Goal: Task Accomplishment & Management: Complete application form

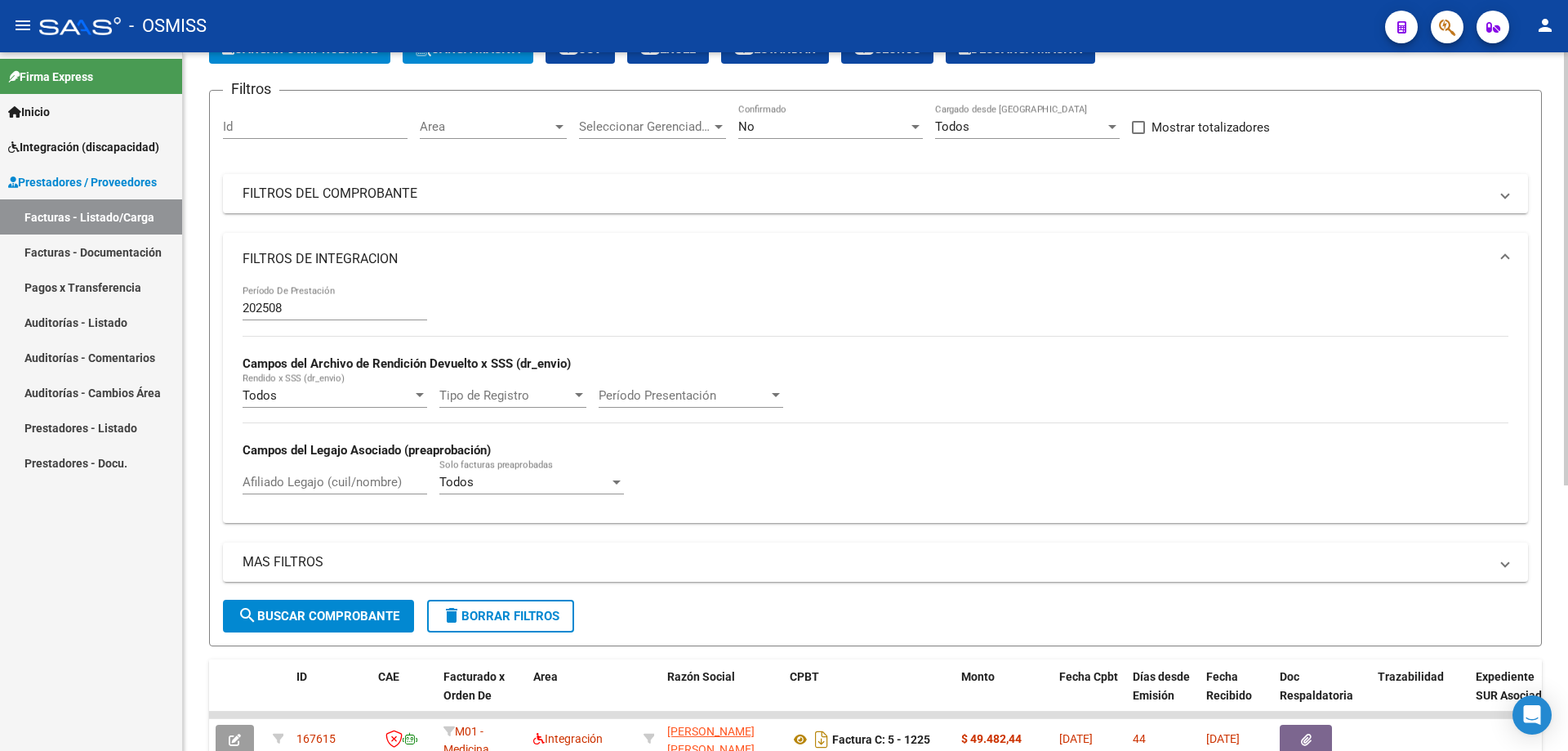
scroll to position [102, 0]
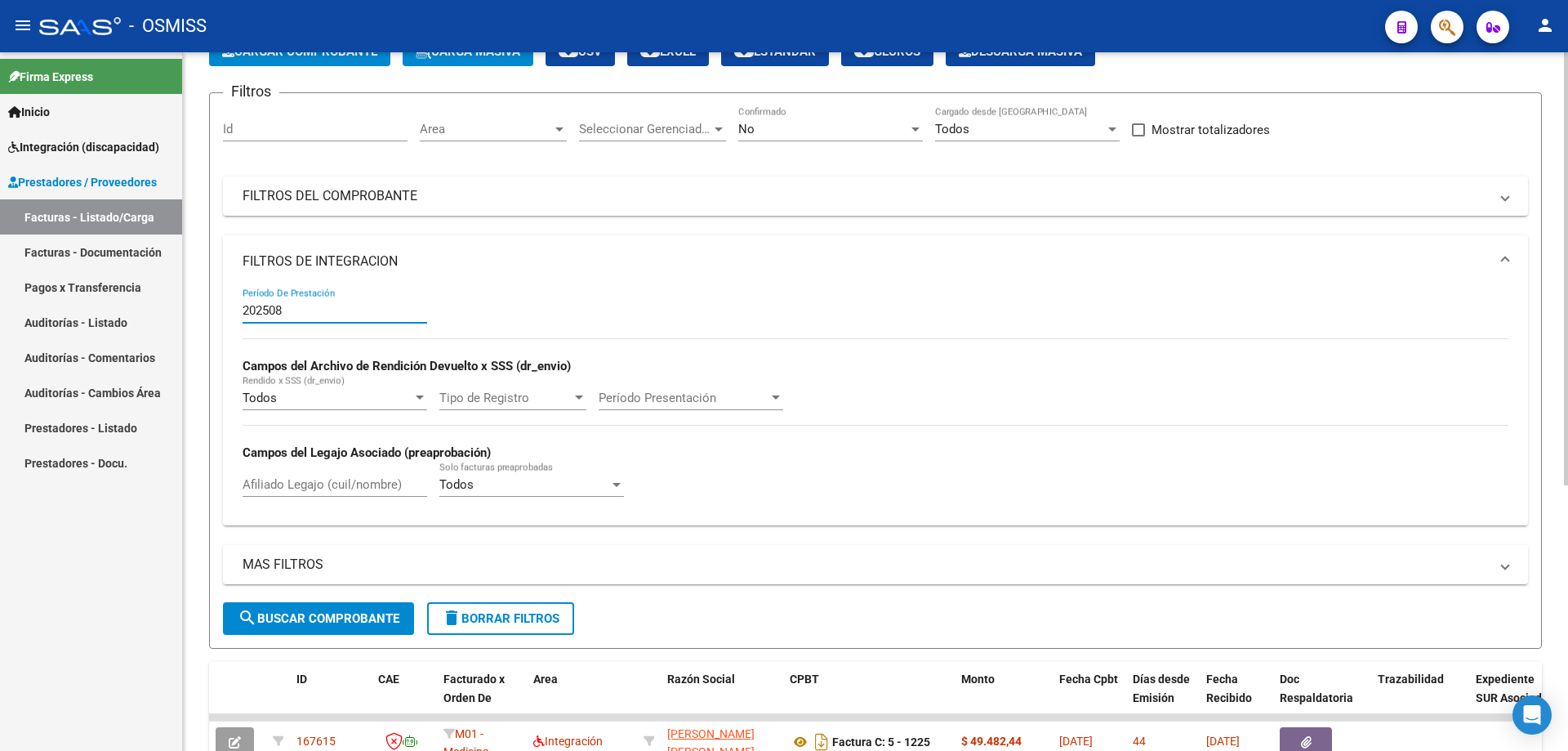
drag, startPoint x: 312, startPoint y: 312, endPoint x: 197, endPoint y: 308, distance: 115.1
click at [197, 308] on div "Video tutorial PRESTADORES -> Listado de CPBTs Emitidos por Prestadores / Prove…" at bounding box center [875, 508] width 1385 height 1115
click at [448, 189] on mat-panel-title "FILTROS DEL COMPROBANTE" at bounding box center [866, 196] width 1246 height 18
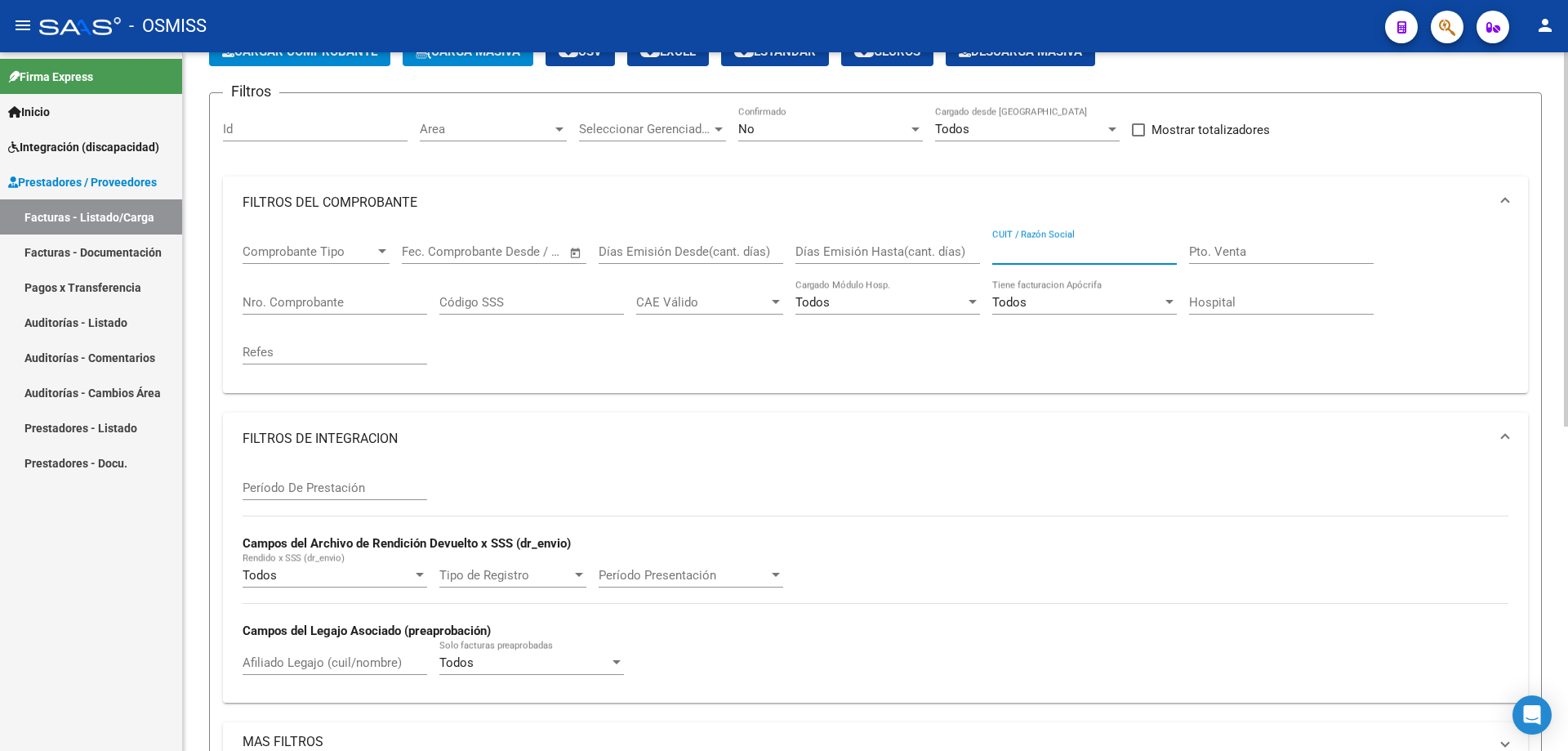
click at [1067, 250] on input "CUIT / Razón Social" at bounding box center [1085, 252] width 185 height 15
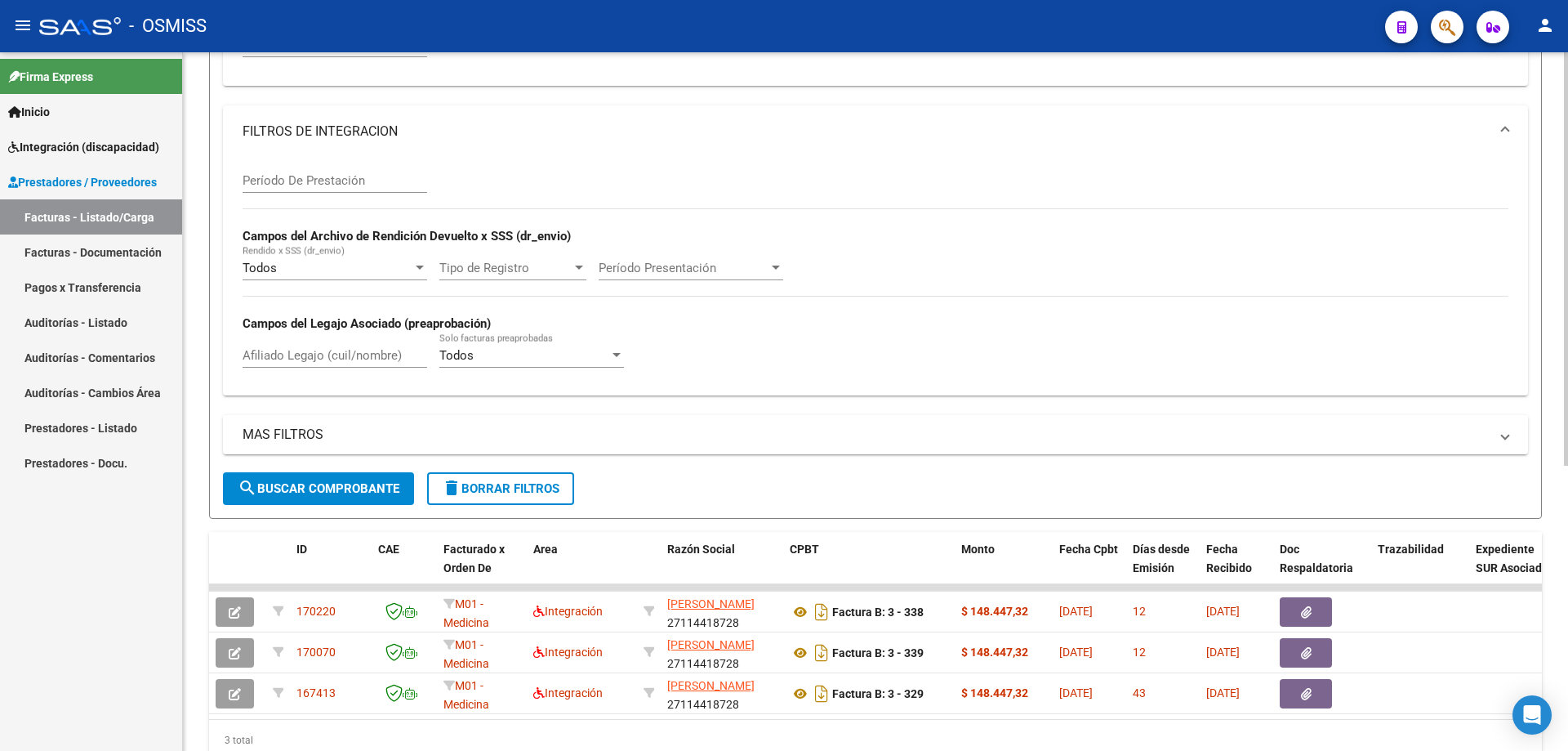
scroll to position [483, 0]
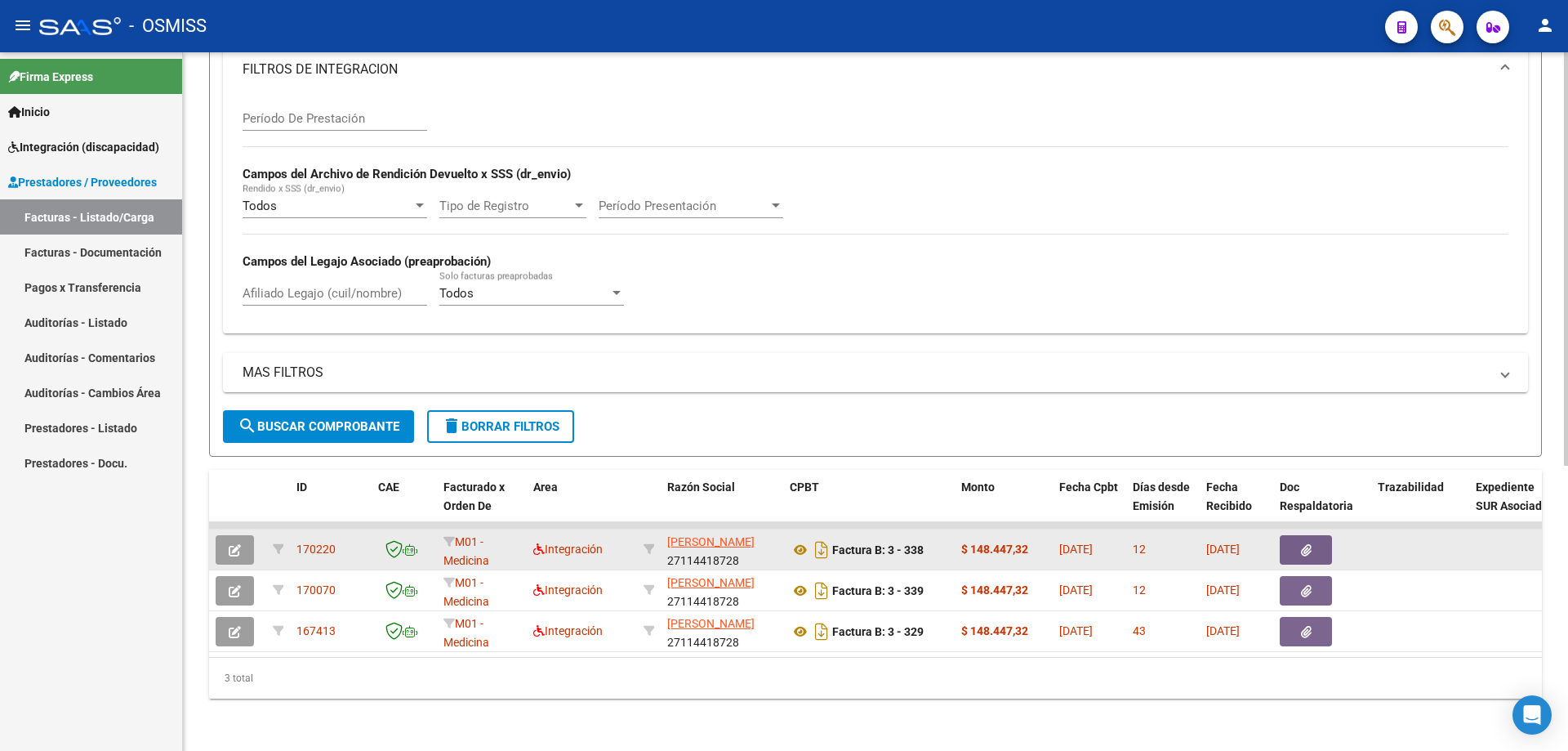
type input "[PERSON_NAME]"
click at [239, 544] on icon "button" at bounding box center [234, 550] width 13 height 13
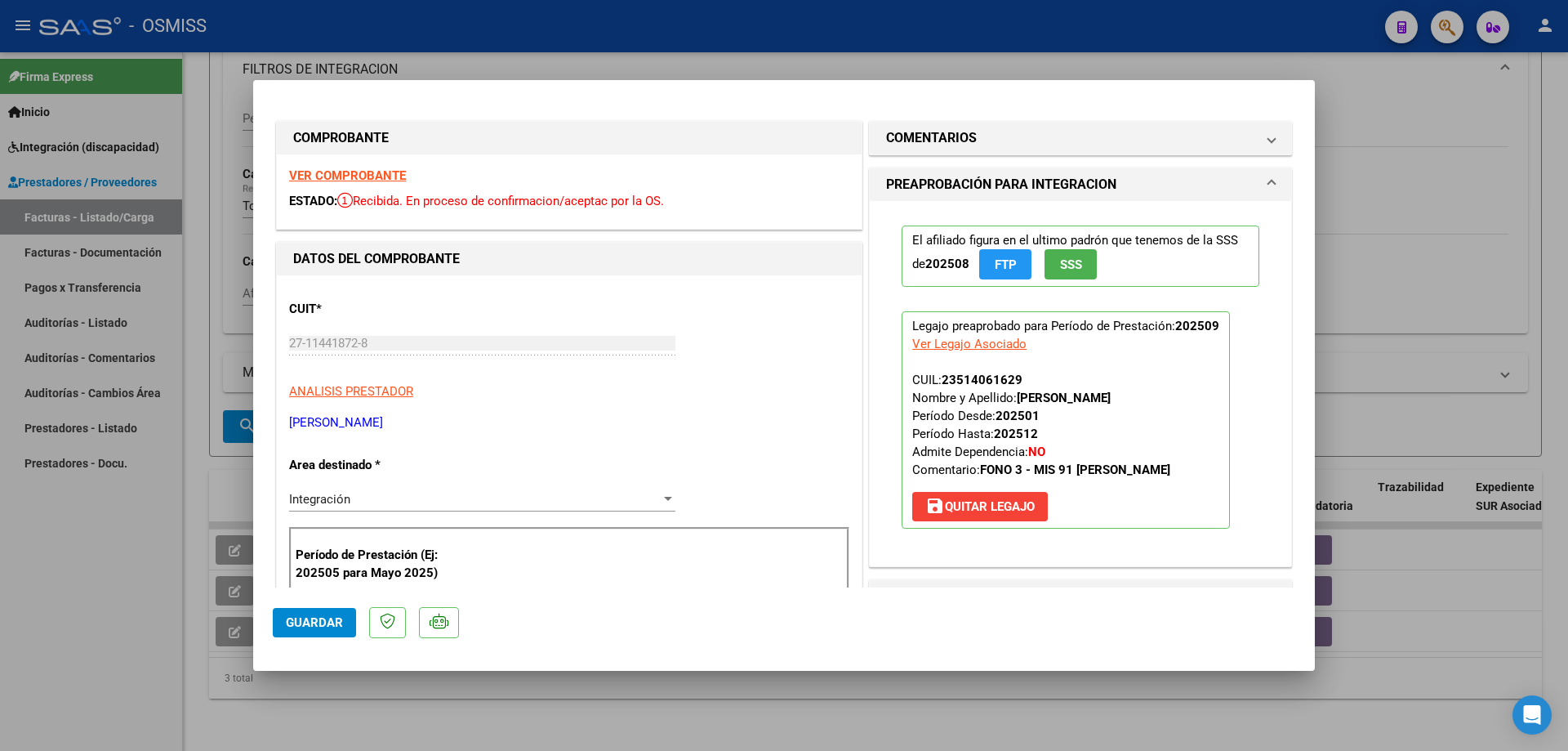
type input "$ 0,00"
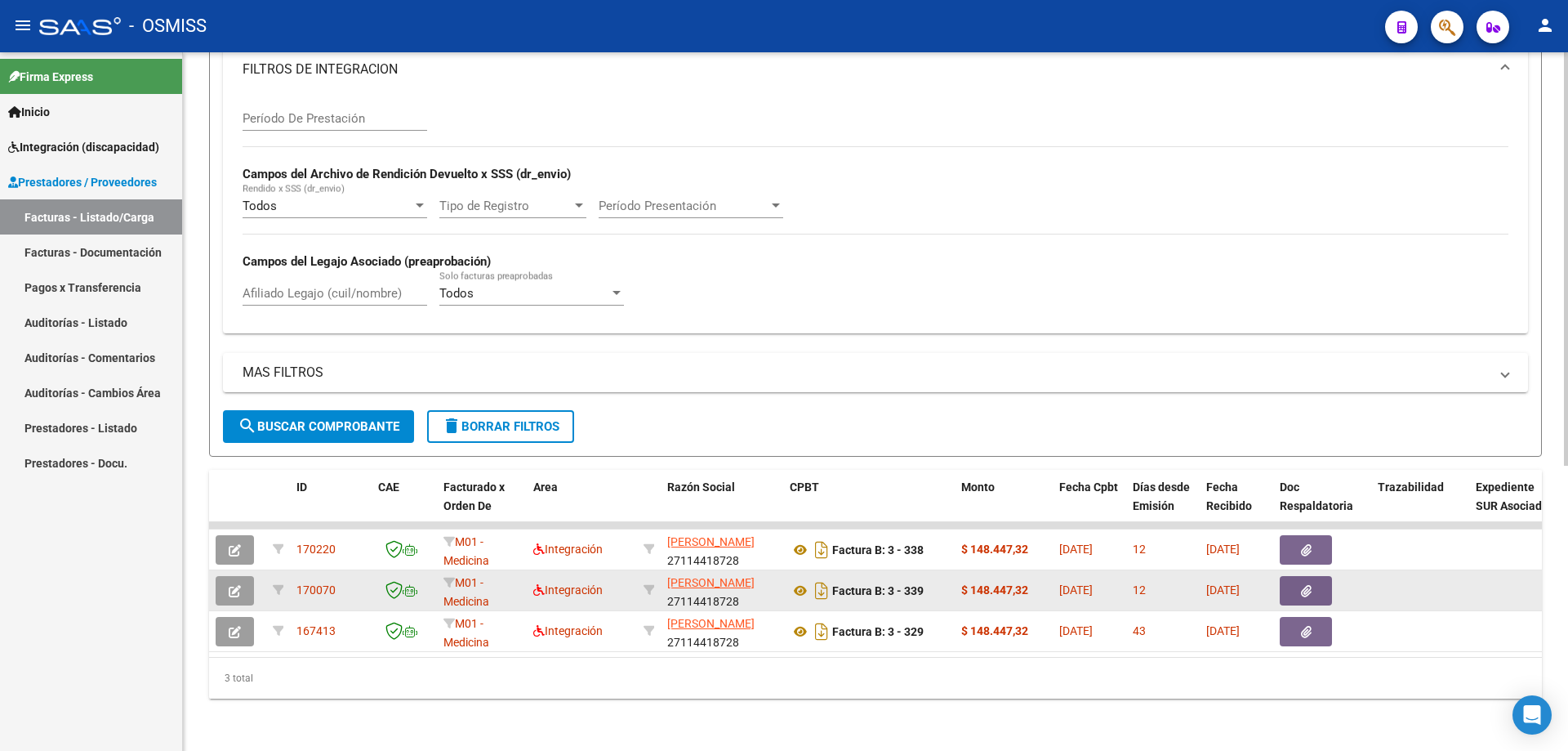
click at [232, 585] on icon "button" at bounding box center [234, 591] width 13 height 13
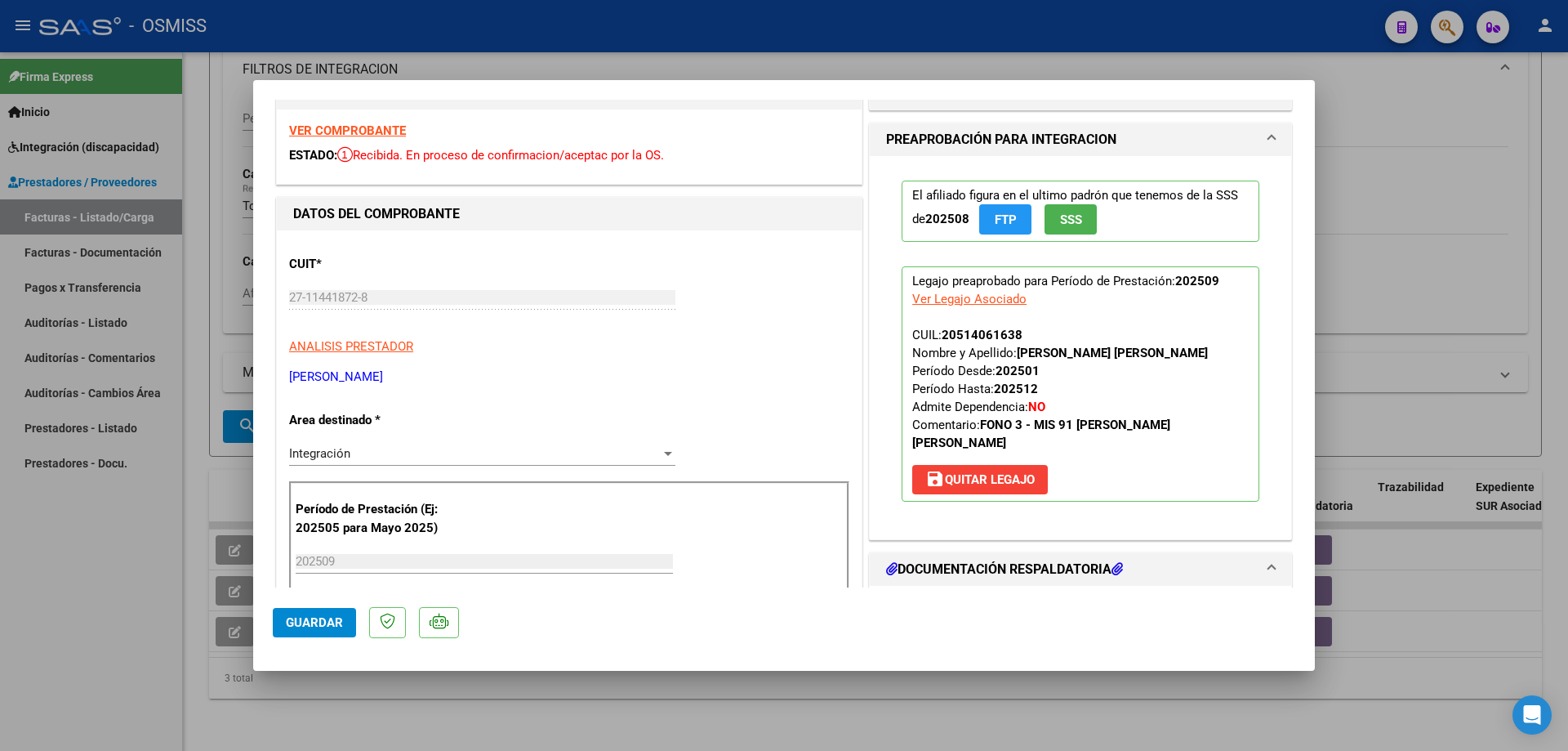
scroll to position [0, 0]
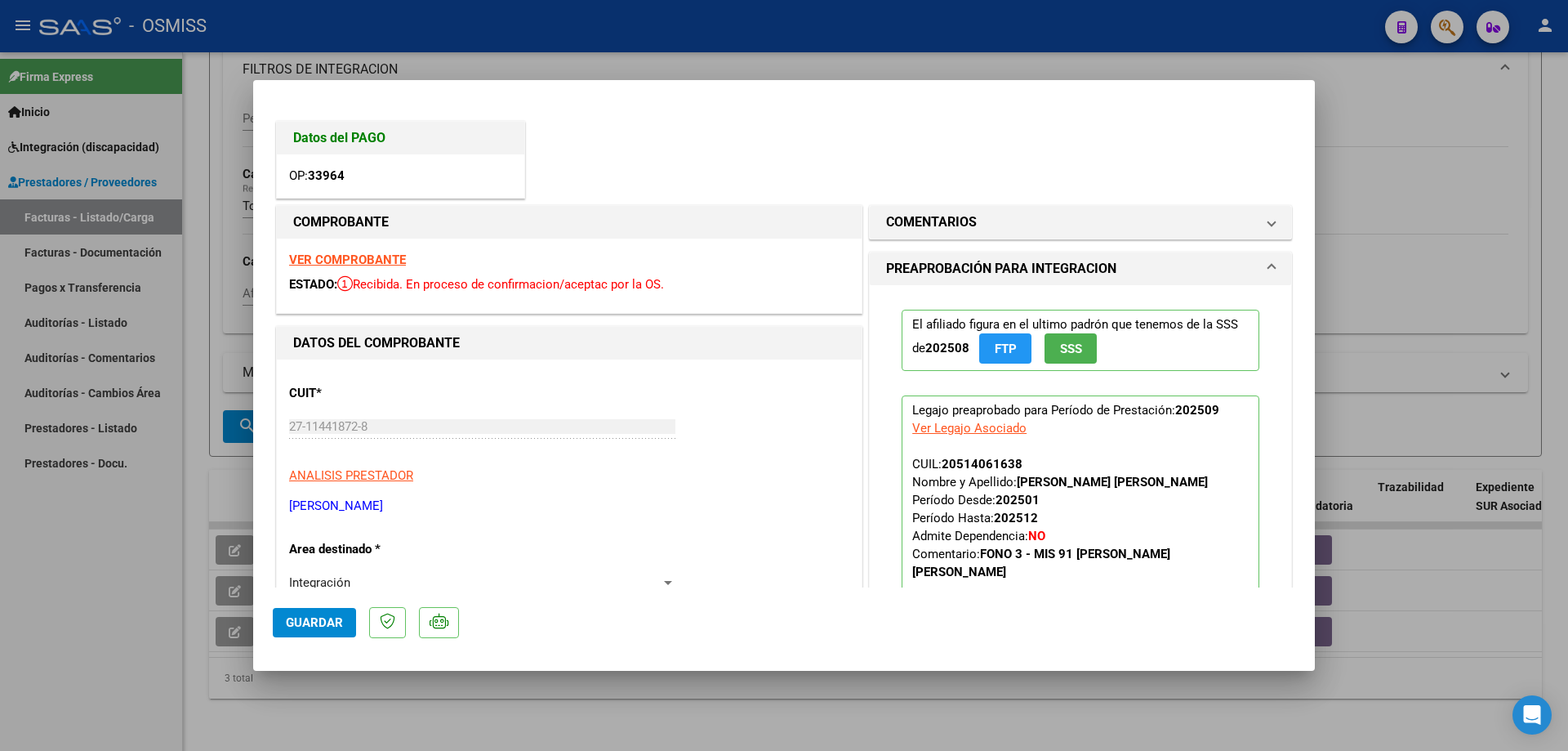
type input "$ 0,00"
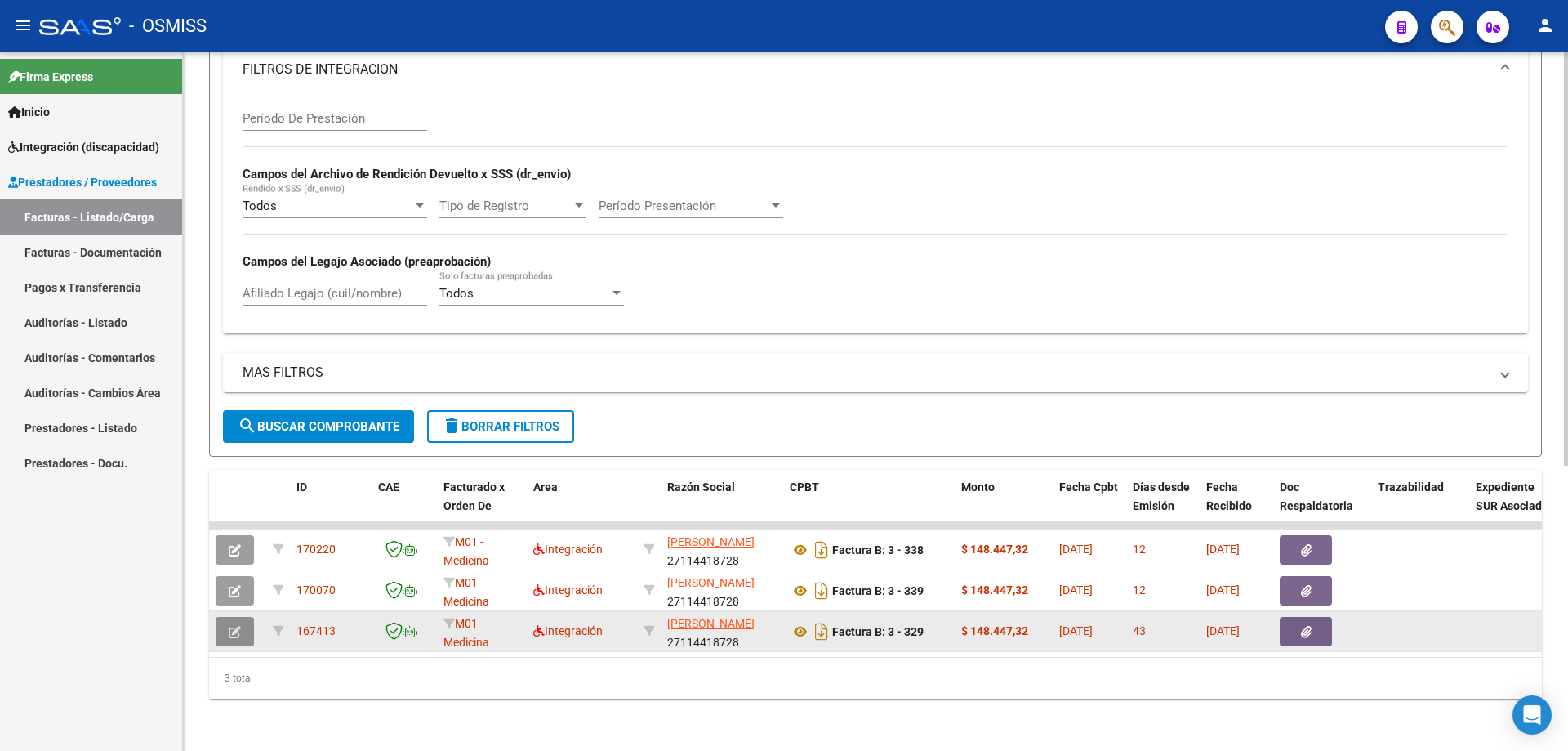
click at [234, 627] on button "button" at bounding box center [235, 631] width 39 height 29
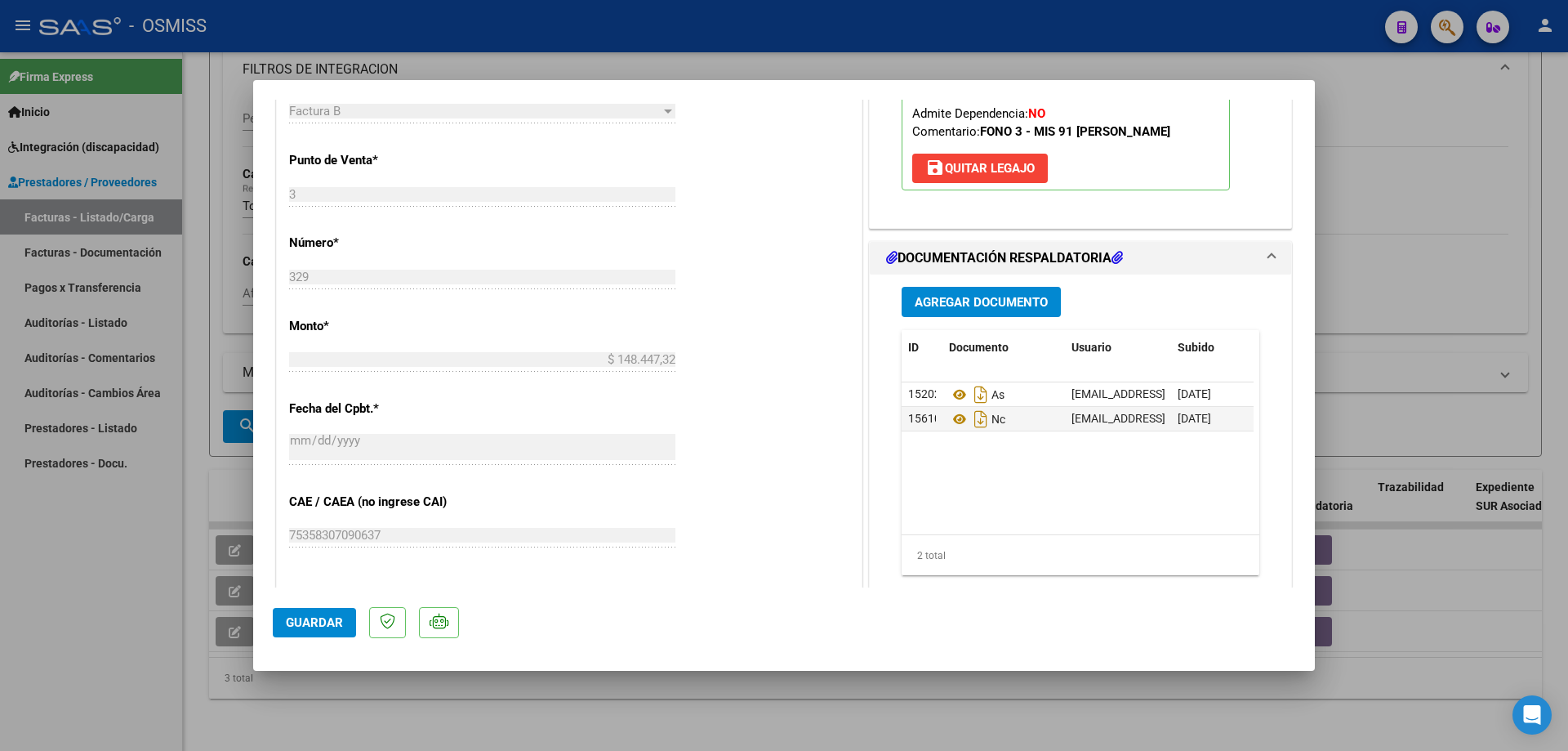
scroll to position [735, 0]
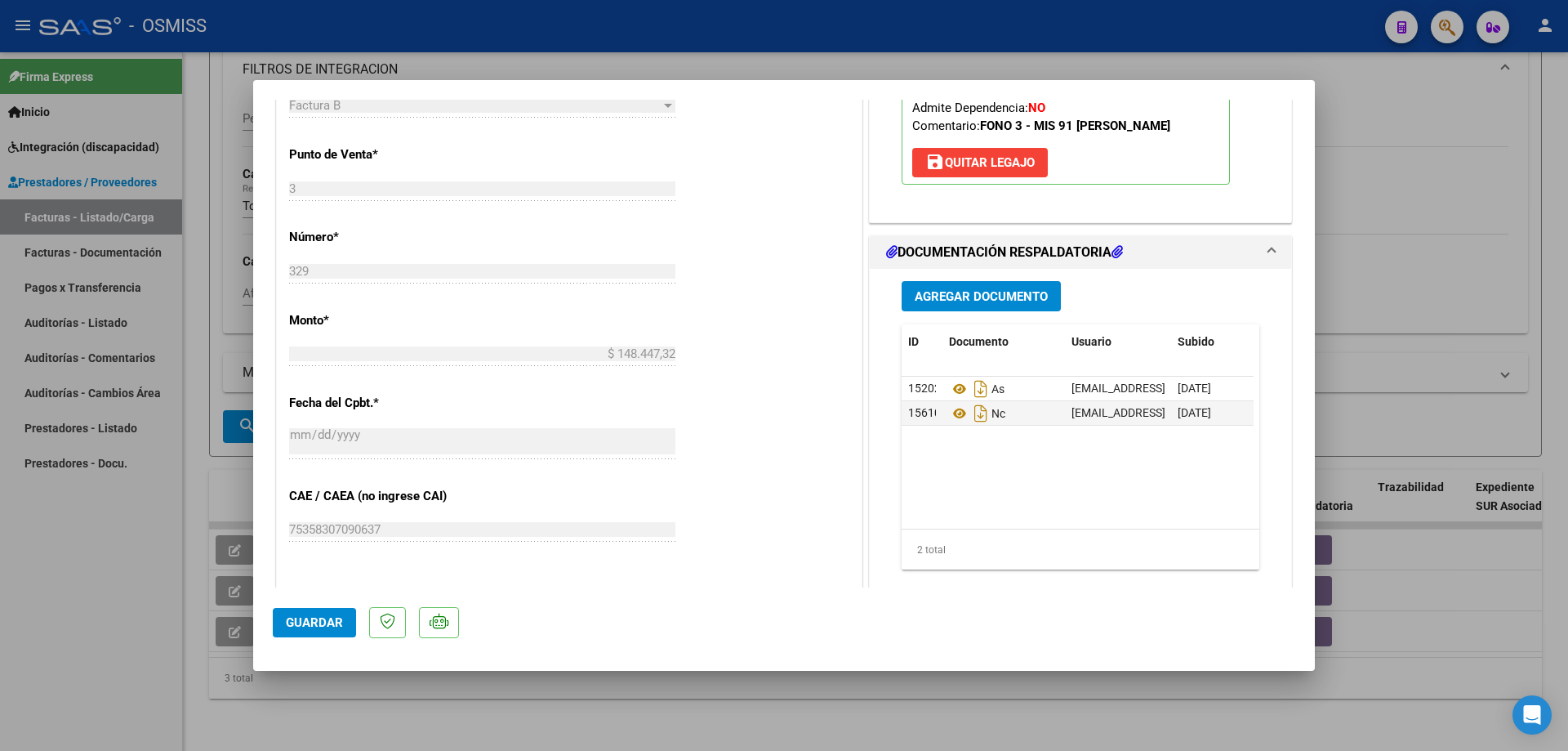
type input "$ 0,00"
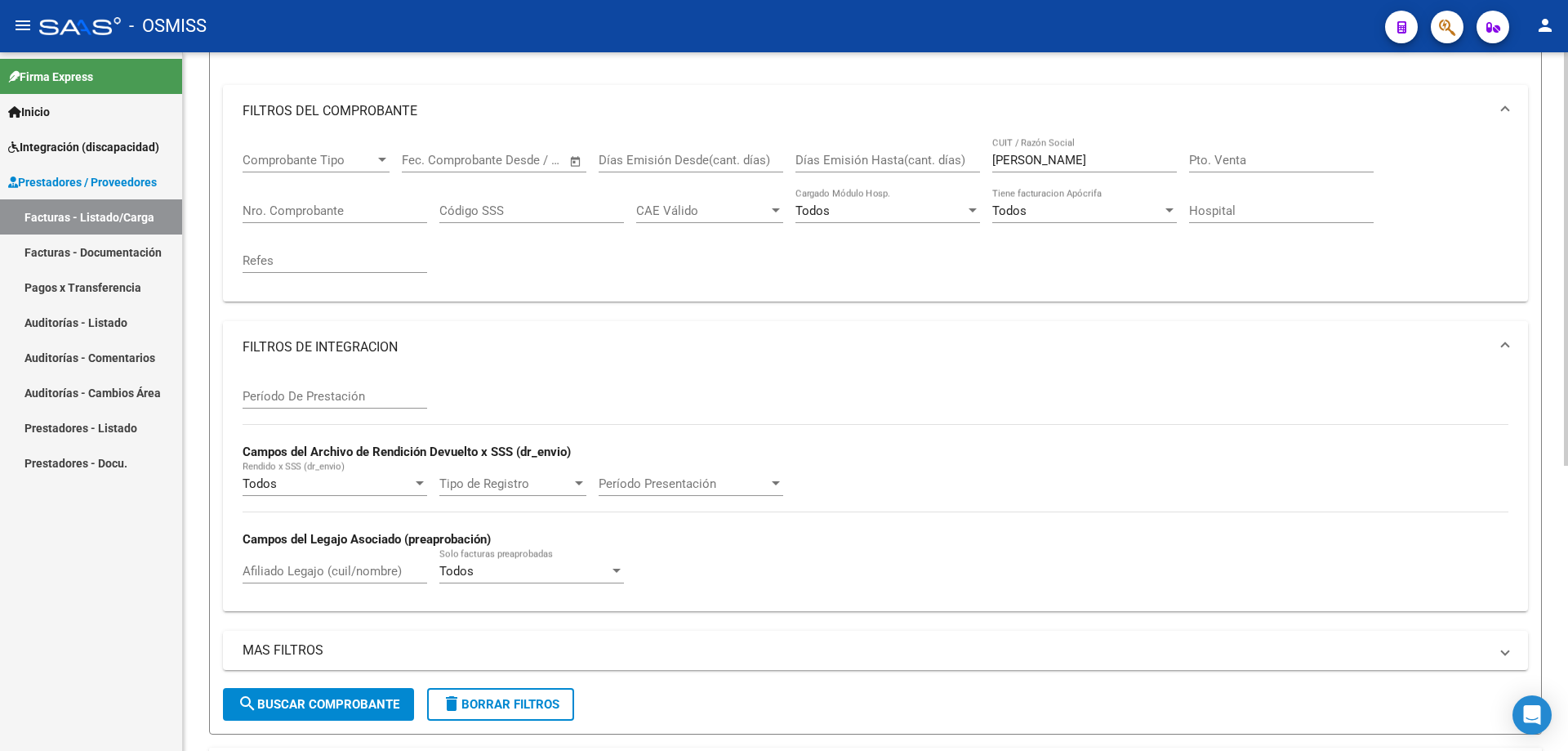
scroll to position [0, 0]
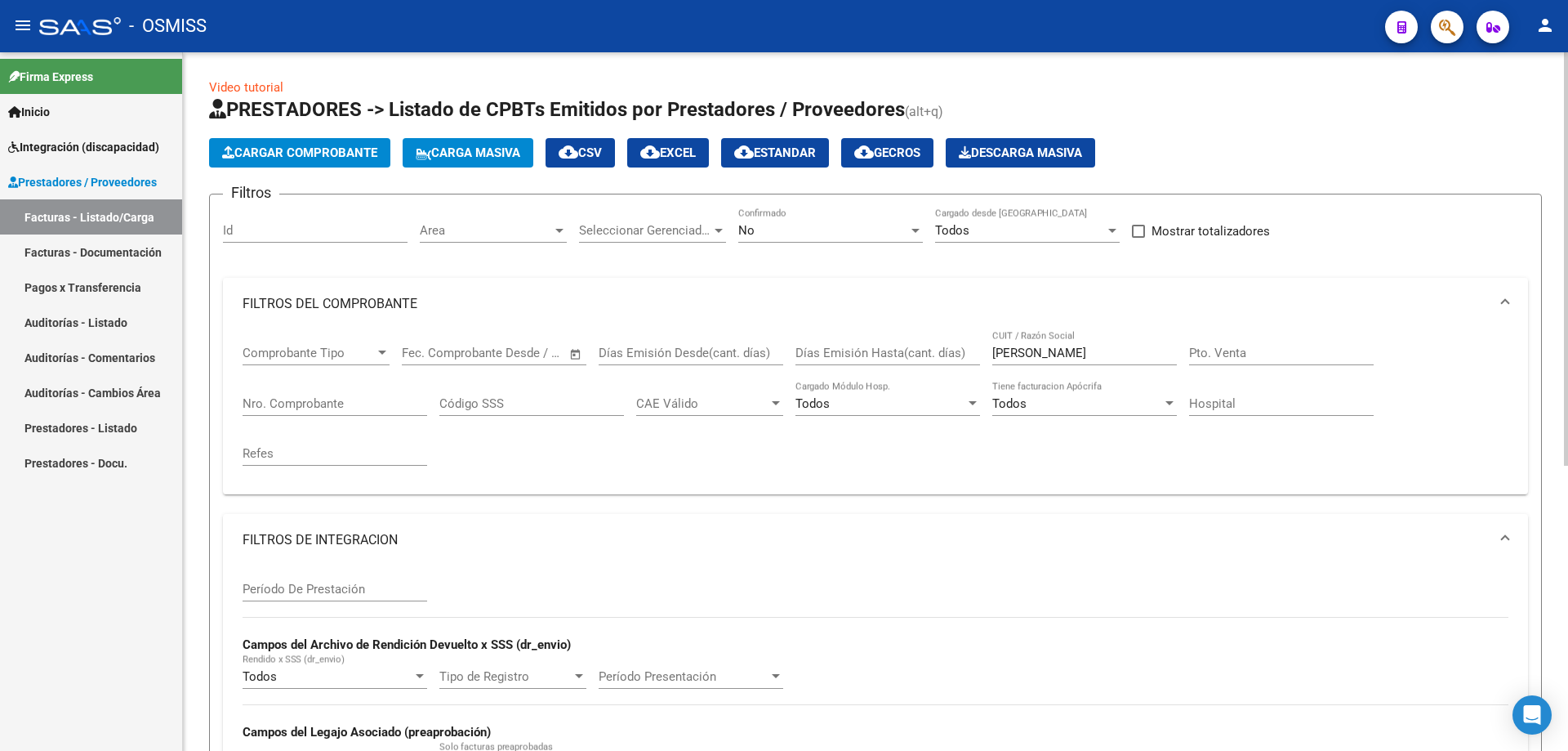
click at [484, 161] on button "Carga Masiva" at bounding box center [468, 152] width 131 height 29
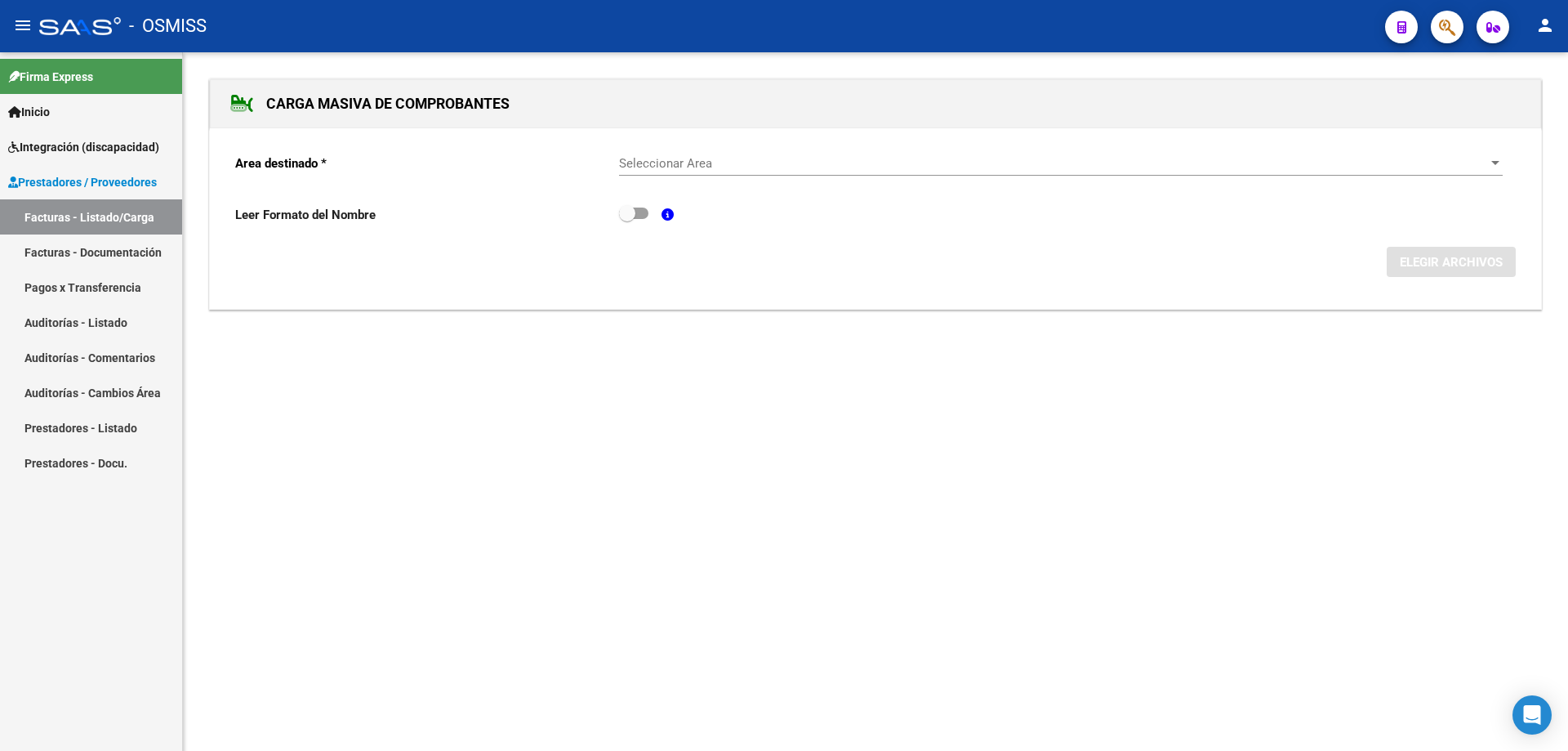
click at [812, 169] on span "Seleccionar Area" at bounding box center [1053, 164] width 869 height 15
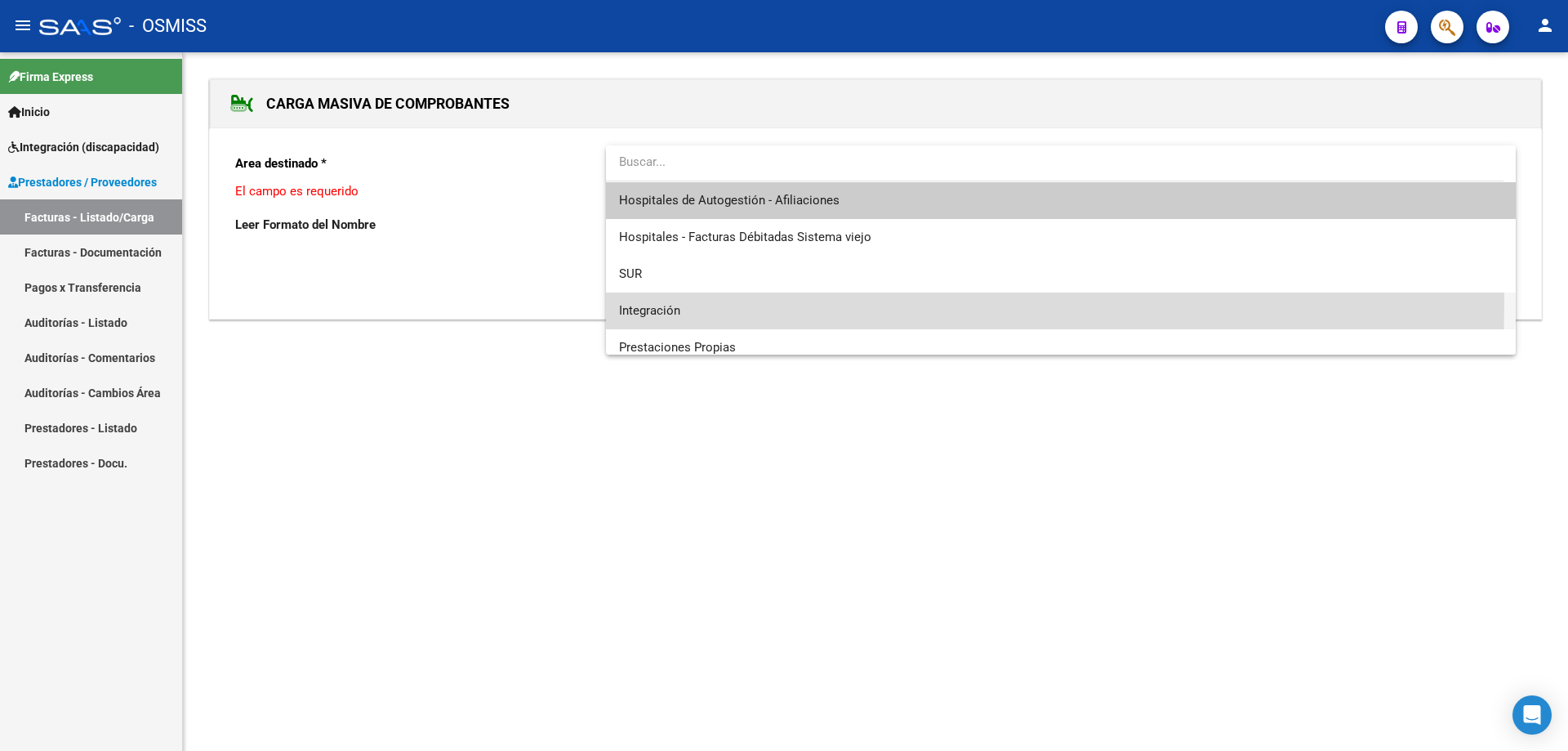
click at [728, 302] on span "Integración" at bounding box center [1061, 311] width 884 height 37
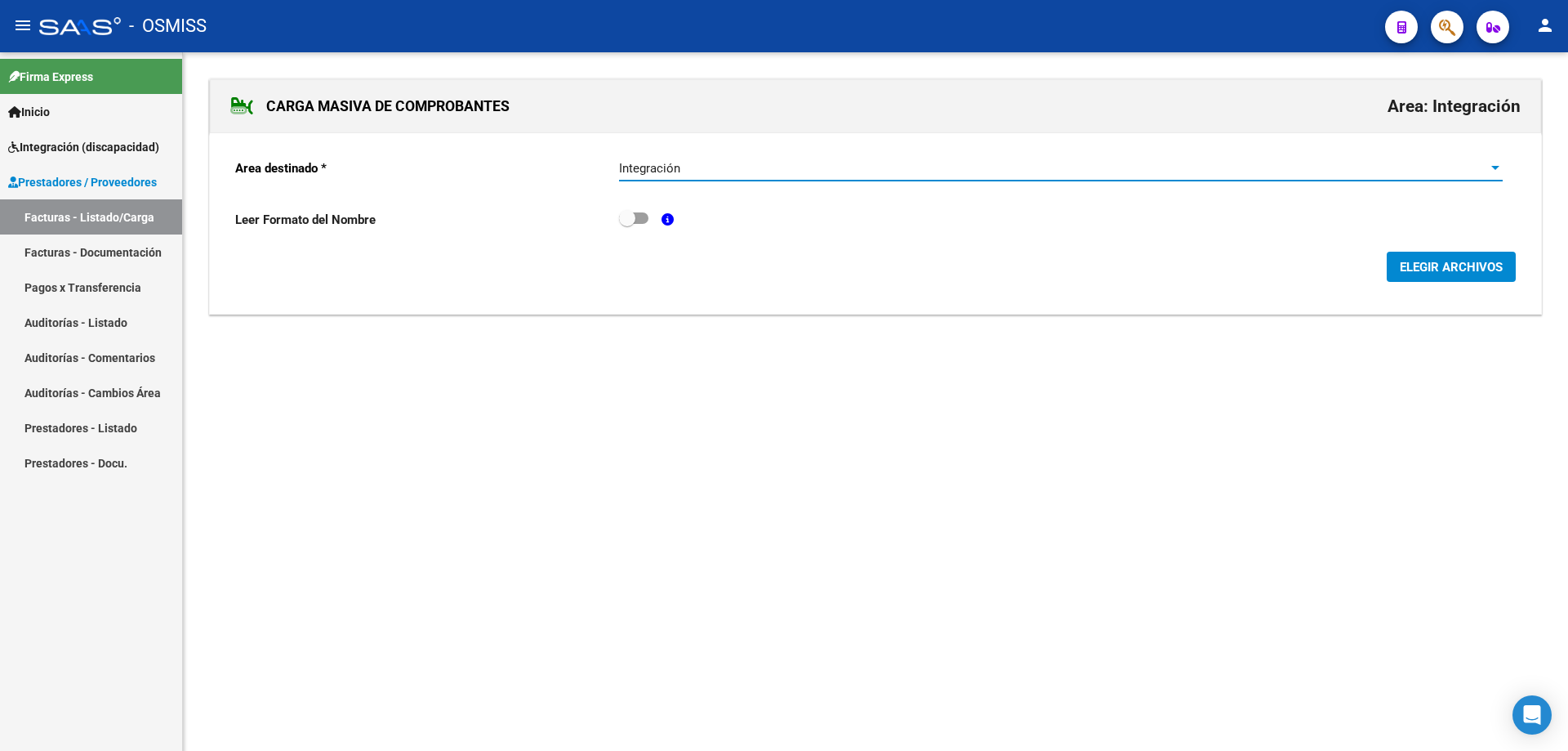
click at [1466, 255] on button "ELEGIR ARCHIVOS" at bounding box center [1451, 267] width 129 height 30
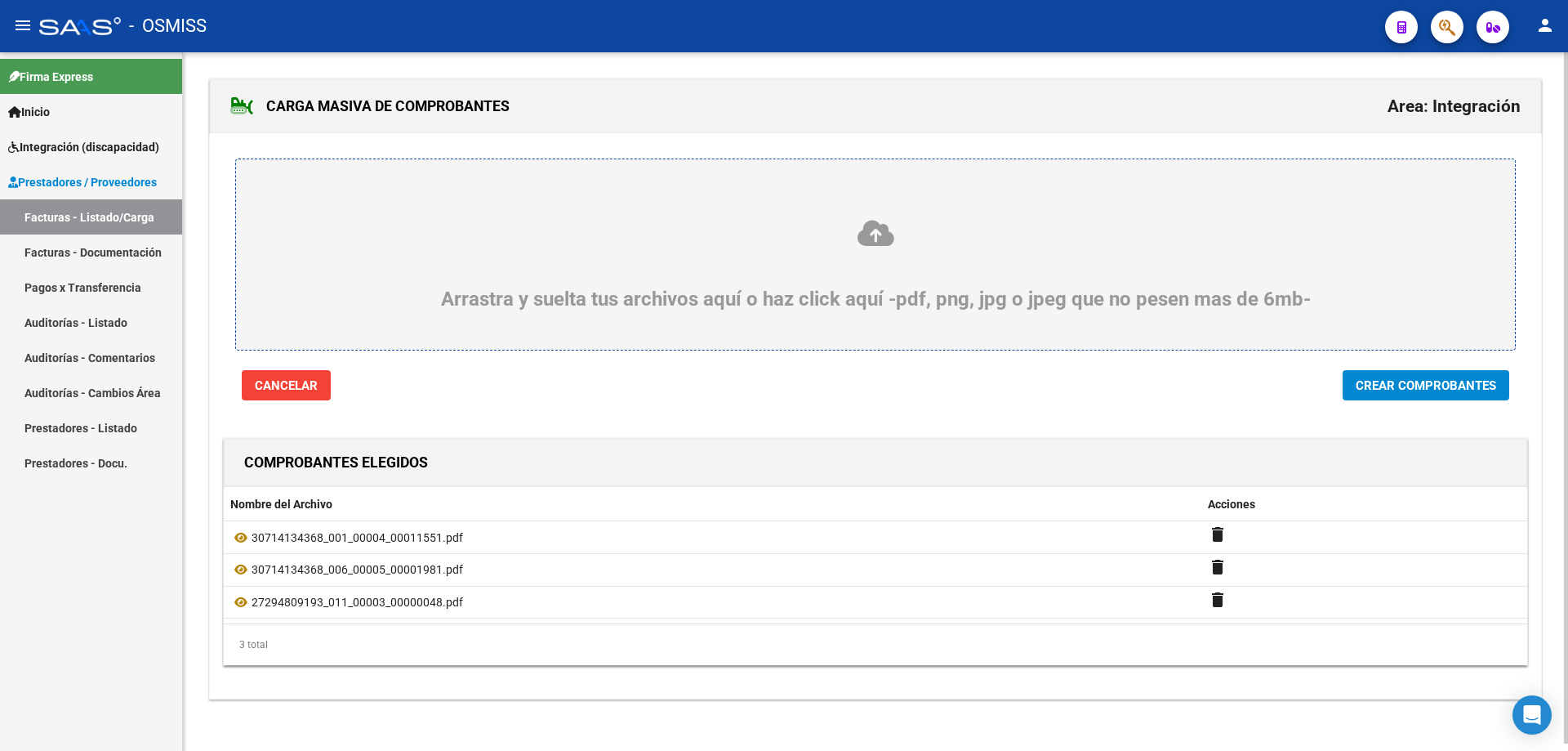
click at [1419, 384] on span "Crear Comprobantes" at bounding box center [1425, 386] width 140 height 15
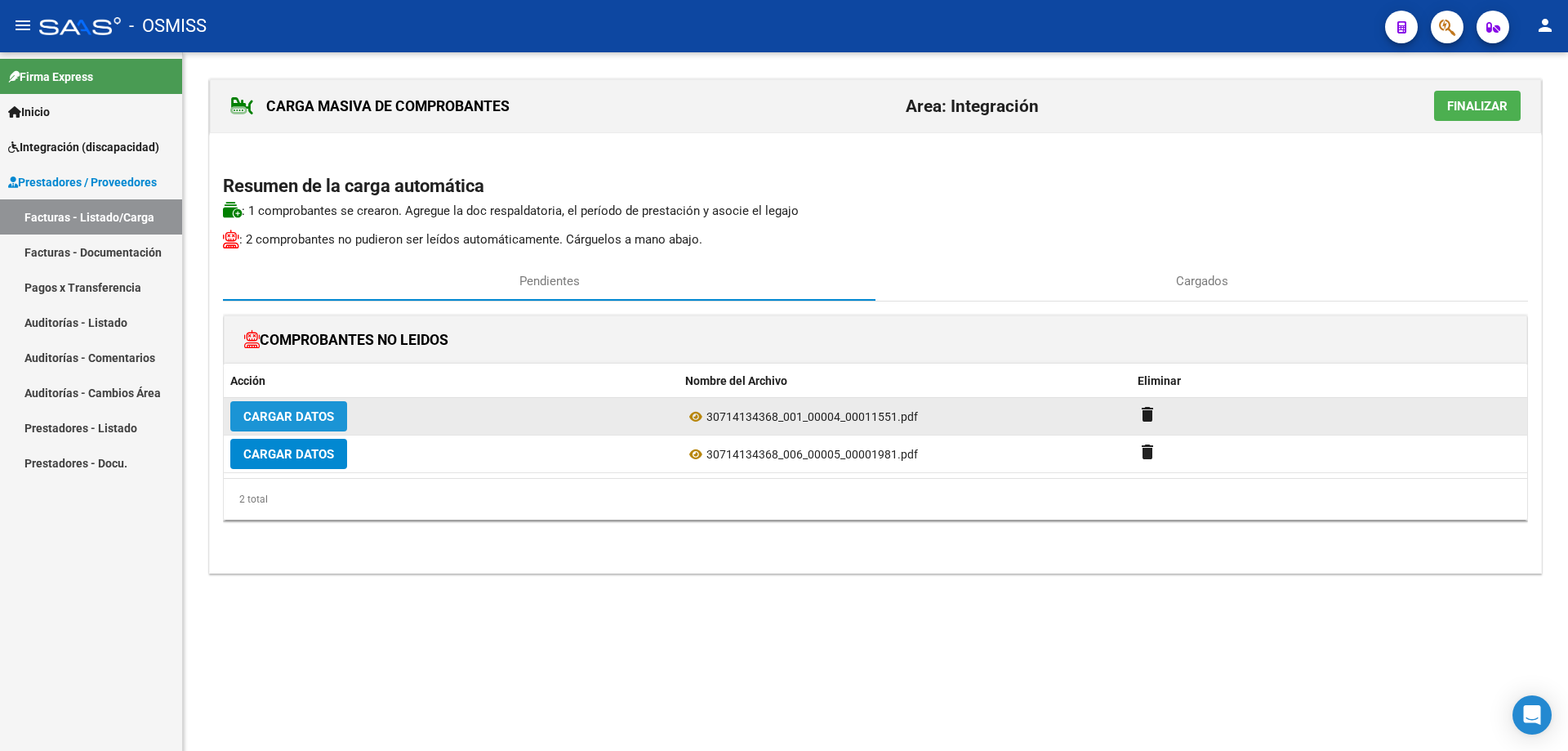
click at [291, 415] on span "Cargar Datos" at bounding box center [289, 417] width 91 height 15
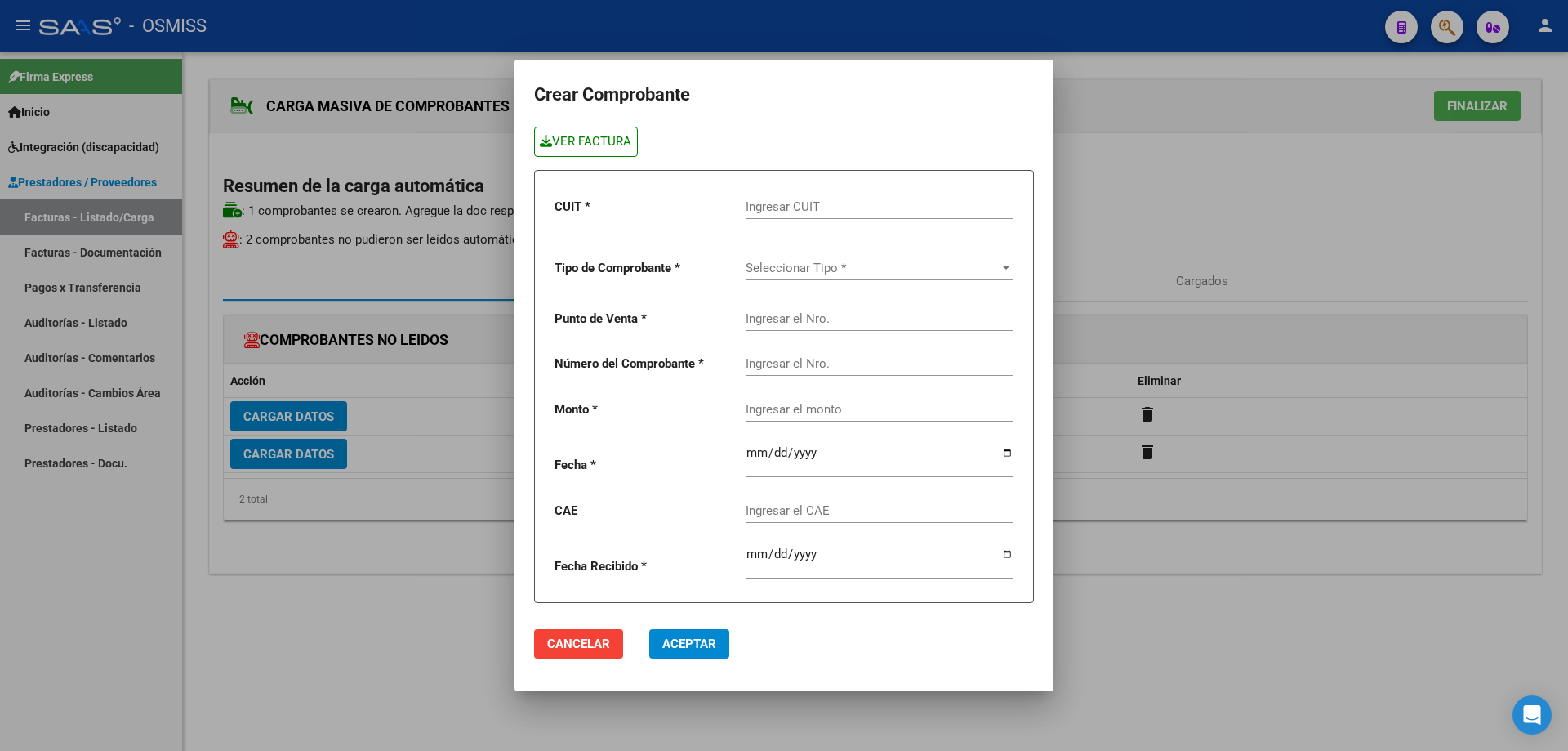
click at [614, 141] on link "VER FACTURA" at bounding box center [586, 142] width 104 height 30
click at [849, 206] on input "Ingresar CUIT" at bounding box center [879, 207] width 268 height 15
type input "30-71413436-8"
click at [832, 263] on span "Seleccionar Tipo *" at bounding box center [872, 268] width 253 height 15
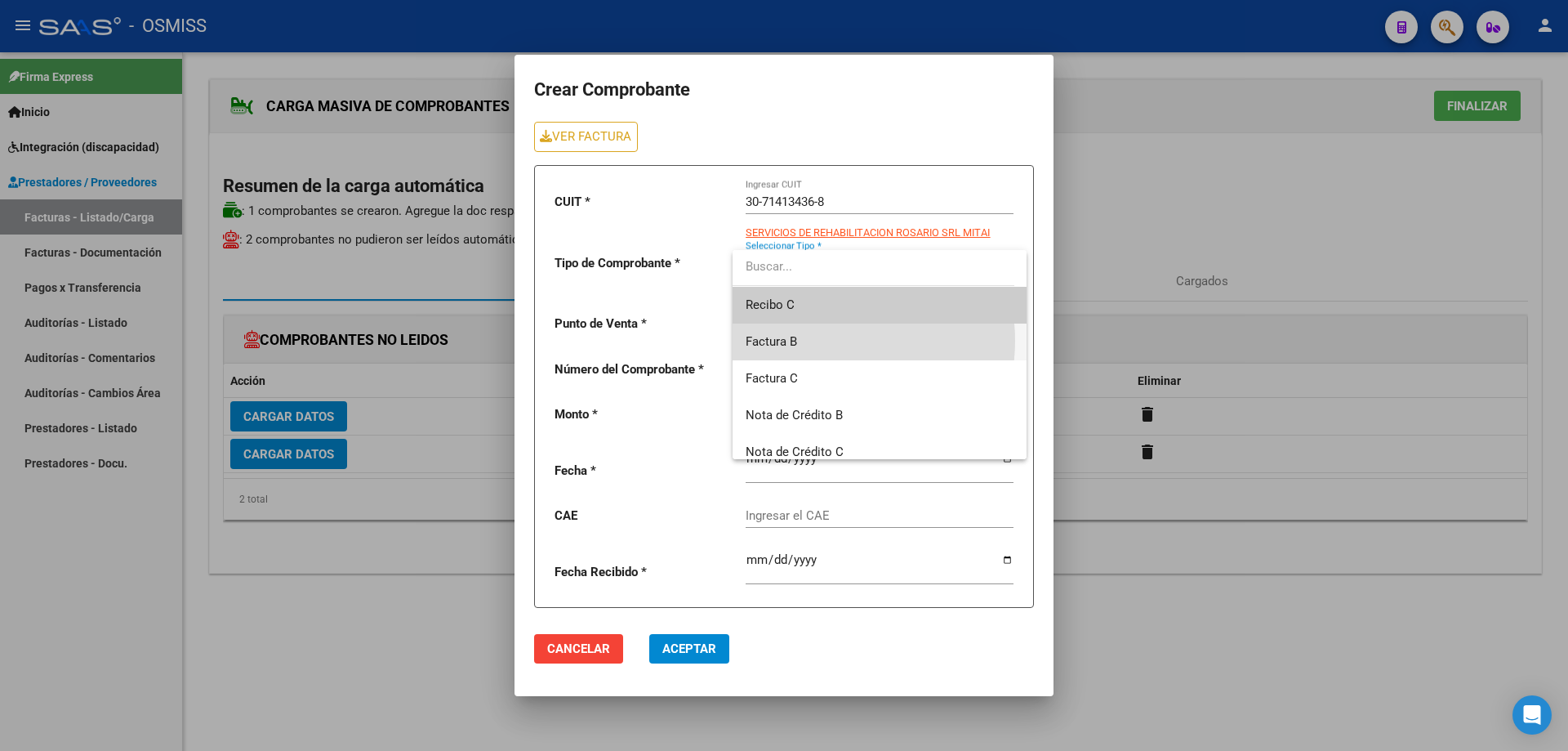
click at [825, 341] on span "Factura B" at bounding box center [879, 342] width 268 height 37
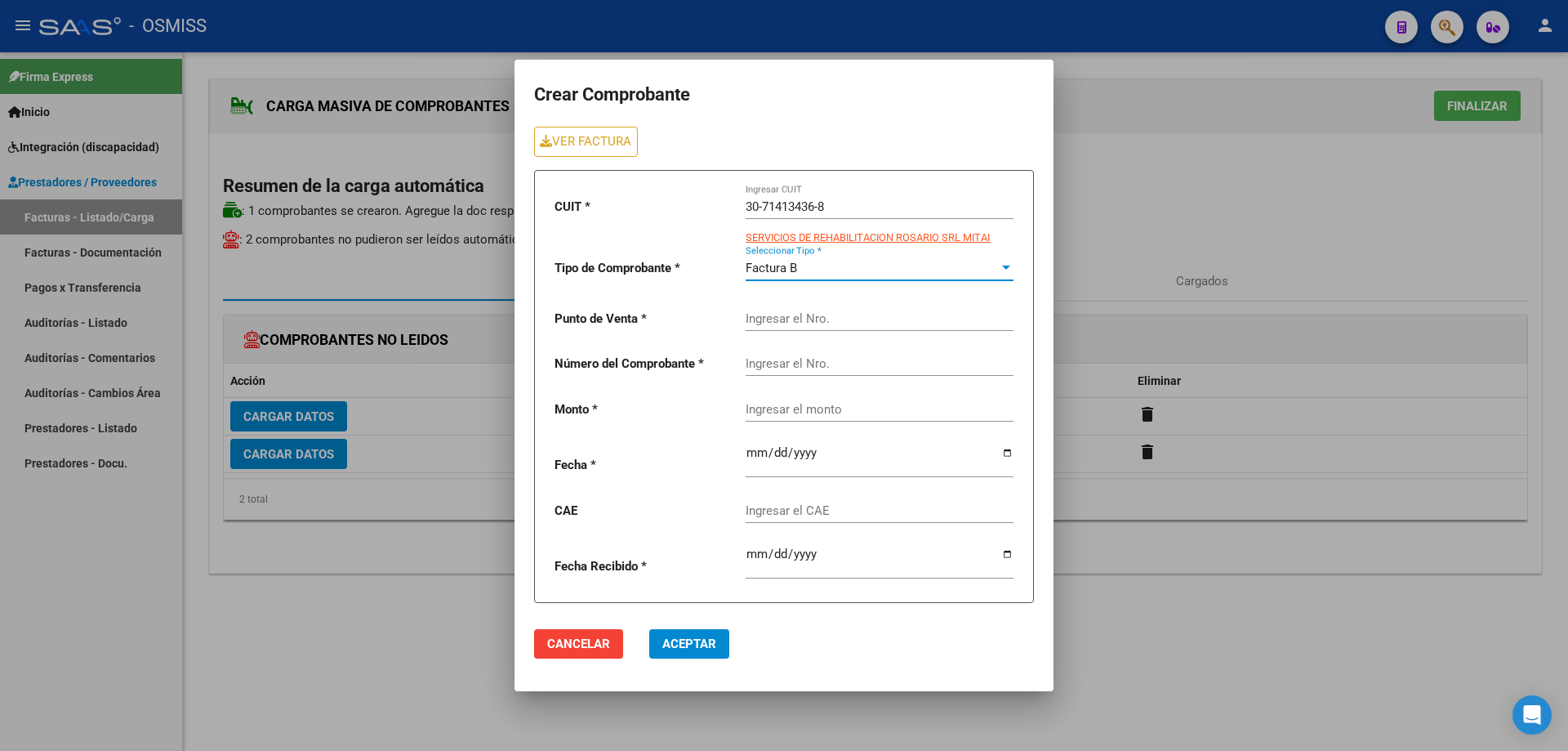
click at [810, 323] on input "Ingresar el Nro." at bounding box center [879, 319] width 268 height 15
type input "4"
click at [854, 366] on input "Ingresar el Nro." at bounding box center [879, 364] width 268 height 15
click at [826, 413] on div "Ingresar el monto" at bounding box center [879, 404] width 268 height 35
click at [754, 362] on input "1551" at bounding box center [879, 364] width 268 height 15
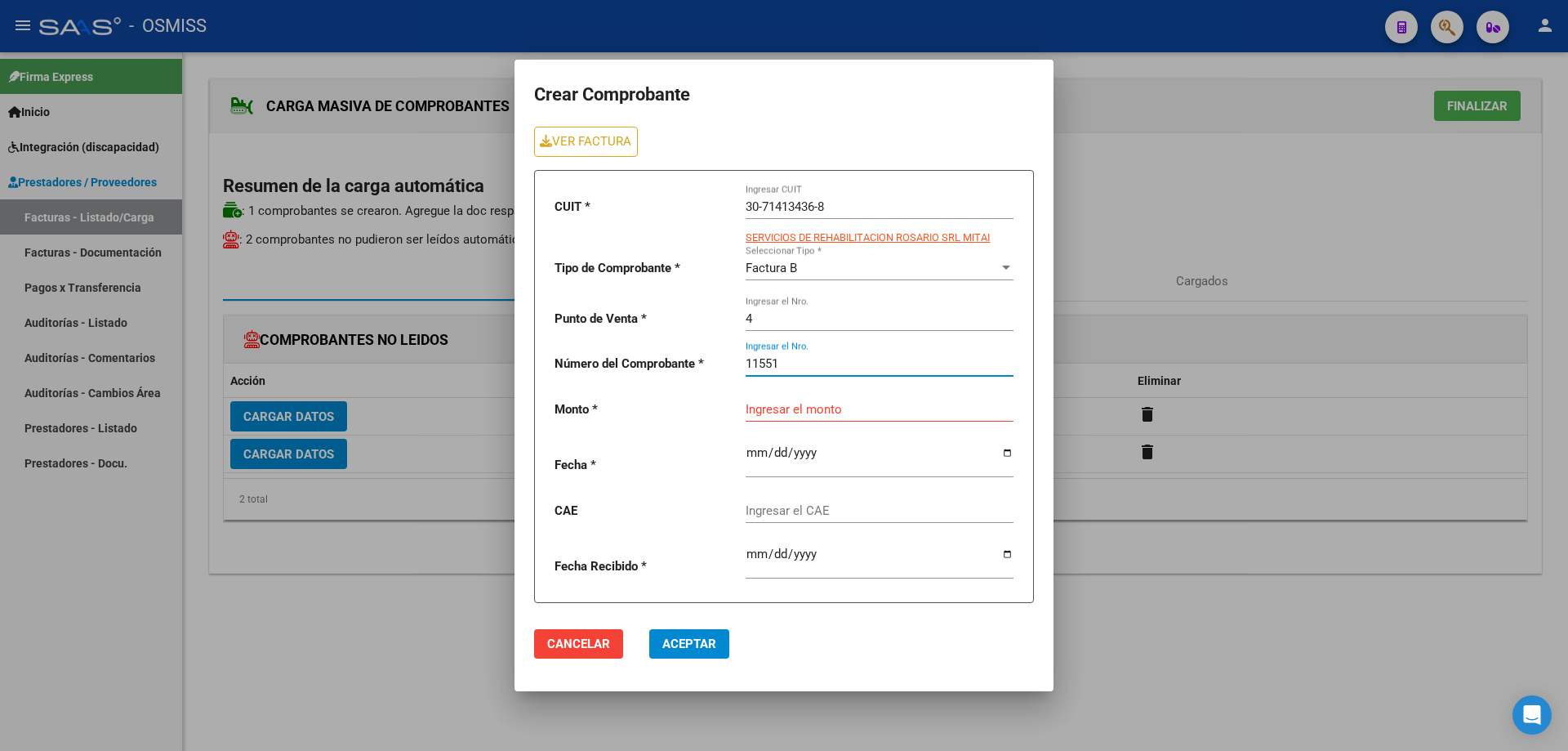
type input "11551"
click at [765, 410] on div "Ingresar el monto" at bounding box center [879, 404] width 268 height 35
drag, startPoint x: 764, startPoint y: 411, endPoint x: 752, endPoint y: 397, distance: 18.4
drag, startPoint x: 752, startPoint y: 397, endPoint x: 762, endPoint y: 412, distance: 18.0
paste input "435376.56"
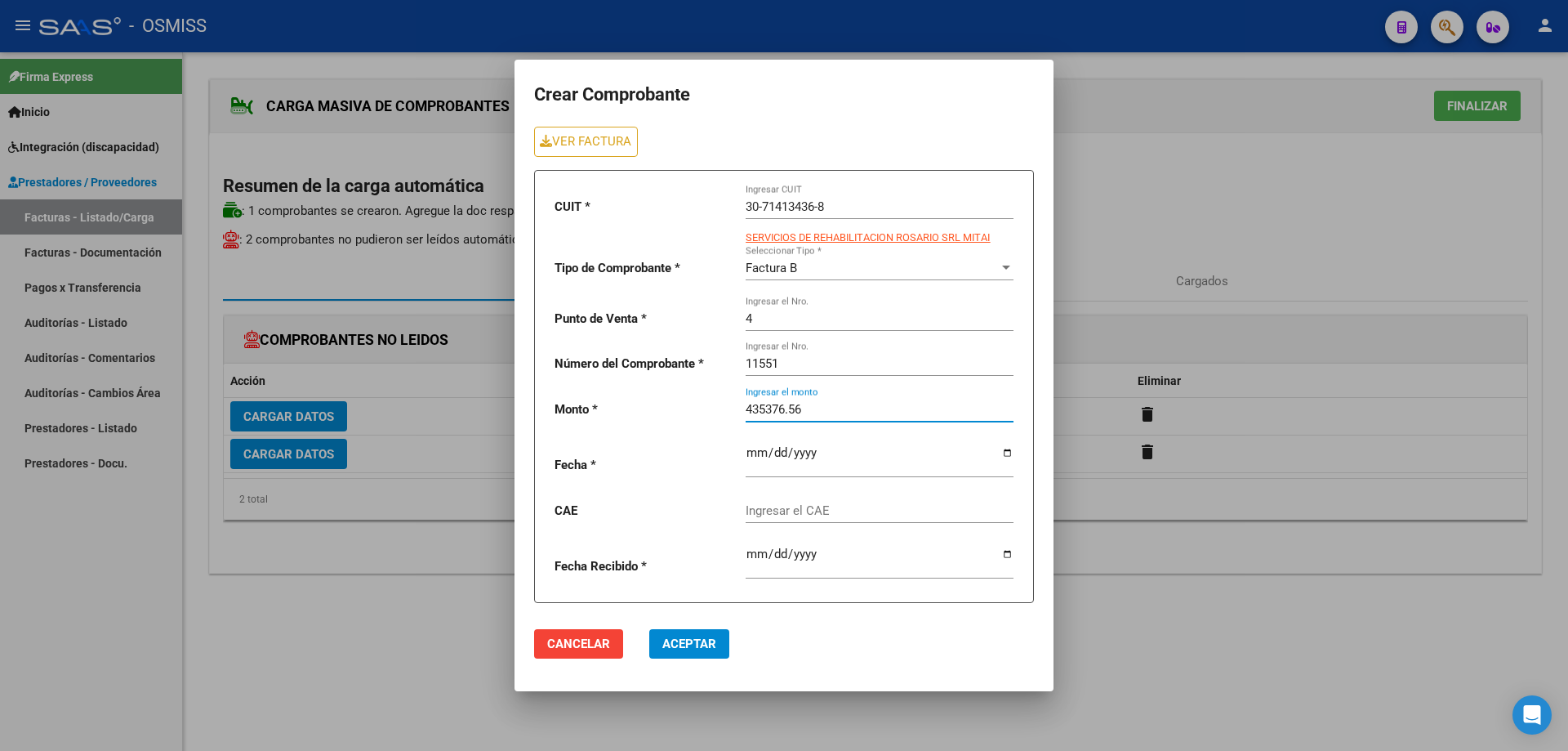
type input "435376.56"
click at [758, 453] on input "date" at bounding box center [879, 459] width 268 height 26
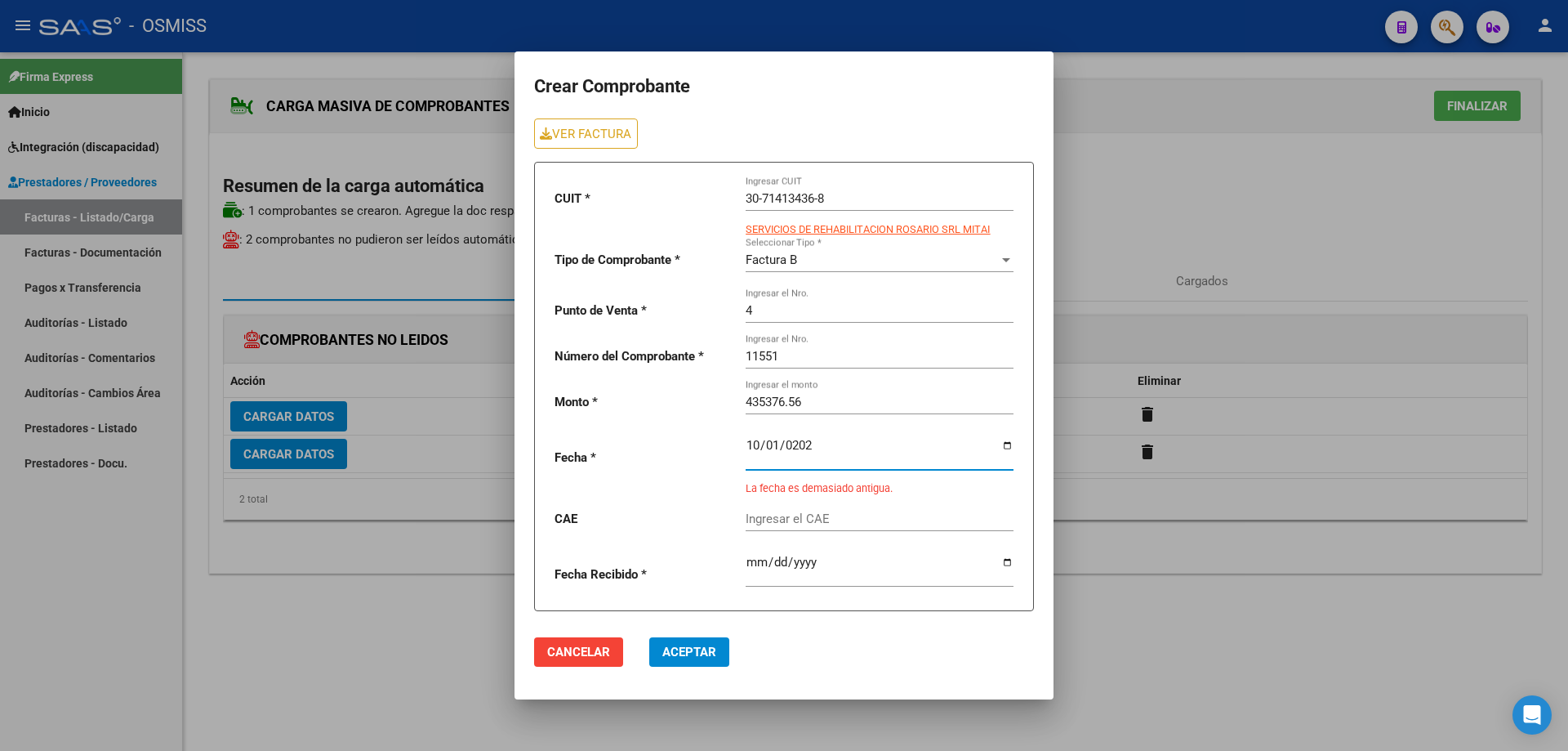
type input "[DATE]"
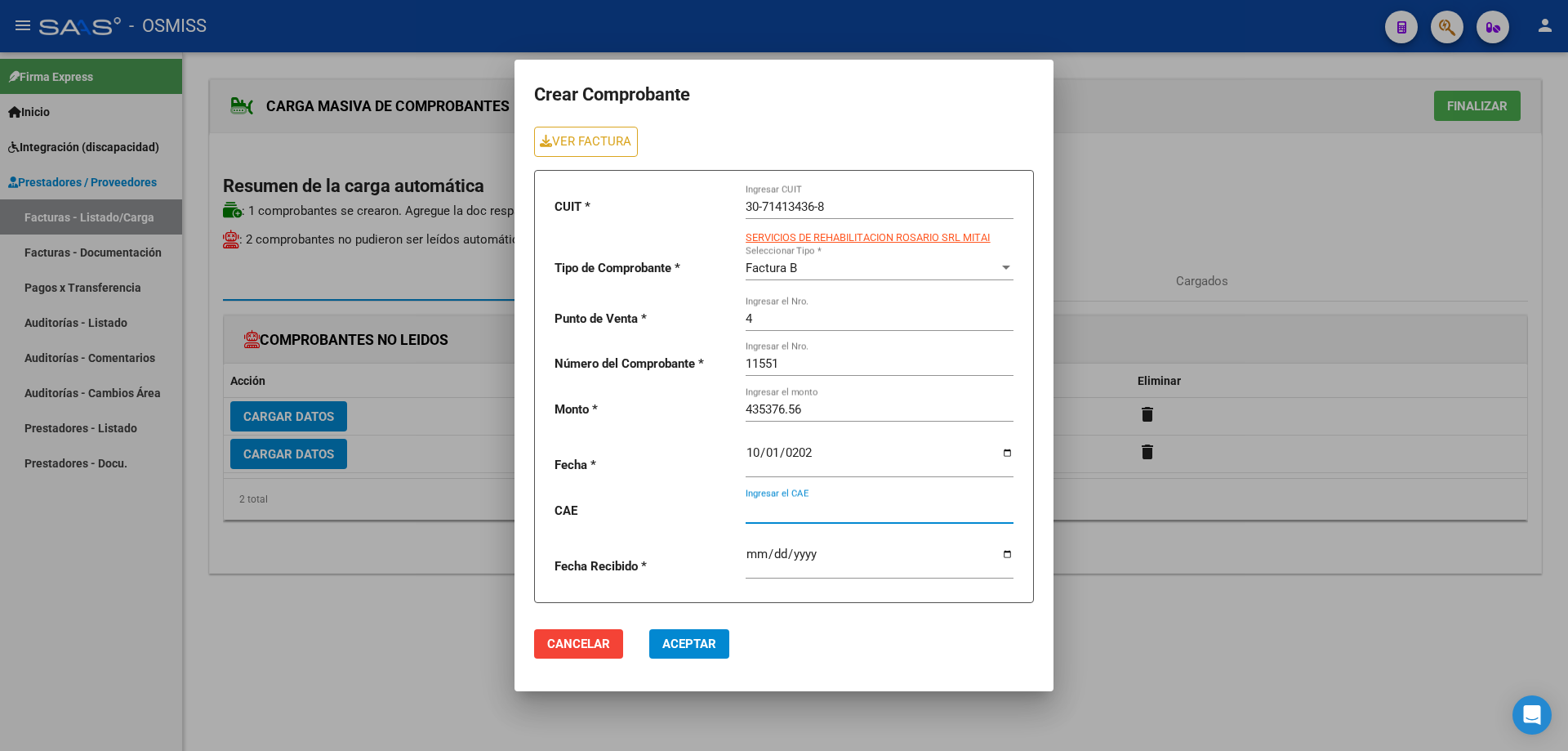
click at [788, 507] on input "Ingresar el CAE" at bounding box center [879, 511] width 268 height 15
paste input "75408181279179"
type input "75408181279179"
click at [678, 643] on span "Aceptar" at bounding box center [690, 644] width 54 height 15
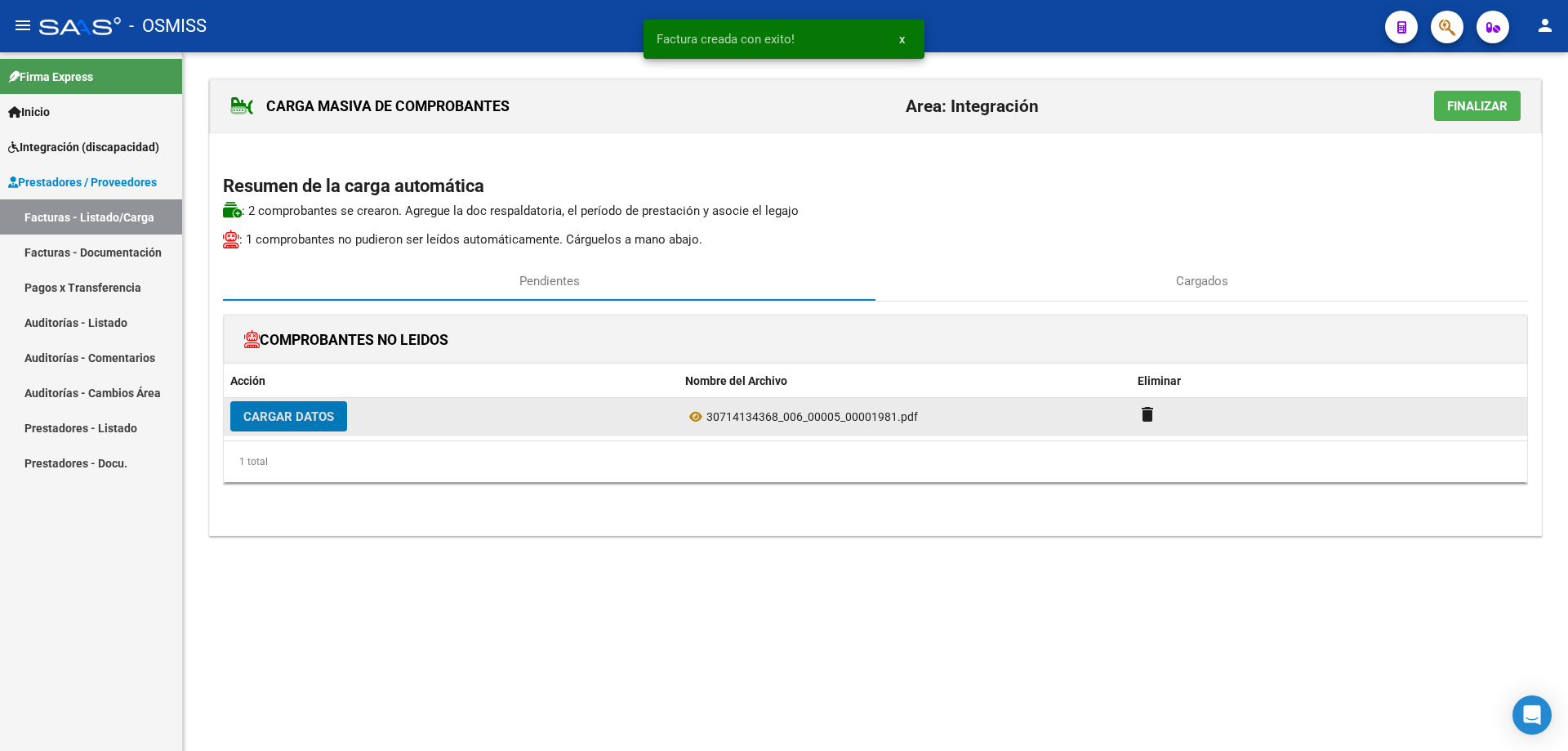
click at [332, 412] on span "Cargar Datos" at bounding box center [289, 417] width 91 height 15
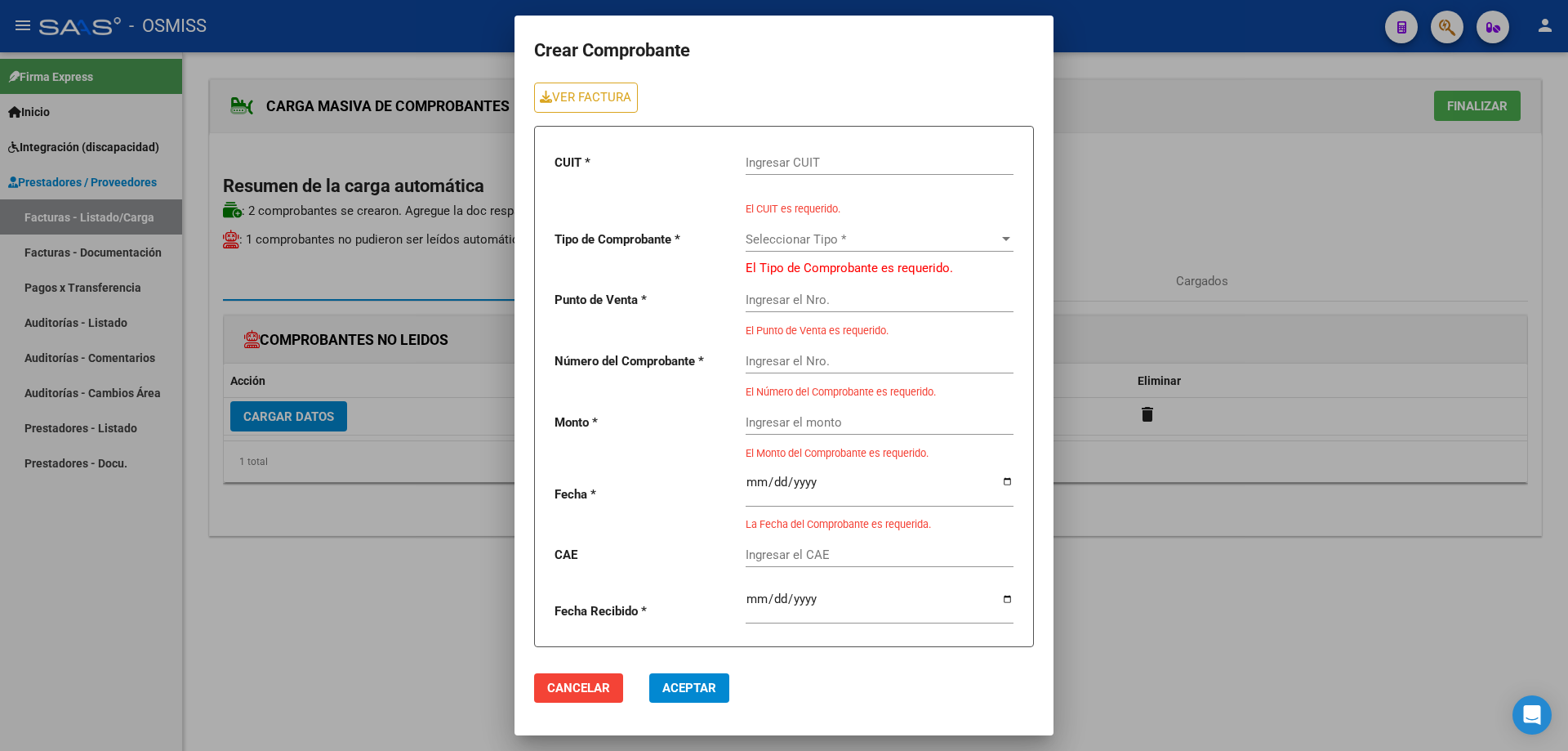
drag, startPoint x: 750, startPoint y: 161, endPoint x: 759, endPoint y: 167, distance: 10.8
click at [754, 164] on input "Ingresar CUIT" at bounding box center [879, 163] width 268 height 15
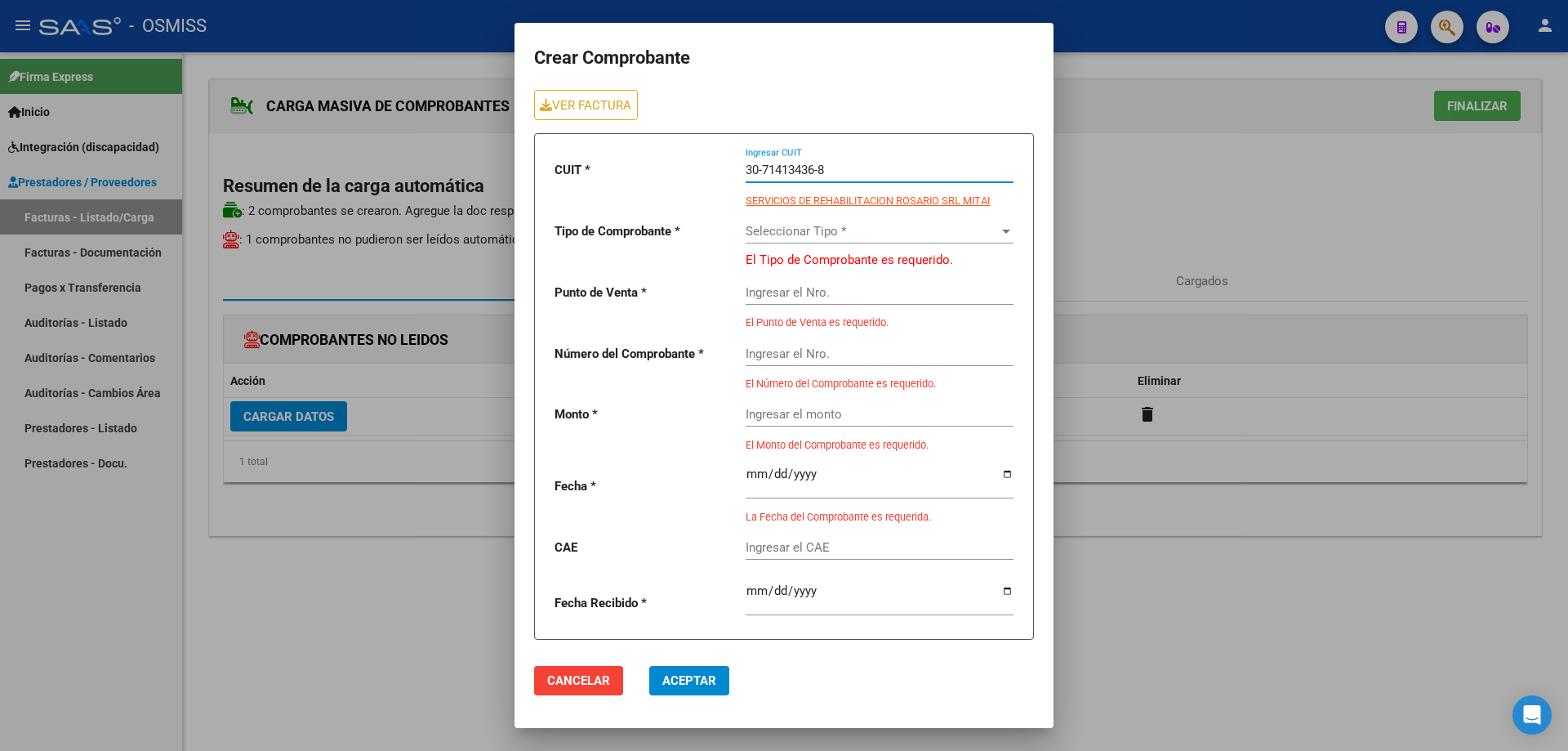
type input "30-71413436-8"
click at [807, 231] on span "Seleccionar Tipo *" at bounding box center [872, 231] width 253 height 15
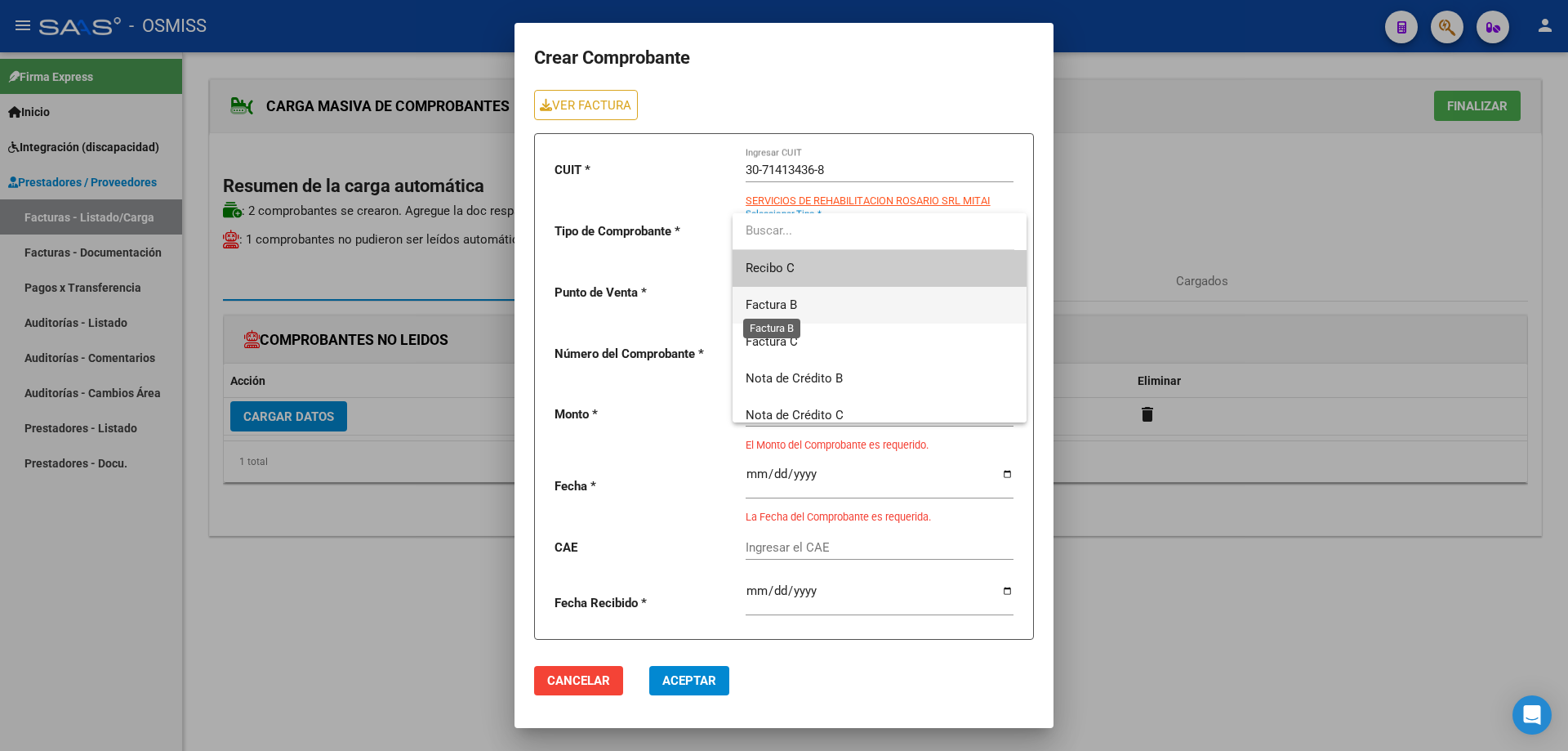
click at [787, 311] on span "Factura B" at bounding box center [771, 305] width 51 height 15
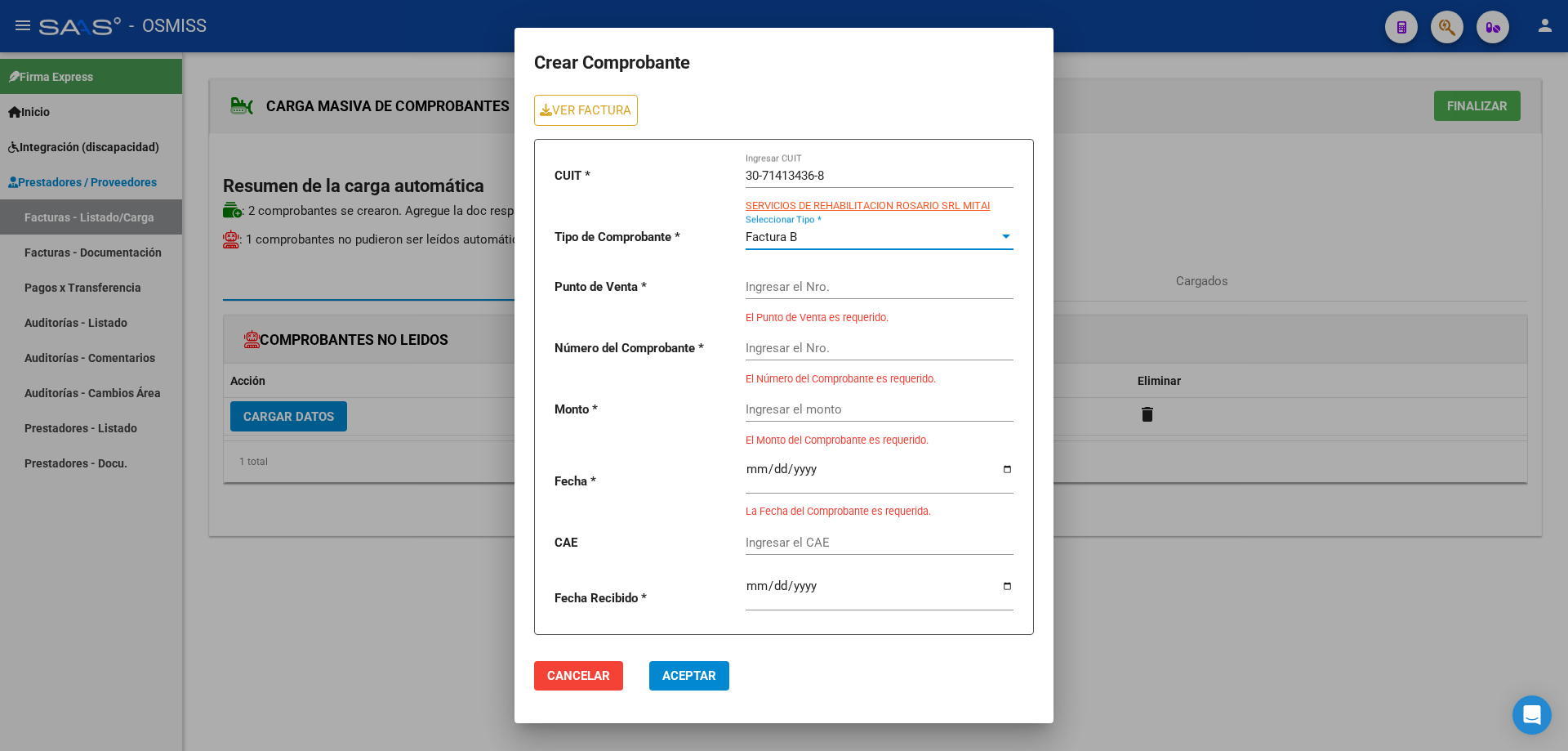
click at [779, 289] on input "Ingresar el Nro." at bounding box center [879, 287] width 268 height 15
click at [592, 118] on link "VER FACTURA" at bounding box center [586, 110] width 104 height 30
click at [789, 286] on input "Ingresar el Nro." at bounding box center [879, 287] width 268 height 15
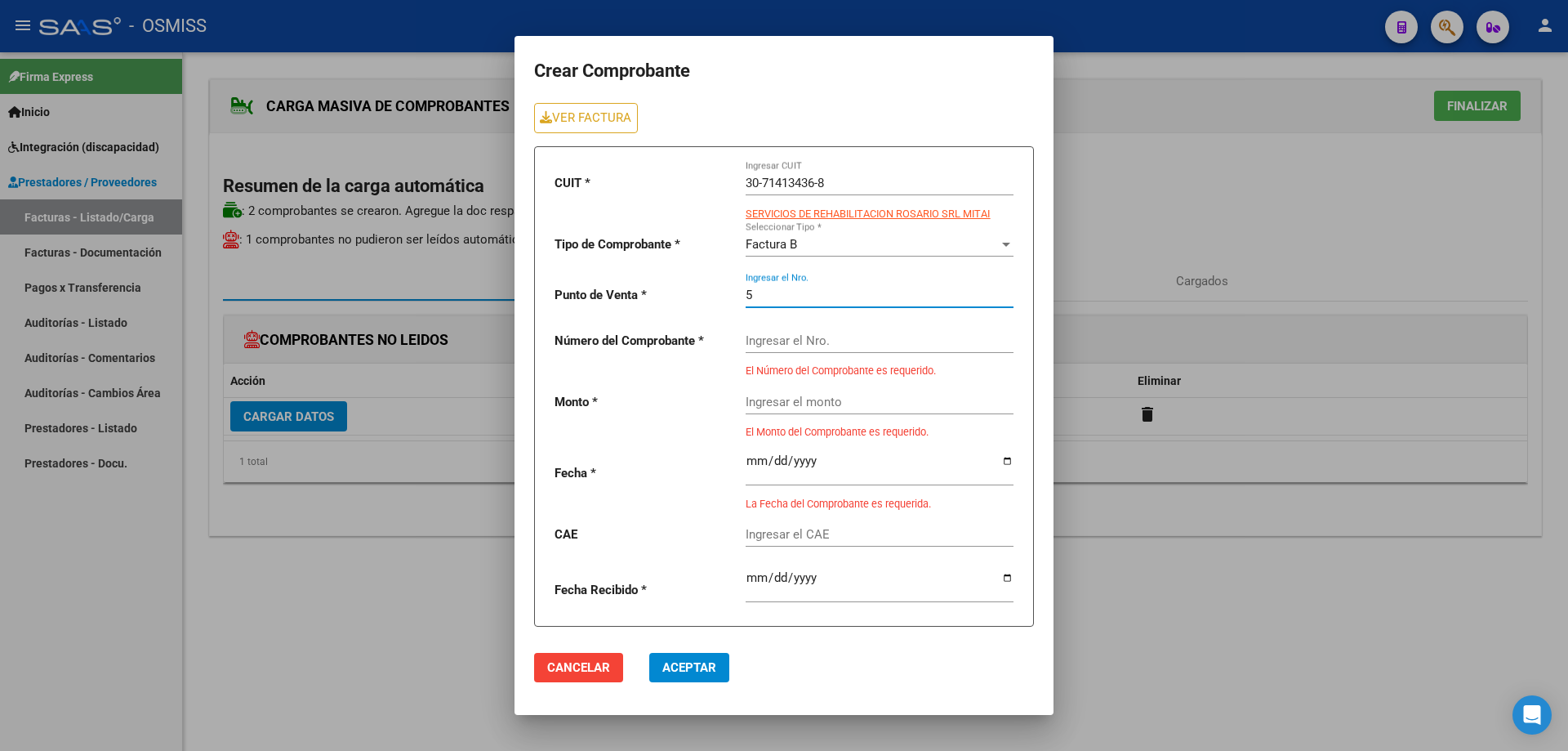
type input "5"
click at [797, 343] on input "Ingresar el Nro." at bounding box center [879, 341] width 268 height 15
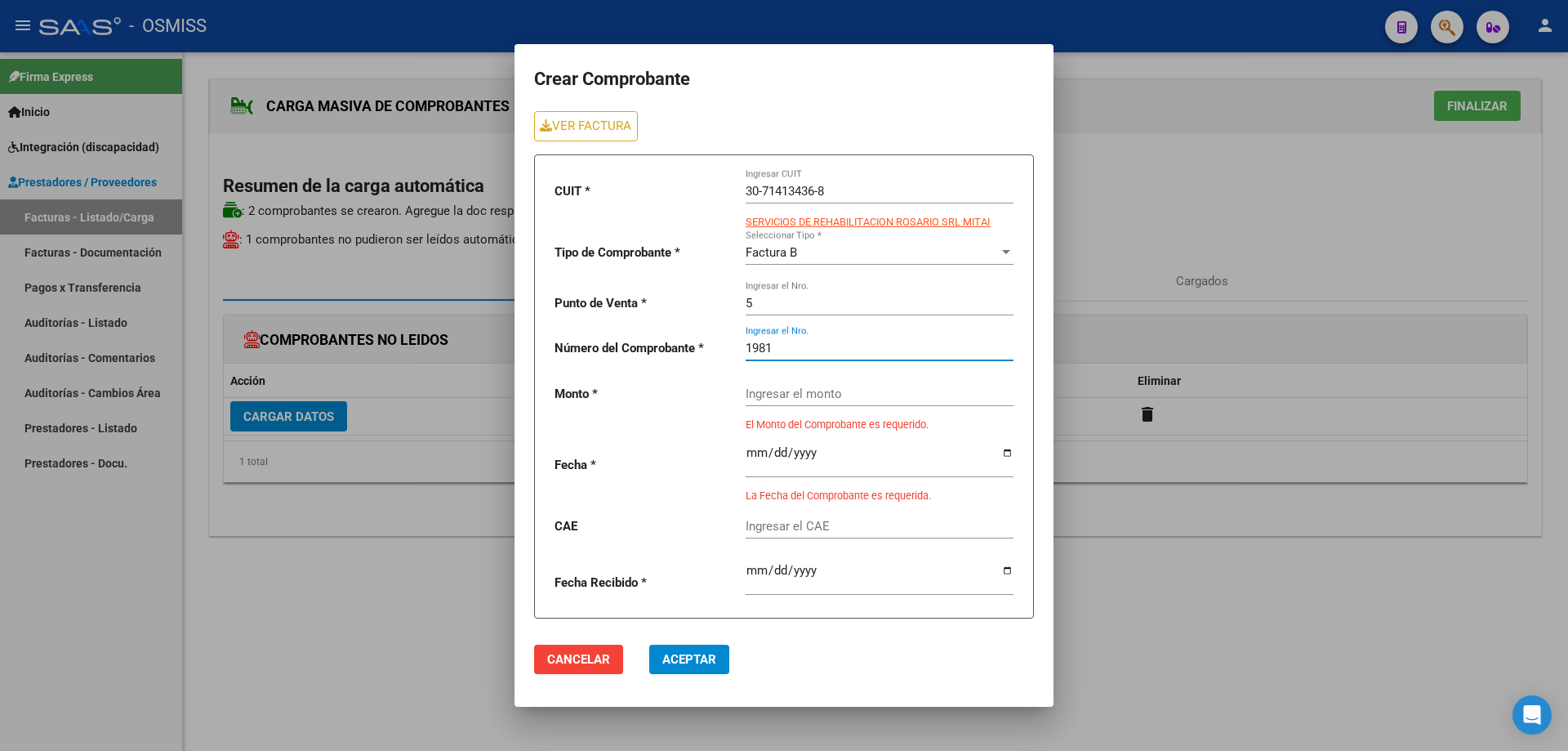
type input "1981"
click at [802, 392] on input "Ingresar el monto" at bounding box center [879, 394] width 268 height 15
paste input "475830.36"
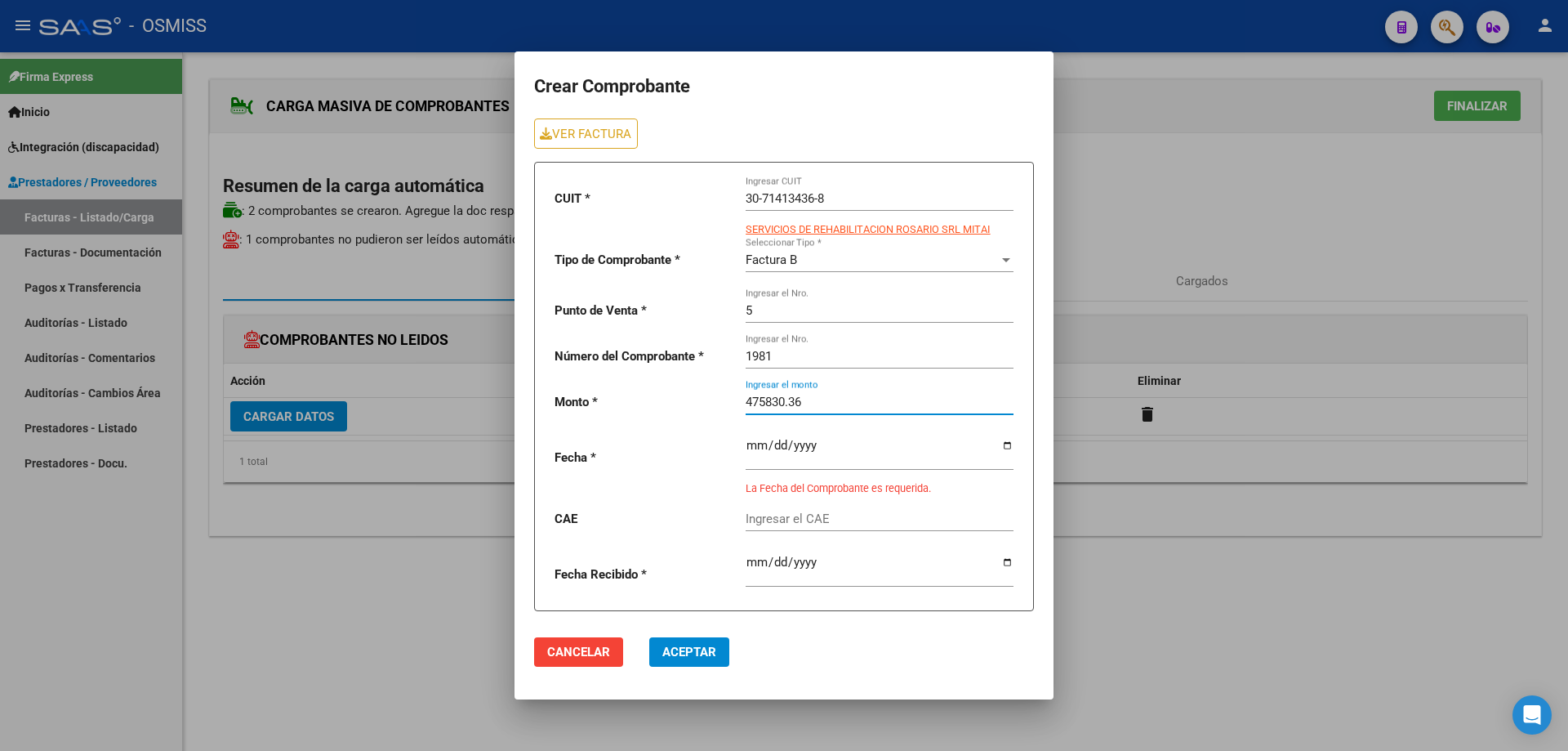
type input "475830.36"
click at [758, 440] on input "date" at bounding box center [879, 451] width 268 height 26
type input "[DATE]"
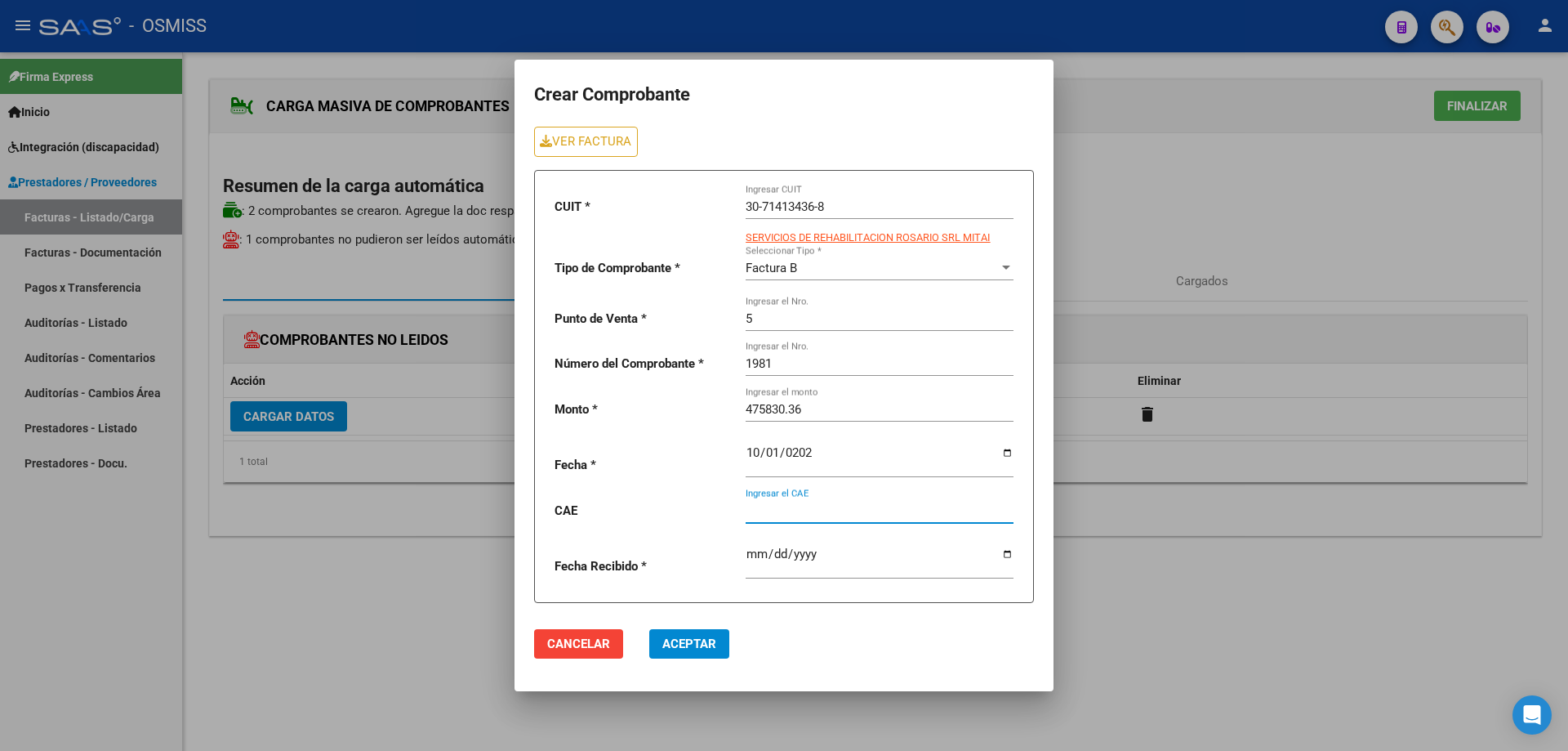
click at [790, 511] on input "Ingresar el CAE" at bounding box center [879, 511] width 268 height 15
paste input "75408132561691"
type input "75408132561691"
click at [686, 644] on span "Aceptar" at bounding box center [690, 644] width 54 height 15
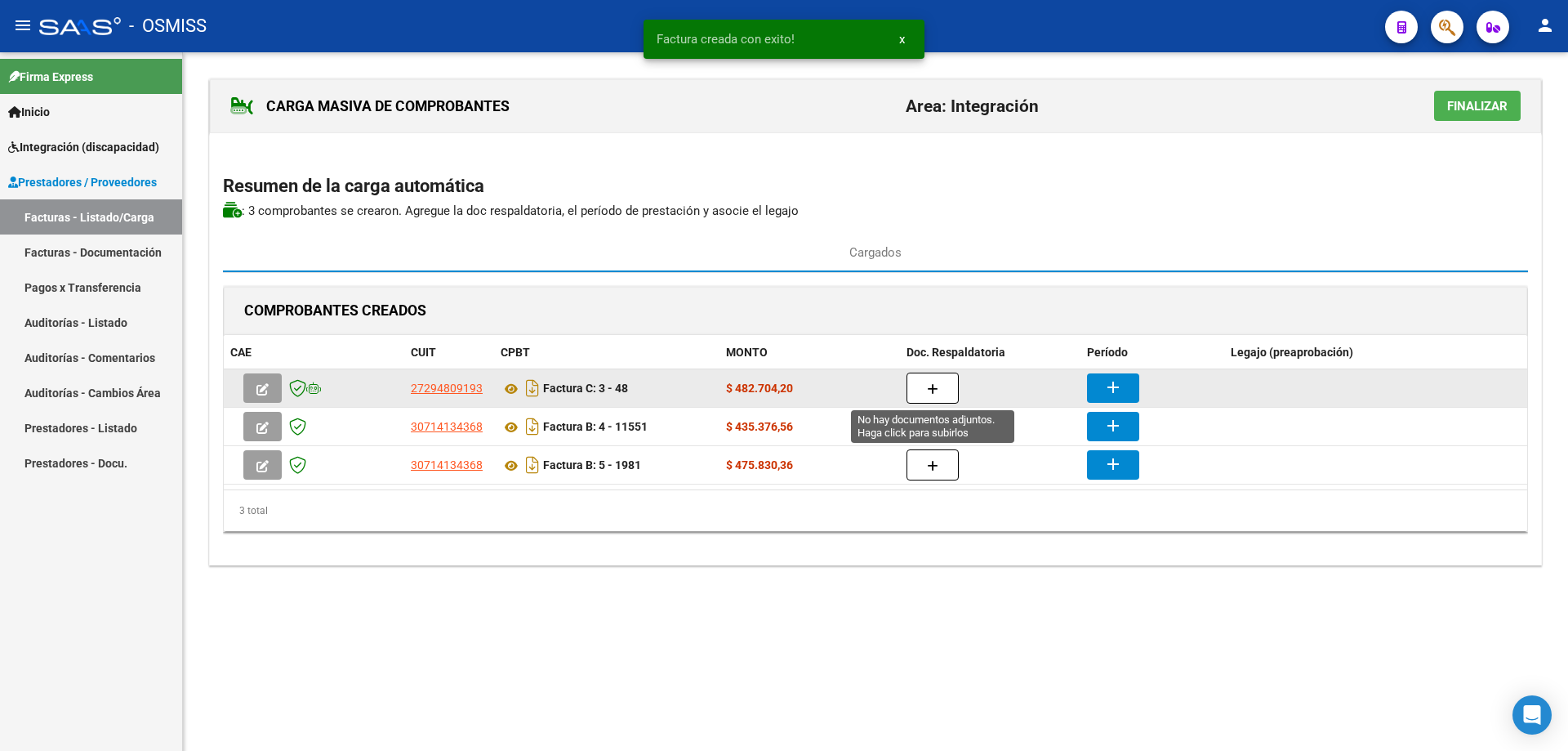
click at [936, 384] on icon "button" at bounding box center [933, 389] width 12 height 13
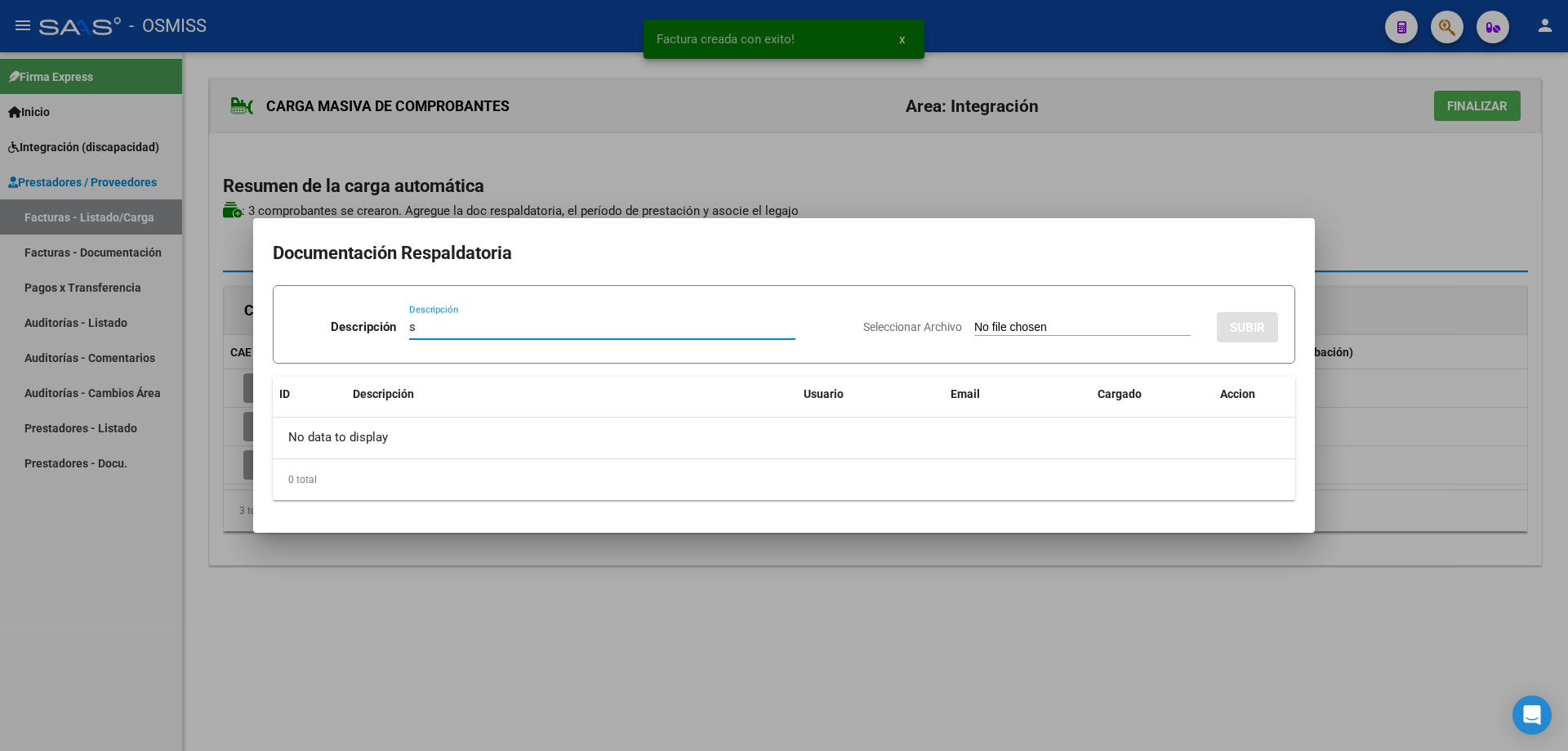
type input "s"
click at [979, 327] on input "Seleccionar Archivo" at bounding box center [1083, 328] width 217 height 15
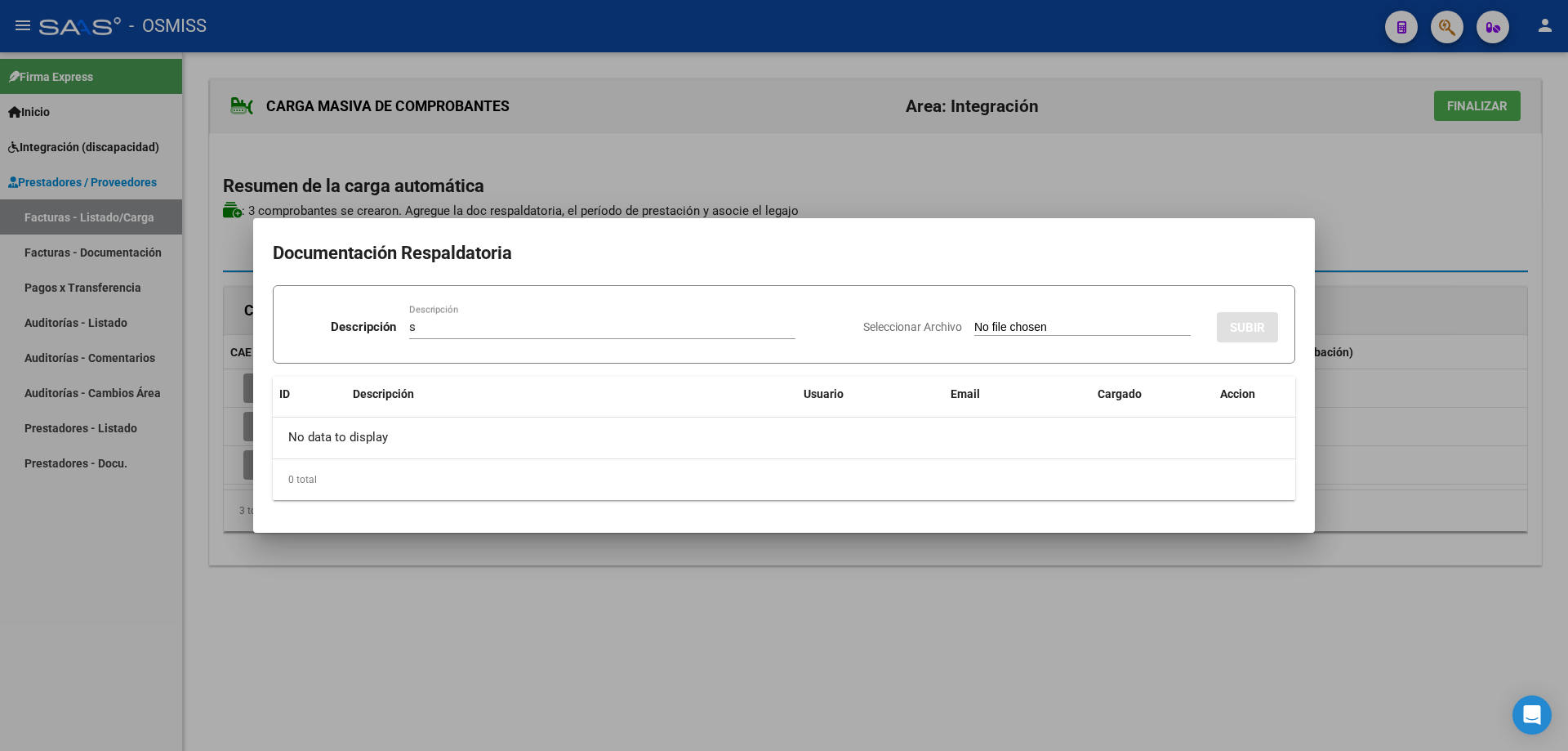
type input "C:\fakepath\planilla septiembre [PERSON_NAME] 2025.pdf"
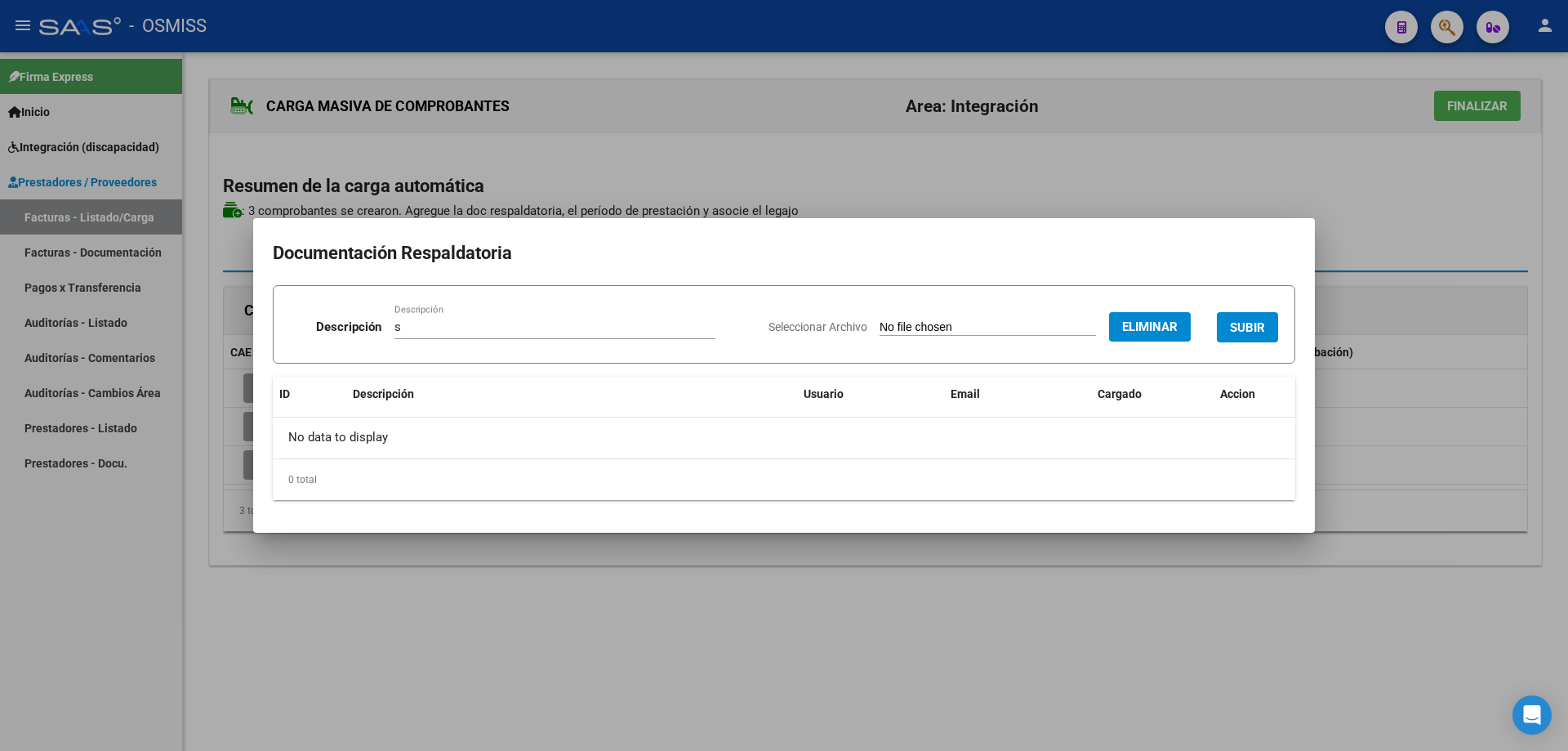
click at [1237, 323] on span "SUBIR" at bounding box center [1248, 328] width 35 height 15
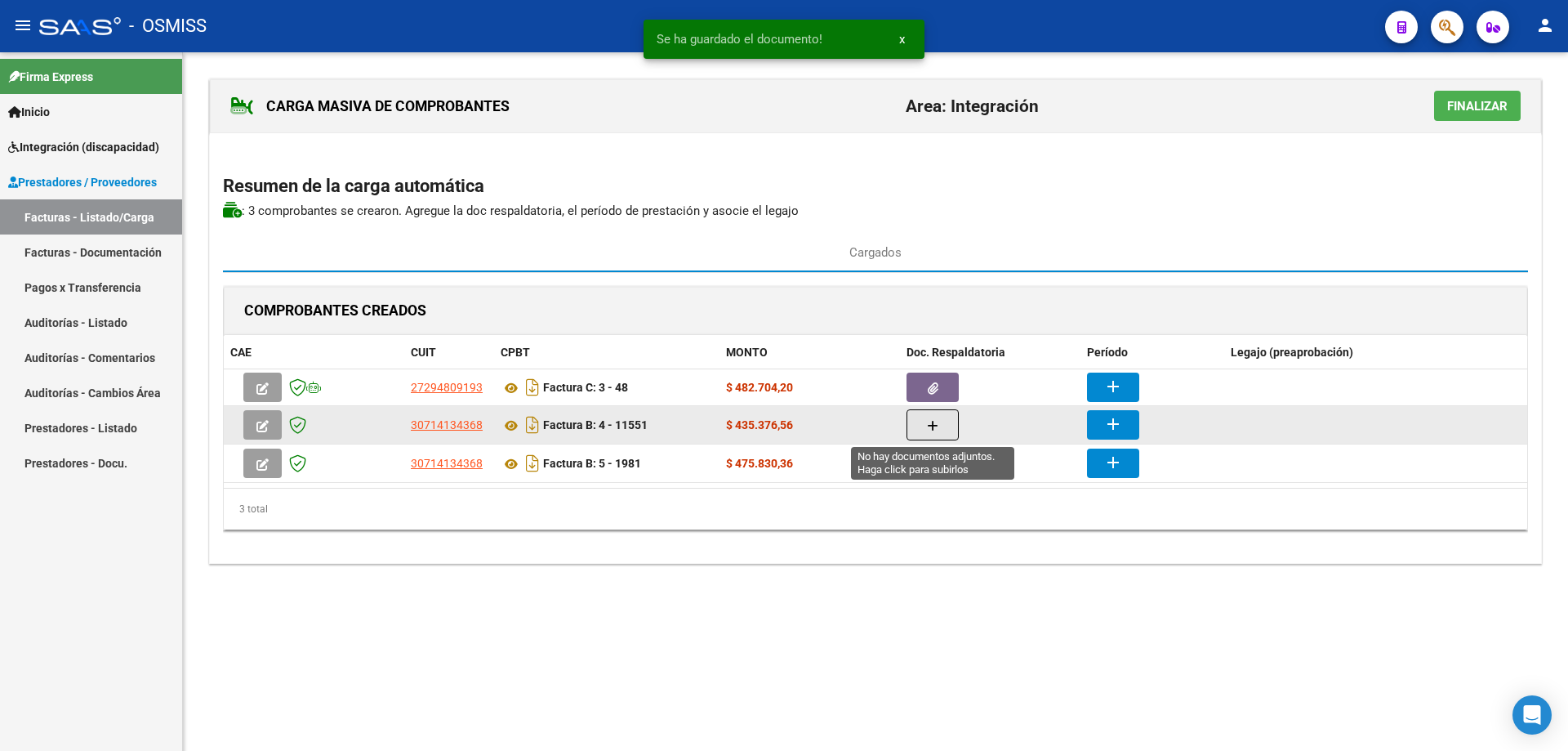
click at [924, 425] on button "button" at bounding box center [933, 424] width 52 height 31
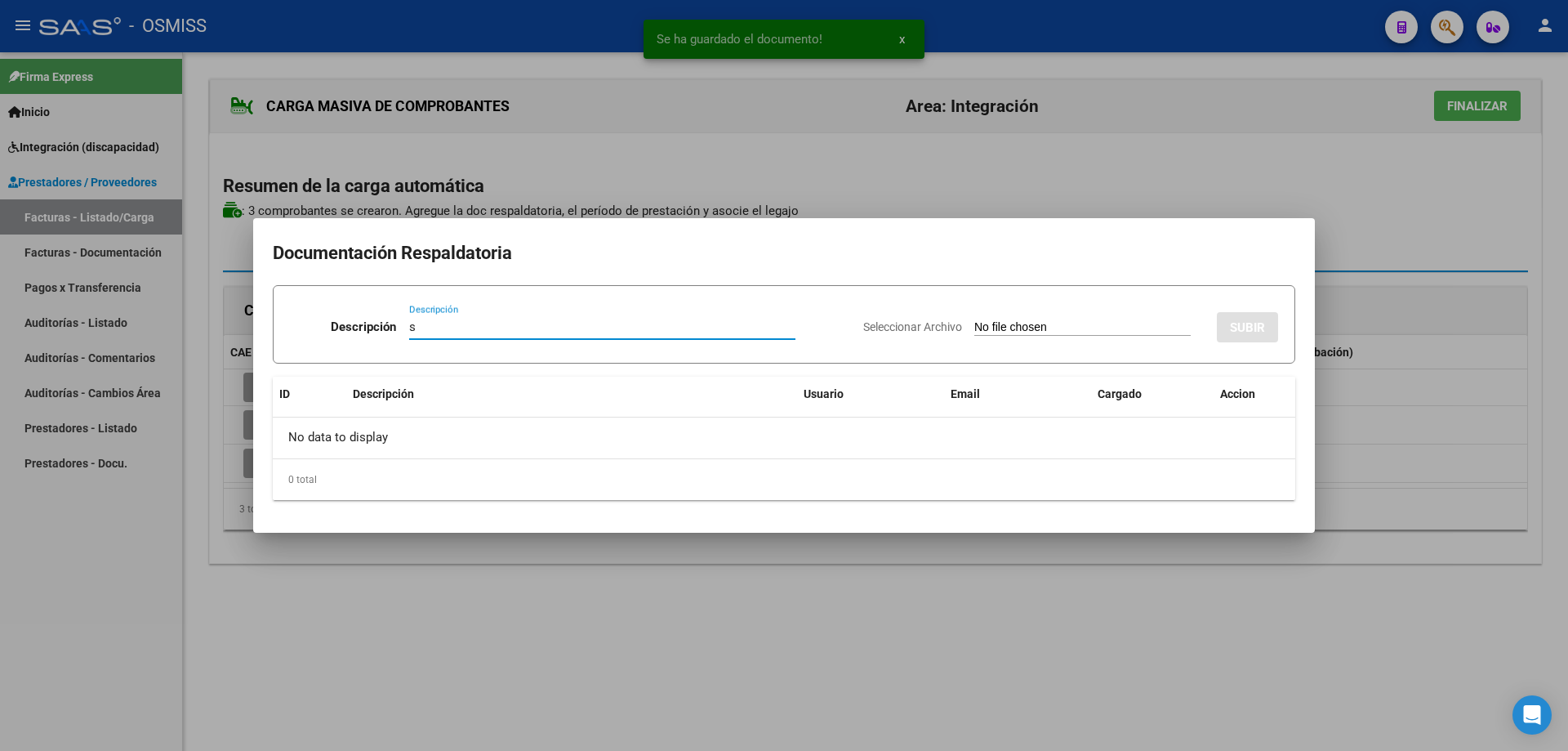
type input "s"
click at [974, 328] on input "Seleccionar Archivo" at bounding box center [1083, 328] width 217 height 15
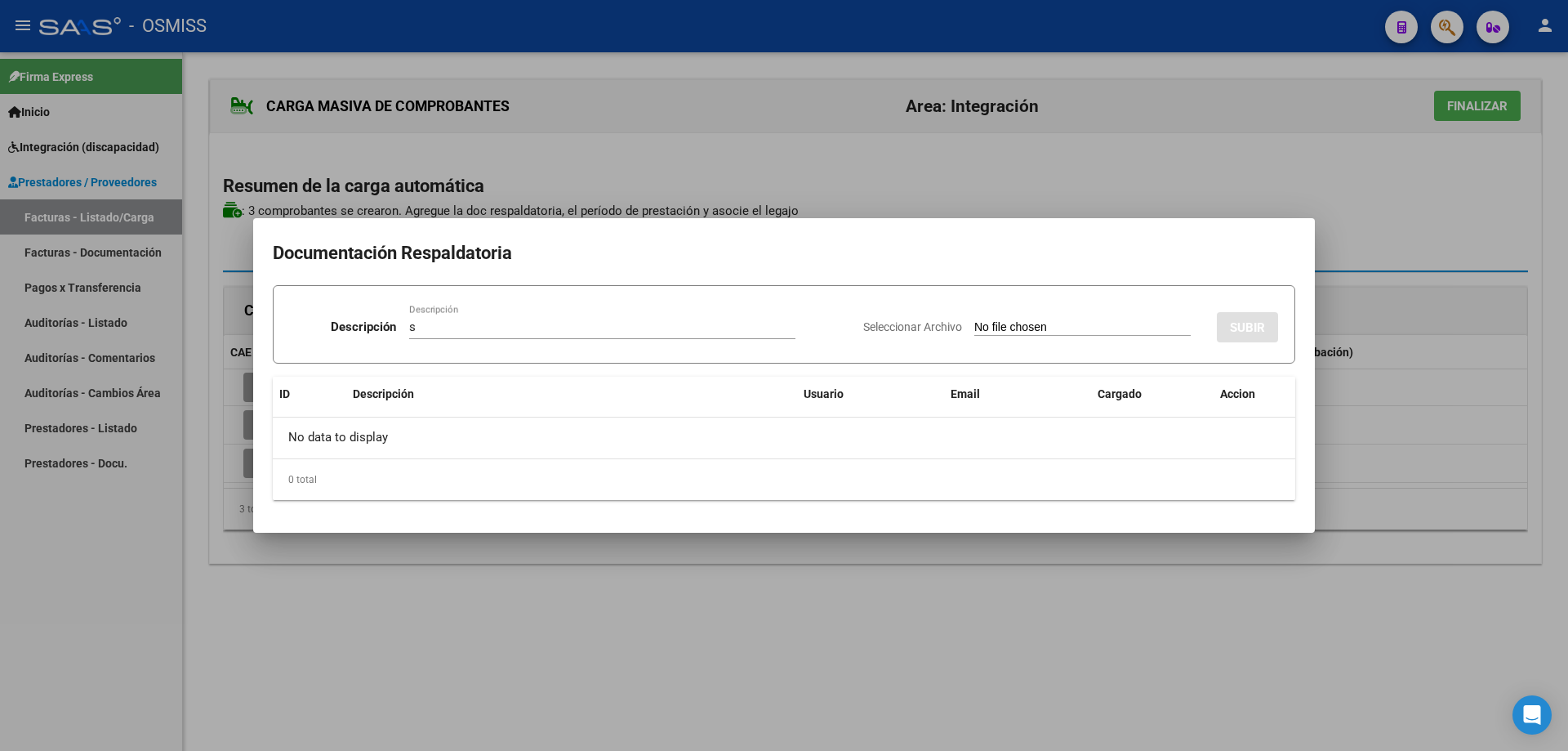
type input "C:\fakepath\[PERSON_NAME].pdf"
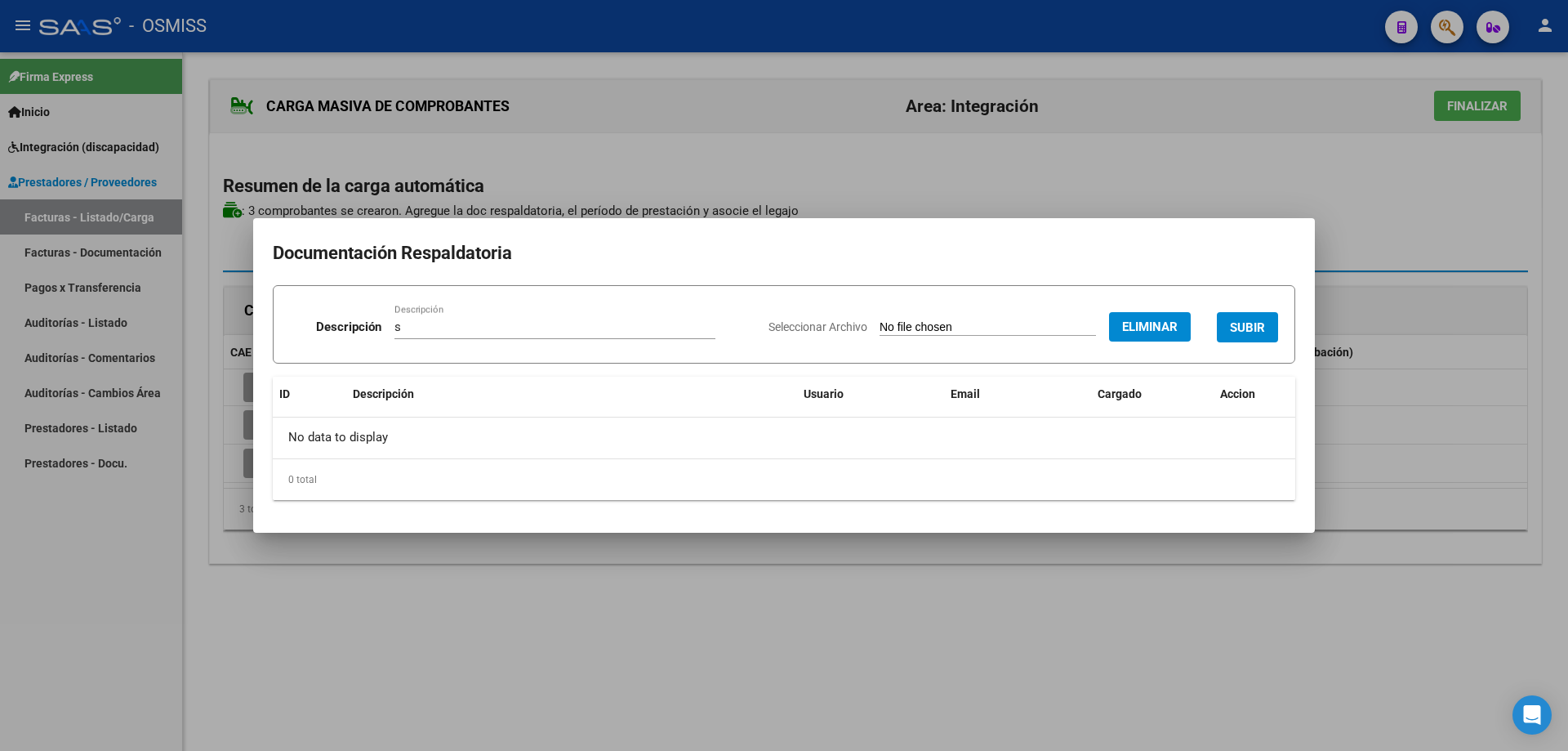
click at [1256, 329] on span "SUBIR" at bounding box center [1248, 328] width 35 height 15
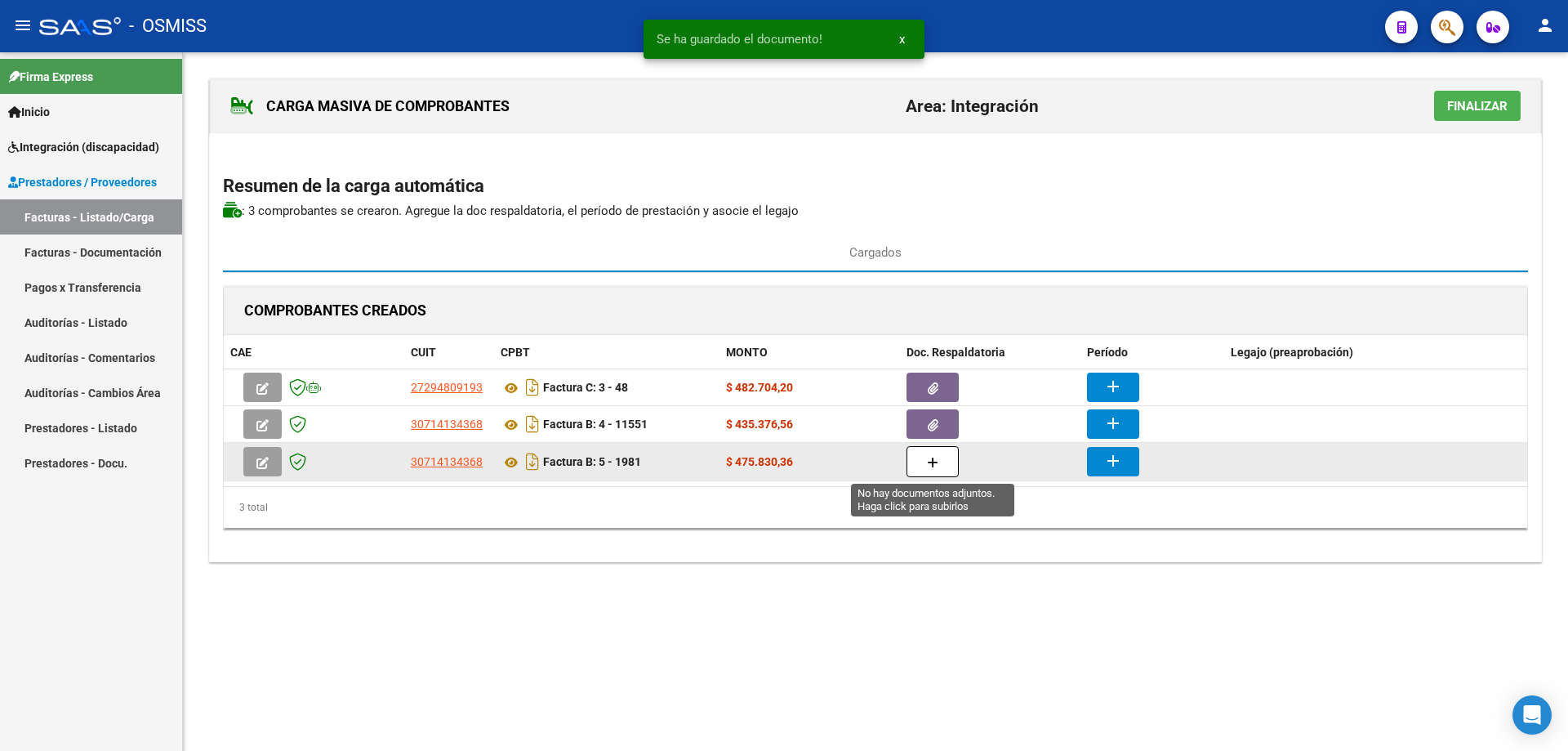
click at [936, 463] on icon "button" at bounding box center [933, 463] width 12 height 13
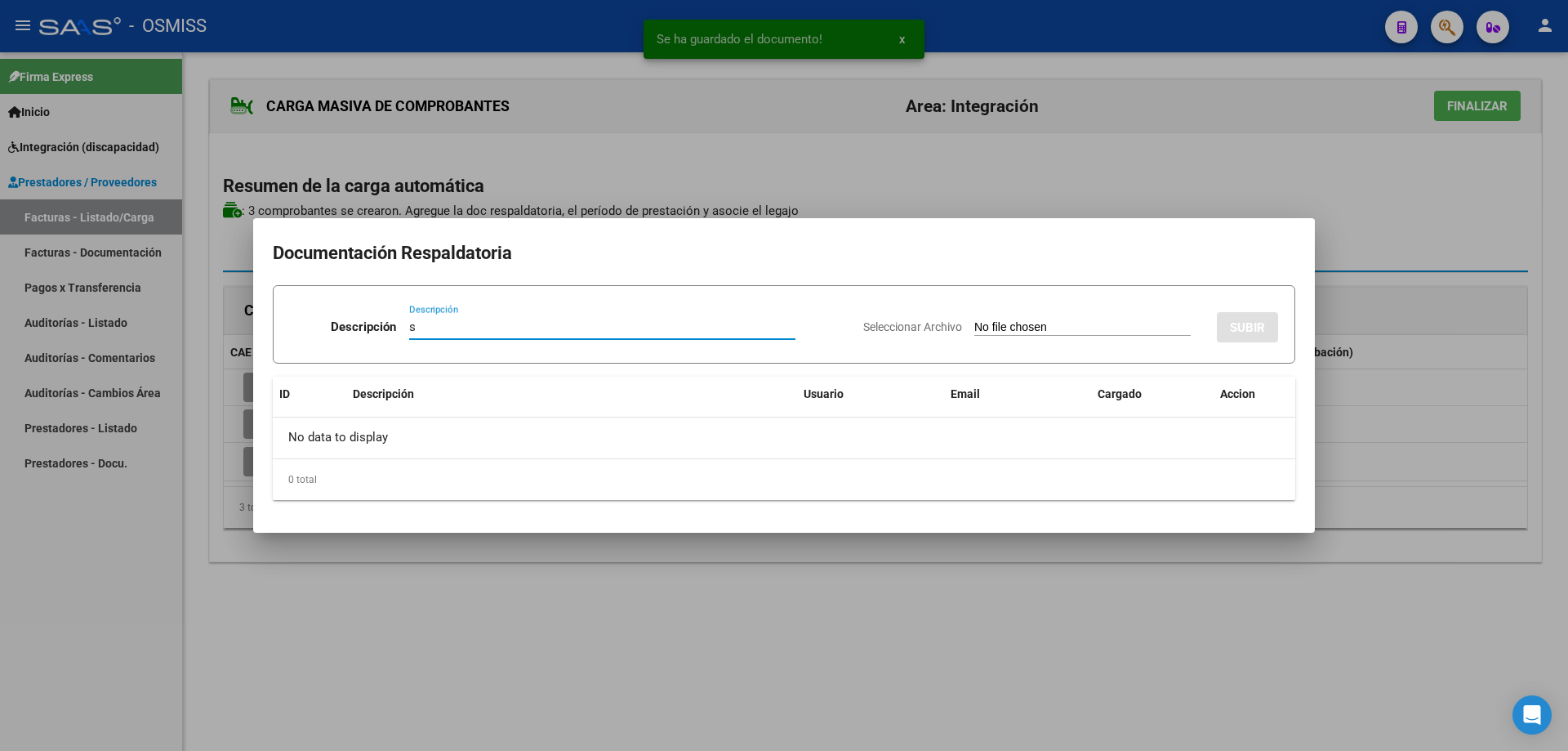
type input "s"
click at [1059, 327] on input "Seleccionar Archivo" at bounding box center [1083, 328] width 217 height 15
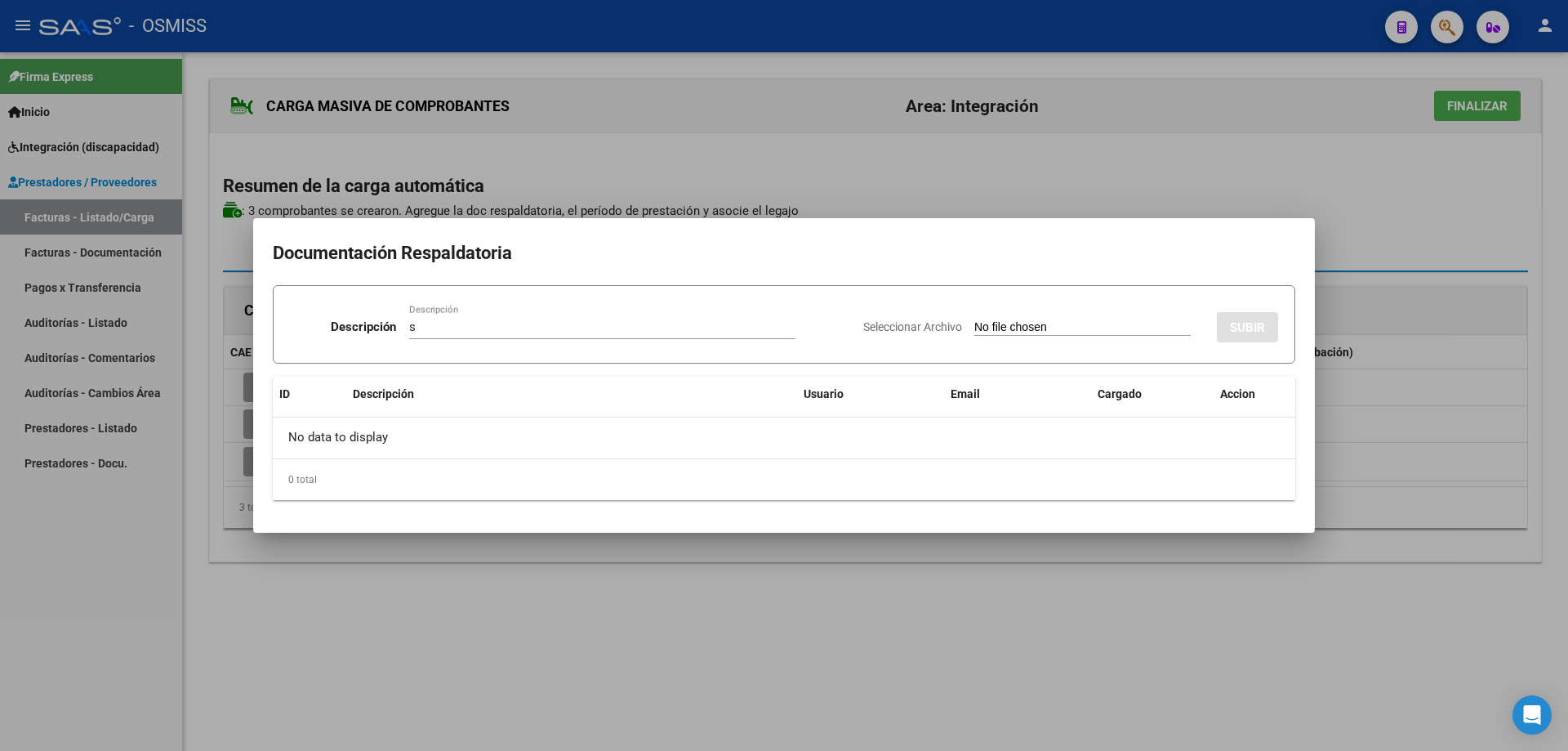
type input "C:\fakepath\[PERSON_NAME].pdf"
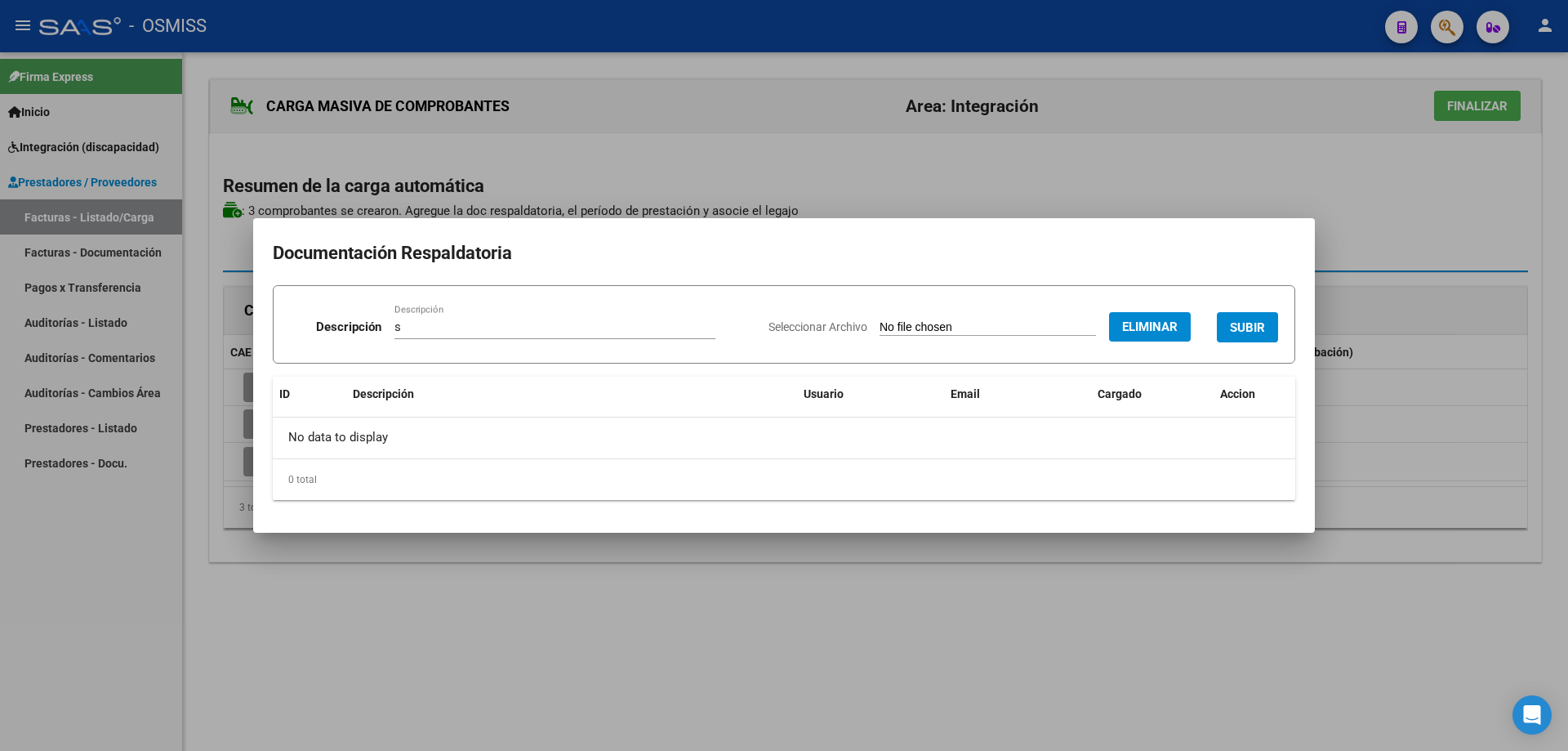
click at [1258, 314] on button "SUBIR" at bounding box center [1247, 328] width 61 height 30
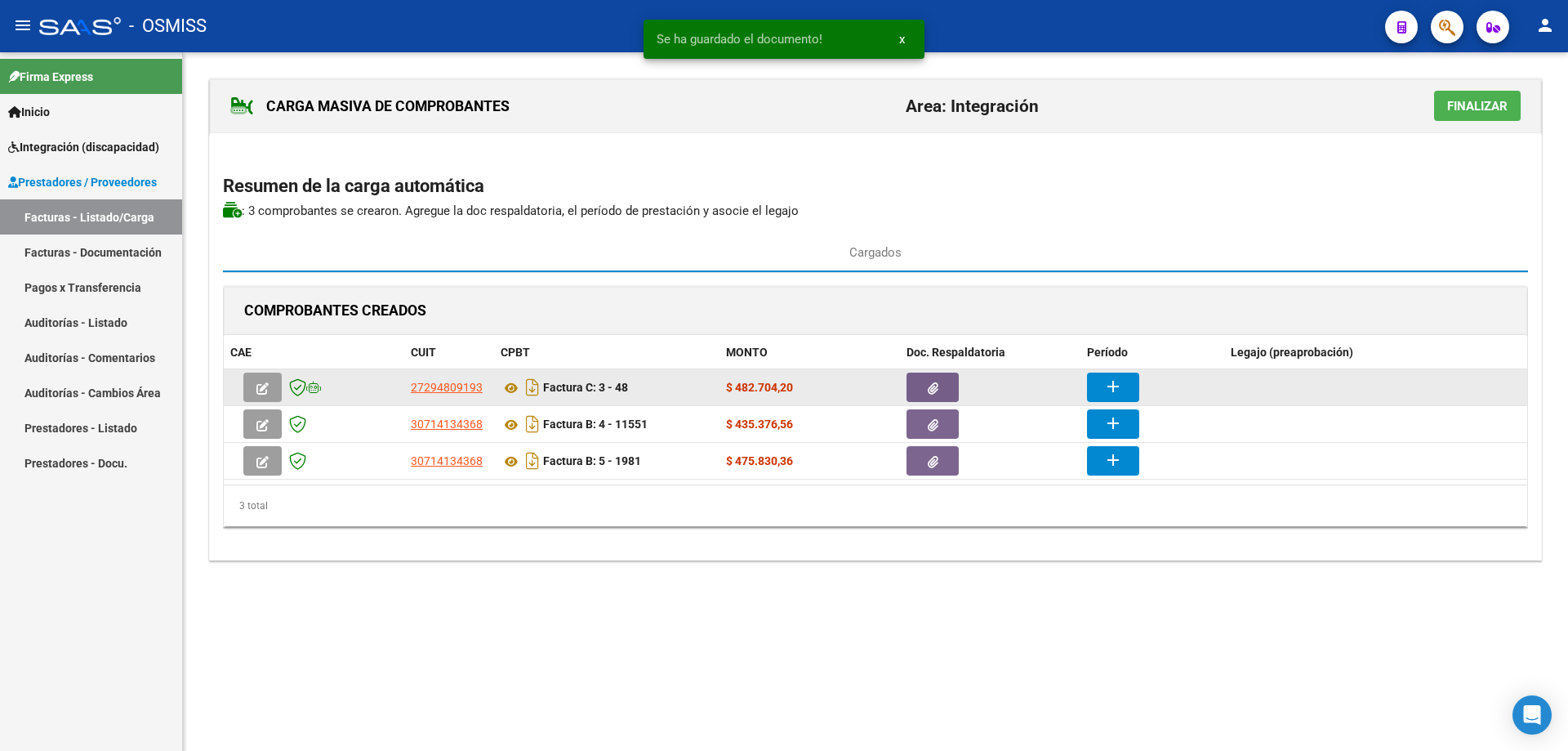
click at [1099, 384] on button "add" at bounding box center [1113, 386] width 52 height 29
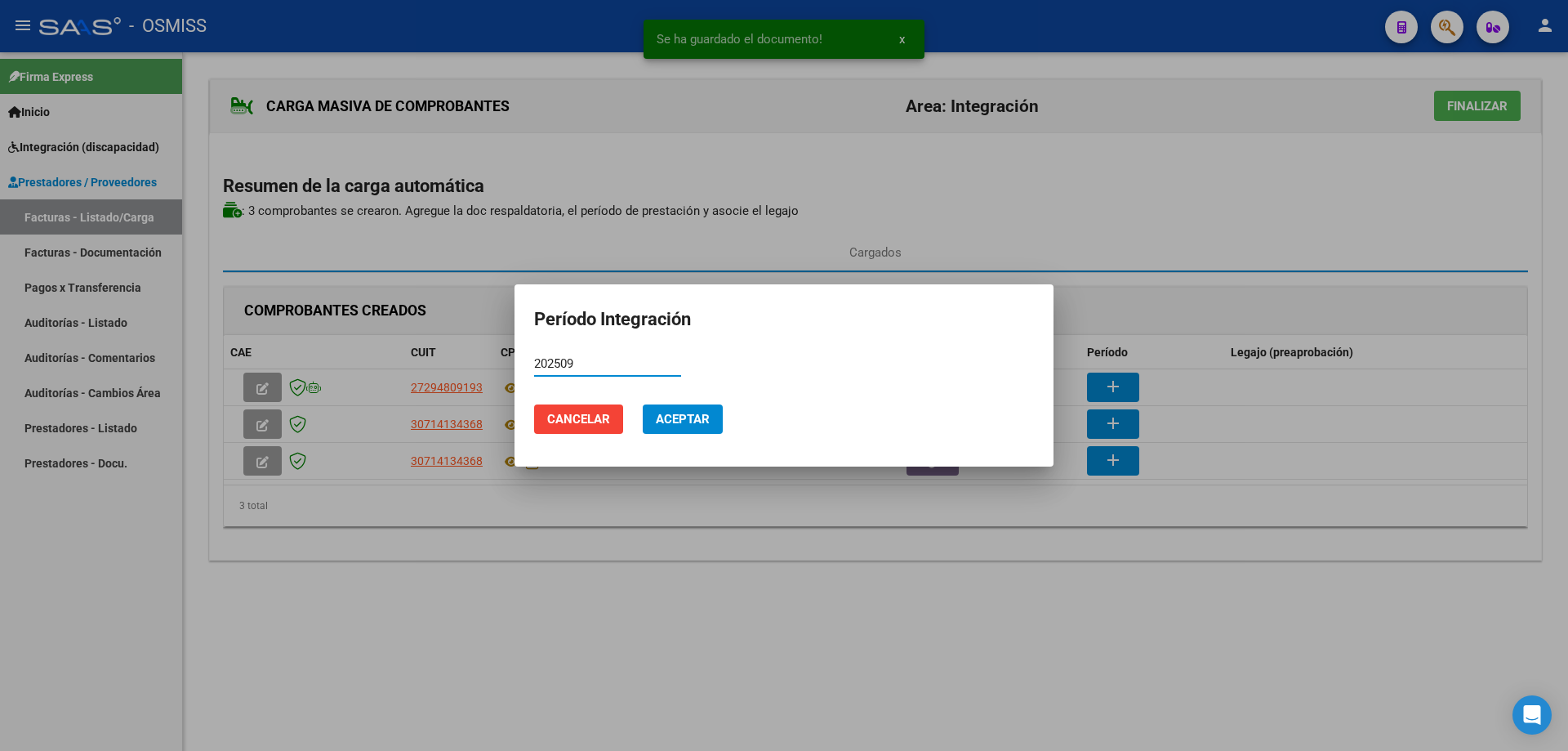
drag, startPoint x: 574, startPoint y: 363, endPoint x: 525, endPoint y: 355, distance: 49.6
click at [525, 355] on mat-dialog-content "202509 Período (AAAAMM)" at bounding box center [784, 371] width 539 height 40
type input "202509"
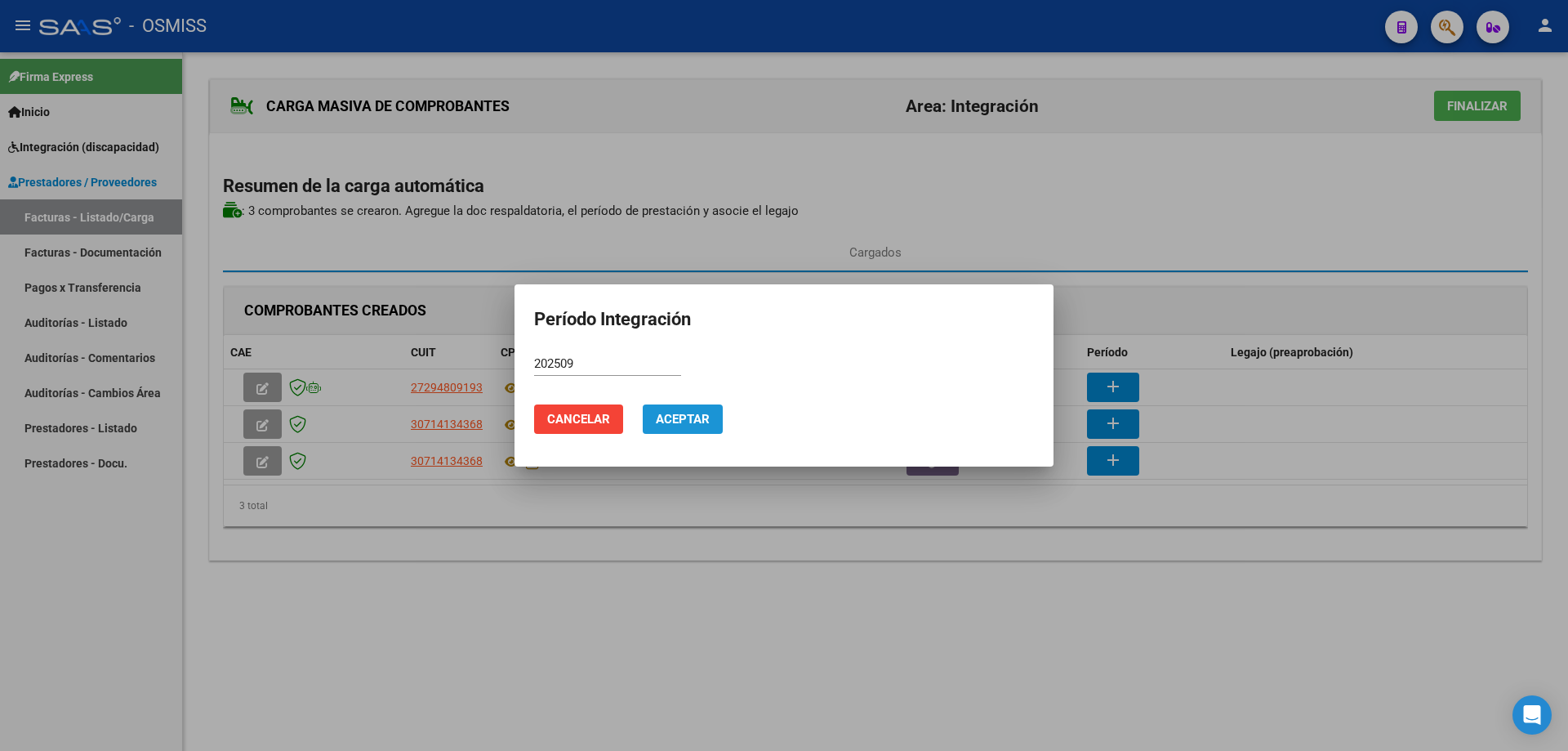
click at [691, 415] on span "Aceptar" at bounding box center [683, 419] width 54 height 15
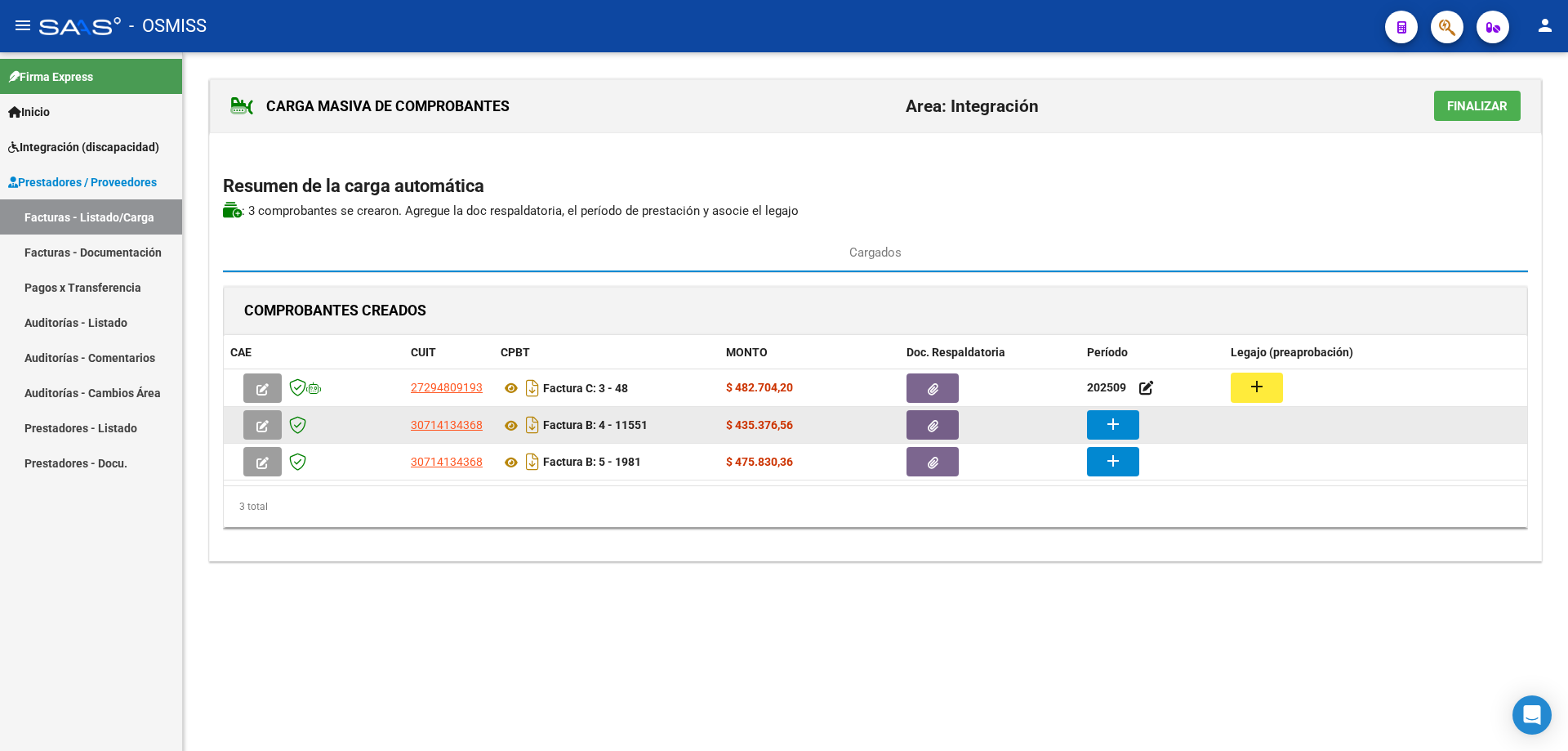
click at [1118, 425] on mat-icon "add" at bounding box center [1113, 423] width 19 height 19
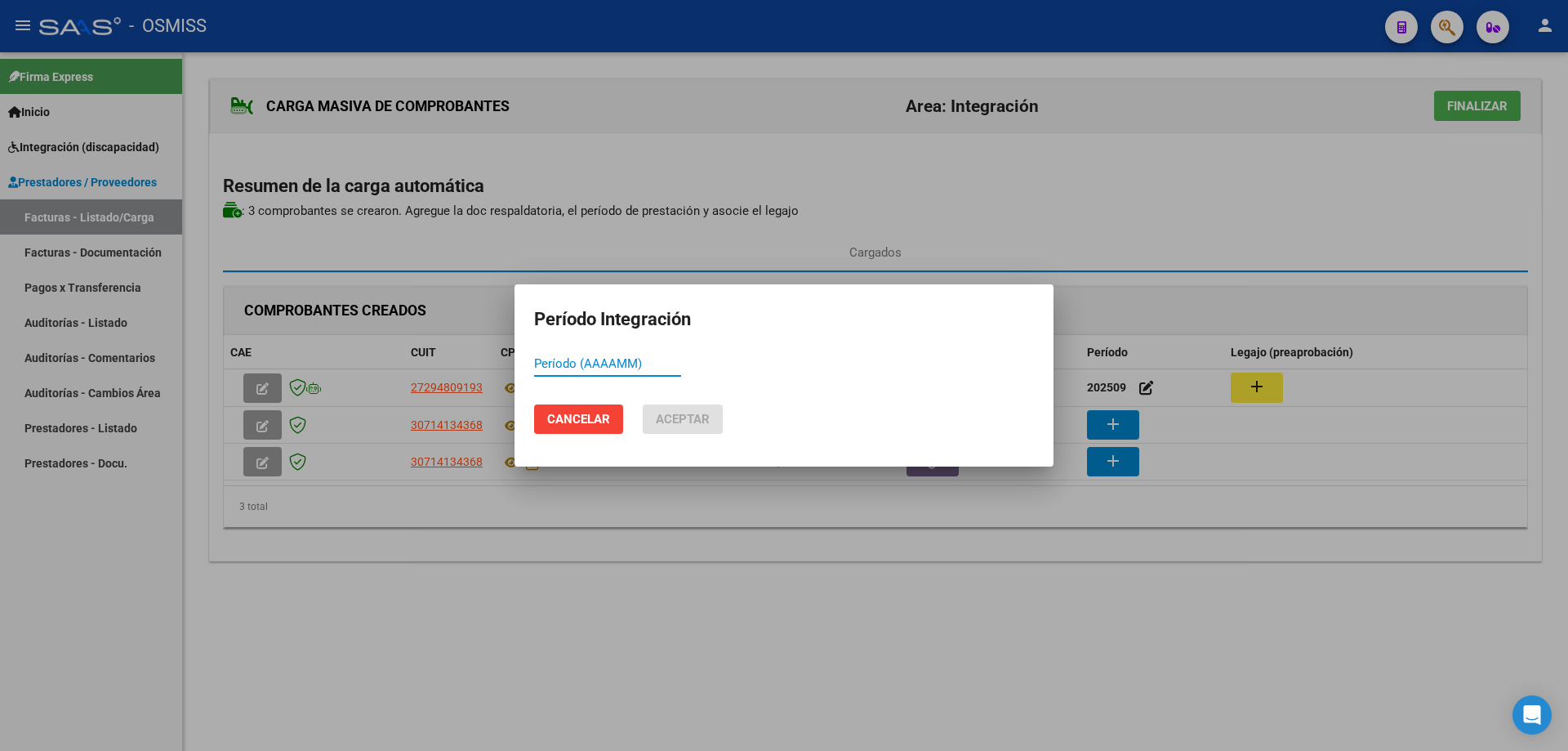
paste input "202509"
type input "202509"
click at [705, 422] on span "Aceptar" at bounding box center [683, 419] width 54 height 15
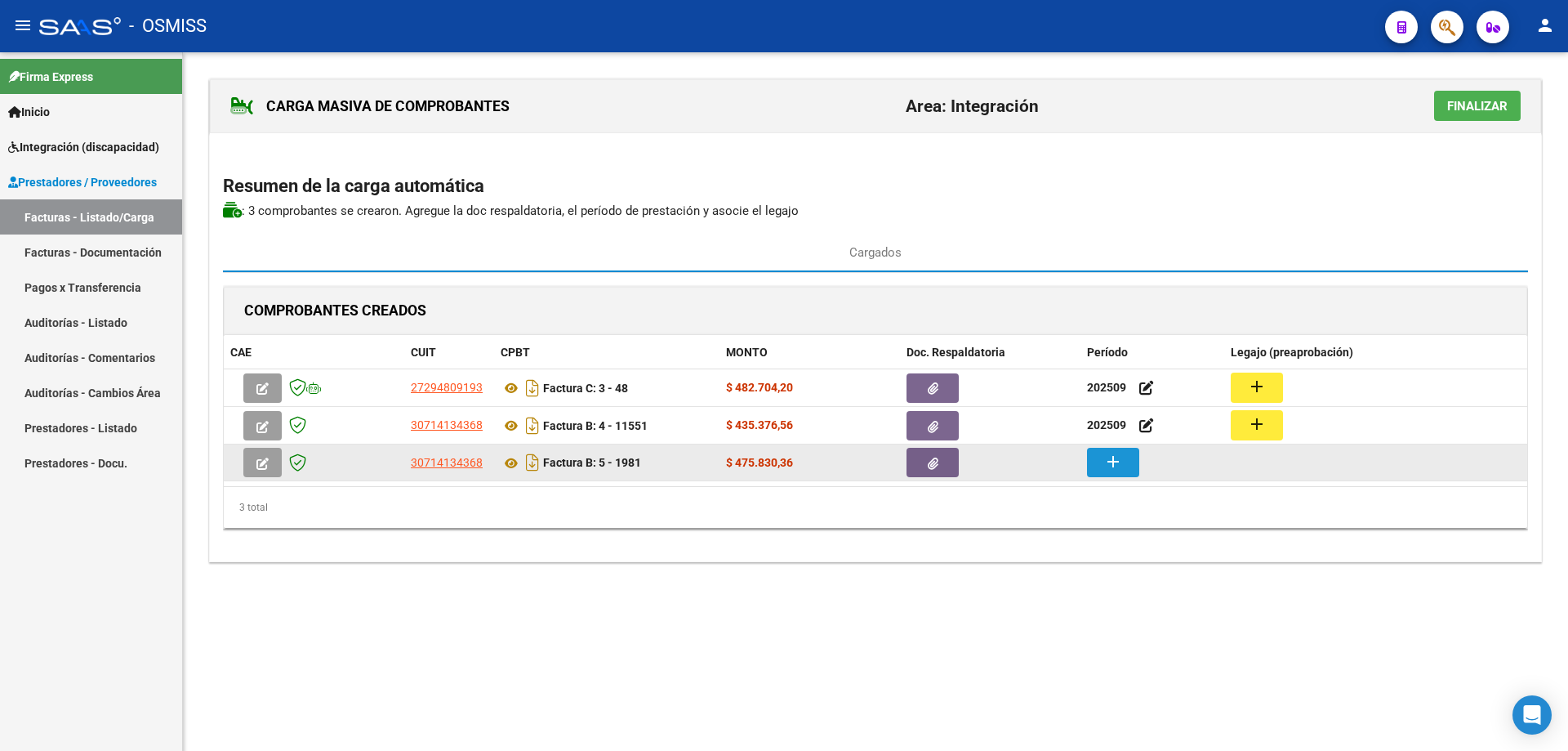
click at [1110, 458] on mat-icon "add" at bounding box center [1113, 461] width 19 height 19
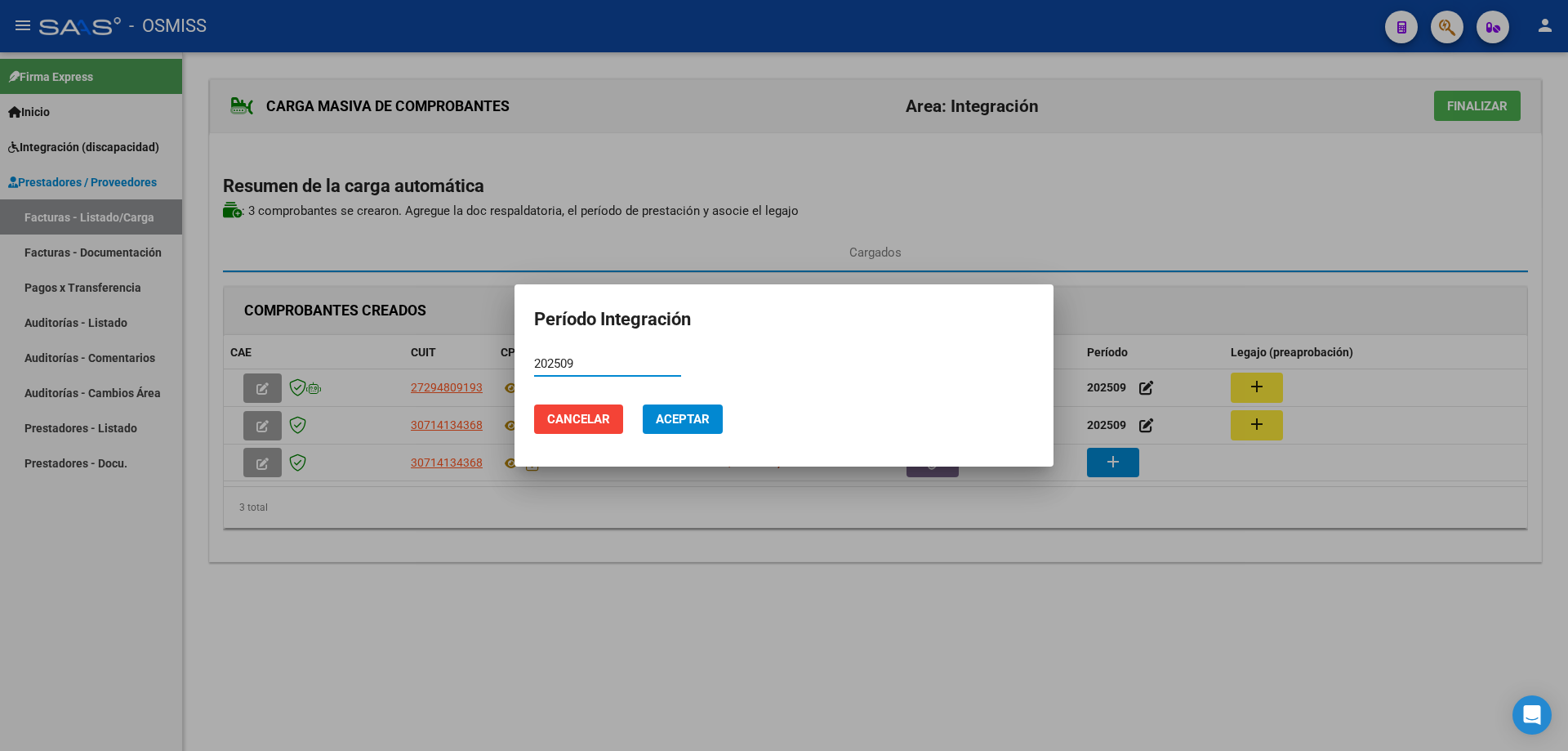
type input "202509"
click at [670, 418] on span "Aceptar" at bounding box center [683, 419] width 54 height 15
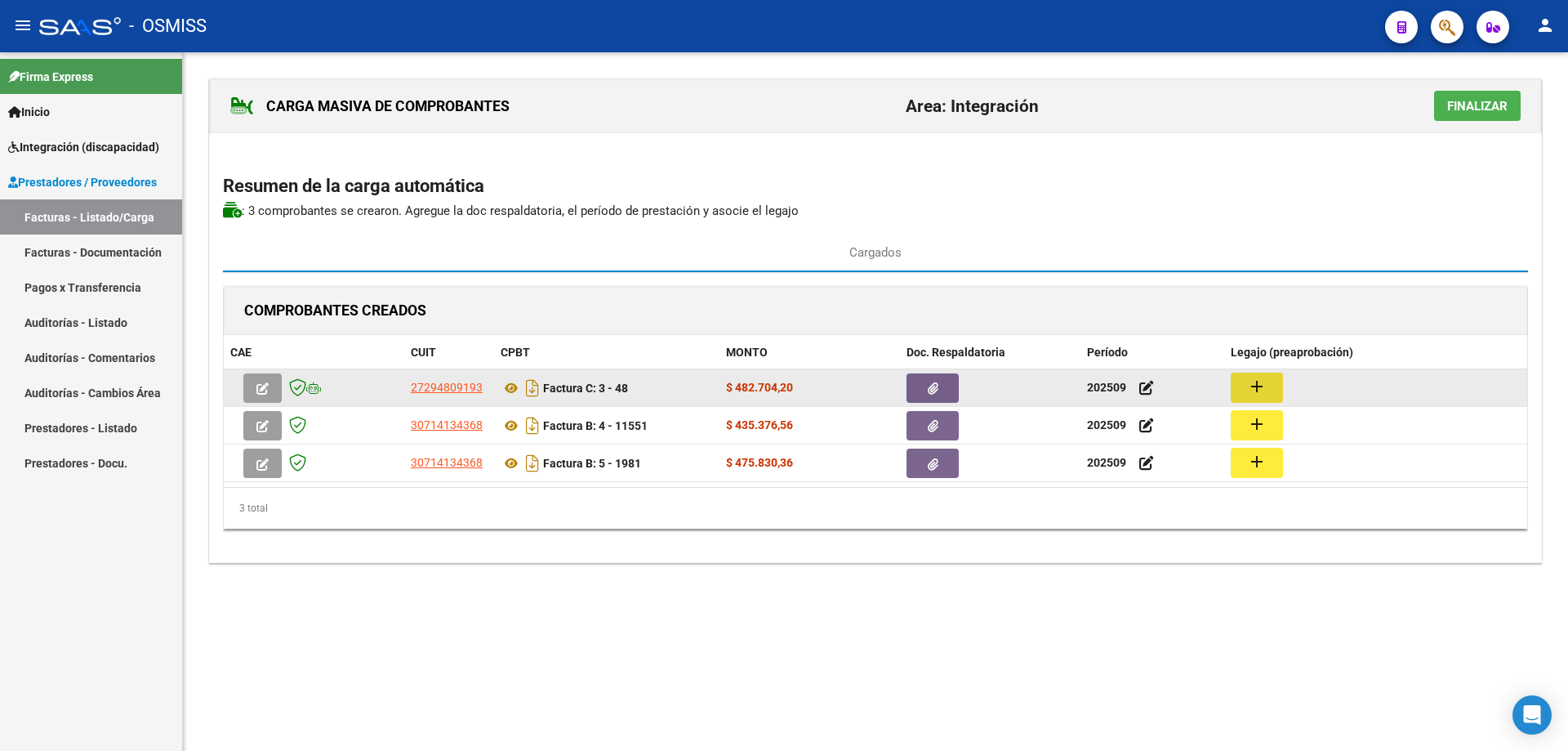
click at [1251, 391] on mat-icon "add" at bounding box center [1256, 386] width 19 height 19
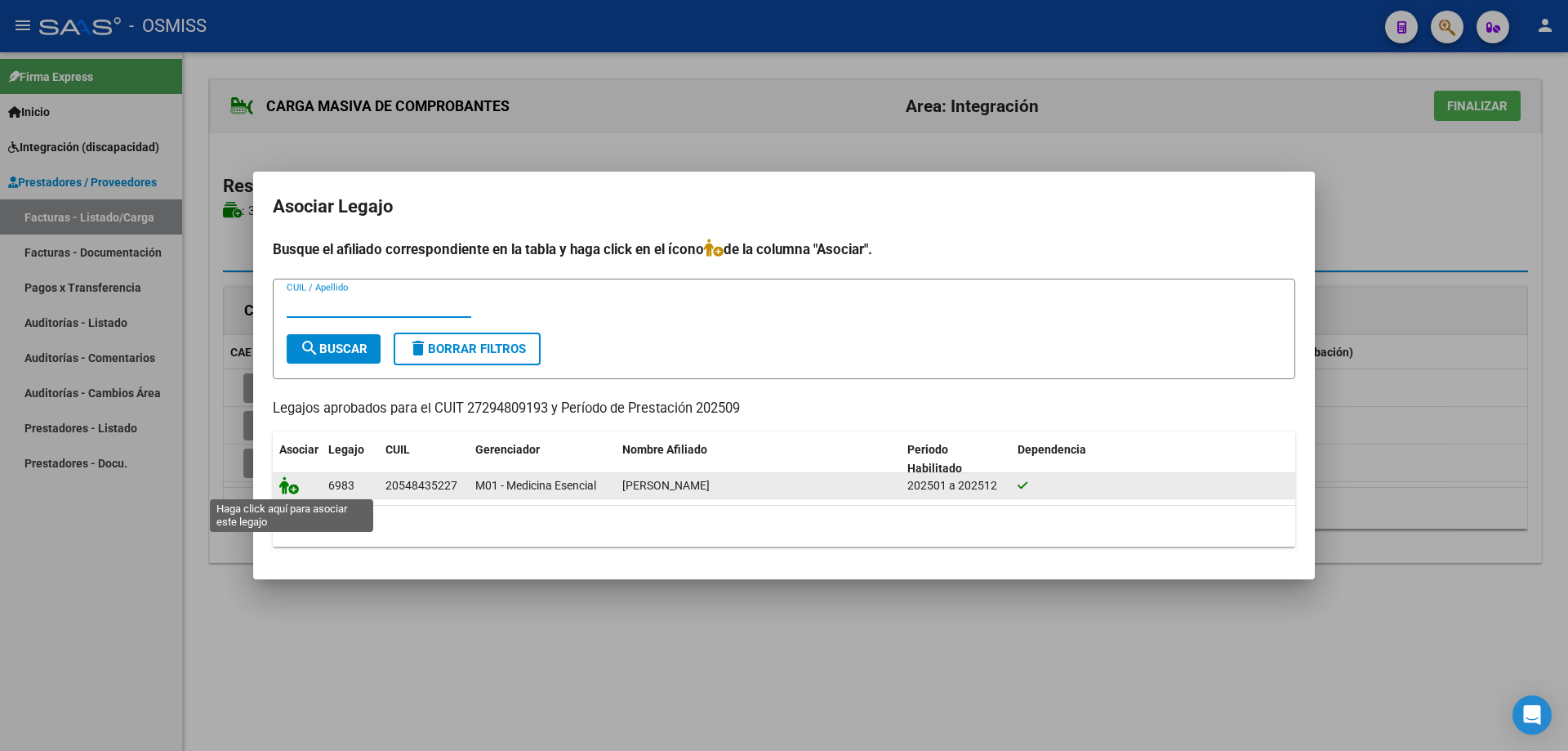
click at [291, 490] on icon at bounding box center [289, 485] width 19 height 18
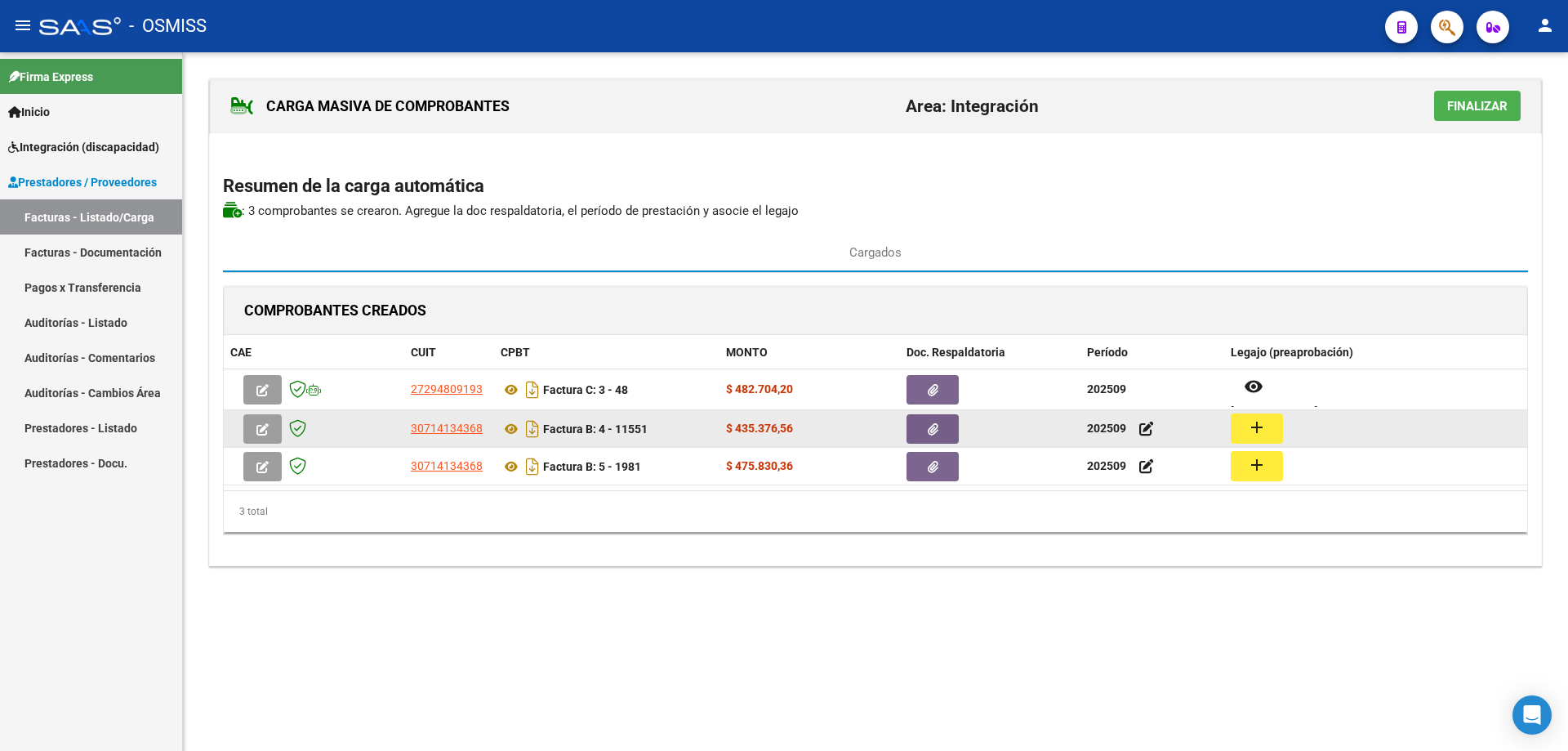
click at [1264, 423] on mat-icon "add" at bounding box center [1256, 427] width 19 height 19
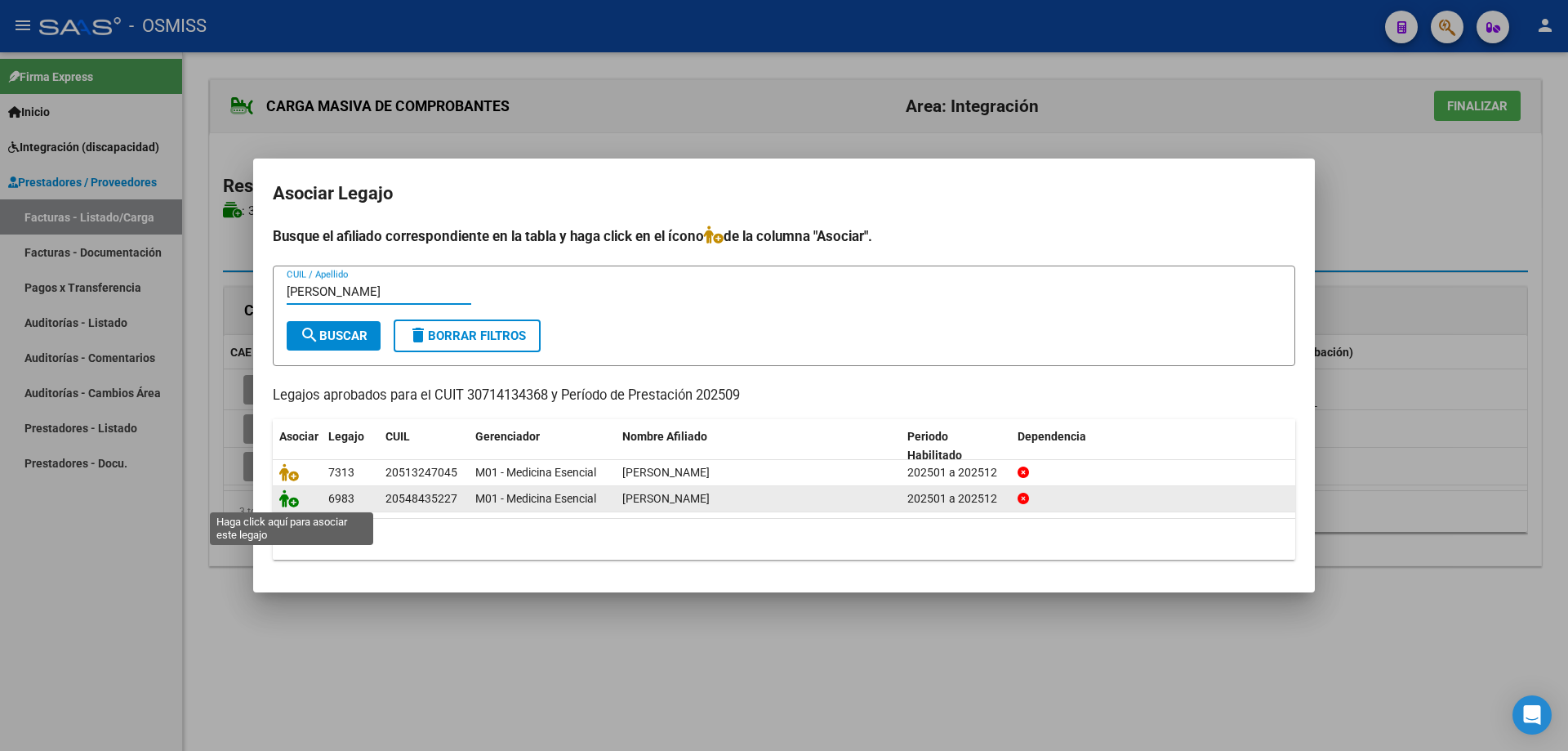
type input "[PERSON_NAME]"
click at [288, 498] on icon at bounding box center [289, 498] width 19 height 18
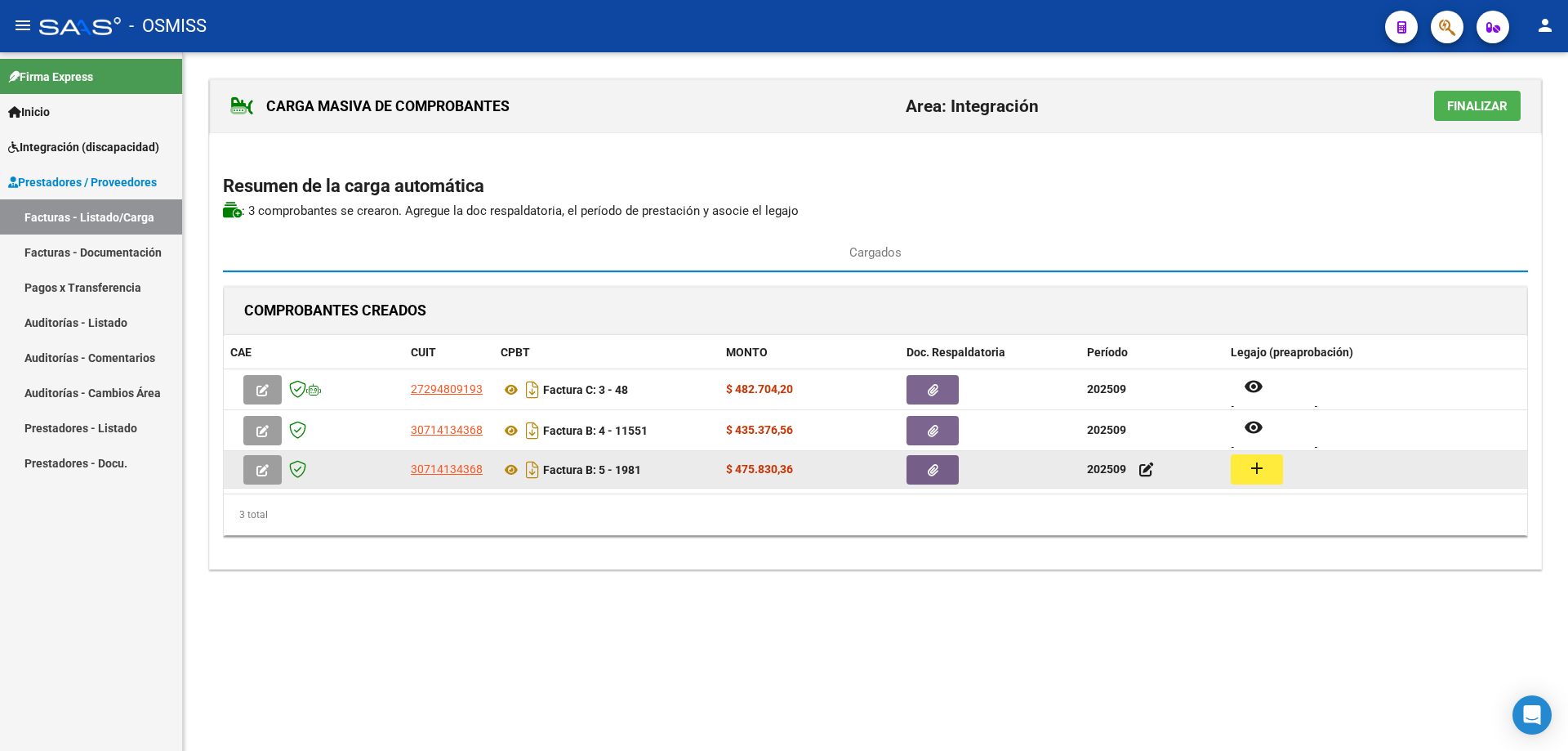
click at [1243, 465] on button "add" at bounding box center [1257, 470] width 52 height 30
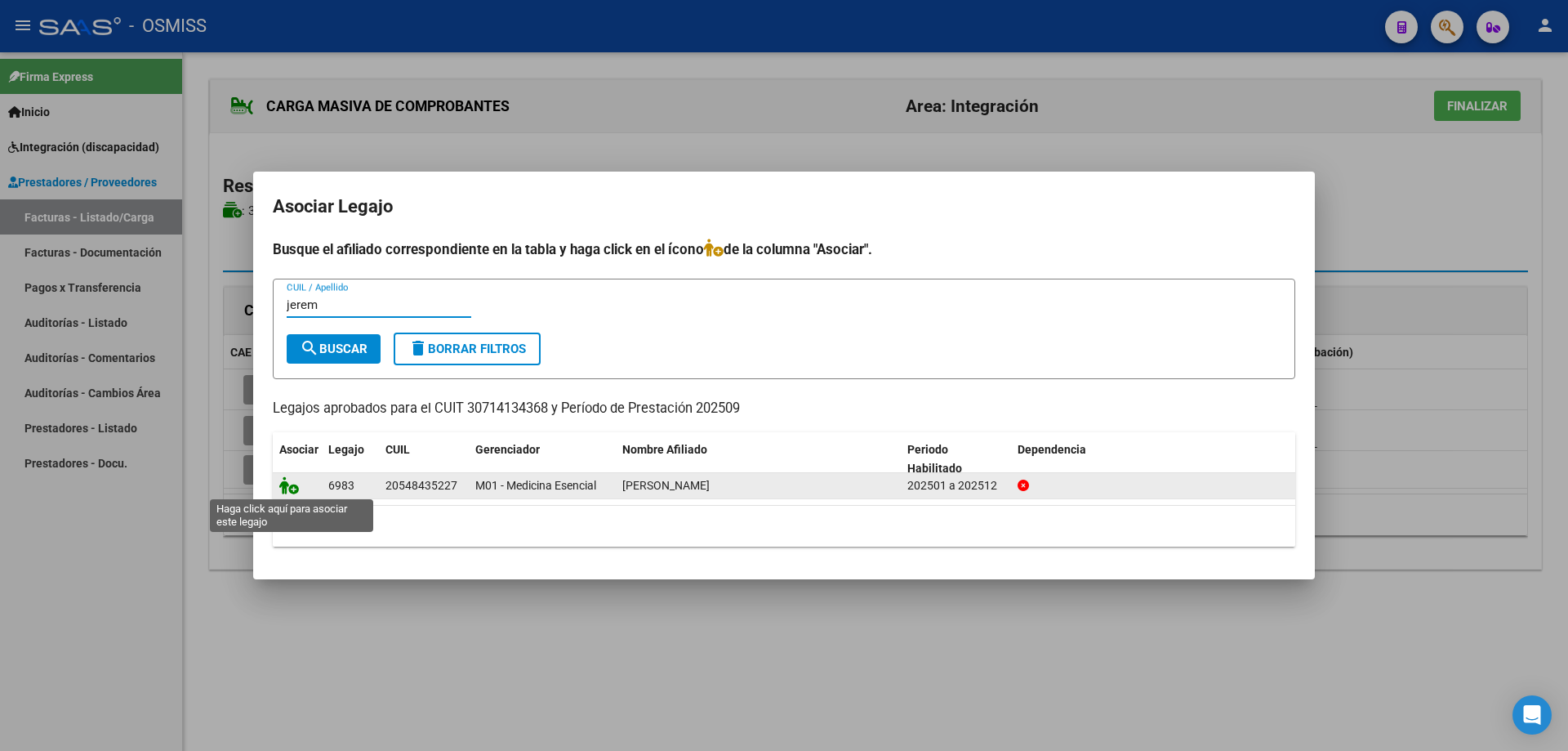
type input "jerem"
click at [287, 490] on icon at bounding box center [289, 485] width 19 height 18
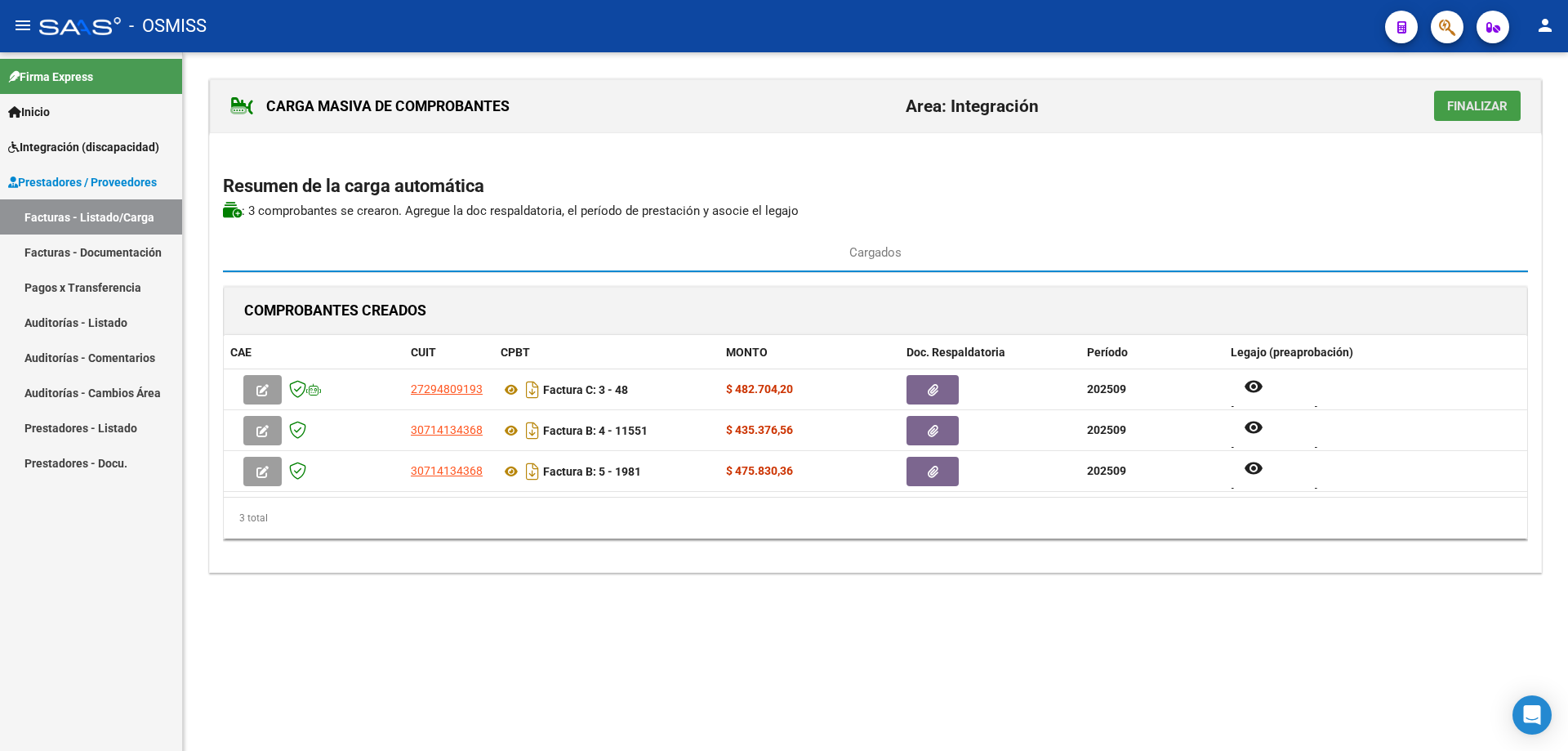
click at [1482, 104] on span "Finalizar" at bounding box center [1477, 107] width 60 height 15
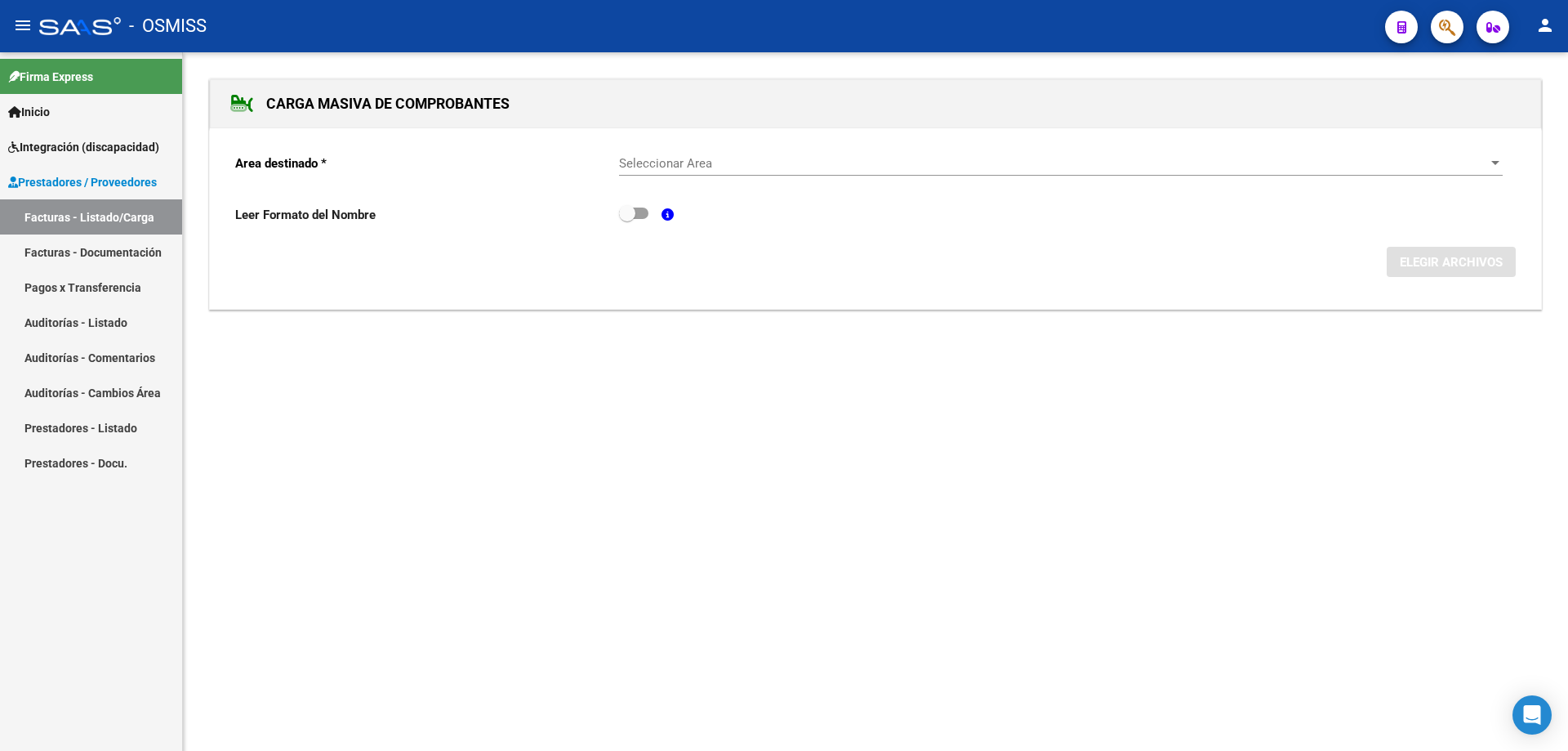
click at [684, 162] on span "Seleccionar Area" at bounding box center [1053, 164] width 869 height 15
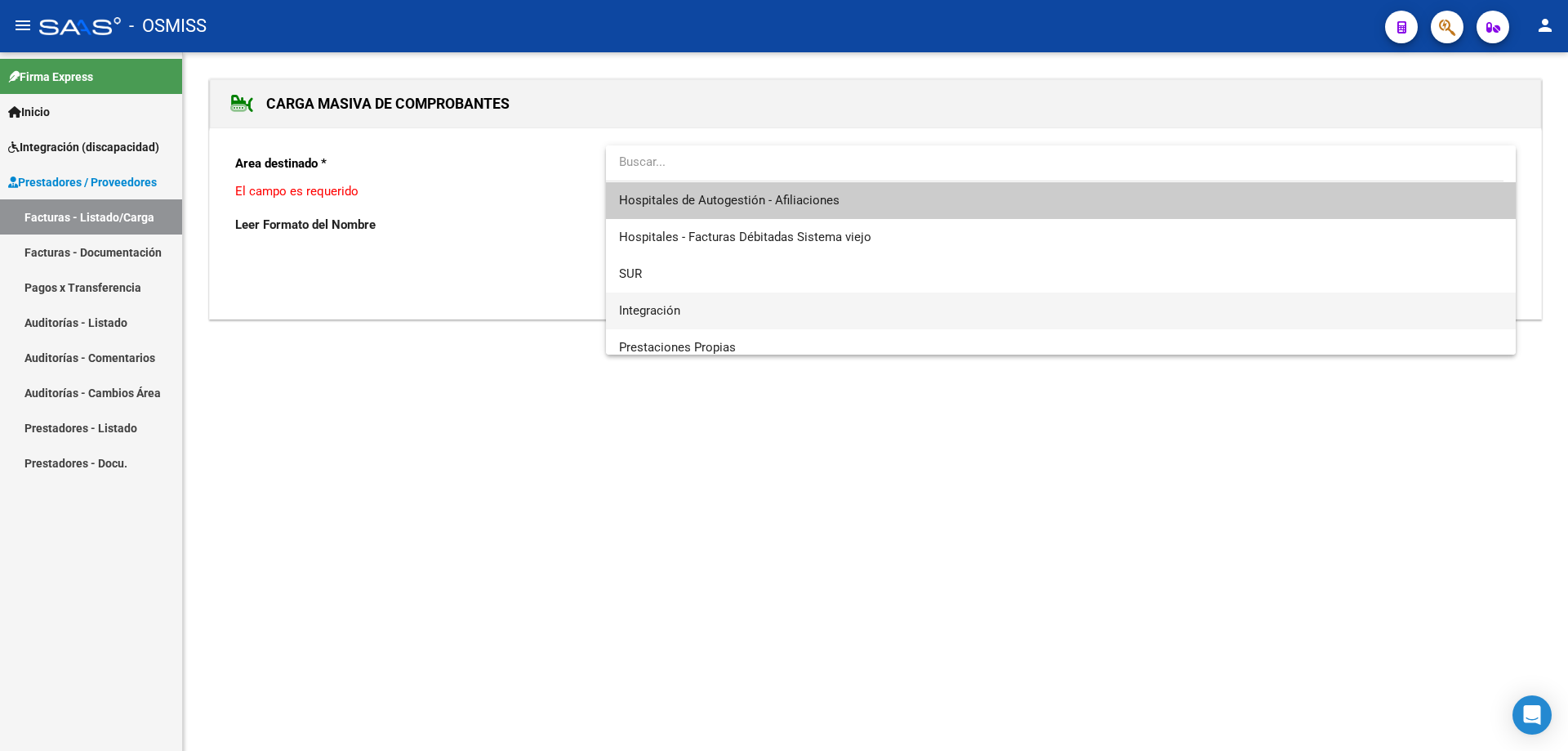
click at [663, 320] on span "Integración" at bounding box center [1061, 311] width 884 height 37
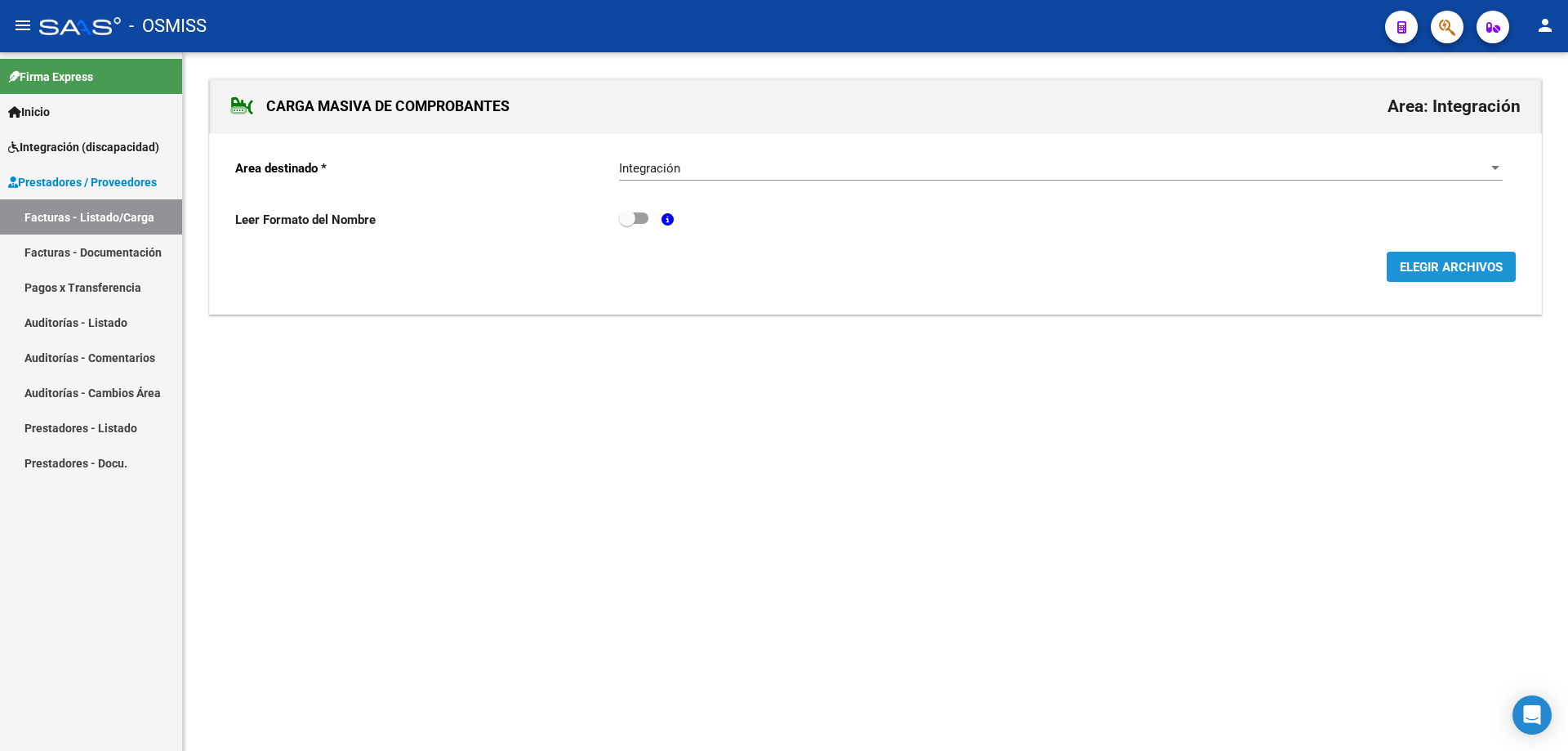
click at [1434, 279] on button "ELEGIR ARCHIVOS" at bounding box center [1451, 267] width 129 height 30
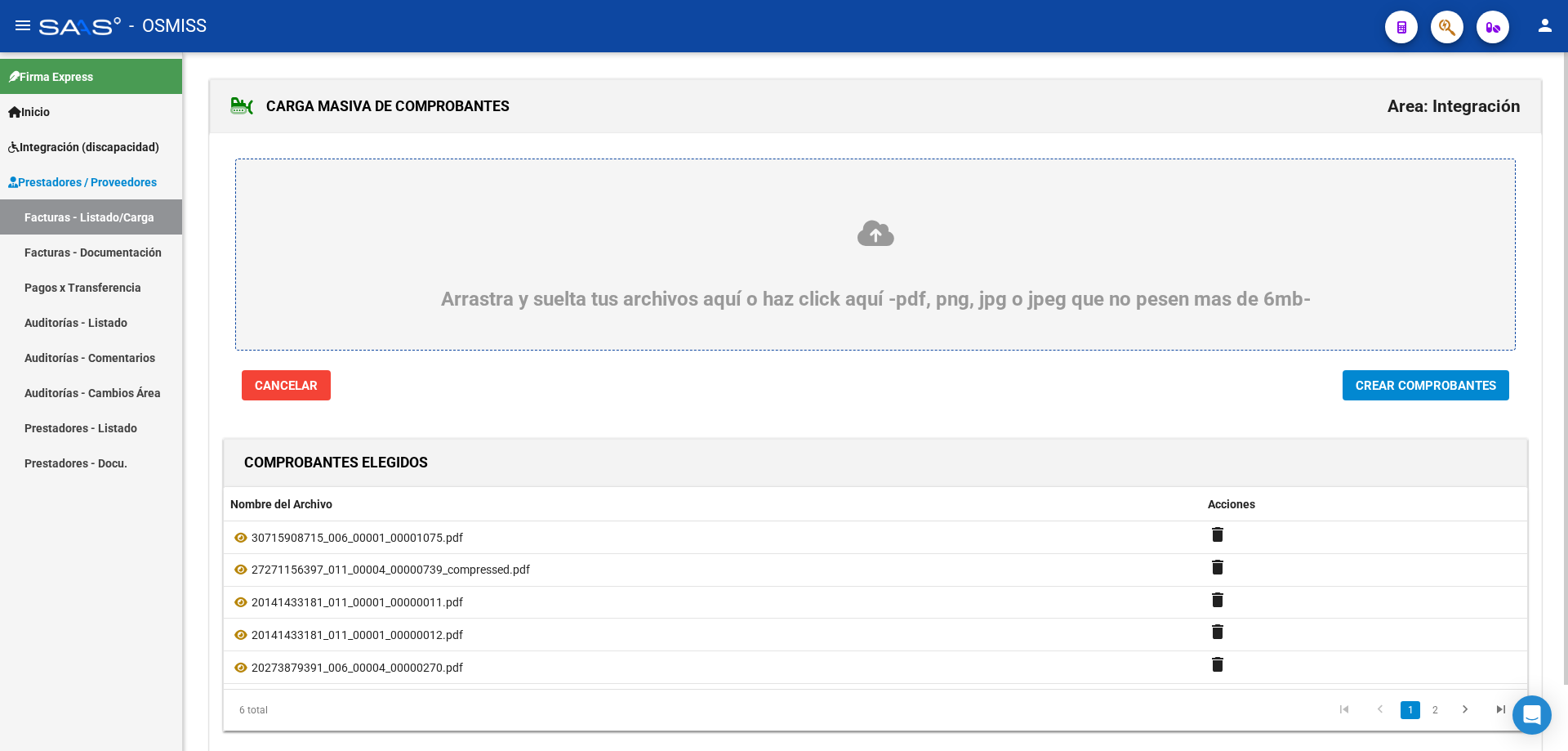
click at [1447, 381] on span "Crear Comprobantes" at bounding box center [1425, 386] width 140 height 15
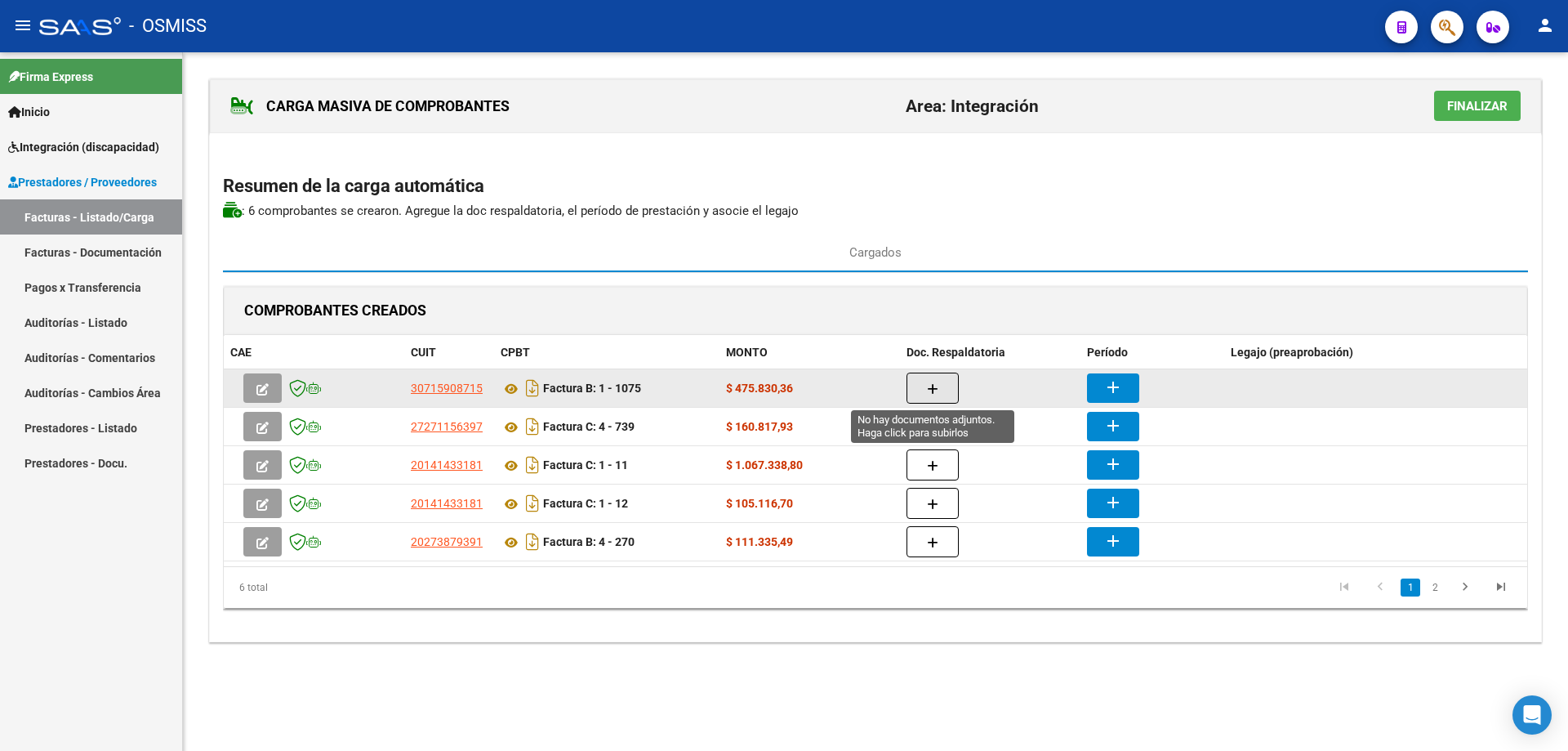
click at [921, 390] on button "button" at bounding box center [933, 387] width 52 height 31
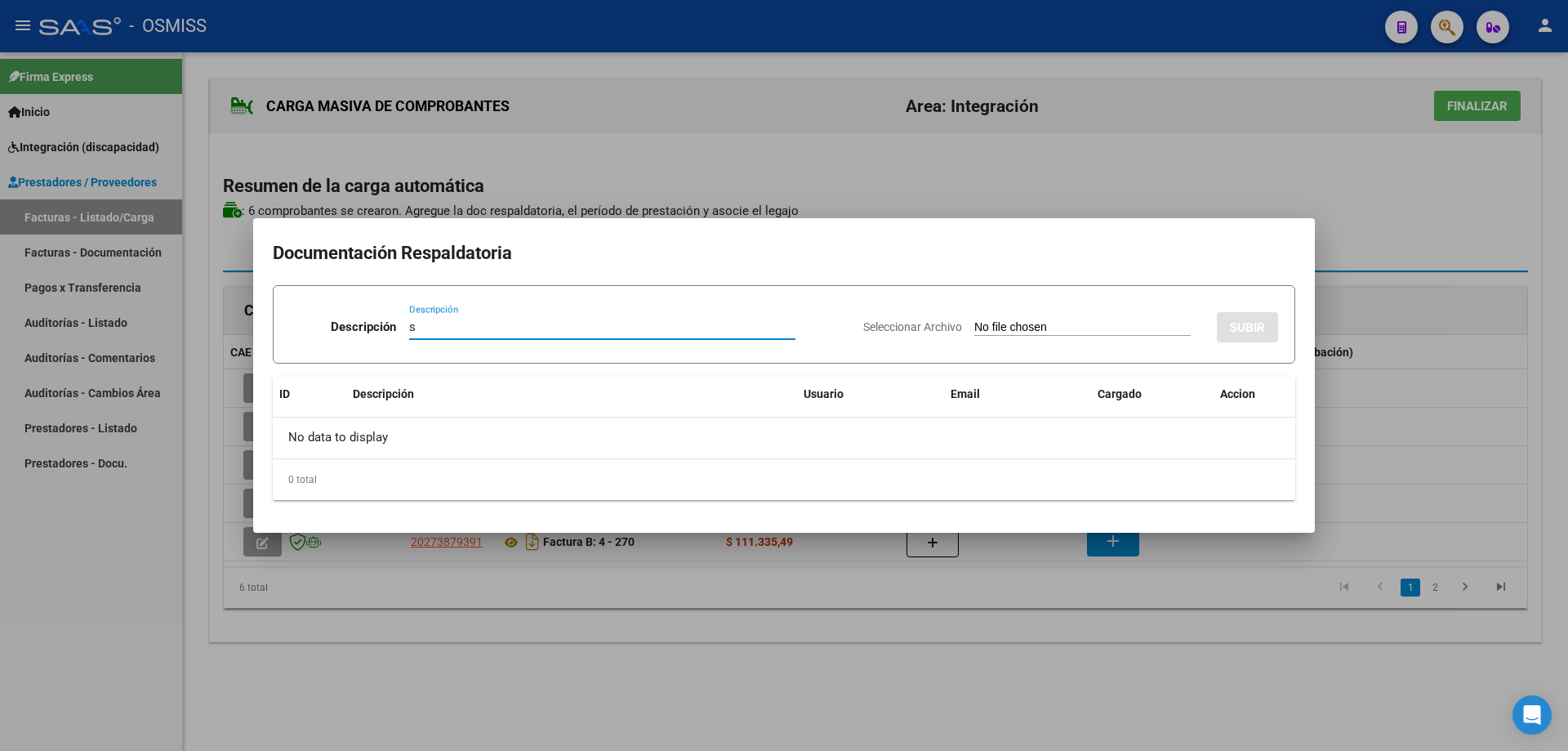
type input "s"
click at [980, 322] on input "Seleccionar Archivo" at bounding box center [1083, 328] width 217 height 15
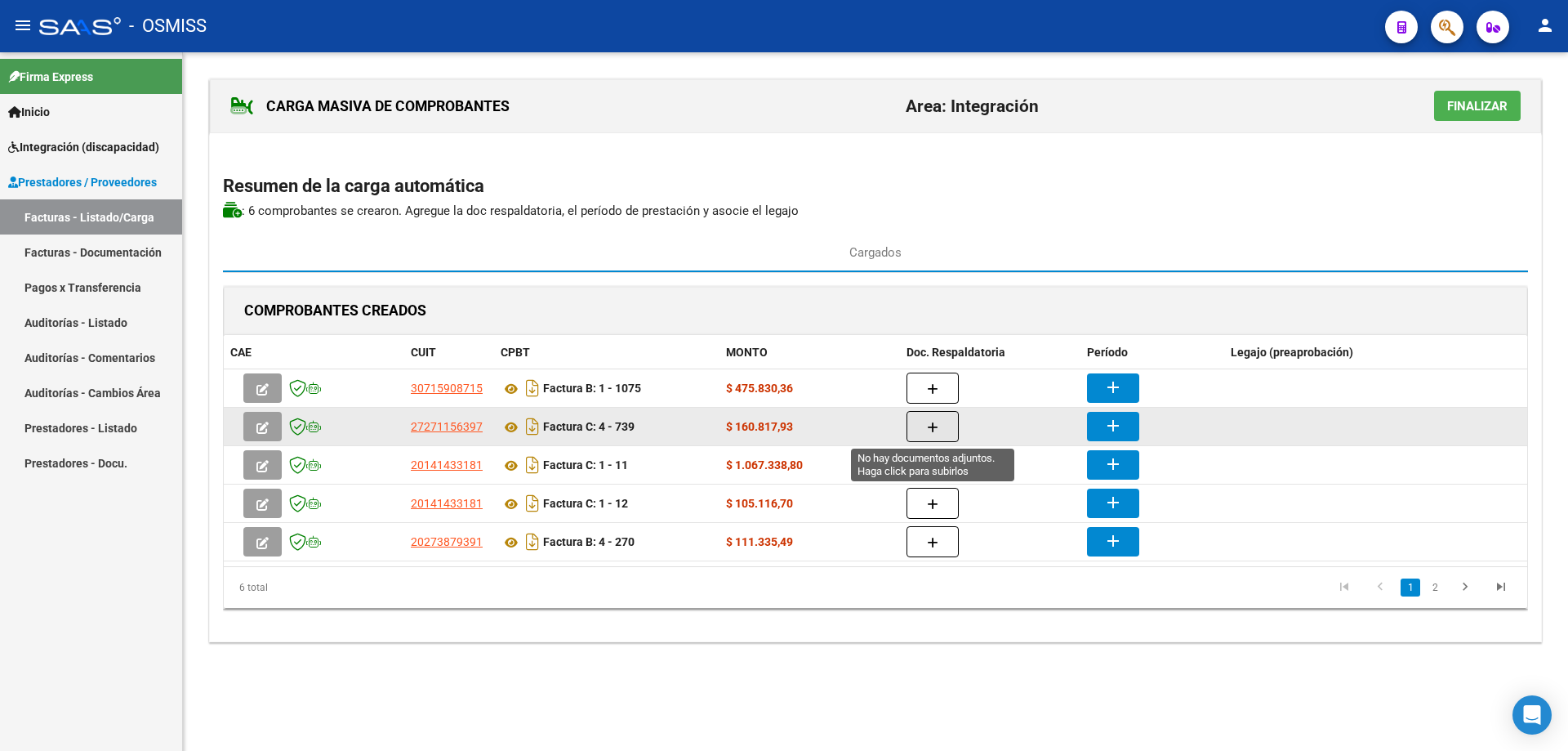
click at [938, 419] on span "button" at bounding box center [933, 427] width 12 height 15
click at [936, 424] on icon "button" at bounding box center [933, 428] width 12 height 13
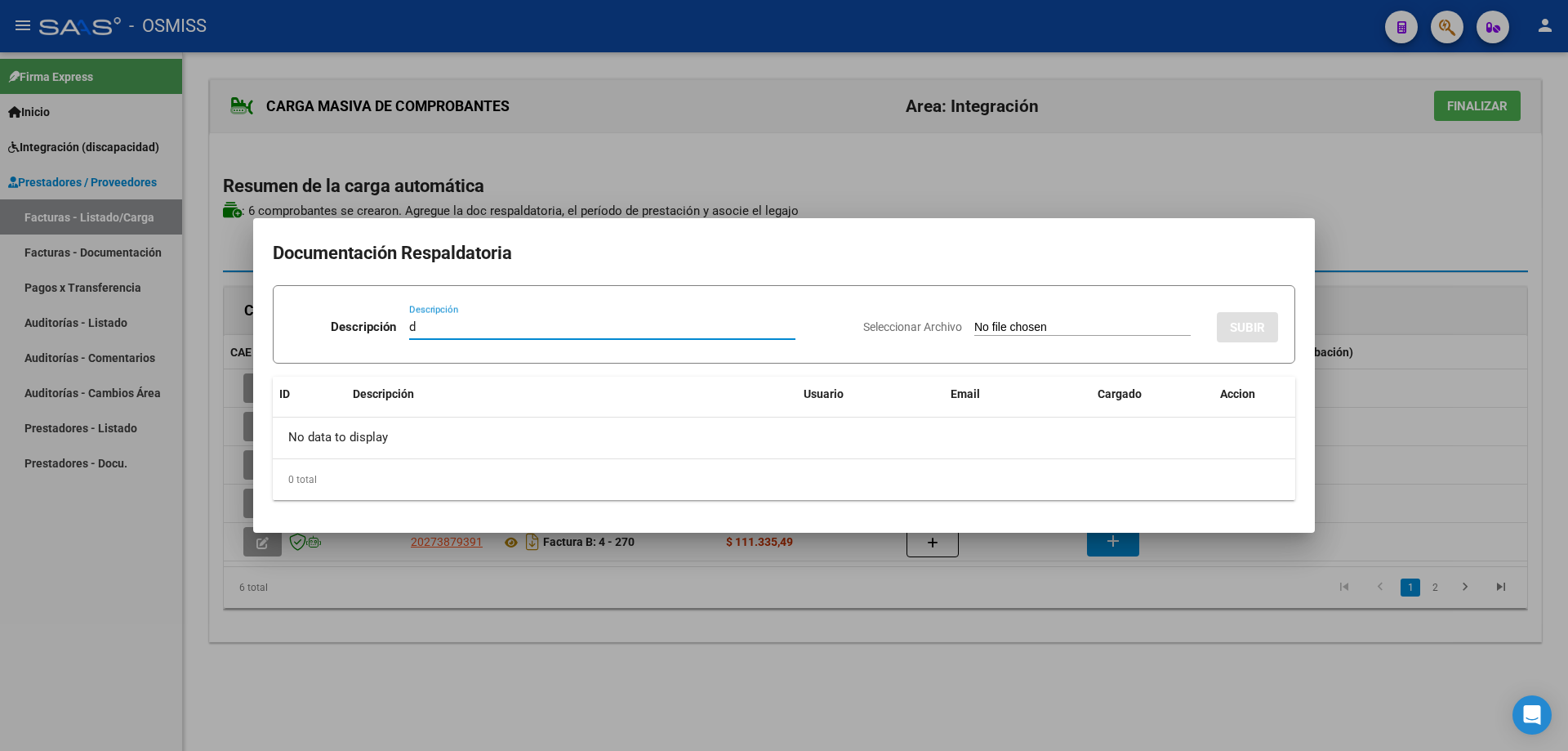
type input "d"
click at [974, 329] on input "Seleccionar Archivo" at bounding box center [1083, 328] width 217 height 15
type input "C:\fakepath\Planilla de Asistencia [DATE]- [PERSON_NAME] Espada_compressed.pdf"
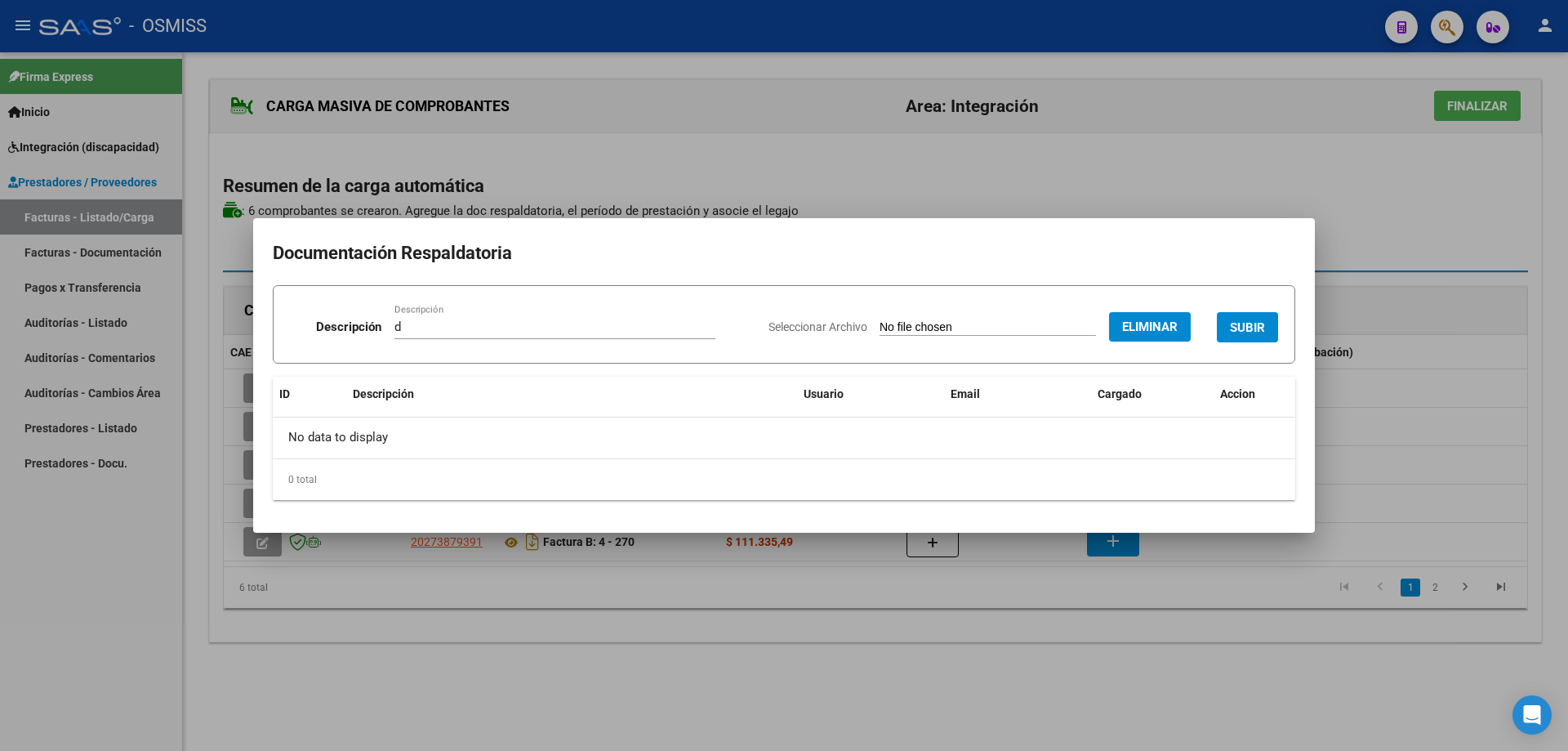
click at [1239, 319] on span "SUBIR" at bounding box center [1248, 327] width 35 height 15
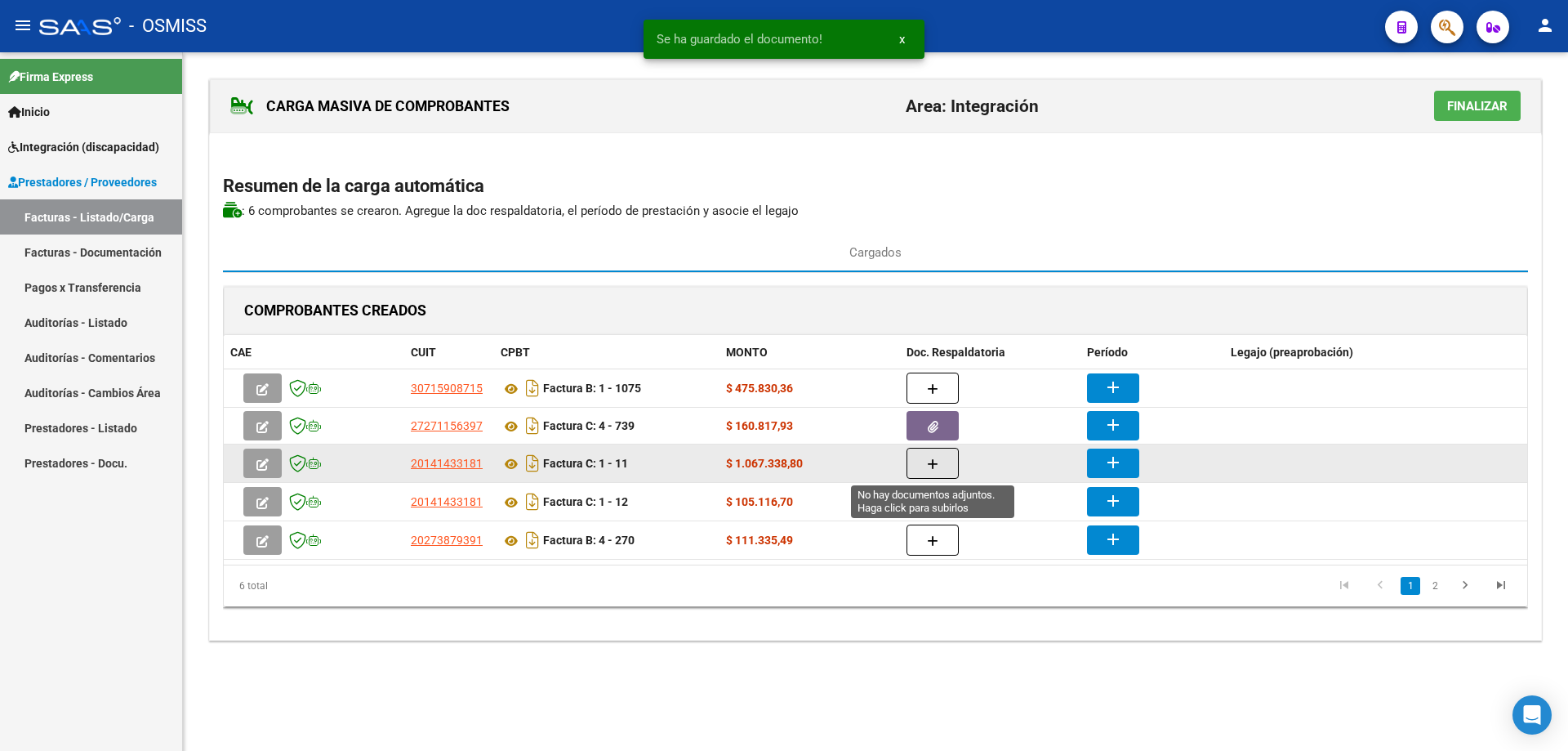
click at [936, 461] on icon "button" at bounding box center [933, 465] width 12 height 13
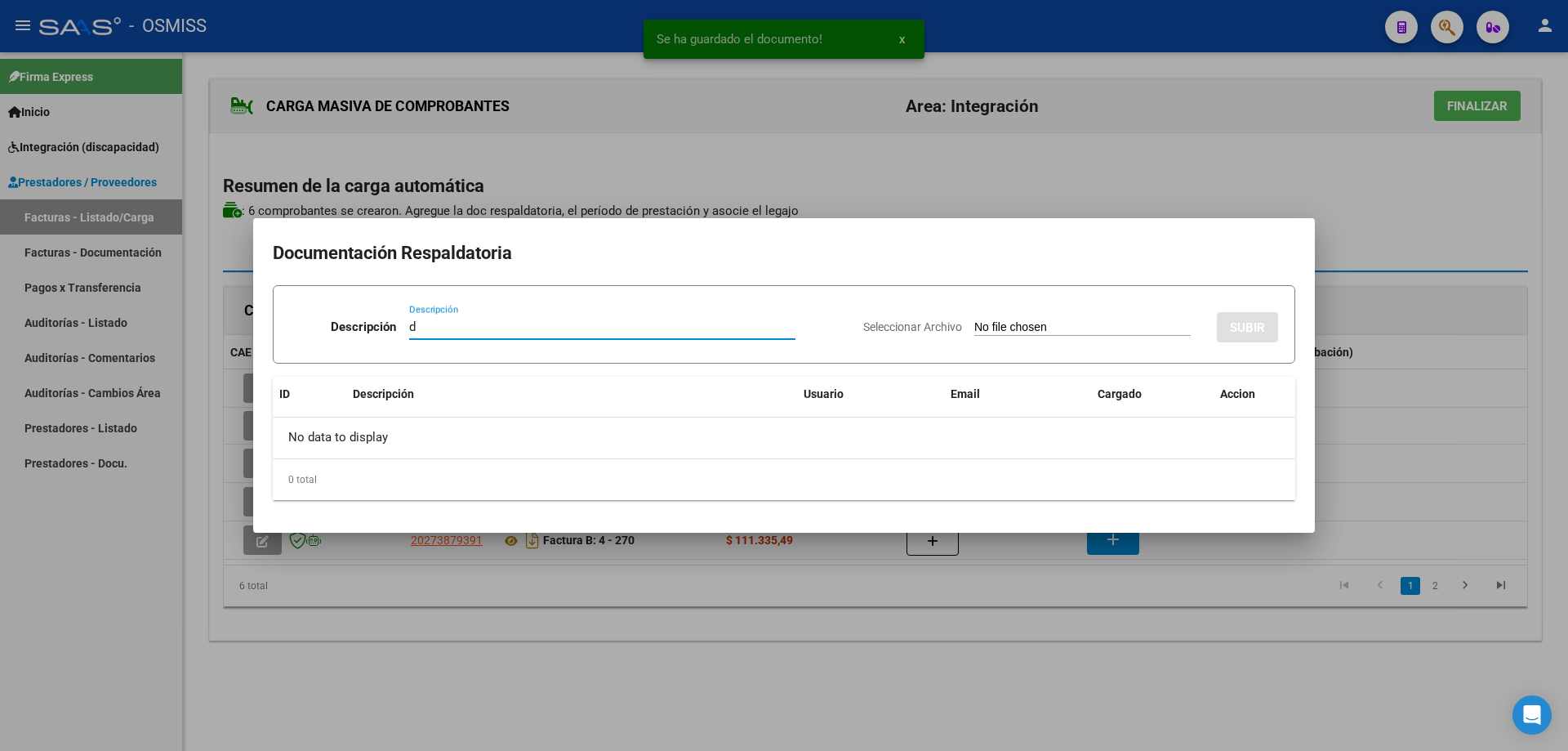
type input "d"
click at [978, 325] on input "Seleccionar Archivo" at bounding box center [1083, 328] width 217 height 15
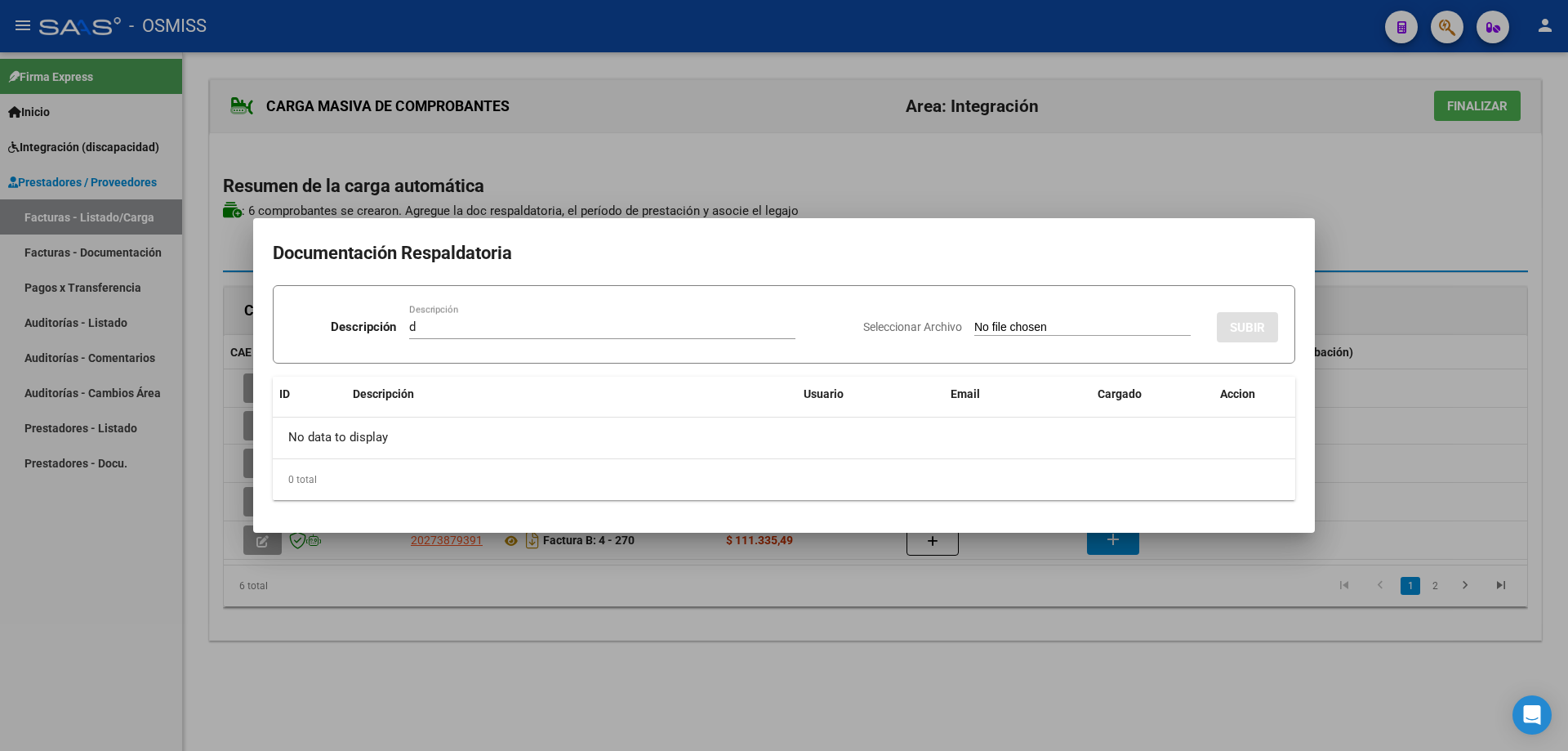
type input "C:\fakepath\planilla escuela septiembre .pdf"
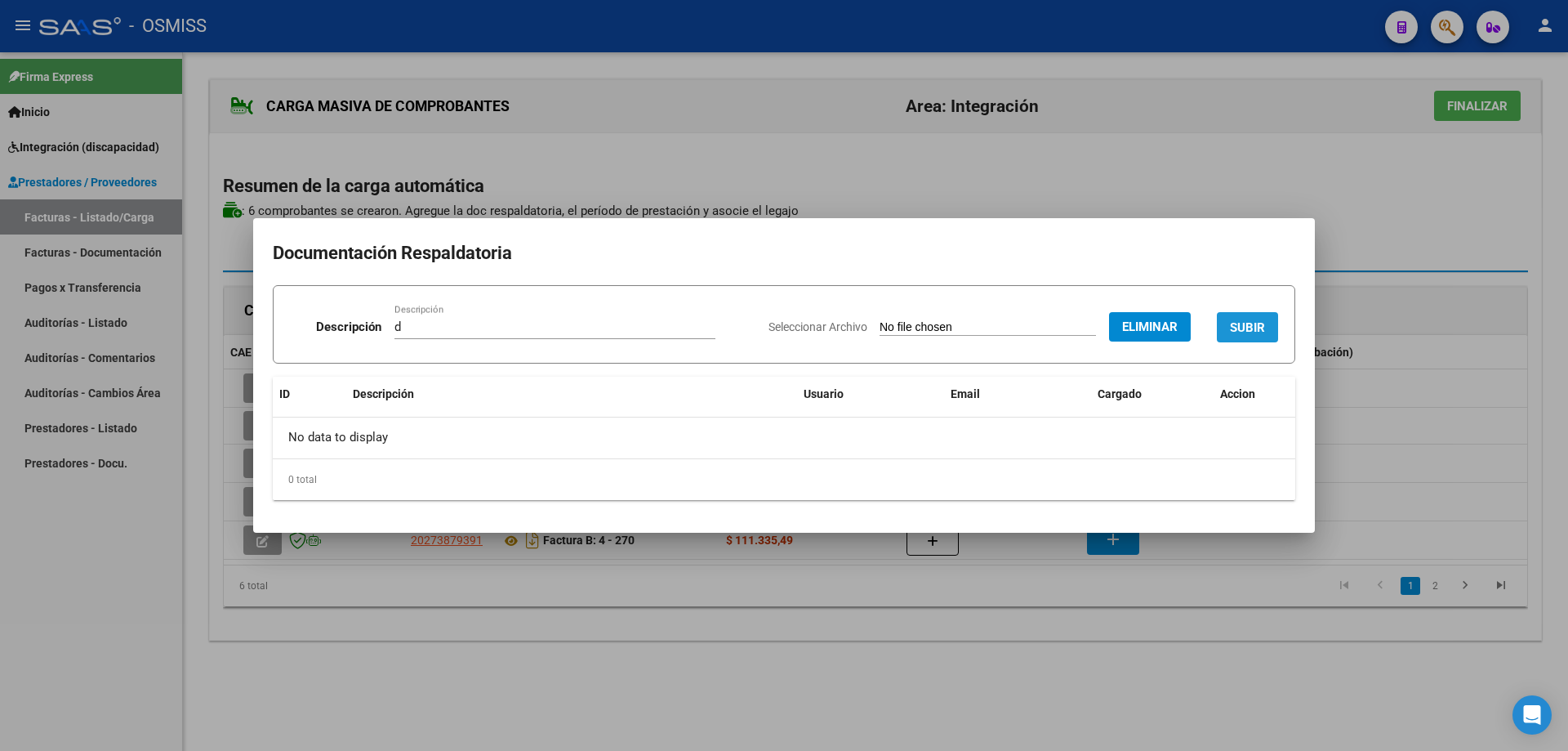
click at [1252, 317] on button "SUBIR" at bounding box center [1247, 328] width 61 height 30
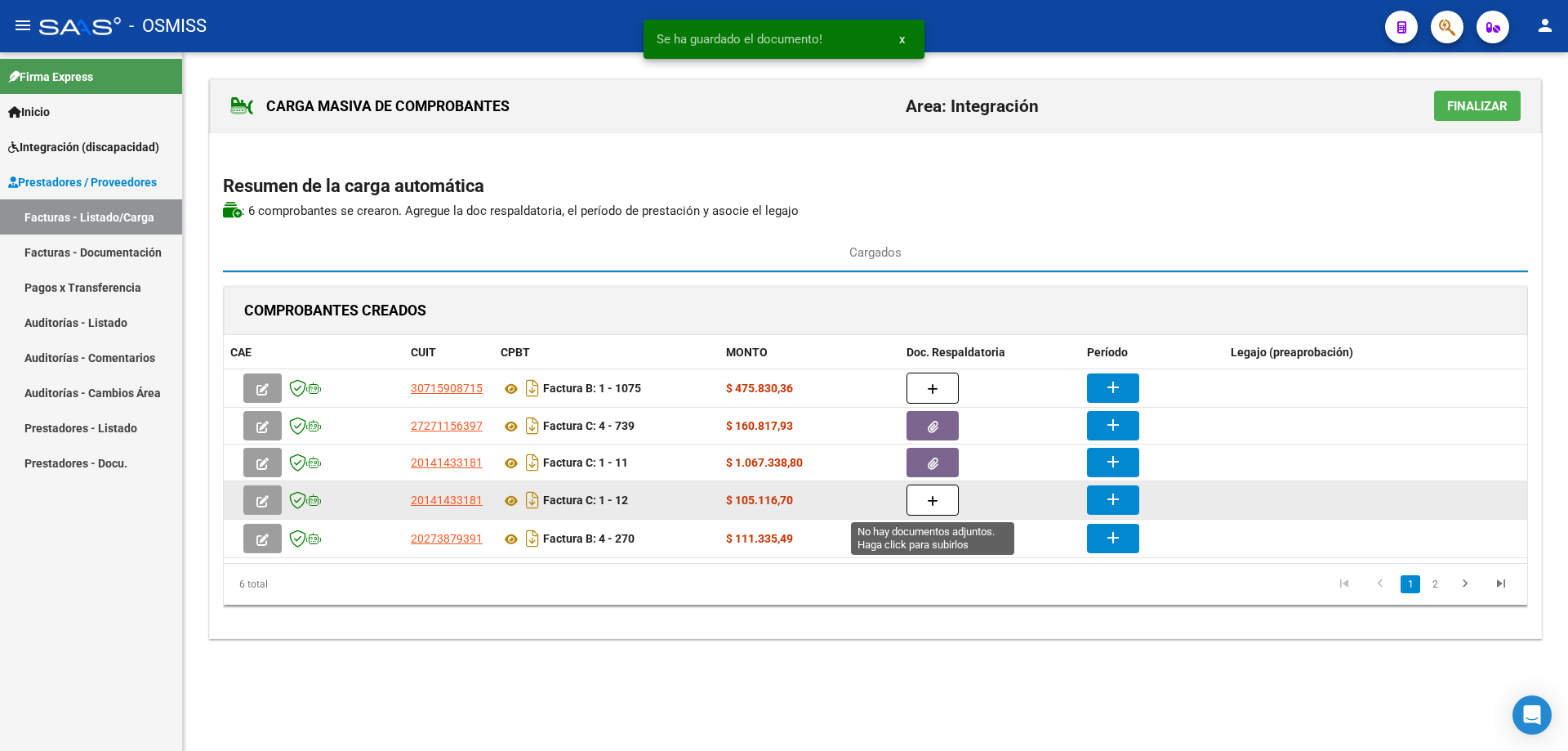
click at [931, 495] on icon "button" at bounding box center [933, 501] width 12 height 13
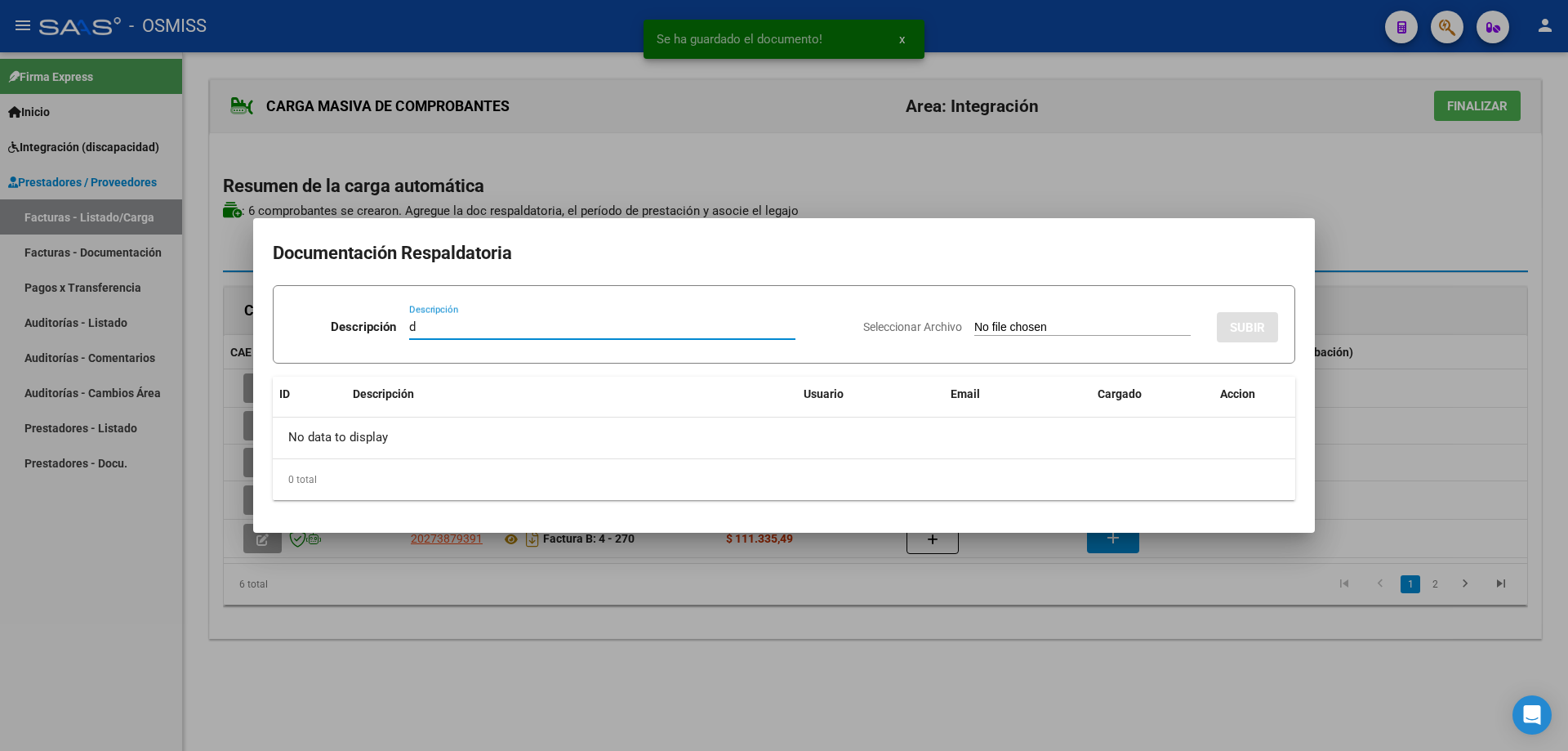
type input "d"
click at [1020, 326] on input "Seleccionar Archivo" at bounding box center [1083, 328] width 217 height 15
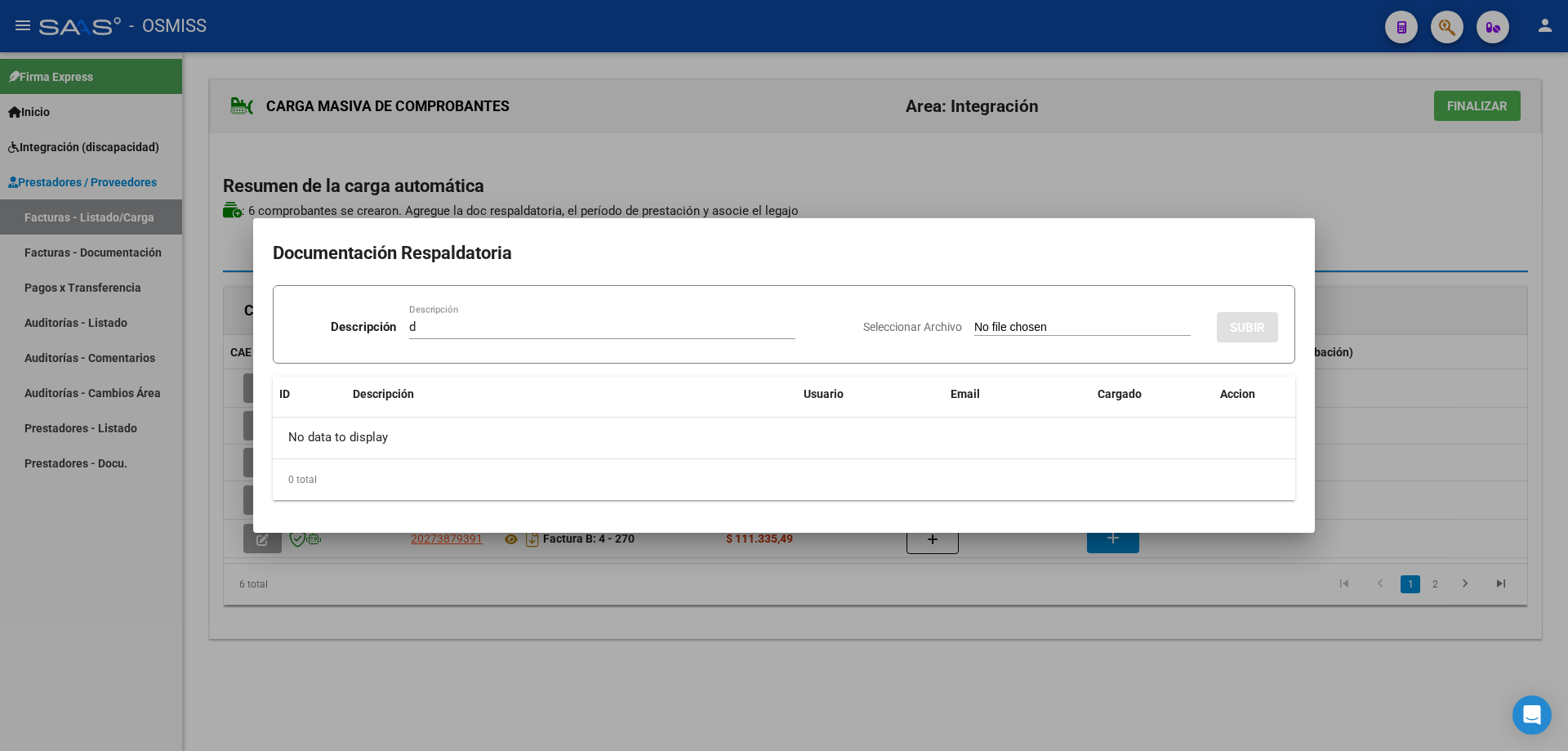
type input "C:\fakepath\planilla terapias septiembre .pdf"
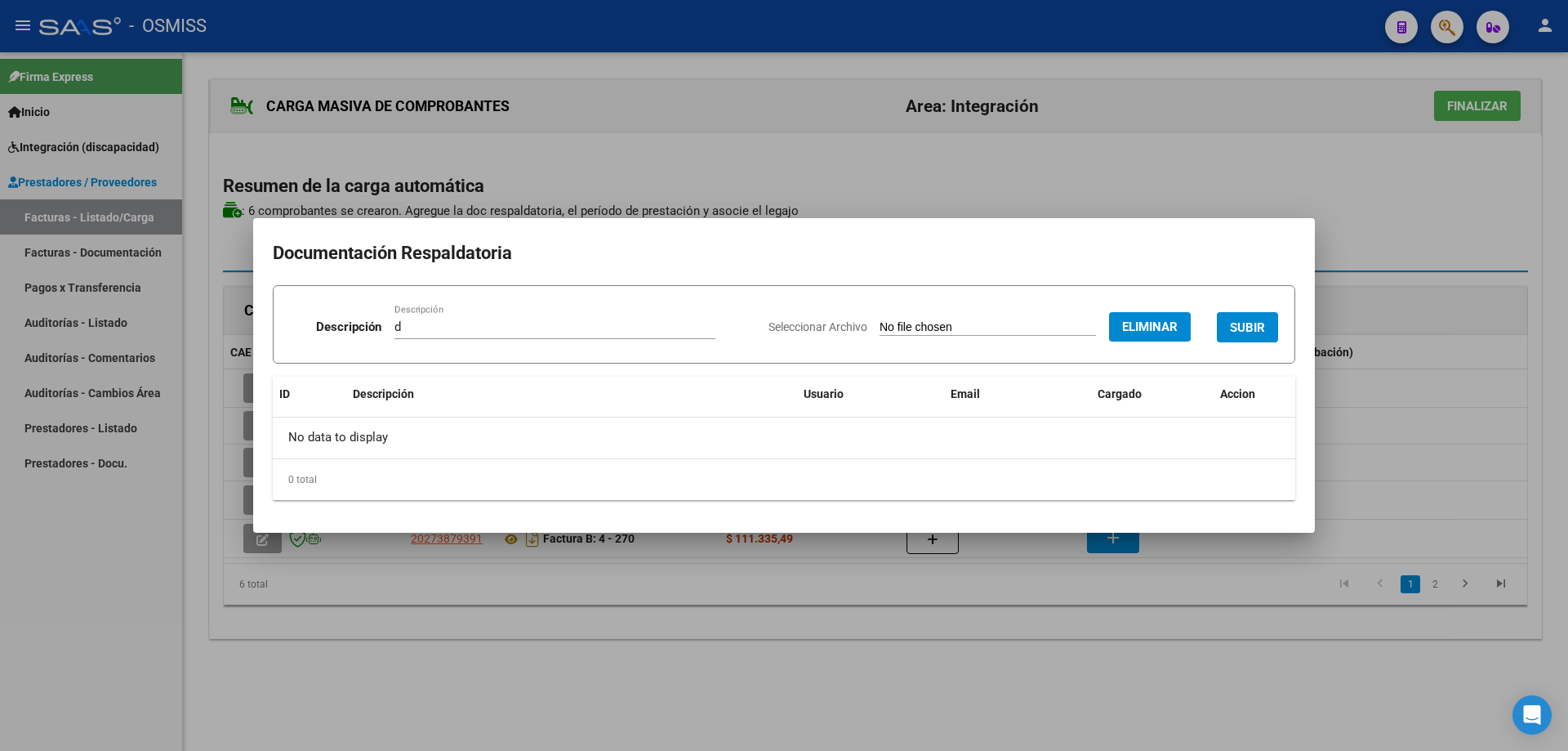
click at [1241, 322] on span "SUBIR" at bounding box center [1248, 328] width 35 height 15
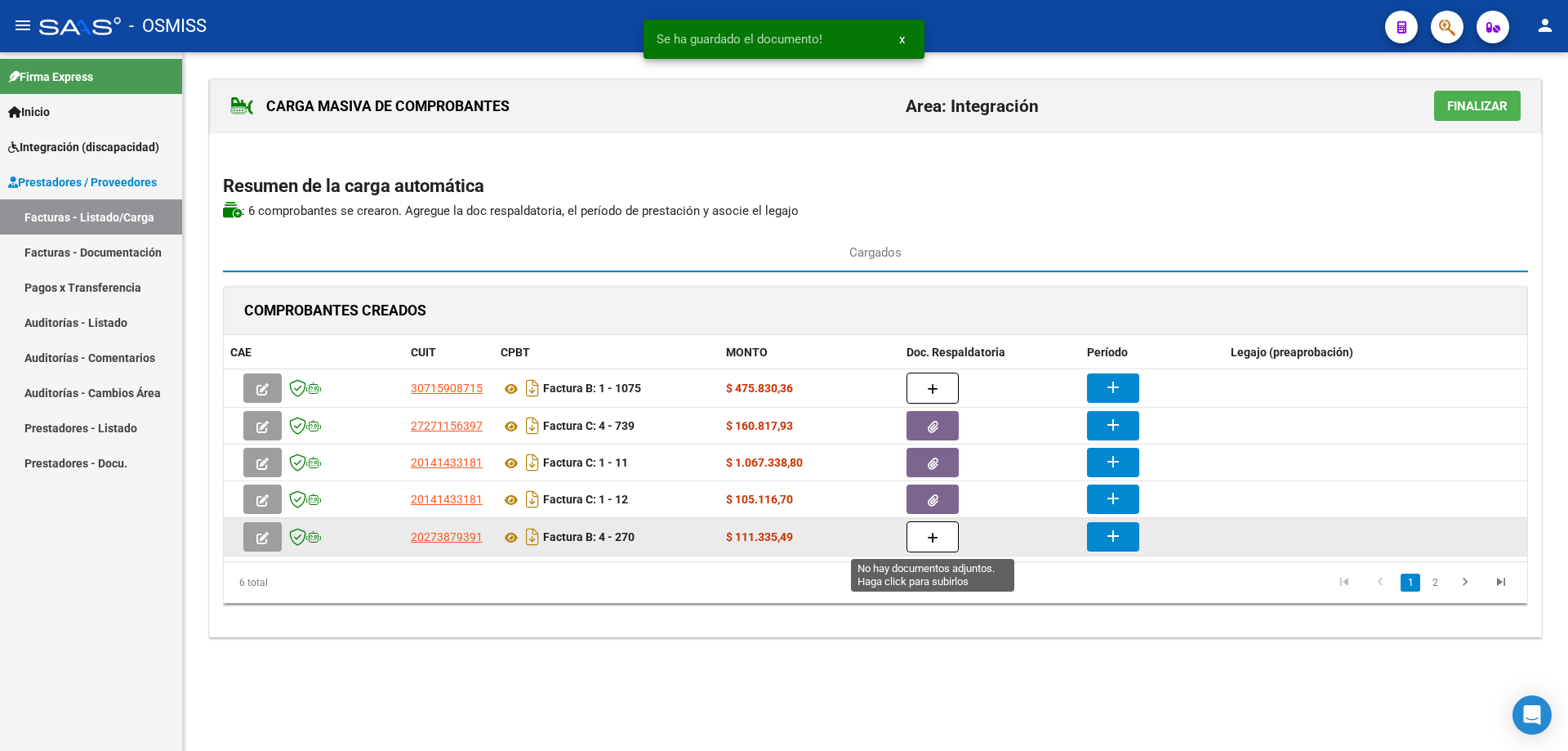
click at [940, 538] on button "button" at bounding box center [933, 536] width 52 height 31
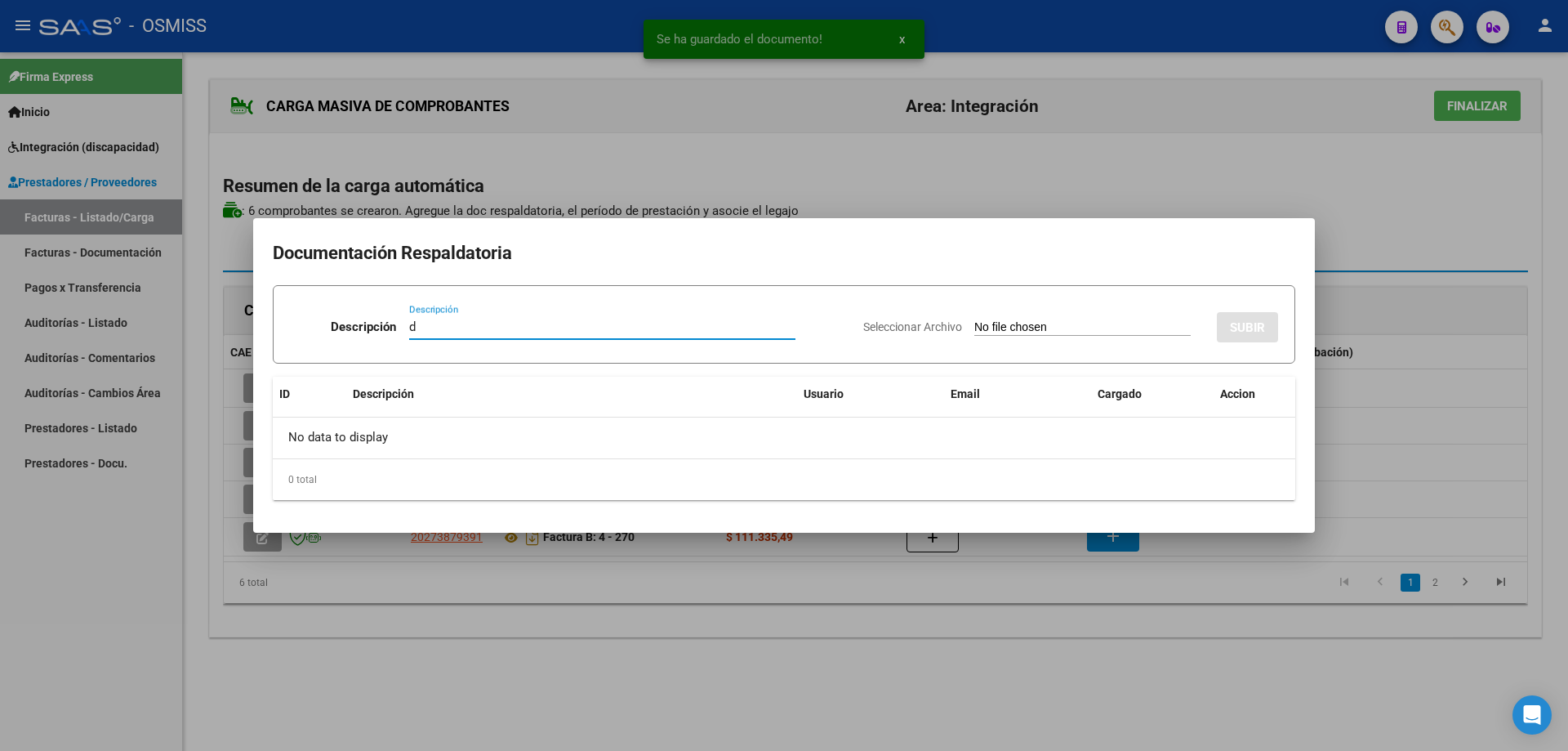
type input "d"
click at [989, 332] on input "Seleccionar Archivo" at bounding box center [1083, 328] width 217 height 15
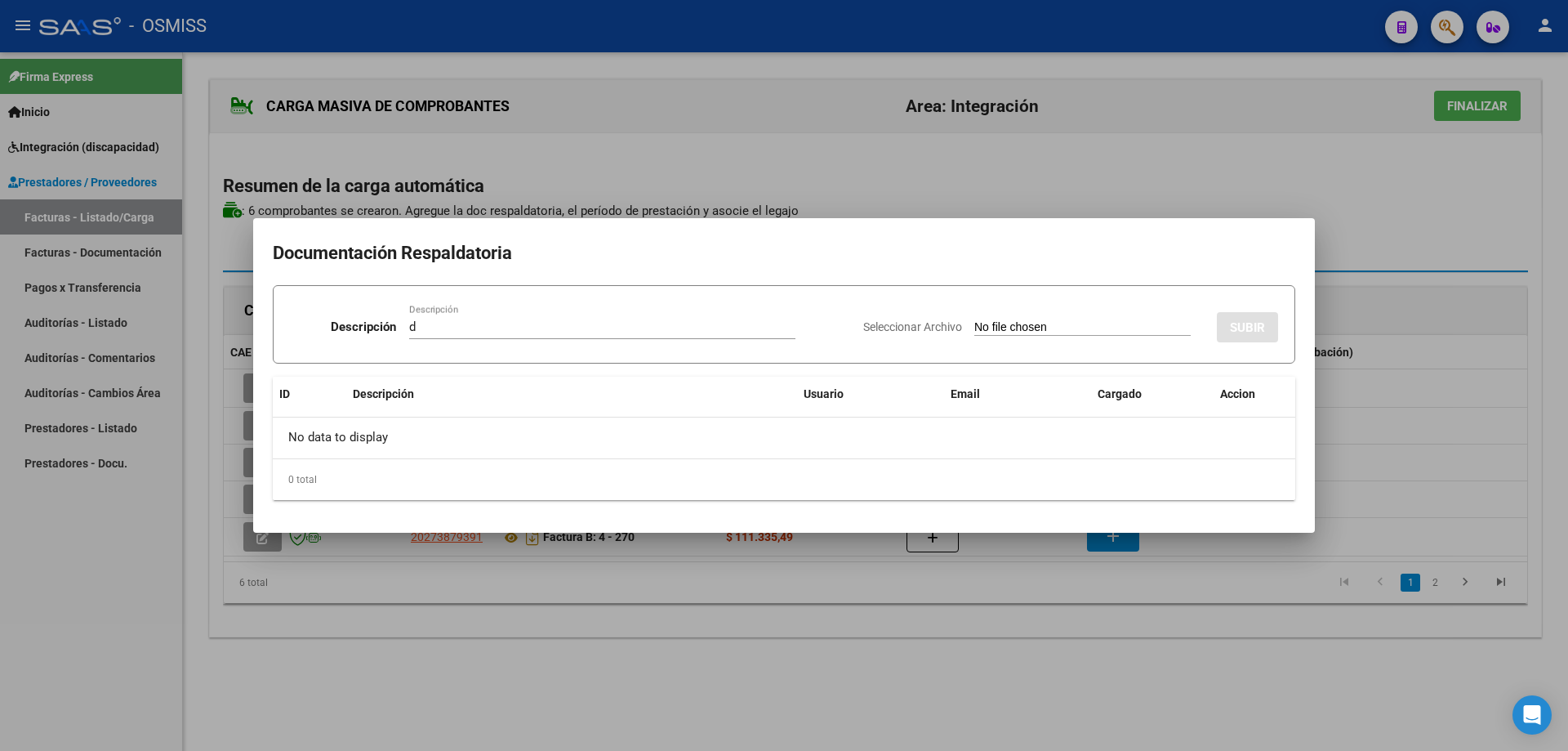
type input "C:\fakepath\2025-09-[PERSON_NAME]-P.S.M.pdf"
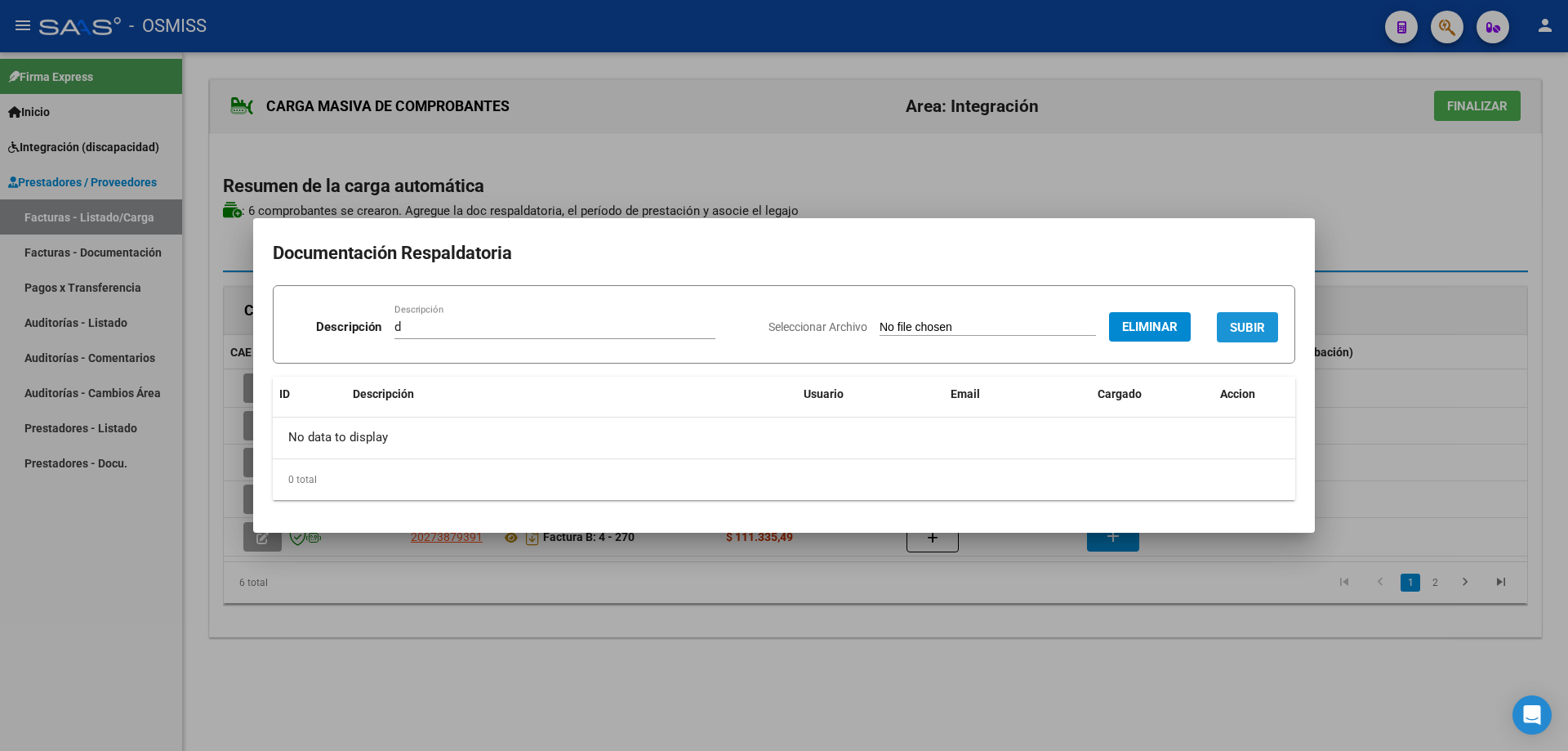
click at [1262, 322] on span "SUBIR" at bounding box center [1248, 328] width 35 height 15
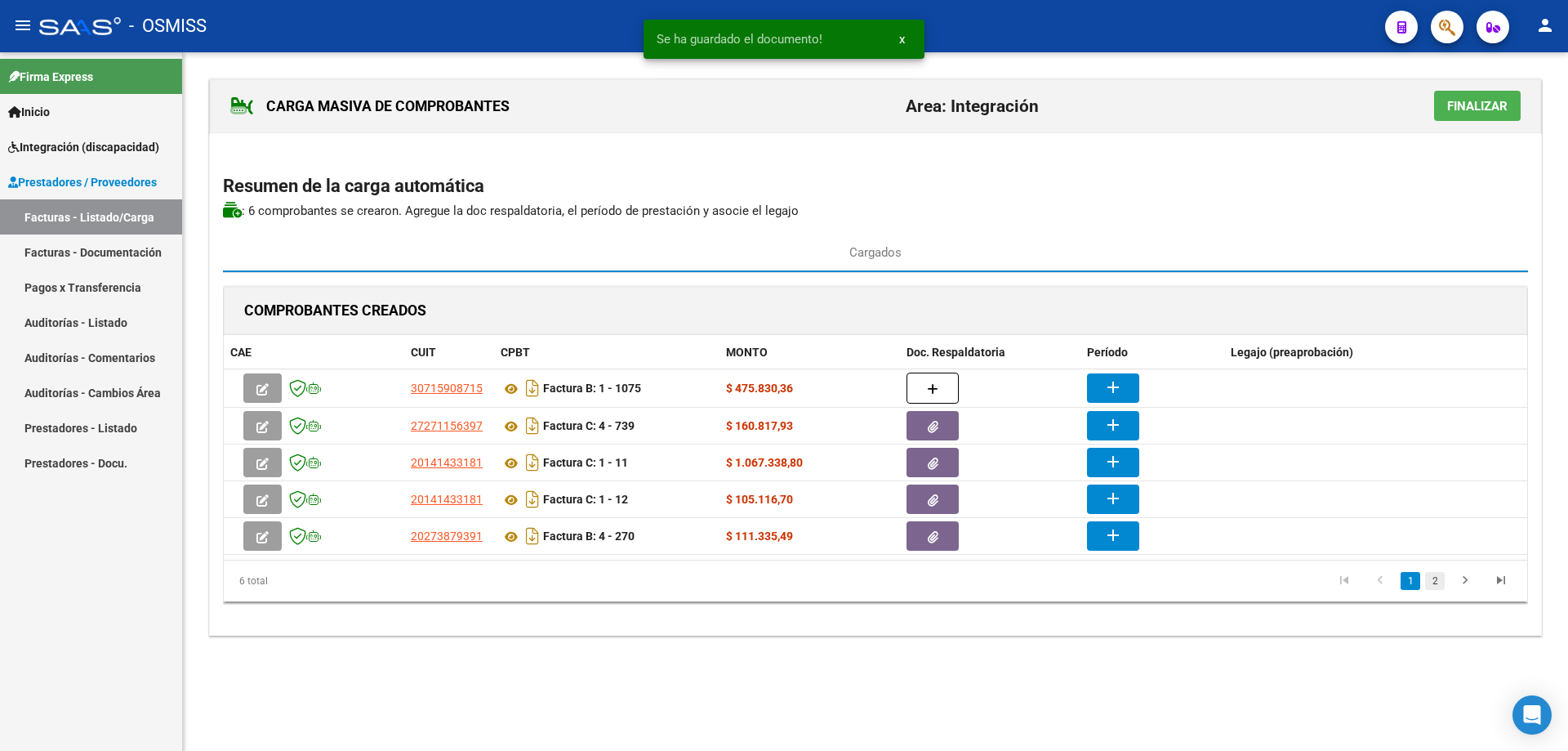
click at [1435, 581] on link "2" at bounding box center [1434, 580] width 19 height 18
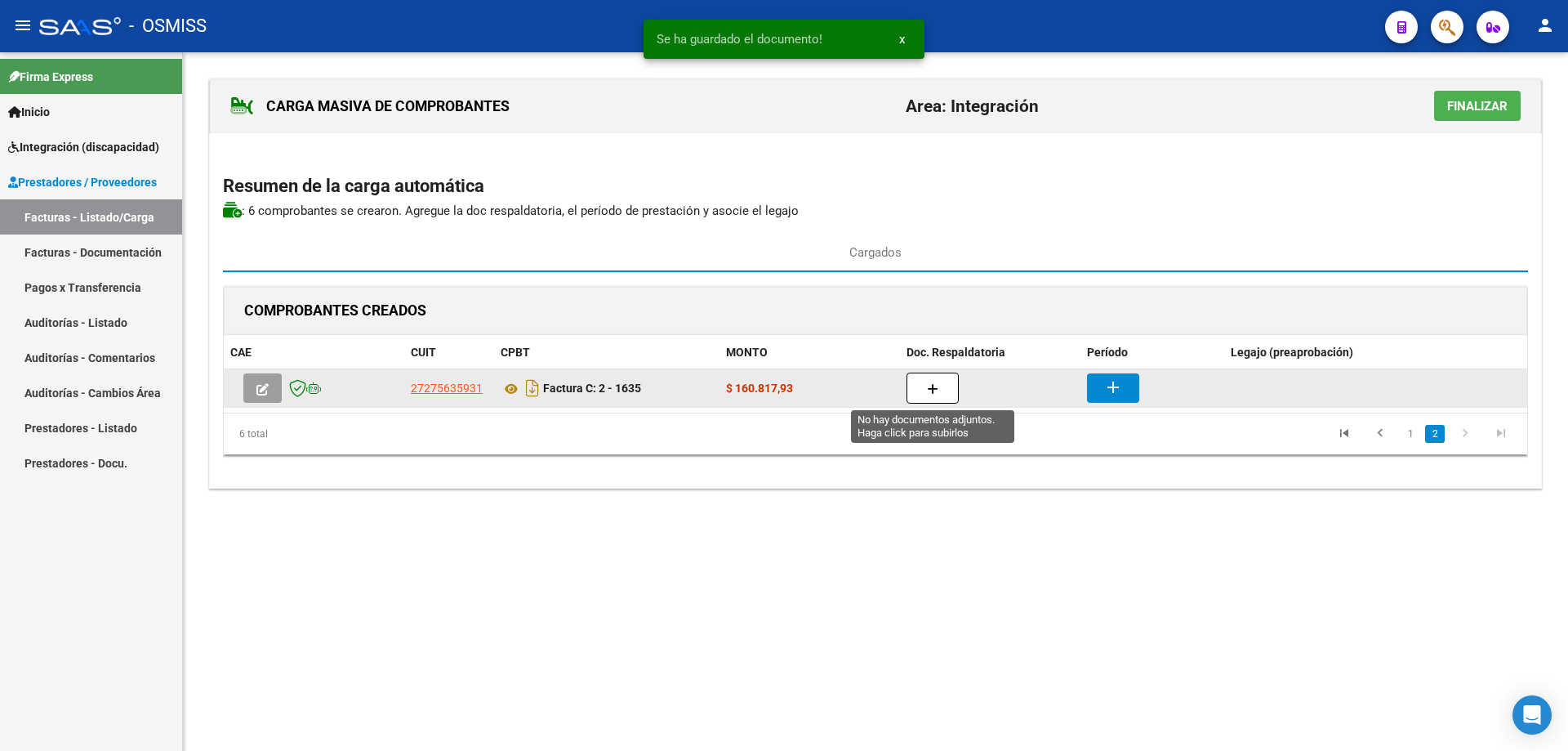
click at [923, 391] on button "button" at bounding box center [933, 387] width 52 height 31
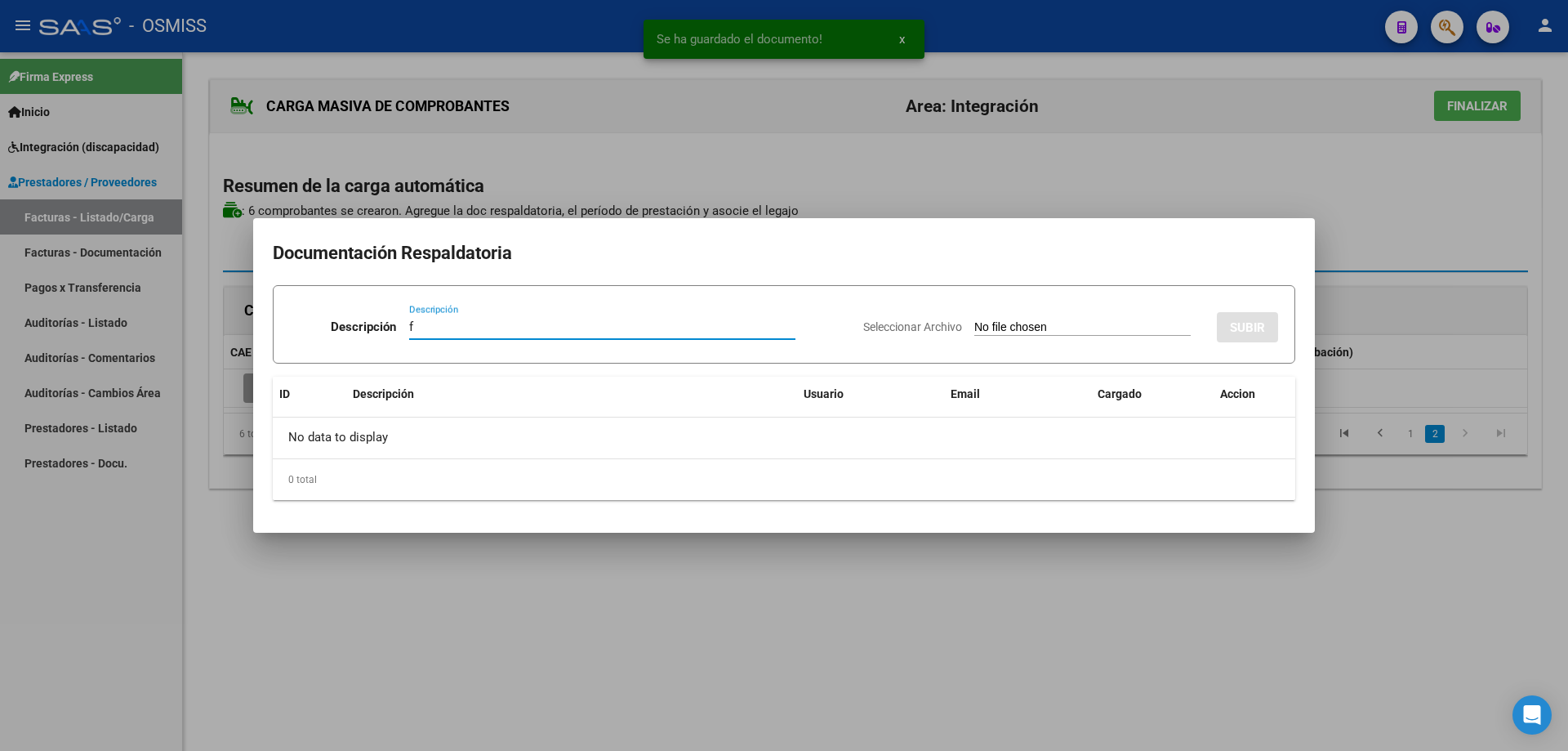
type input "f"
click at [980, 329] on input "Seleccionar Archivo" at bounding box center [1083, 328] width 217 height 15
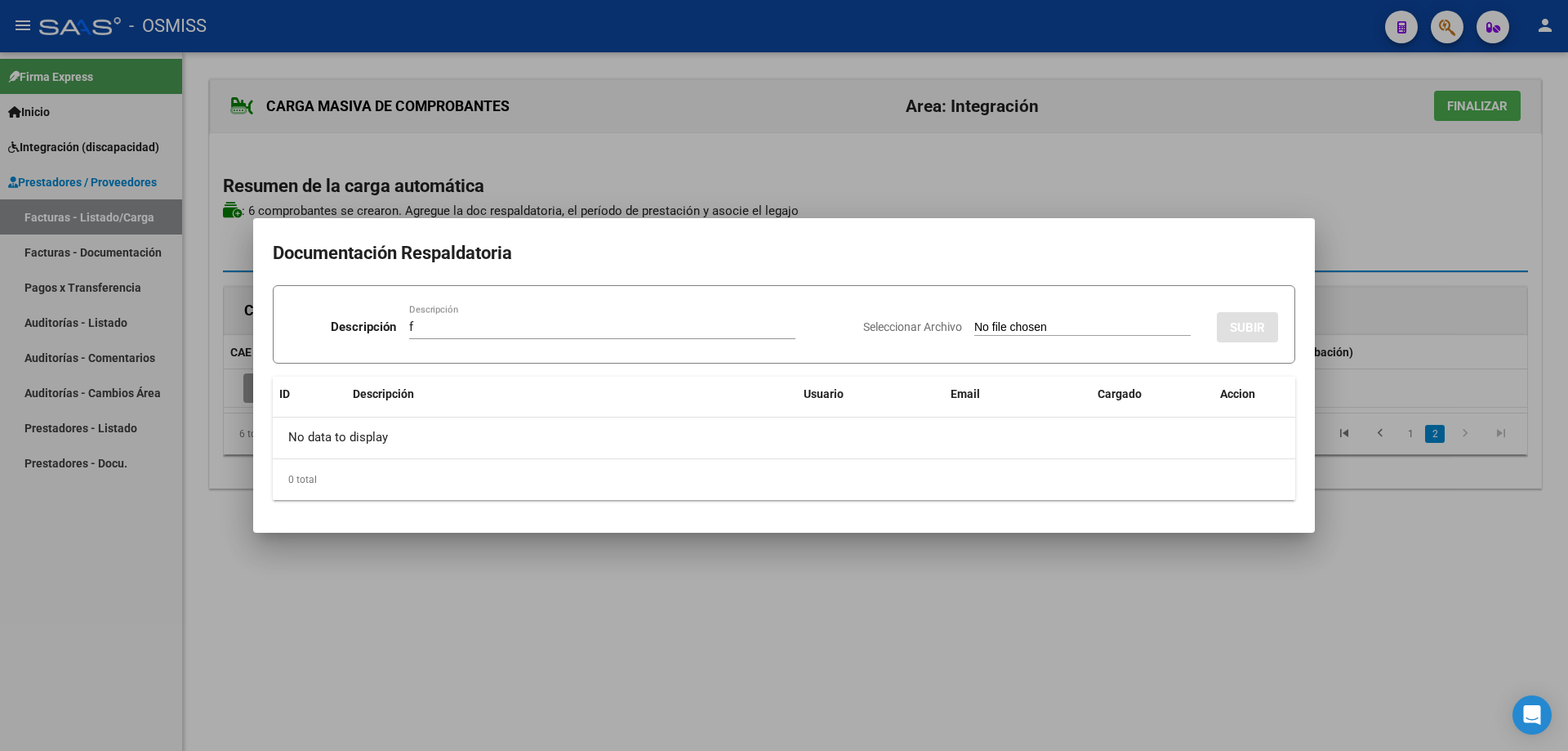
type input "C:\fakepath\2025-09-EDPADA [PERSON_NAME] -FONO .pdf"
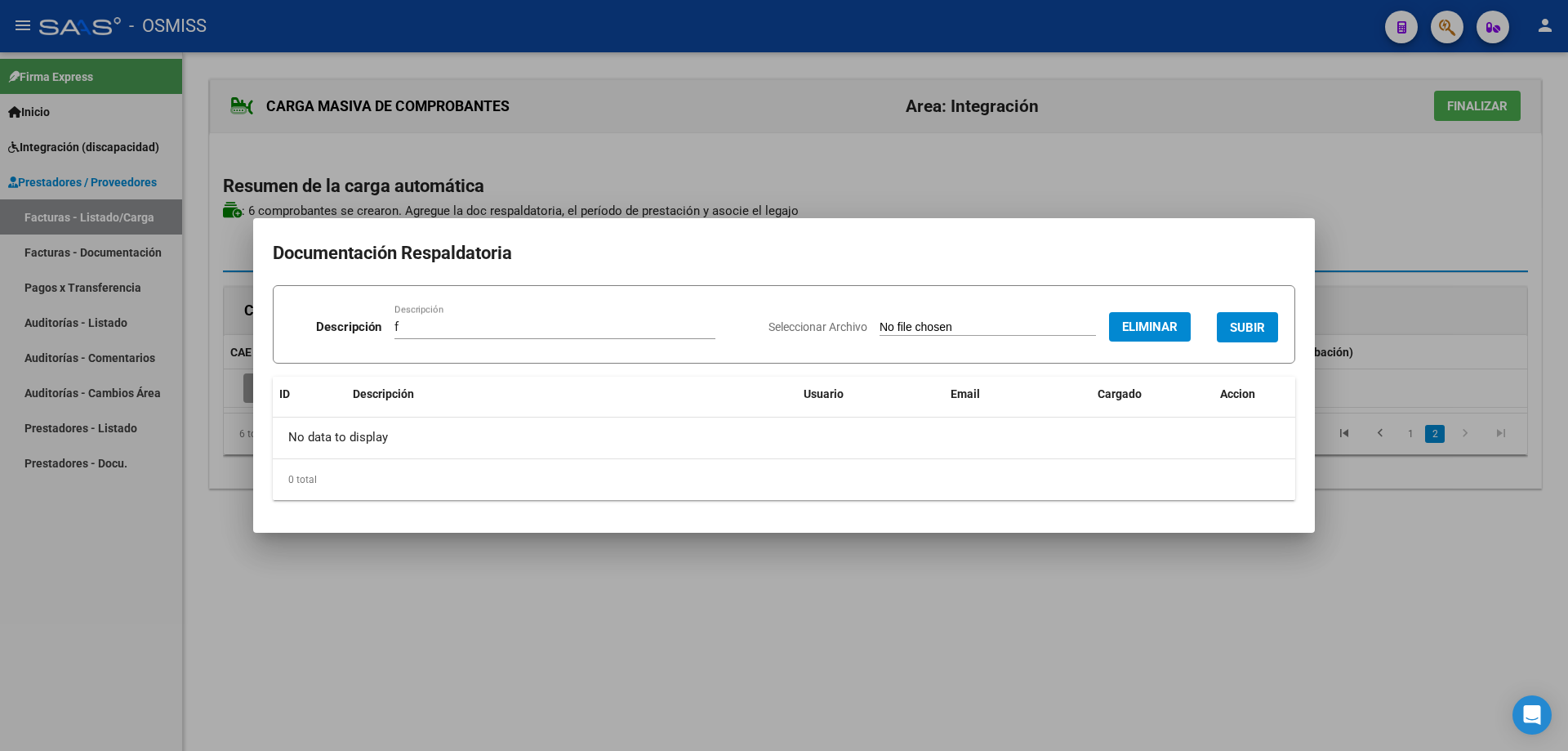
click at [1240, 328] on span "SUBIR" at bounding box center [1248, 328] width 35 height 15
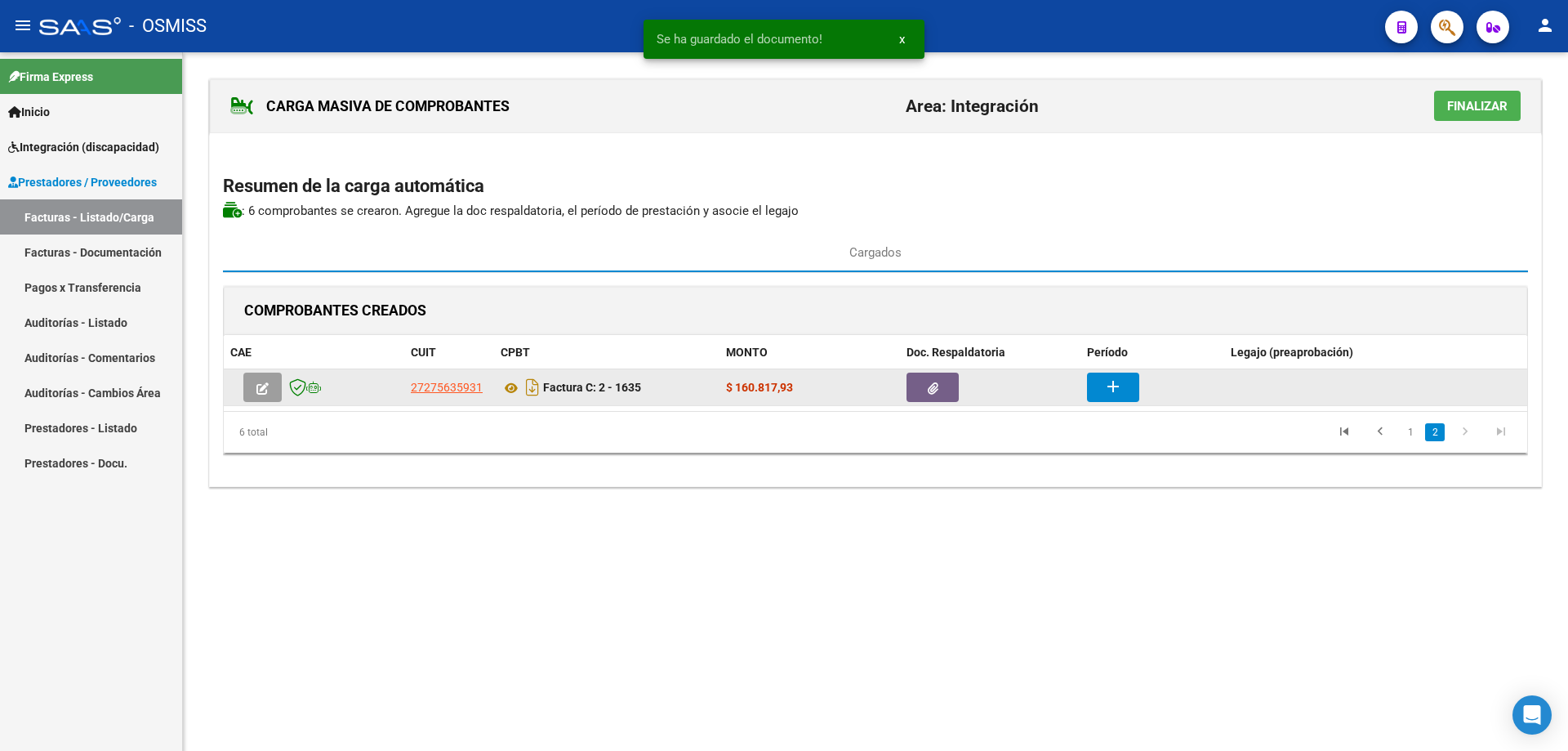
click at [1134, 390] on button "add" at bounding box center [1113, 386] width 52 height 29
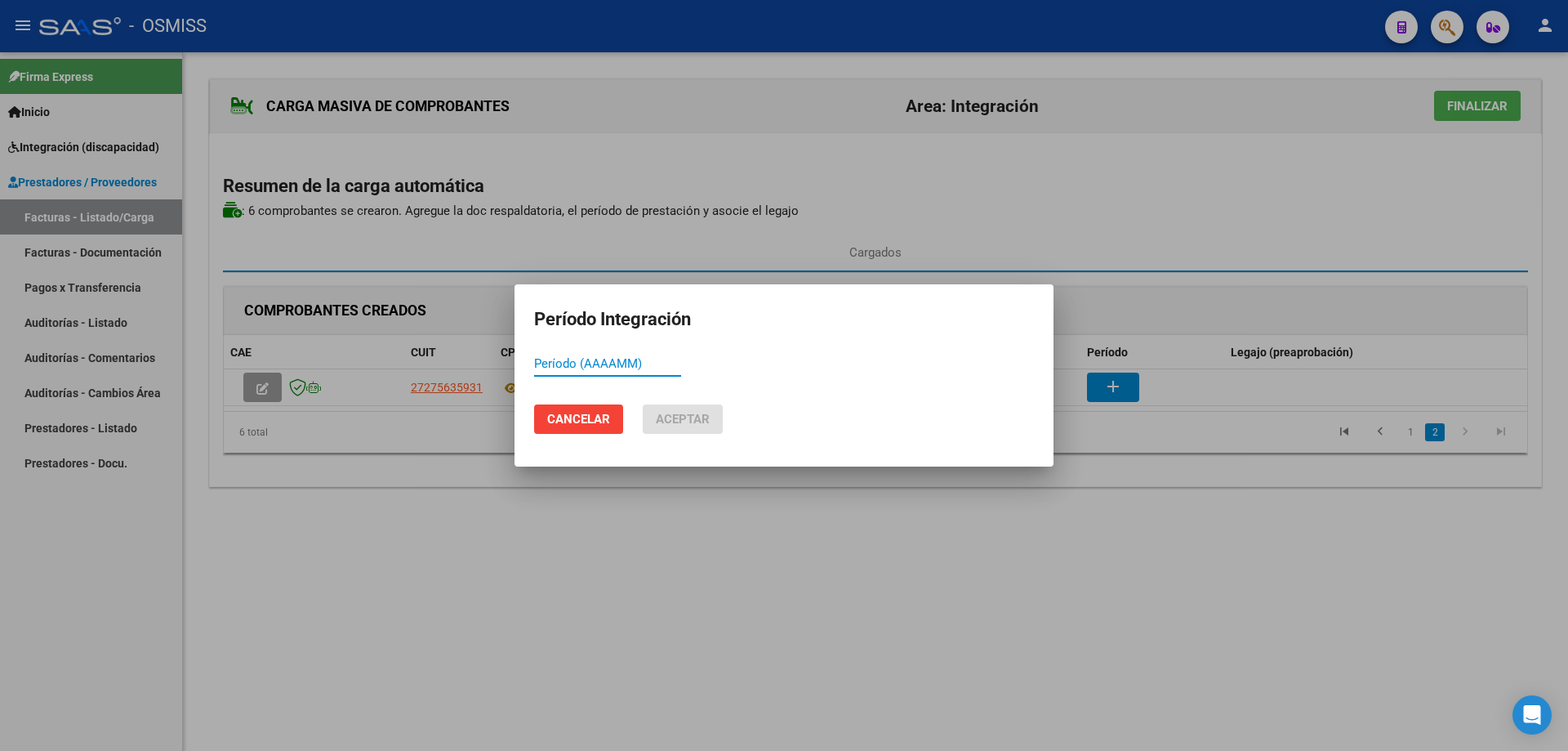
paste input "202509"
type input "202509"
click at [700, 405] on button "Aceptar" at bounding box center [682, 418] width 80 height 29
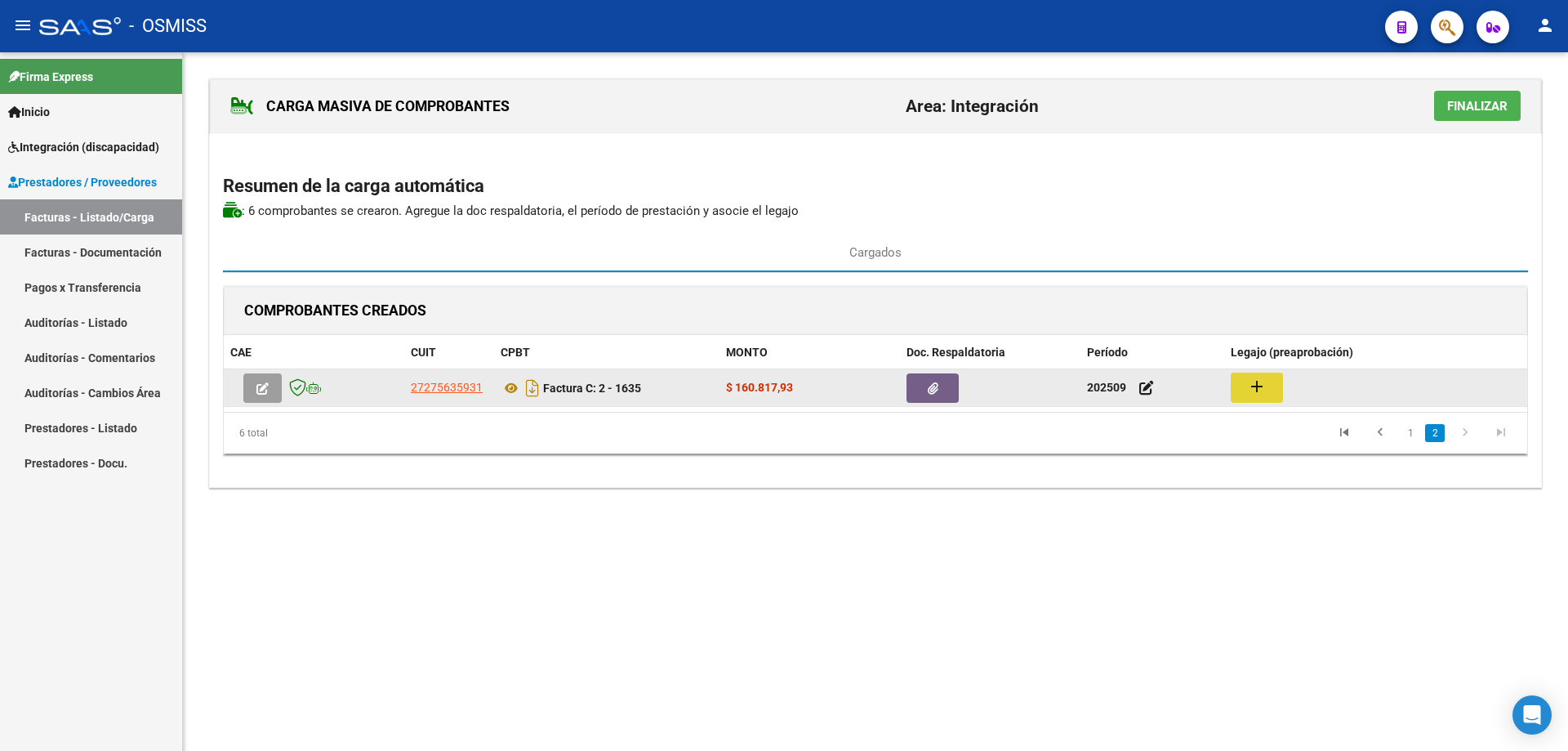
click at [1263, 398] on button "add" at bounding box center [1257, 387] width 52 height 30
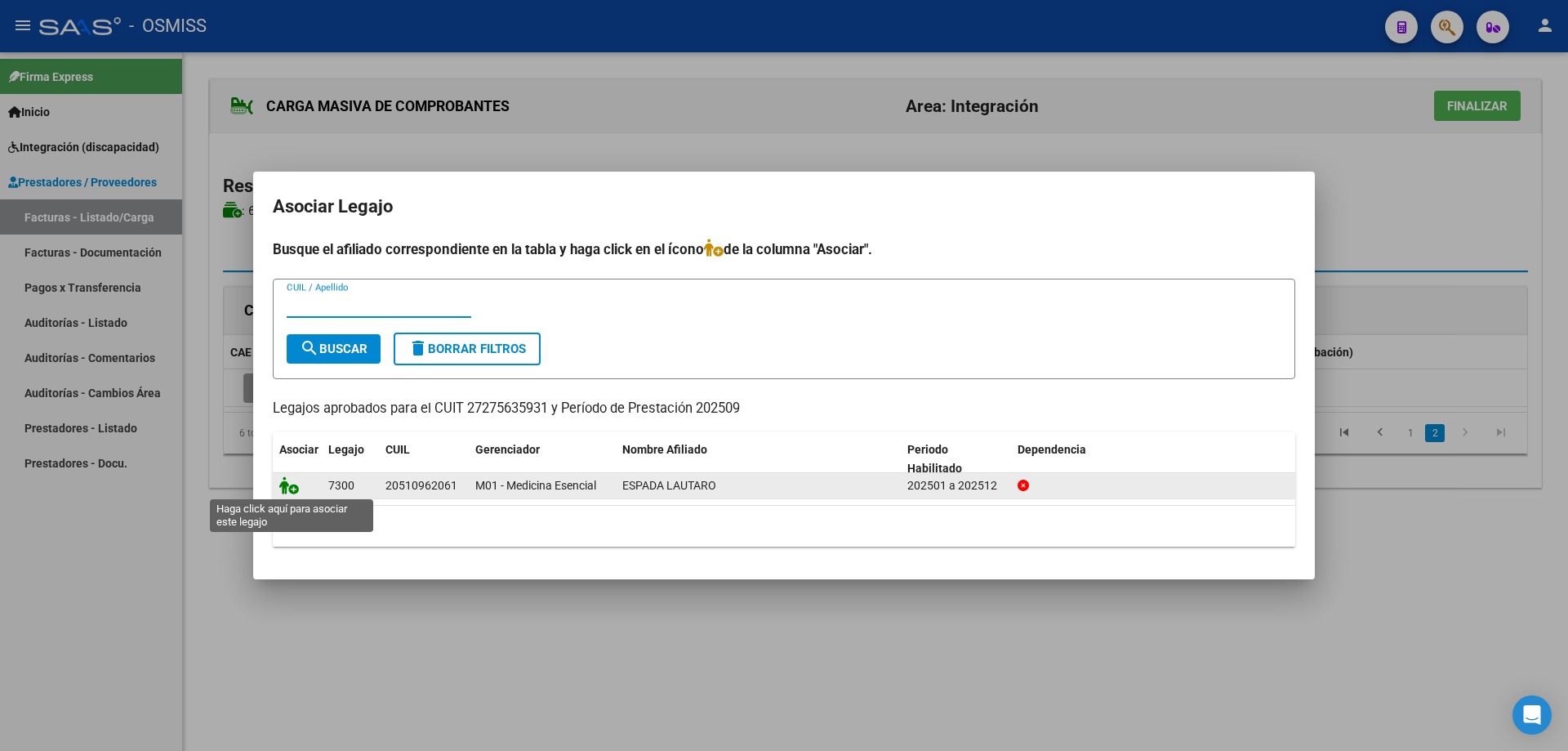
click at [291, 486] on icon at bounding box center [289, 485] width 19 height 18
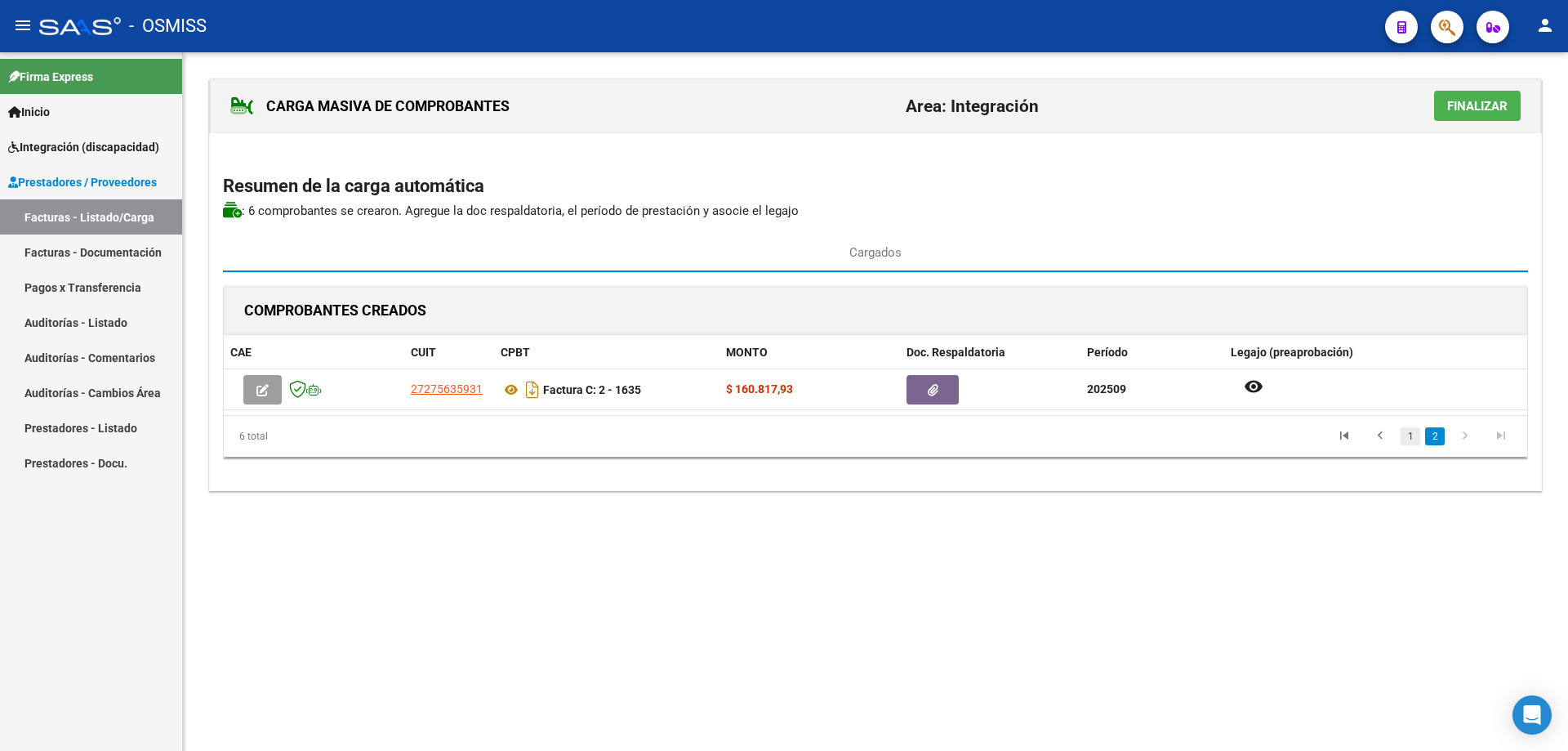
click at [1413, 439] on link "1" at bounding box center [1410, 436] width 19 height 18
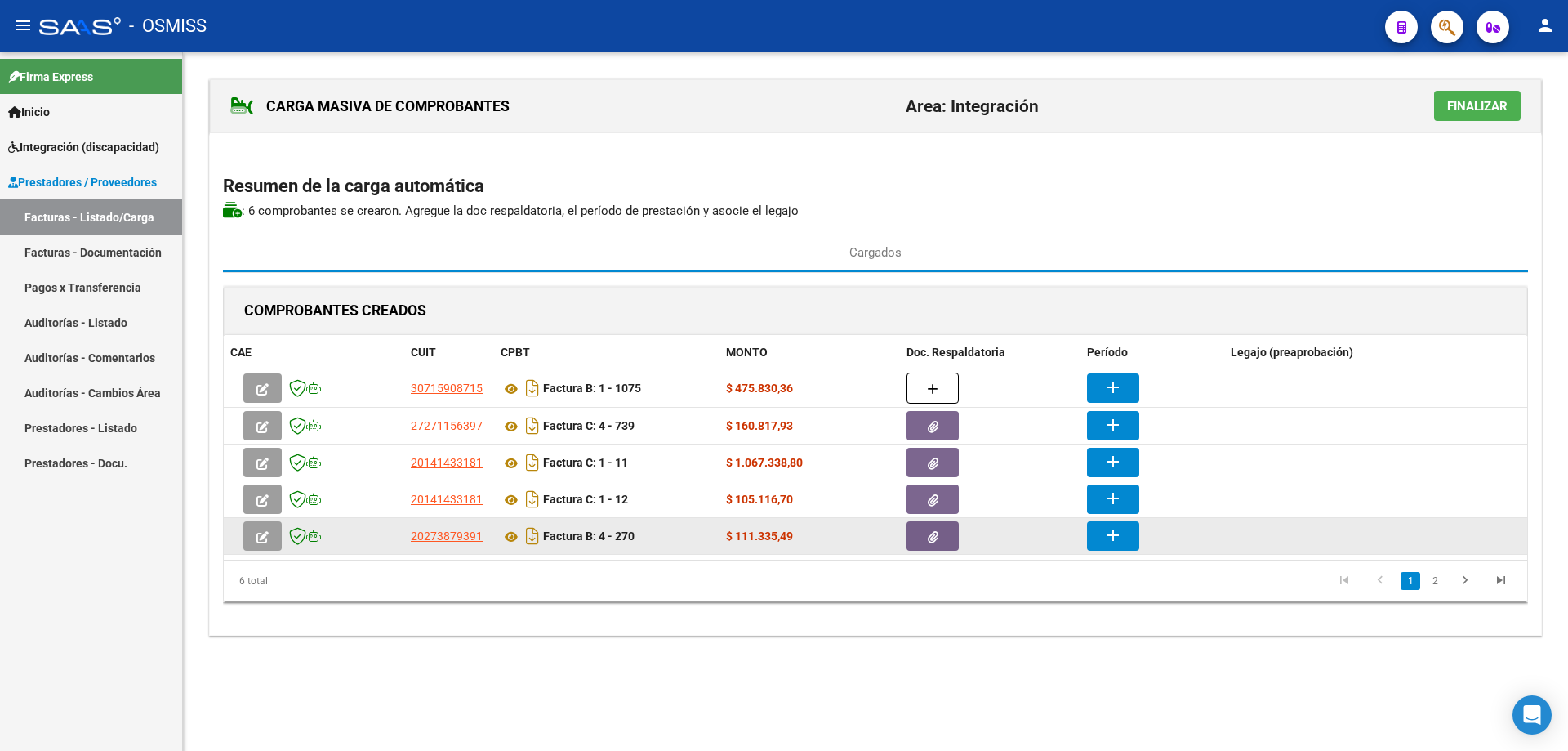
click at [1129, 538] on button "add" at bounding box center [1113, 535] width 52 height 29
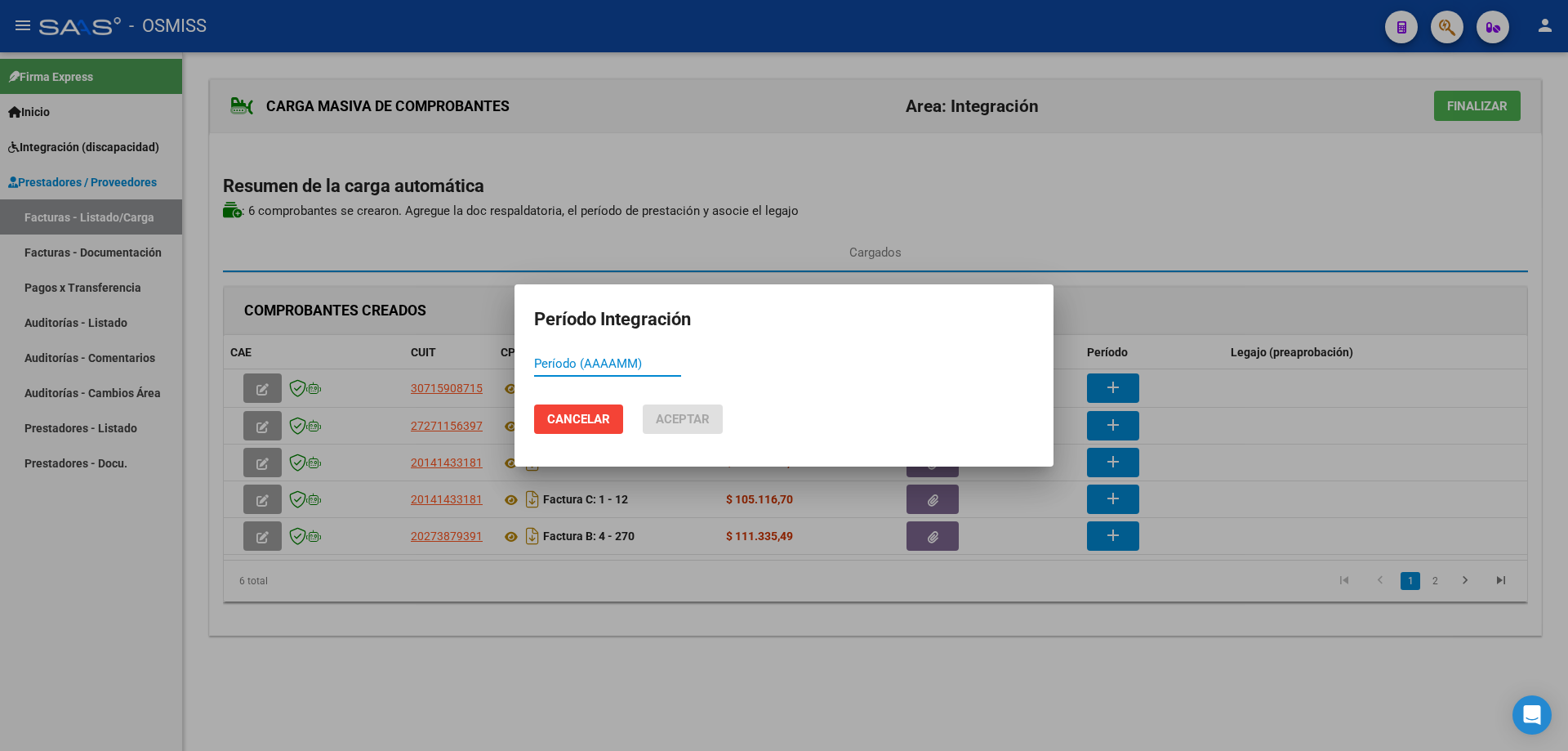
paste input "202509"
type input "202509"
click at [666, 418] on span "Aceptar" at bounding box center [683, 419] width 54 height 15
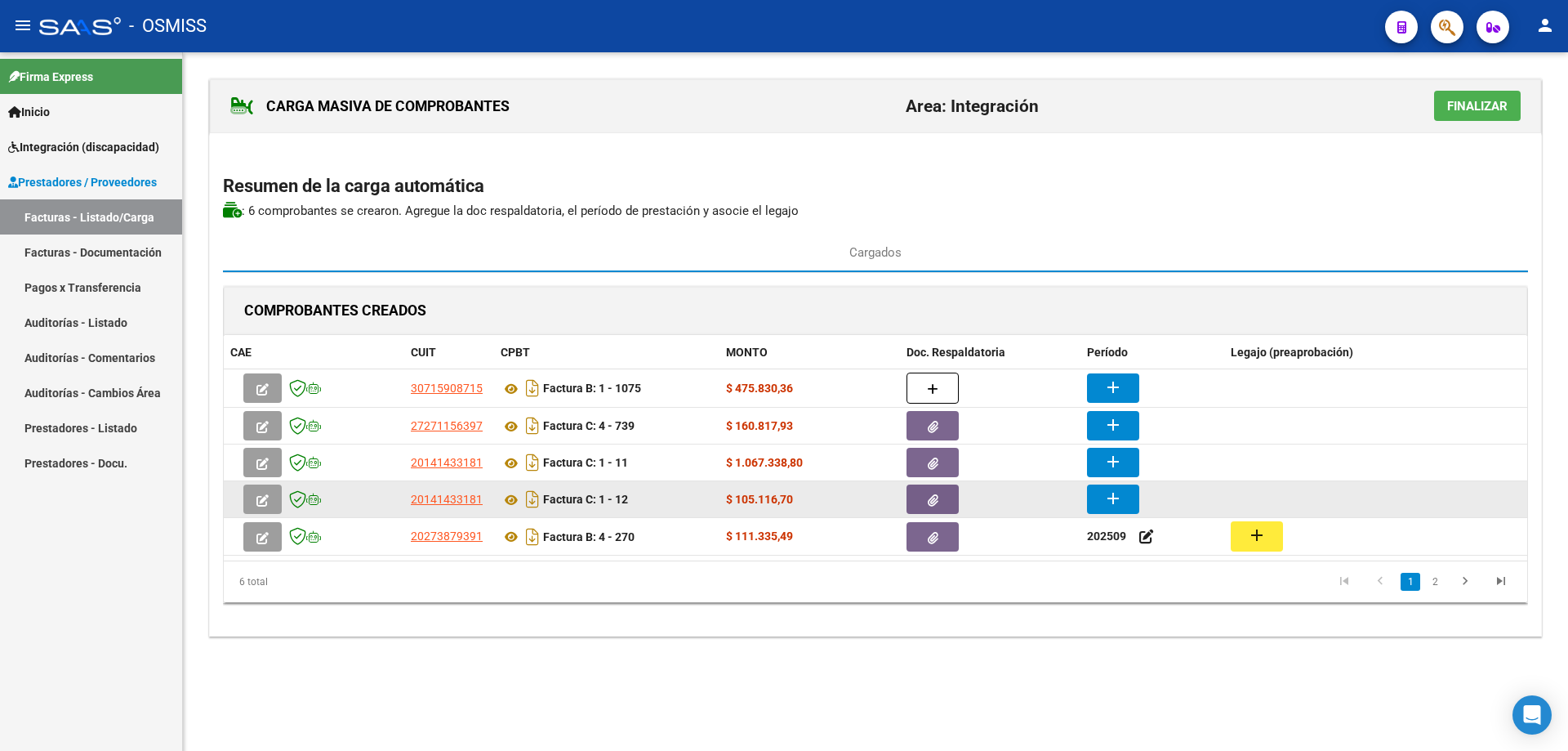
click at [1119, 501] on mat-icon "add" at bounding box center [1113, 498] width 19 height 19
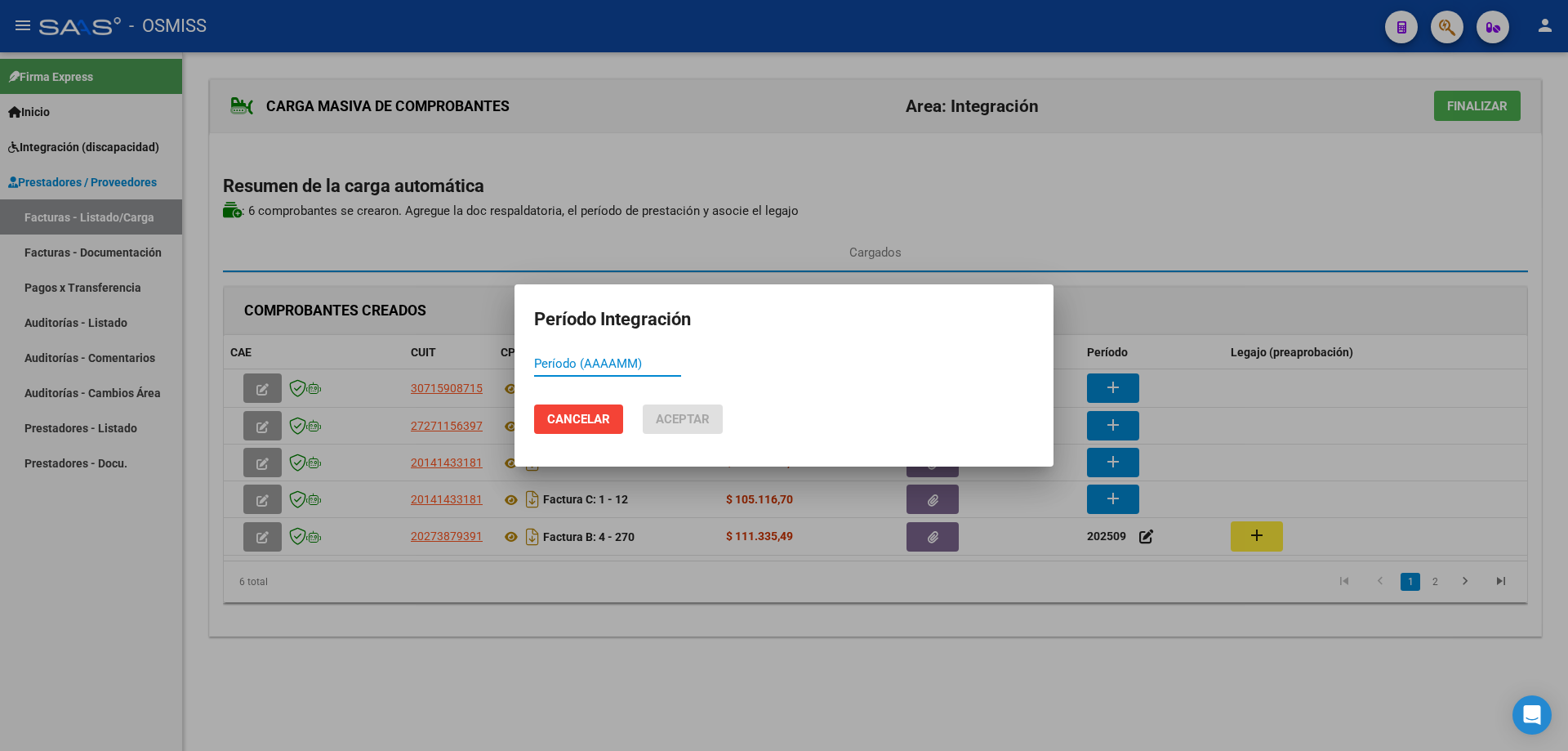
paste input "202509"
type input "202509"
click at [684, 418] on span "Aceptar" at bounding box center [683, 419] width 54 height 15
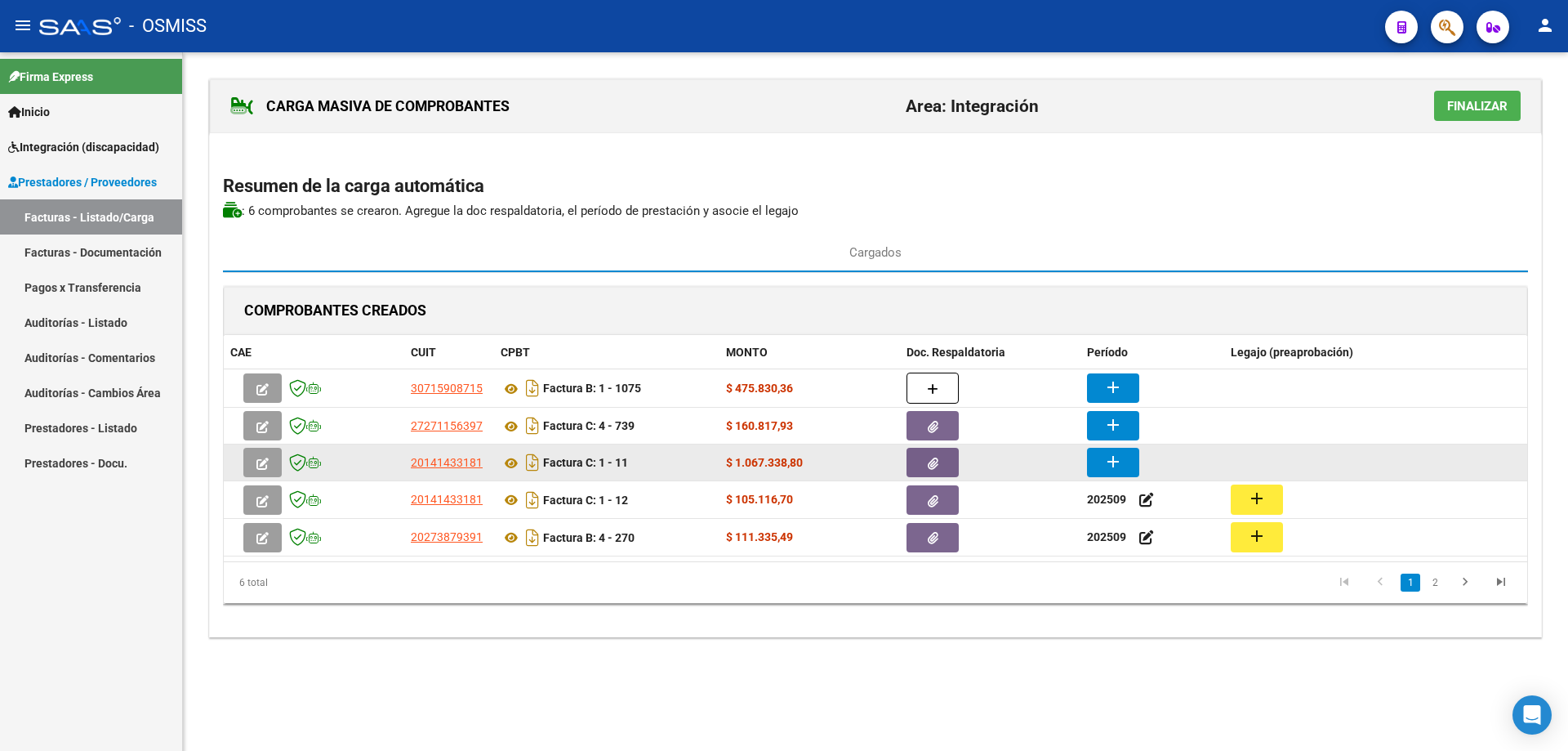
click at [1120, 456] on mat-icon "add" at bounding box center [1113, 461] width 19 height 19
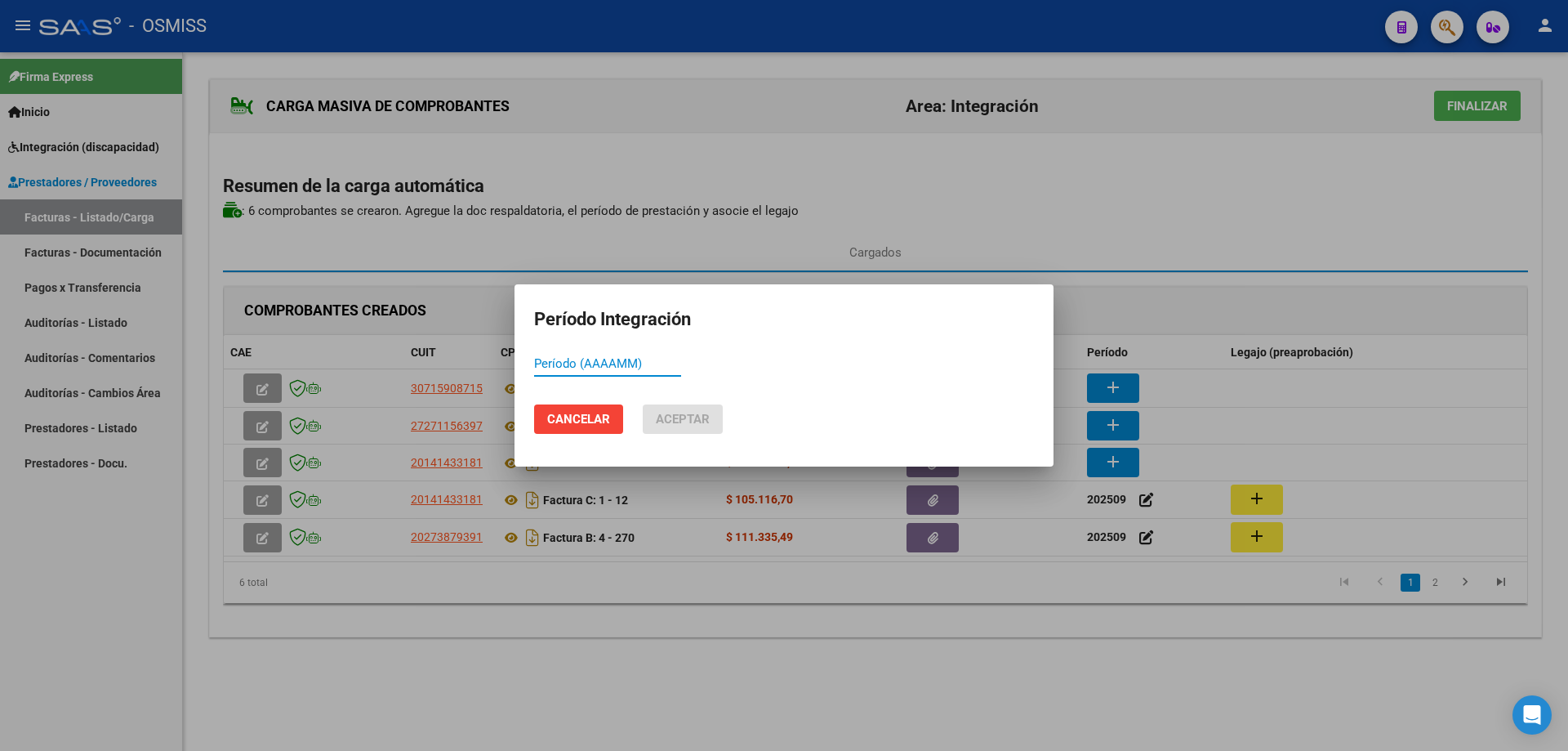
paste input "202509"
type input "202509"
click at [672, 423] on span "Aceptar" at bounding box center [683, 419] width 54 height 15
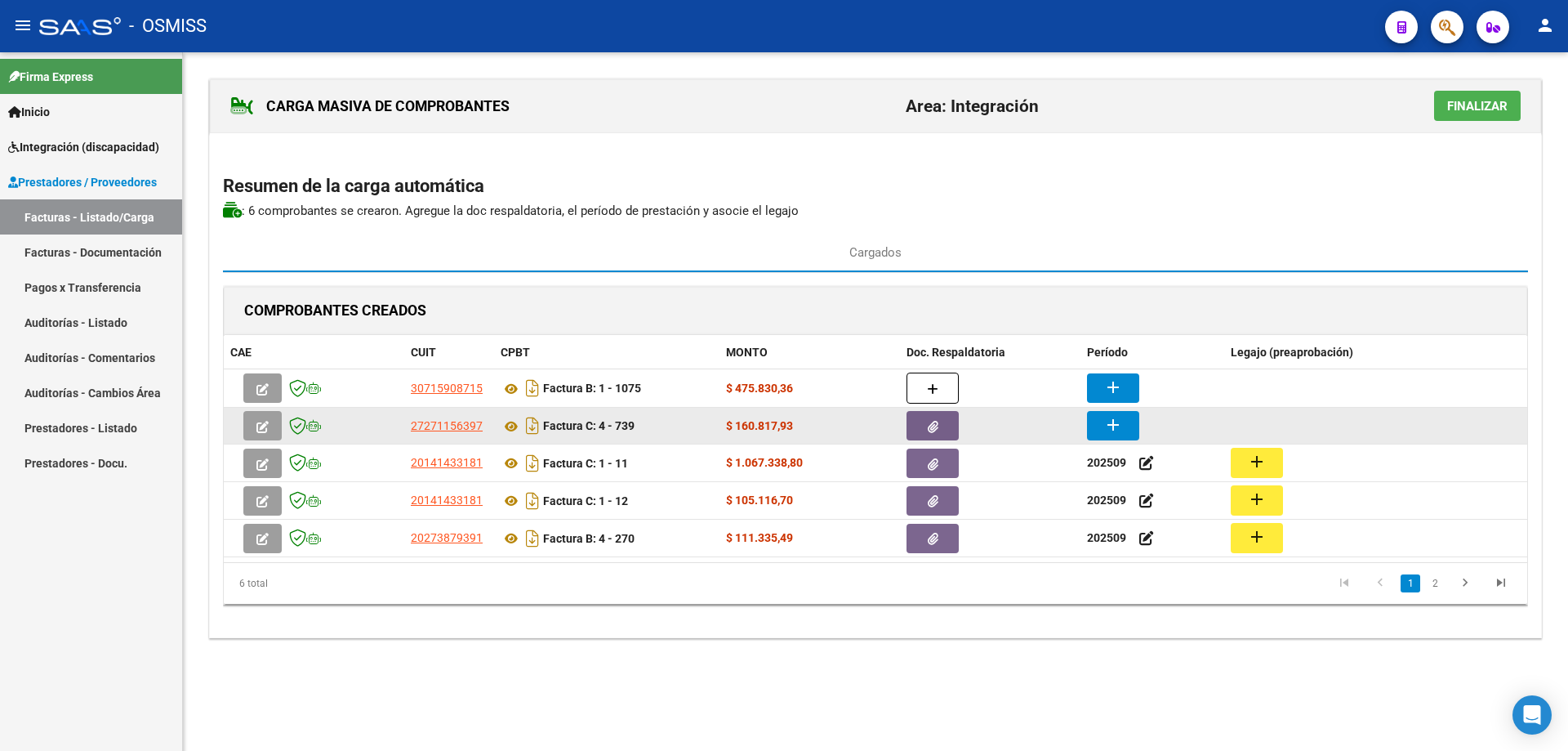
click at [1121, 432] on mat-icon "add" at bounding box center [1113, 424] width 19 height 19
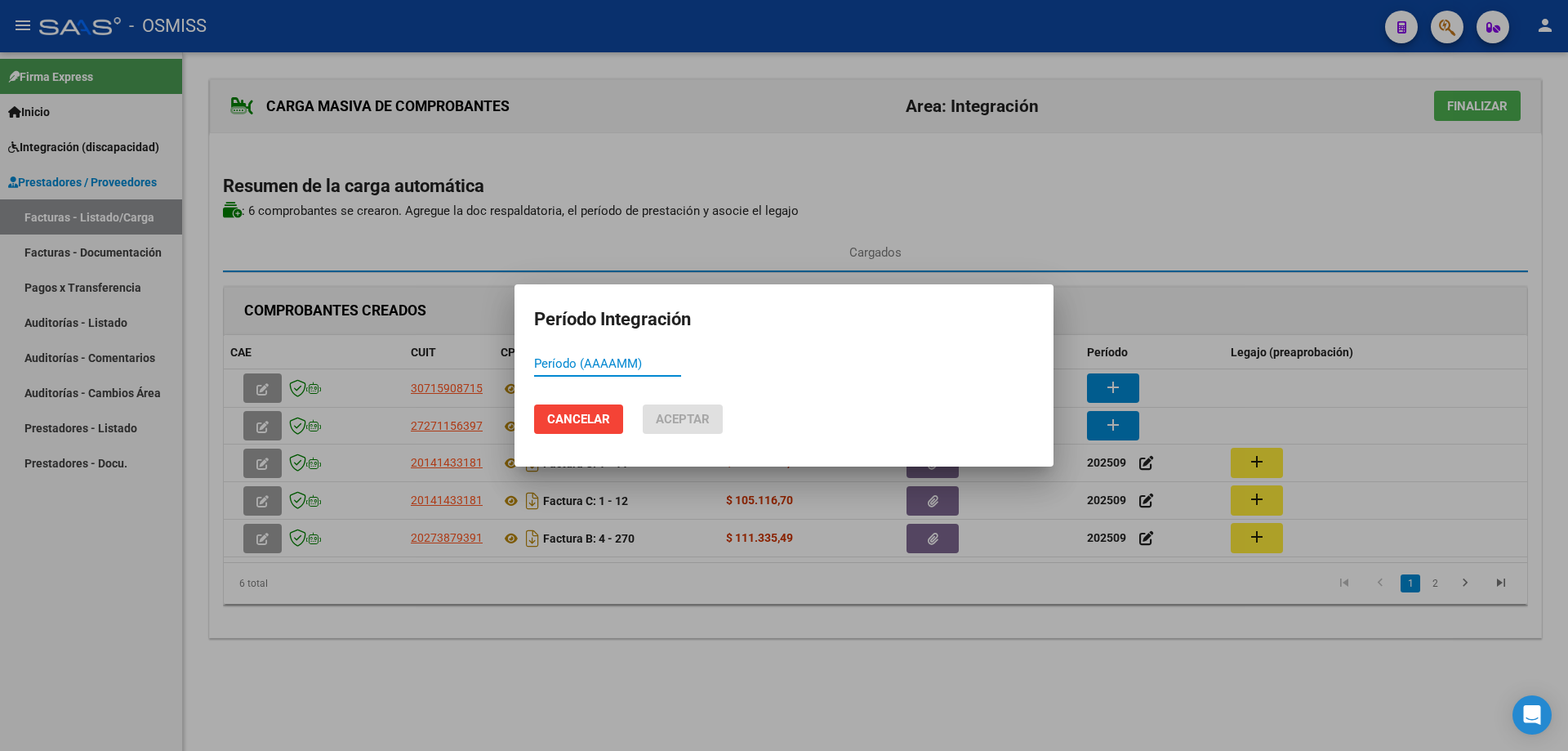
paste input "202509"
type input "202509"
click at [676, 422] on span "Aceptar" at bounding box center [683, 419] width 54 height 15
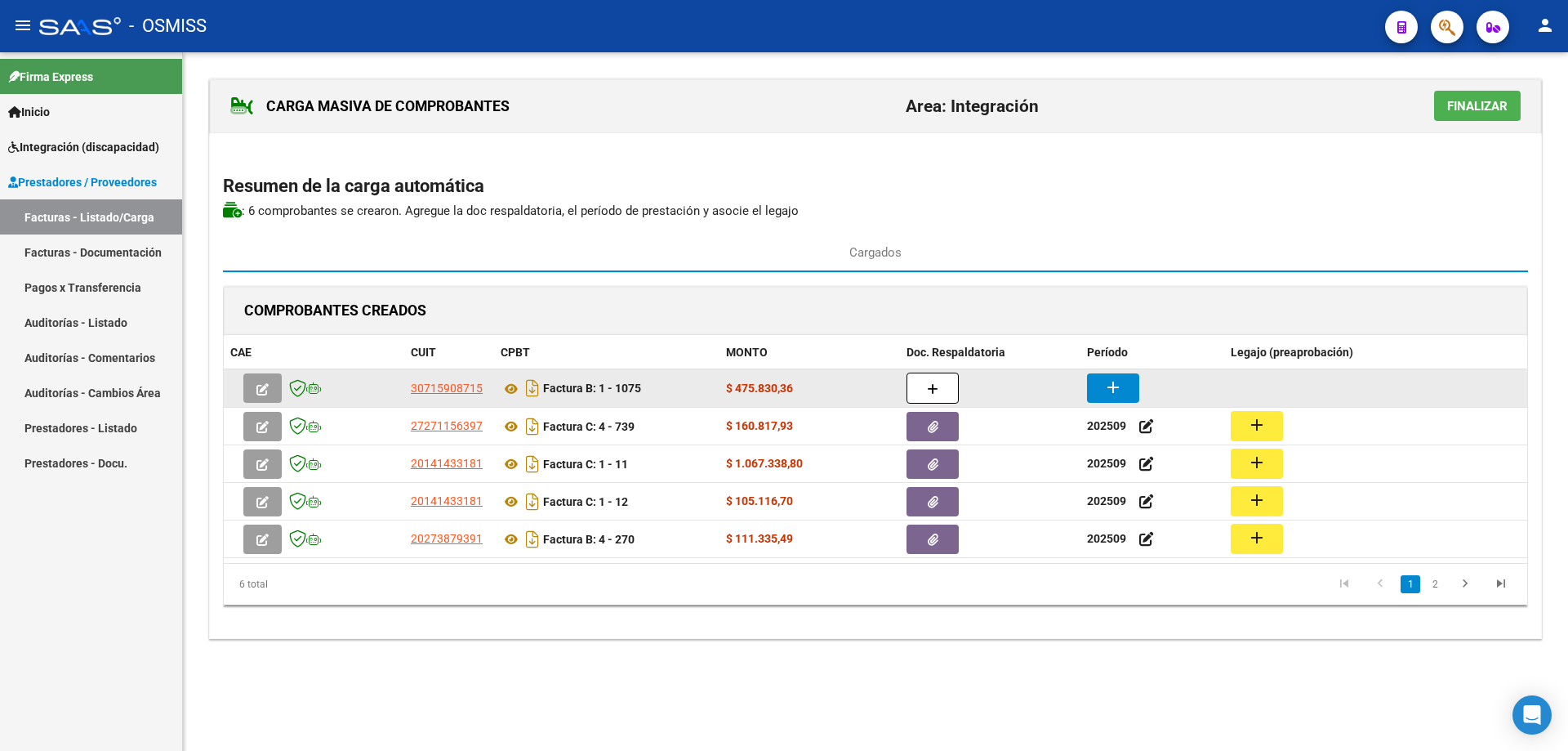
click at [1116, 385] on mat-icon "add" at bounding box center [1113, 386] width 19 height 19
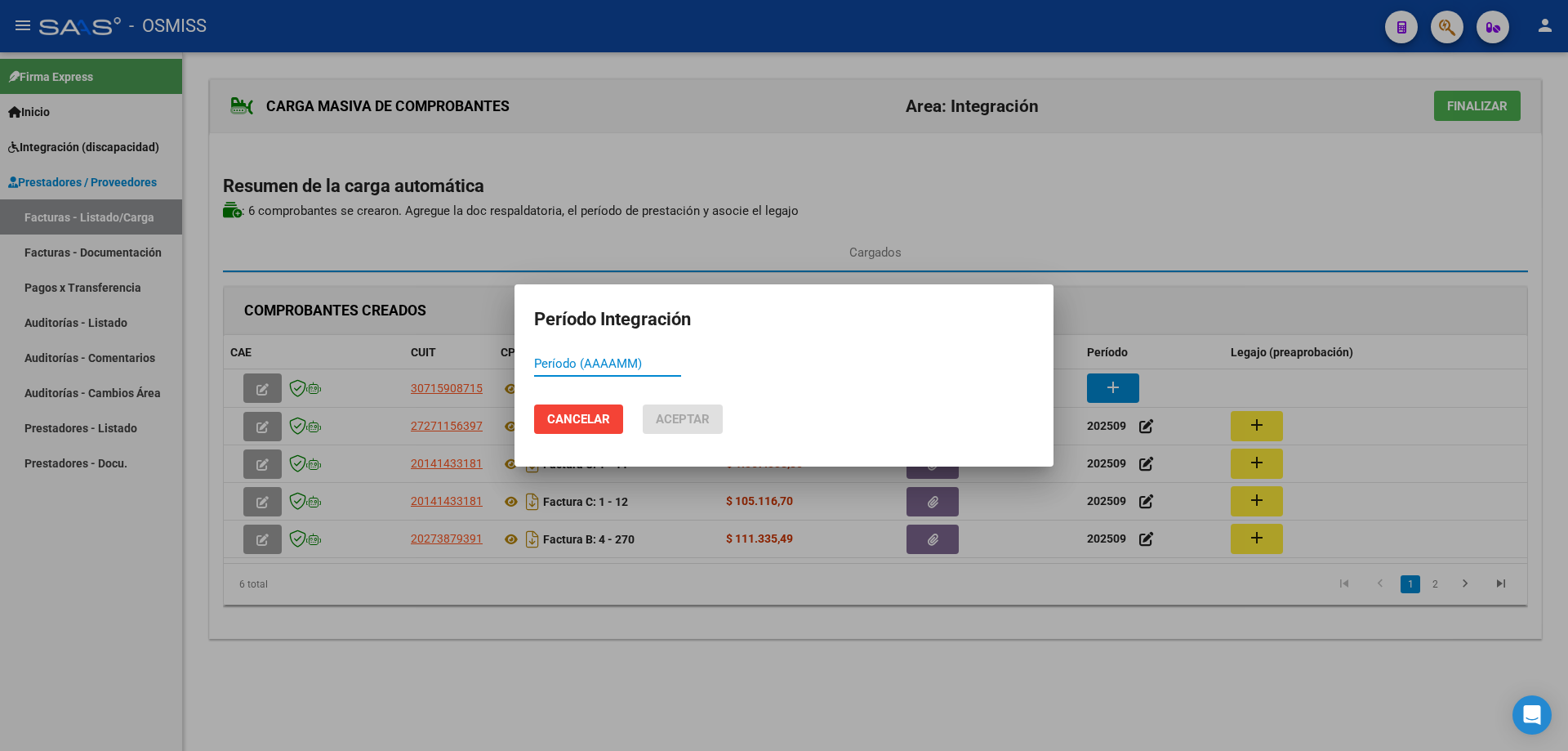
paste input "202509"
type input "202509"
click at [687, 413] on span "Aceptar" at bounding box center [683, 419] width 54 height 15
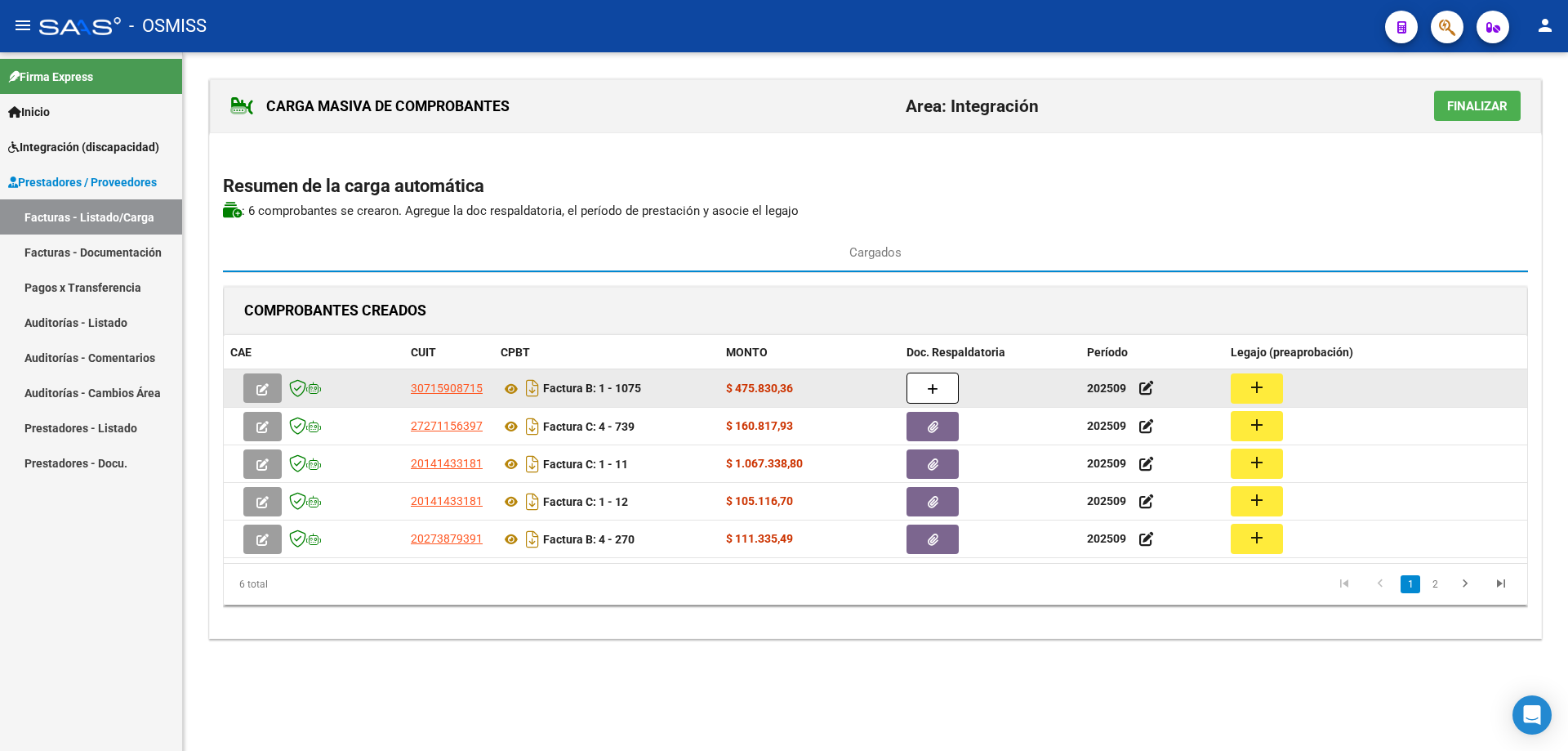
click at [1259, 389] on mat-icon "add" at bounding box center [1256, 386] width 19 height 19
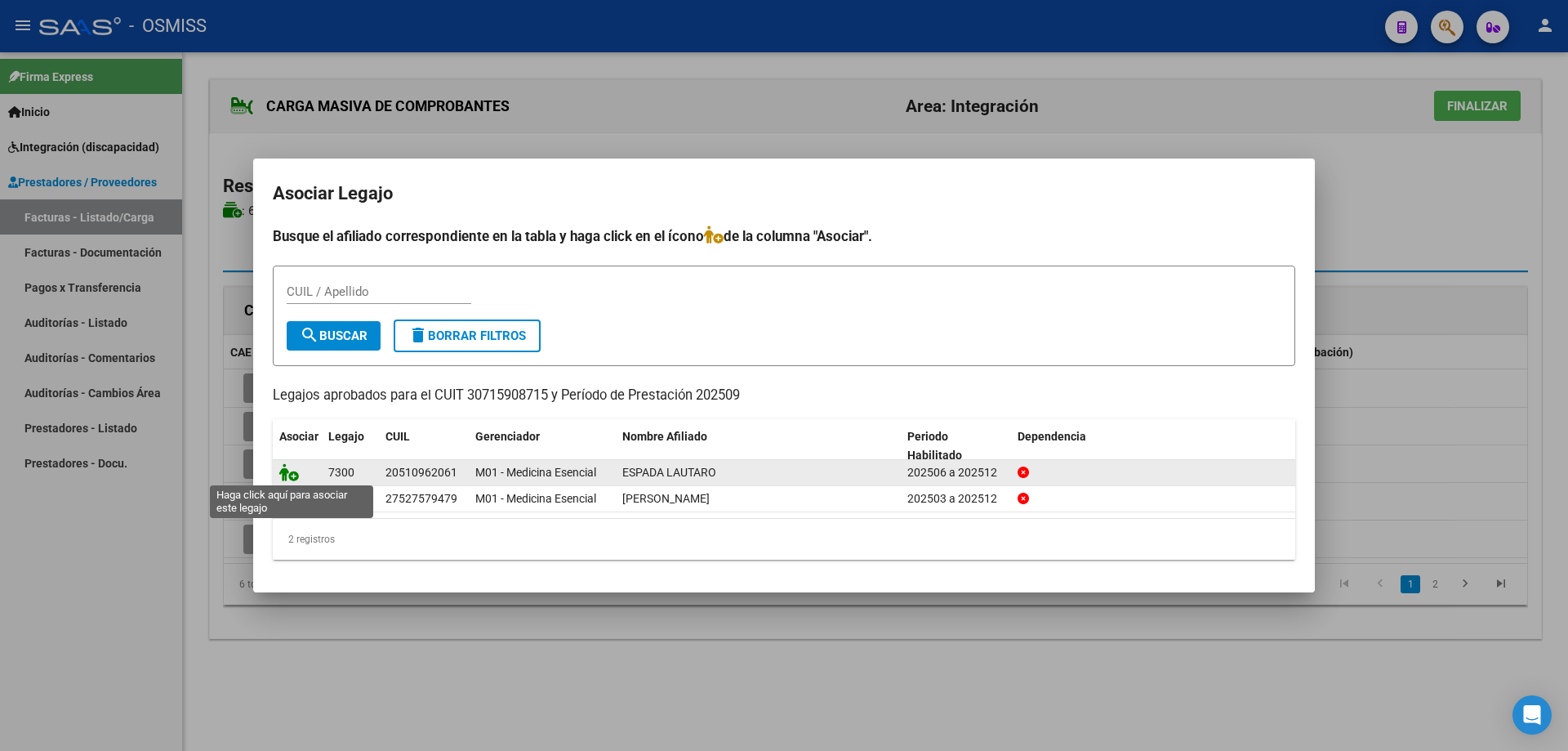
click at [283, 472] on icon at bounding box center [289, 471] width 19 height 18
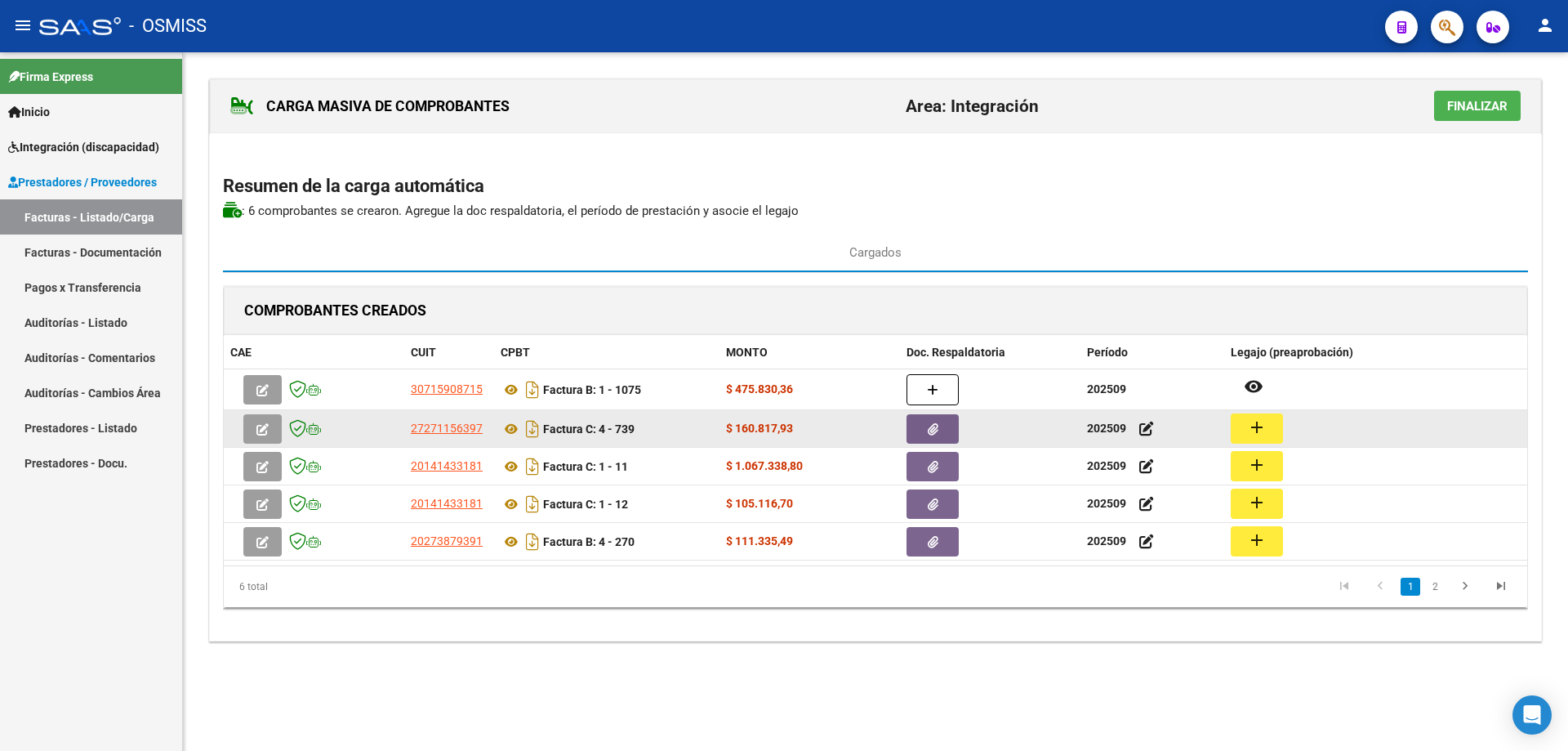
click at [1252, 432] on mat-icon "add" at bounding box center [1256, 427] width 19 height 19
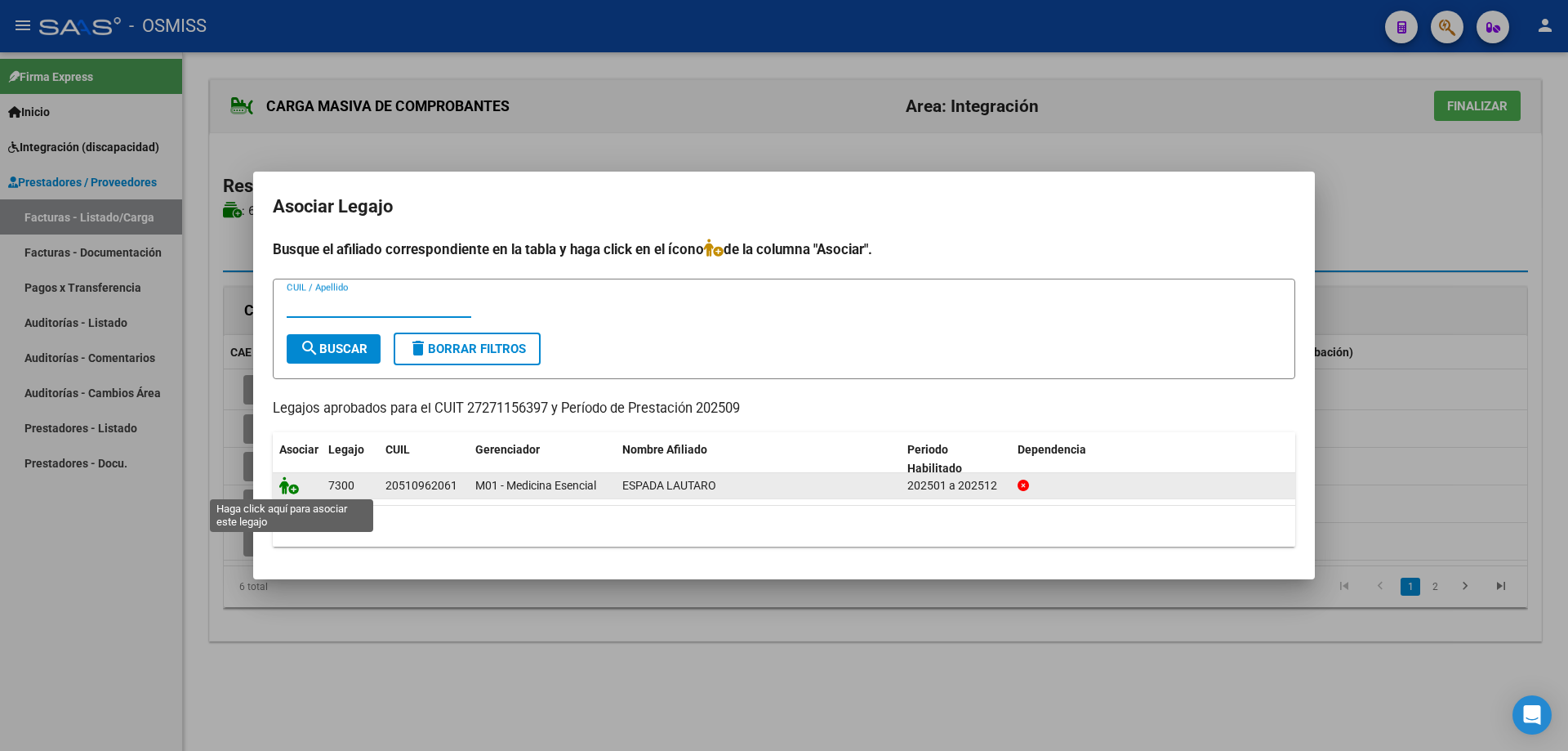
click at [294, 488] on icon at bounding box center [289, 485] width 19 height 18
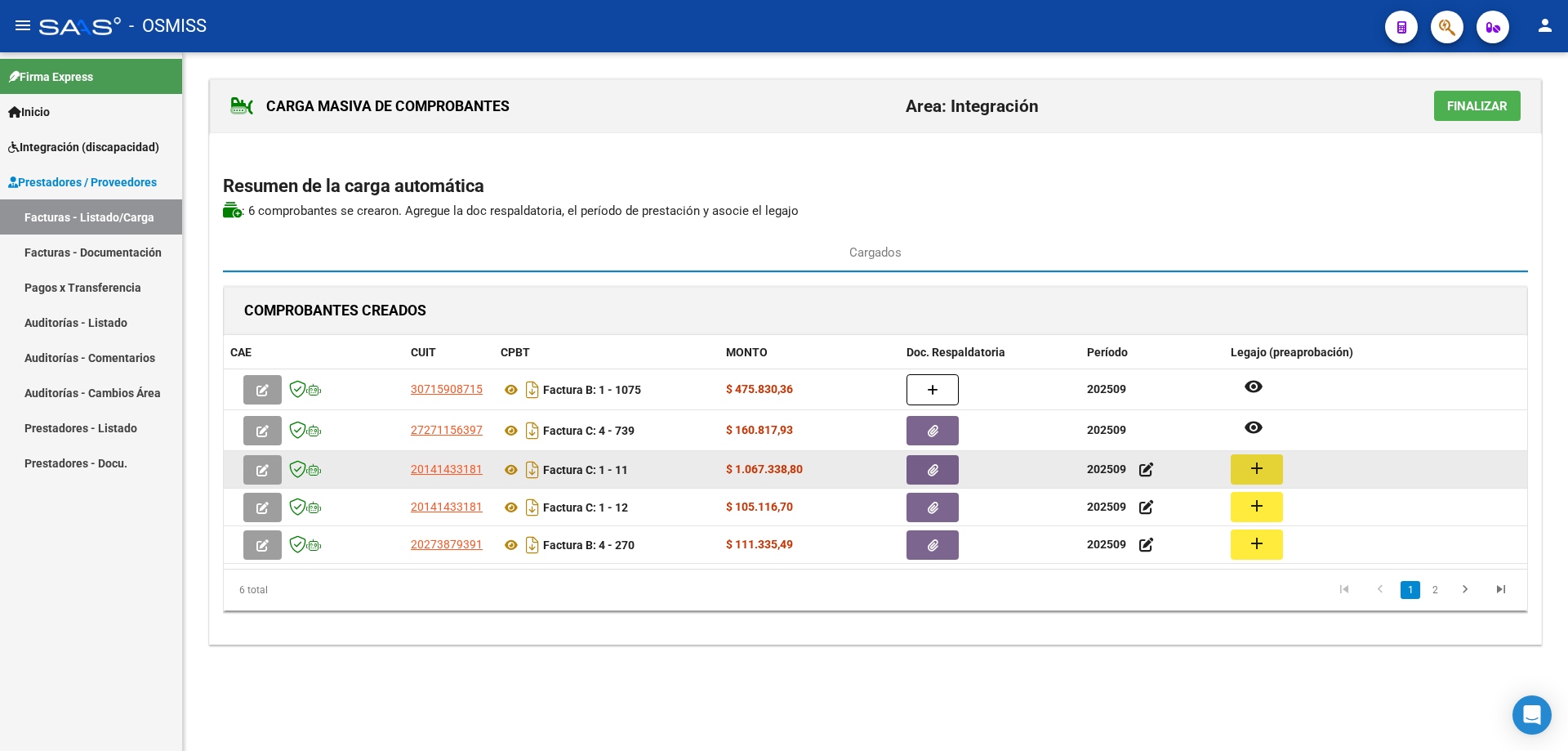
click at [1256, 469] on mat-icon "add" at bounding box center [1256, 468] width 19 height 19
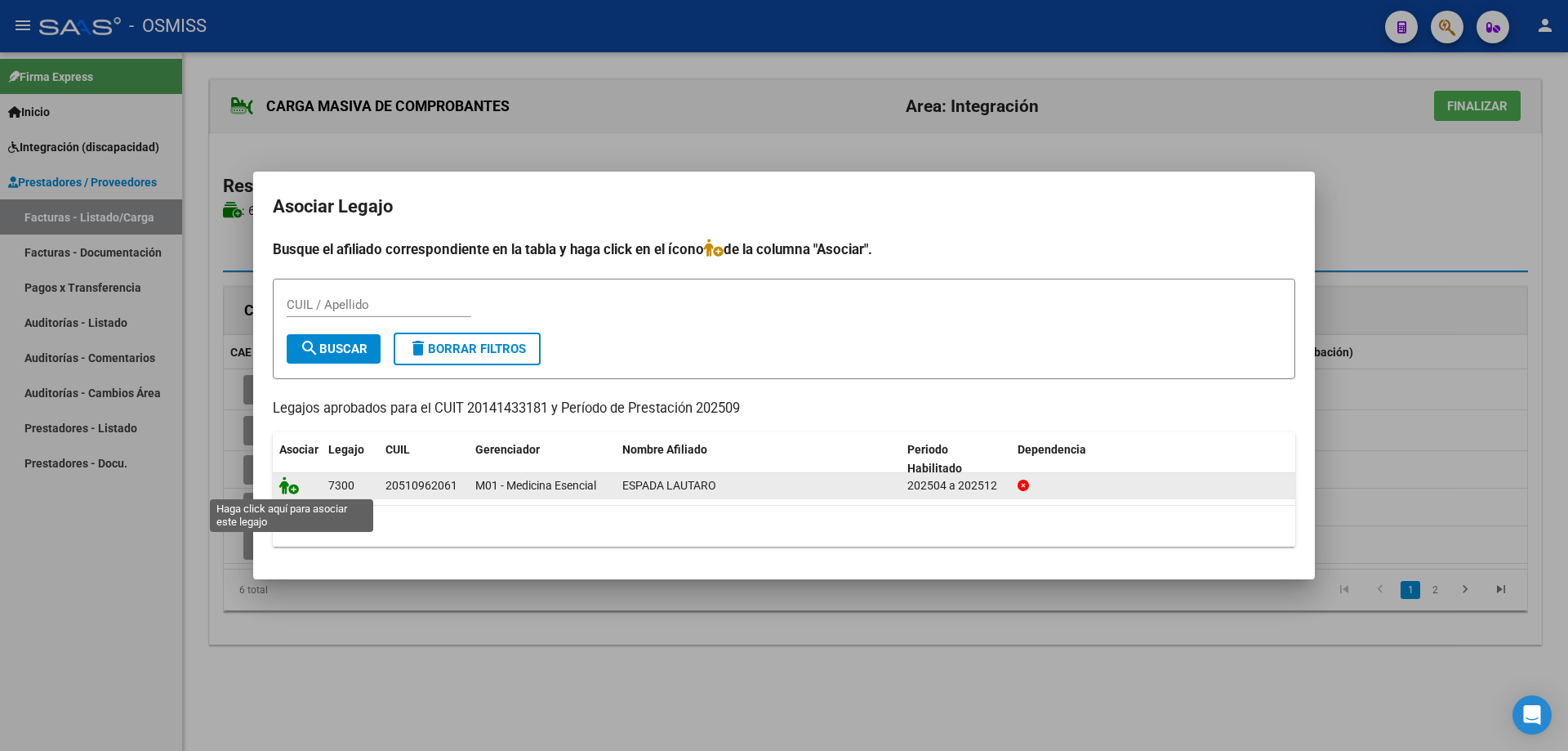
click at [288, 487] on icon at bounding box center [289, 485] width 19 height 18
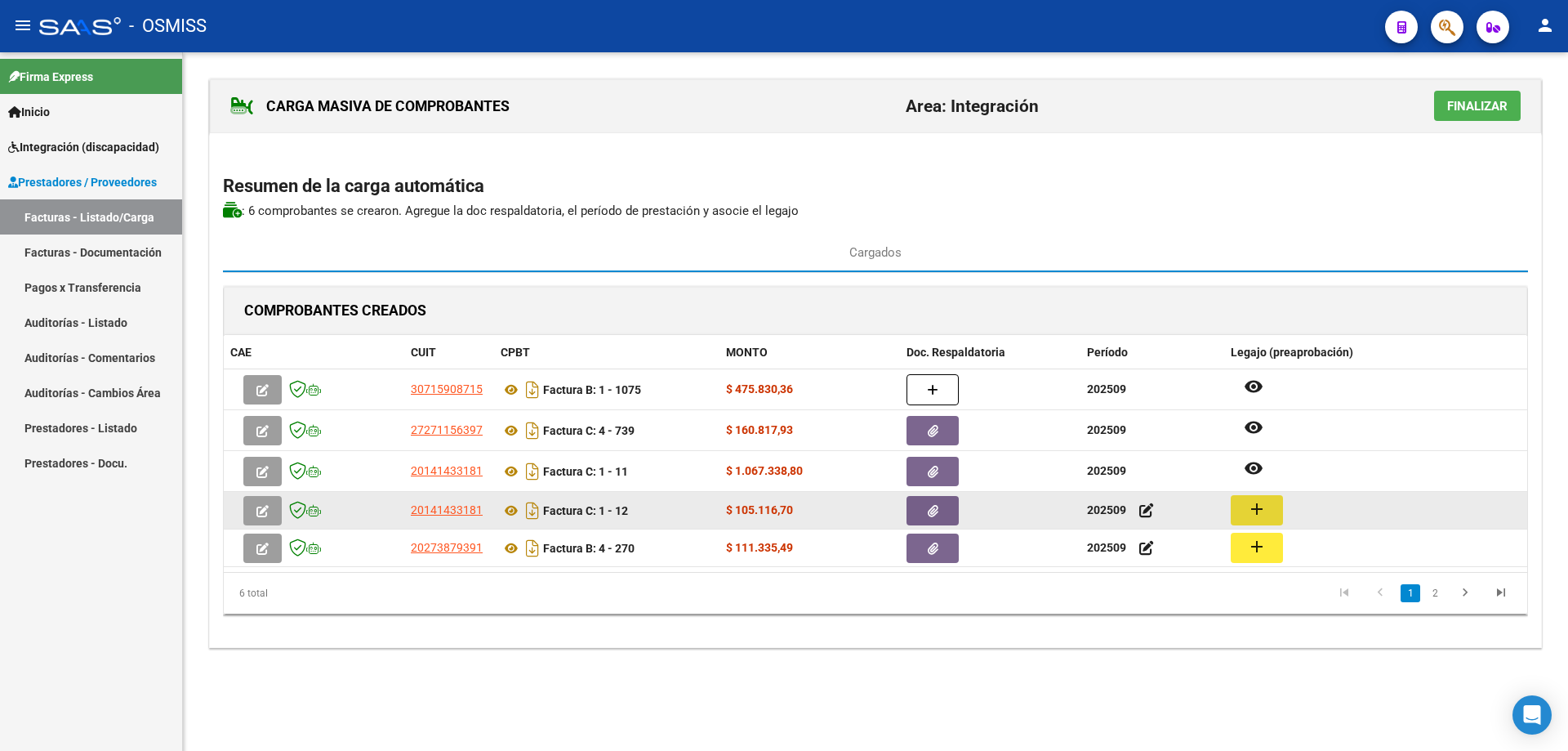
click at [1265, 504] on mat-icon "add" at bounding box center [1256, 508] width 19 height 19
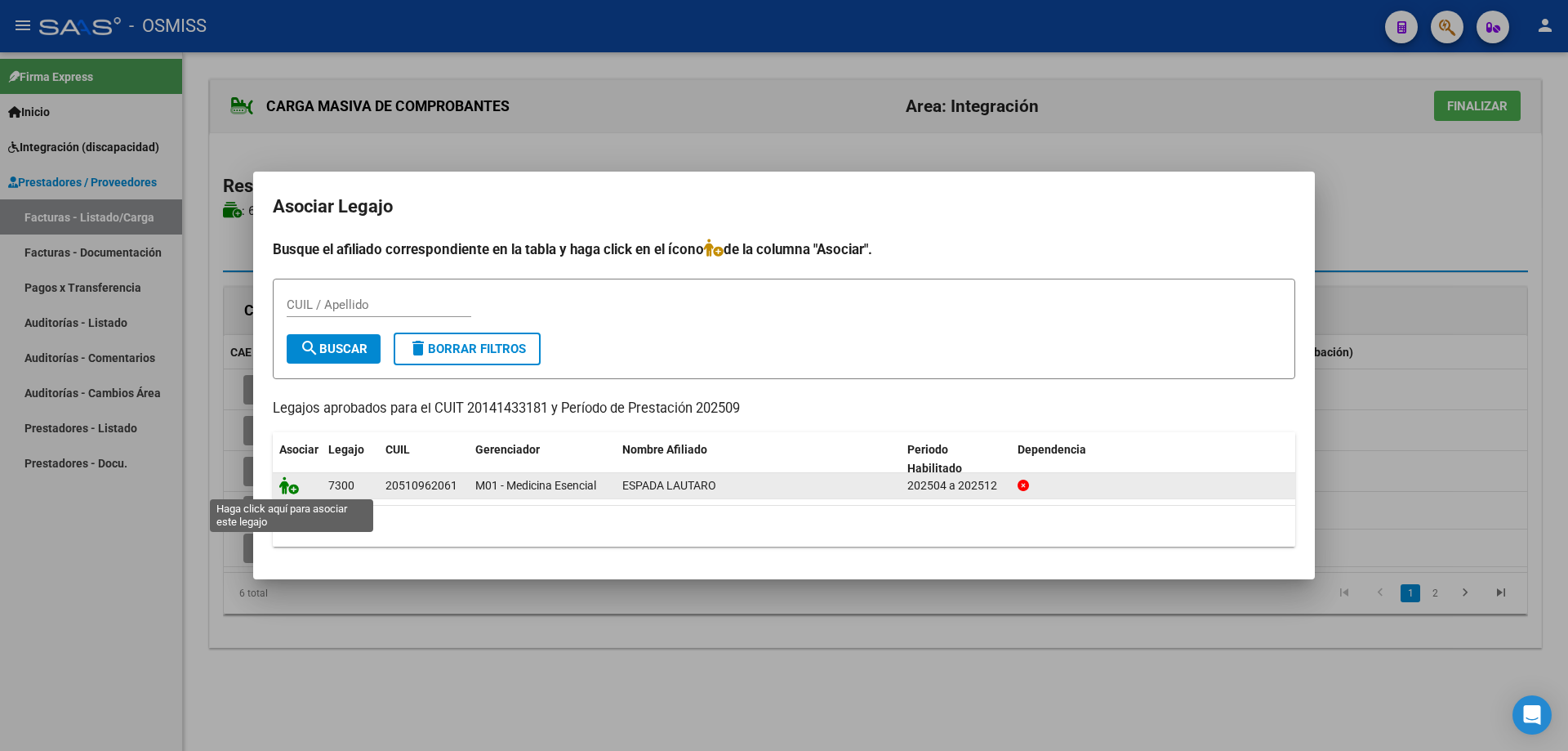
click at [295, 485] on icon at bounding box center [289, 485] width 19 height 18
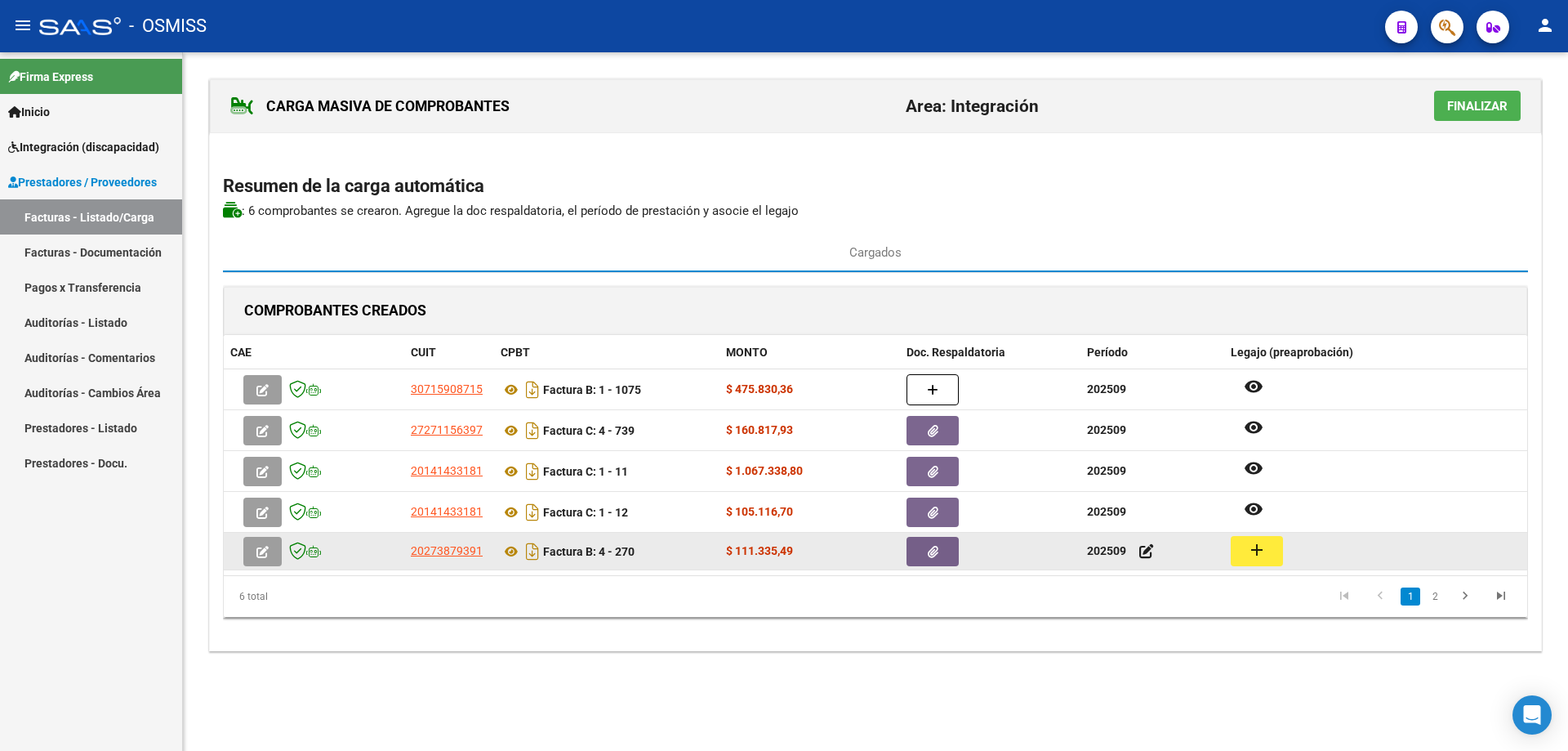
click at [1241, 560] on button "add" at bounding box center [1257, 551] width 52 height 30
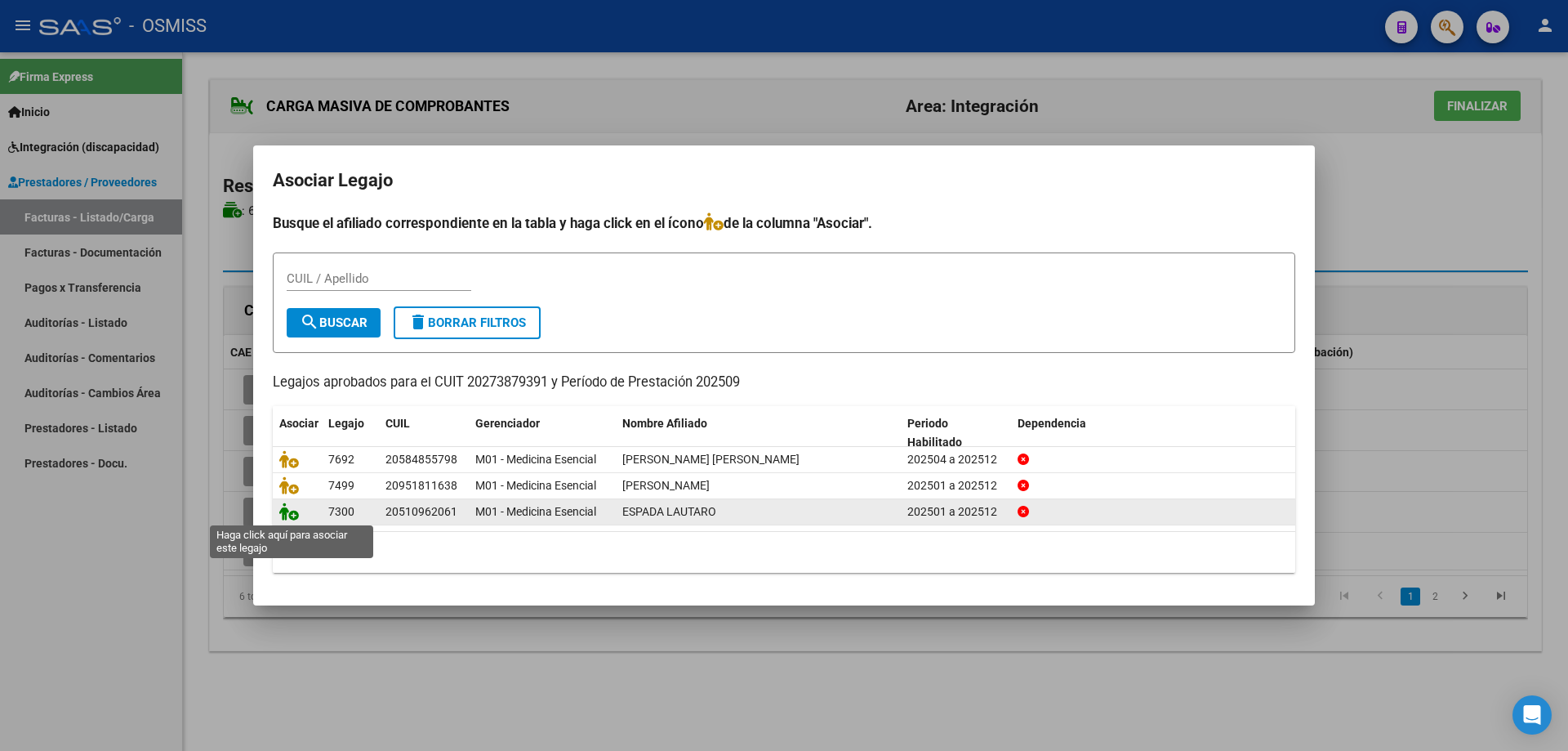
click at [287, 510] on icon at bounding box center [289, 511] width 19 height 18
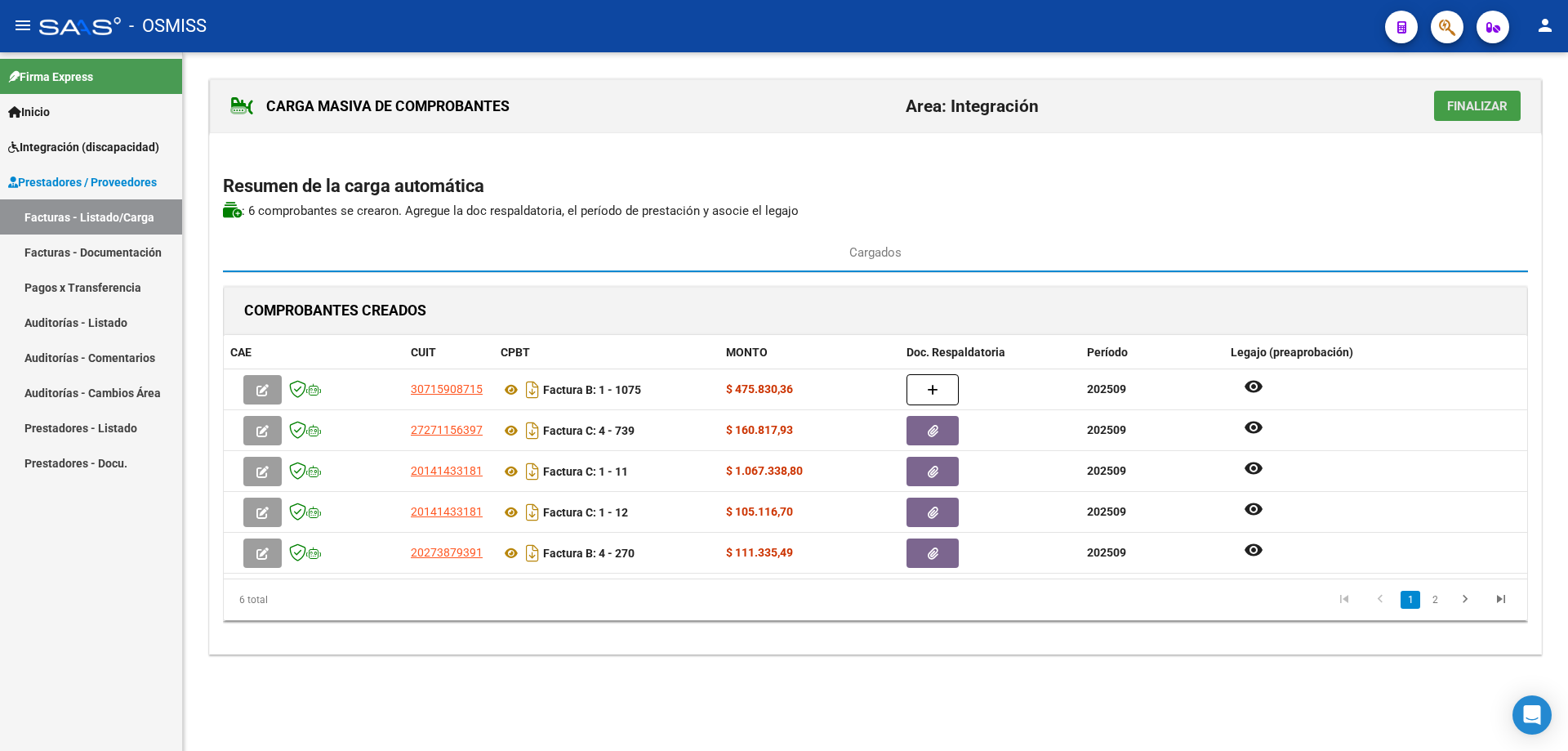
click at [1459, 111] on span "Finalizar" at bounding box center [1477, 107] width 60 height 15
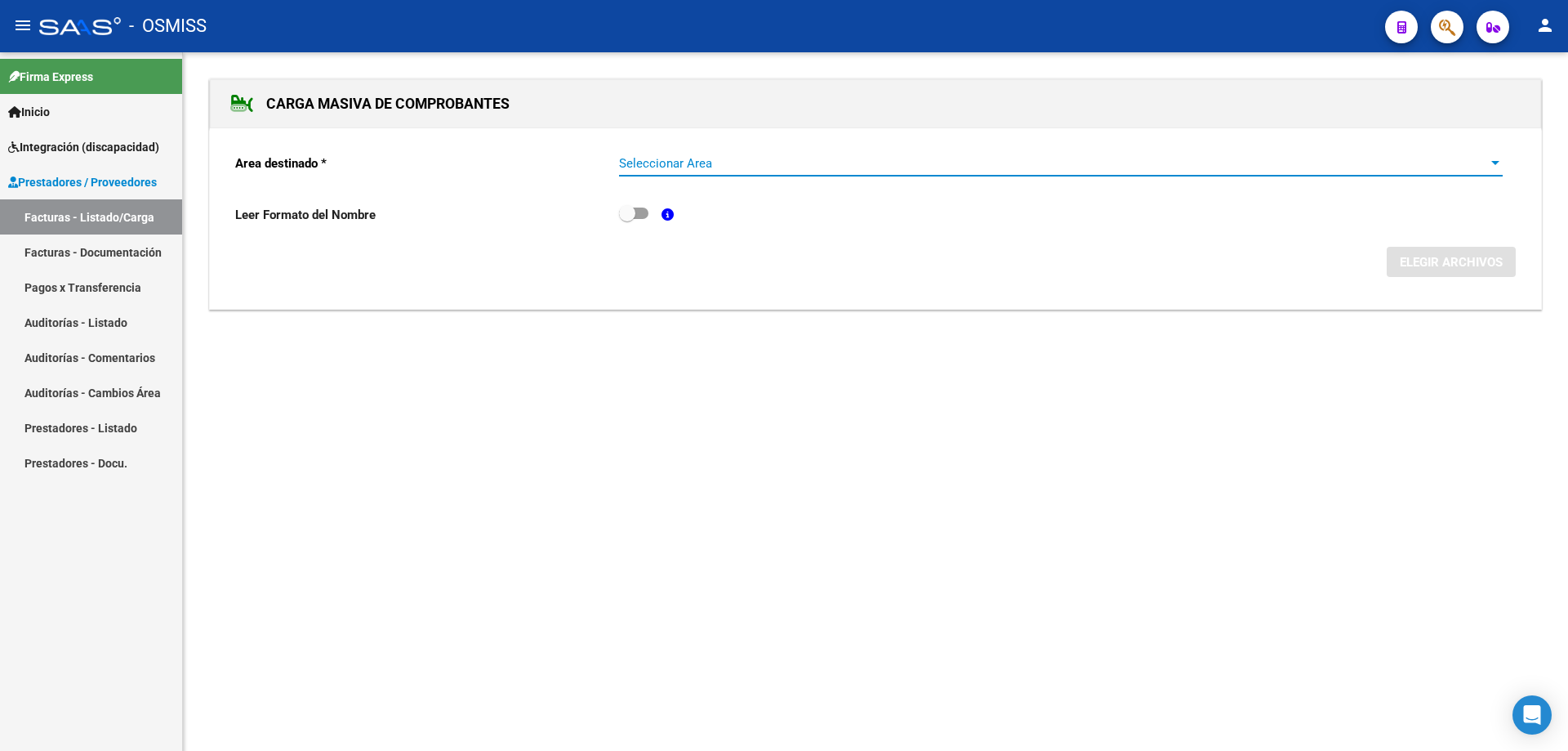
click at [684, 163] on span "Seleccionar Area" at bounding box center [1053, 164] width 869 height 15
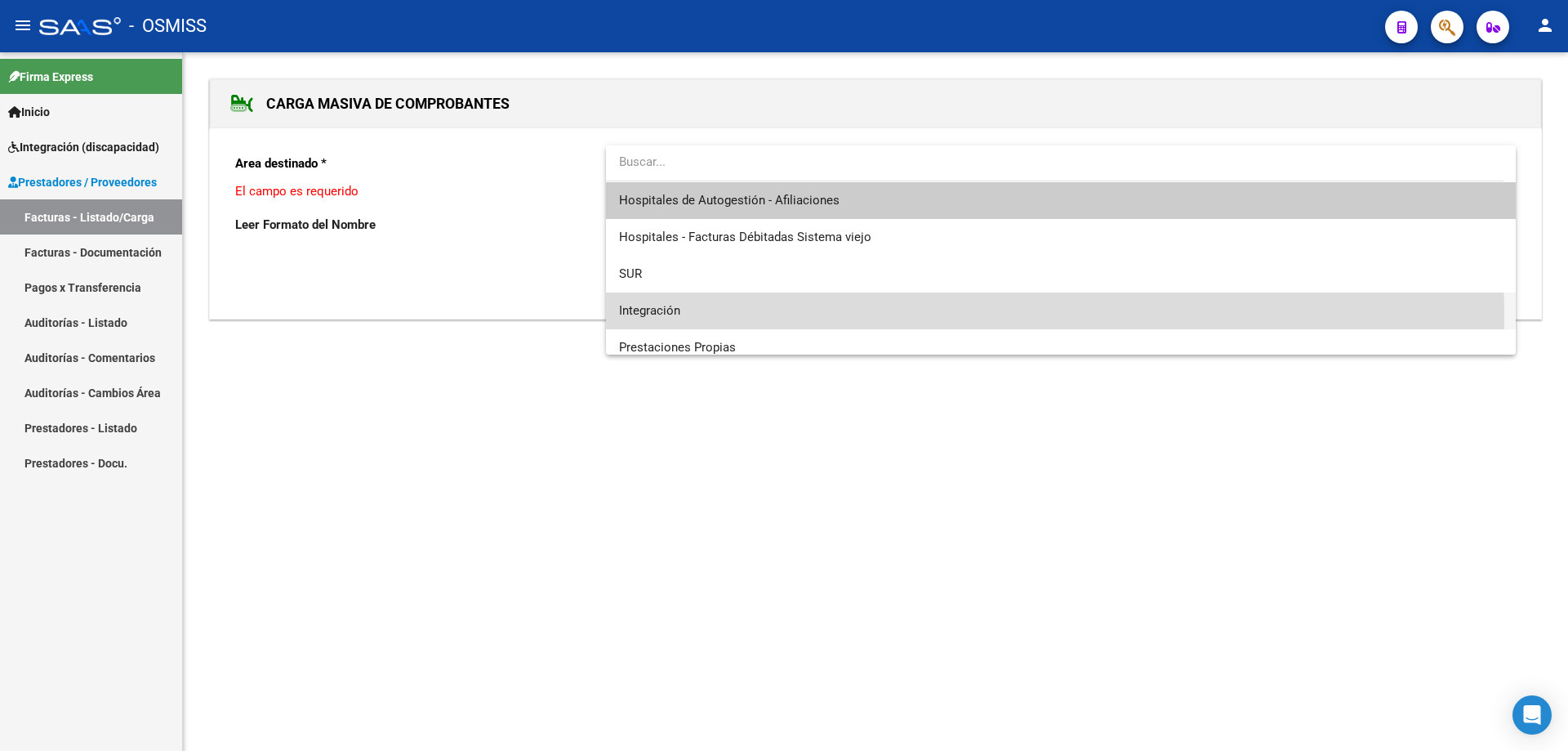
click at [679, 319] on span "Integración" at bounding box center [1061, 311] width 884 height 37
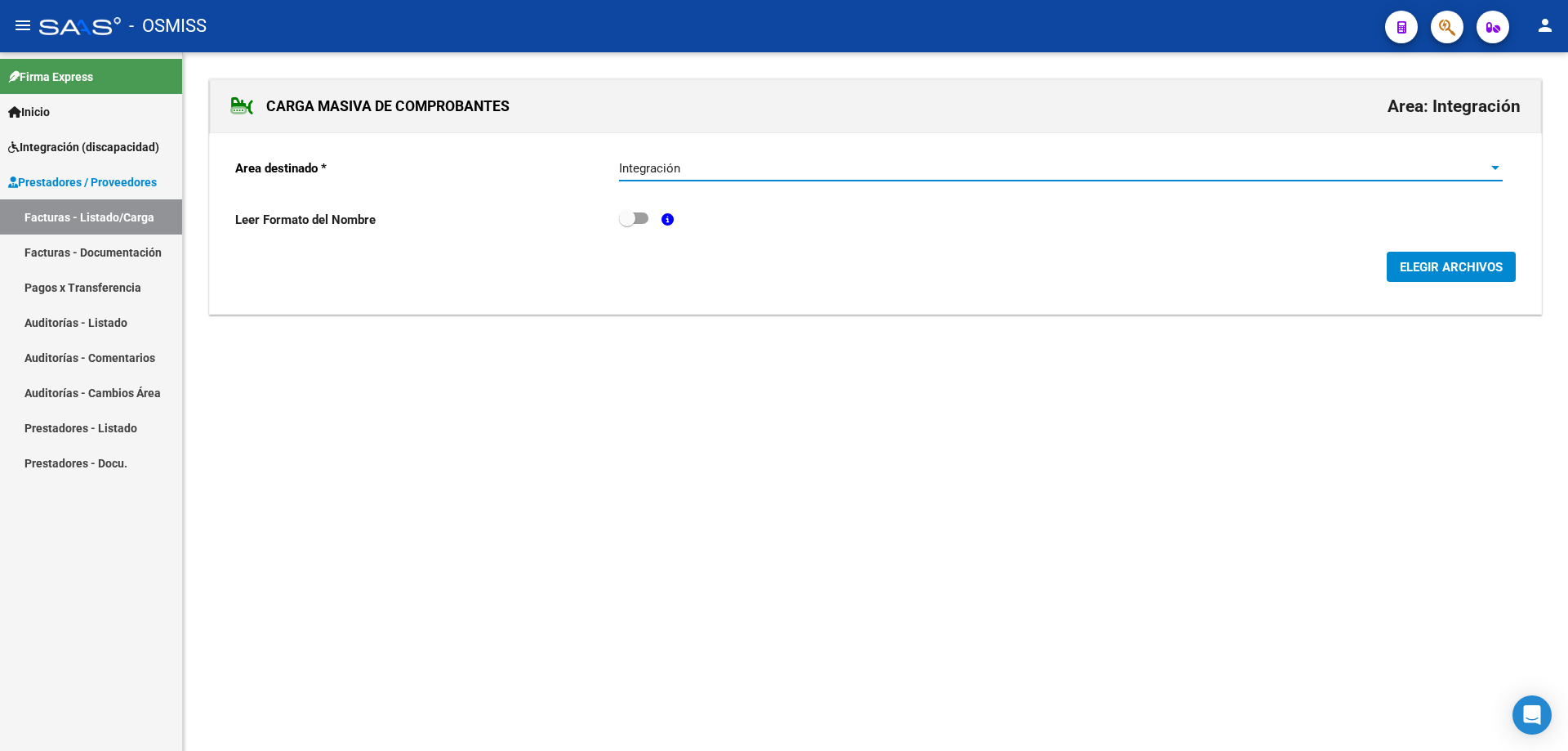
click at [1428, 272] on span "ELEGIR ARCHIVOS" at bounding box center [1451, 267] width 103 height 15
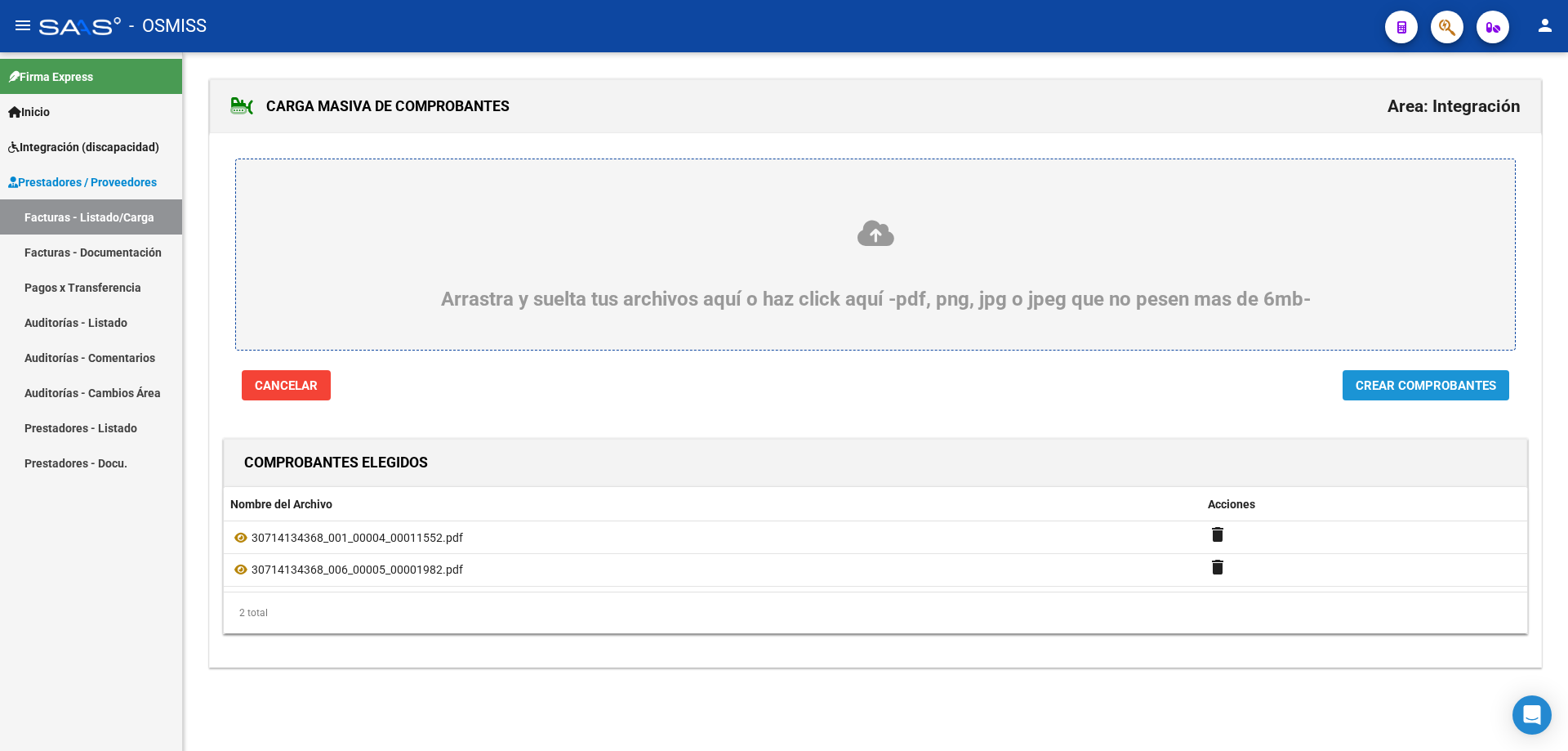
click at [1408, 386] on span "Crear Comprobantes" at bounding box center [1425, 386] width 140 height 15
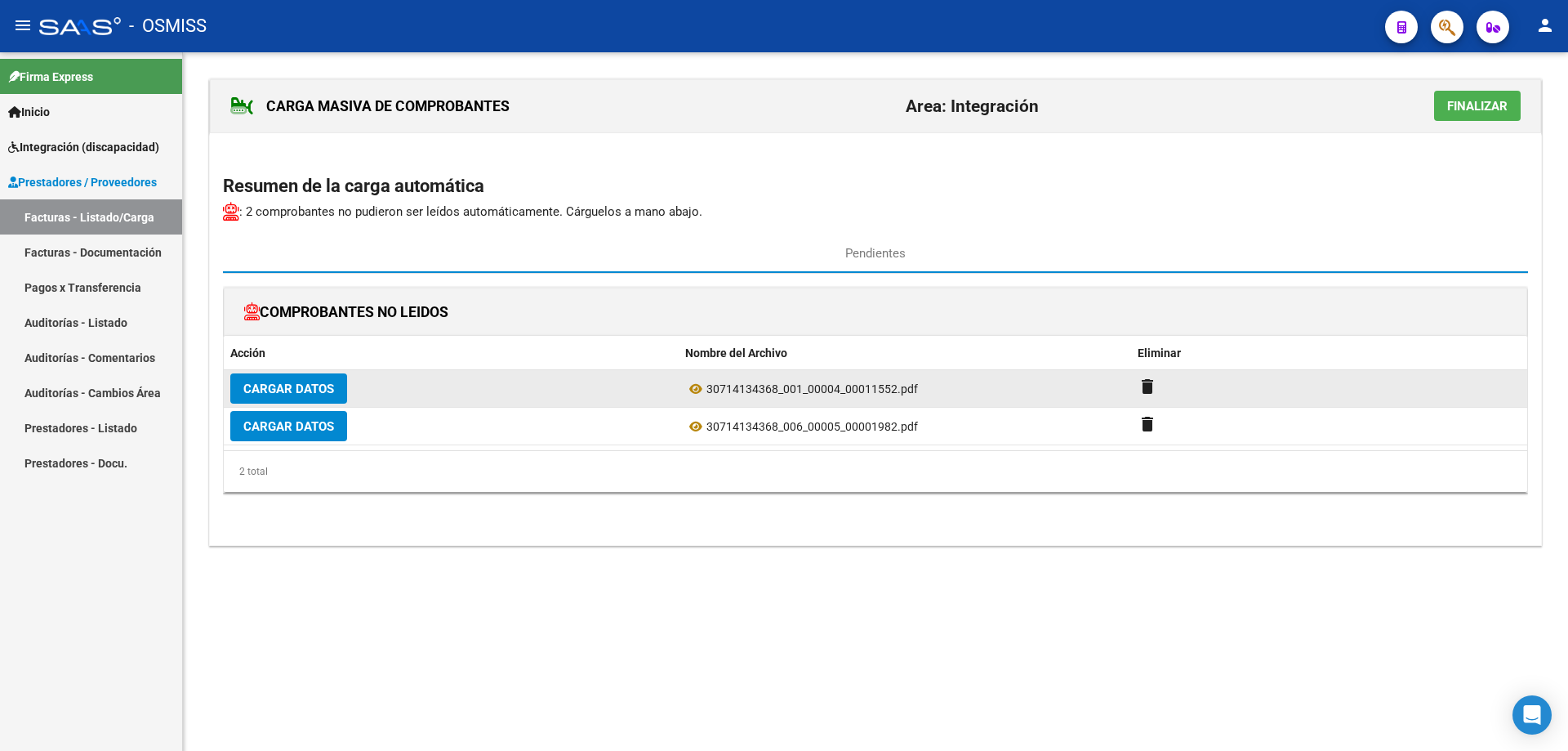
click at [284, 383] on span "Cargar Datos" at bounding box center [289, 389] width 91 height 15
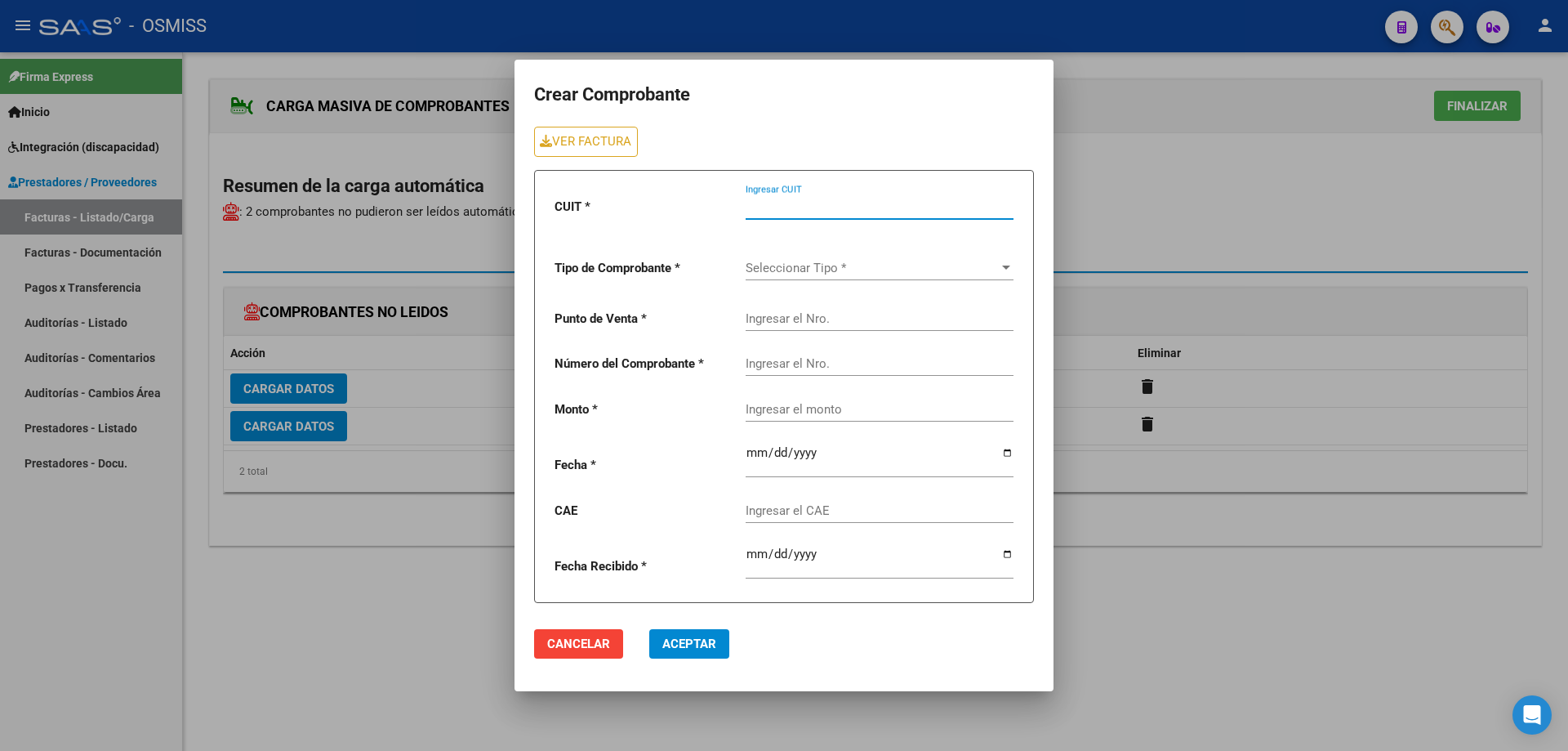
click at [768, 212] on input "Ingresar CUIT" at bounding box center [879, 207] width 268 height 15
type input "30-71413436-8"
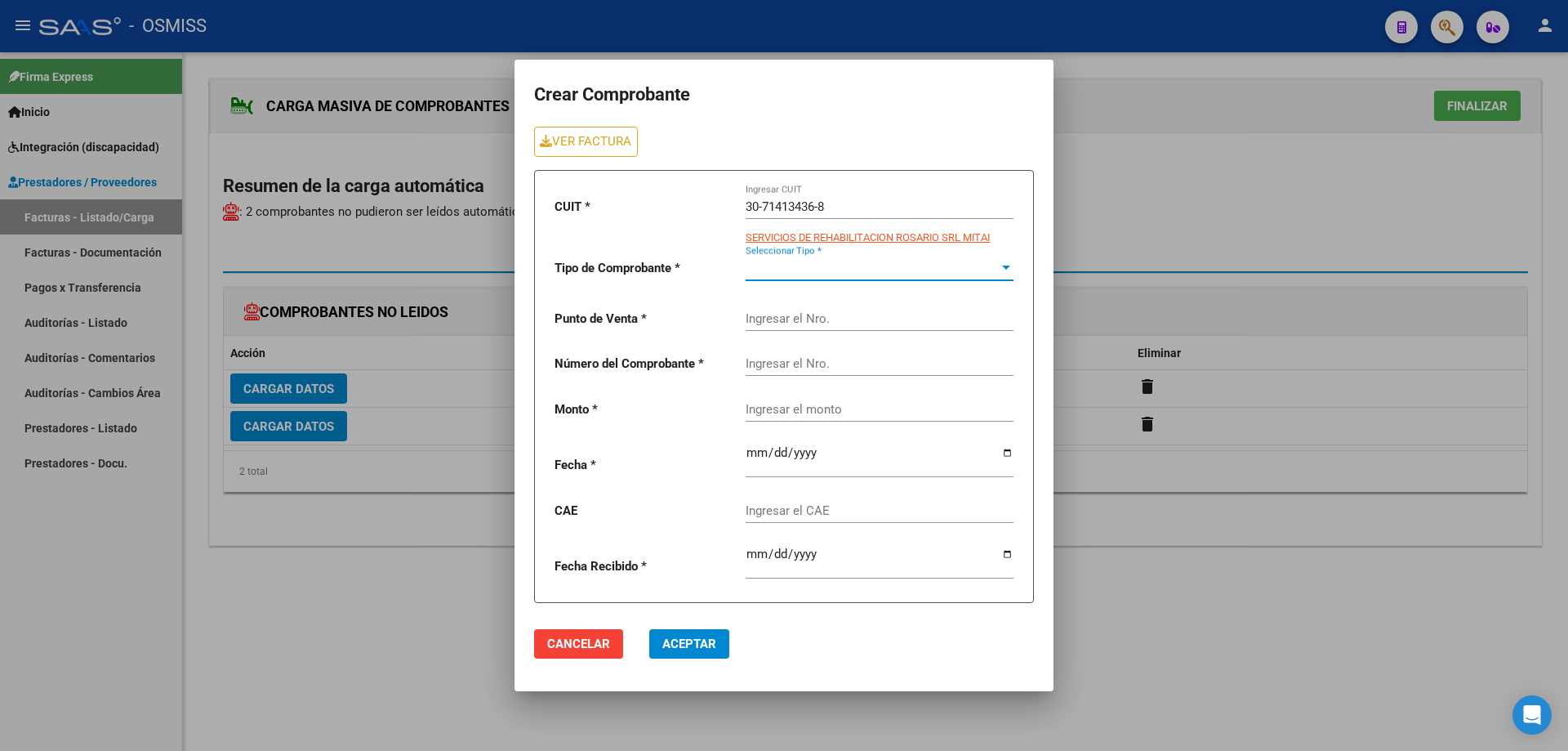
click at [788, 266] on span "Seleccionar Tipo *" at bounding box center [872, 268] width 253 height 15
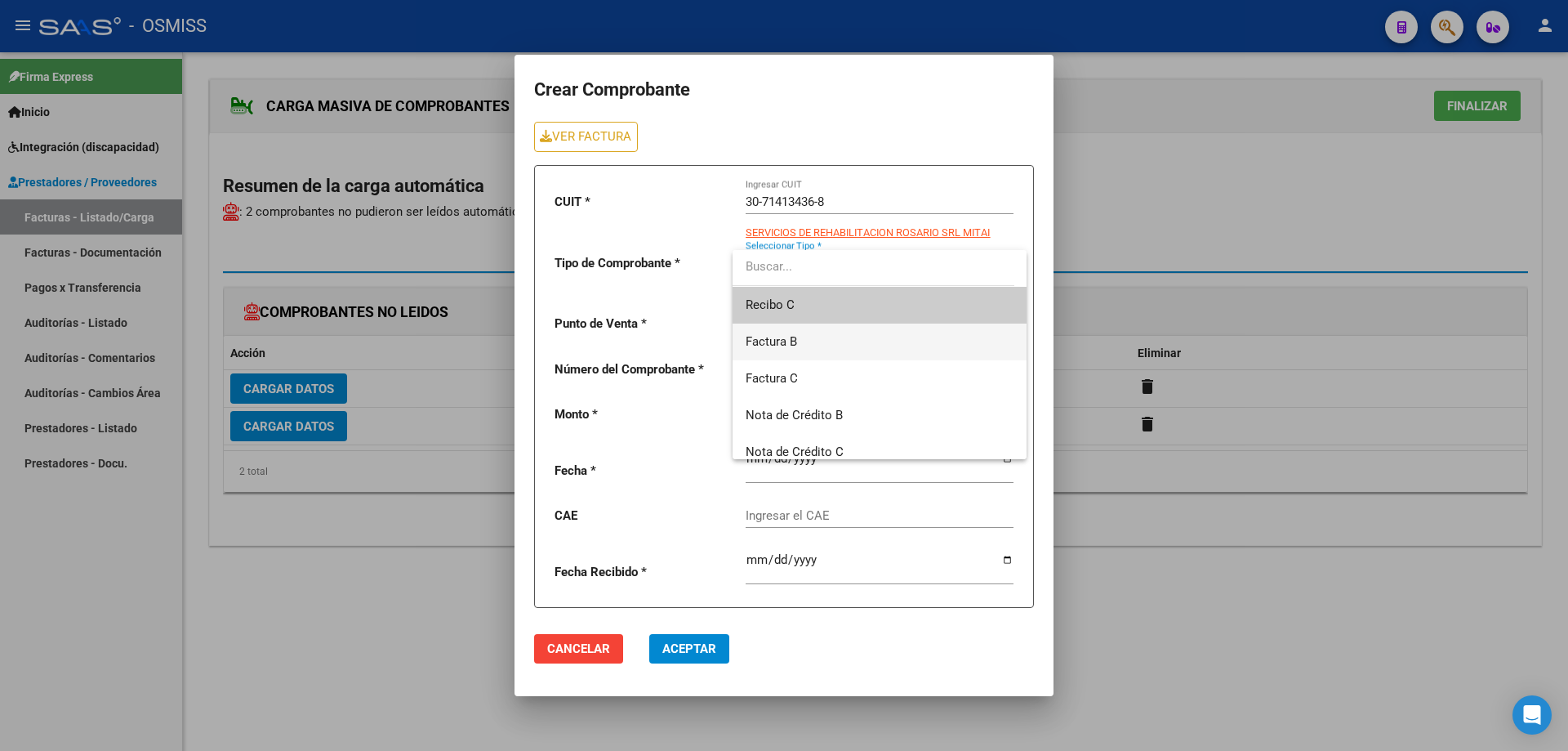
click at [804, 345] on span "Factura B" at bounding box center [879, 342] width 268 height 37
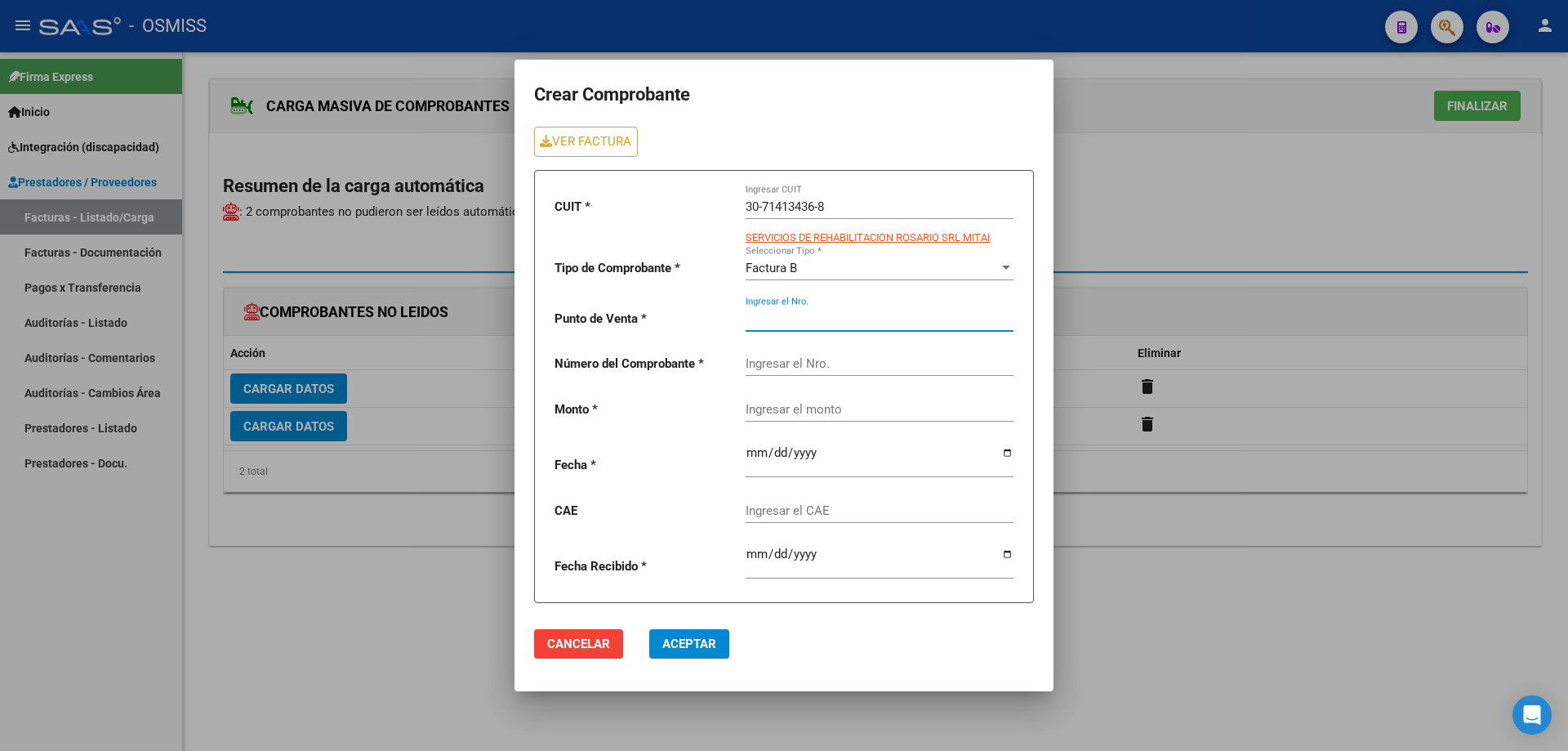
click at [783, 315] on input "Ingresar el Nro." at bounding box center [879, 319] width 268 height 15
click at [616, 121] on form "Crear Comprobante VER FACTURA CUIT * 30-71413436-8 Ingresar CUIT SERVICIOS DE R…" at bounding box center [784, 340] width 500 height 523
click at [622, 150] on link "VER FACTURA" at bounding box center [586, 142] width 104 height 30
click at [767, 321] on input "Ingresar el Nro." at bounding box center [879, 319] width 268 height 15
type input "4"
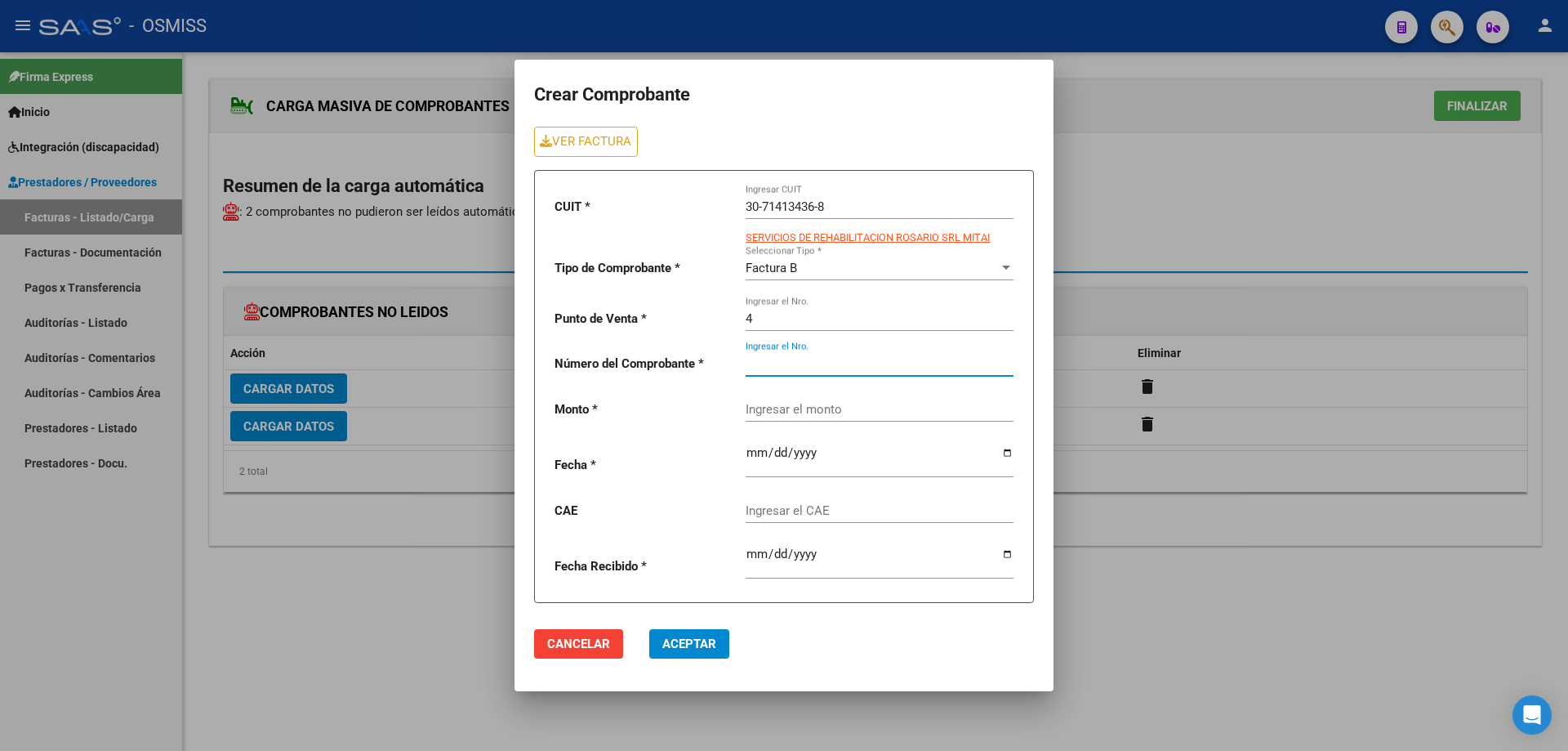
click at [776, 368] on input "Ingresar el Nro." at bounding box center [879, 364] width 268 height 15
type input "11552"
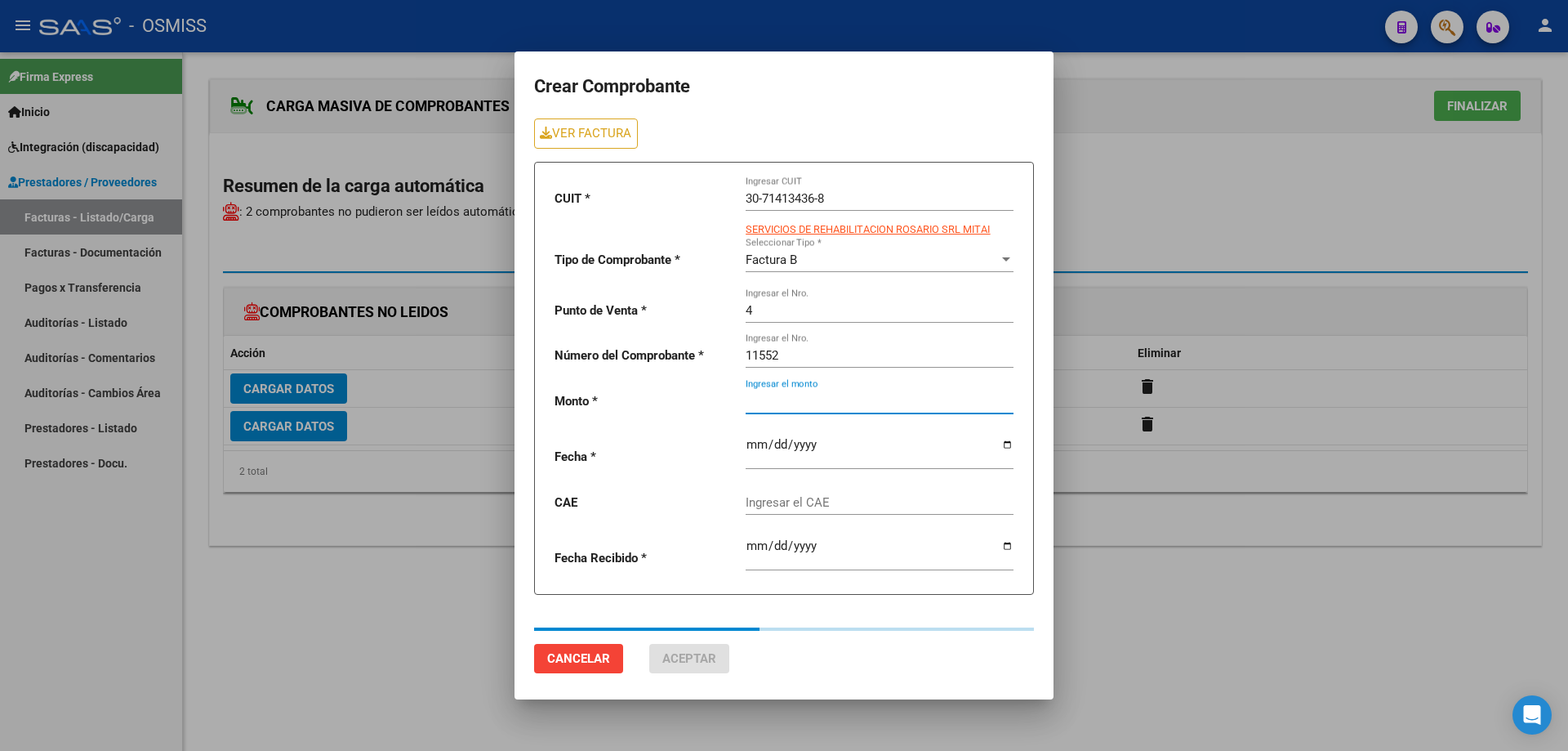
click at [779, 411] on div "Ingresar el monto" at bounding box center [879, 396] width 268 height 35
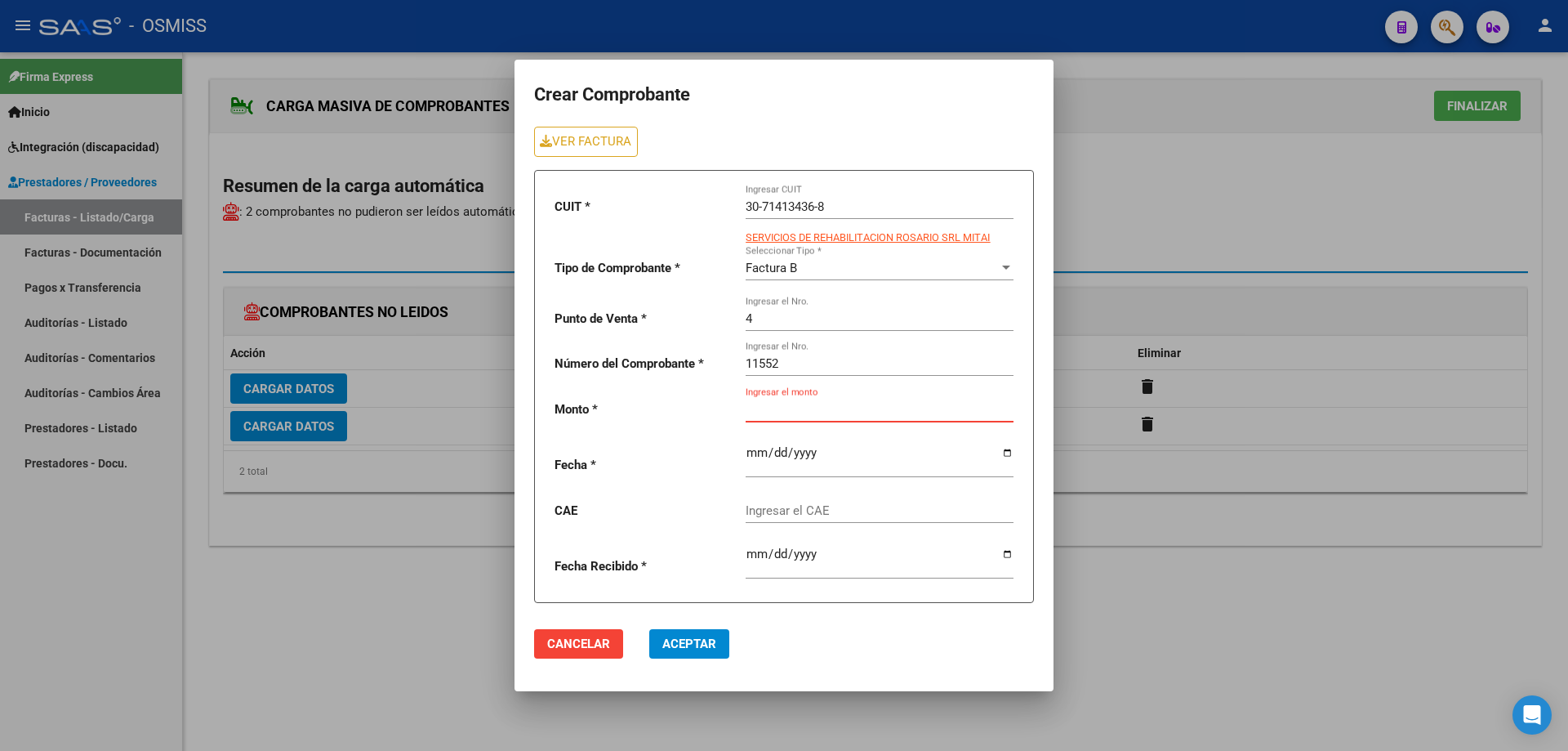
paste input "435376.56"
type input "435376.56"
click at [752, 446] on input "date" at bounding box center [879, 459] width 268 height 26
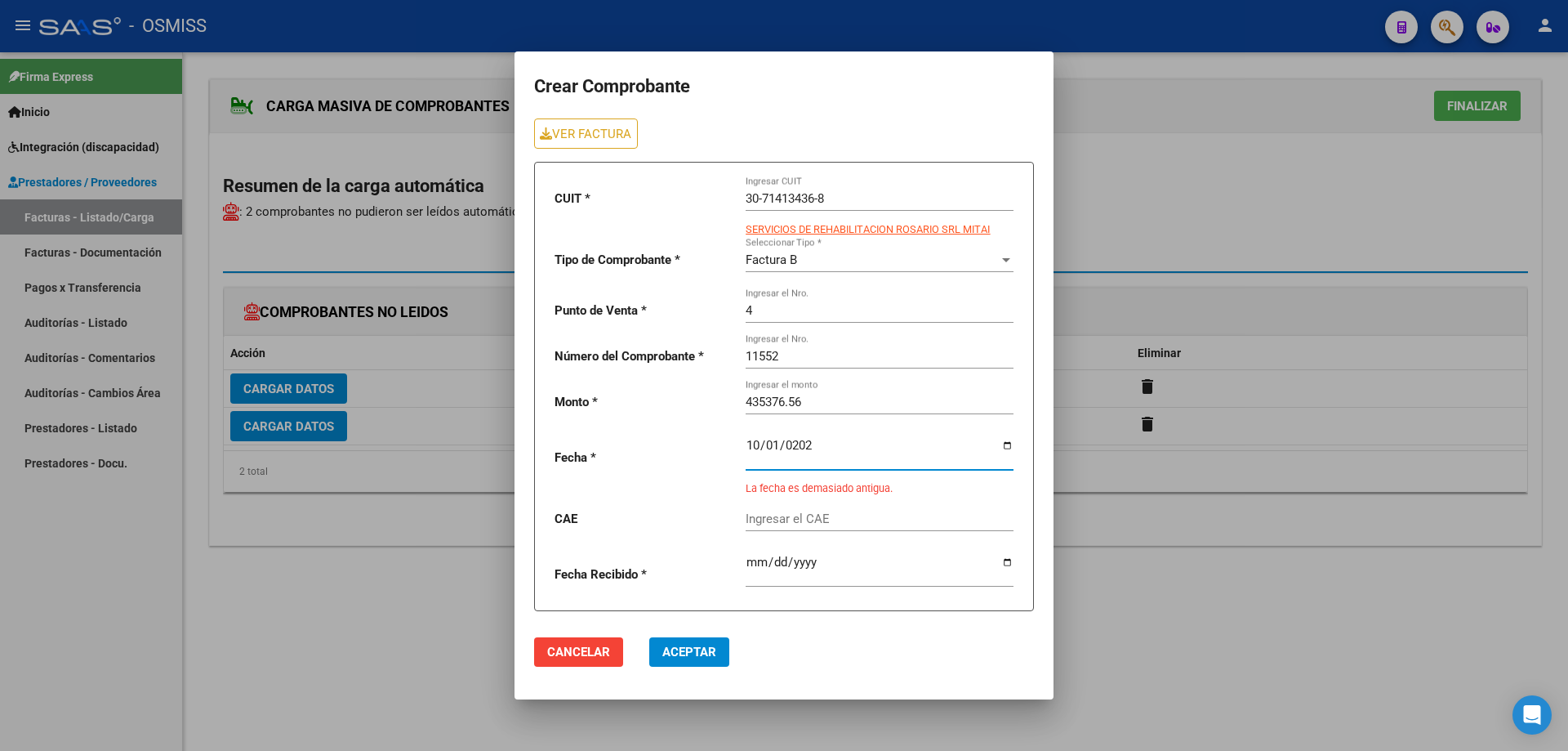
type input "[DATE]"
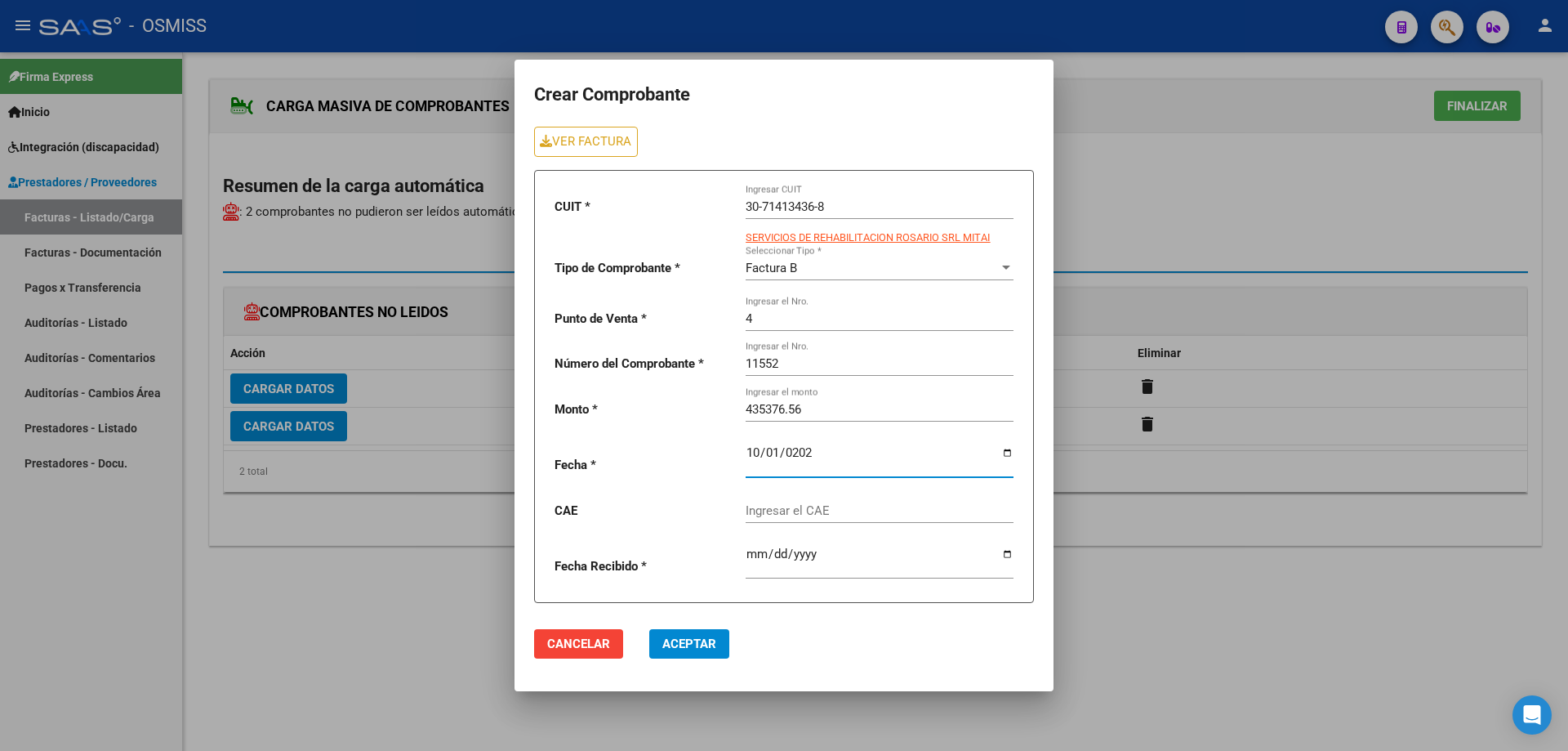
click at [800, 515] on input "Ingresar el CAE" at bounding box center [879, 511] width 268 height 15
paste input "75408183213428"
type input "75408183213428"
click at [674, 658] on button "Aceptar" at bounding box center [689, 643] width 80 height 29
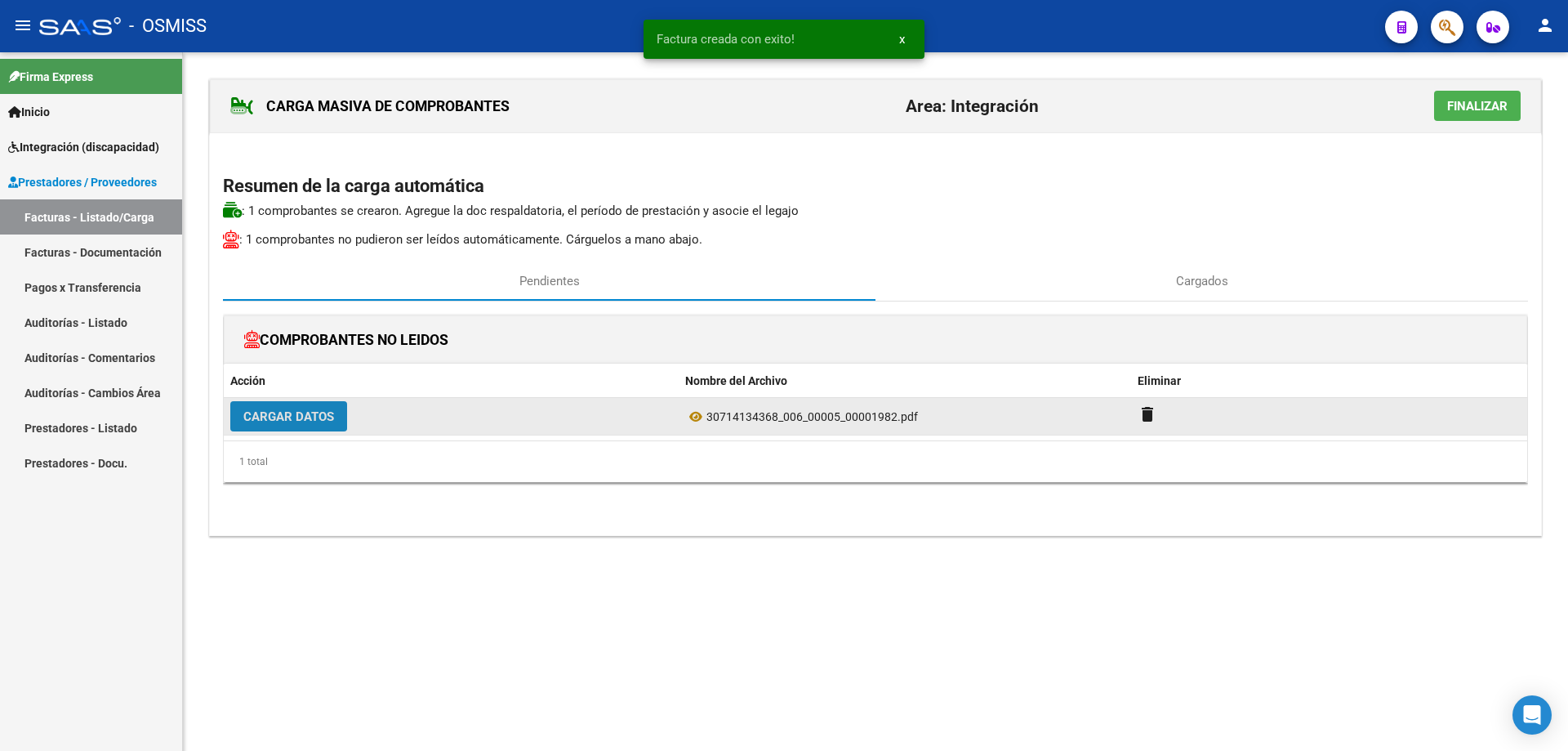
click at [249, 415] on span "Cargar Datos" at bounding box center [289, 417] width 91 height 15
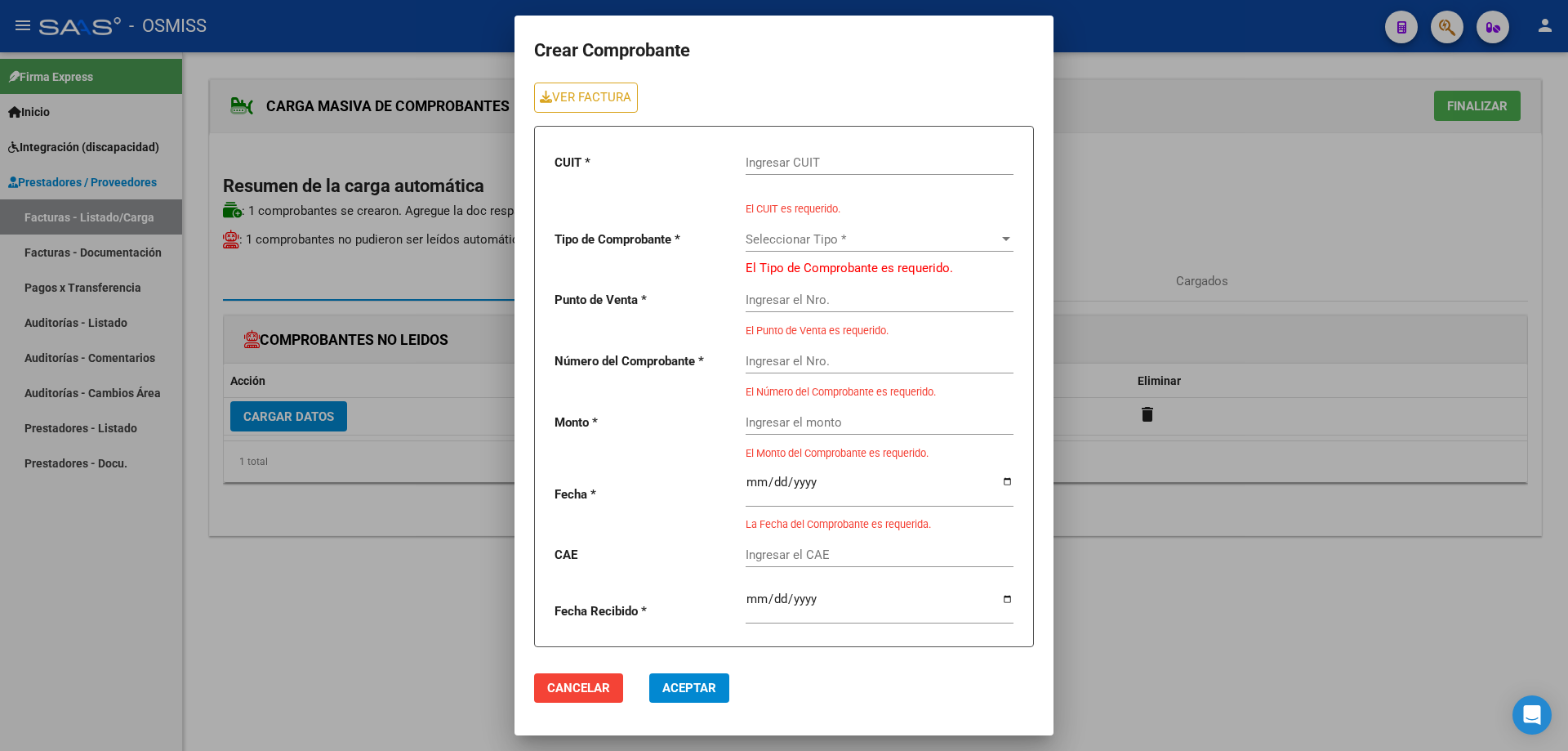
click at [767, 156] on input "Ingresar CUIT" at bounding box center [879, 163] width 268 height 15
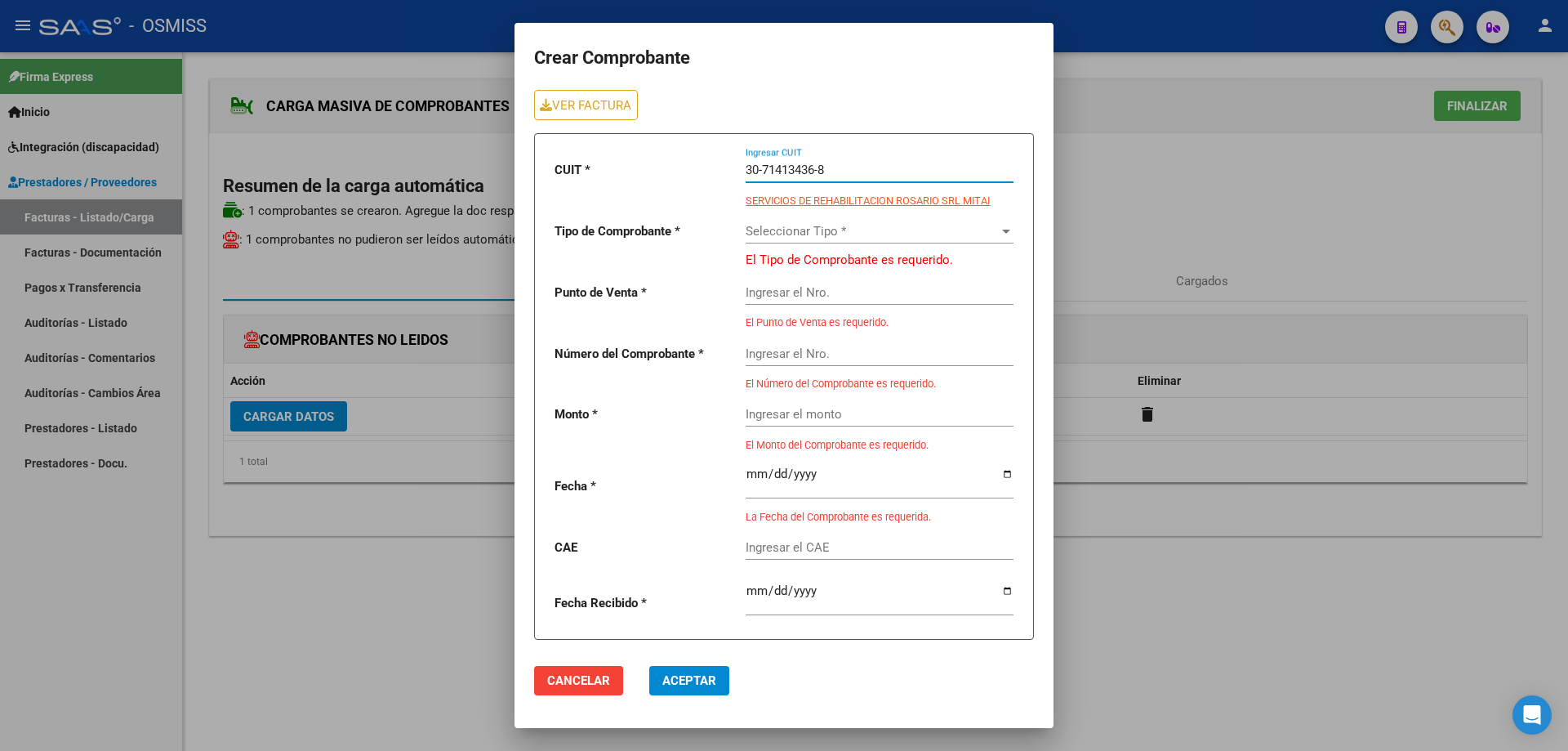
type input "30-71413436-8"
click at [818, 230] on span "Seleccionar Tipo *" at bounding box center [872, 231] width 253 height 15
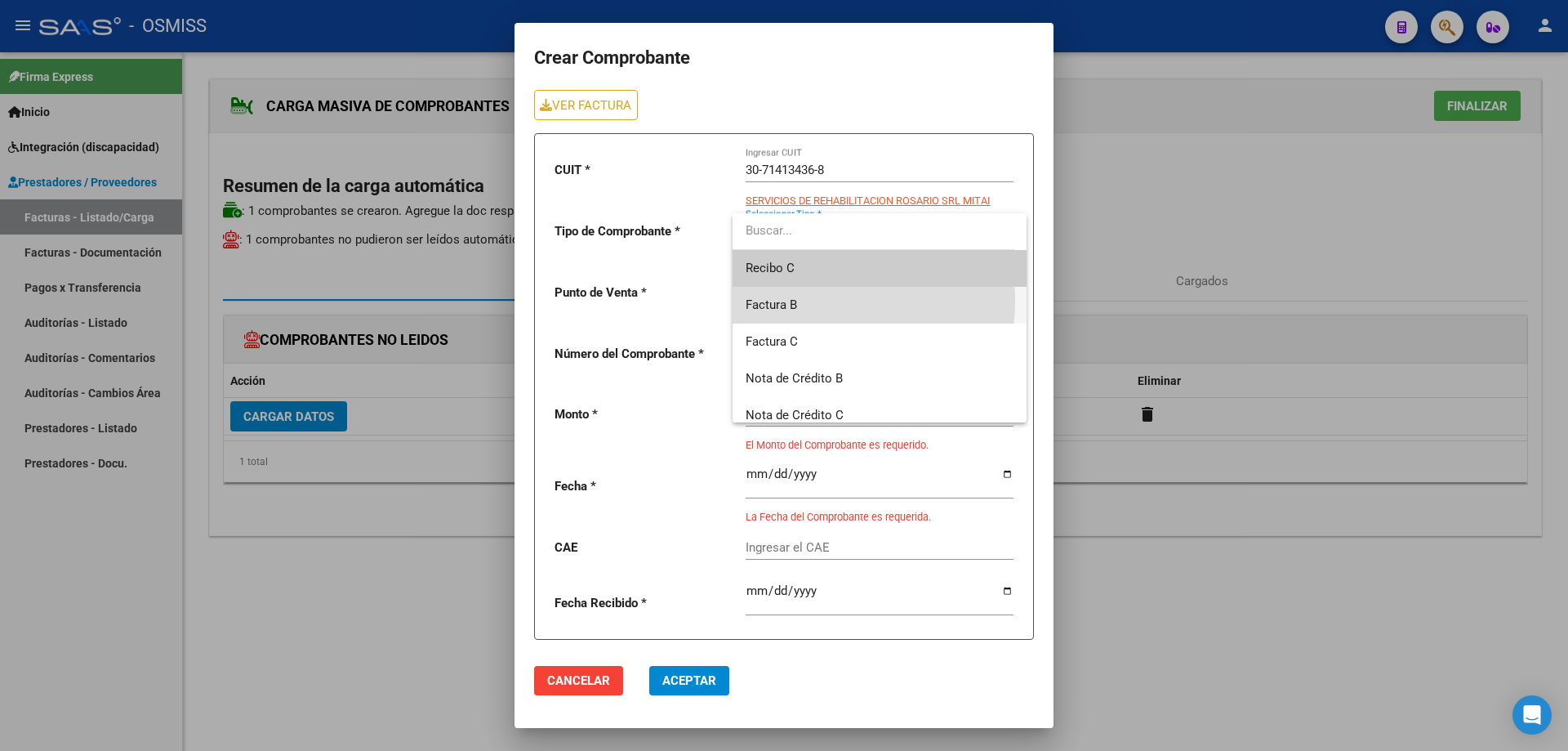
click at [802, 302] on span "Factura B" at bounding box center [879, 305] width 268 height 37
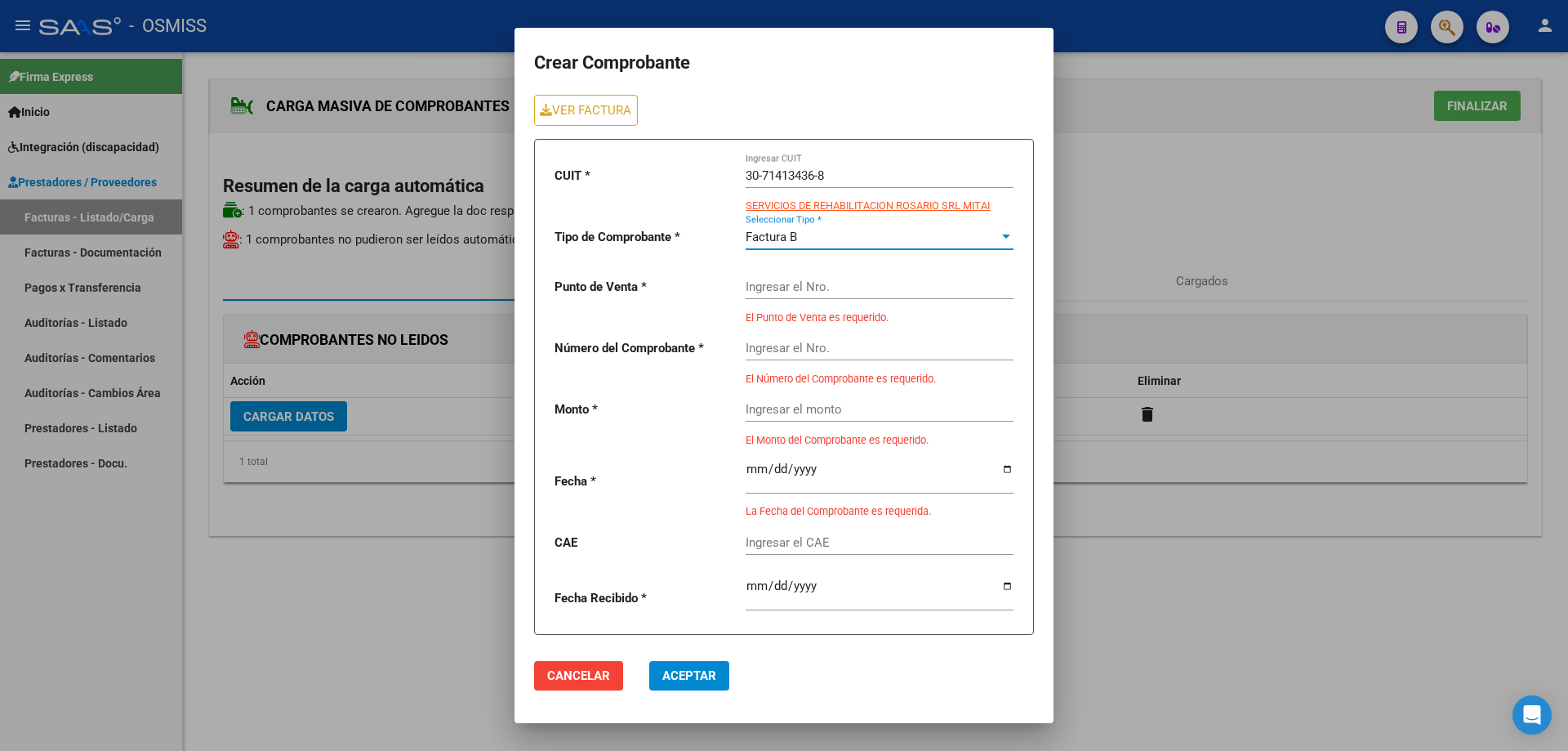
click at [794, 276] on div "Ingresar el Nro." at bounding box center [879, 281] width 268 height 35
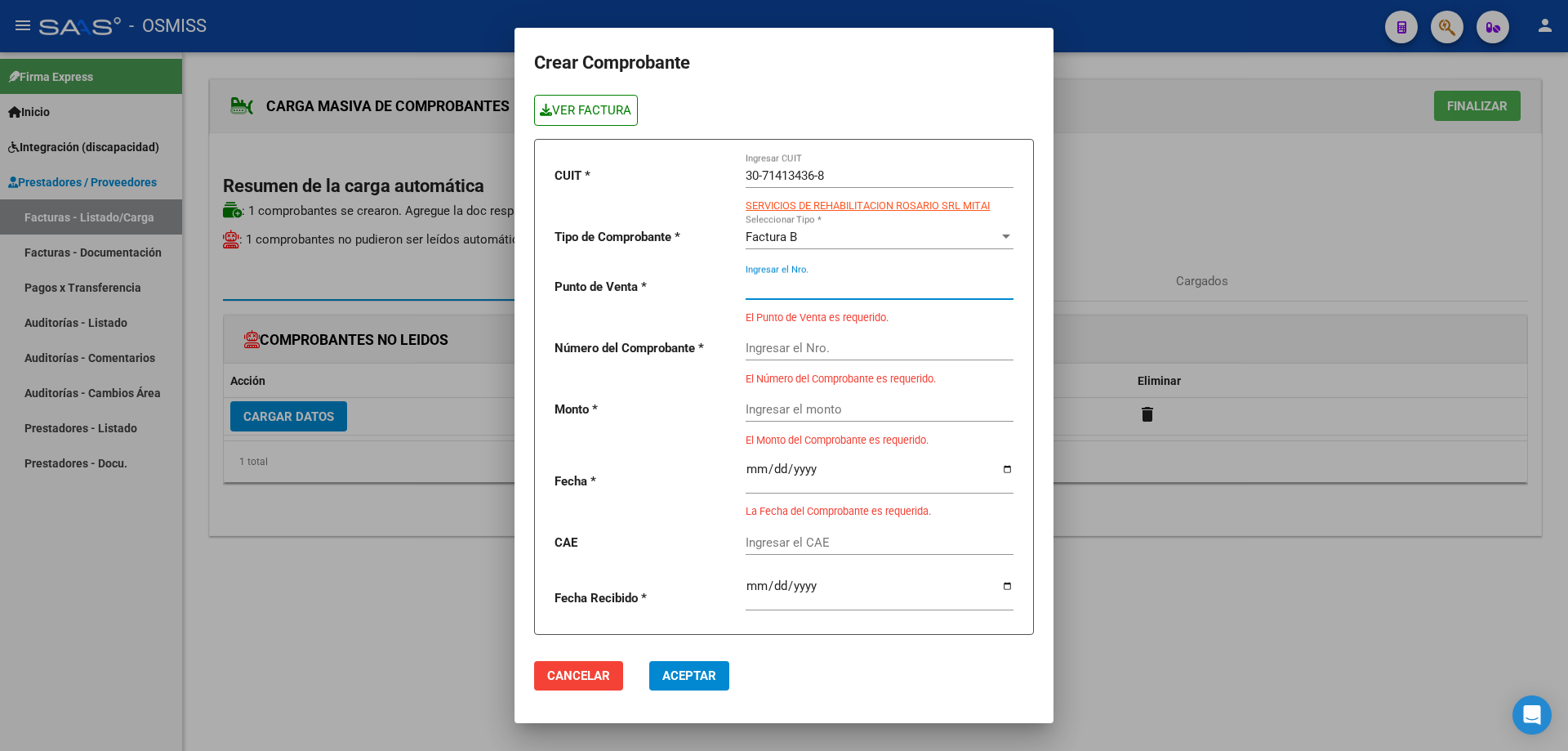
click at [616, 112] on link "VER FACTURA" at bounding box center [586, 110] width 104 height 30
click at [784, 290] on input "Ingresar el Nro." at bounding box center [879, 287] width 268 height 15
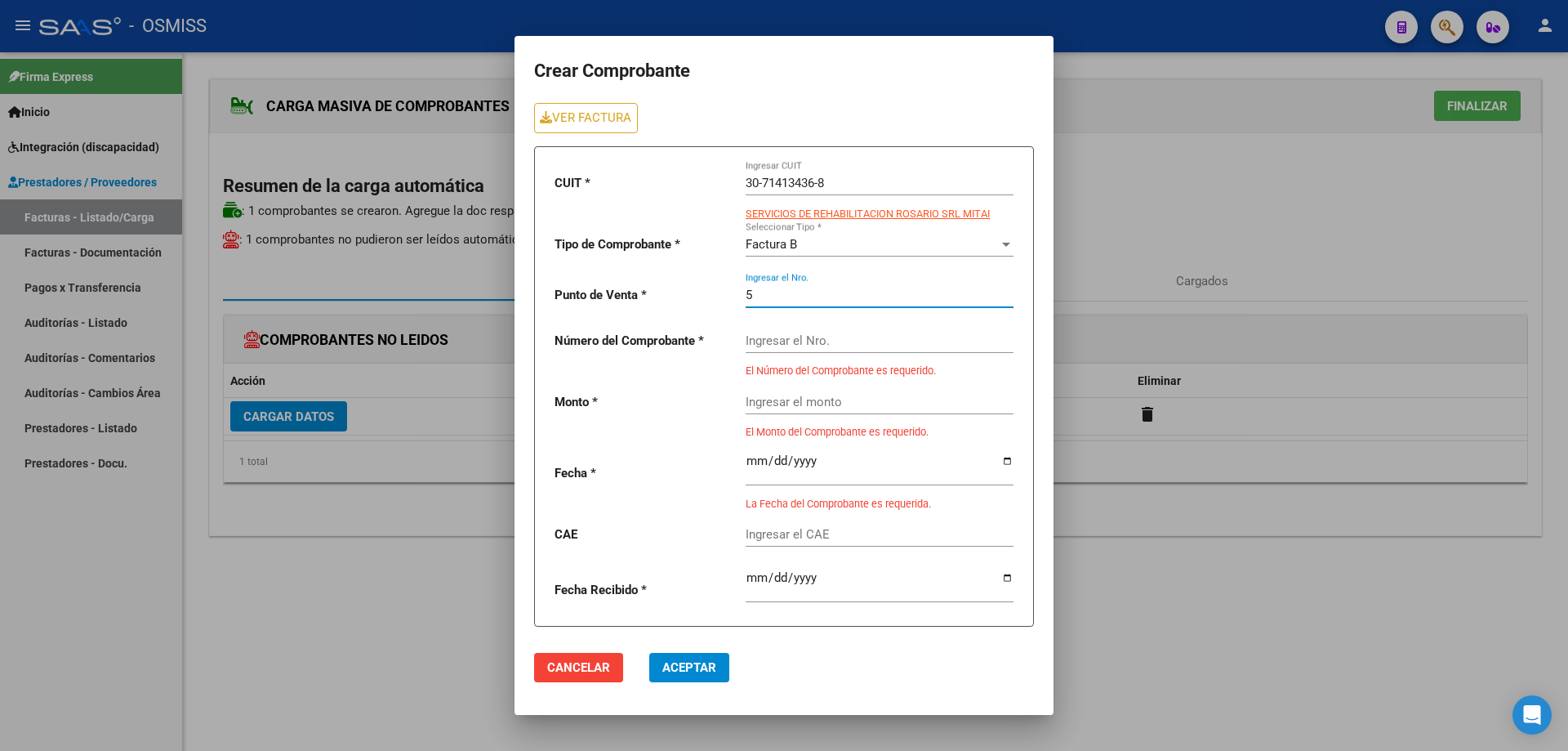
type input "5"
click at [797, 334] on input "Ingresar el Nro." at bounding box center [879, 341] width 268 height 15
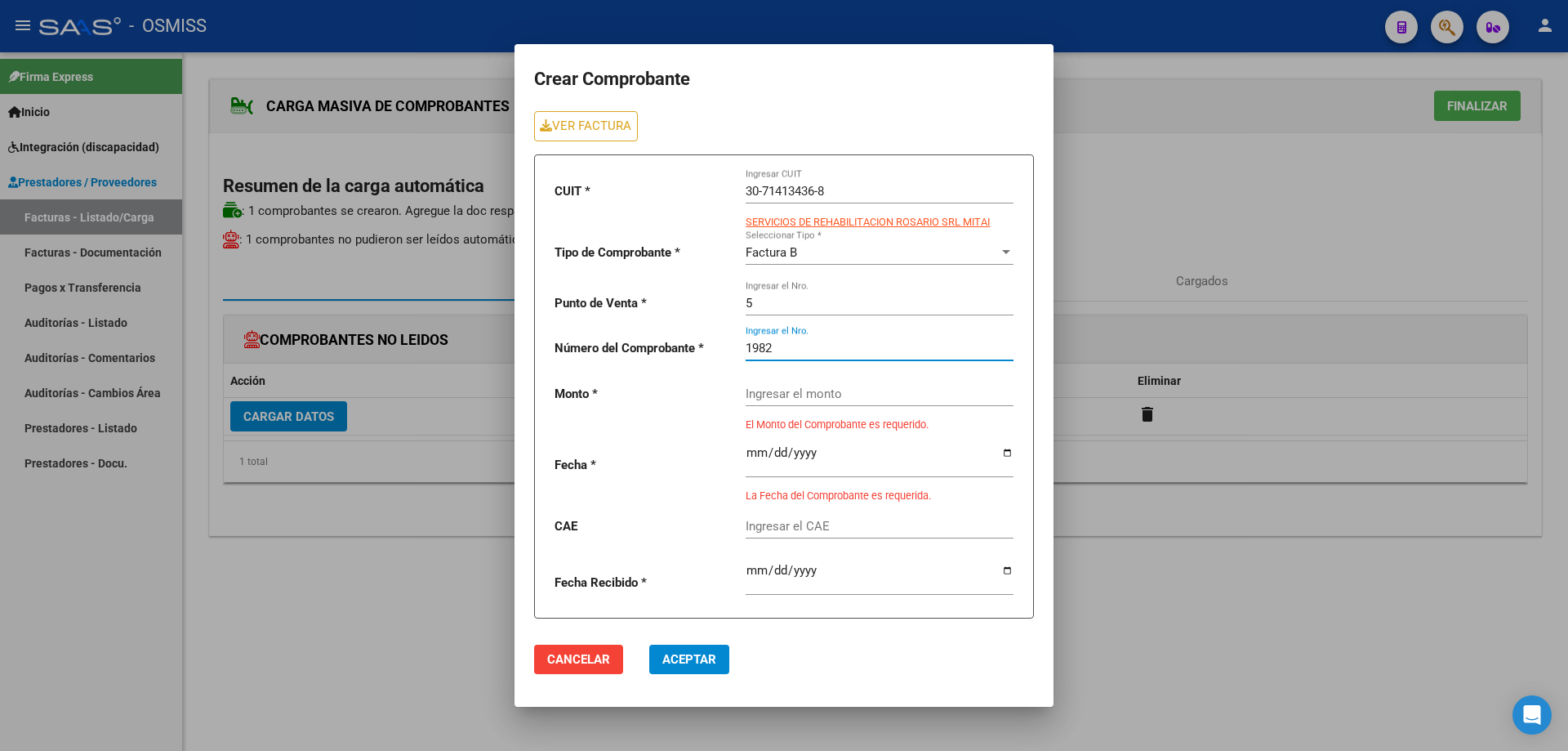
type input "1982"
click at [786, 398] on div "Ingresar el monto" at bounding box center [879, 389] width 268 height 35
paste input "475830.36"
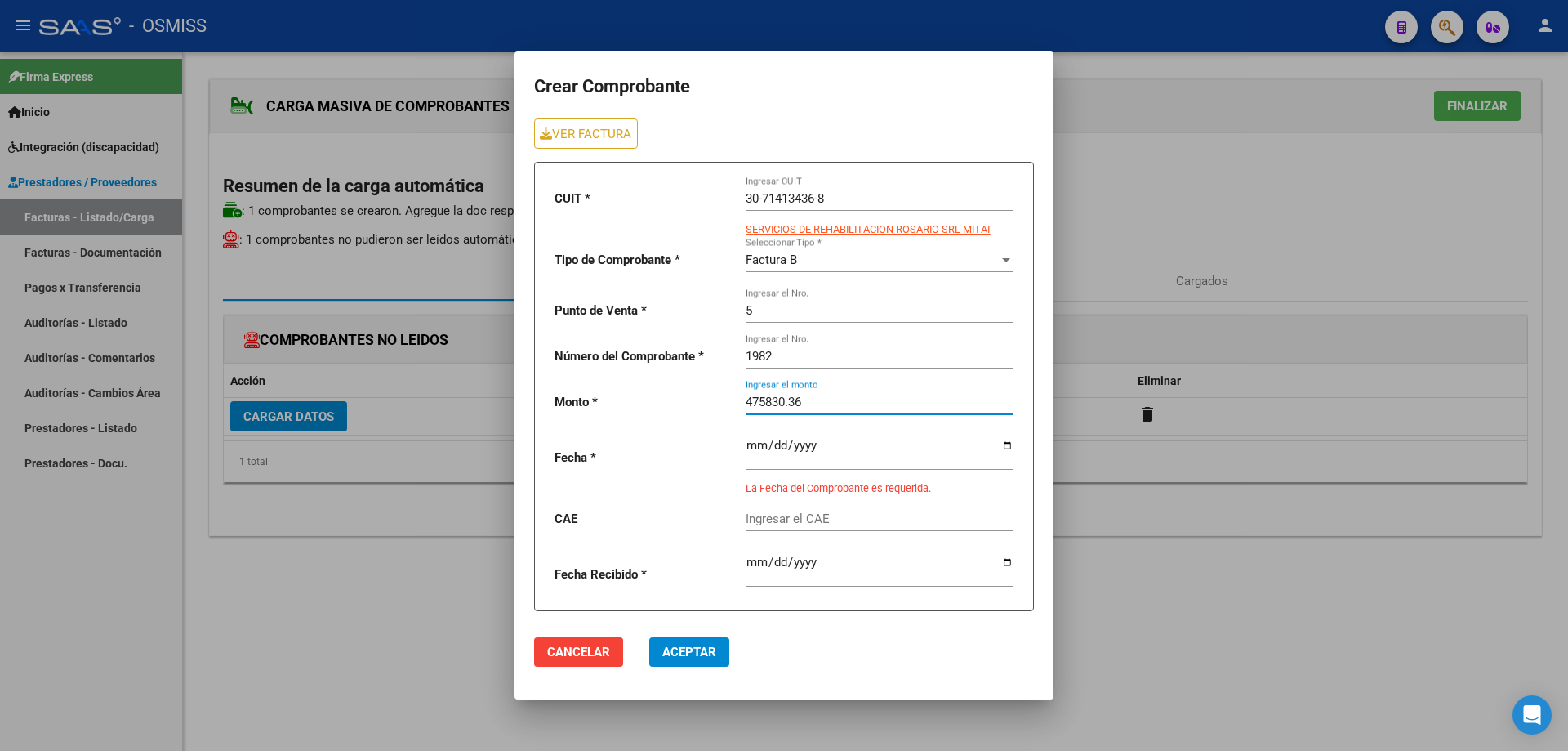
type input "475830.36"
click at [753, 448] on input "date" at bounding box center [879, 451] width 268 height 26
type input "[DATE]"
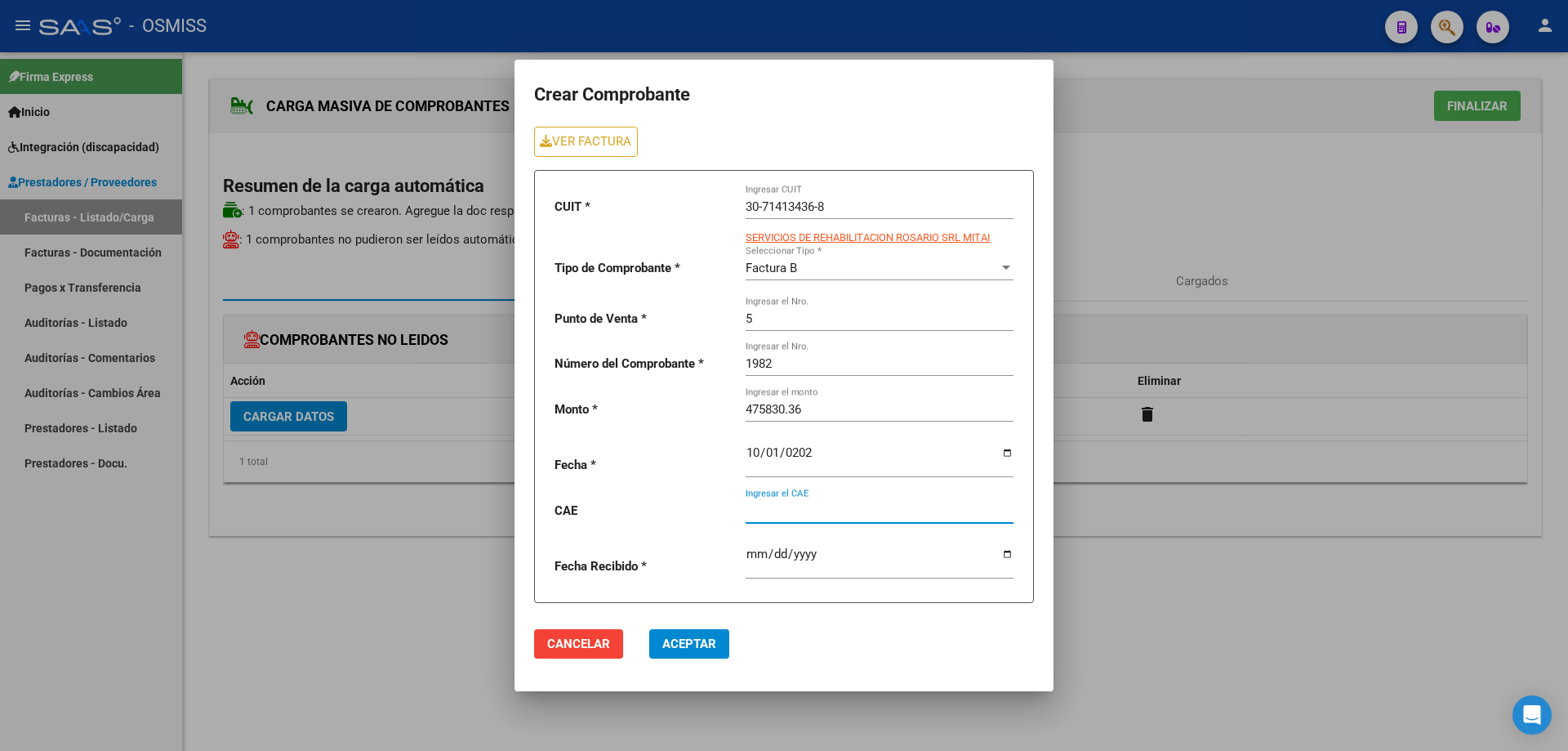
click at [810, 512] on input "Ingresar el CAE" at bounding box center [879, 511] width 268 height 15
paste input "75408133035341"
type input "75408133035341"
click at [710, 654] on button "Aceptar" at bounding box center [689, 643] width 80 height 29
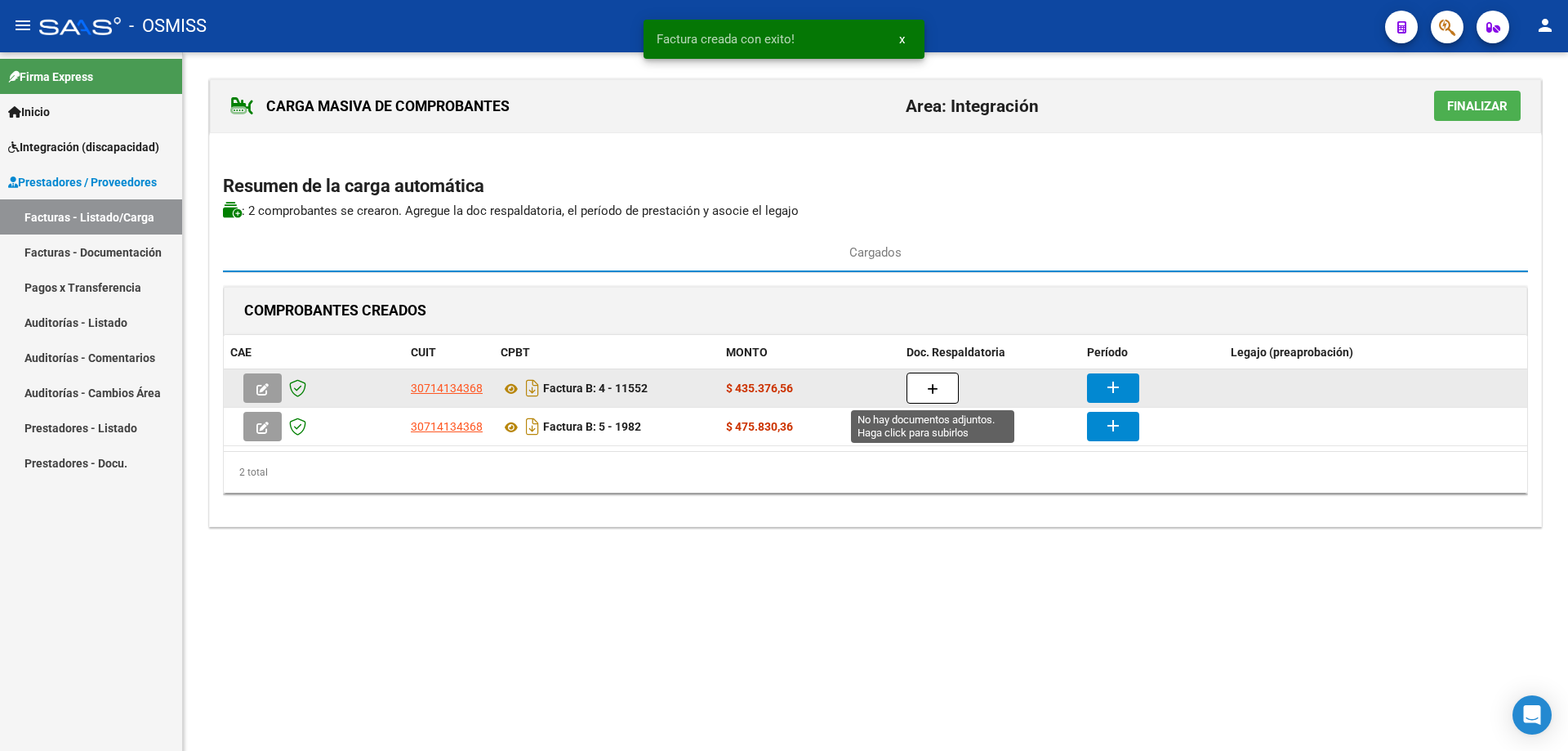
click at [931, 381] on span "button" at bounding box center [933, 388] width 12 height 15
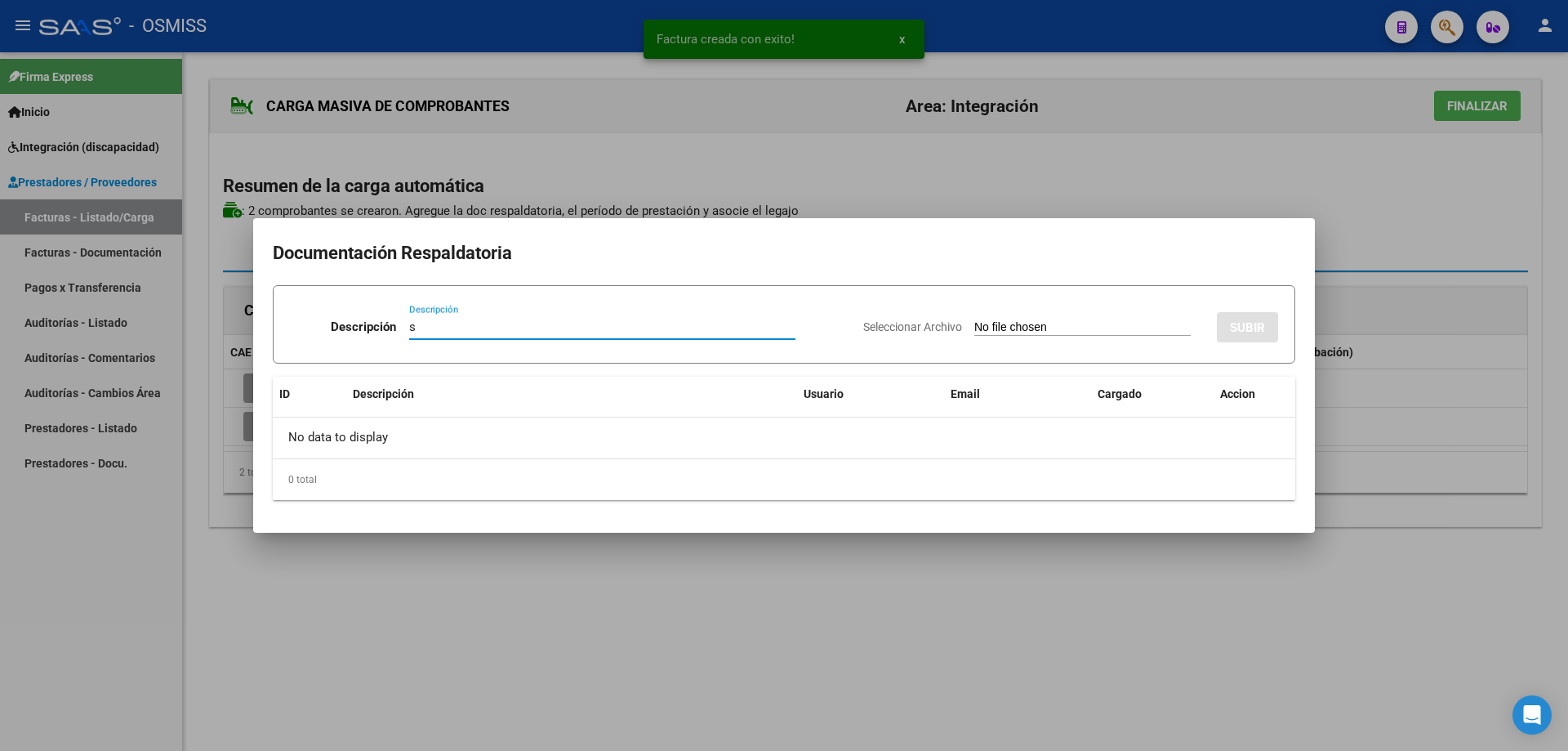
type input "s"
click at [974, 321] on input "Seleccionar Archivo" at bounding box center [1083, 328] width 217 height 15
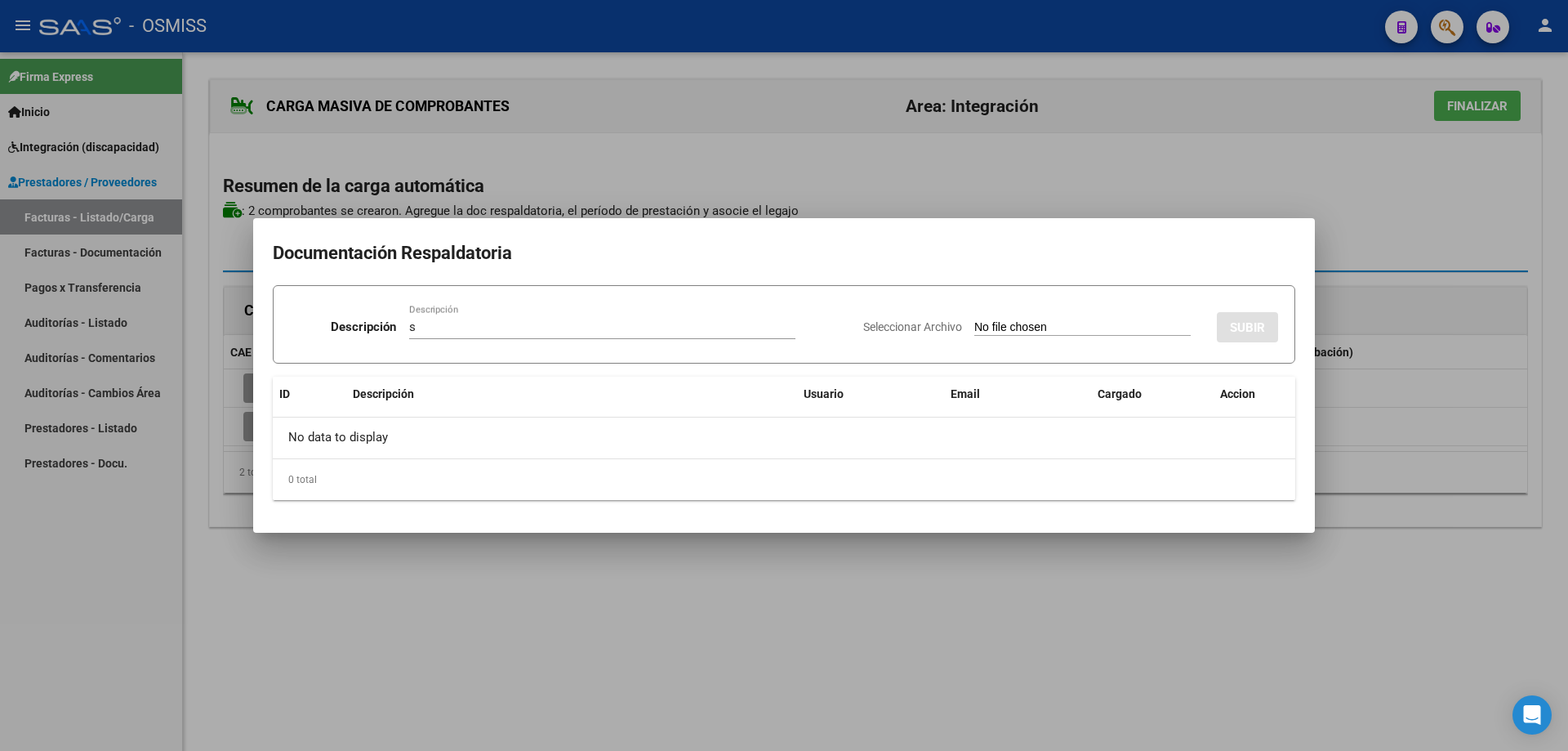
type input "C:\fakepath\[PERSON_NAME].pdf"
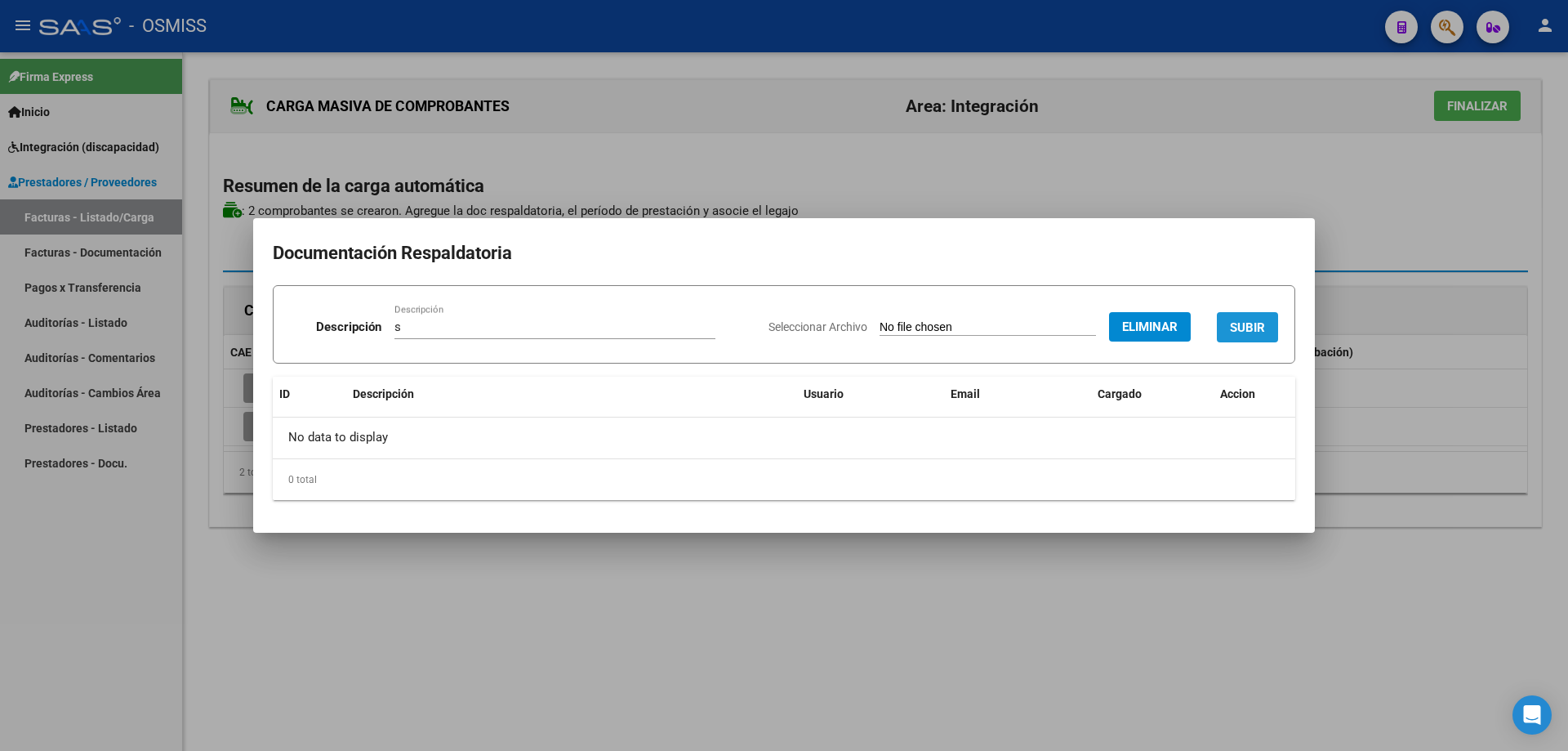
click at [1247, 317] on button "SUBIR" at bounding box center [1247, 328] width 61 height 30
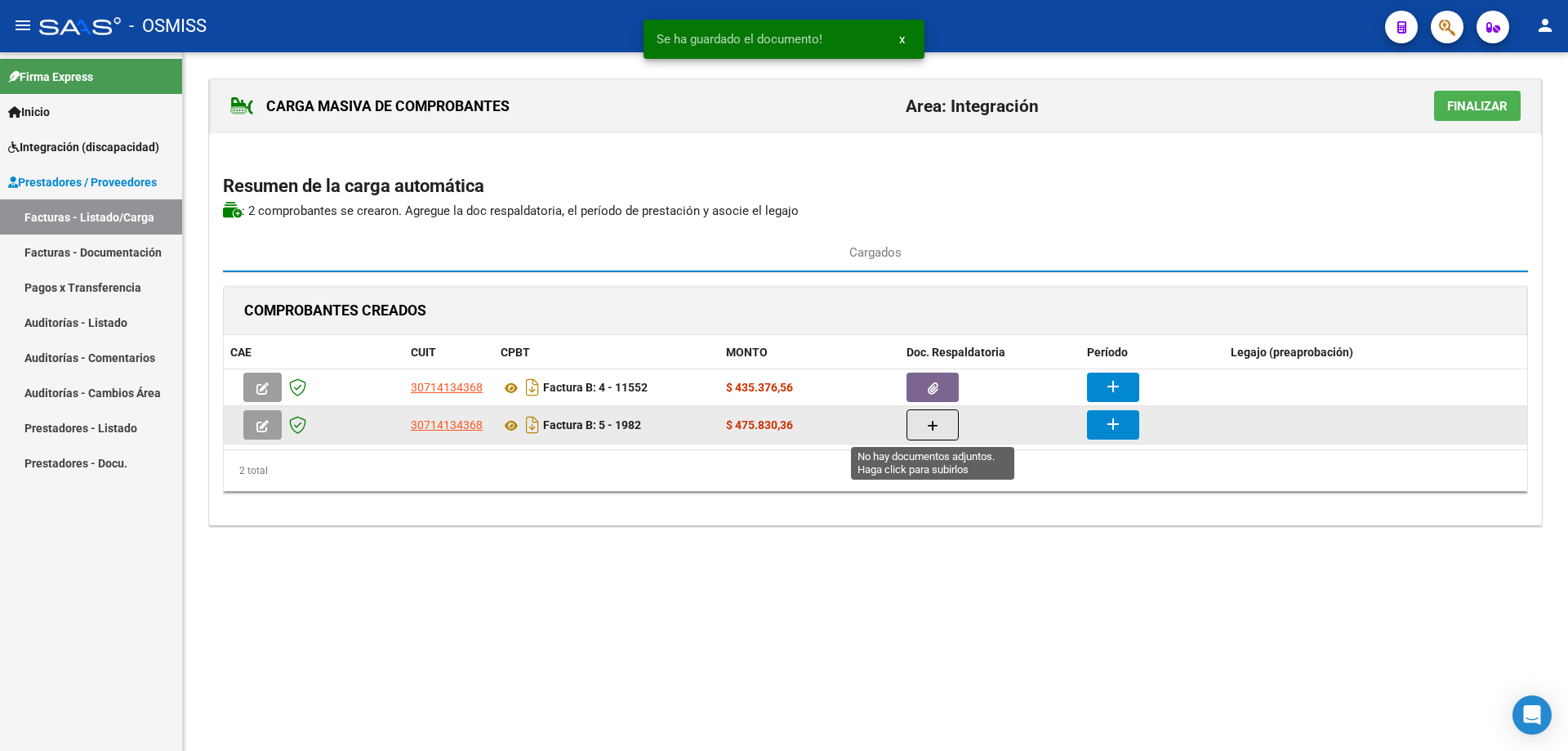
click at [937, 421] on icon "button" at bounding box center [933, 426] width 12 height 13
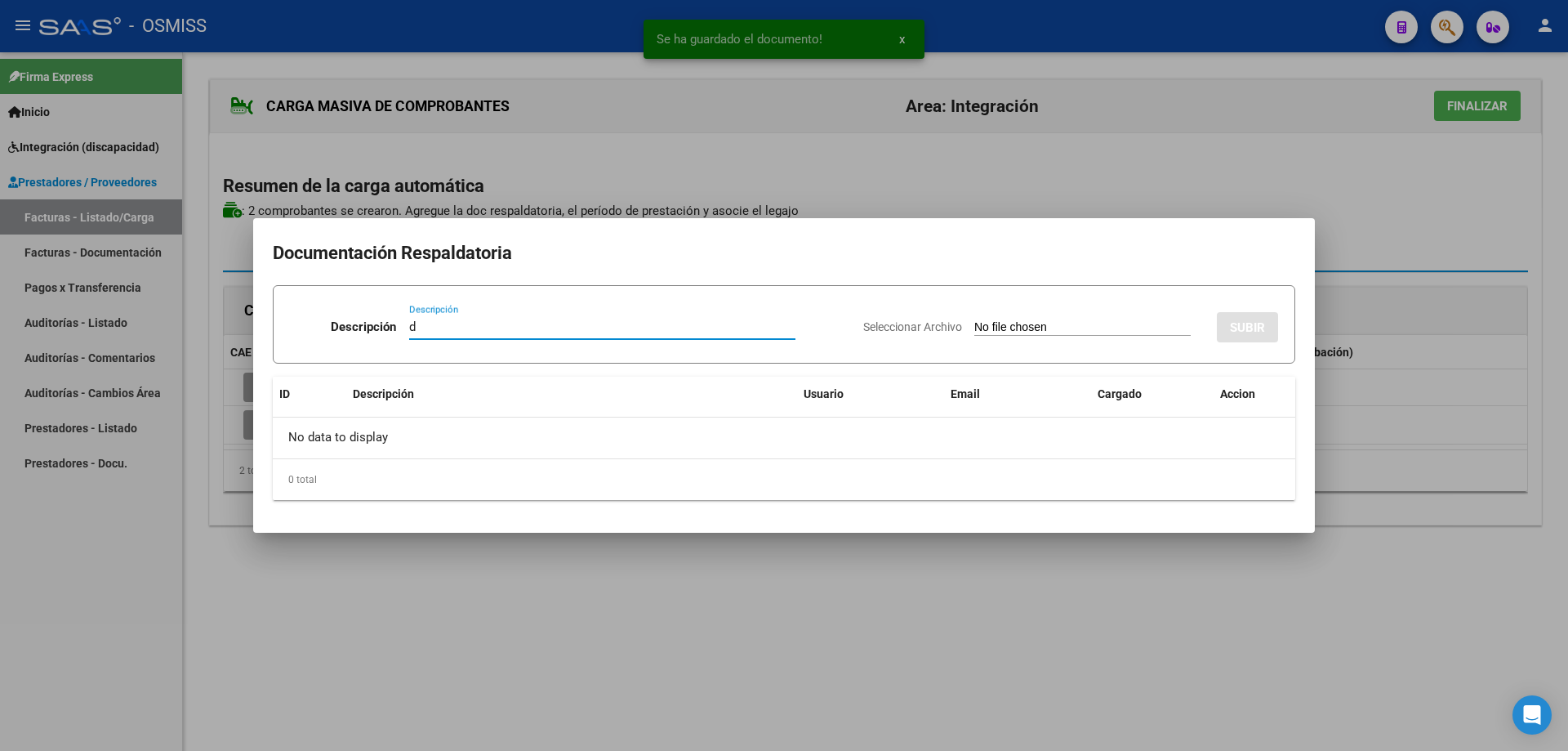
type input "d"
click at [1012, 328] on input "Seleccionar Archivo" at bounding box center [1083, 328] width 217 height 15
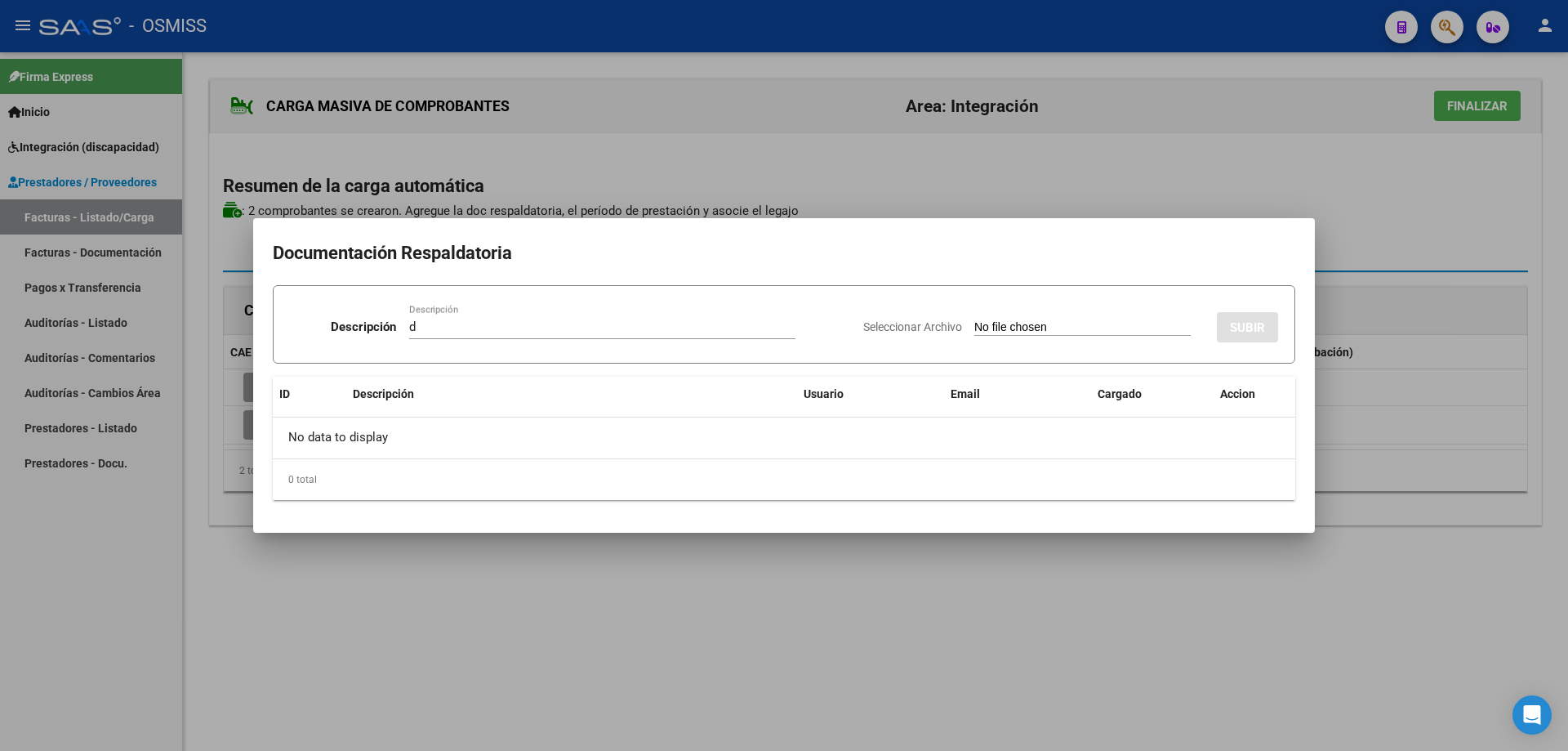
type input "C:\fakepath\30714134368_006_00005_00001982.pdf"
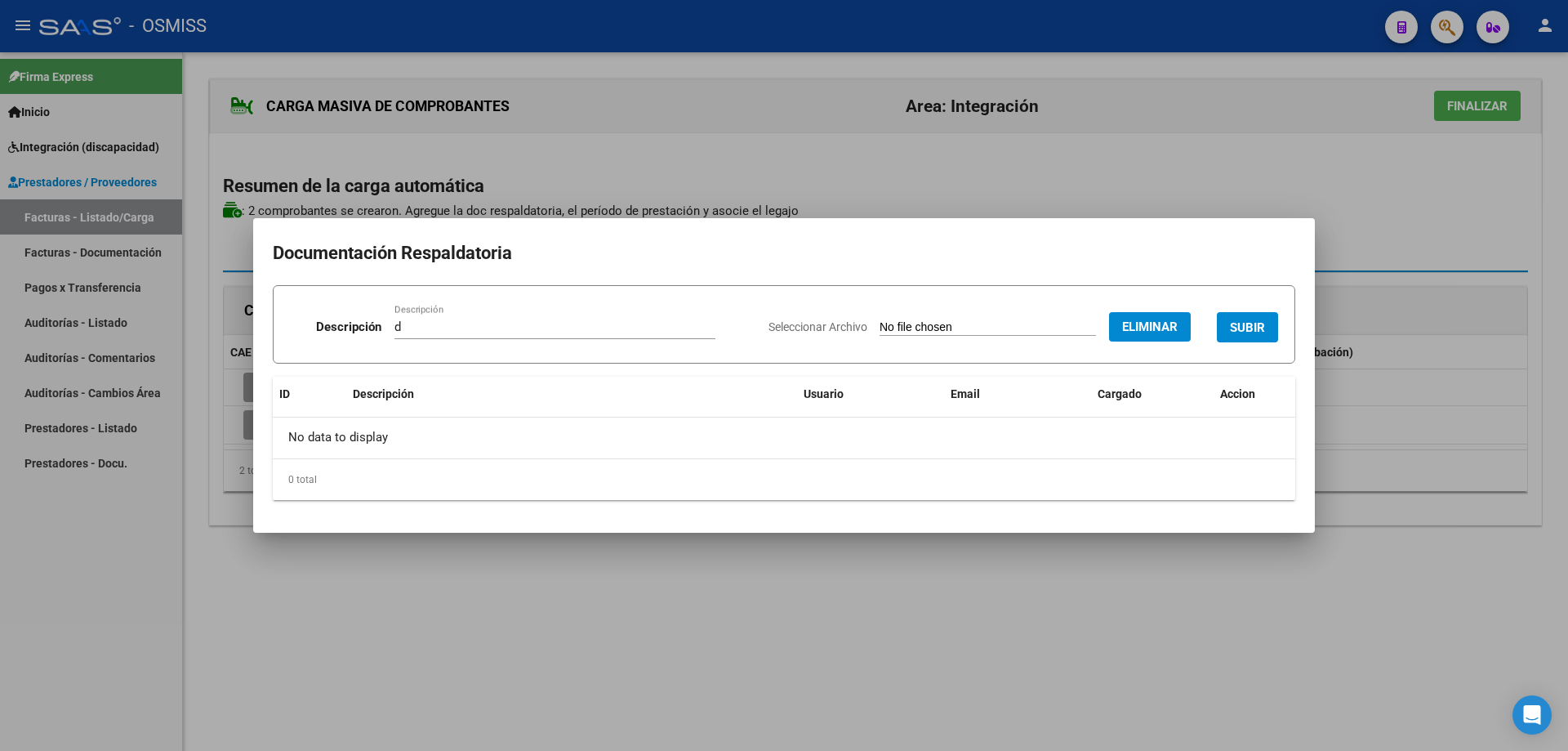
drag, startPoint x: 1148, startPoint y: 314, endPoint x: 1128, endPoint y: 319, distance: 20.6
click at [1148, 315] on button "Eliminar" at bounding box center [1150, 327] width 81 height 29
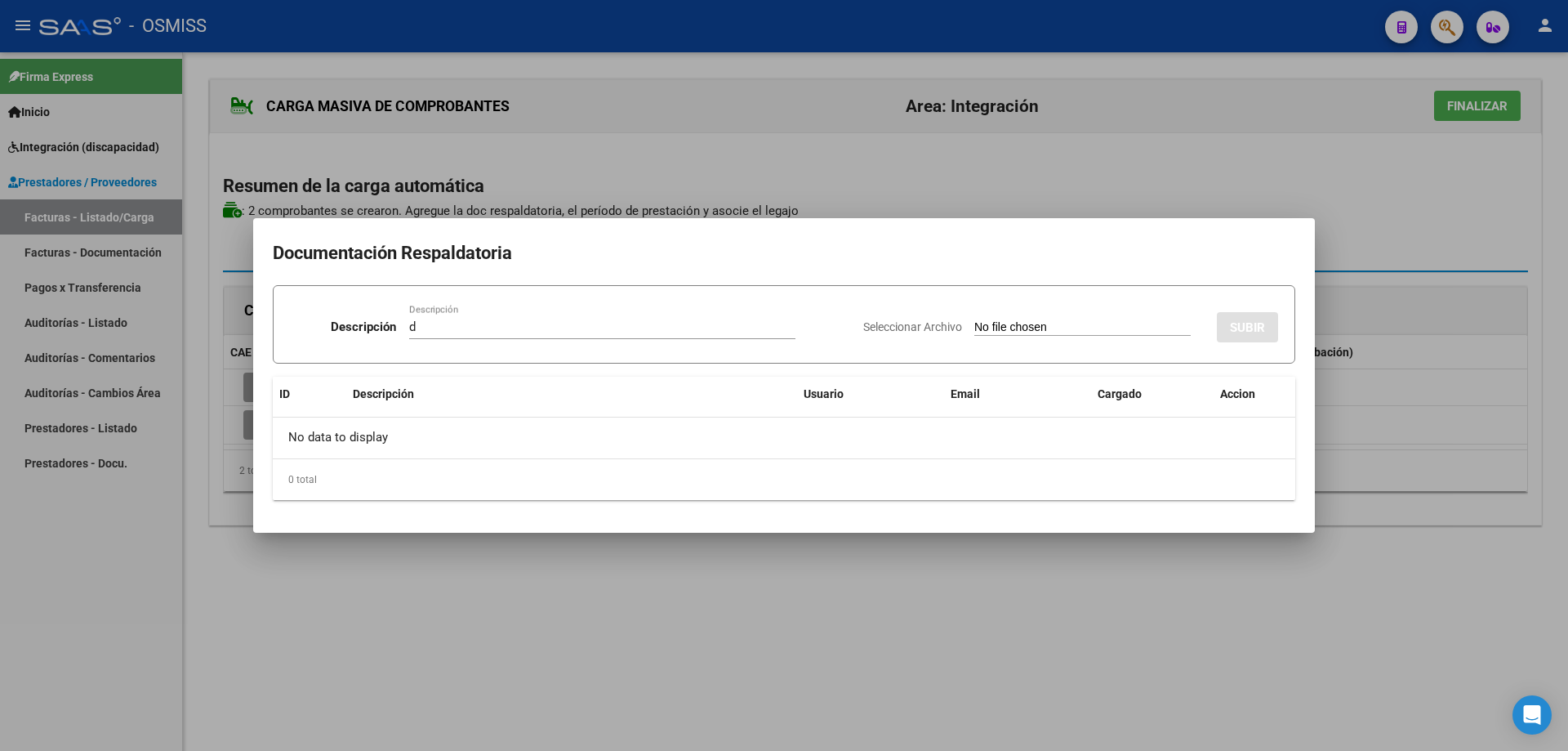
click at [974, 329] on input "Seleccionar Archivo" at bounding box center [1083, 328] width 217 height 15
type input "C:\fakepath\[PERSON_NAME].pdf"
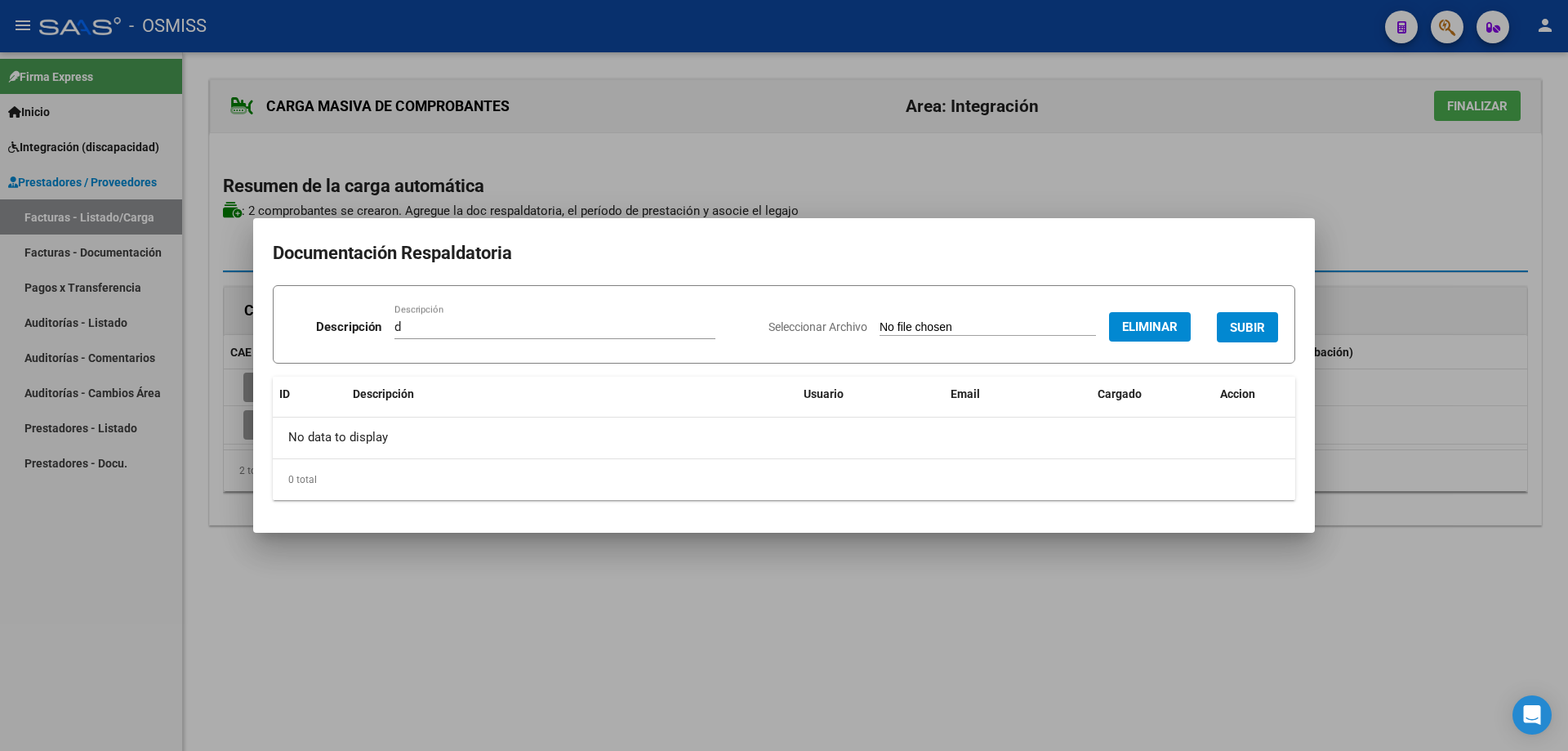
click at [1266, 313] on button "SUBIR" at bounding box center [1247, 328] width 61 height 30
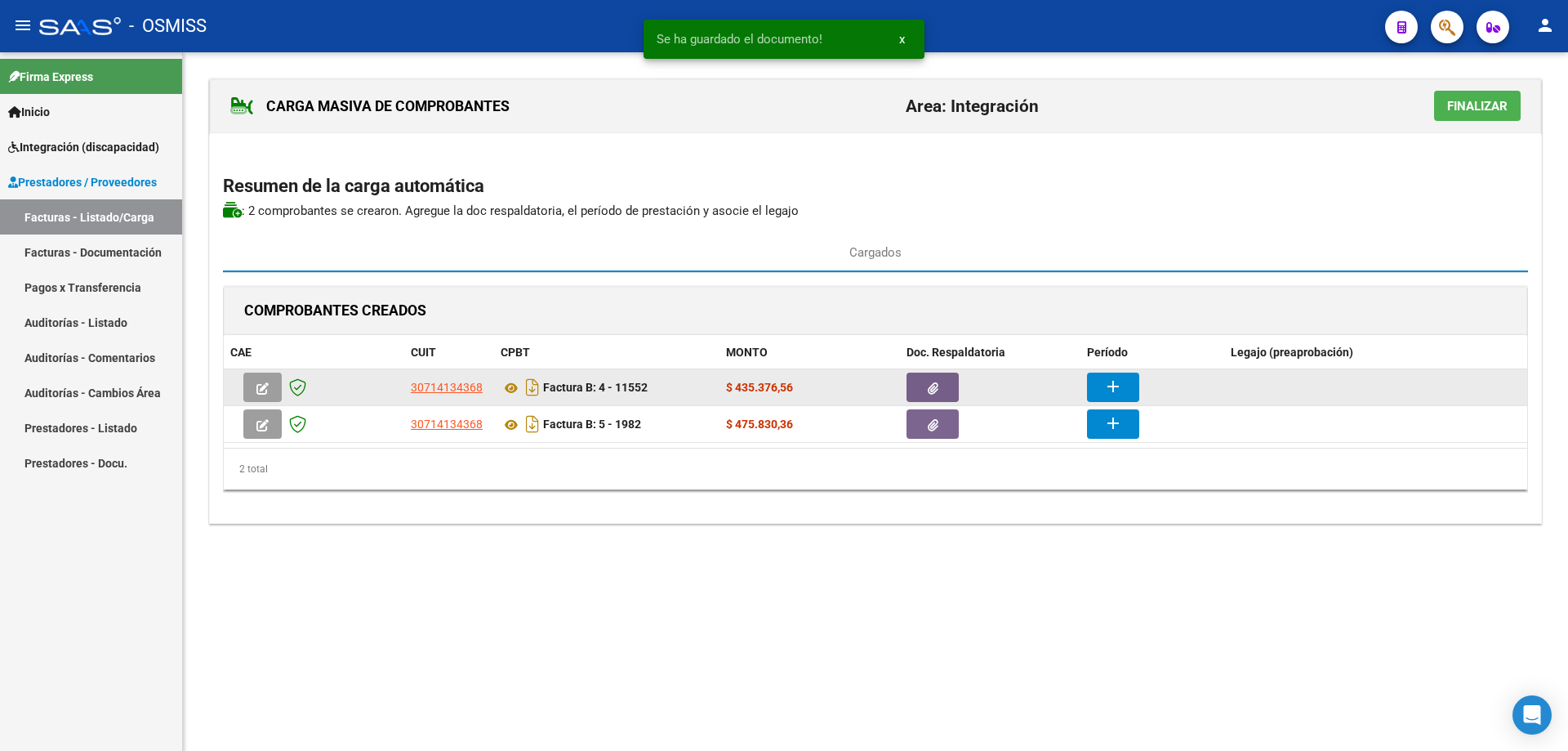
click at [1140, 381] on div "add" at bounding box center [1152, 386] width 131 height 29
click at [1129, 384] on button "add" at bounding box center [1113, 386] width 52 height 29
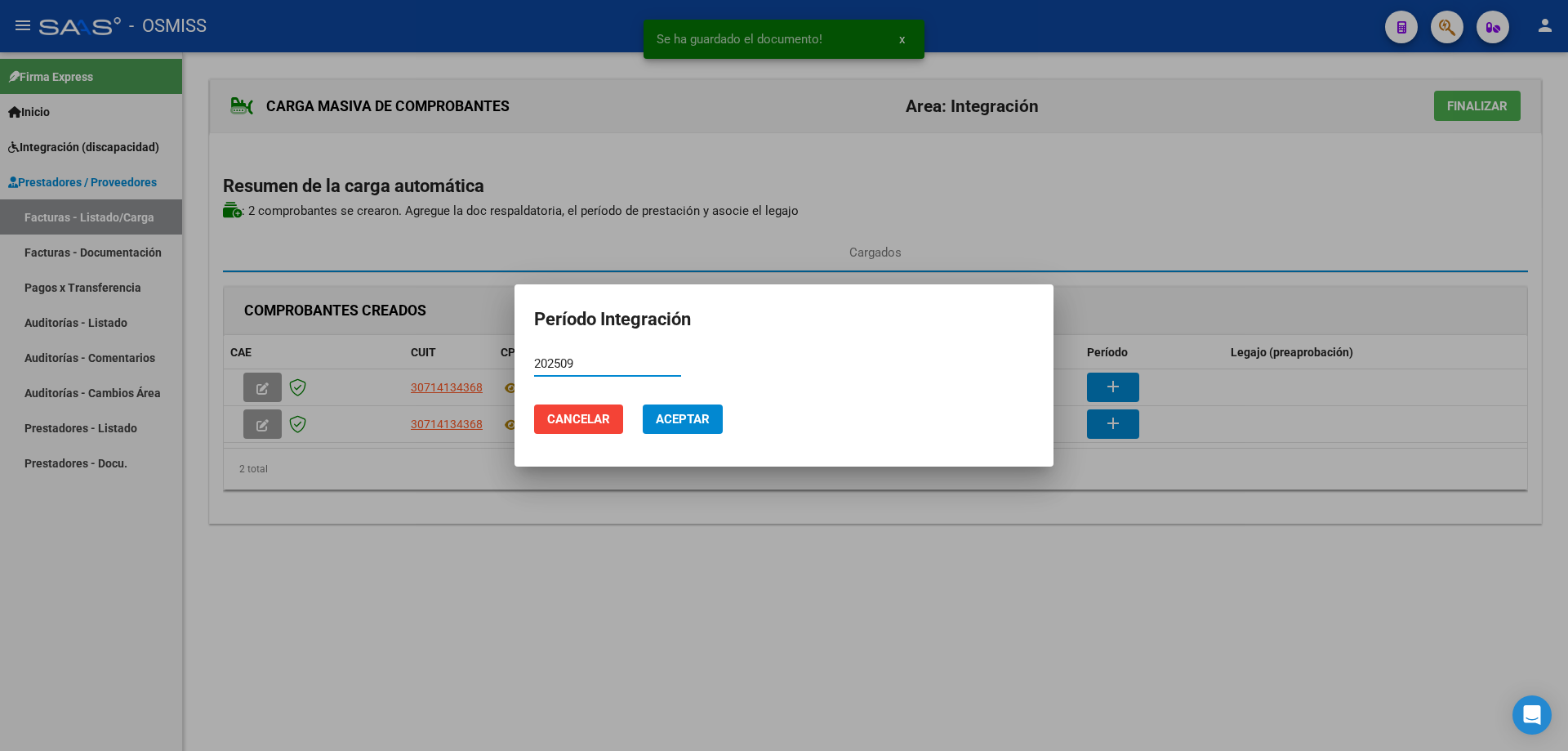
type input "202509"
click at [688, 420] on span "Aceptar" at bounding box center [683, 419] width 54 height 15
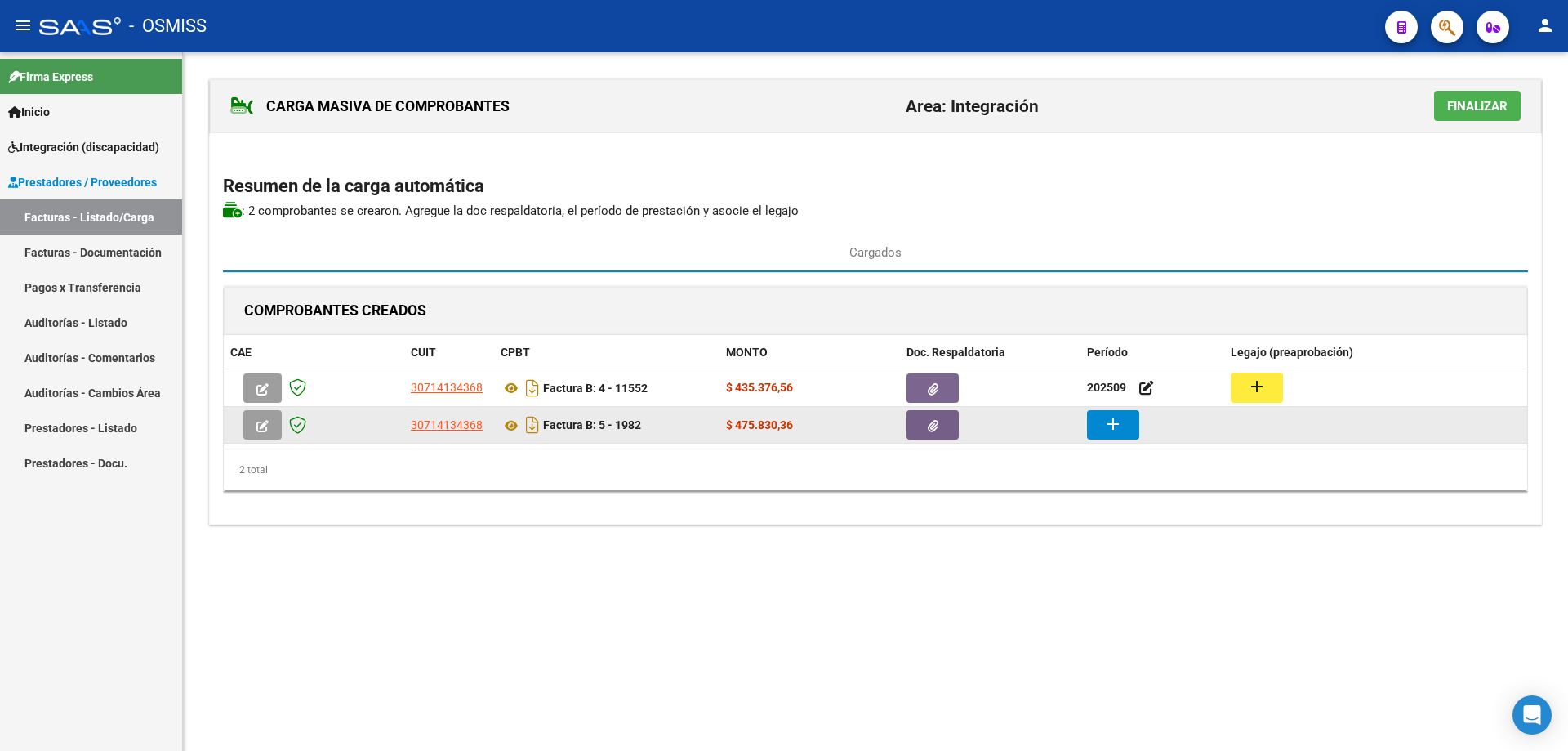
click at [1117, 432] on mat-icon "add" at bounding box center [1113, 423] width 19 height 19
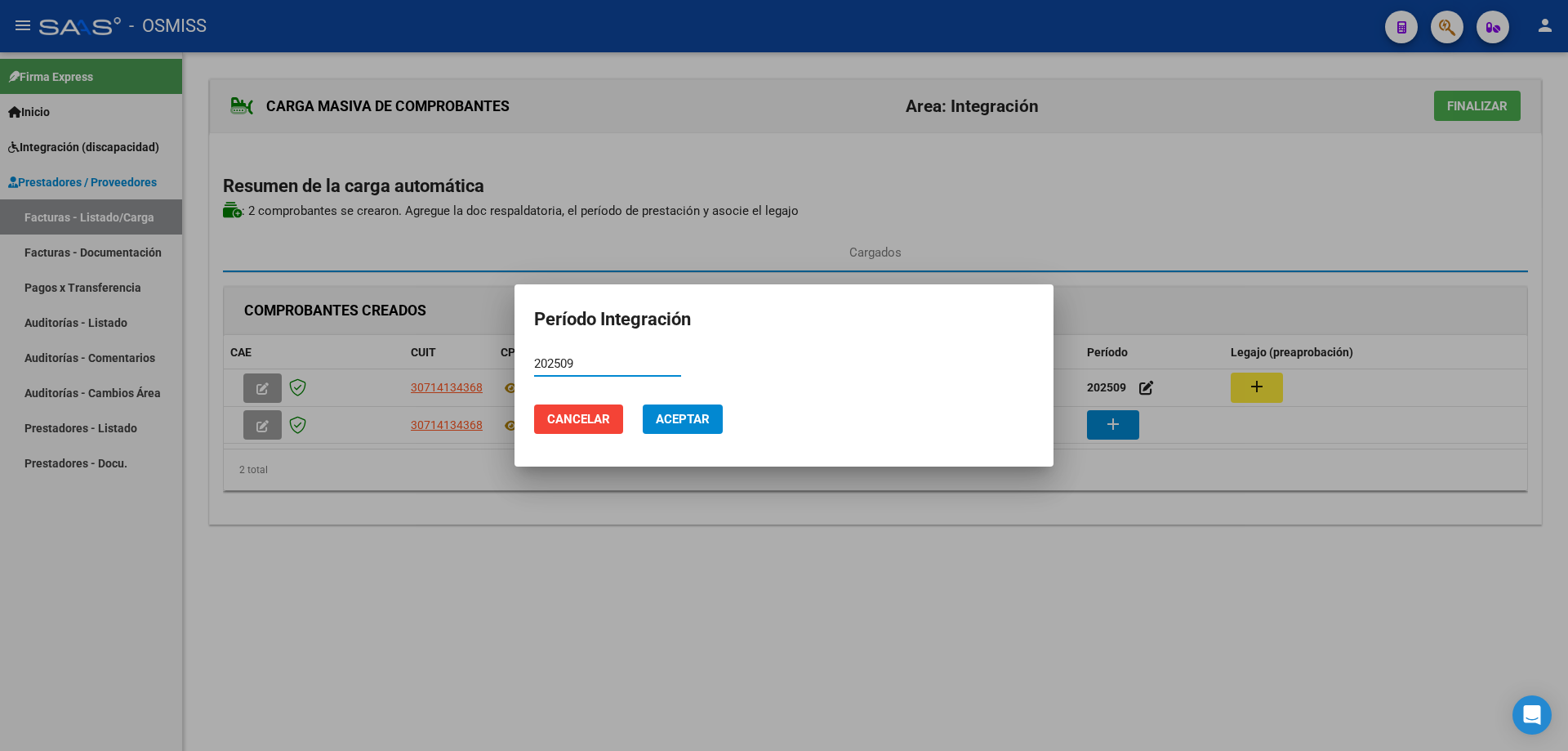
type input "202509"
click at [674, 422] on span "Aceptar" at bounding box center [683, 419] width 54 height 15
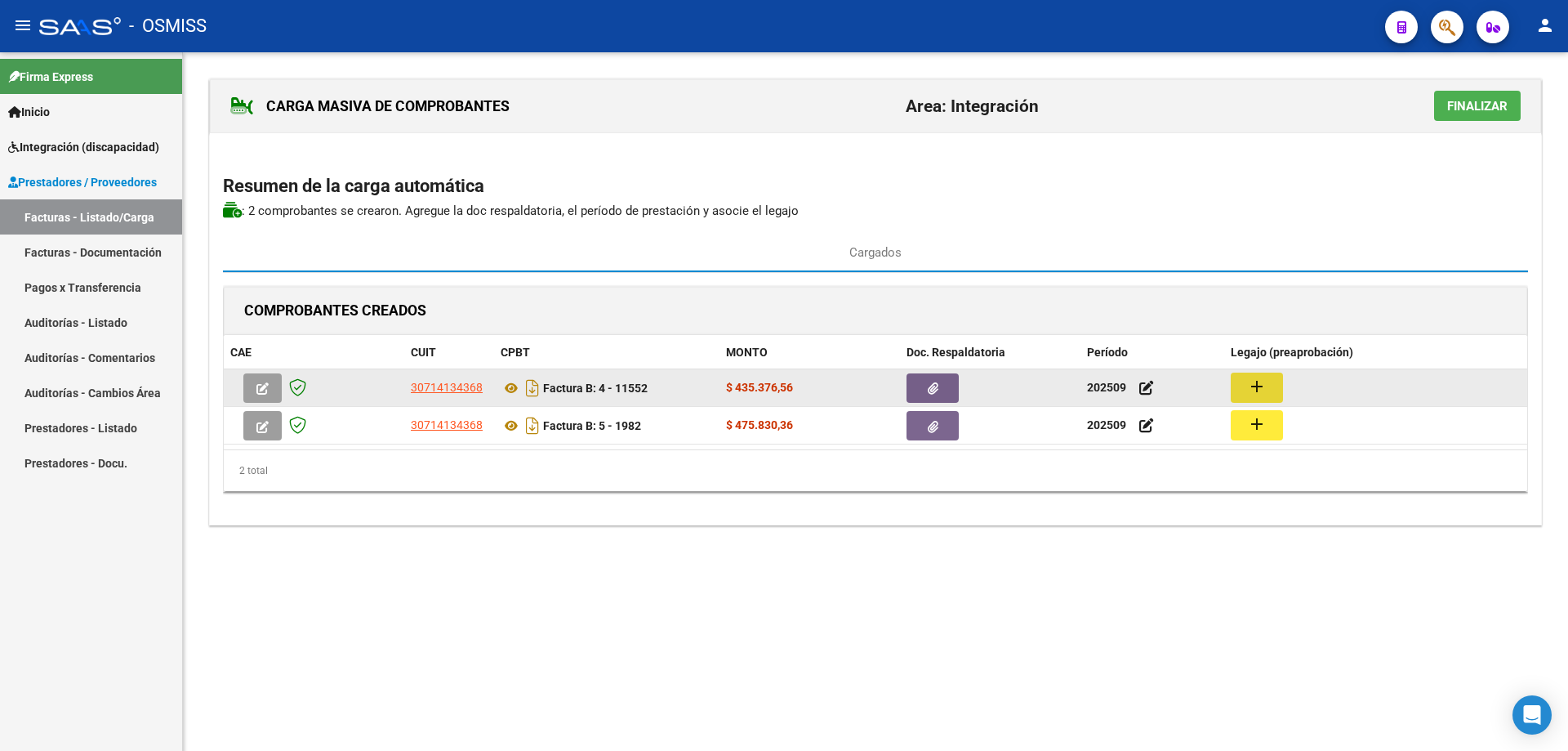
click at [1267, 384] on button "add" at bounding box center [1257, 387] width 52 height 30
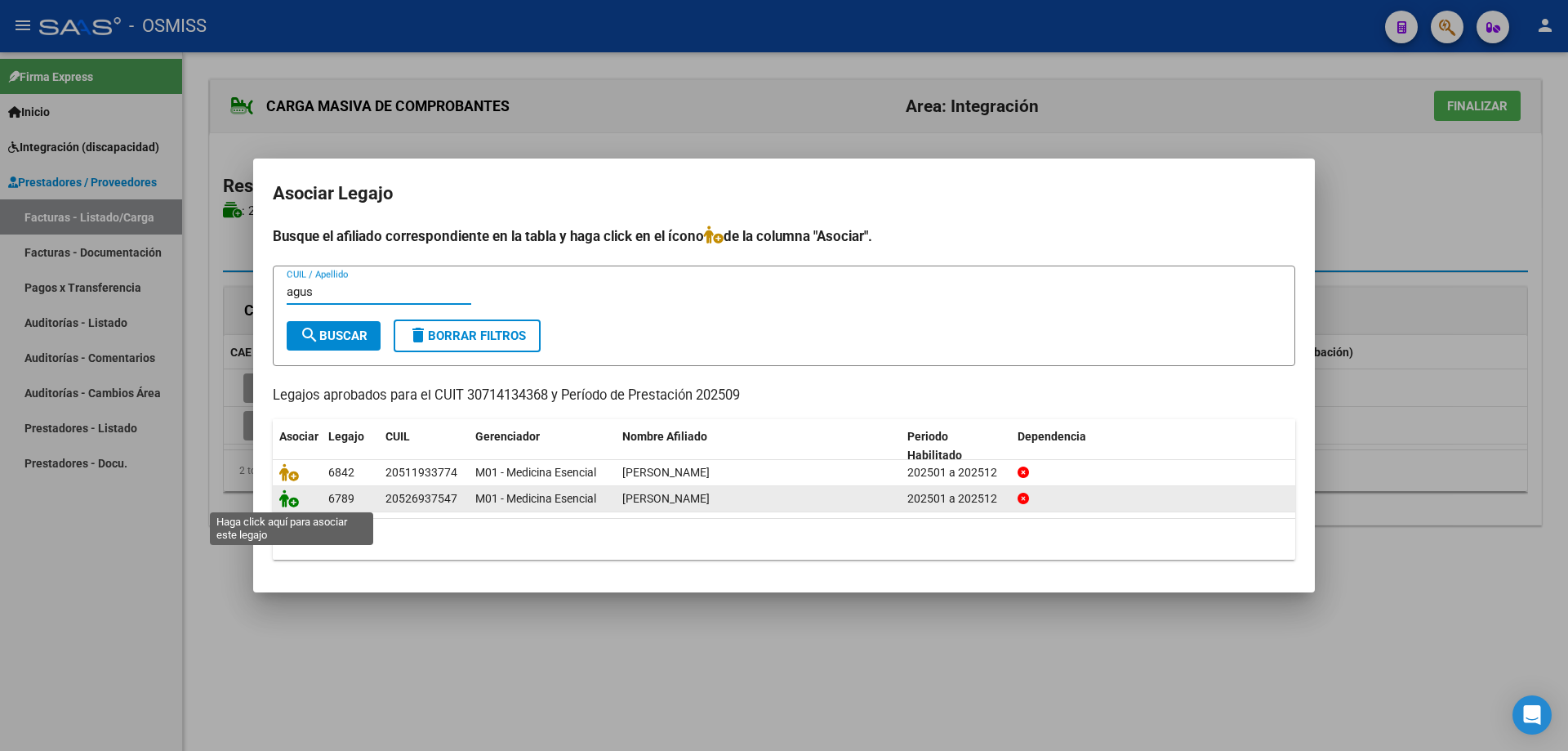
type input "agus"
click at [290, 500] on icon at bounding box center [289, 498] width 19 height 18
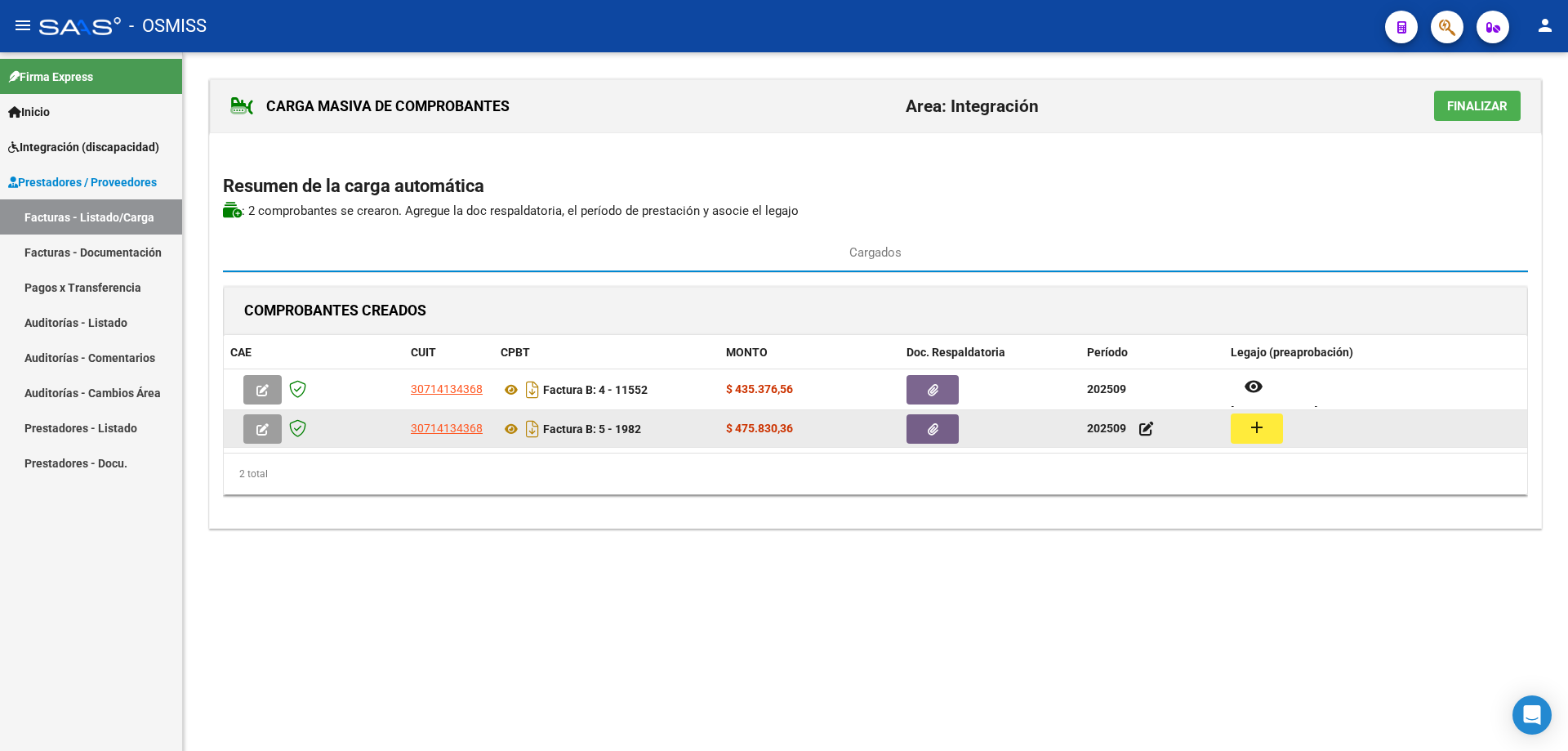
click at [1255, 428] on mat-icon "add" at bounding box center [1256, 427] width 19 height 19
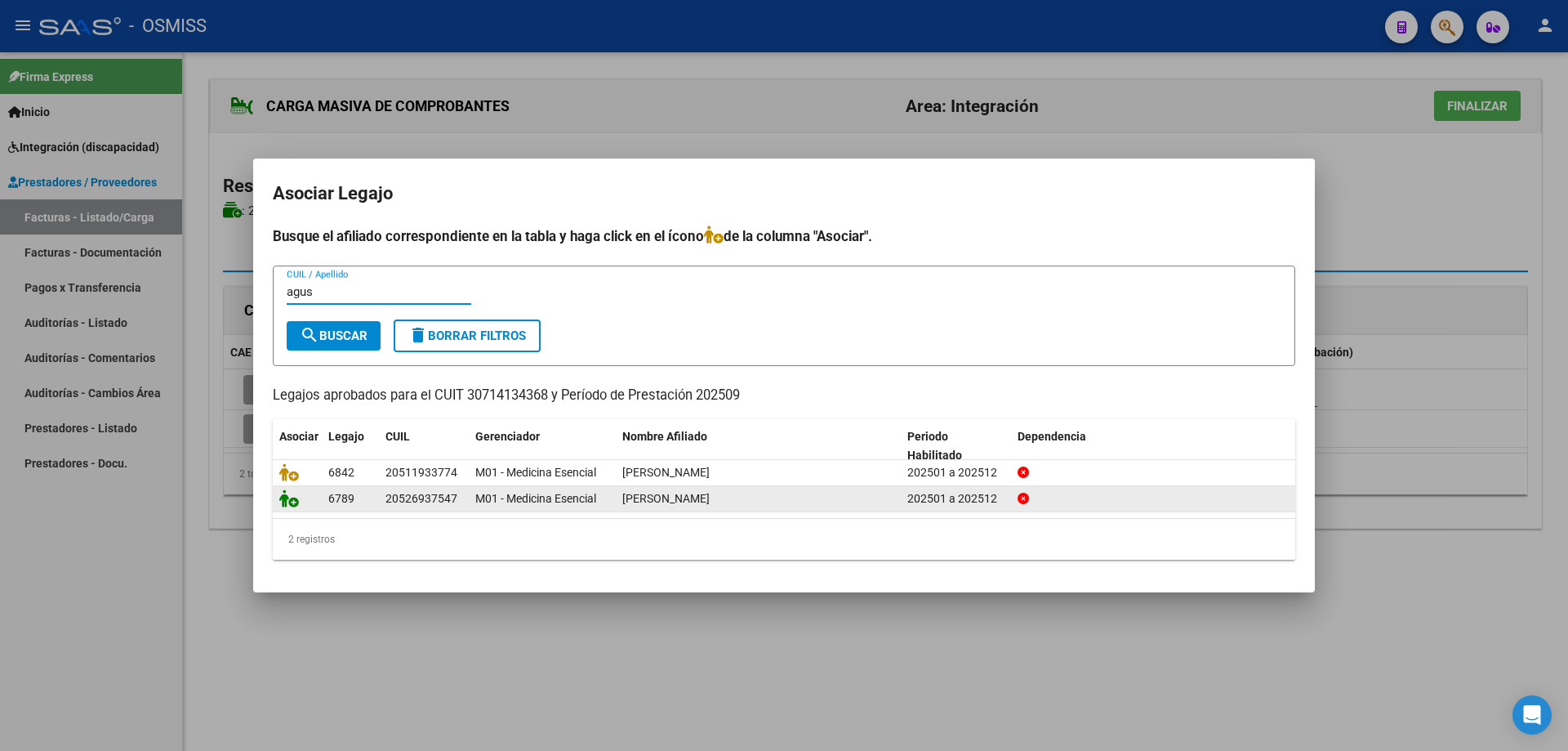
type input "agus"
click at [284, 497] on icon at bounding box center [289, 498] width 19 height 18
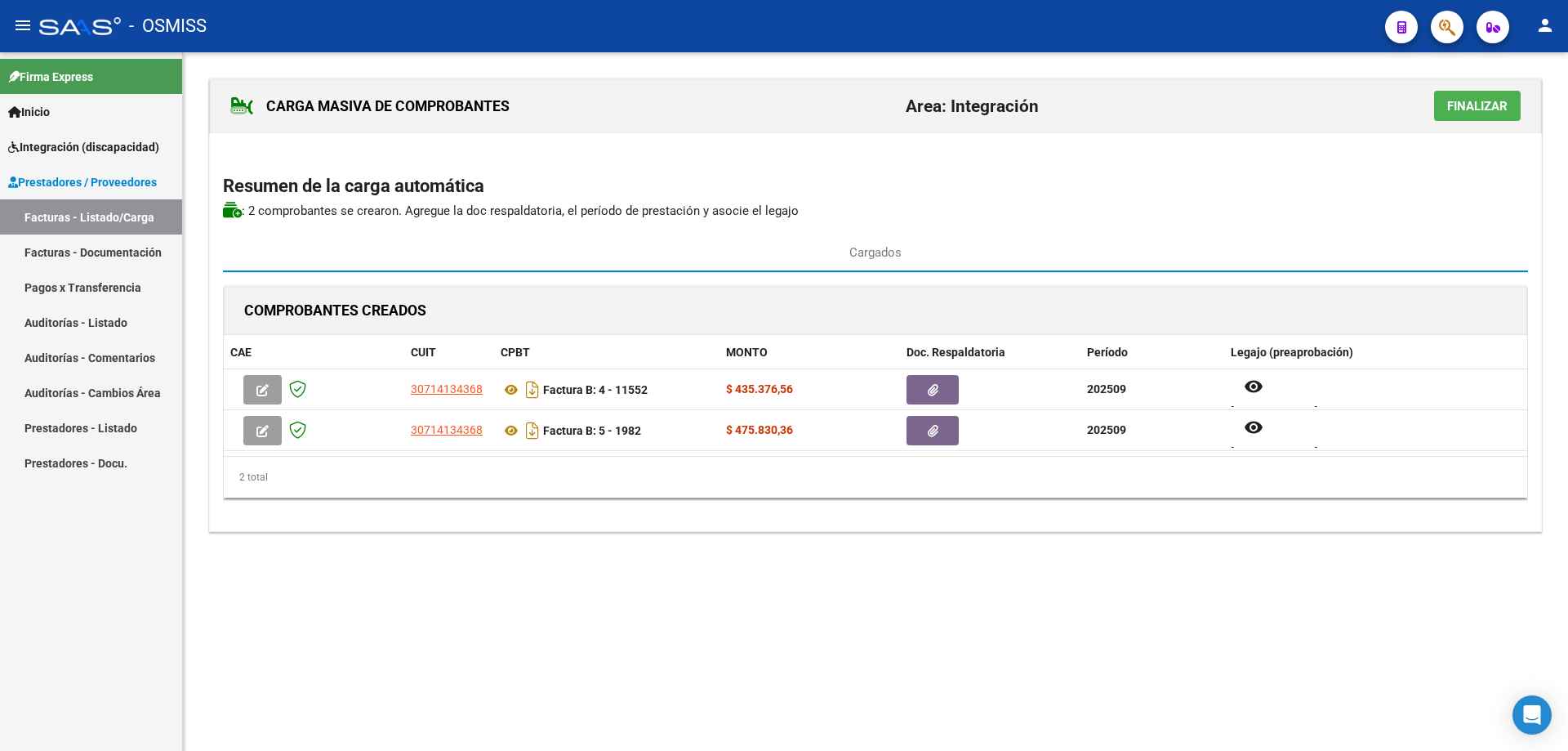
click at [1488, 109] on span "Finalizar" at bounding box center [1477, 107] width 60 height 15
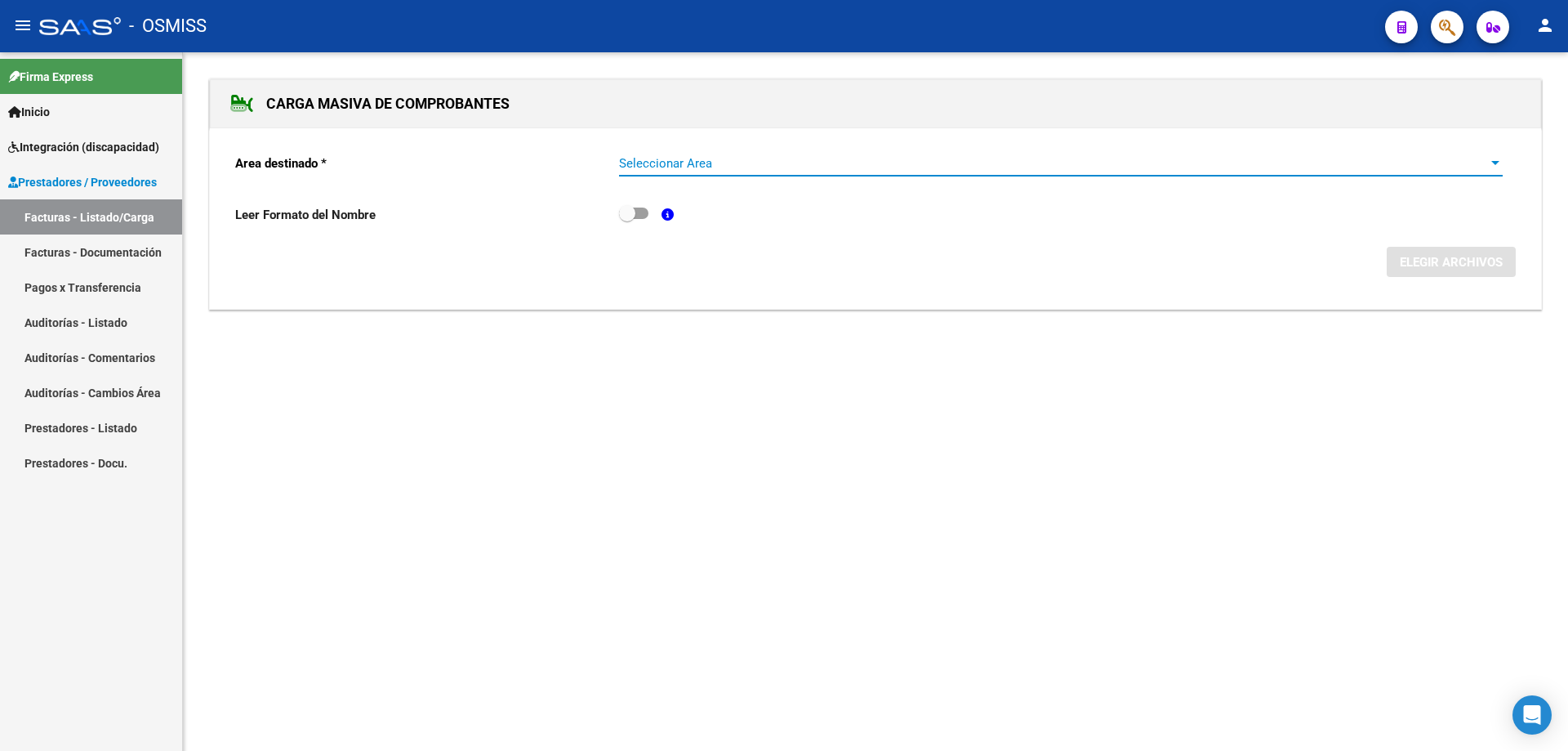
click at [753, 159] on span "Seleccionar Area" at bounding box center [1053, 164] width 869 height 15
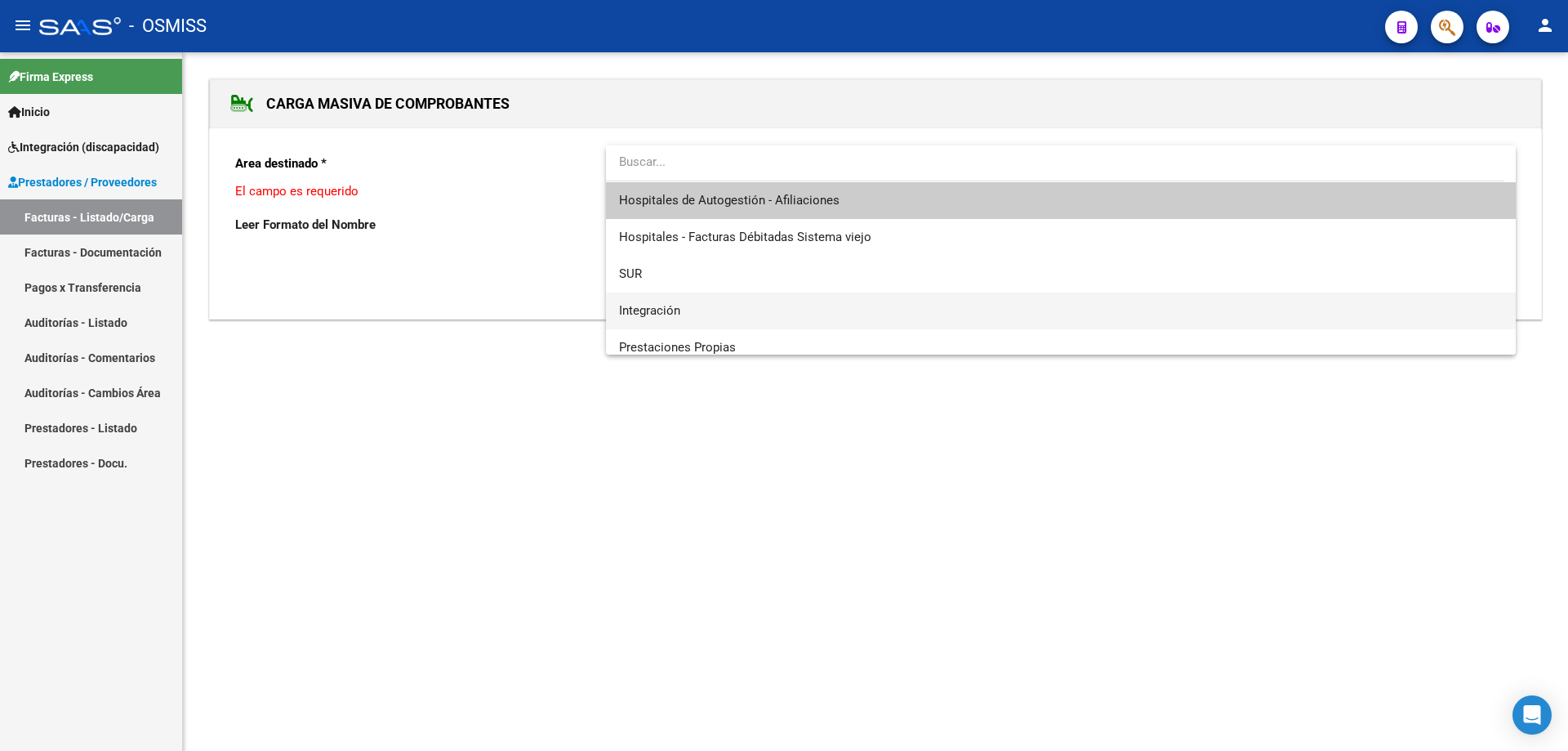
click at [670, 296] on span "Integración" at bounding box center [1061, 311] width 884 height 37
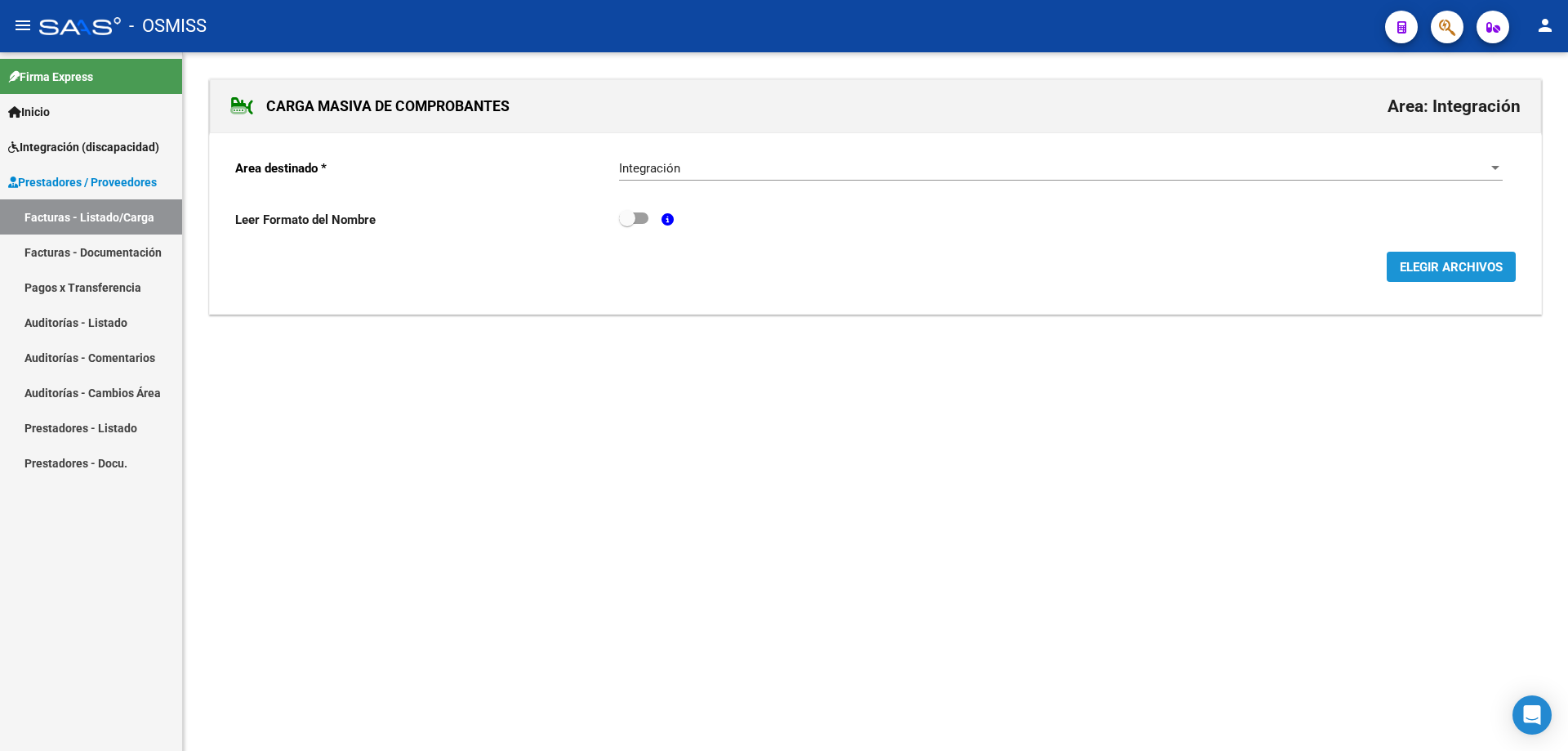
click at [1433, 258] on button "ELEGIR ARCHIVOS" at bounding box center [1451, 267] width 129 height 30
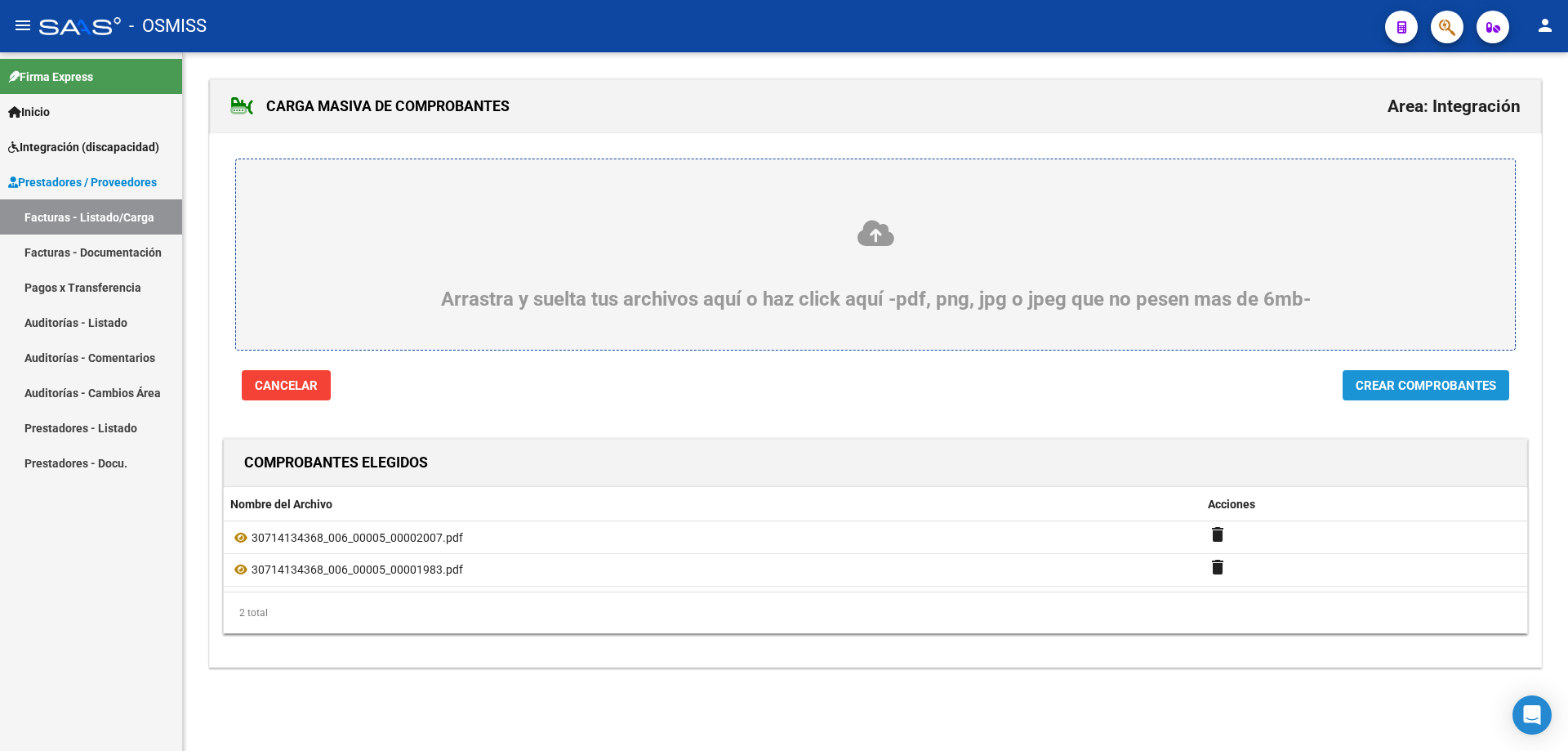
click at [1444, 370] on button "Crear Comprobantes" at bounding box center [1426, 386] width 166 height 30
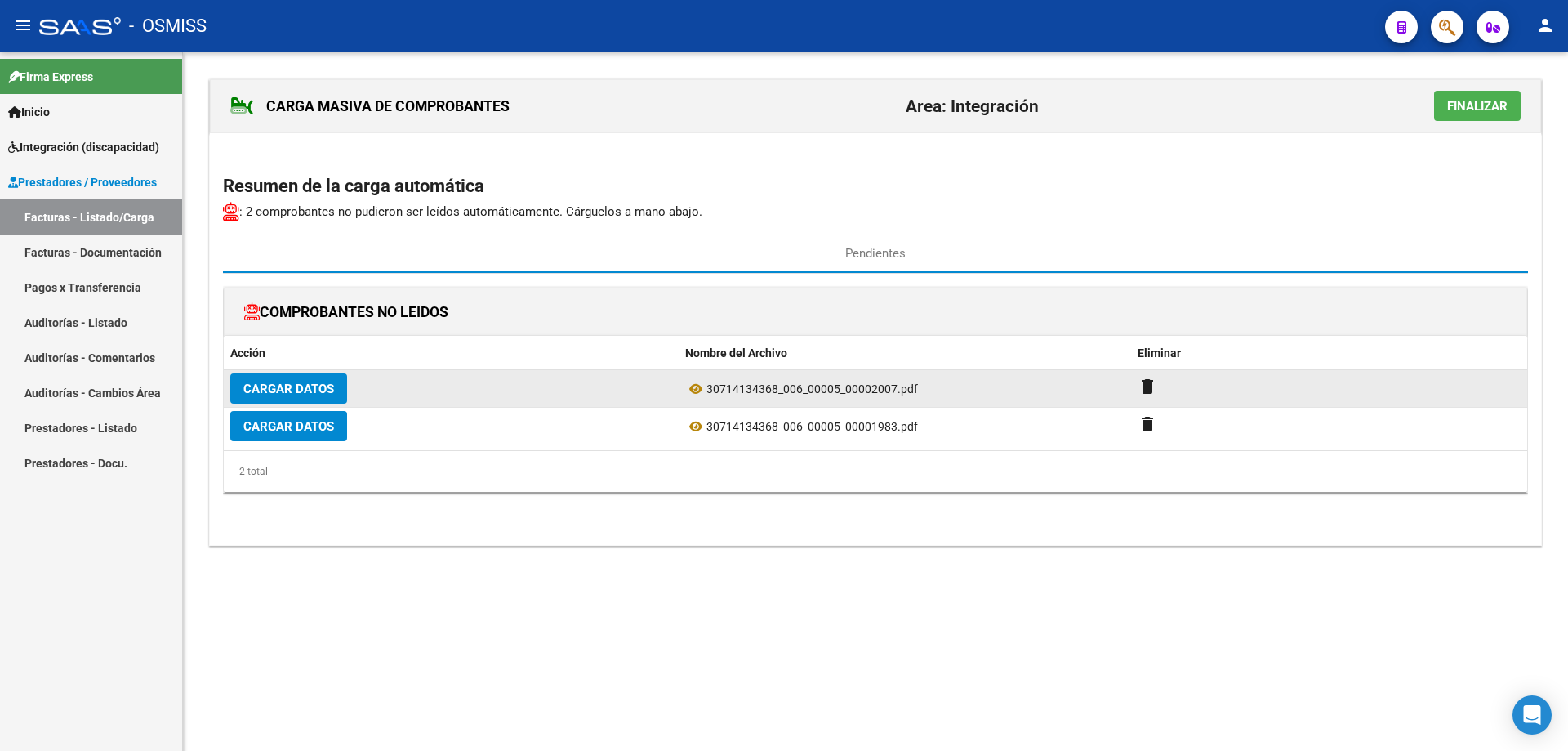
click at [310, 395] on span "Cargar Datos" at bounding box center [289, 389] width 91 height 15
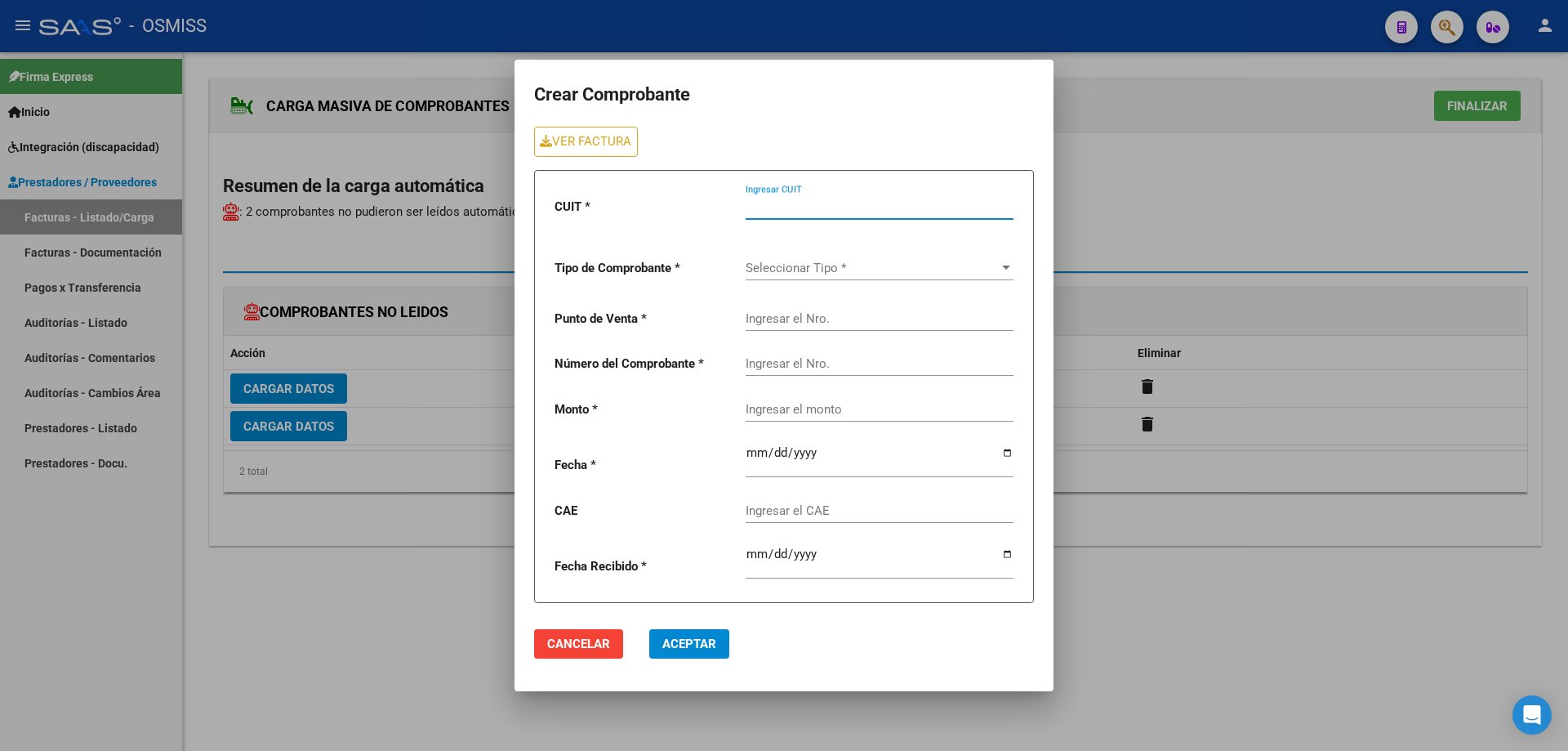
click at [806, 209] on input "Ingresar CUIT" at bounding box center [879, 207] width 268 height 15
type input "2"
type input "30-71413436-8"
click at [817, 271] on span "Seleccionar Tipo *" at bounding box center [872, 268] width 253 height 15
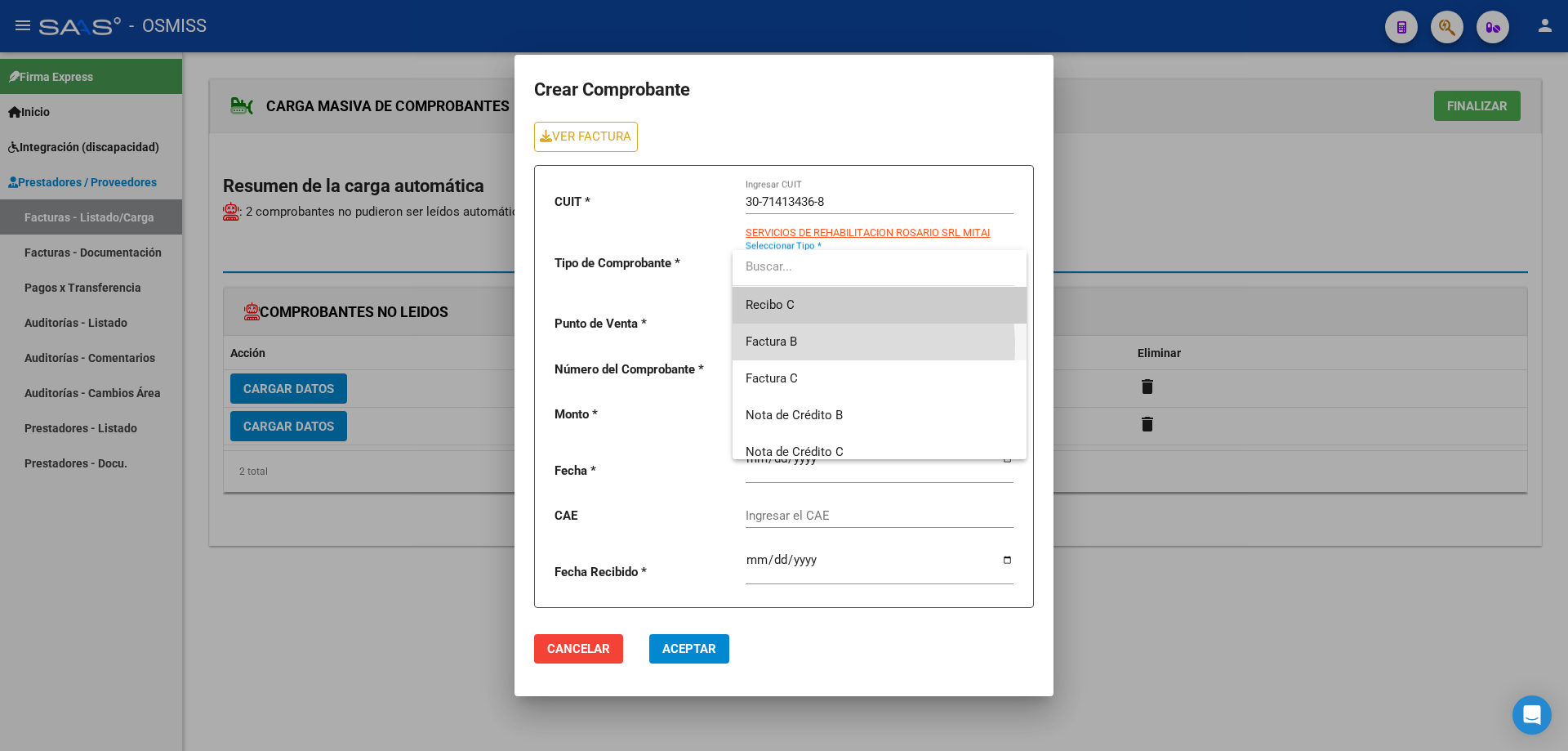
click at [811, 345] on span "Factura B" at bounding box center [879, 342] width 268 height 37
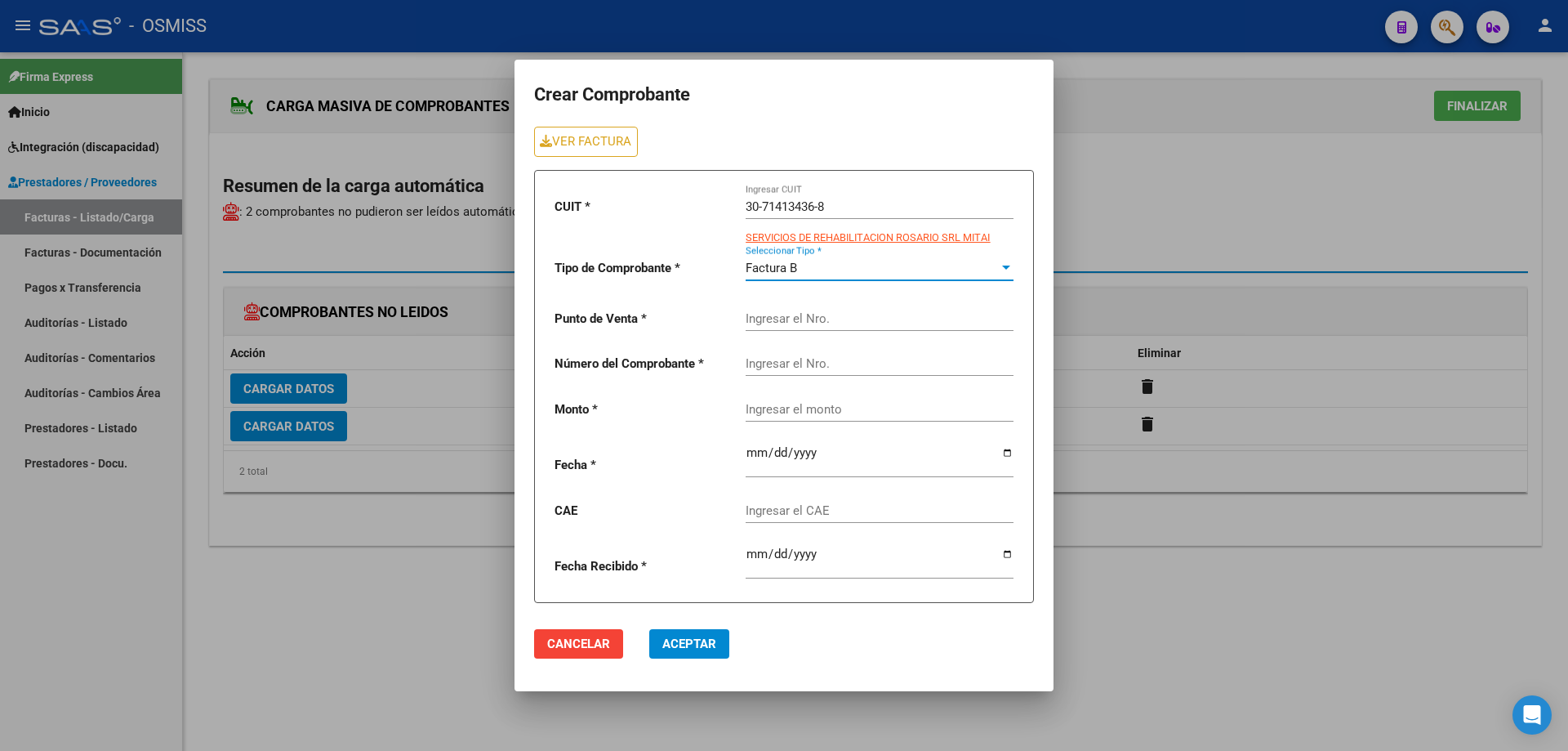
click at [790, 310] on div "Ingresar el Nro." at bounding box center [879, 313] width 268 height 35
click at [561, 136] on link "VER FACTURA" at bounding box center [586, 142] width 104 height 30
click at [800, 318] on input "Ingresar el Nro." at bounding box center [879, 319] width 268 height 15
type input "5"
click at [787, 372] on div "Ingresar el Nro." at bounding box center [879, 359] width 268 height 35
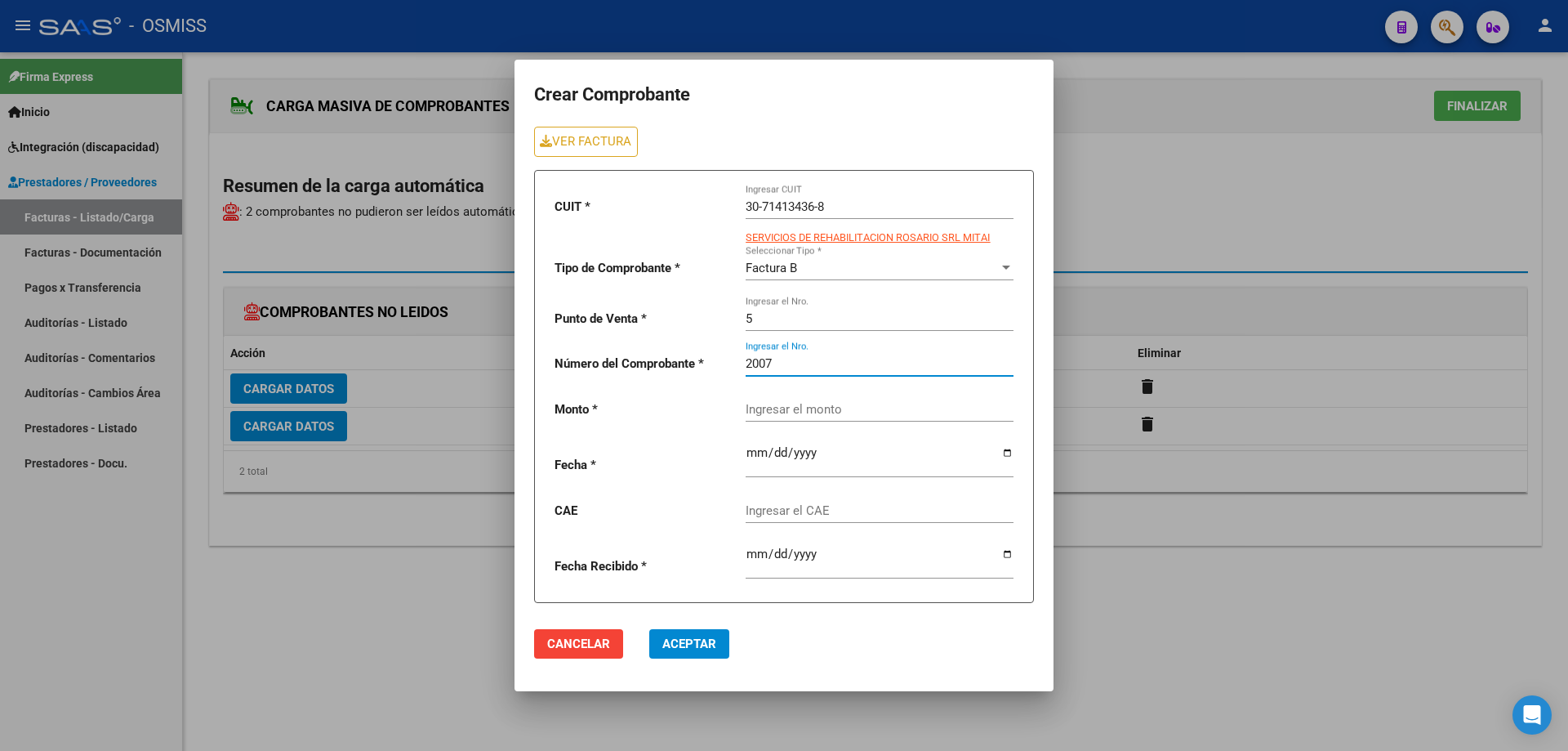
type input "2007"
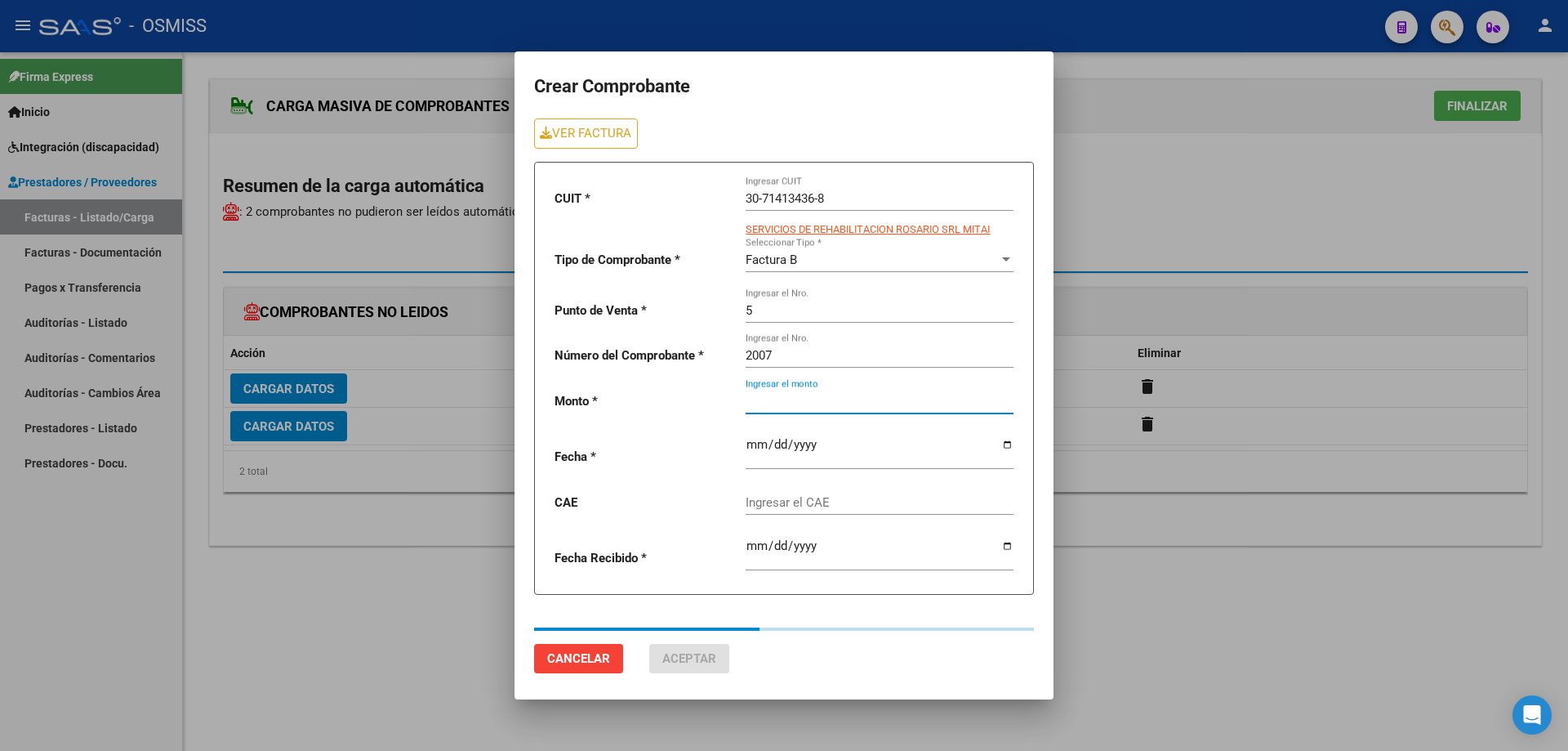
click at [782, 410] on div "Ingresar el monto" at bounding box center [879, 396] width 268 height 35
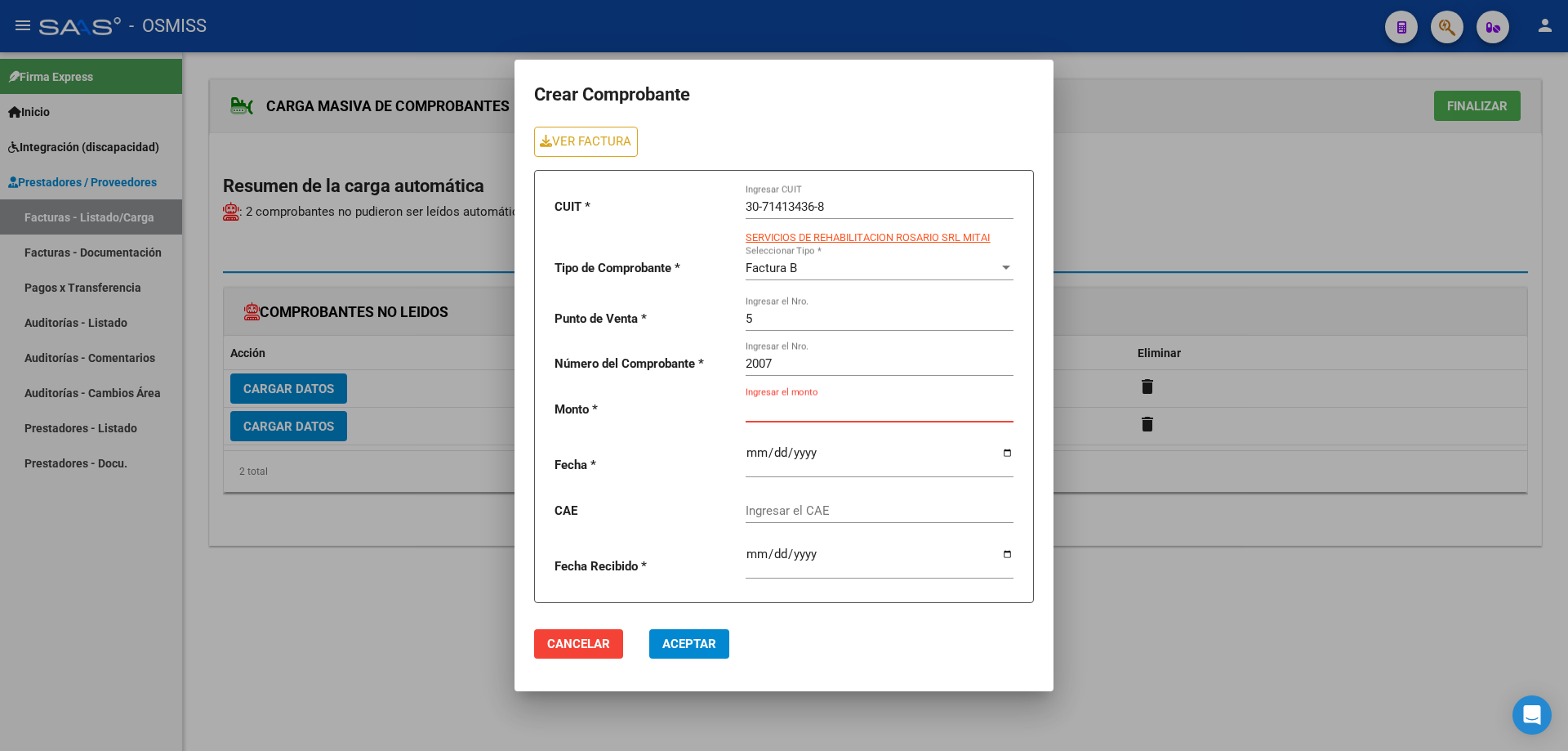
paste input "435376.56"
type input "435376.56"
click at [752, 454] on input "date" at bounding box center [879, 459] width 268 height 26
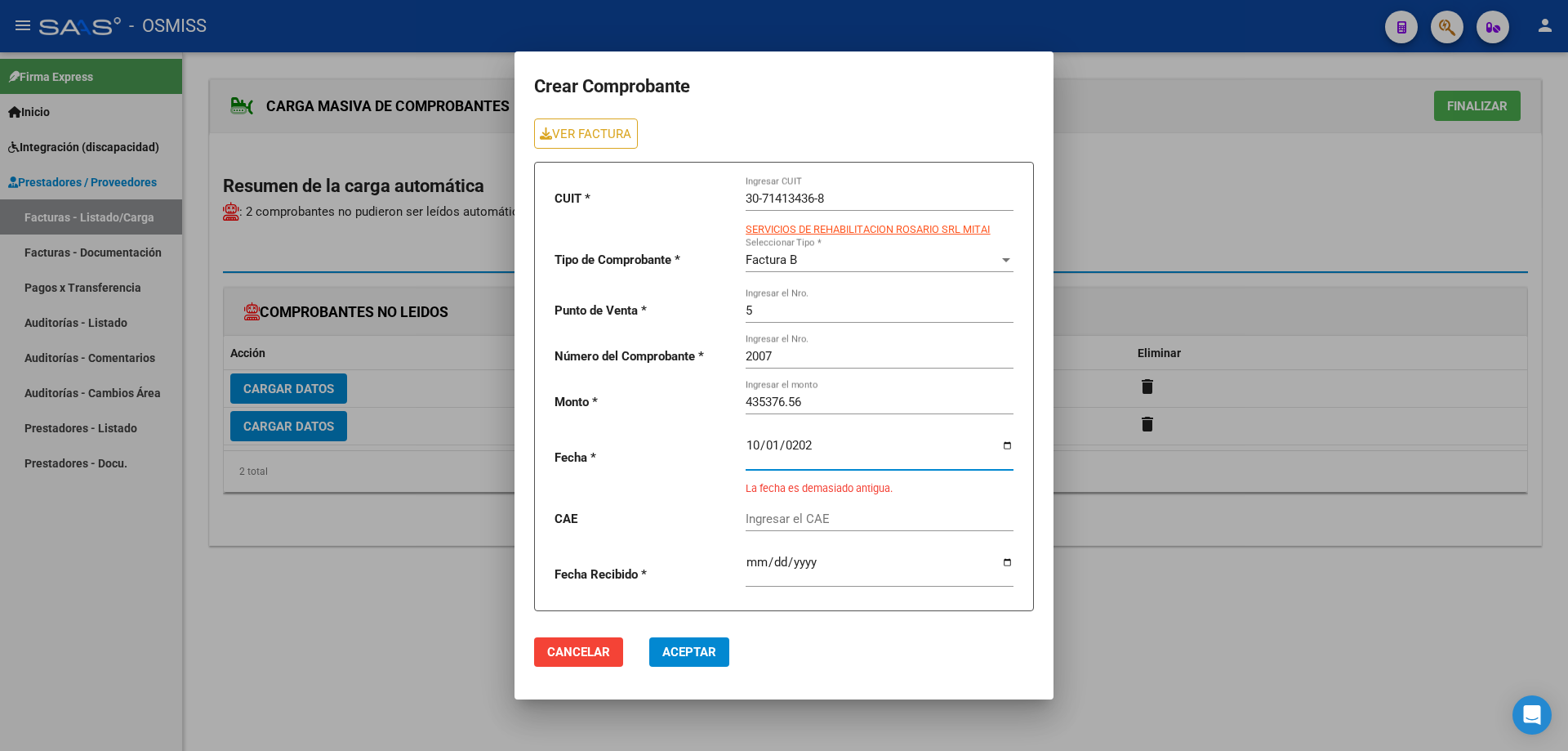
type input "[DATE]"
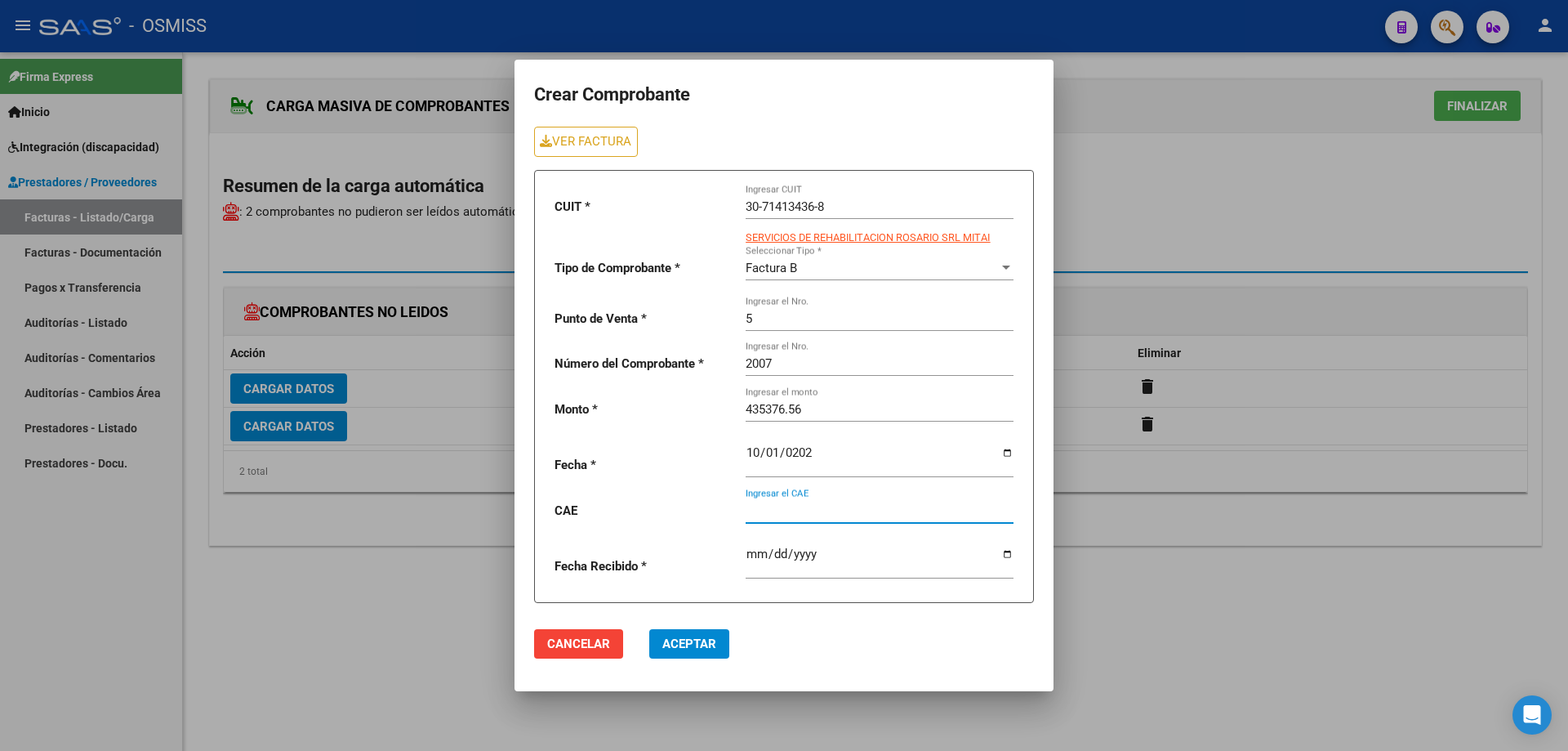
click at [785, 512] on input "Ingresar el CAE" at bounding box center [879, 511] width 268 height 15
paste input "75408179456559"
type input "75408179456559"
click at [708, 641] on span "Aceptar" at bounding box center [690, 644] width 54 height 15
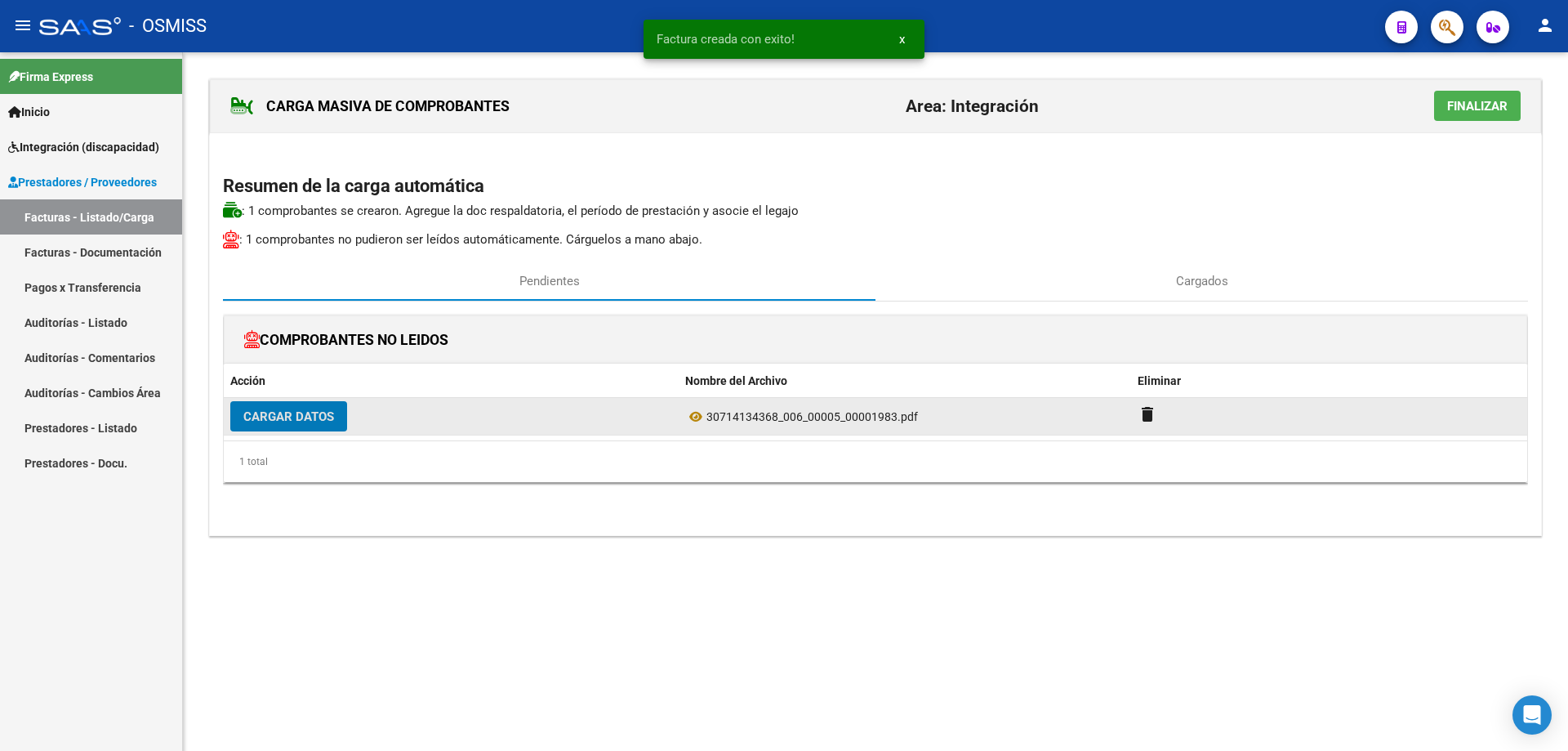
click at [301, 417] on span "Cargar Datos" at bounding box center [289, 417] width 91 height 15
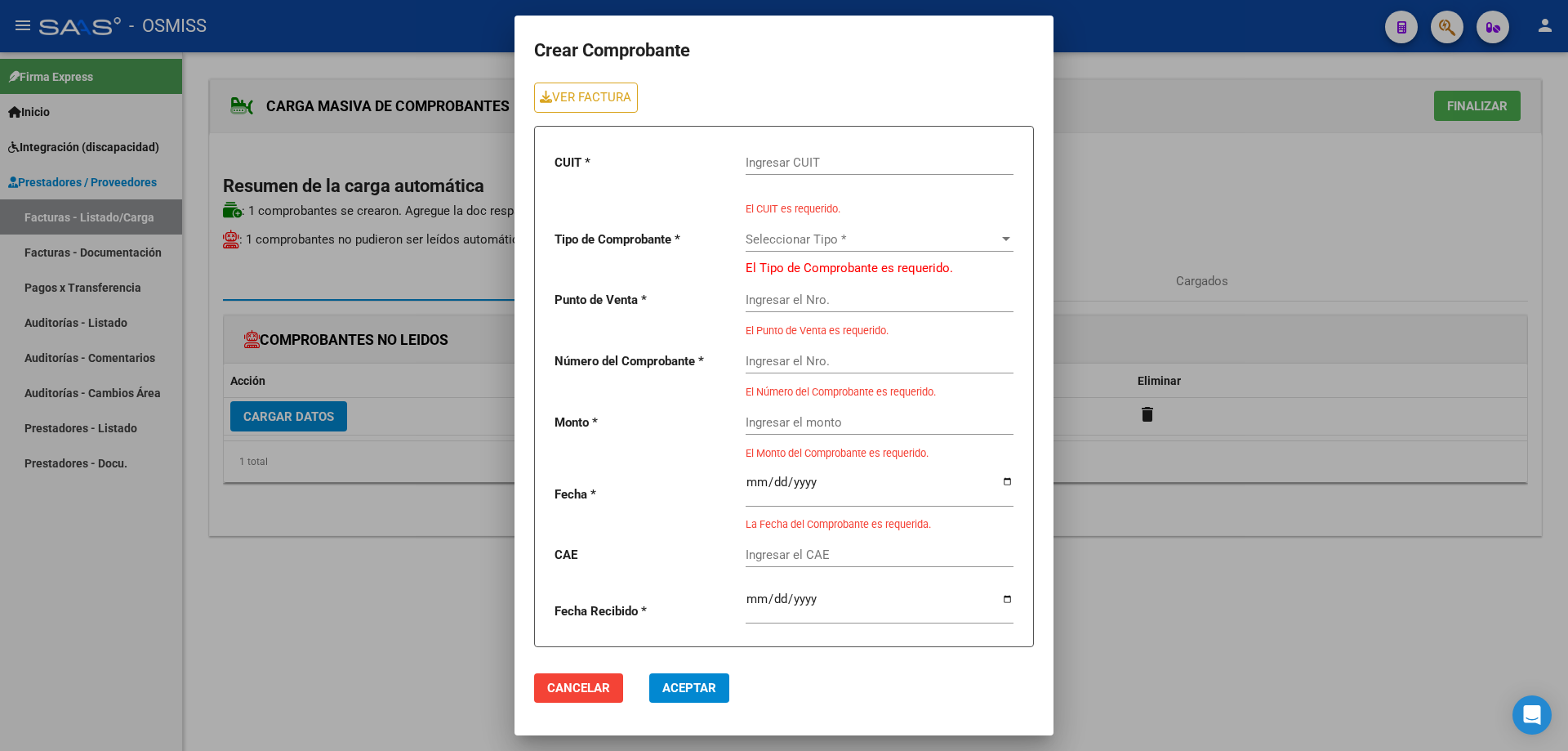
click at [771, 160] on input "Ingresar CUIT" at bounding box center [879, 163] width 268 height 15
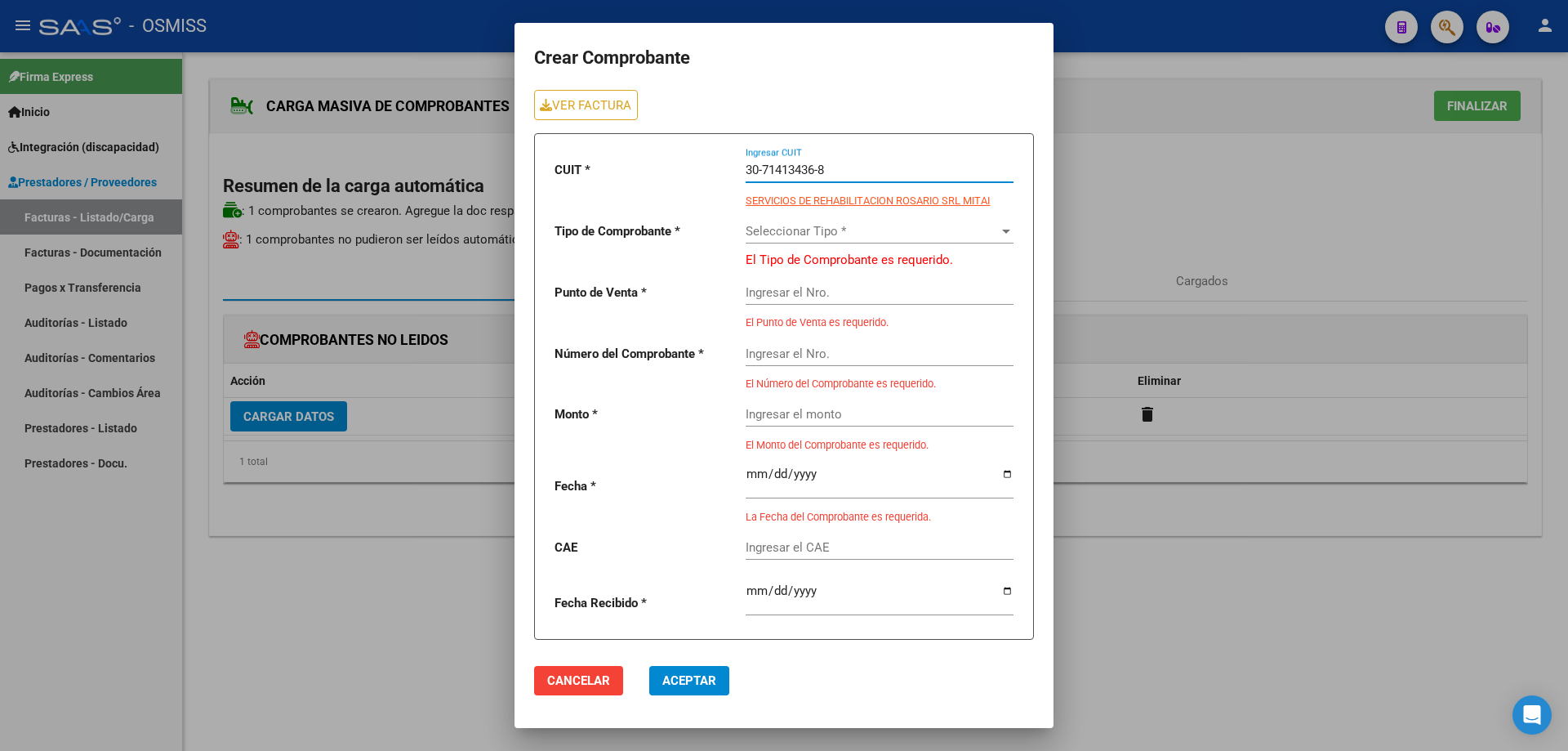
type input "30-71413436-8"
click at [766, 227] on span "Seleccionar Tipo *" at bounding box center [872, 231] width 253 height 15
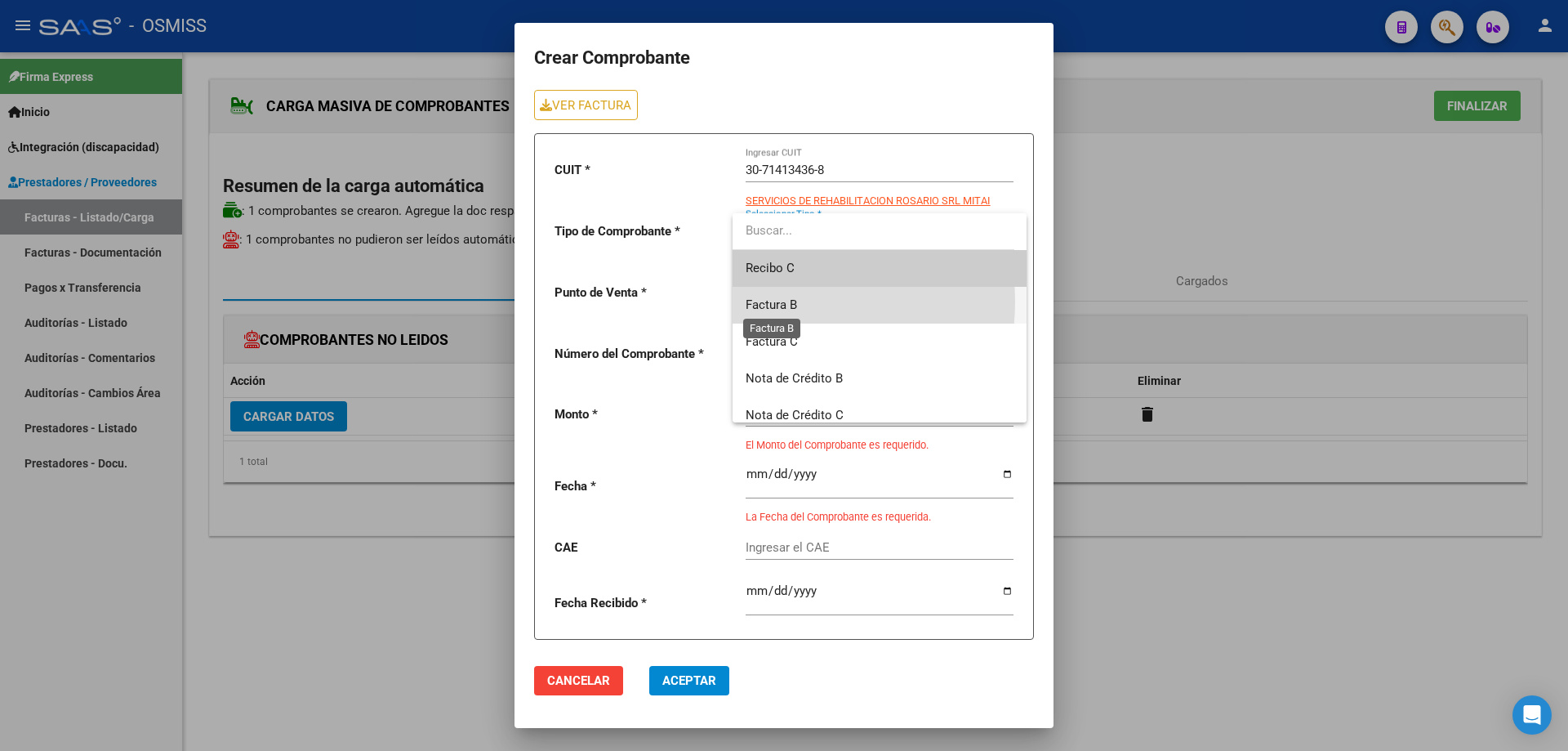
click at [774, 302] on span "Factura B" at bounding box center [771, 305] width 51 height 15
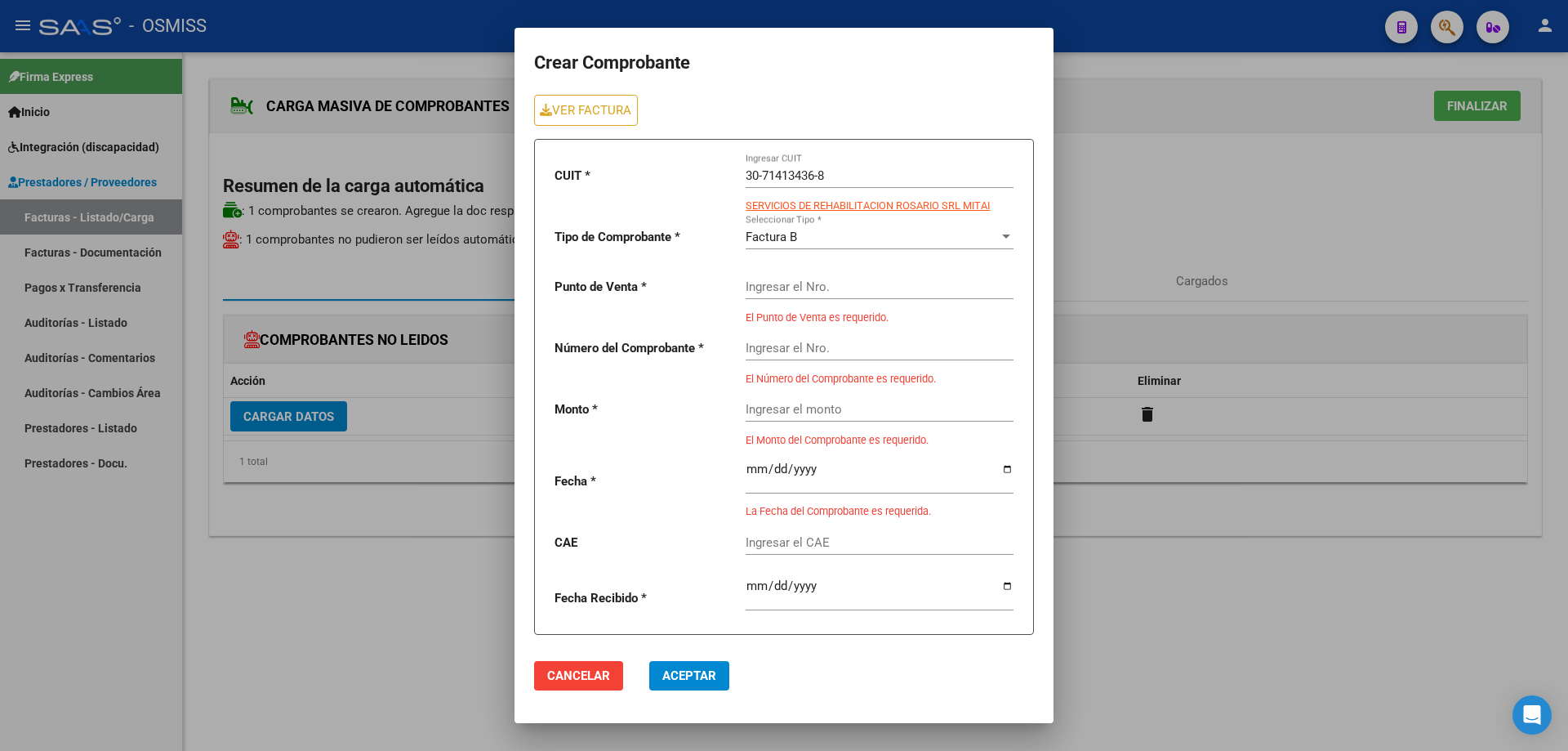
click at [775, 276] on div "Ingresar el Nro." at bounding box center [879, 281] width 268 height 35
click at [613, 105] on link "VER FACTURA" at bounding box center [586, 110] width 104 height 30
click at [774, 283] on input "Ingresar el Nro." at bounding box center [879, 287] width 268 height 15
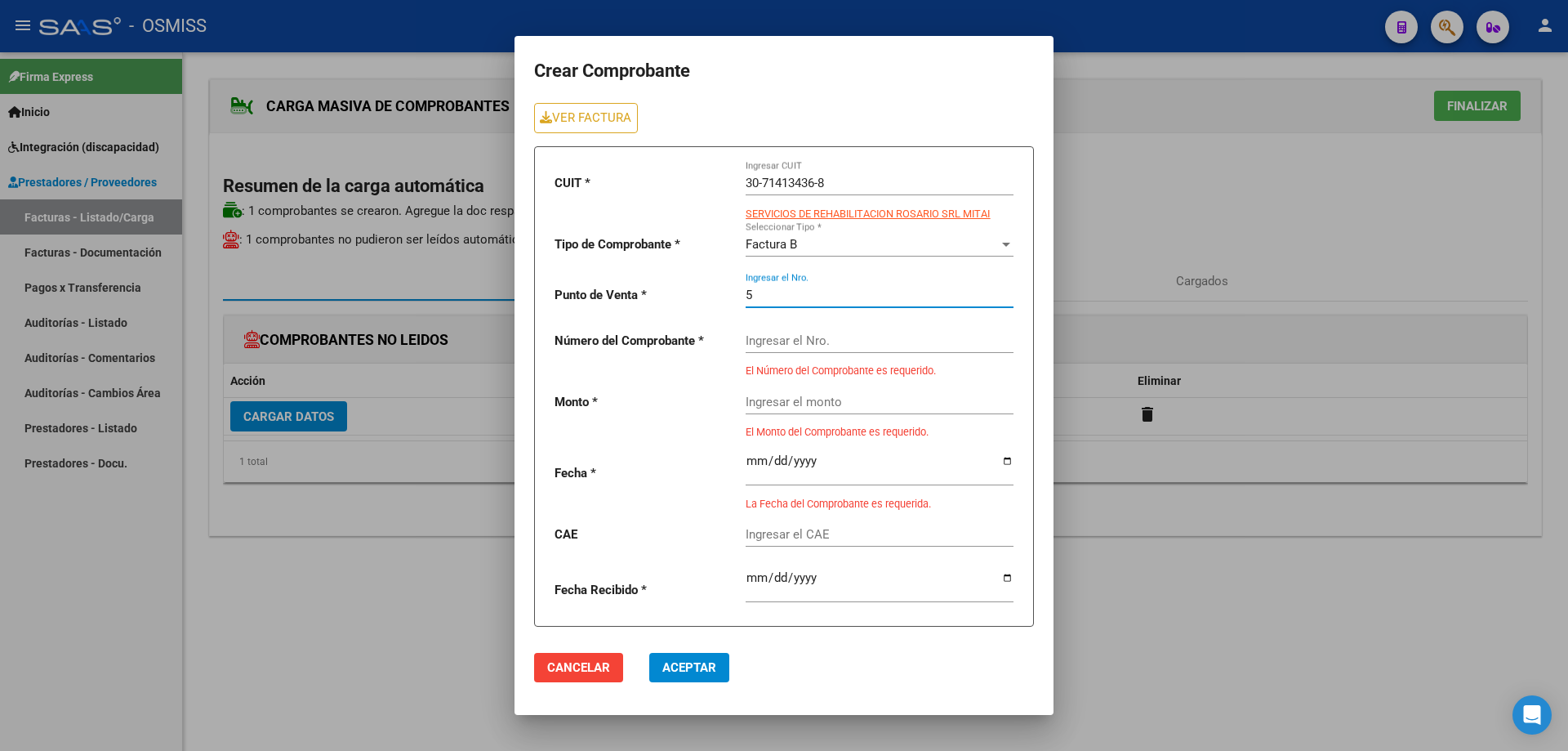
type input "5"
click at [777, 351] on div "Ingresar el Nro." at bounding box center [879, 335] width 268 height 35
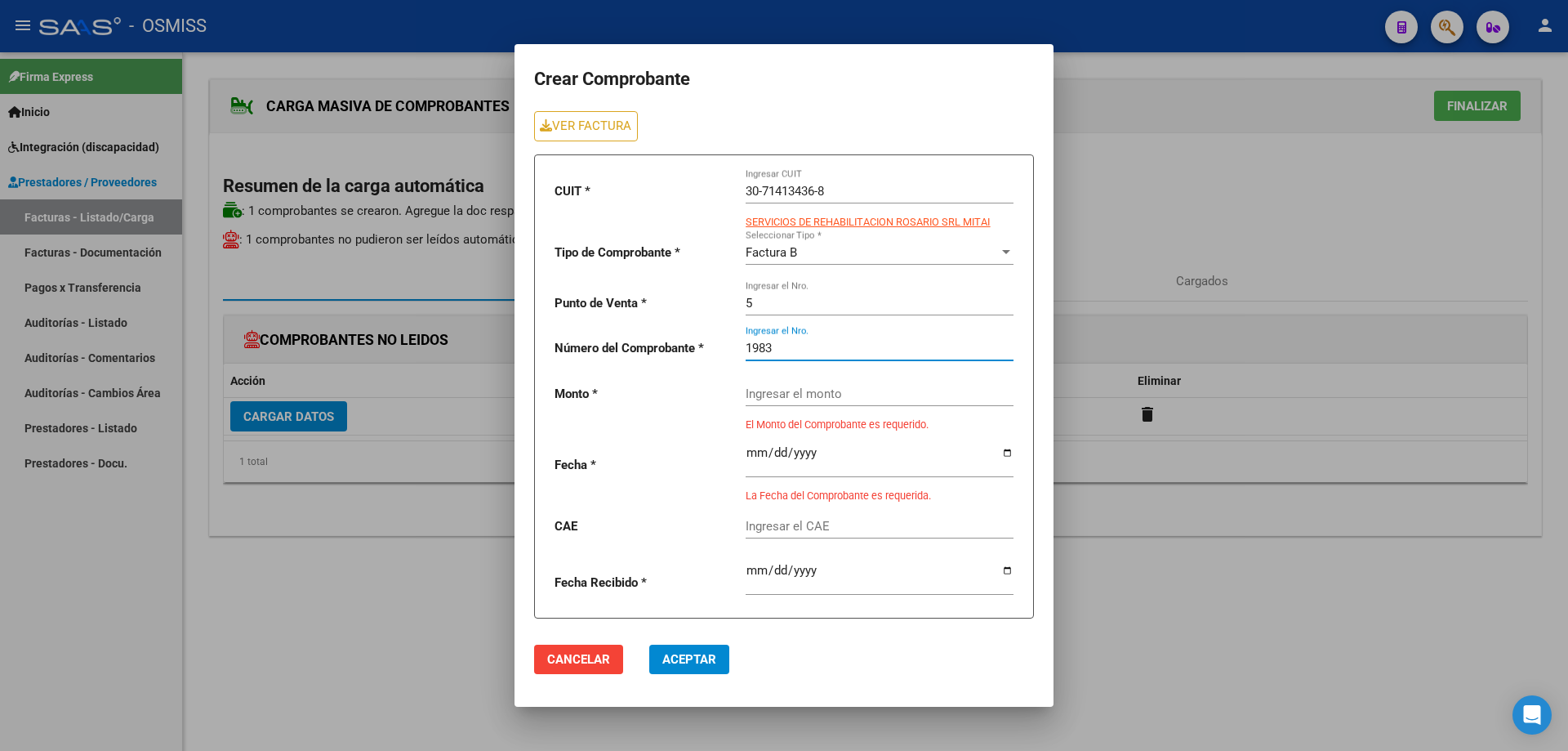
type input "1983"
click at [789, 399] on div "Ingresar el monto" at bounding box center [879, 397] width 268 height 50
paste input "475830.36"
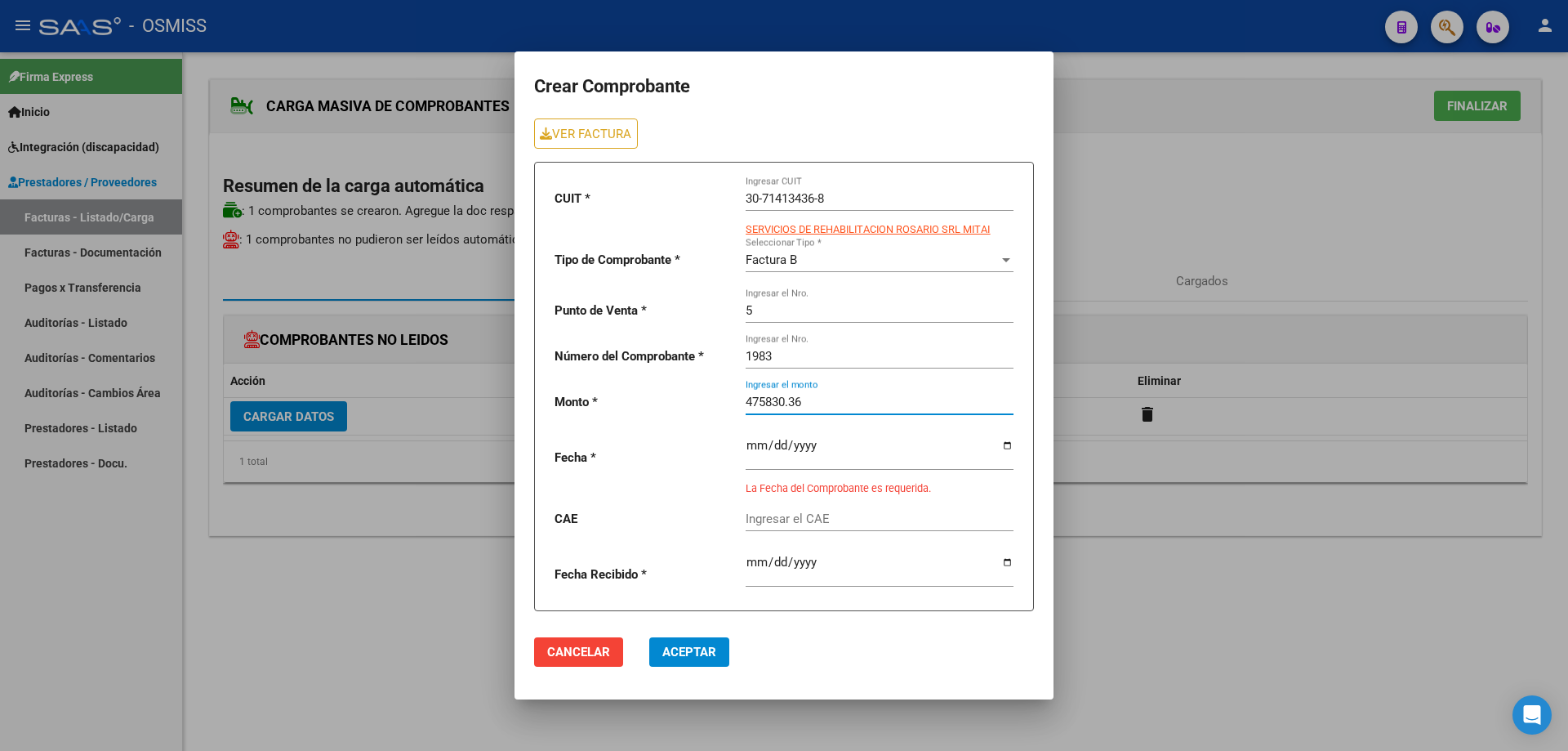
type input "475830.36"
click at [753, 449] on input "date" at bounding box center [879, 451] width 268 height 26
type input "[DATE]"
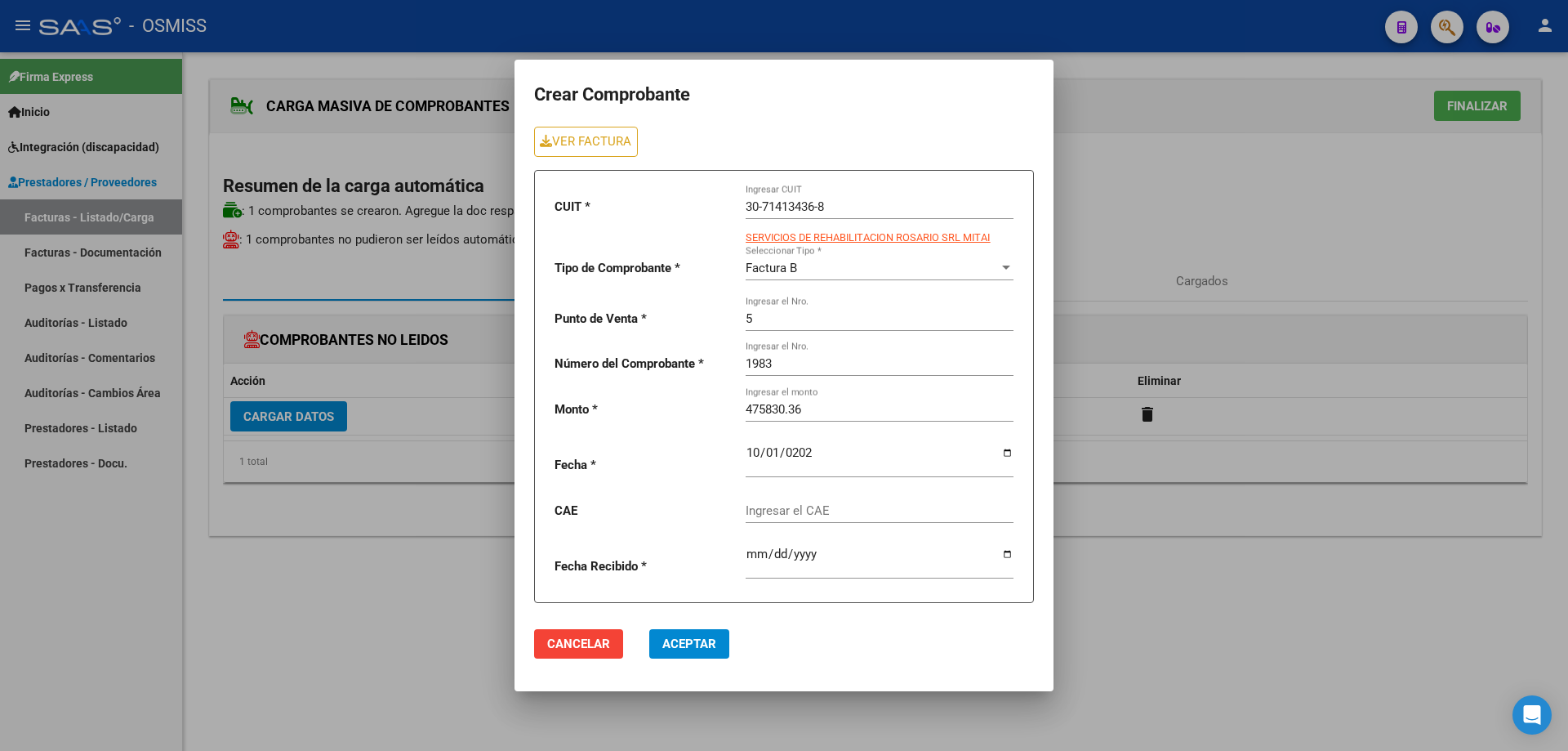
click at [805, 499] on div "Ingresar el CAE" at bounding box center [879, 506] width 268 height 35
paste input "75408133256486"
type input "75408133256486"
click at [700, 649] on span "Aceptar" at bounding box center [690, 644] width 54 height 15
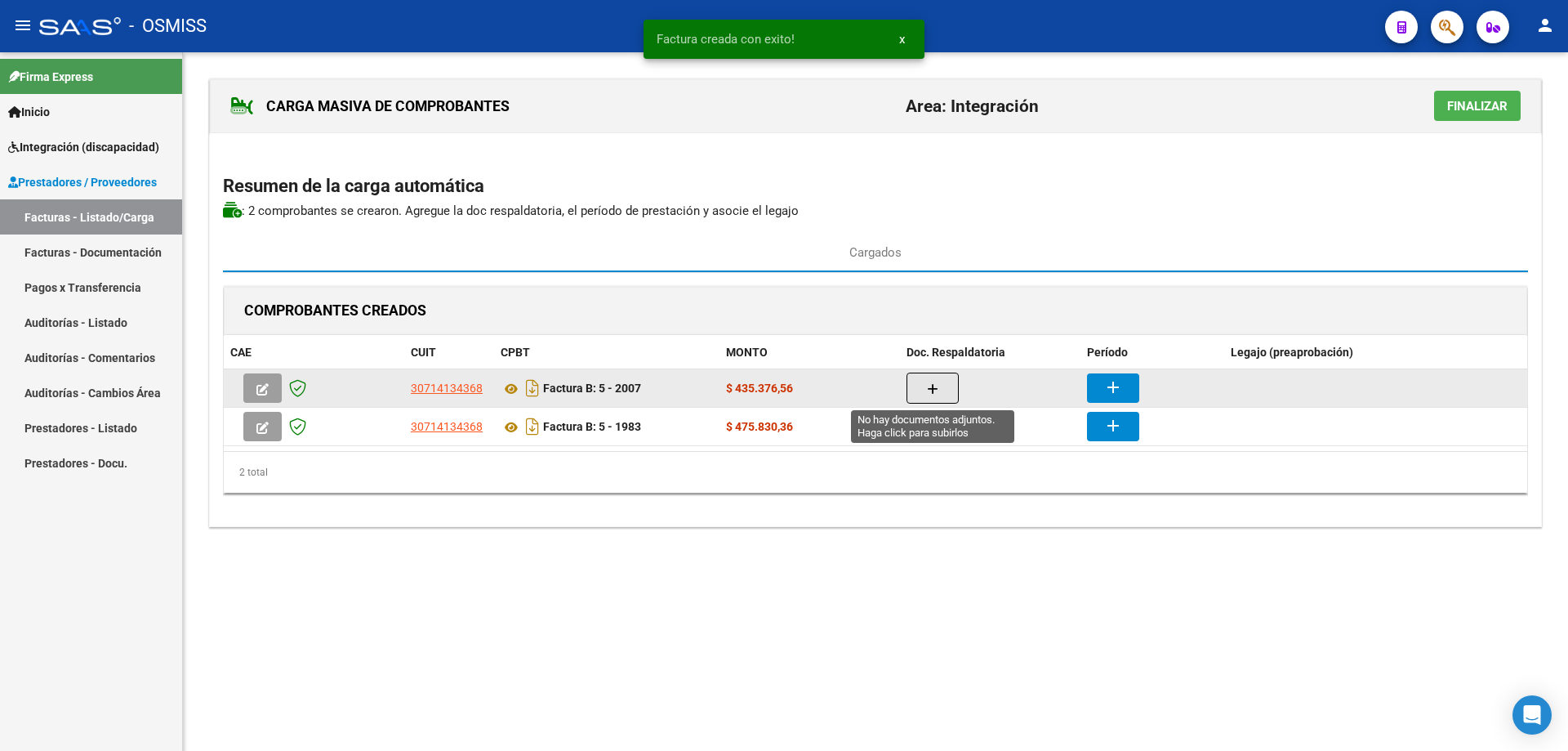
click at [939, 386] on button "button" at bounding box center [933, 387] width 52 height 31
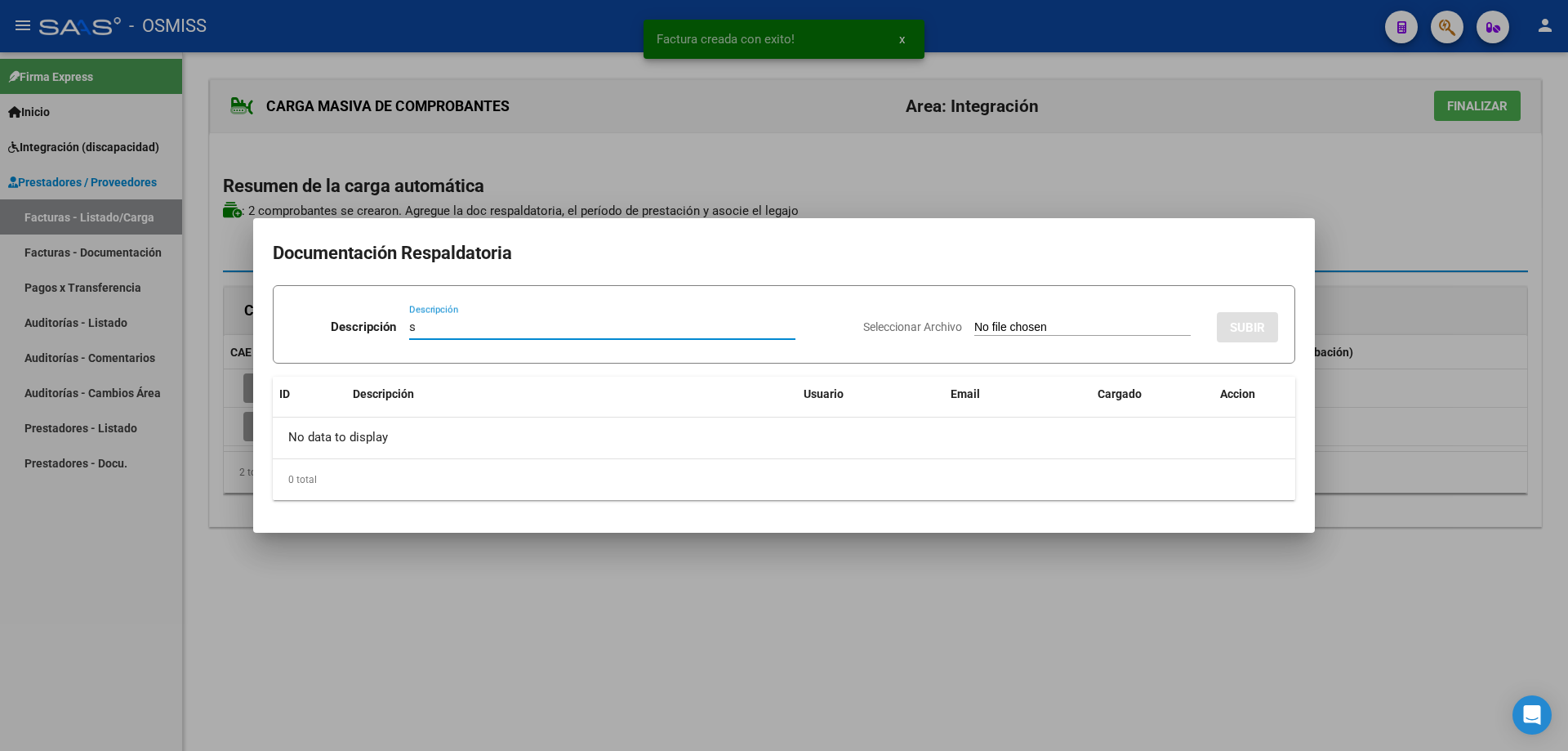
type input "s"
click at [974, 321] on input "Seleccionar Archivo" at bounding box center [1083, 328] width 217 height 15
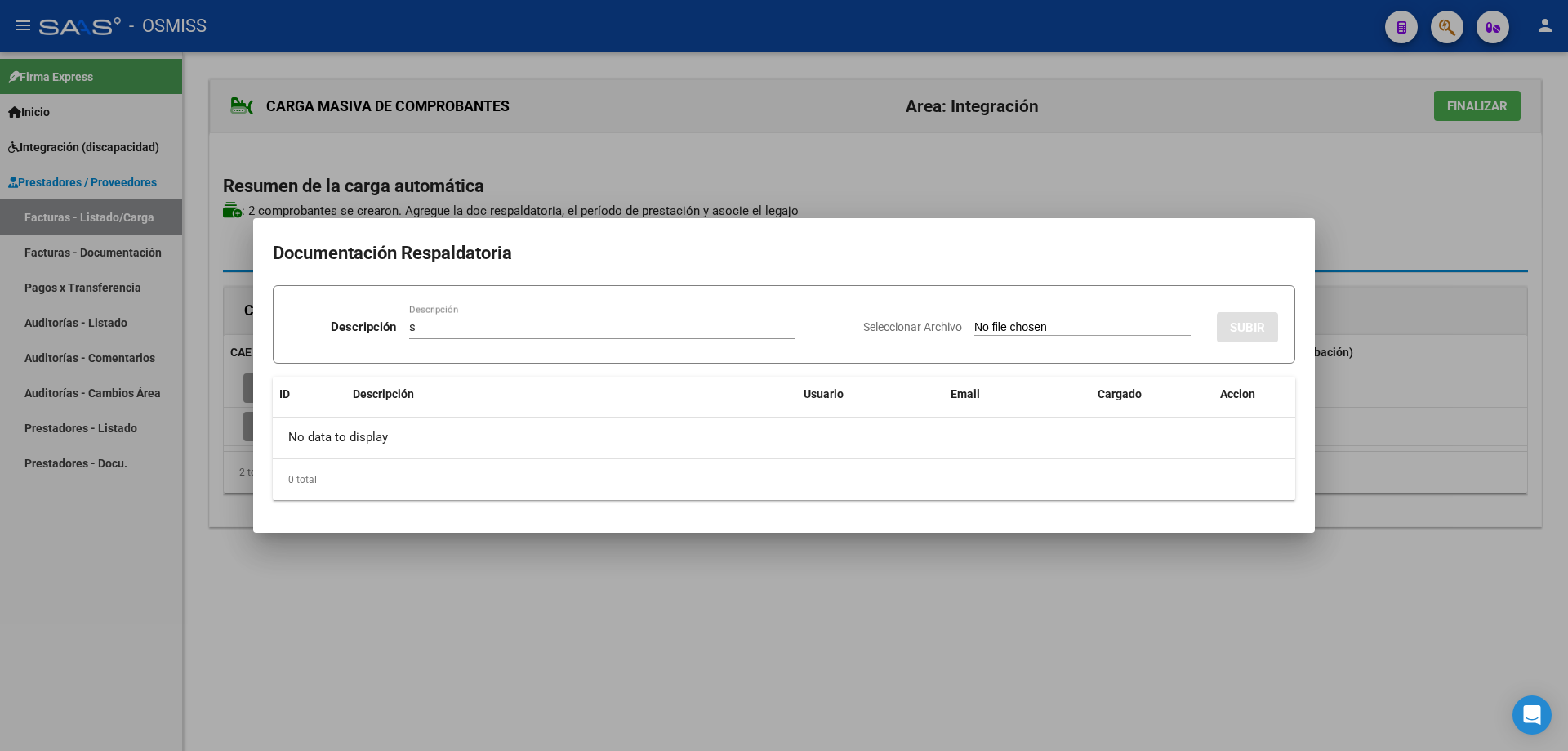
type input "C:\fakepath\[PERSON_NAME].pdf"
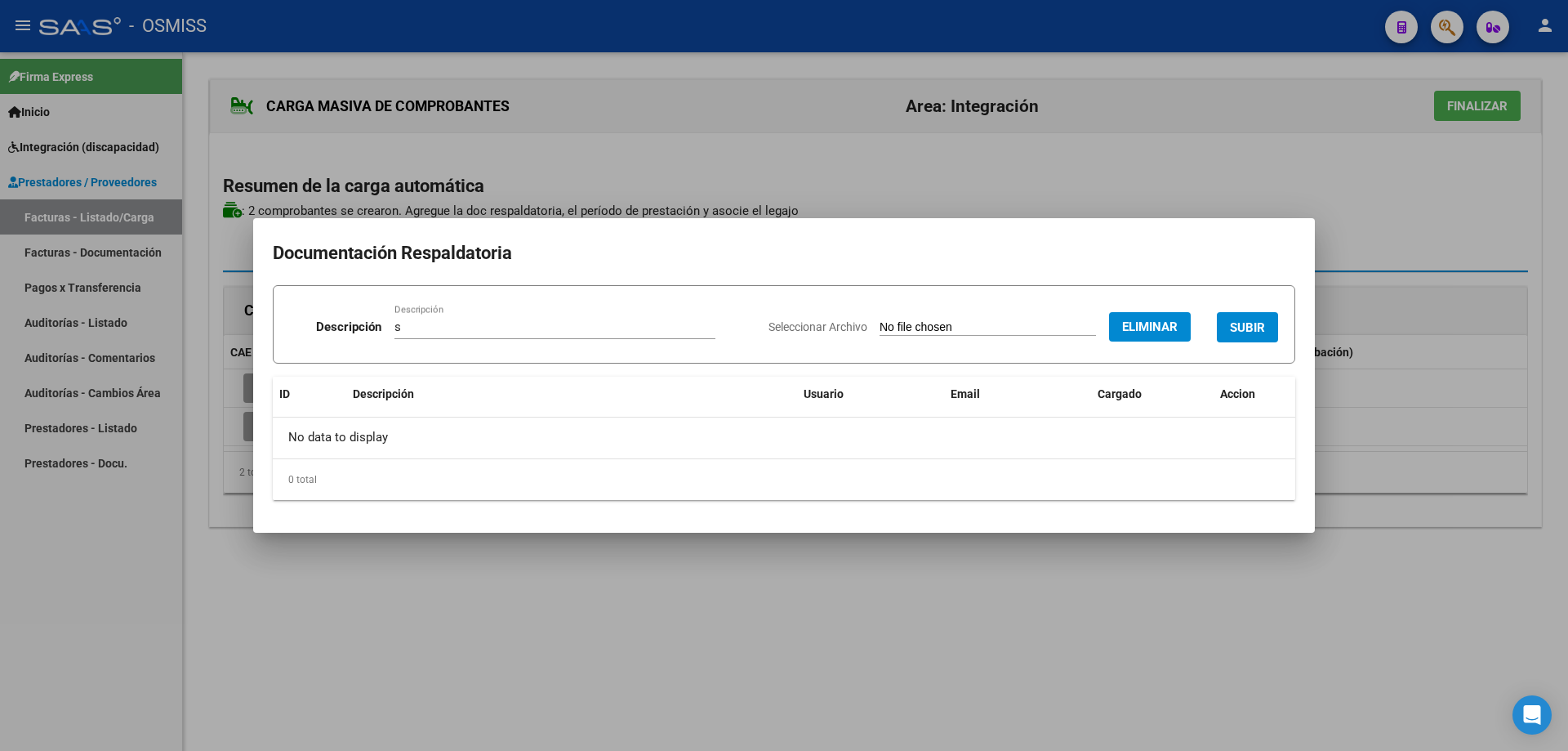
click at [1259, 324] on span "SUBIR" at bounding box center [1248, 328] width 35 height 15
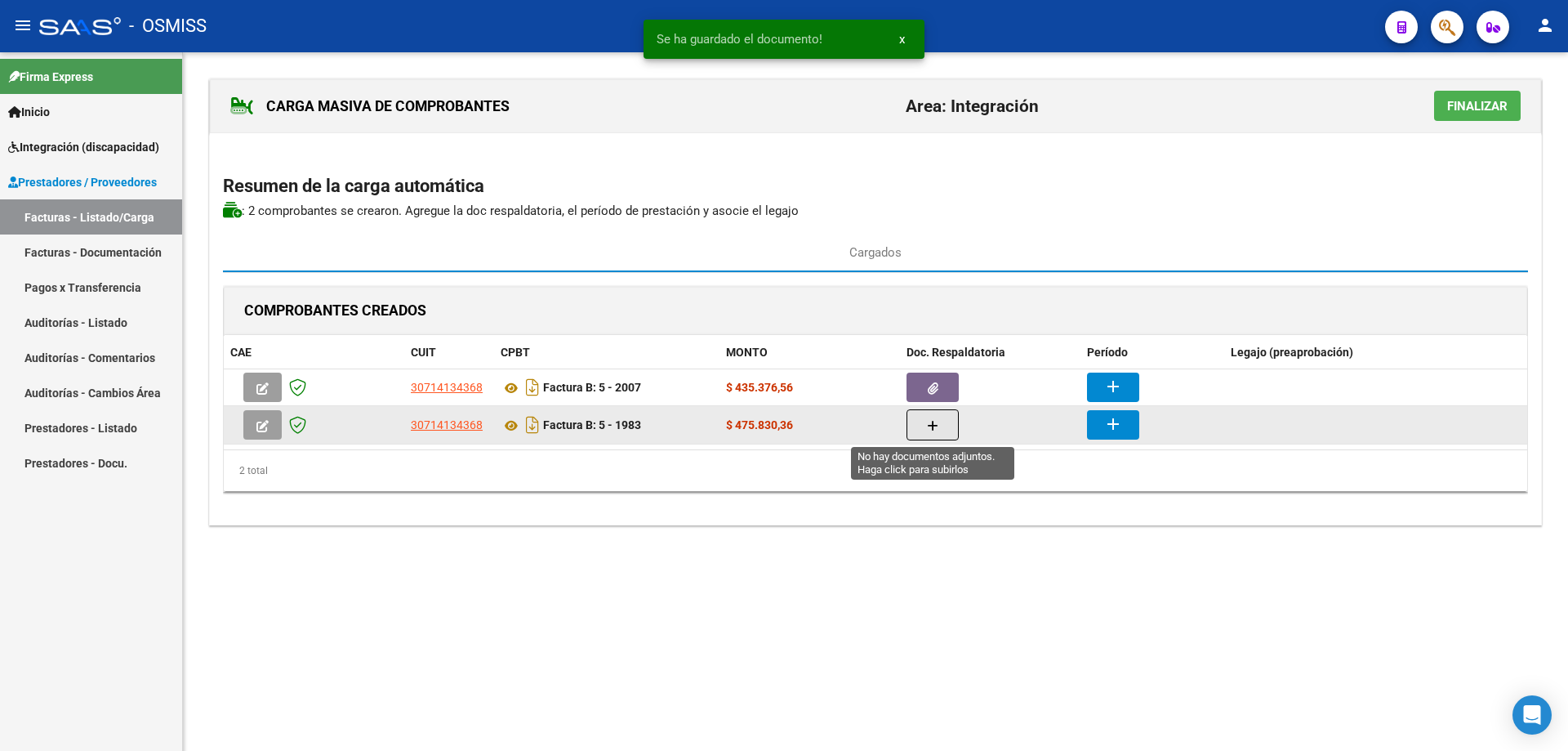
click at [950, 423] on button "button" at bounding box center [933, 424] width 52 height 31
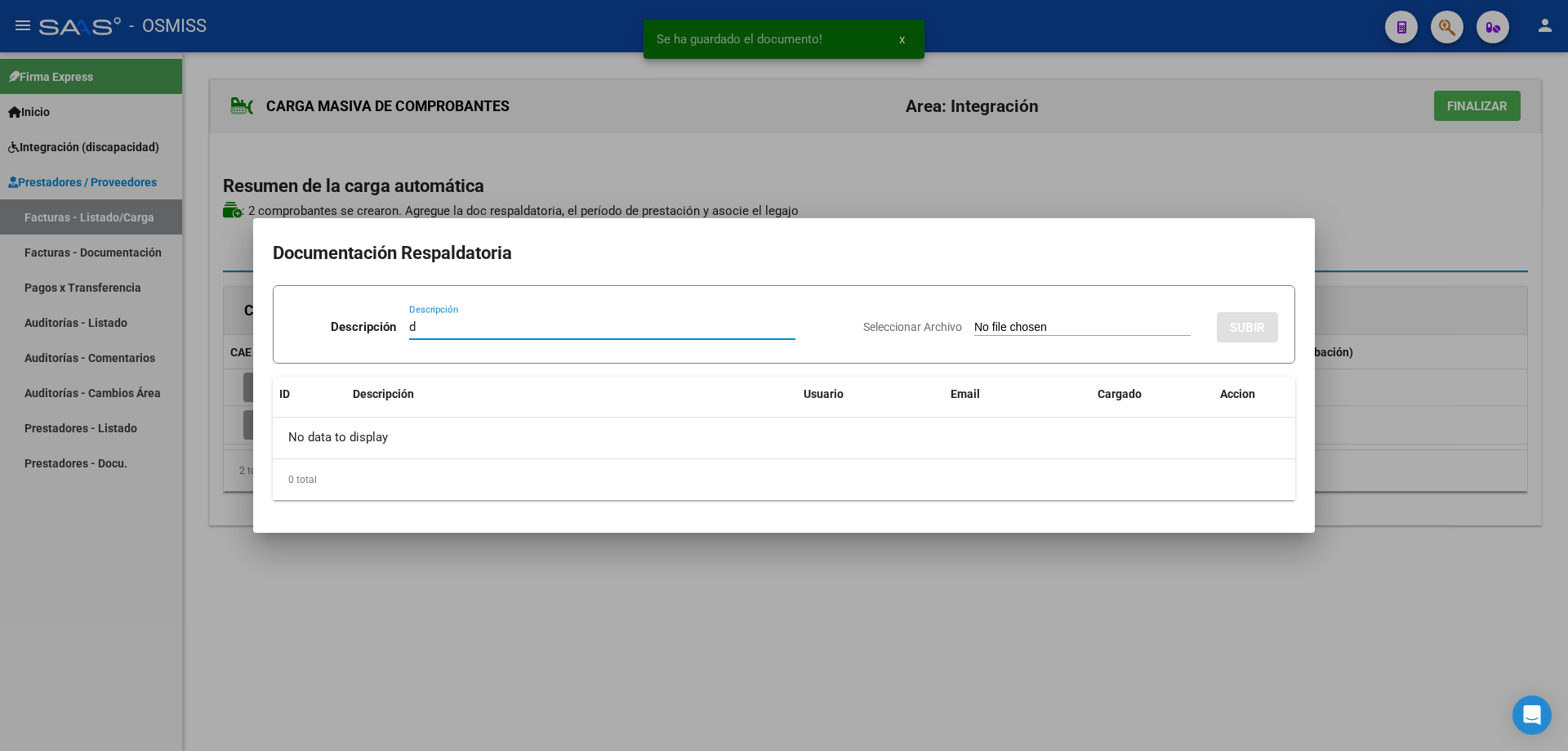
type input "d"
click at [974, 326] on input "Seleccionar Archivo" at bounding box center [1083, 328] width 217 height 15
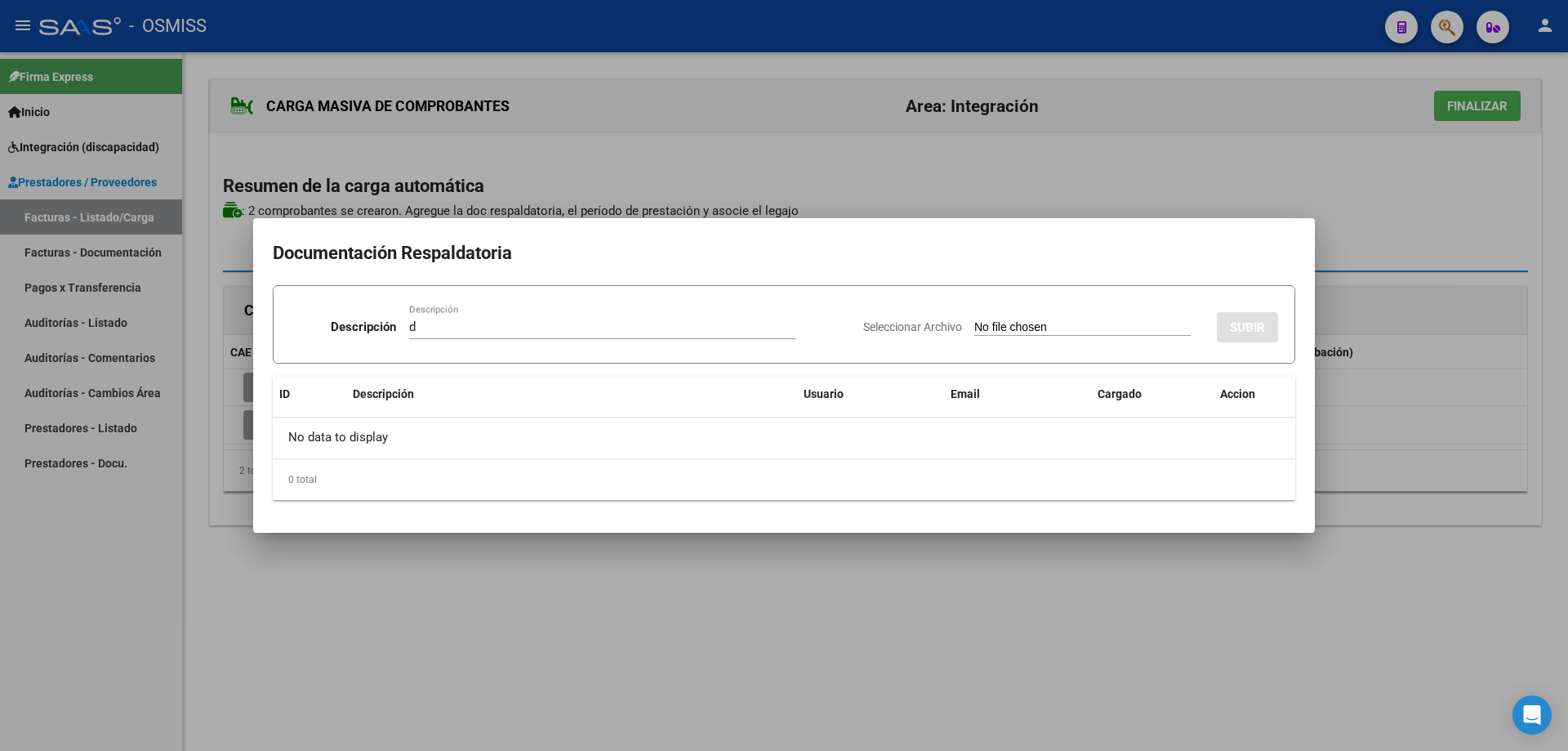
type input "C:\fakepath\[PERSON_NAME].pdf"
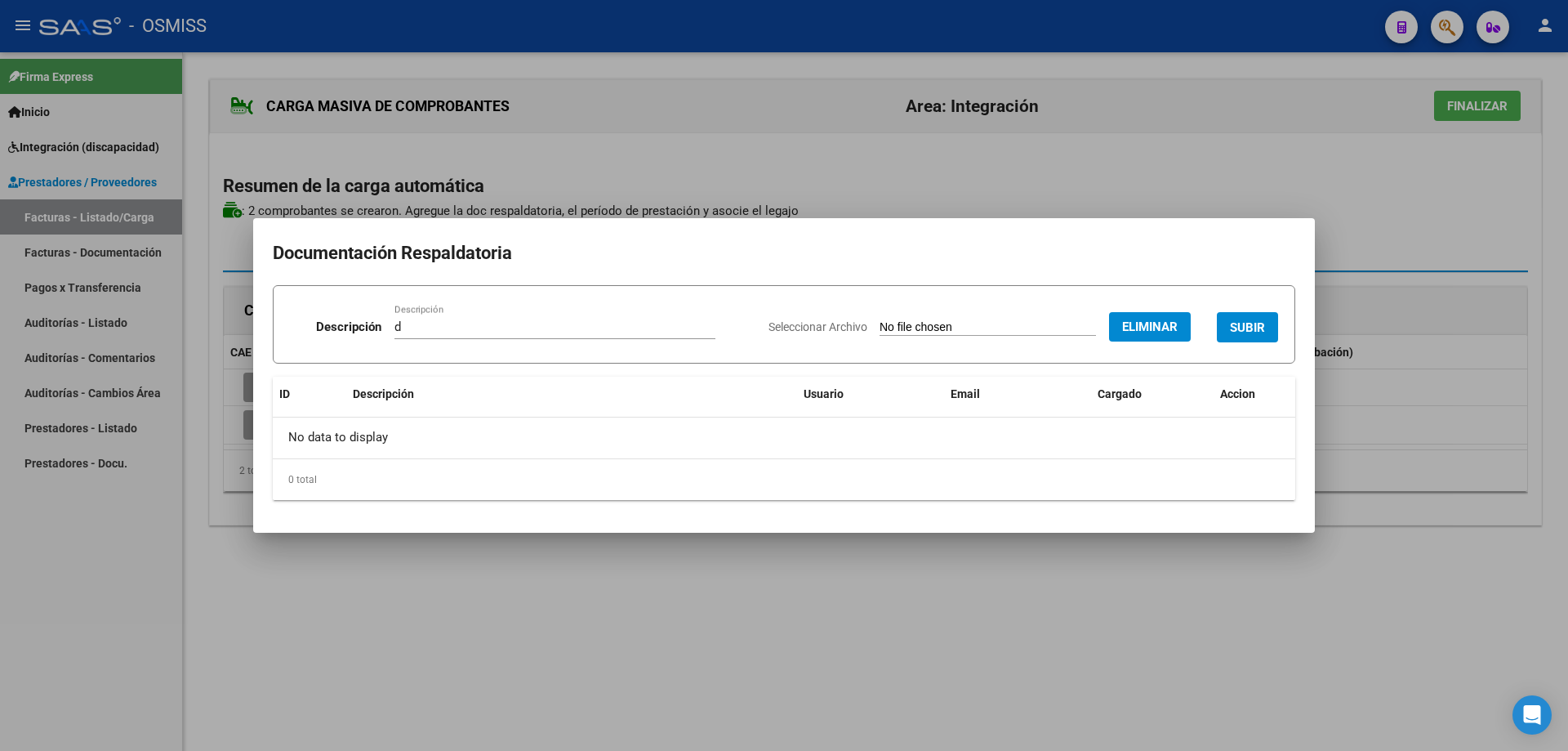
click at [1248, 332] on span "SUBIR" at bounding box center [1248, 328] width 35 height 15
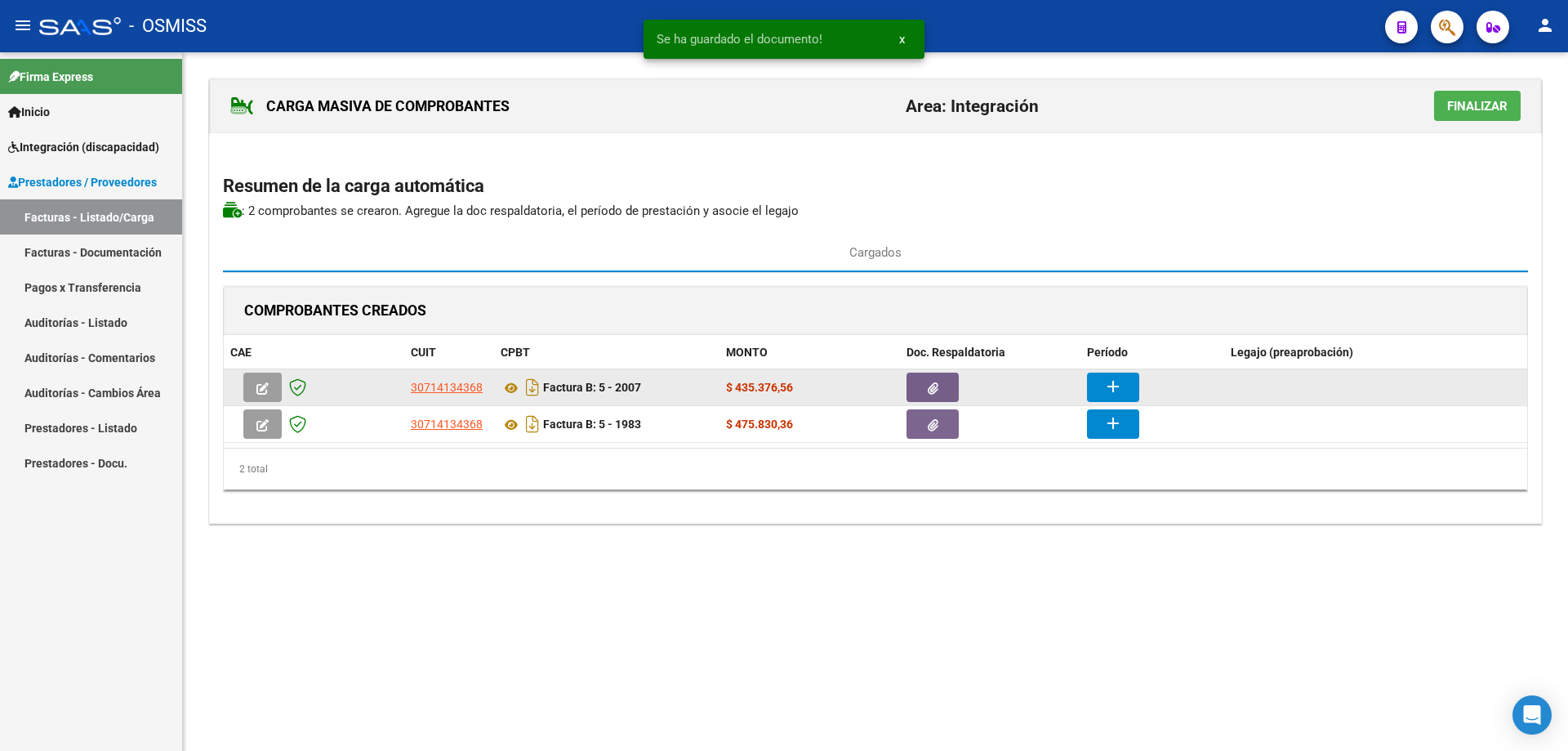
click at [1093, 378] on button "add" at bounding box center [1113, 386] width 52 height 29
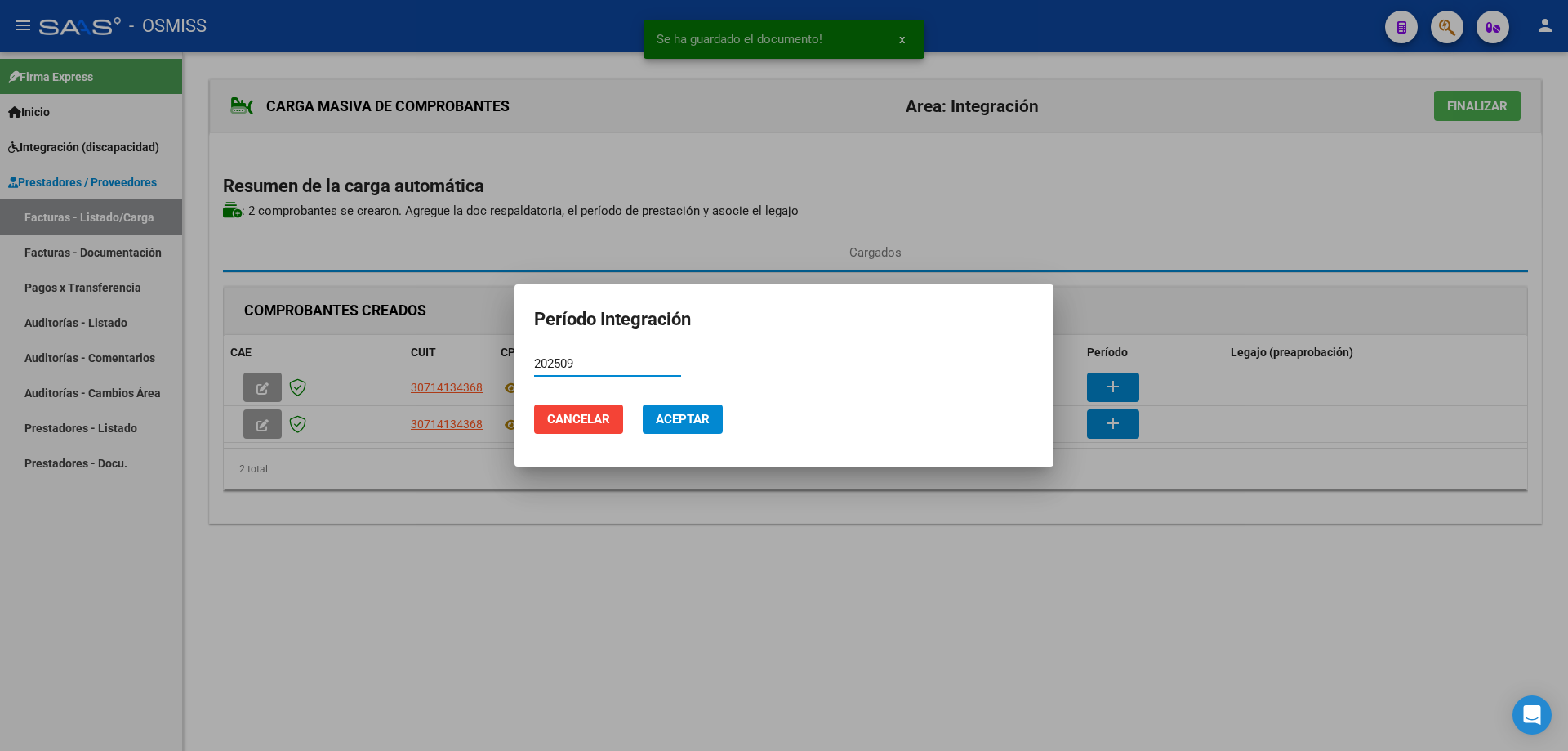
type input "202509"
click at [690, 412] on span "Aceptar" at bounding box center [683, 419] width 54 height 15
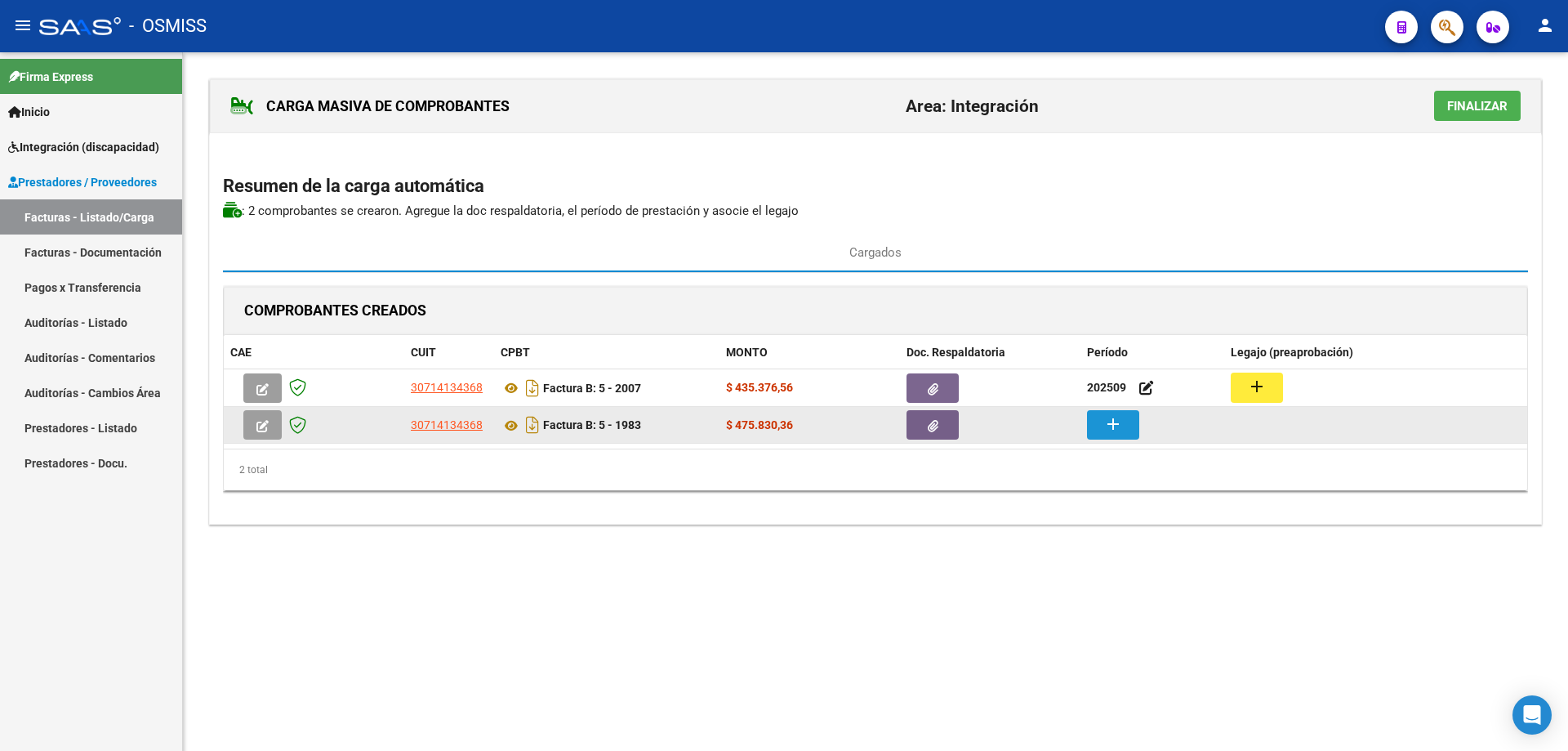
click at [1127, 431] on button "add" at bounding box center [1113, 424] width 52 height 29
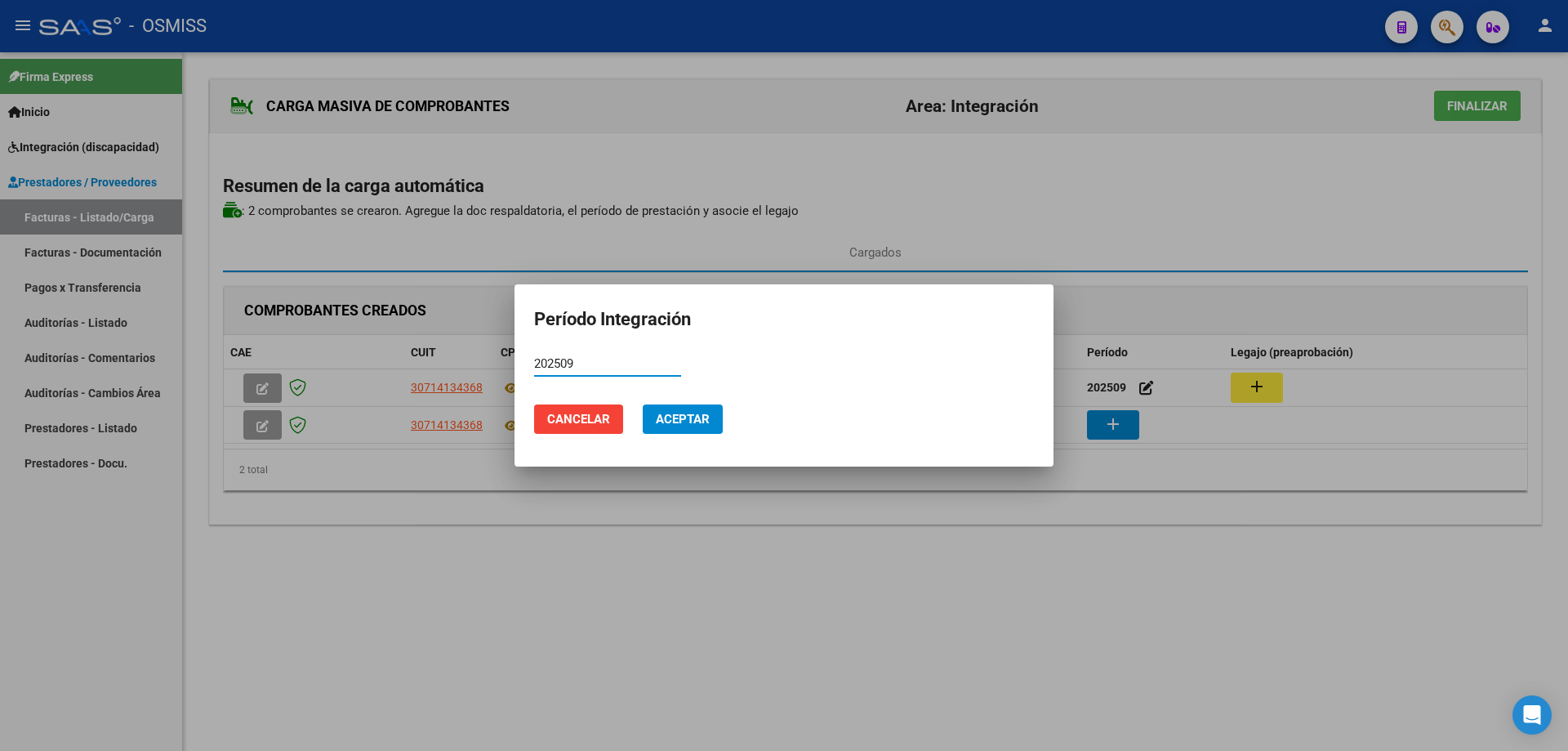
type input "202509"
click at [710, 416] on span "Aceptar" at bounding box center [683, 419] width 54 height 15
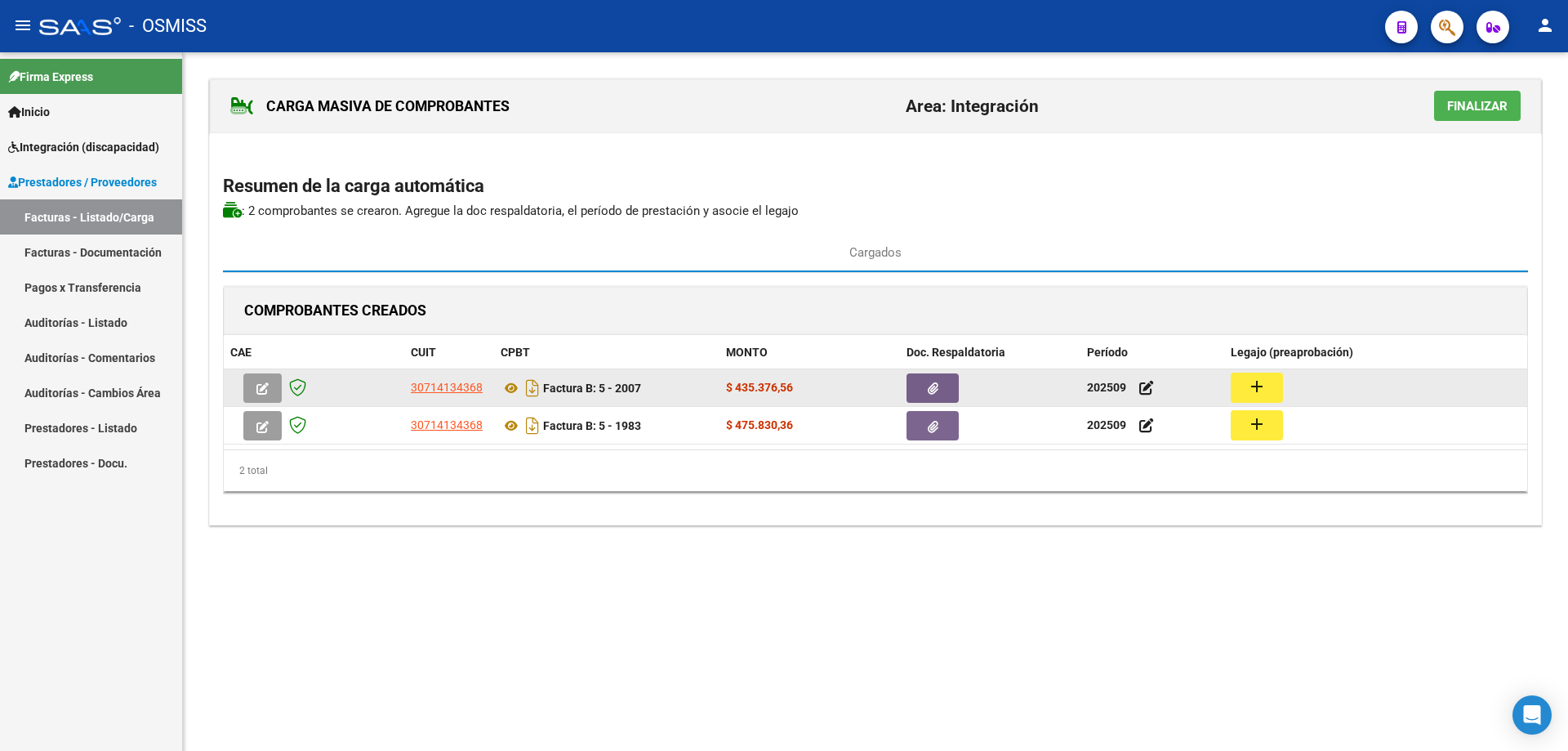
click at [1256, 374] on button "add" at bounding box center [1257, 387] width 52 height 30
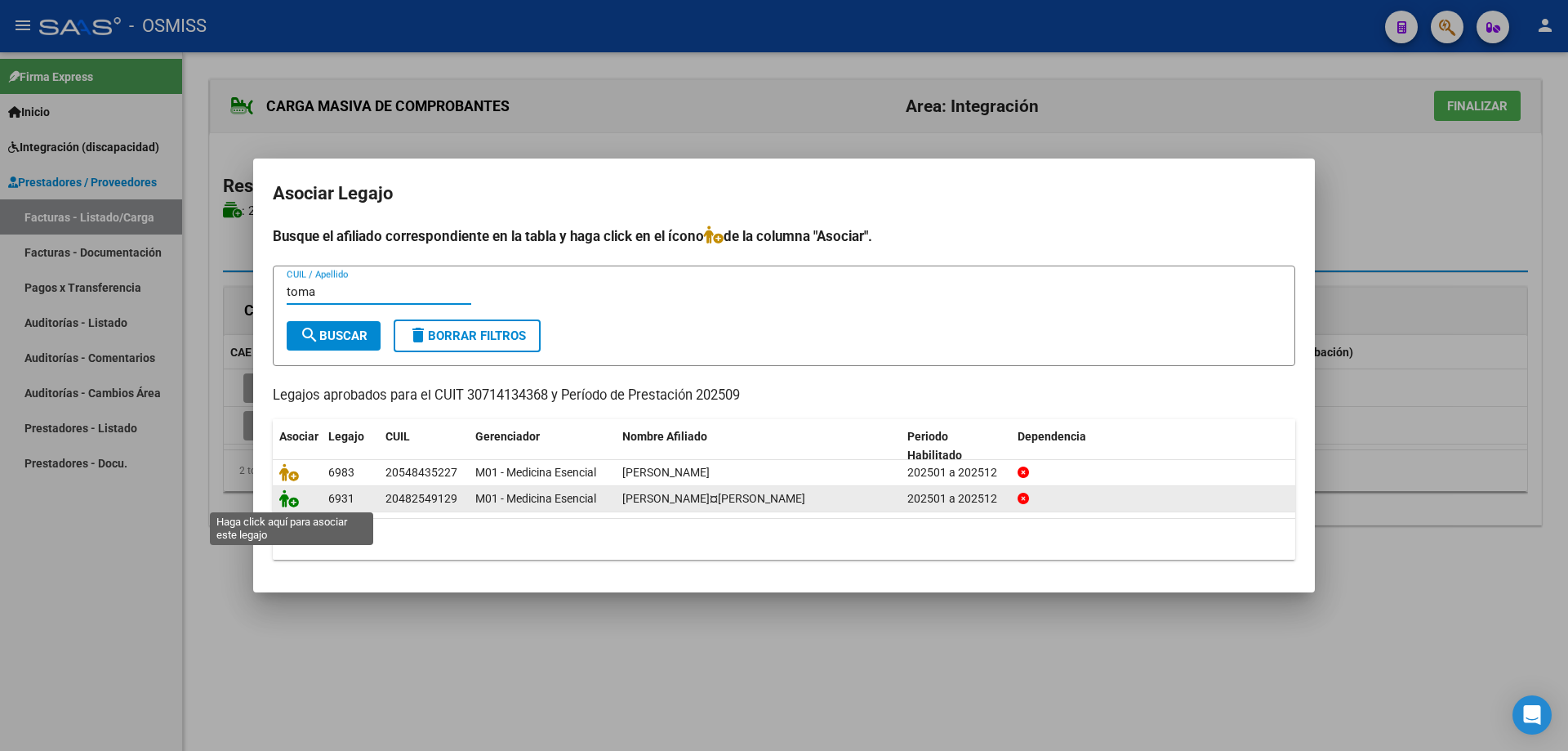
type input "toma"
click at [286, 499] on icon at bounding box center [289, 498] width 19 height 18
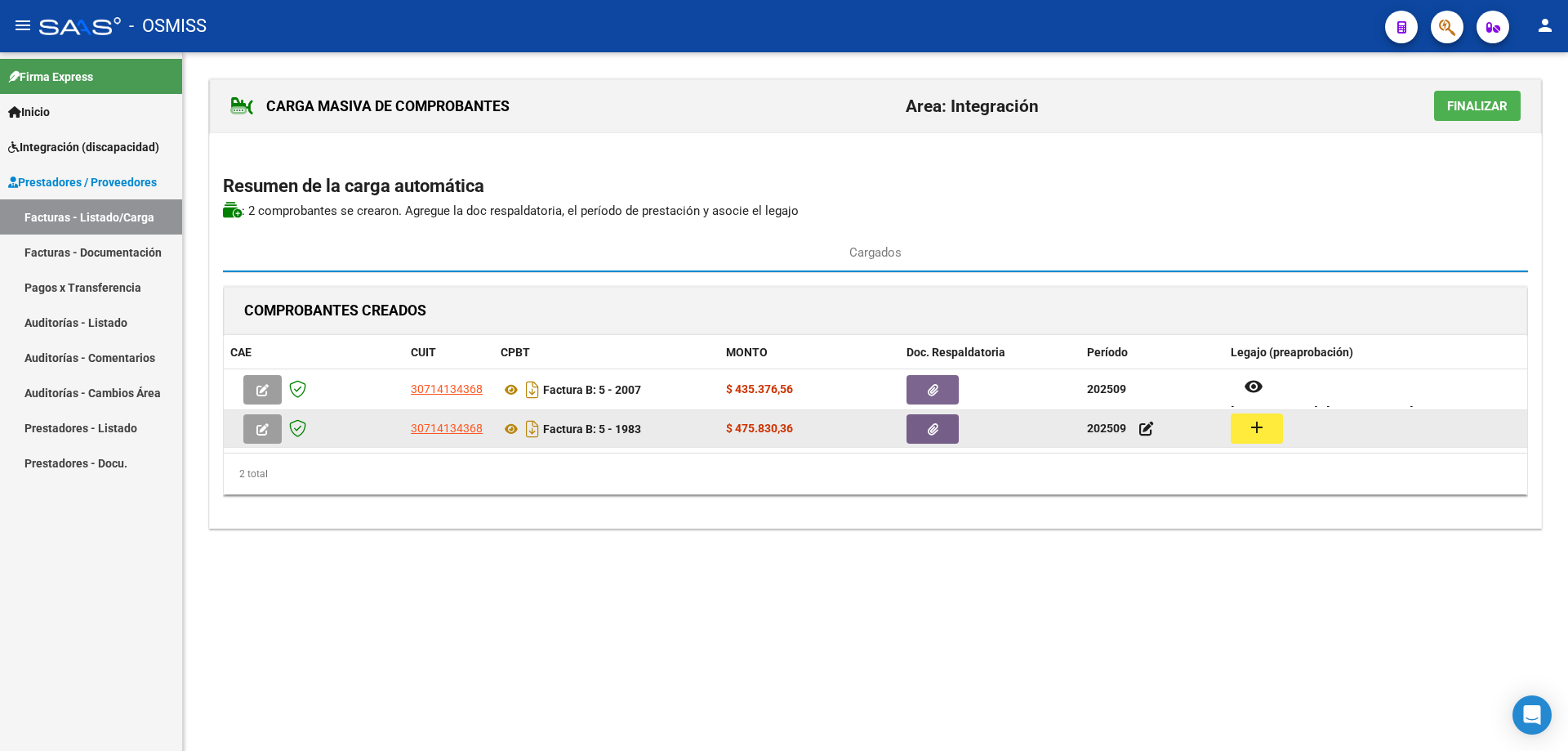
click at [1249, 428] on mat-icon "add" at bounding box center [1256, 427] width 19 height 19
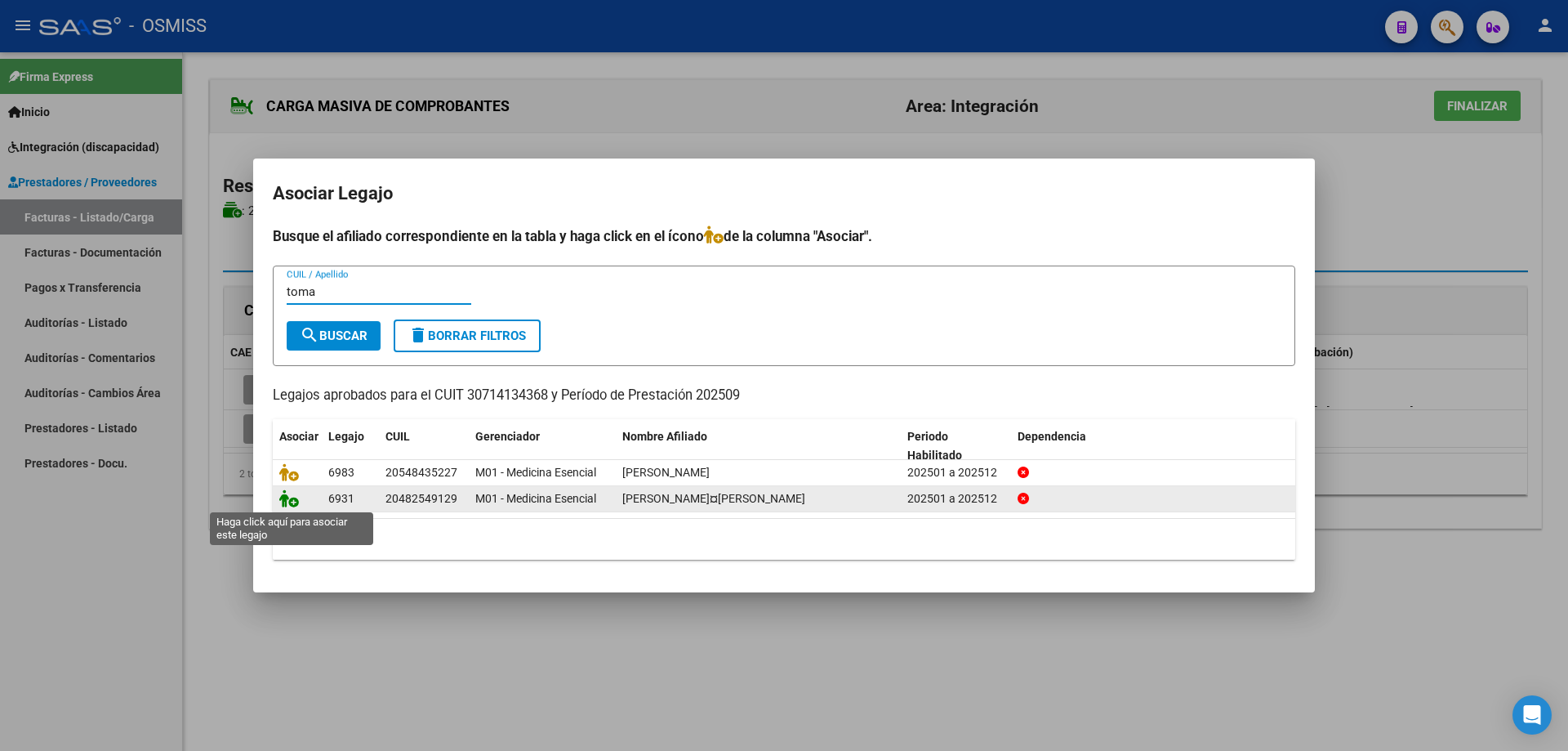
type input "toma"
click at [288, 501] on icon at bounding box center [289, 498] width 19 height 18
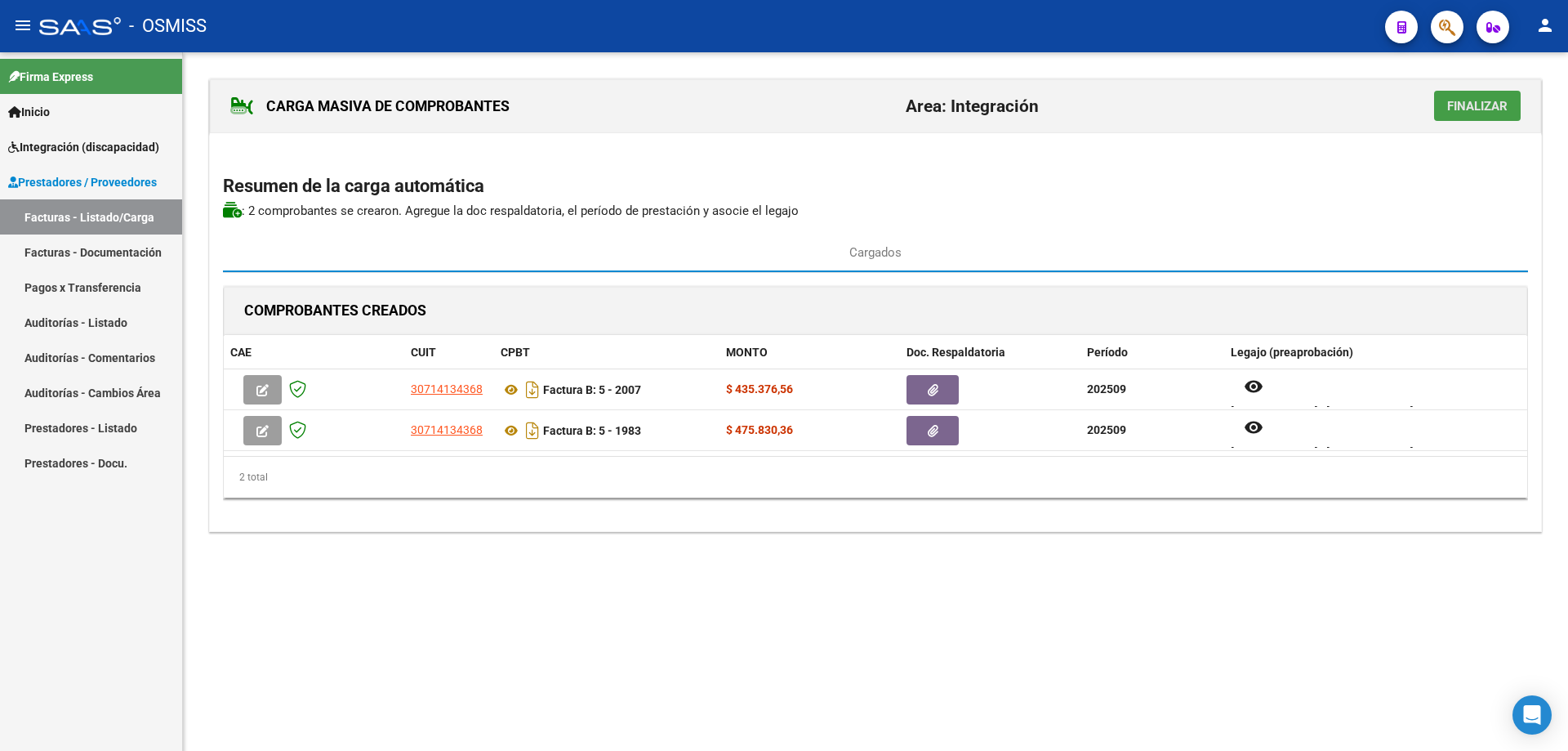
click at [1471, 105] on span "Finalizar" at bounding box center [1477, 107] width 60 height 15
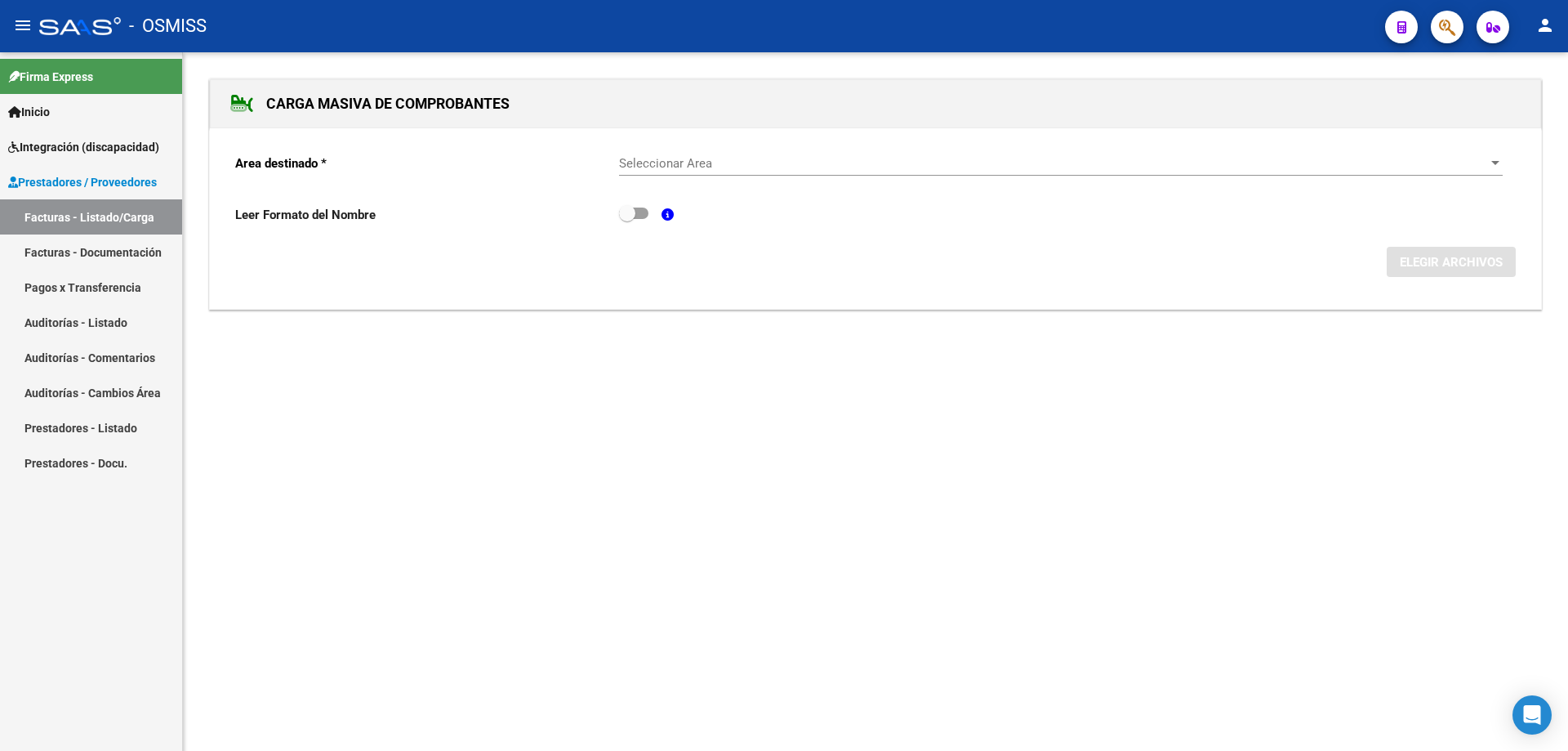
click at [732, 171] on div "Seleccionar Area Seleccionar Area" at bounding box center [1061, 158] width 884 height 35
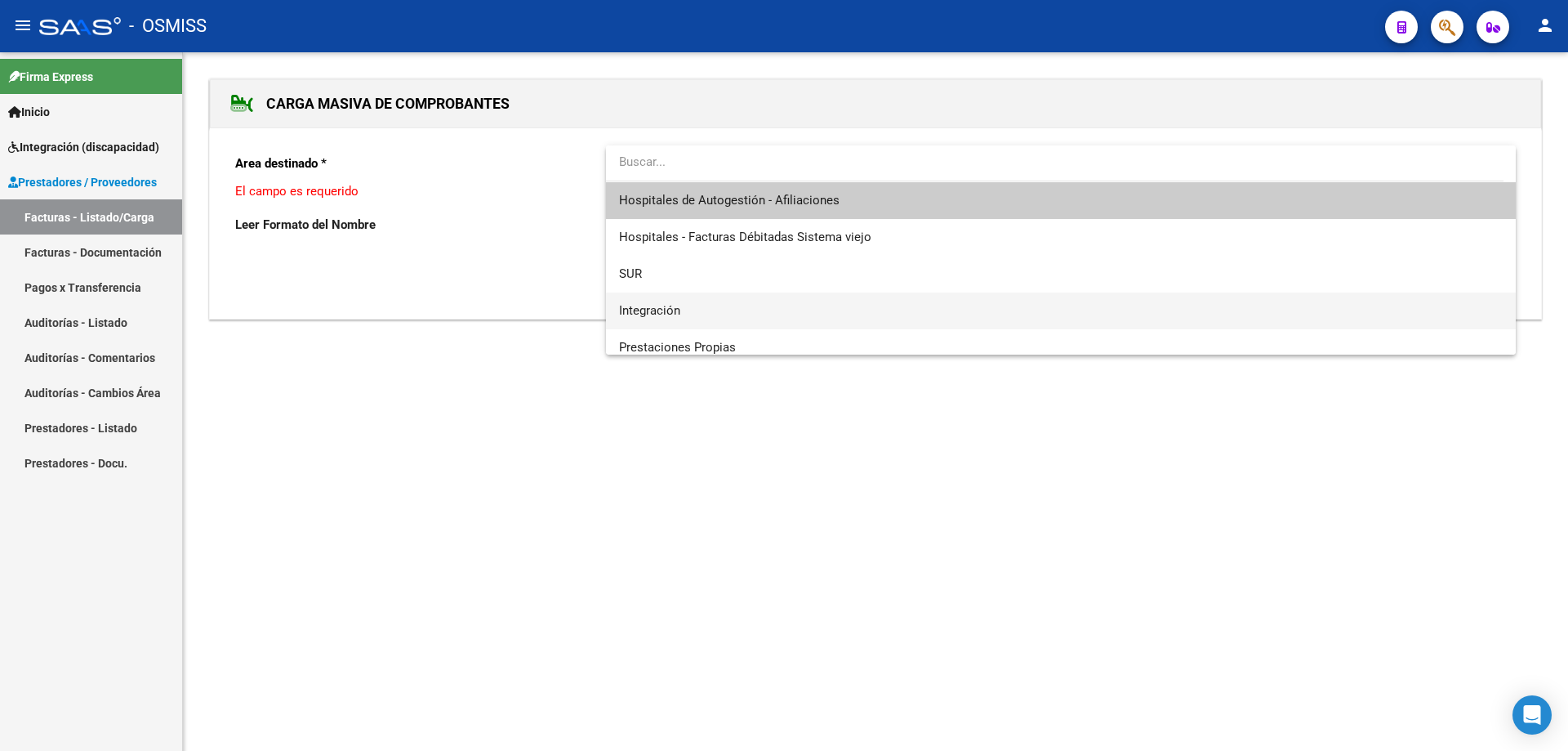
click at [704, 307] on span "Integración" at bounding box center [1061, 311] width 884 height 37
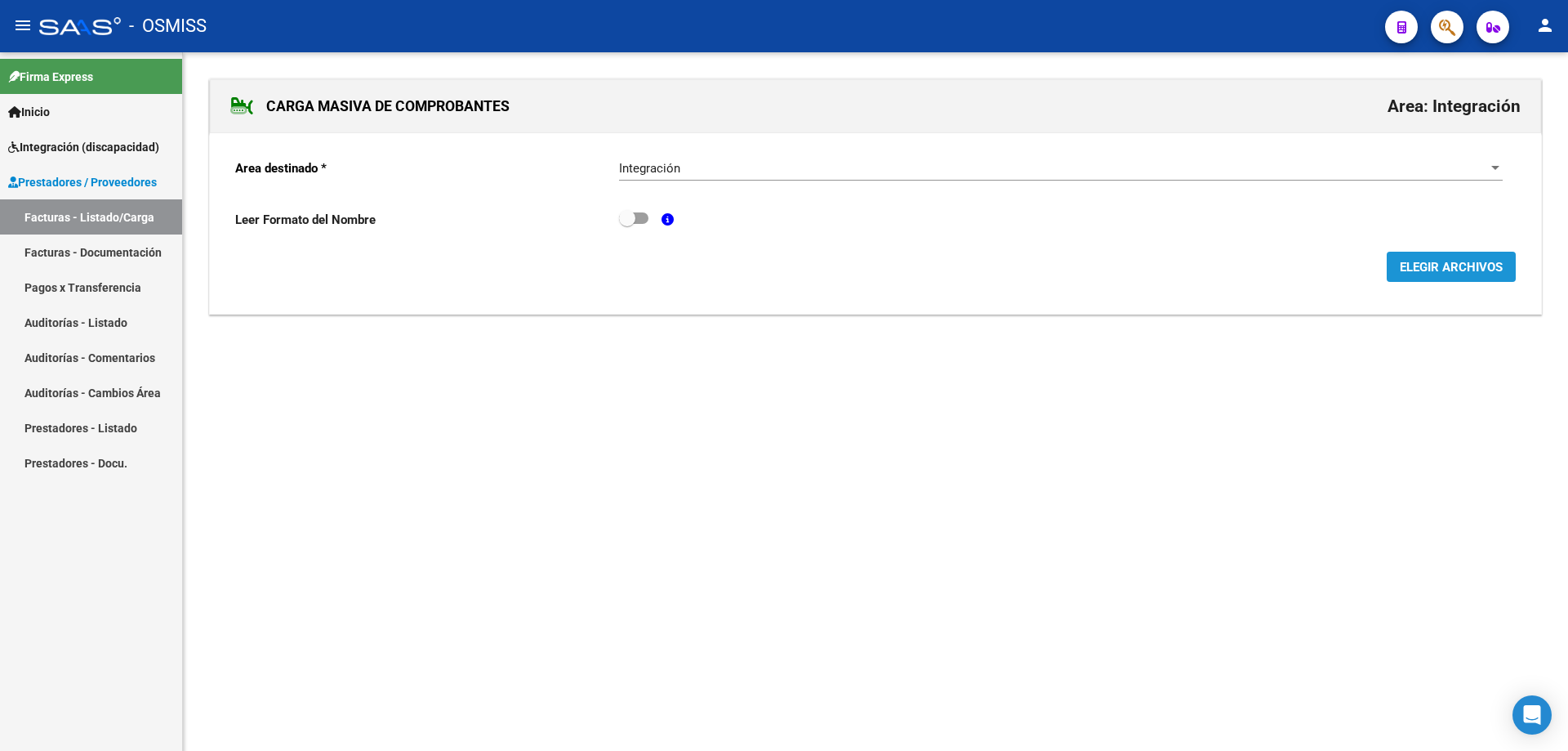
click at [1438, 275] on span "ELEGIR ARCHIVOS" at bounding box center [1451, 267] width 103 height 15
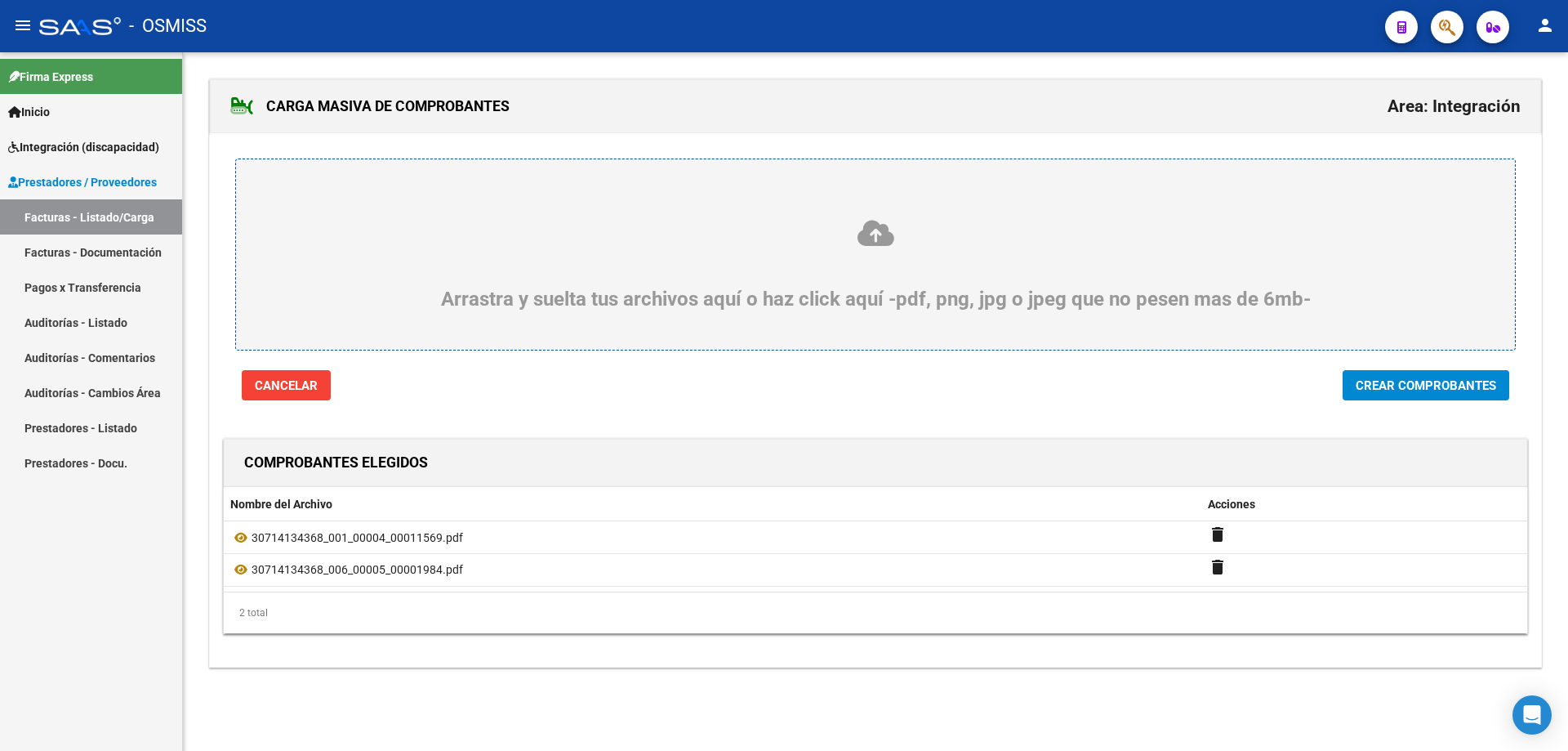
click at [1447, 384] on span "Crear Comprobantes" at bounding box center [1425, 386] width 140 height 15
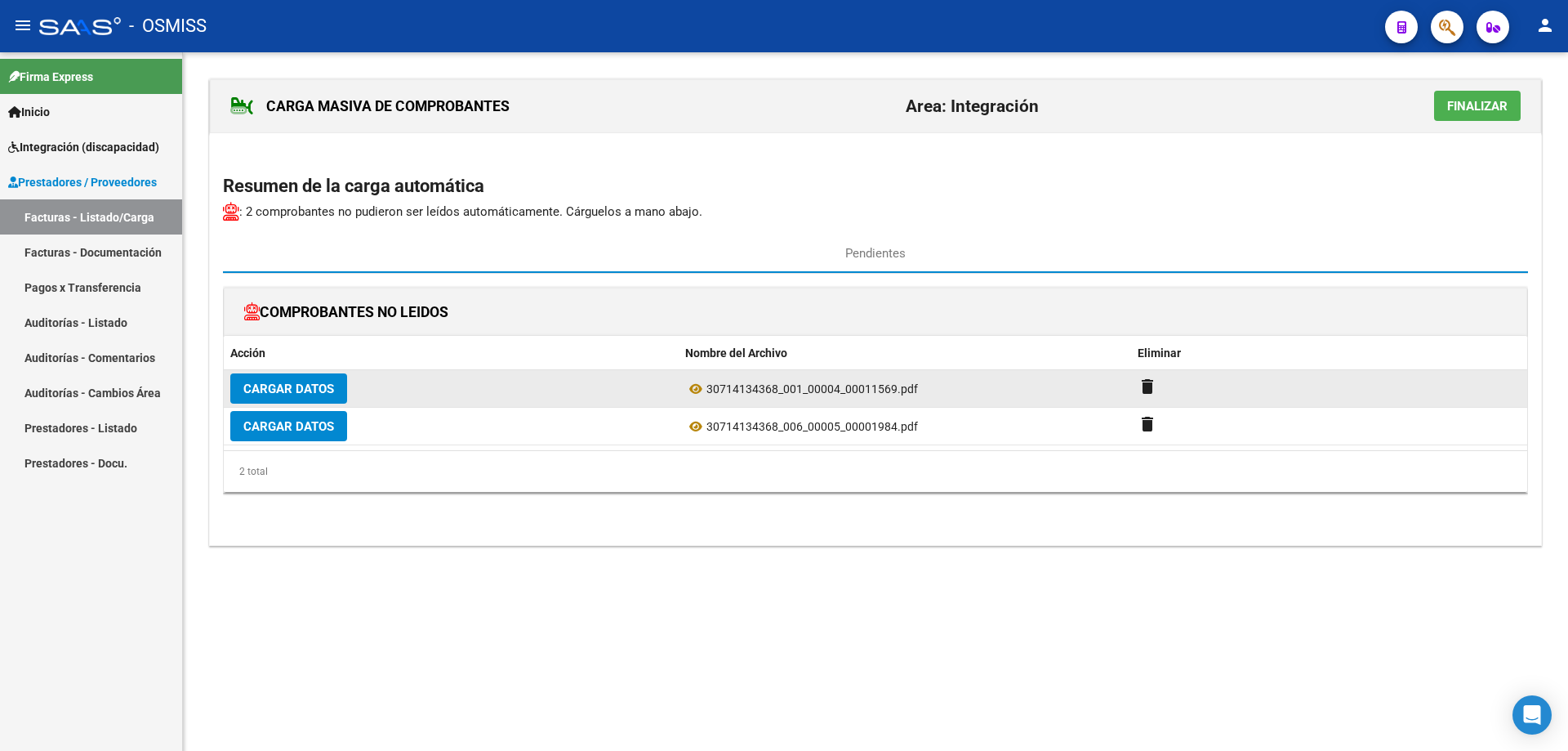
click at [299, 379] on button "Cargar Datos" at bounding box center [288, 388] width 117 height 30
click at [292, 391] on span "Cargar Datos" at bounding box center [289, 389] width 91 height 15
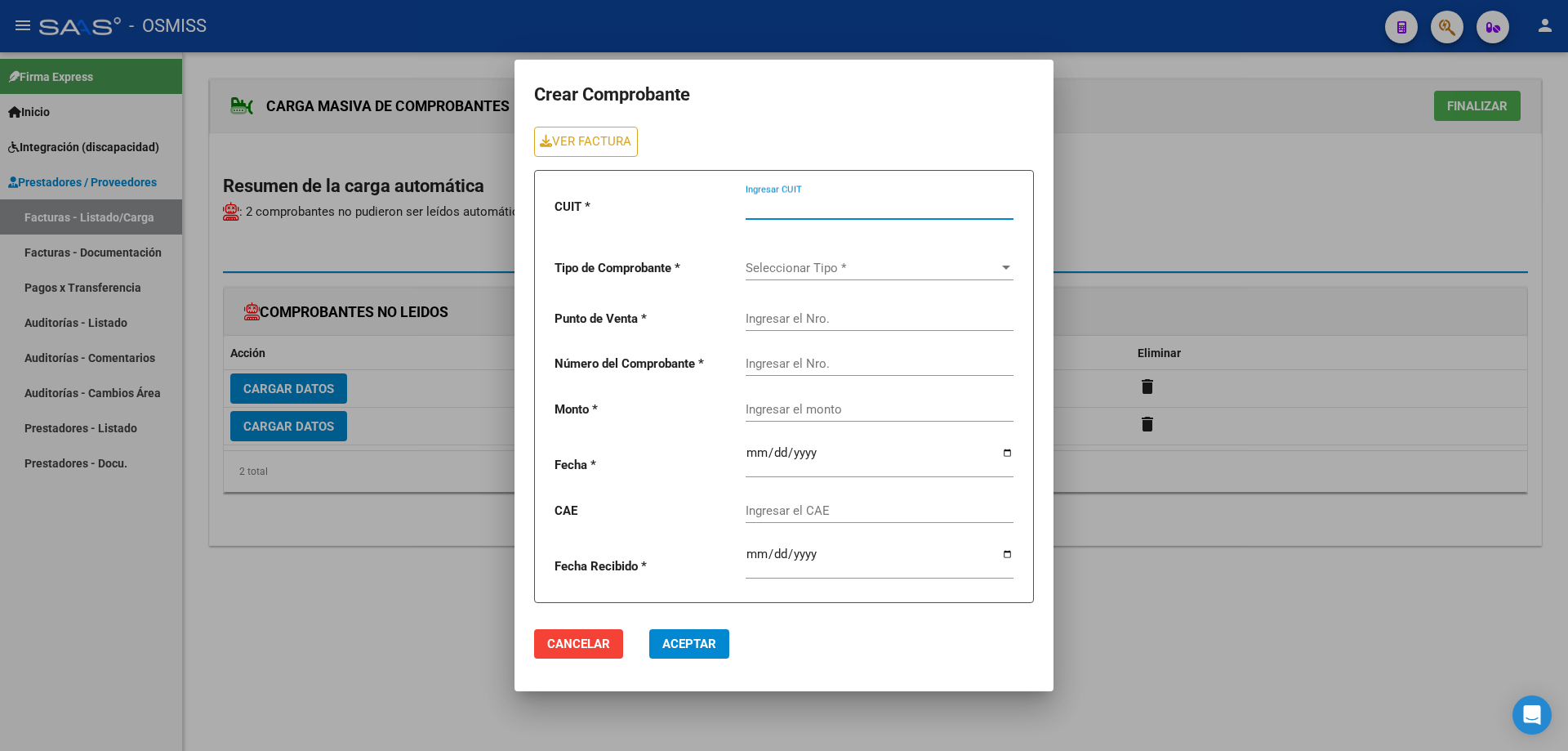
click at [775, 206] on input "Ingresar CUIT" at bounding box center [879, 207] width 268 height 15
type input "30-71413436-8"
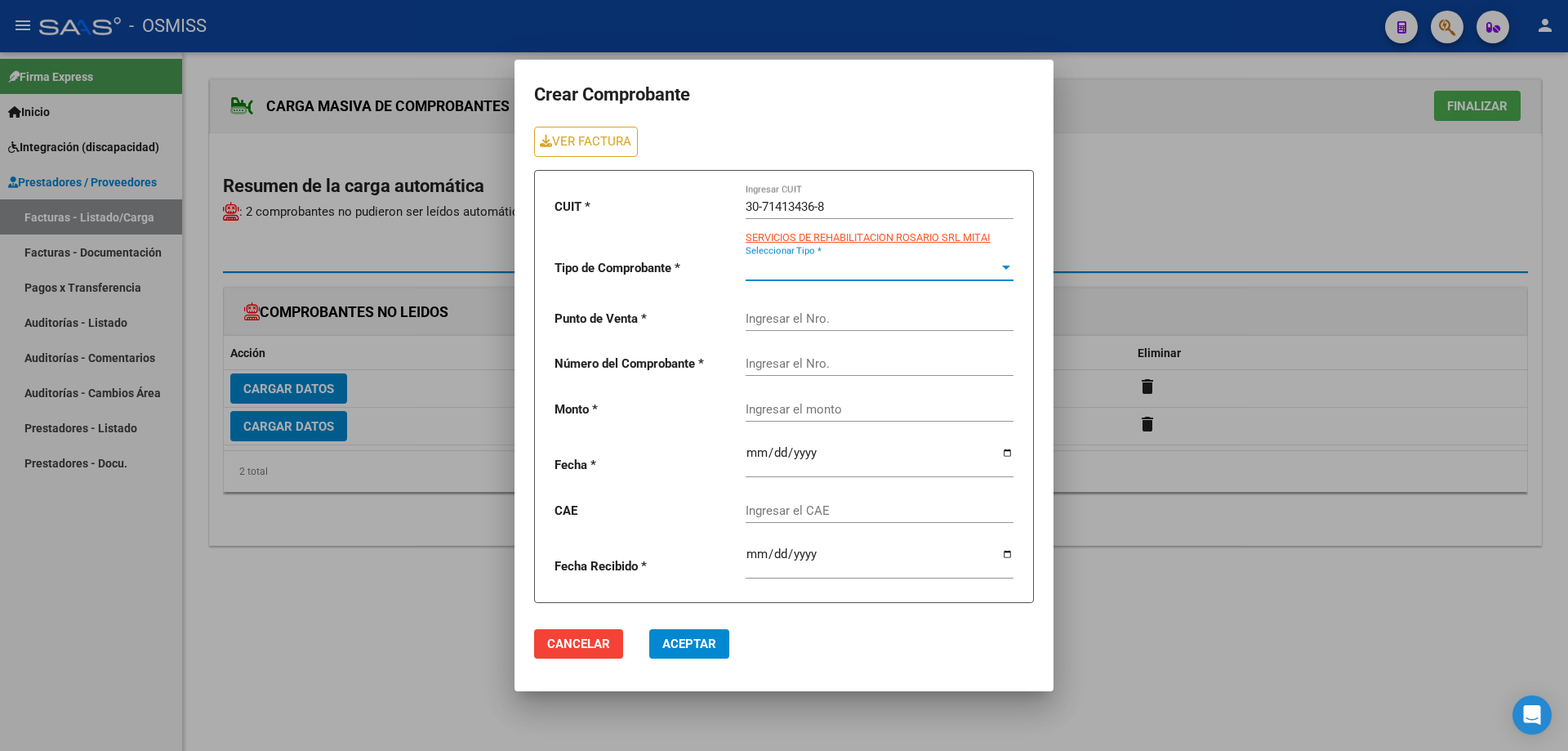
click at [800, 275] on span "Seleccionar Tipo *" at bounding box center [872, 268] width 253 height 15
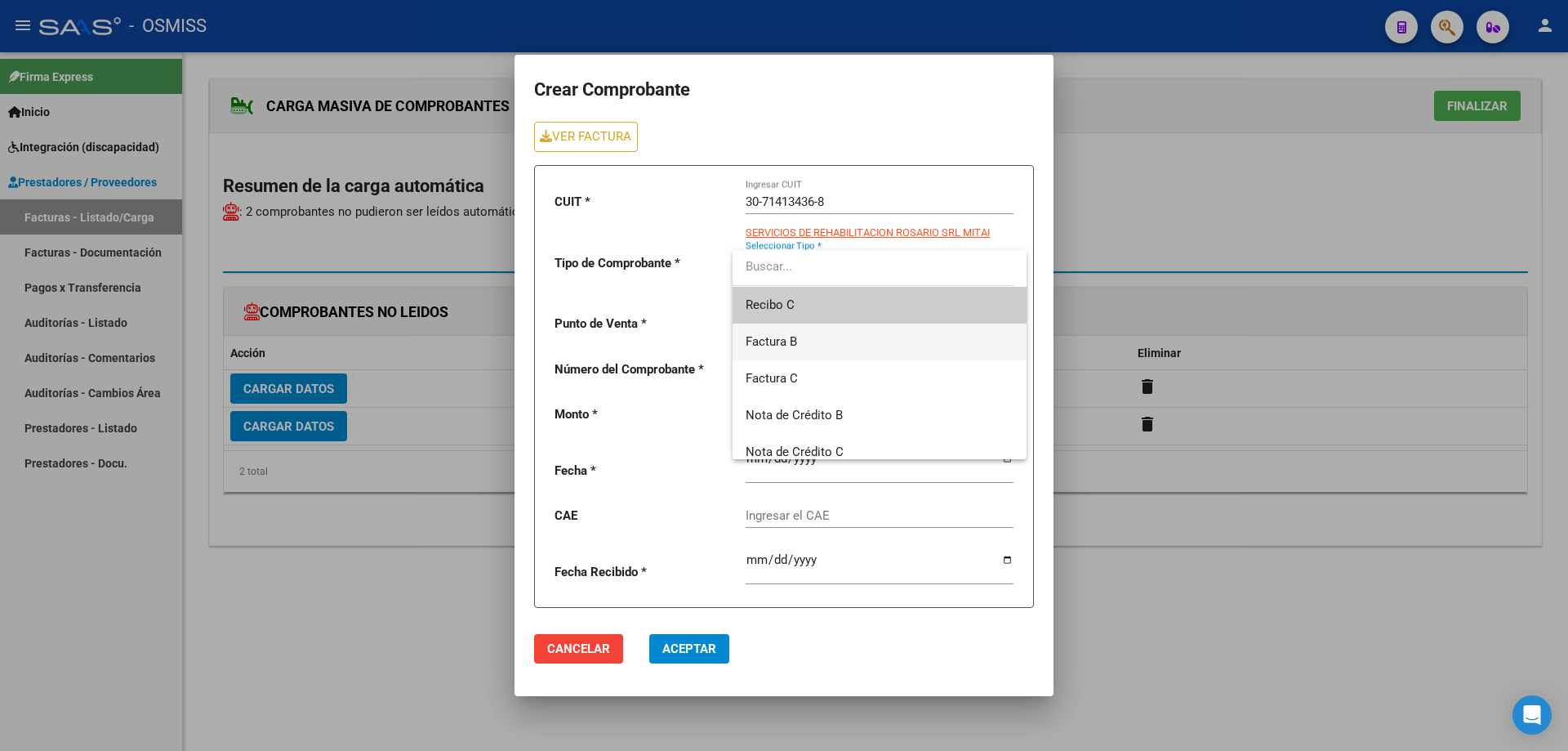
click at [812, 333] on span "Factura B" at bounding box center [879, 342] width 268 height 37
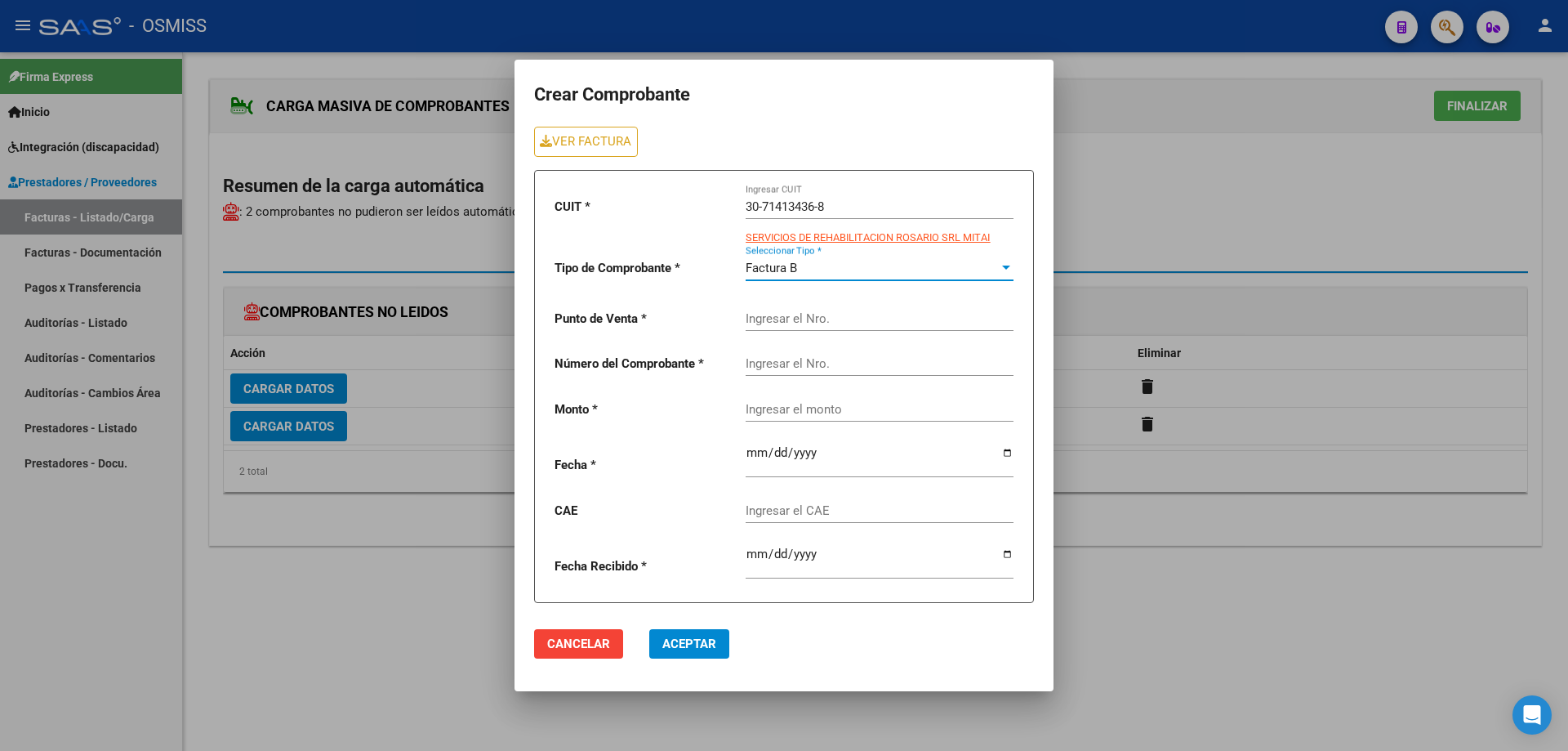
click at [805, 325] on input "Ingresar el Nro." at bounding box center [879, 319] width 268 height 15
type input "4"
click at [789, 371] on input "Ingresar el Nro." at bounding box center [879, 364] width 268 height 15
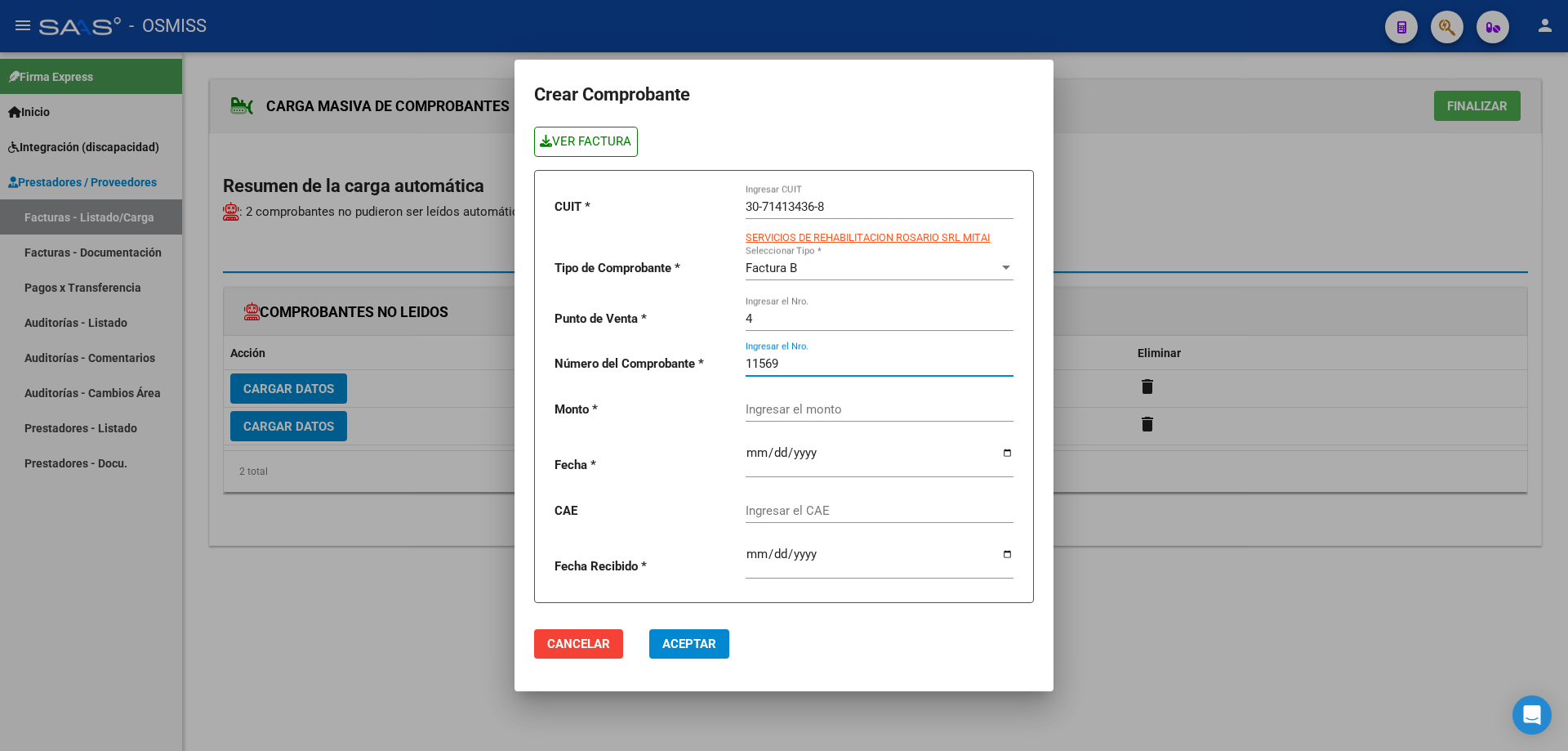
type input "11569"
click at [592, 140] on link "VER FACTURA" at bounding box center [586, 142] width 104 height 30
paste input "435376.56"
type input "435376.56"
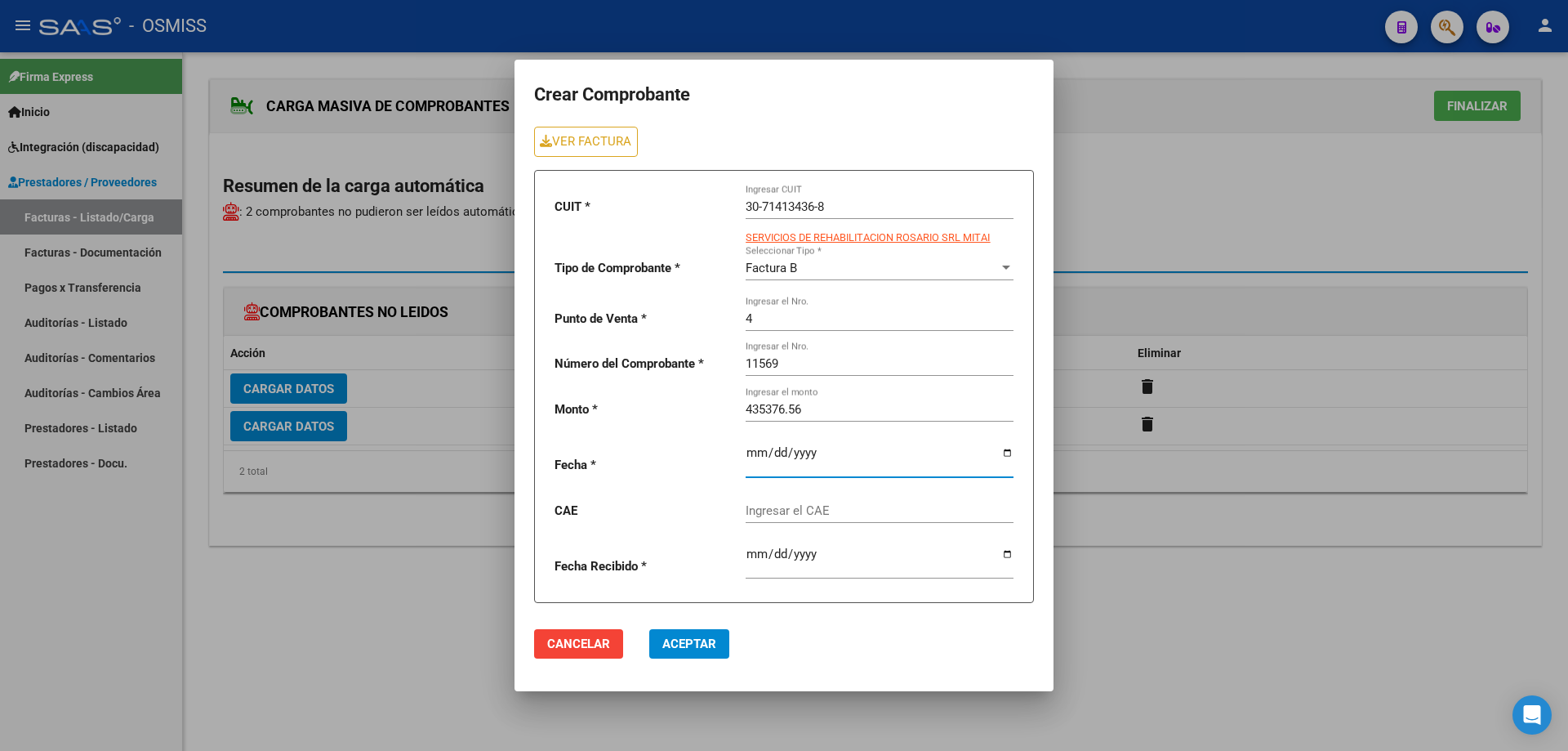
click at [754, 459] on input "date" at bounding box center [879, 459] width 268 height 26
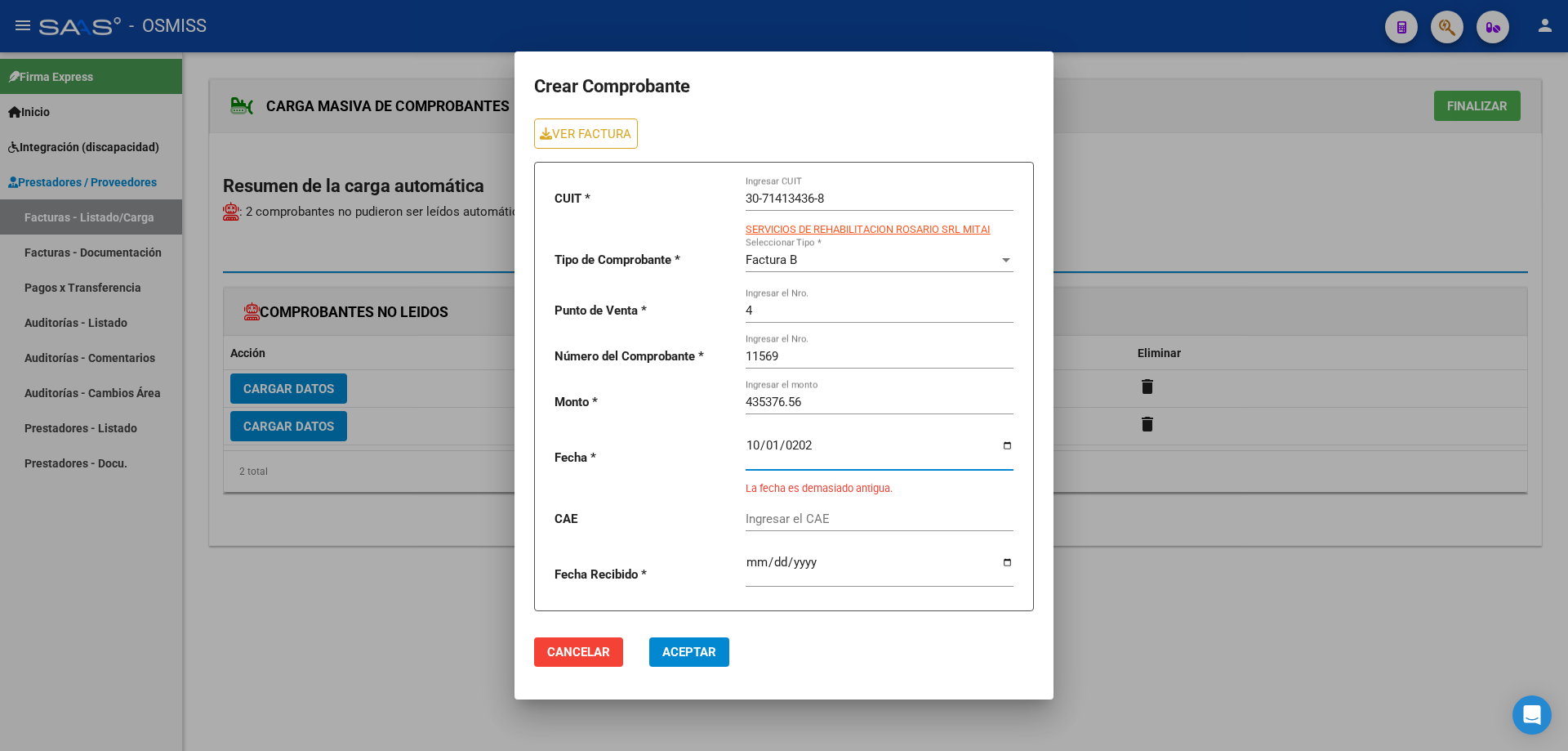
type input "[DATE]"
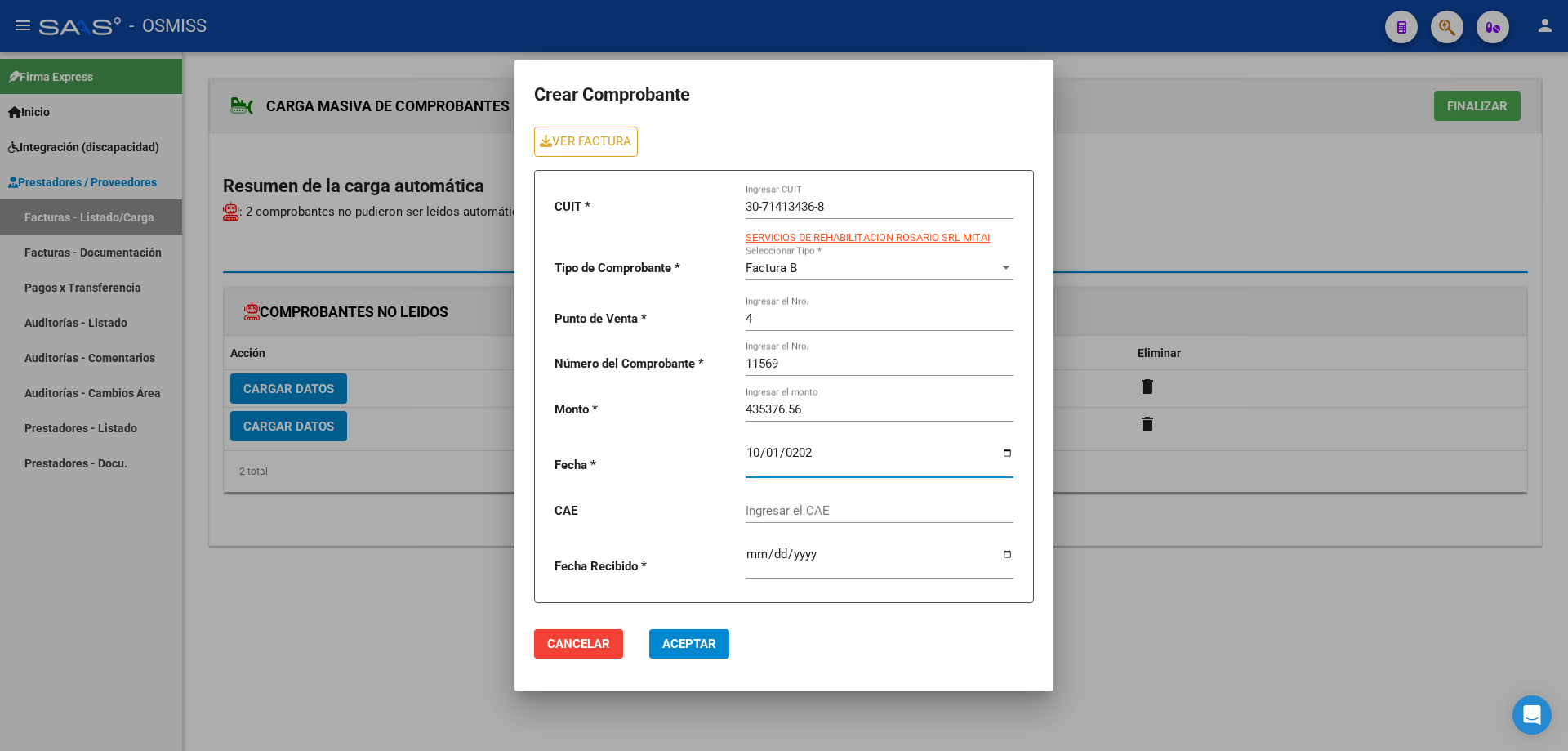
click at [778, 521] on div "Ingresar el CAE" at bounding box center [879, 506] width 268 height 35
paste input "75408332940352"
type input "75408332940352"
click at [709, 640] on span "Aceptar" at bounding box center [690, 644] width 54 height 15
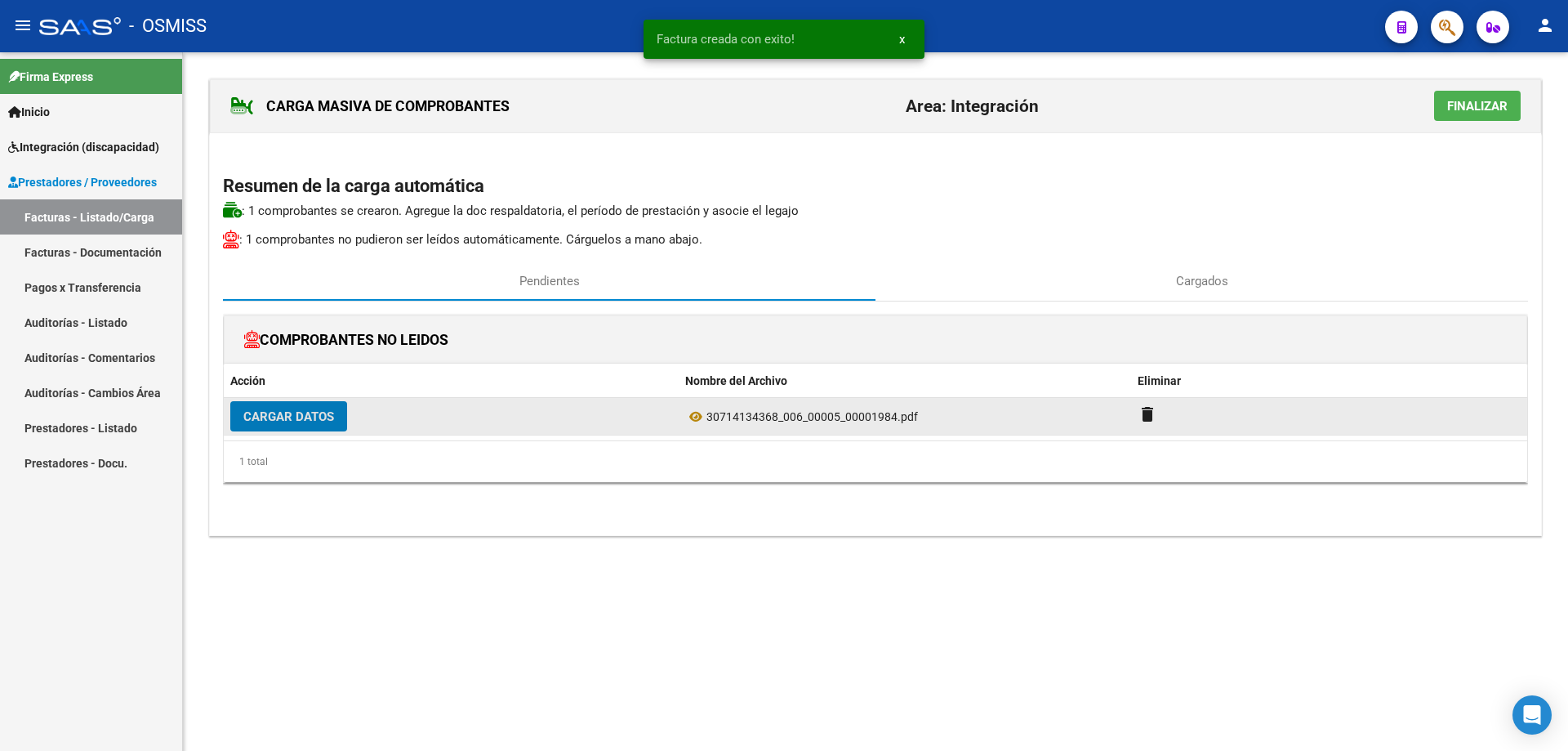
click at [271, 418] on span "Cargar Datos" at bounding box center [289, 417] width 91 height 15
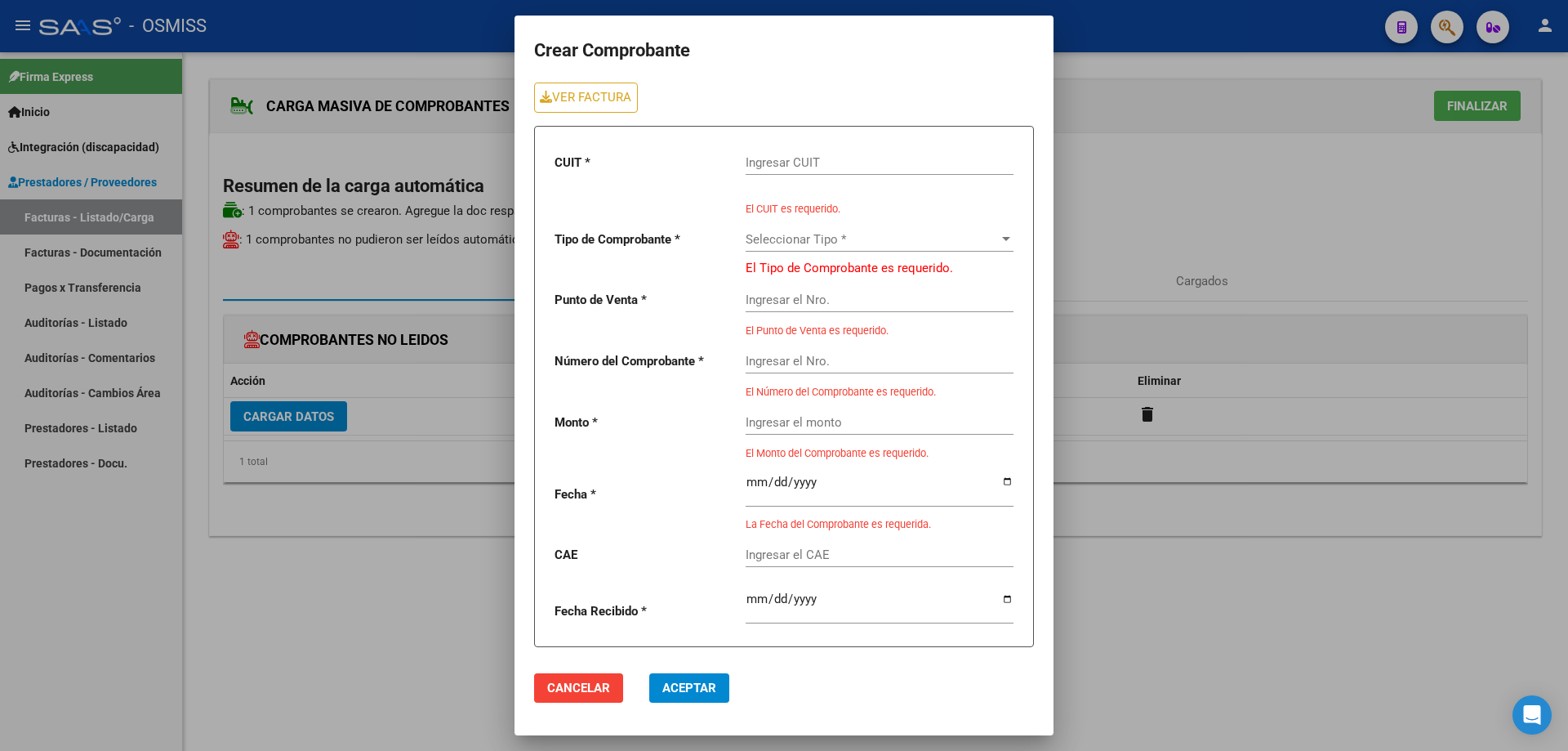
click at [781, 161] on input "Ingresar CUIT" at bounding box center [879, 163] width 268 height 15
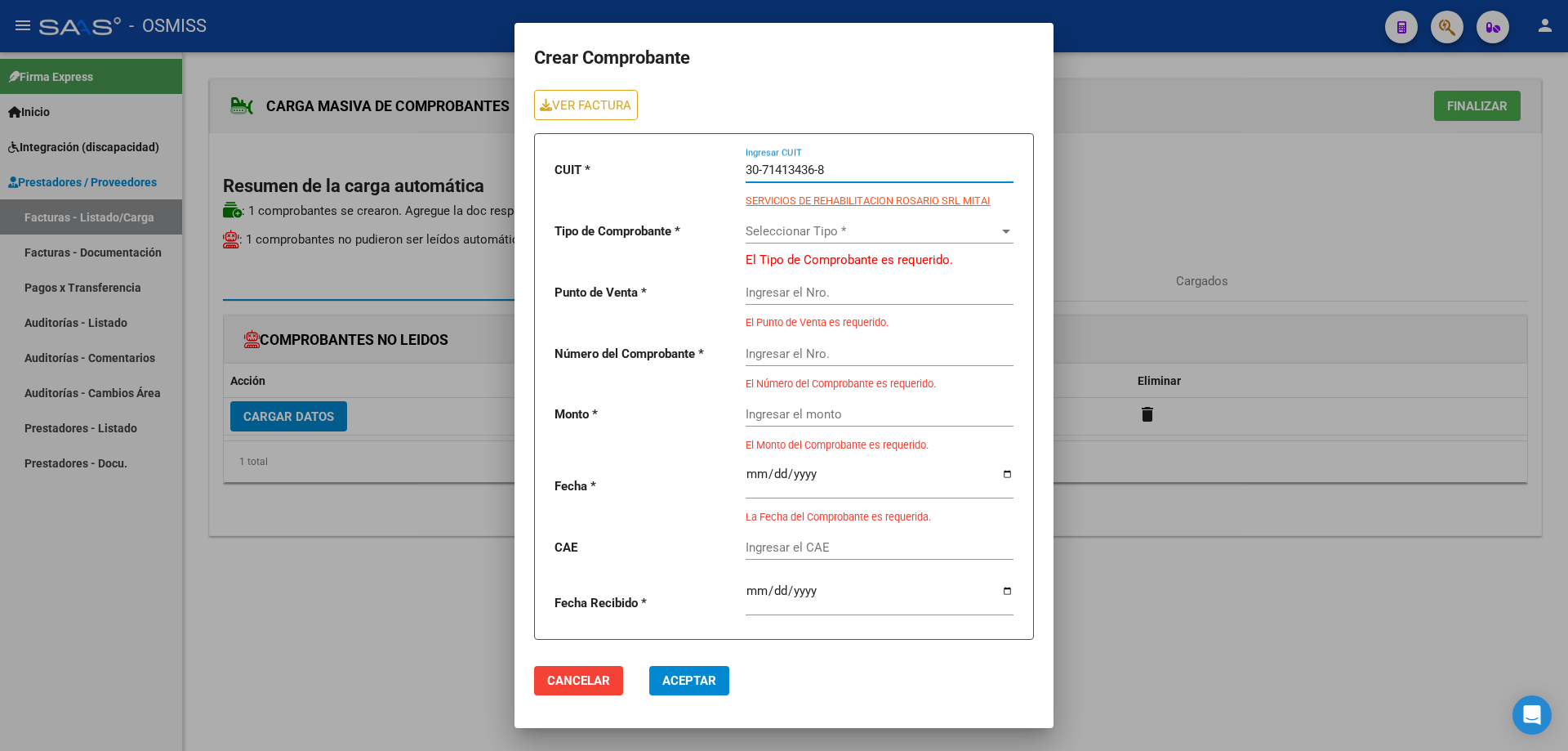
type input "30-71413436-8"
click at [811, 233] on span "Seleccionar Tipo *" at bounding box center [872, 231] width 253 height 15
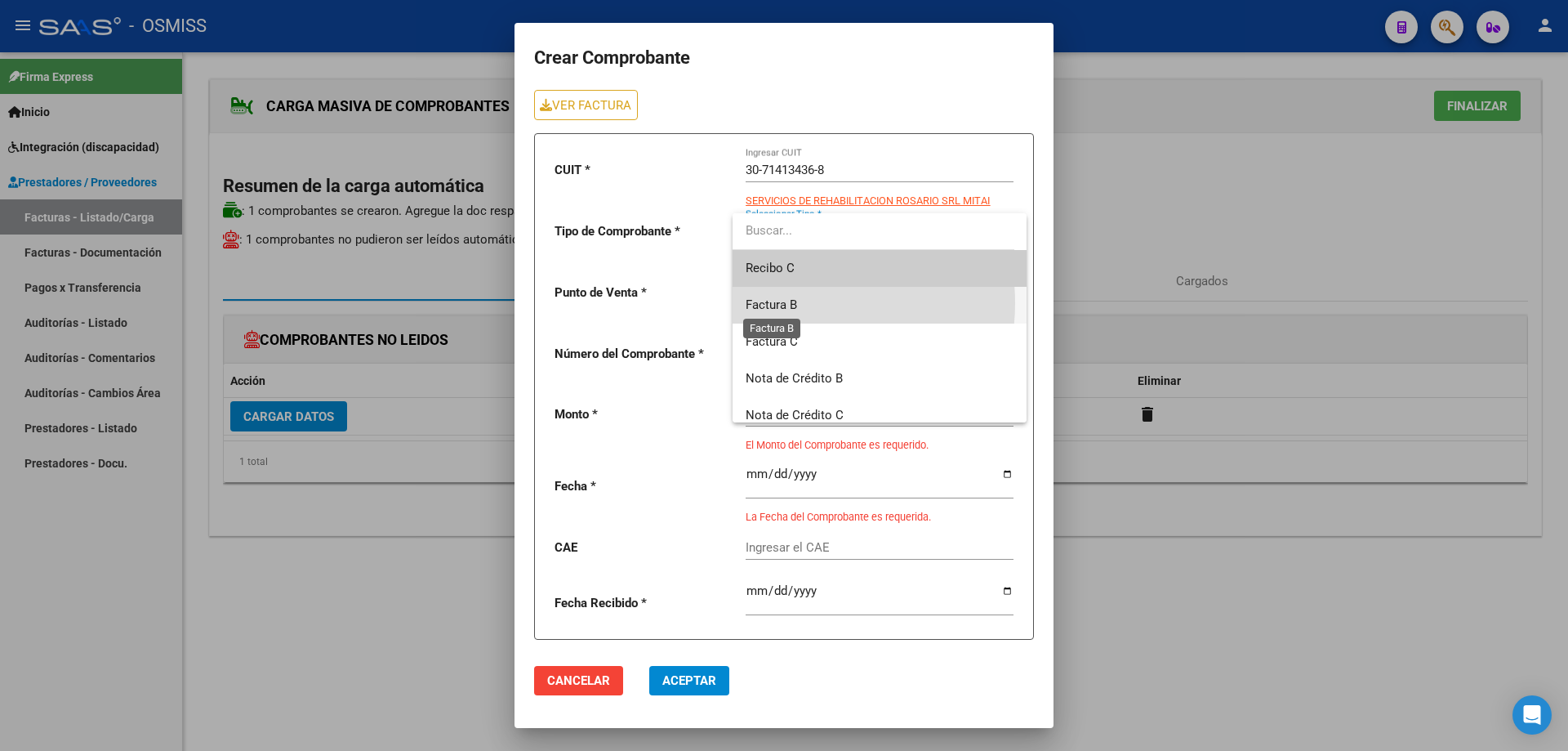
click at [793, 303] on span "Factura B" at bounding box center [771, 305] width 51 height 15
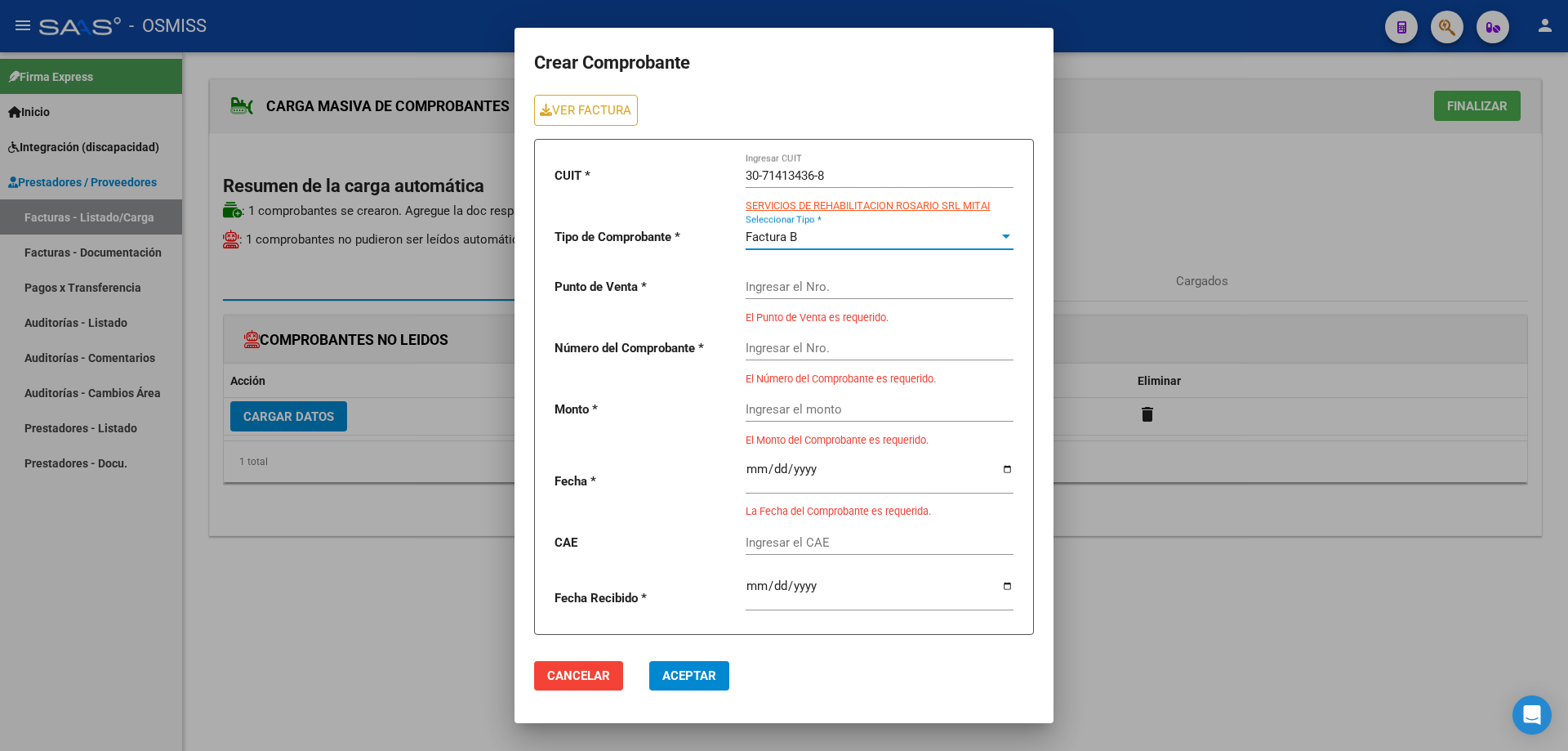
click at [782, 290] on input "Ingresar el Nro." at bounding box center [879, 287] width 268 height 15
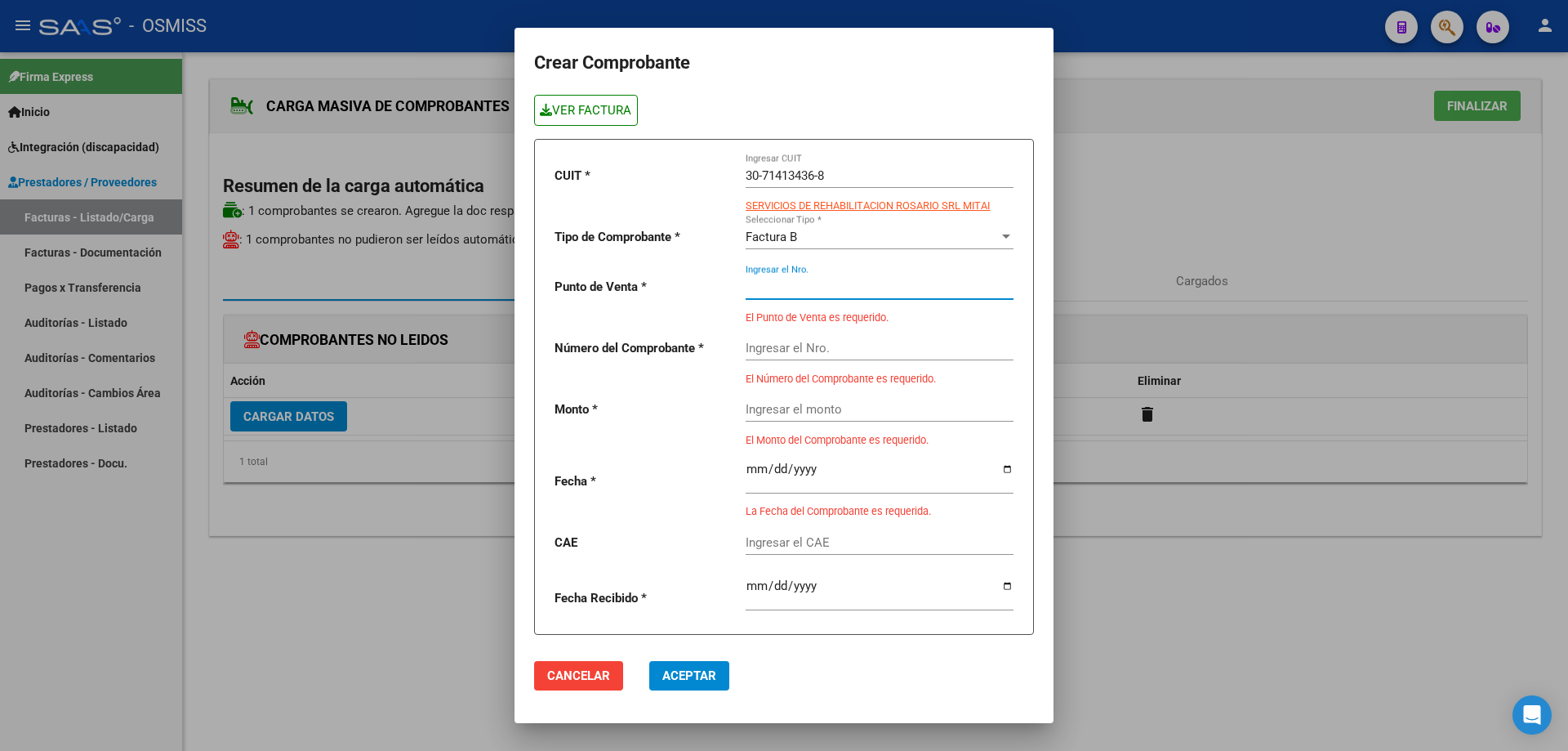
click at [593, 110] on link "VER FACTURA" at bounding box center [586, 110] width 104 height 30
click at [792, 287] on input "Ingresar el Nro." at bounding box center [879, 287] width 268 height 15
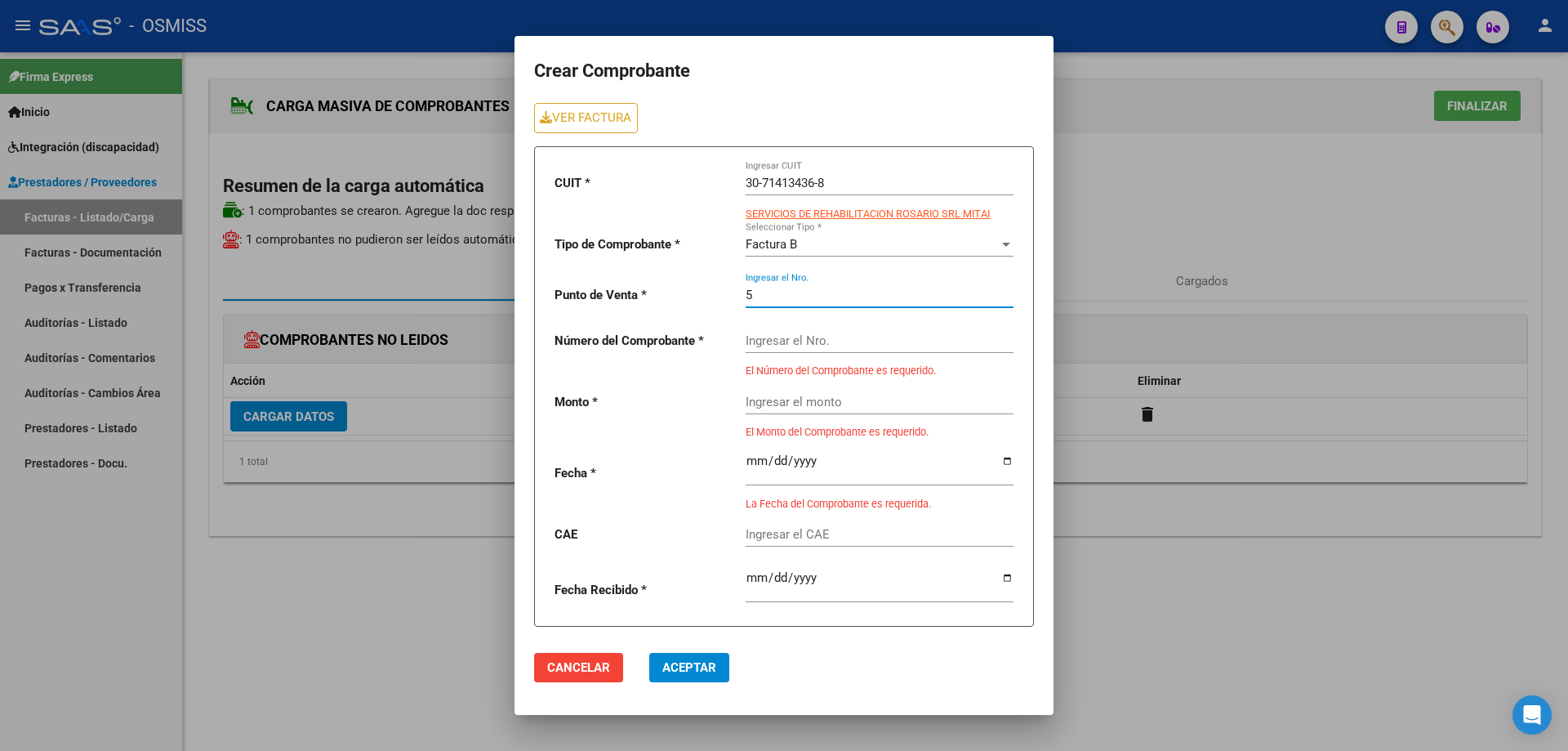
type input "5"
click at [791, 340] on input "Ingresar el Nro." at bounding box center [879, 341] width 268 height 15
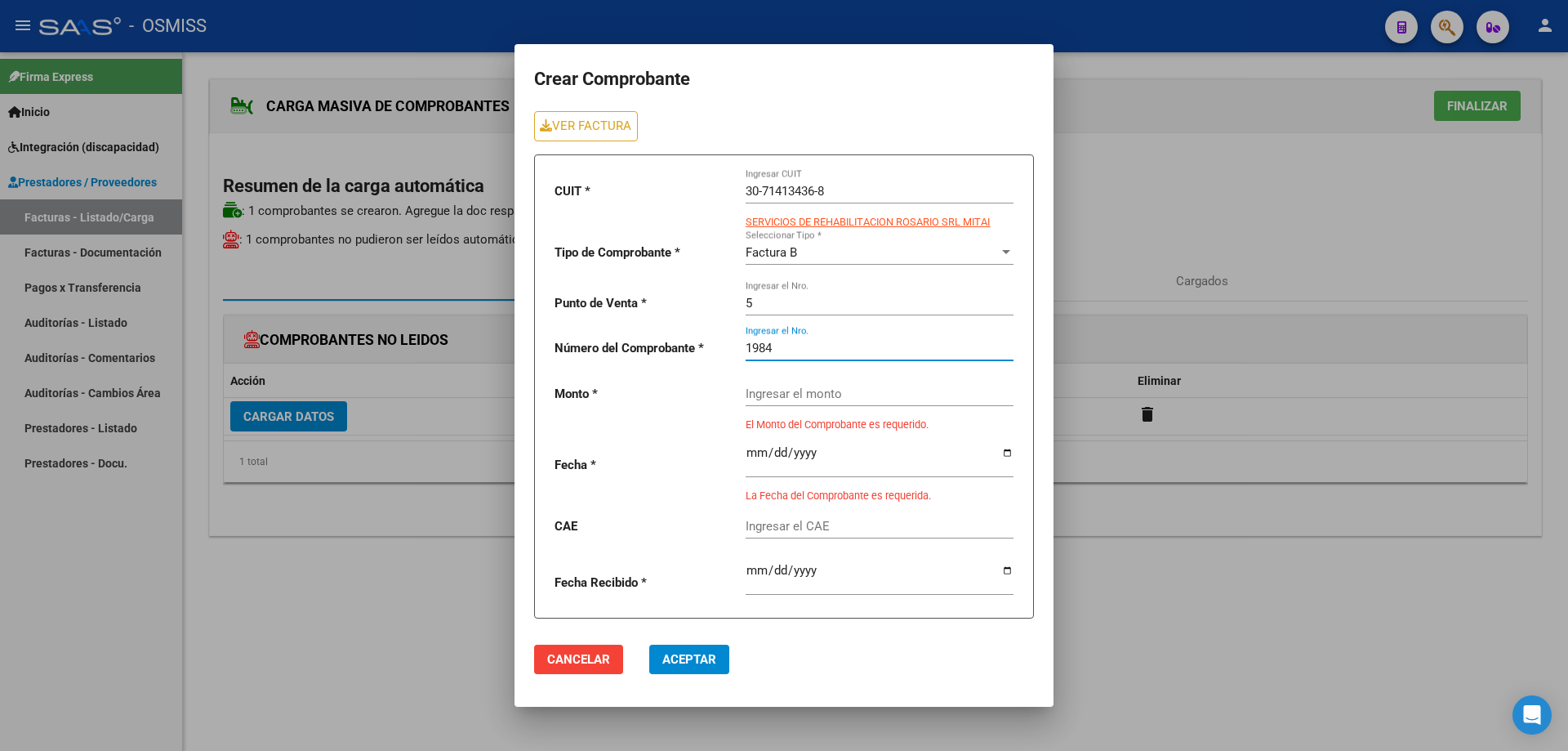
type input "1984"
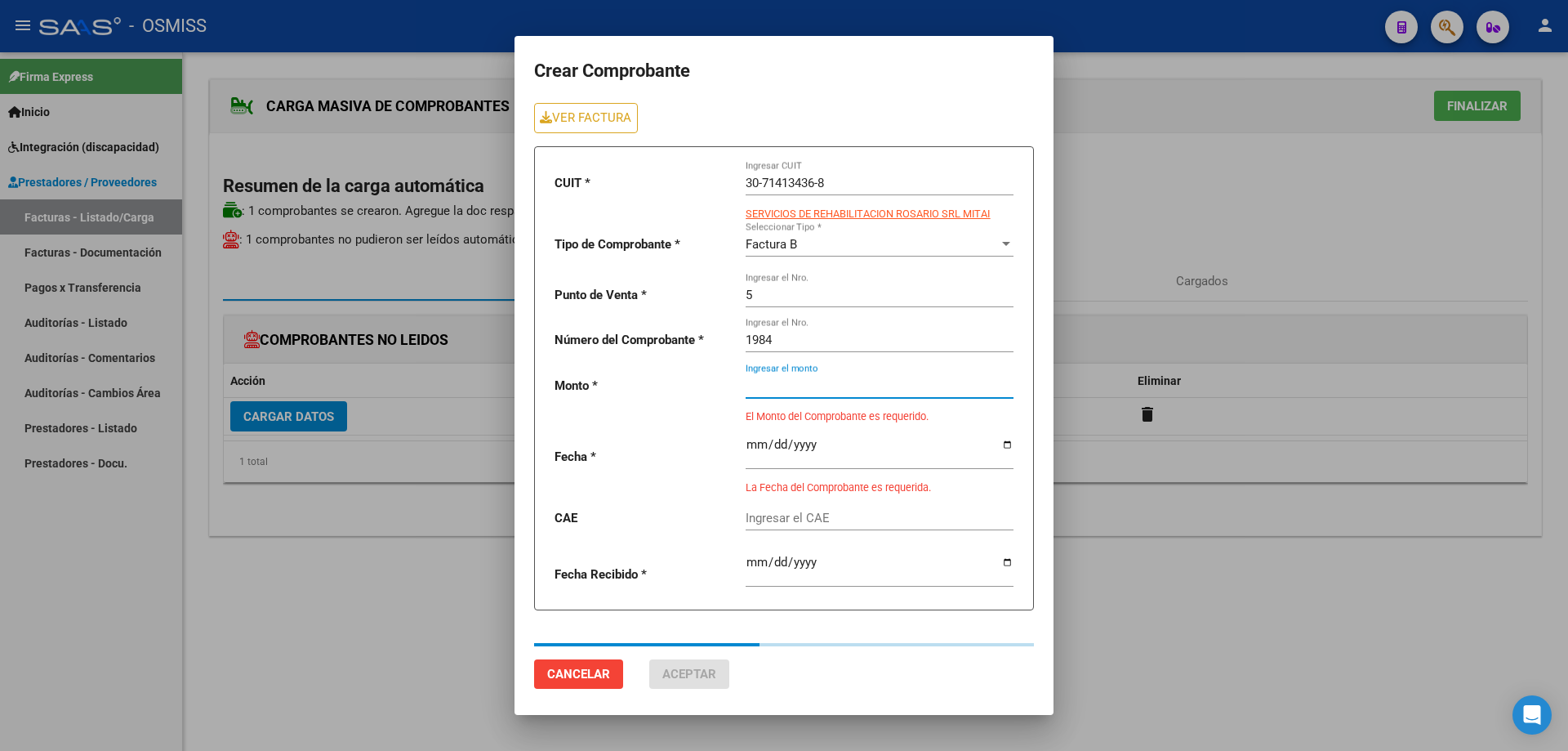
click at [799, 397] on div "Ingresar el monto" at bounding box center [879, 381] width 268 height 35
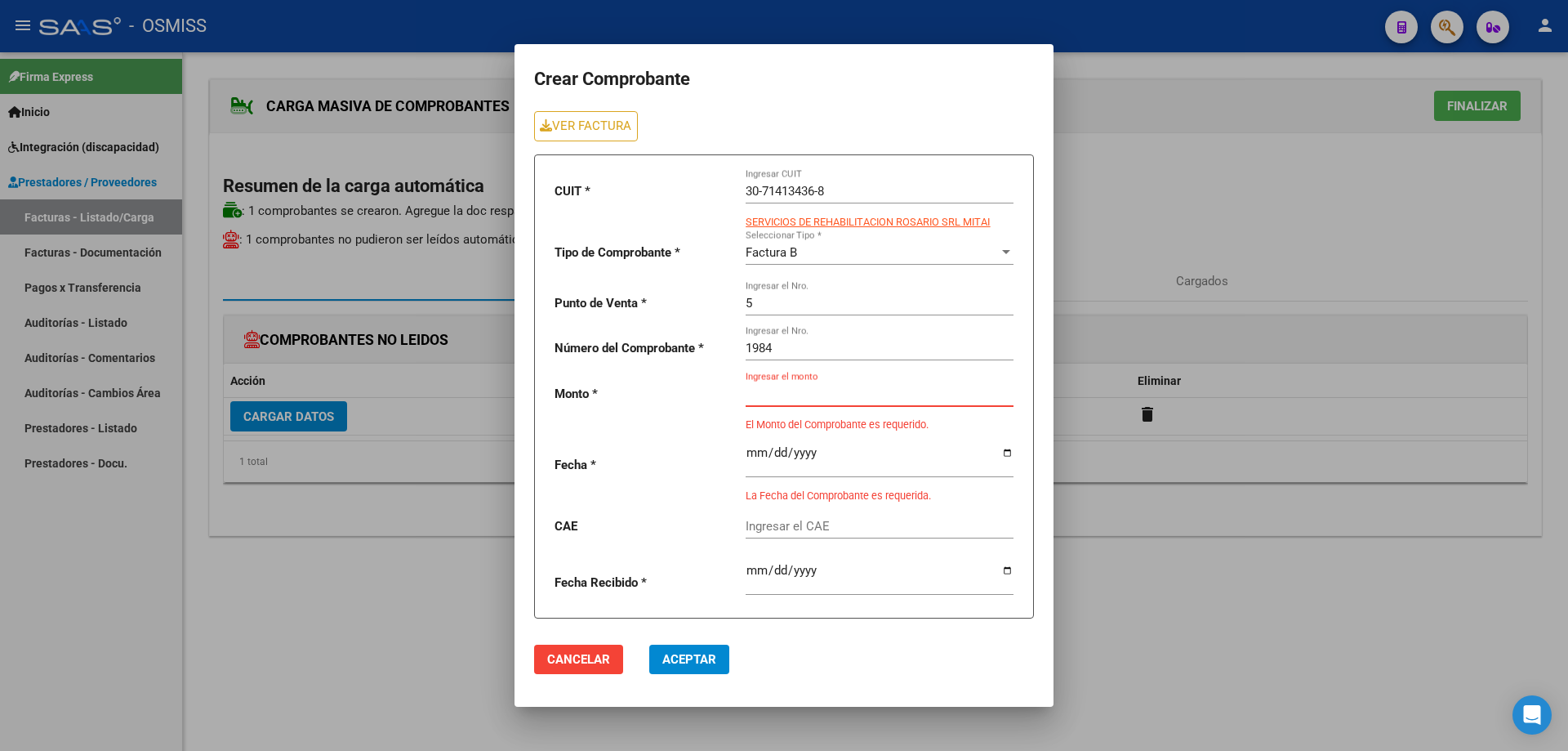
paste input "475830.36"
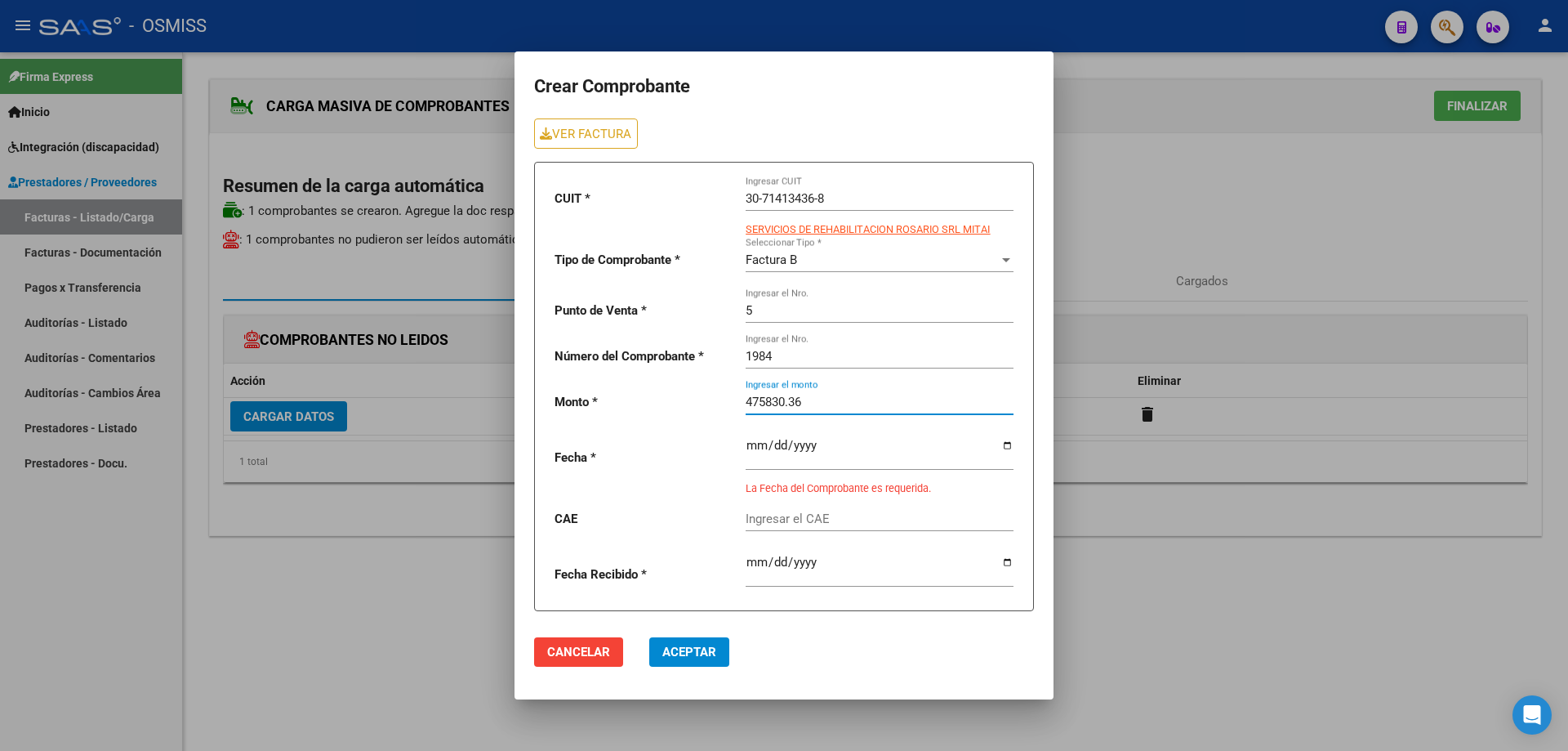
type input "475830.36"
click at [784, 445] on input "date" at bounding box center [879, 451] width 268 height 26
click at [752, 448] on input "date" at bounding box center [879, 451] width 268 height 26
type input "[DATE]"
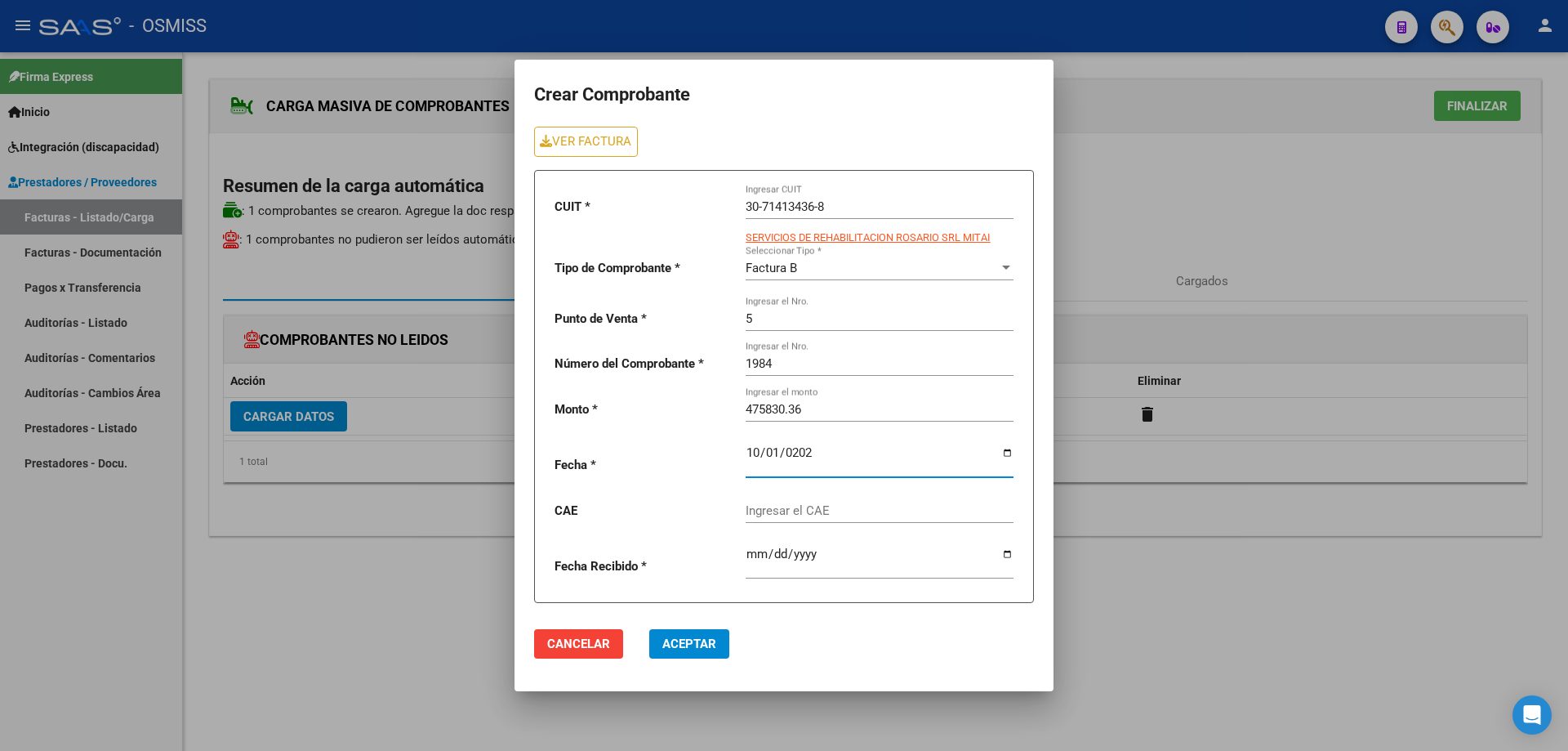
click at [838, 502] on div "Ingresar el CAE" at bounding box center [879, 506] width 268 height 35
paste input "75408134574458"
type input "75408134574458"
click at [699, 640] on span "Aceptar" at bounding box center [690, 644] width 54 height 15
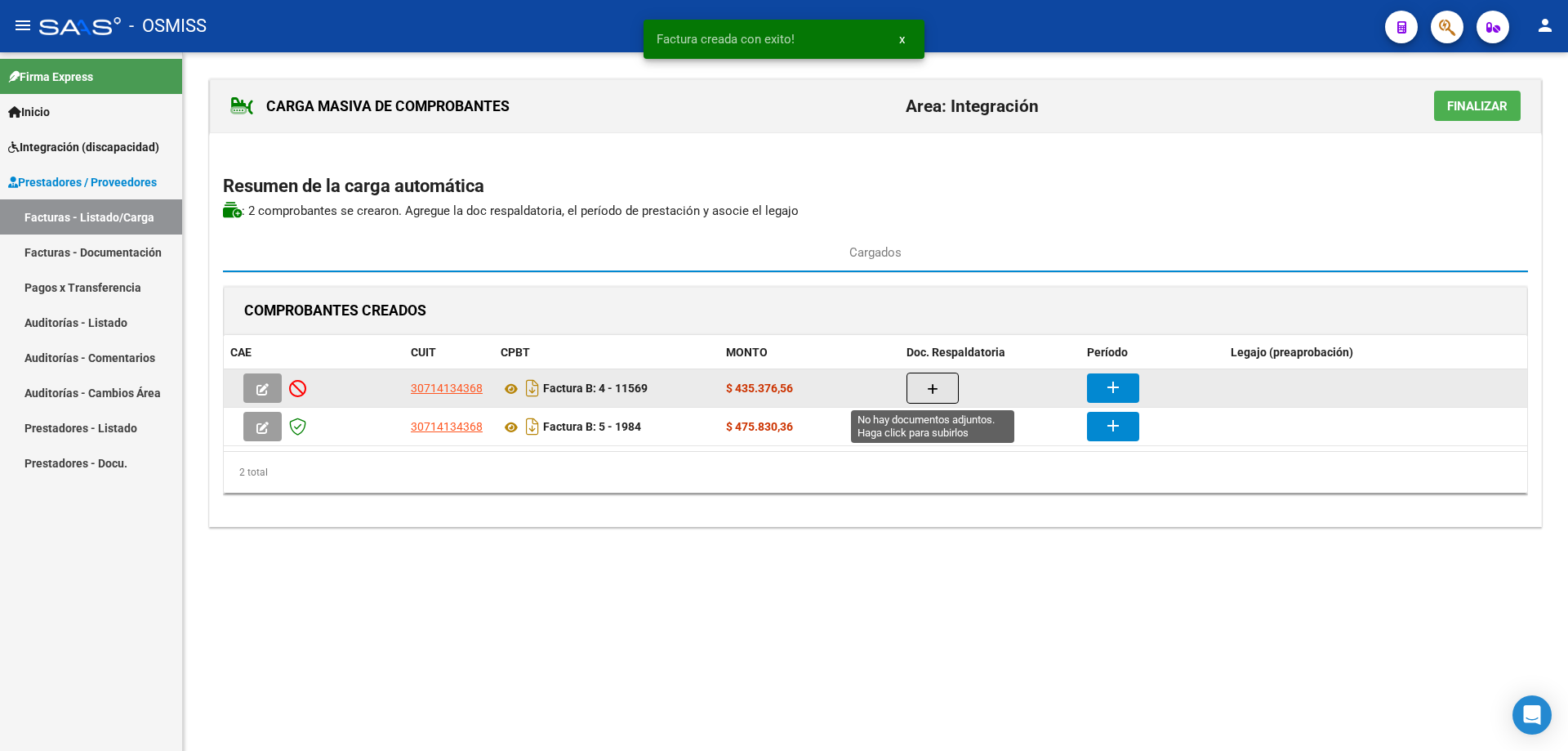
click at [933, 388] on icon "button" at bounding box center [933, 389] width 12 height 13
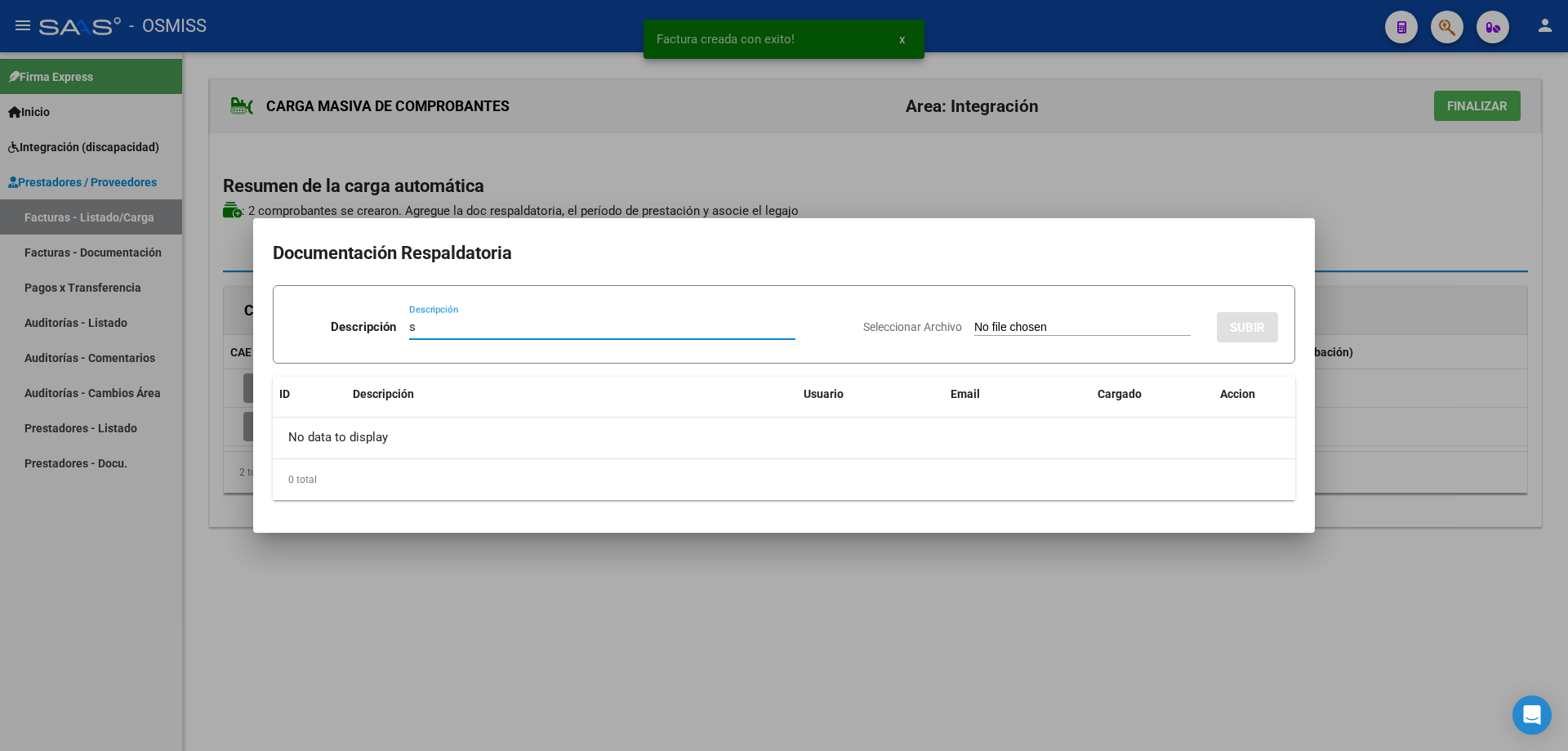
type input "s"
click at [979, 320] on app-file-uploader "Seleccionar Archivo" at bounding box center [1034, 327] width 341 height 15
click at [989, 328] on input "Seleccionar Archivo" at bounding box center [1083, 328] width 217 height 15
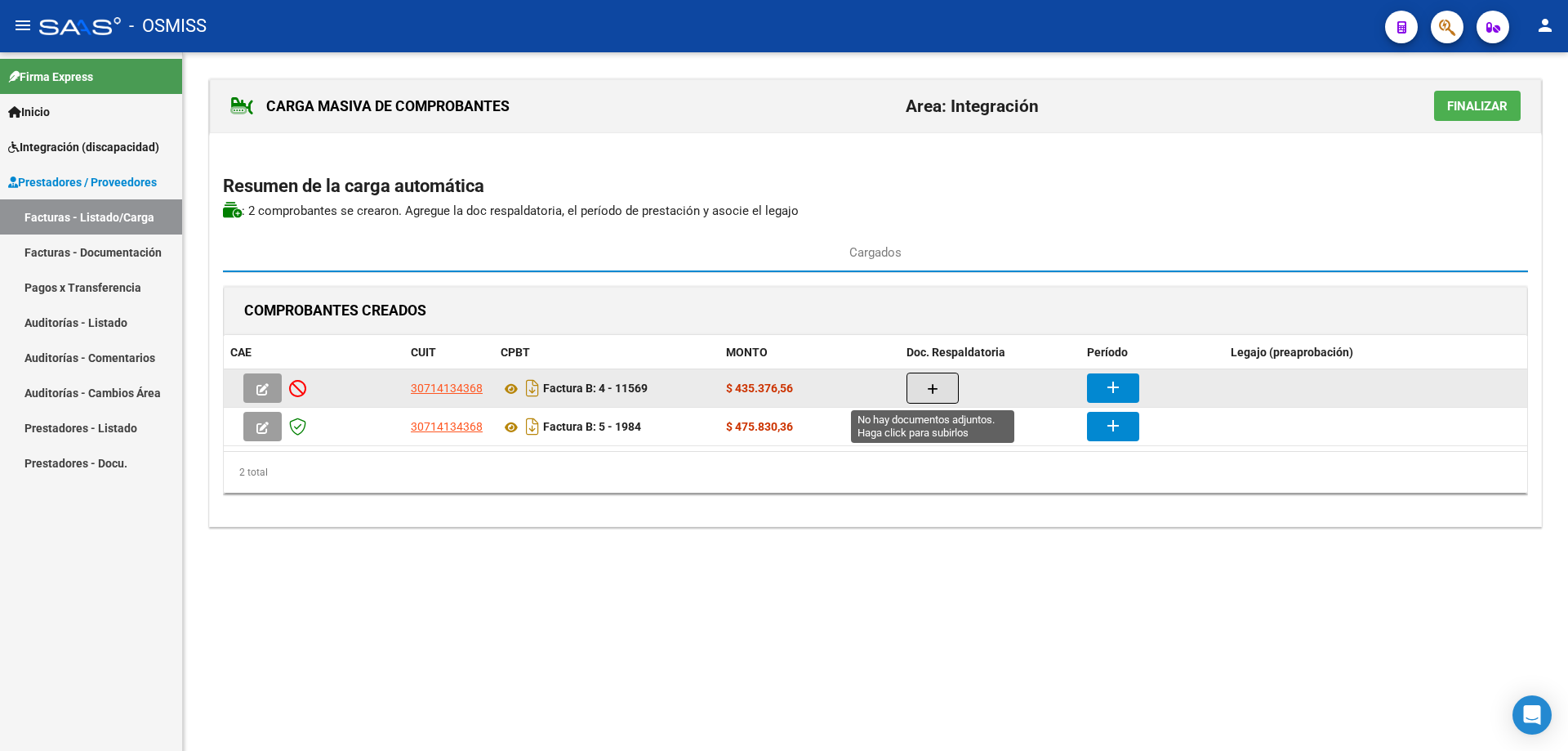
click at [927, 383] on icon "button" at bounding box center [933, 389] width 12 height 13
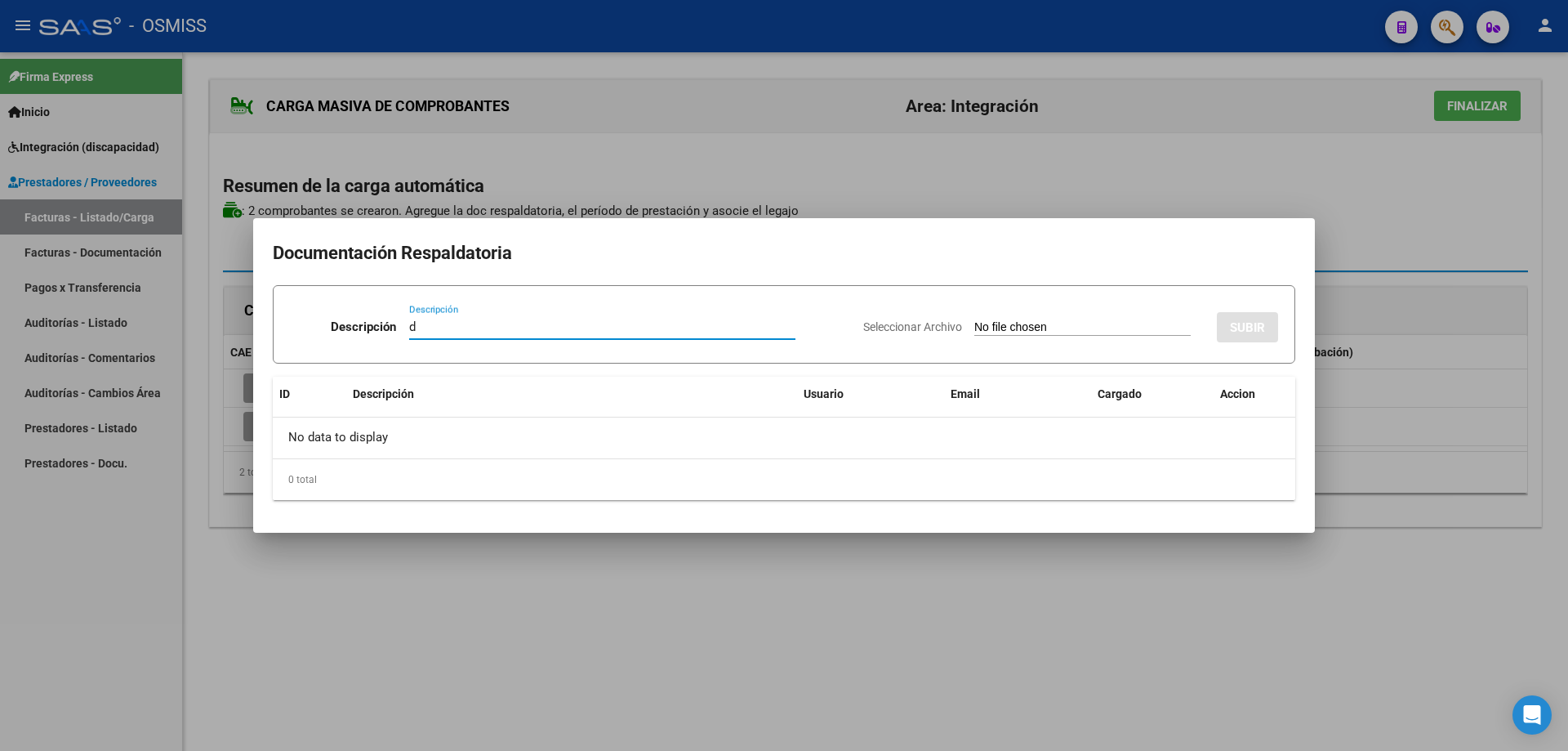
type input "d"
click at [974, 324] on input "Seleccionar Archivo" at bounding box center [1083, 328] width 217 height 15
type input "C:\fakepath\[PERSON_NAME] - Set.pdf"
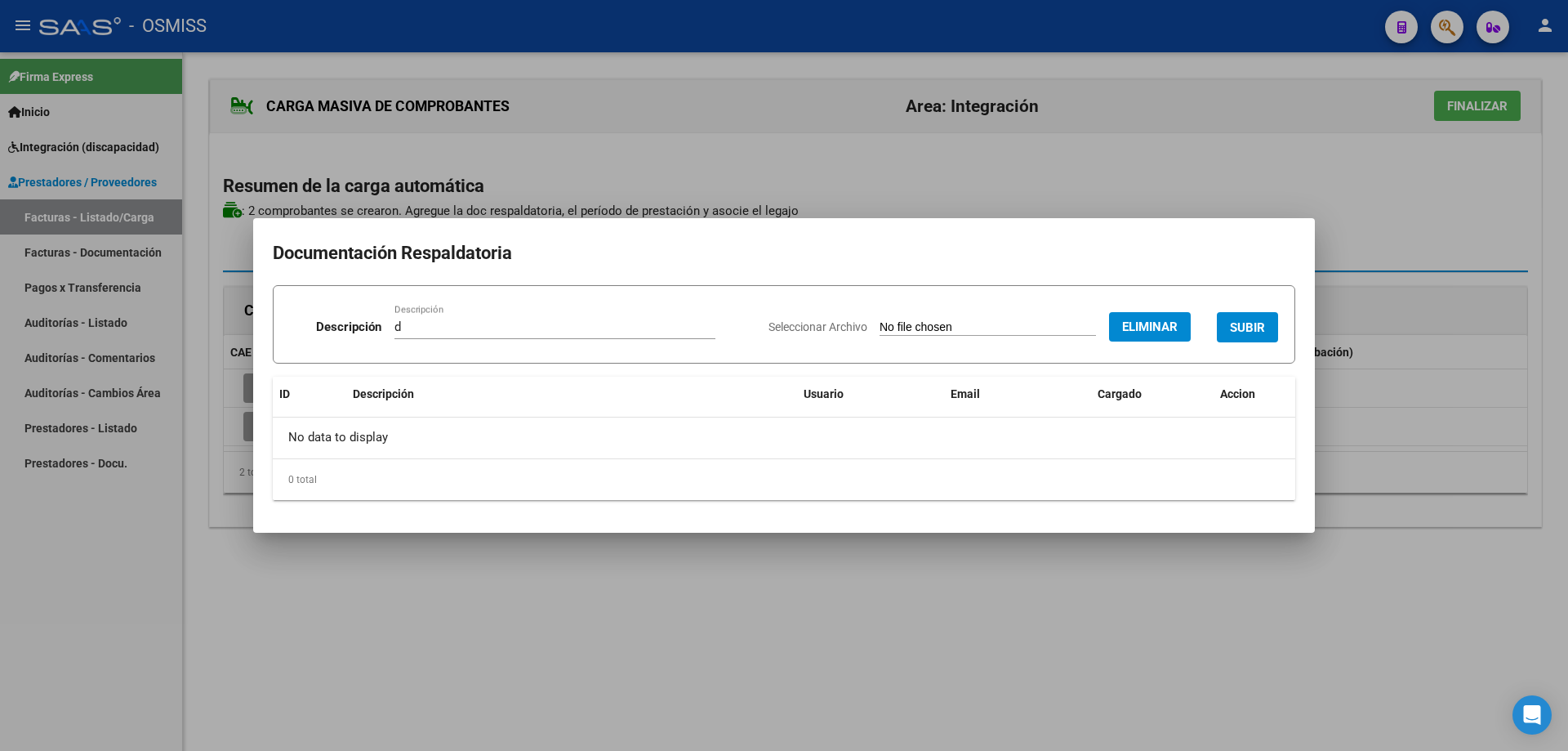
click at [1253, 319] on span "SUBIR" at bounding box center [1248, 327] width 35 height 15
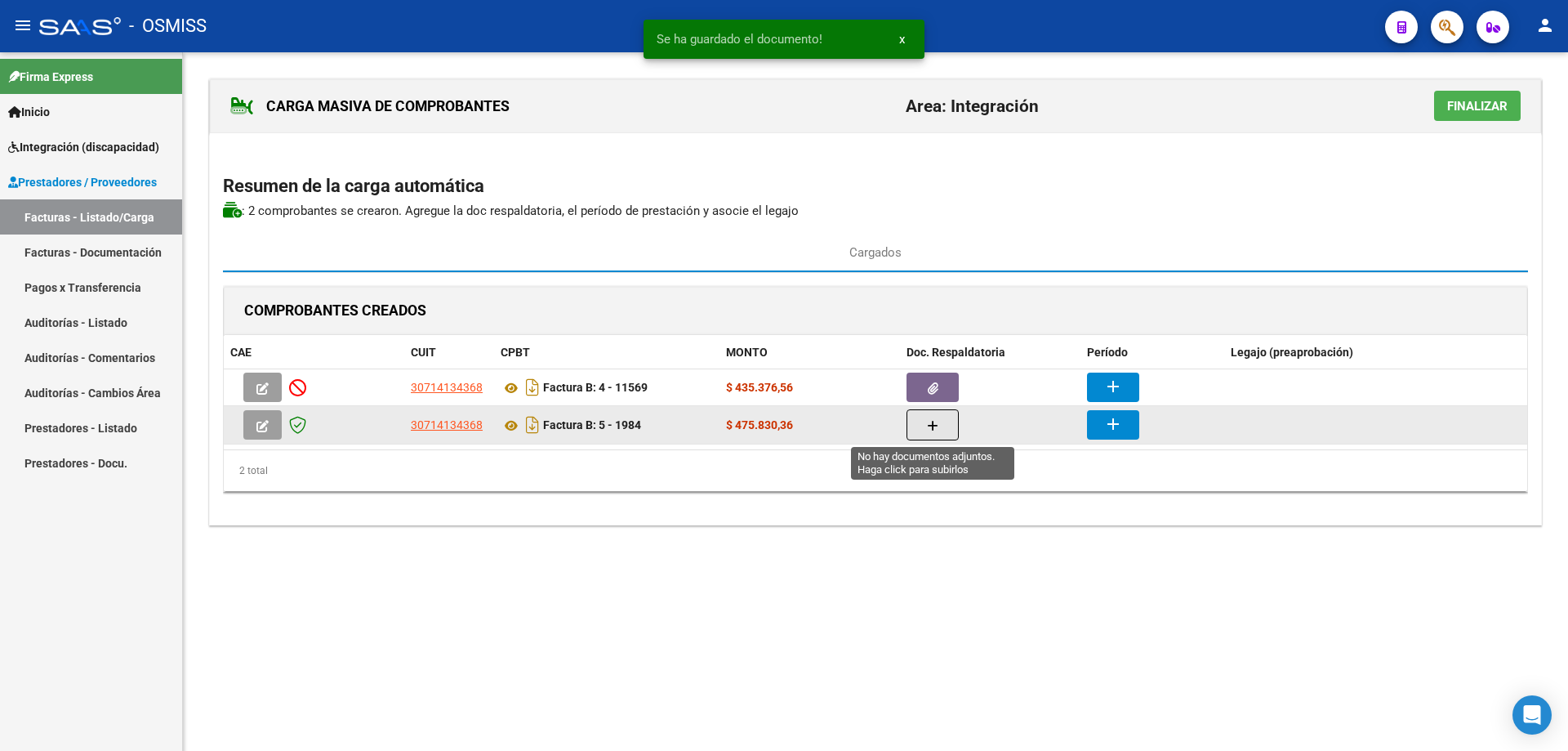
click at [915, 428] on button "button" at bounding box center [933, 424] width 52 height 31
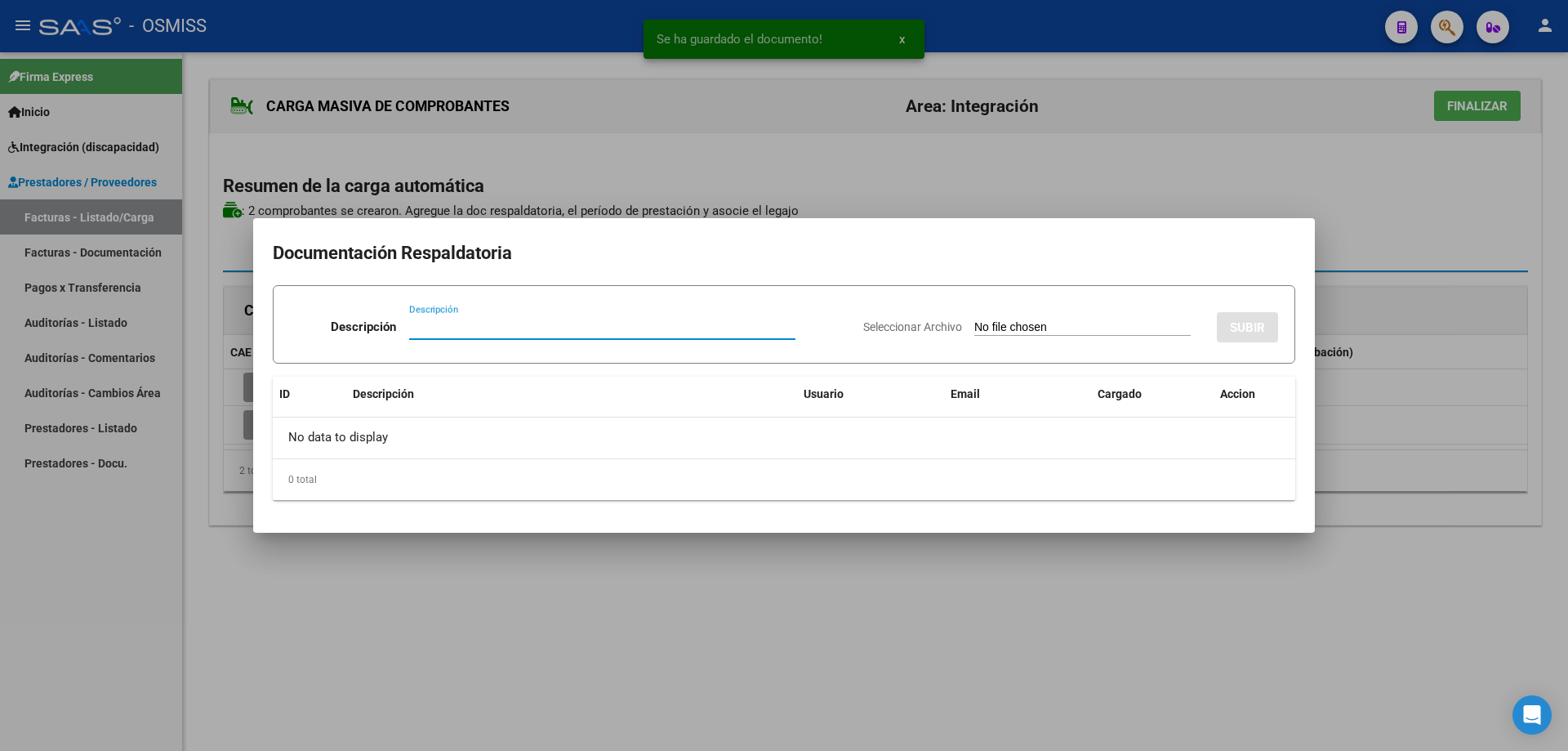
click at [1000, 327] on input "Seleccionar Archivo" at bounding box center [1083, 328] width 217 height 15
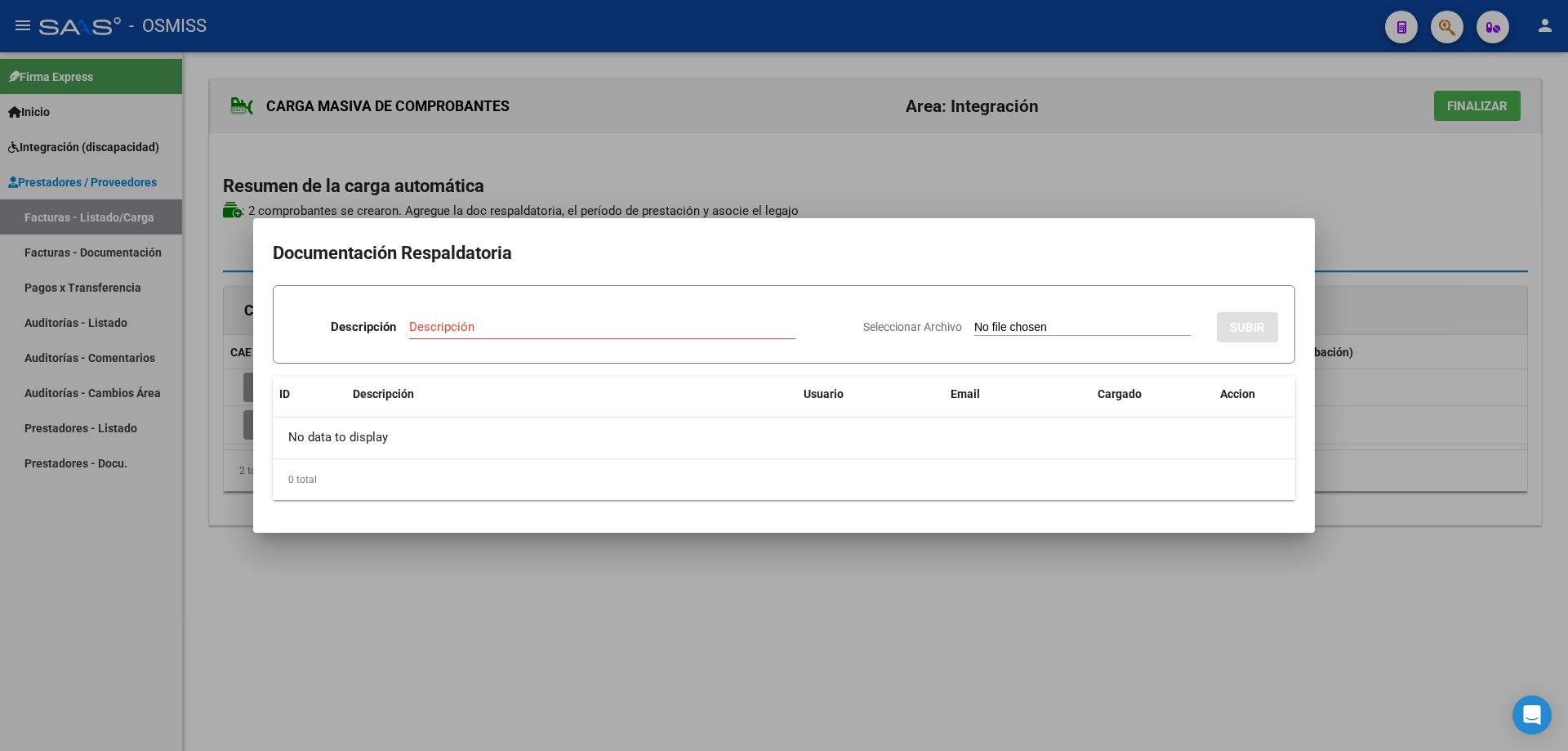
type input "C:\fakepath\[PERSON_NAME].pdf"
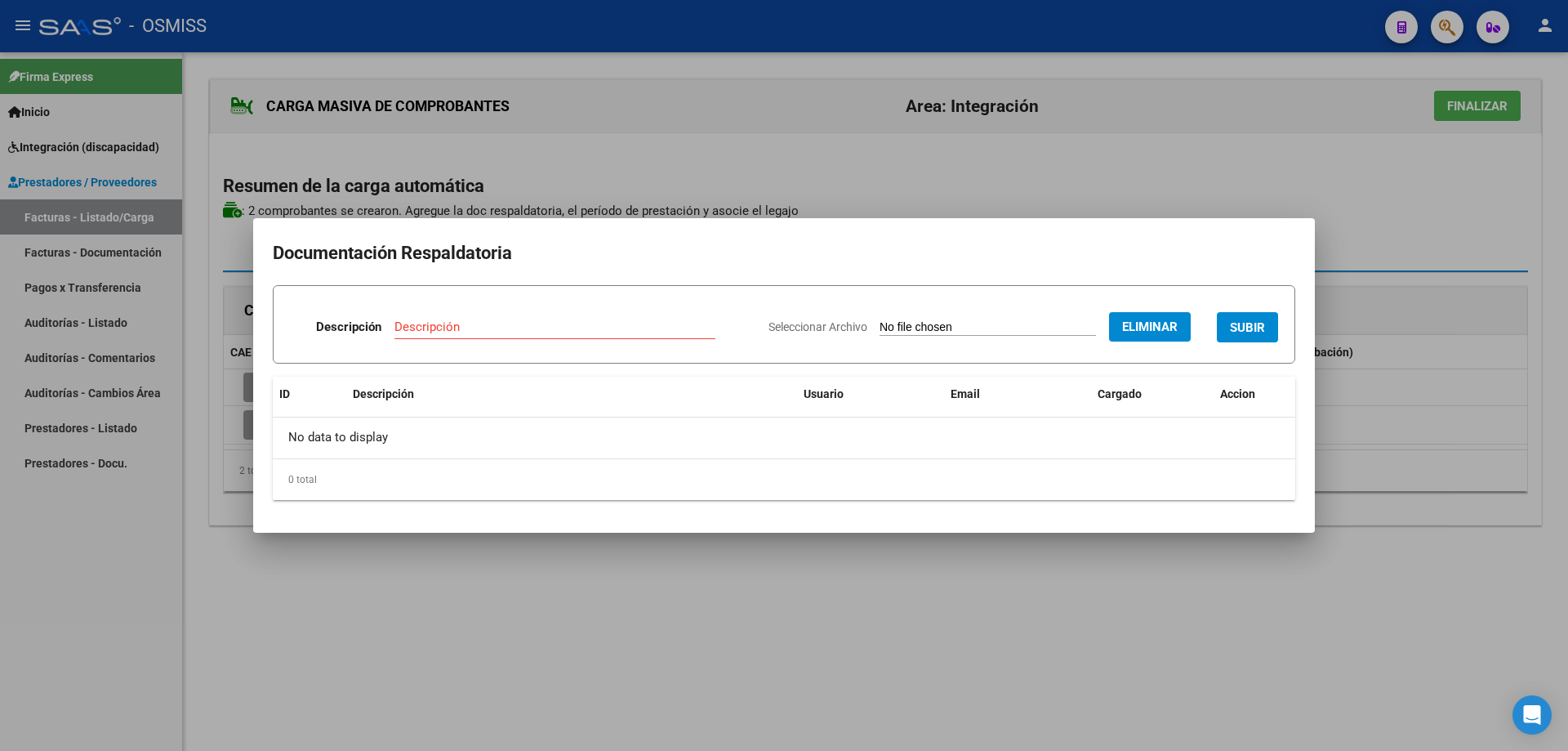
click at [435, 325] on input "Descripción" at bounding box center [555, 327] width 321 height 15
type input "s"
click at [1242, 331] on span "SUBIR" at bounding box center [1248, 328] width 35 height 15
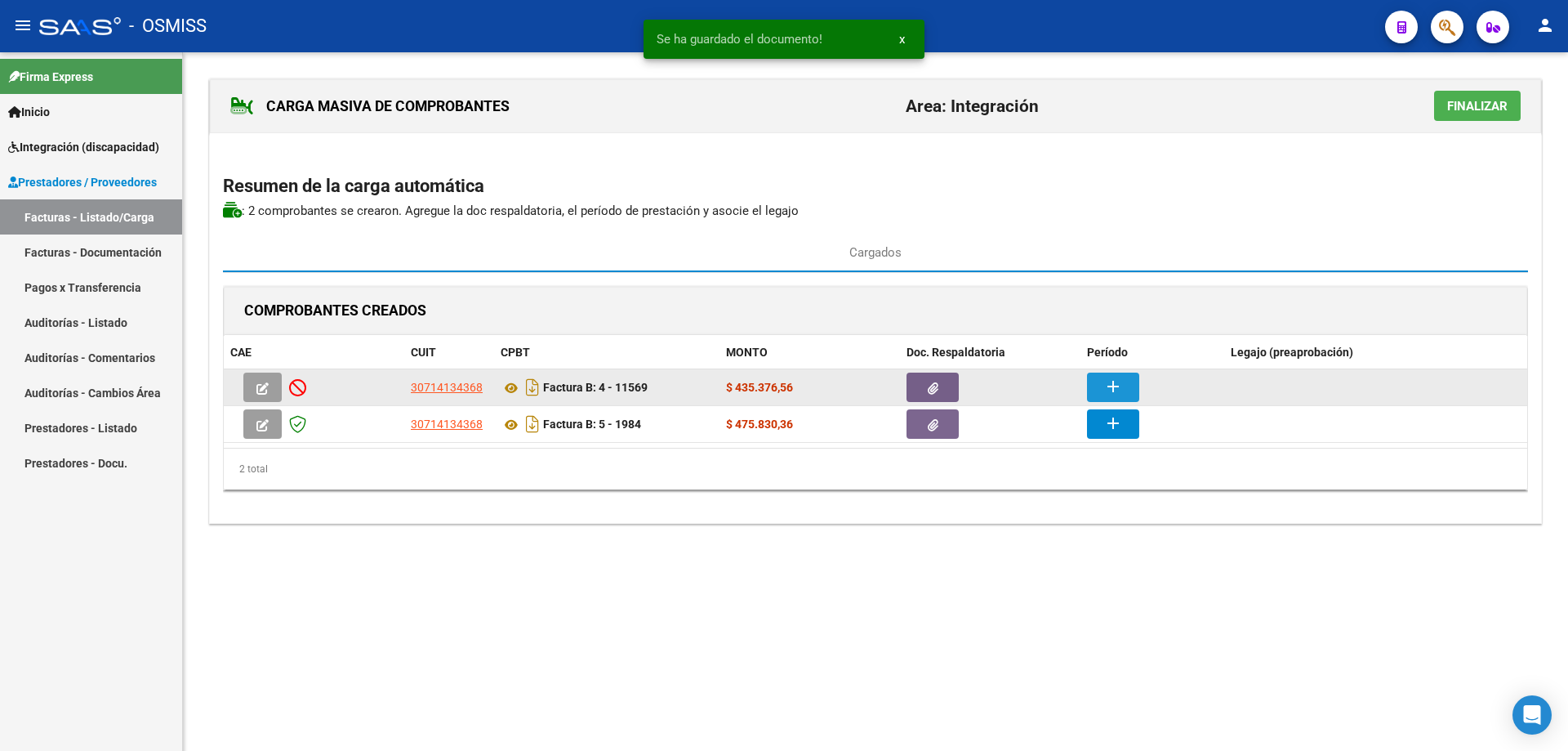
click at [1103, 384] on button "add" at bounding box center [1113, 386] width 52 height 29
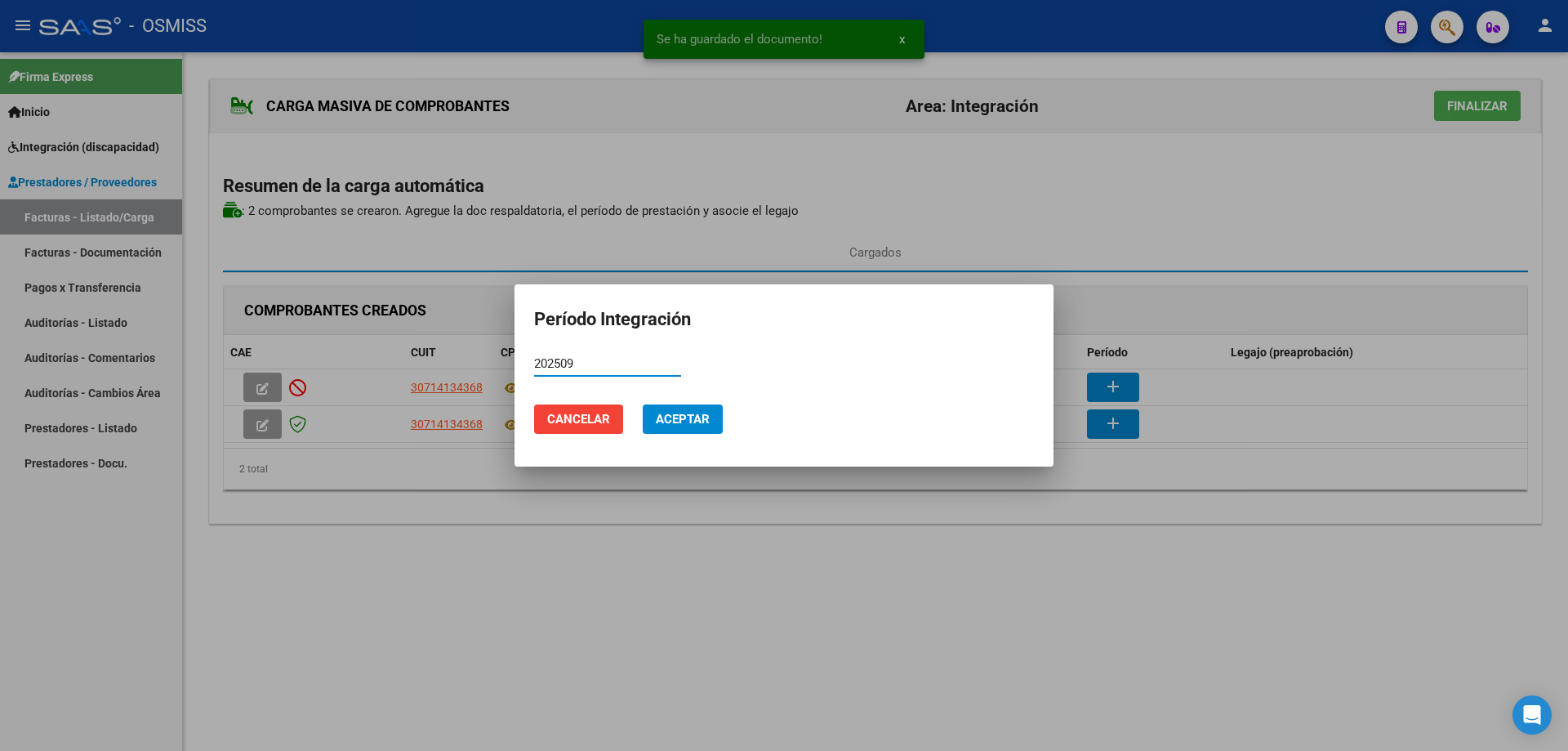
type input "202509"
click at [687, 420] on span "Aceptar" at bounding box center [683, 419] width 54 height 15
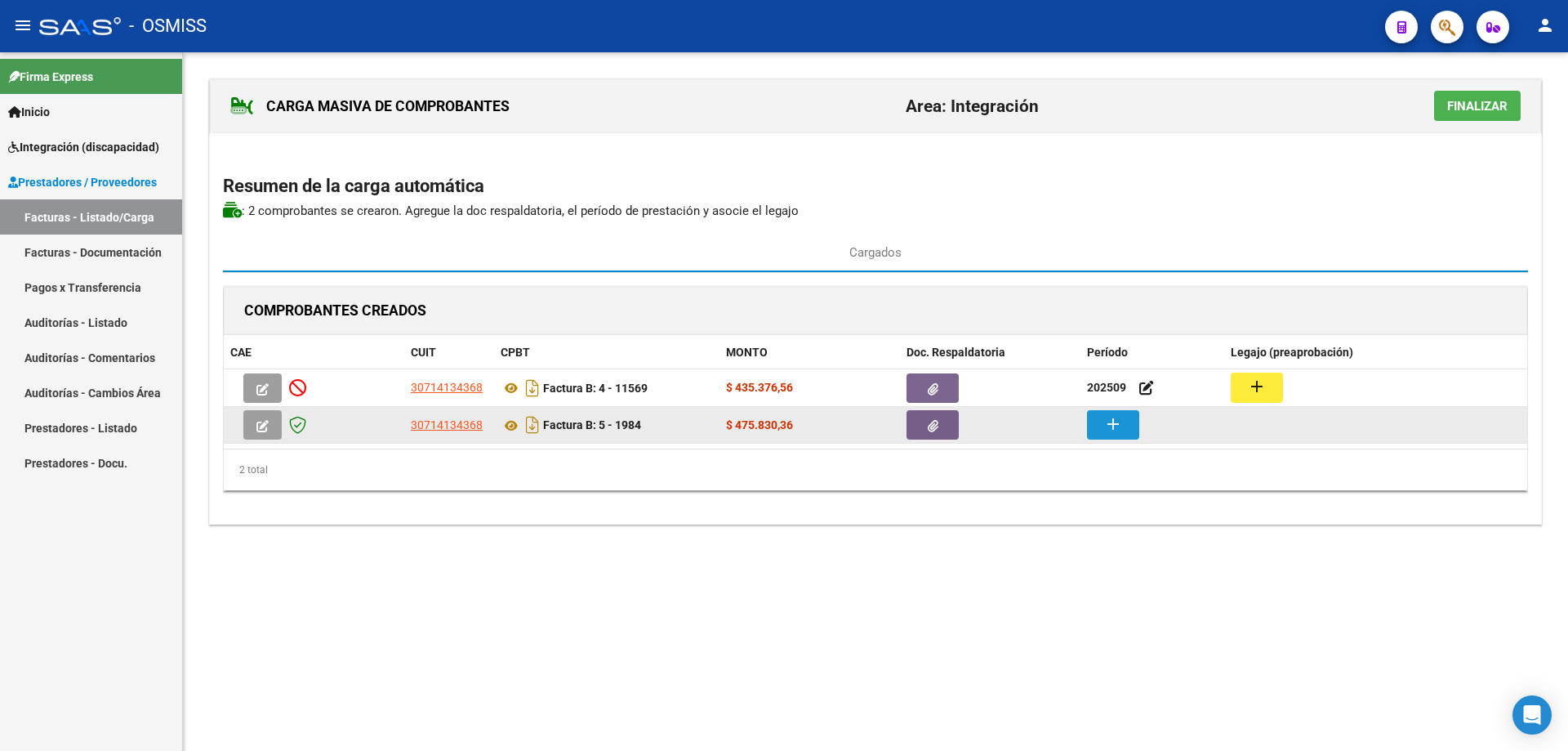
click at [1131, 426] on button "add" at bounding box center [1113, 424] width 52 height 29
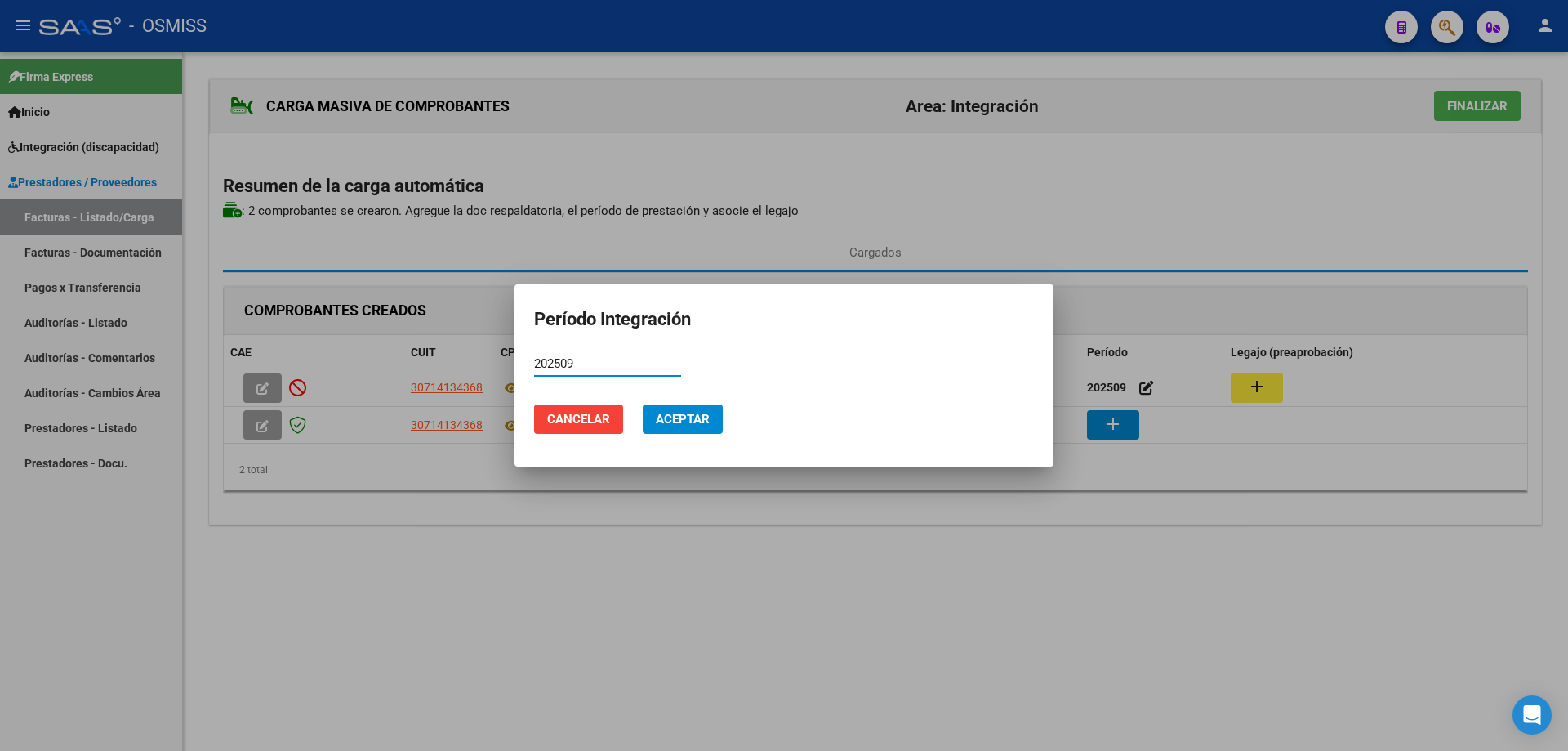
type input "202509"
click at [705, 426] on span "Aceptar" at bounding box center [683, 419] width 54 height 15
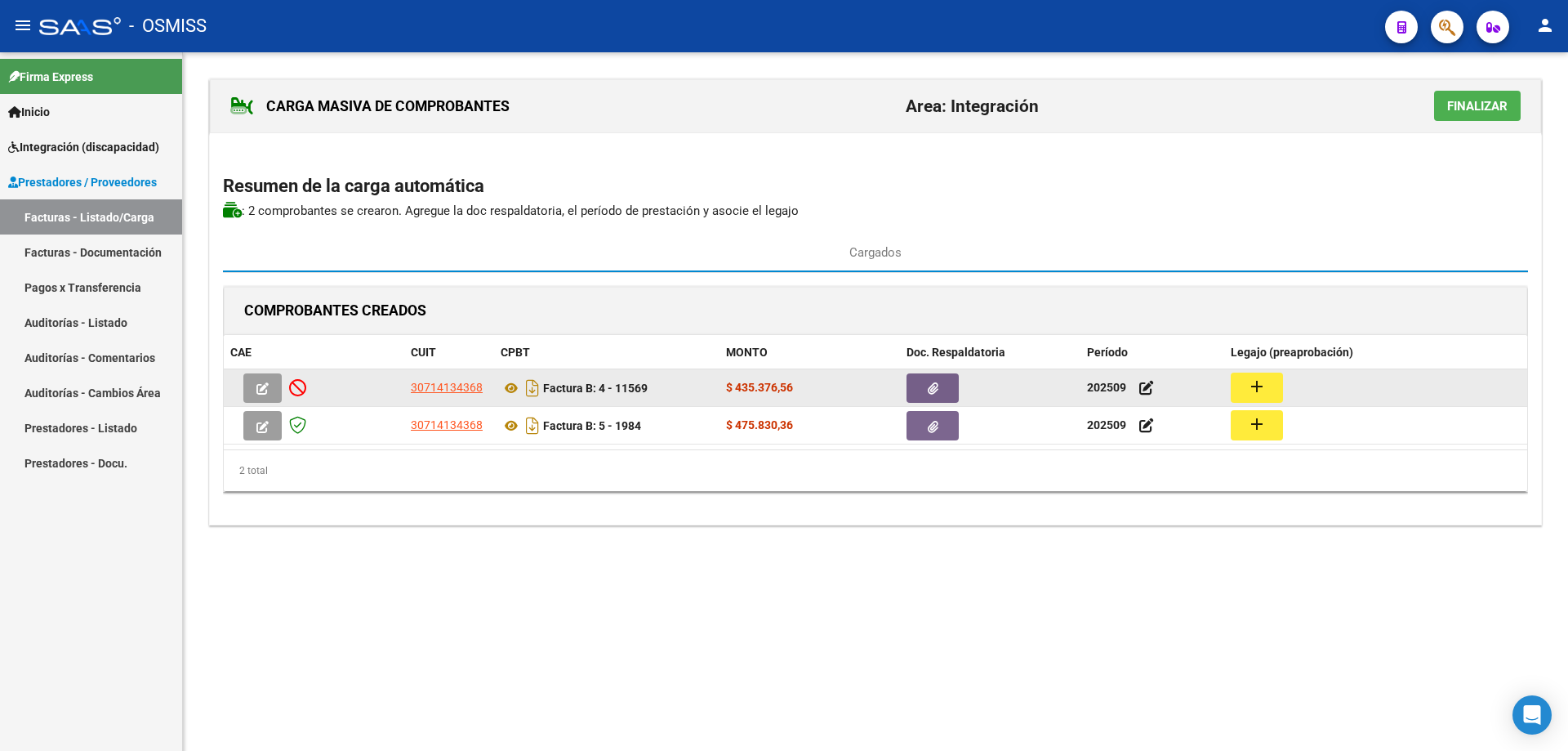
click at [1276, 388] on button "add" at bounding box center [1257, 387] width 52 height 30
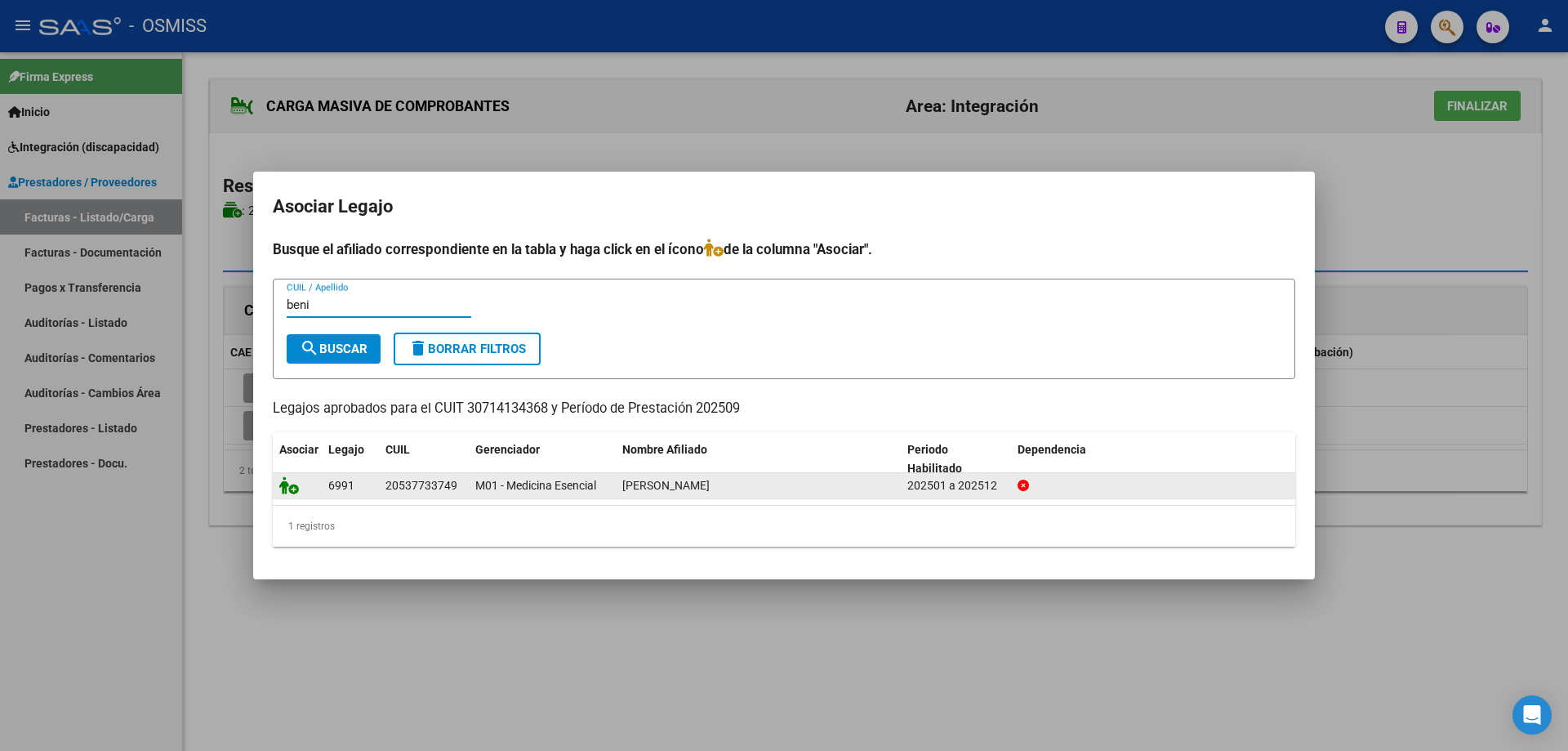
type input "beni"
click at [289, 493] on icon at bounding box center [289, 485] width 19 height 18
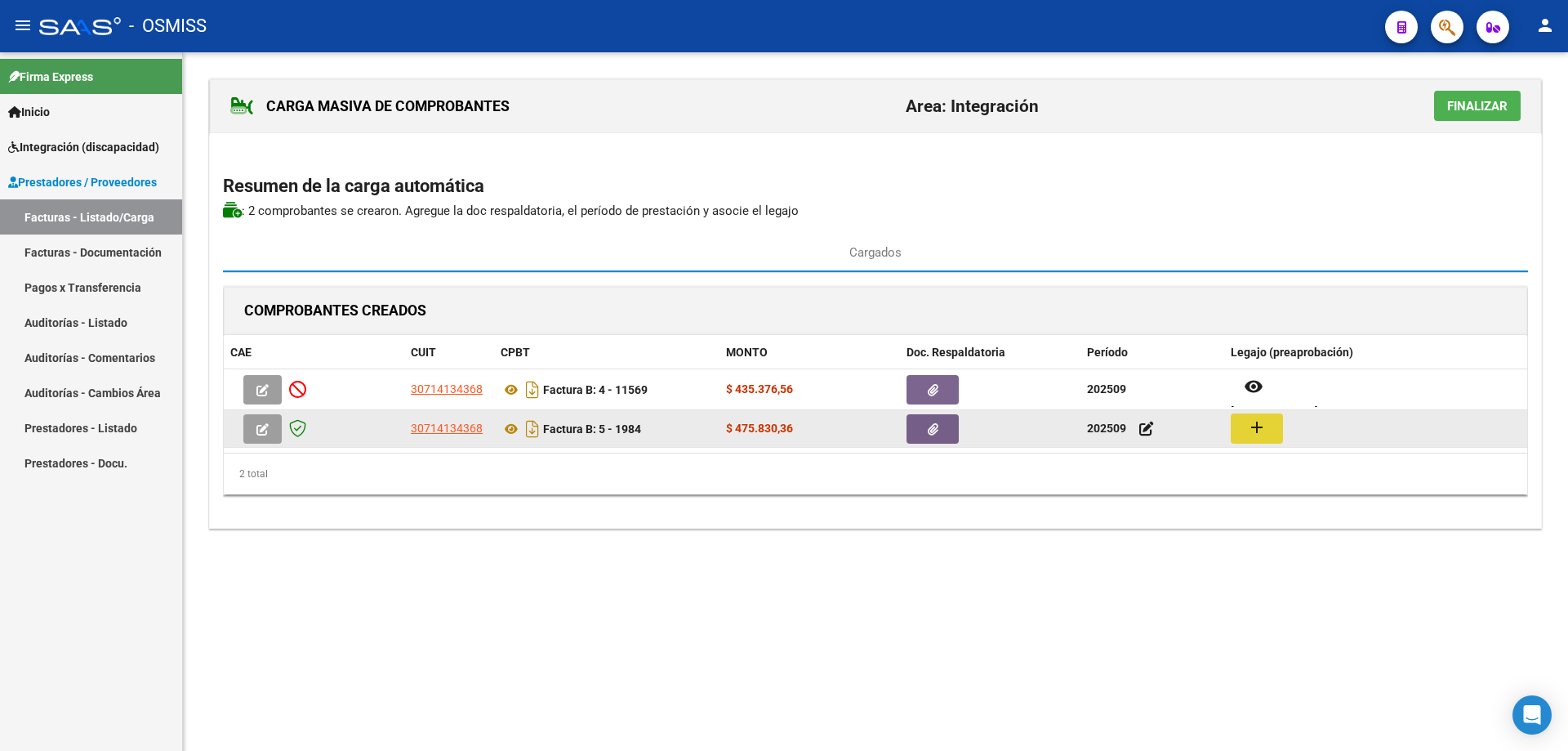
click at [1253, 436] on mat-icon "add" at bounding box center [1256, 427] width 19 height 19
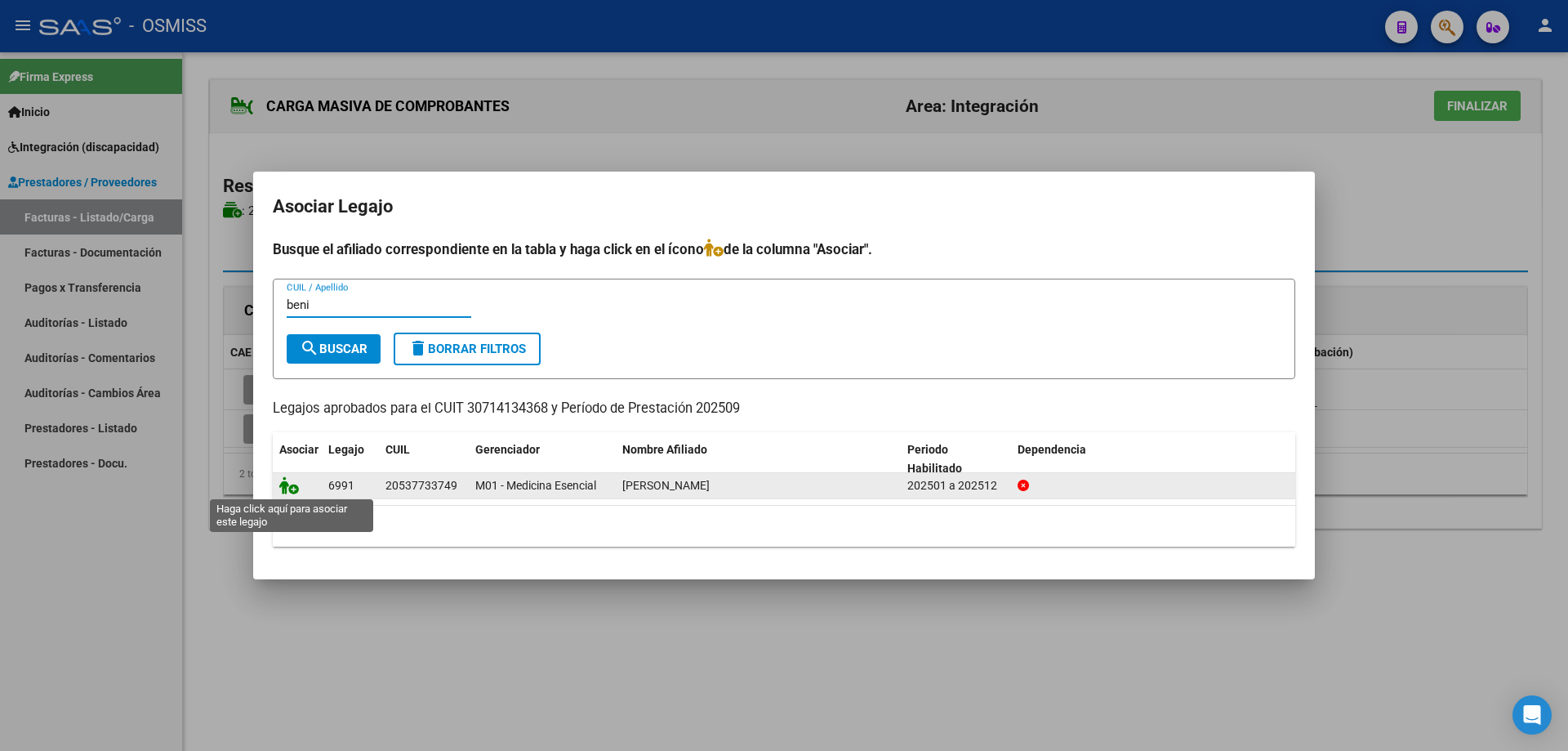
type input "beni"
click at [290, 481] on icon at bounding box center [289, 485] width 19 height 18
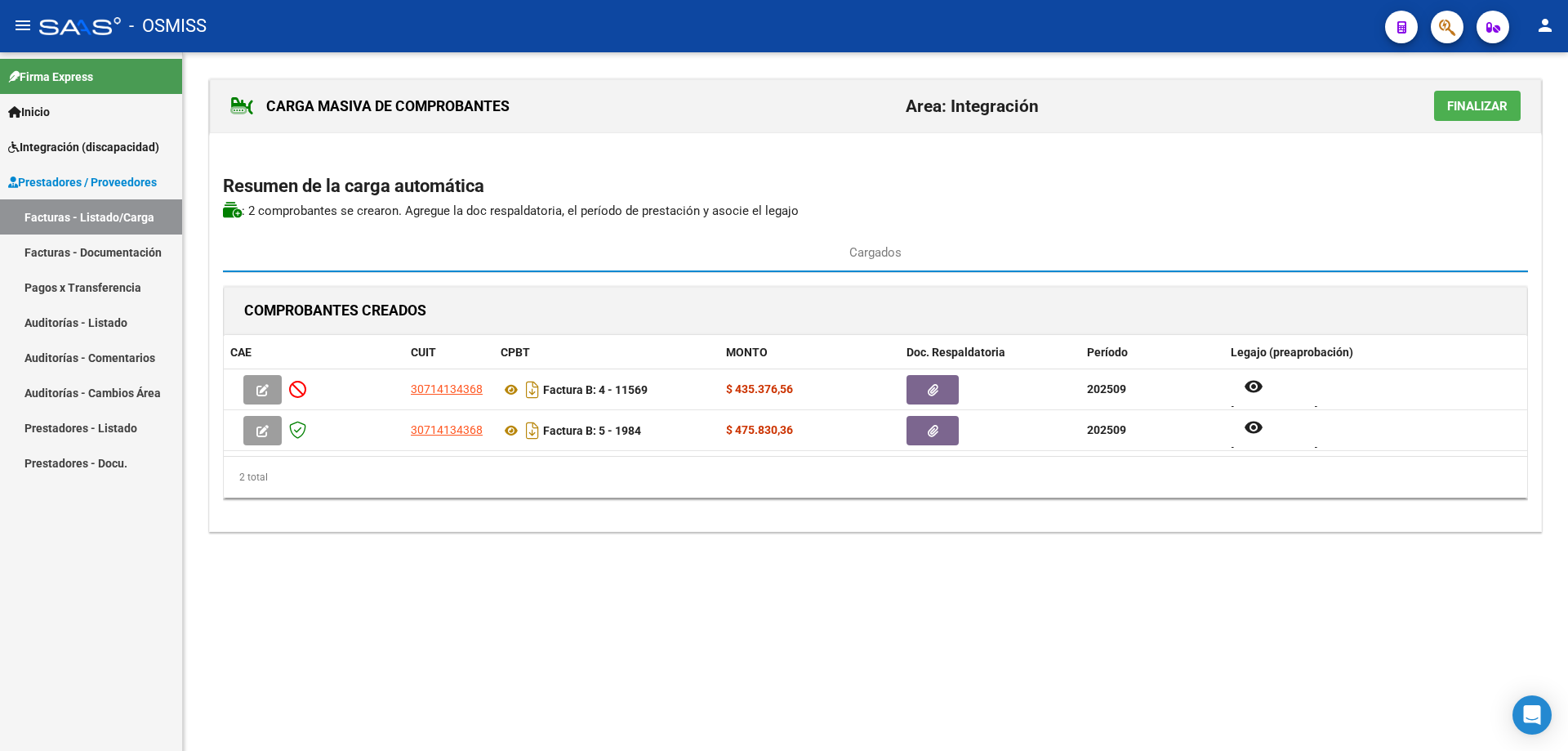
click at [1474, 108] on span "Finalizar" at bounding box center [1477, 107] width 60 height 15
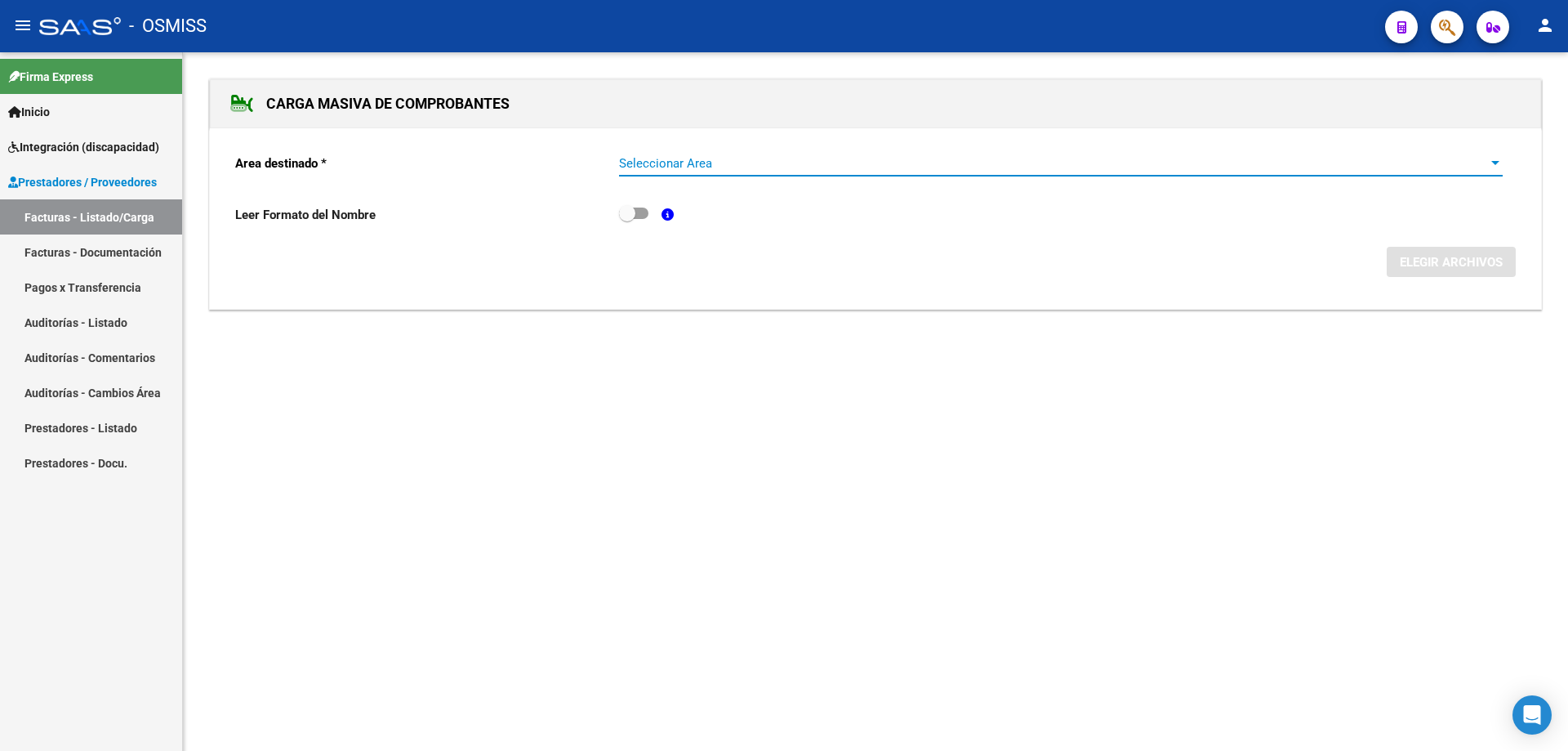
click at [765, 160] on span "Seleccionar Area" at bounding box center [1053, 164] width 869 height 15
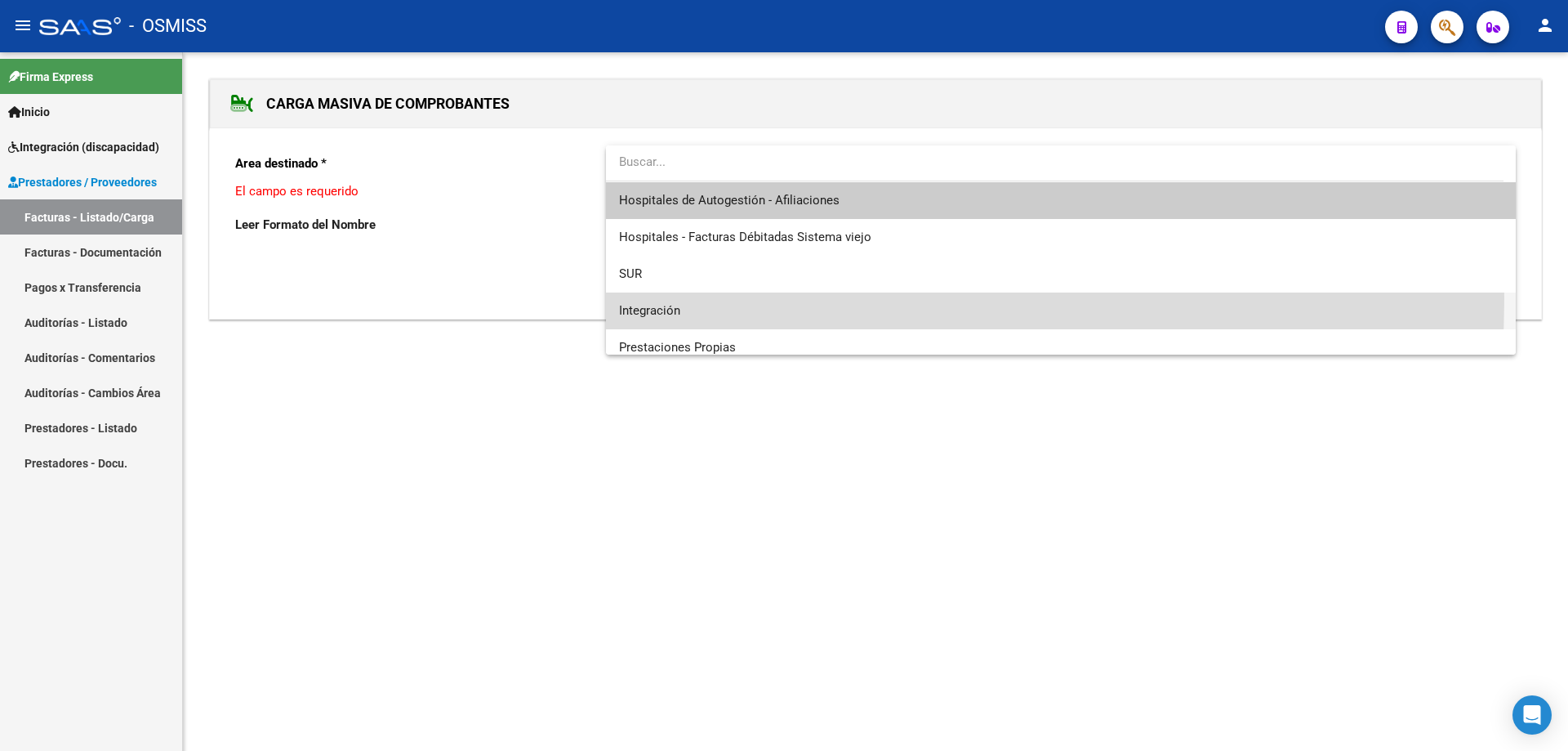
click at [729, 298] on span "Integración" at bounding box center [1061, 311] width 884 height 37
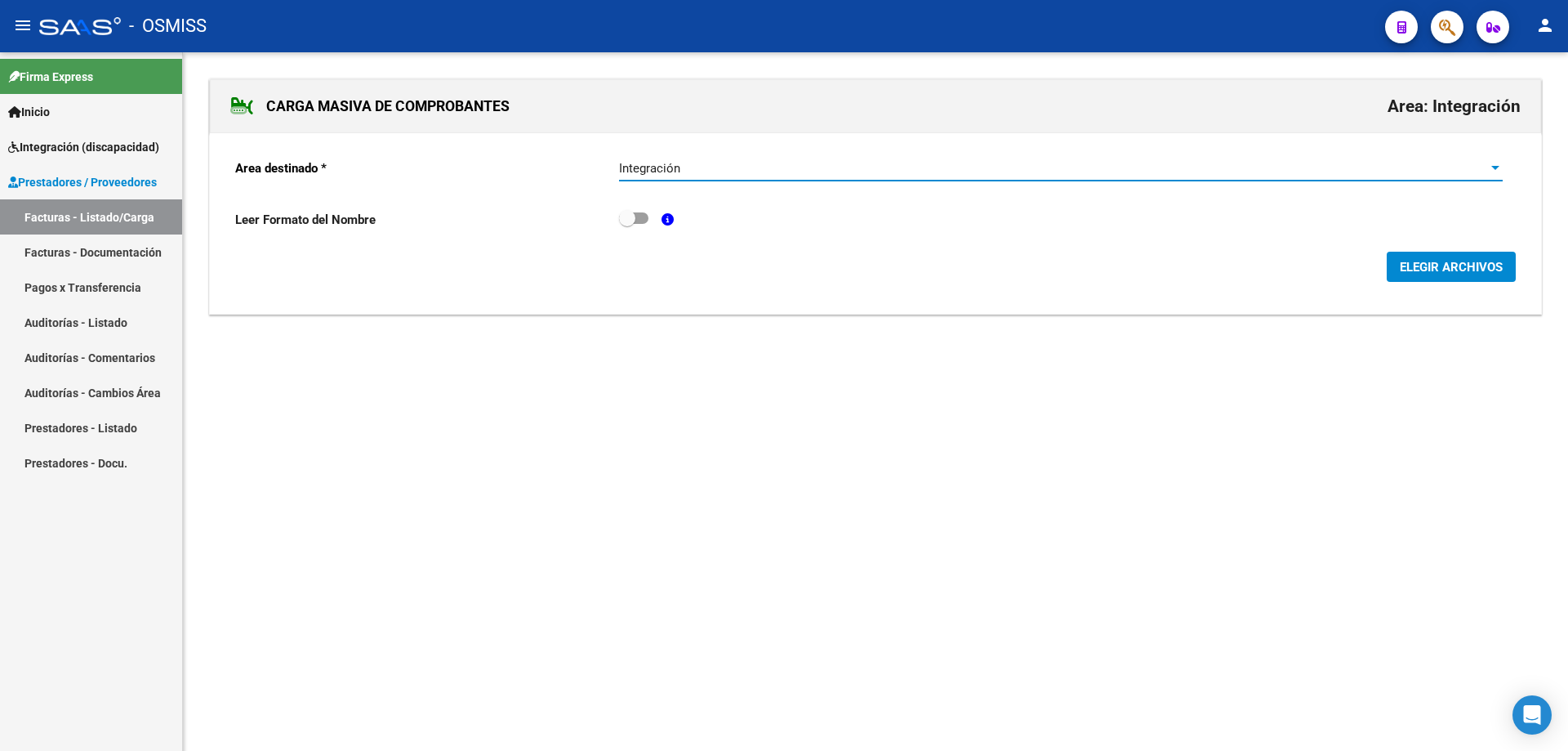
click at [675, 164] on span "Integración" at bounding box center [649, 169] width 61 height 15
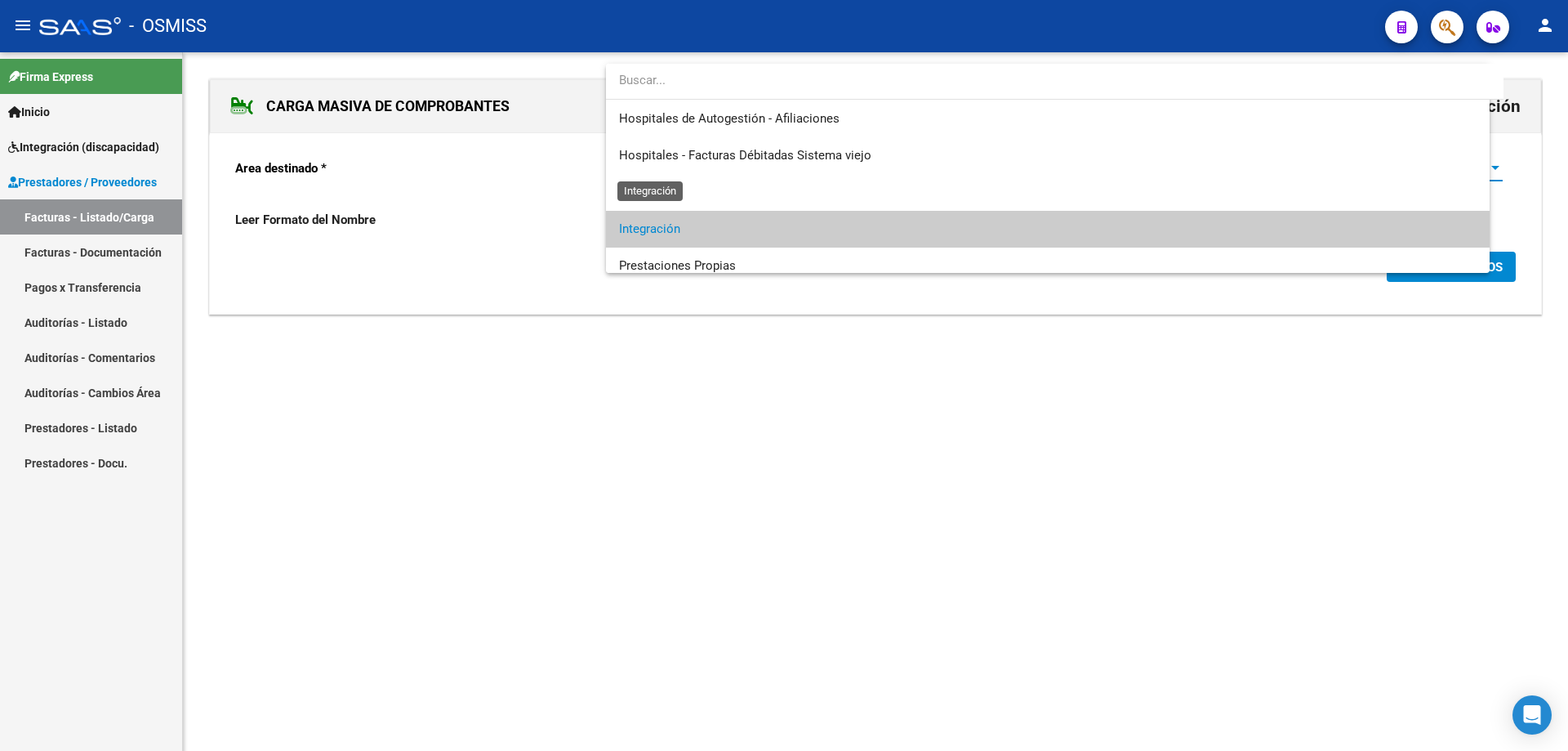
scroll to position [61, 0]
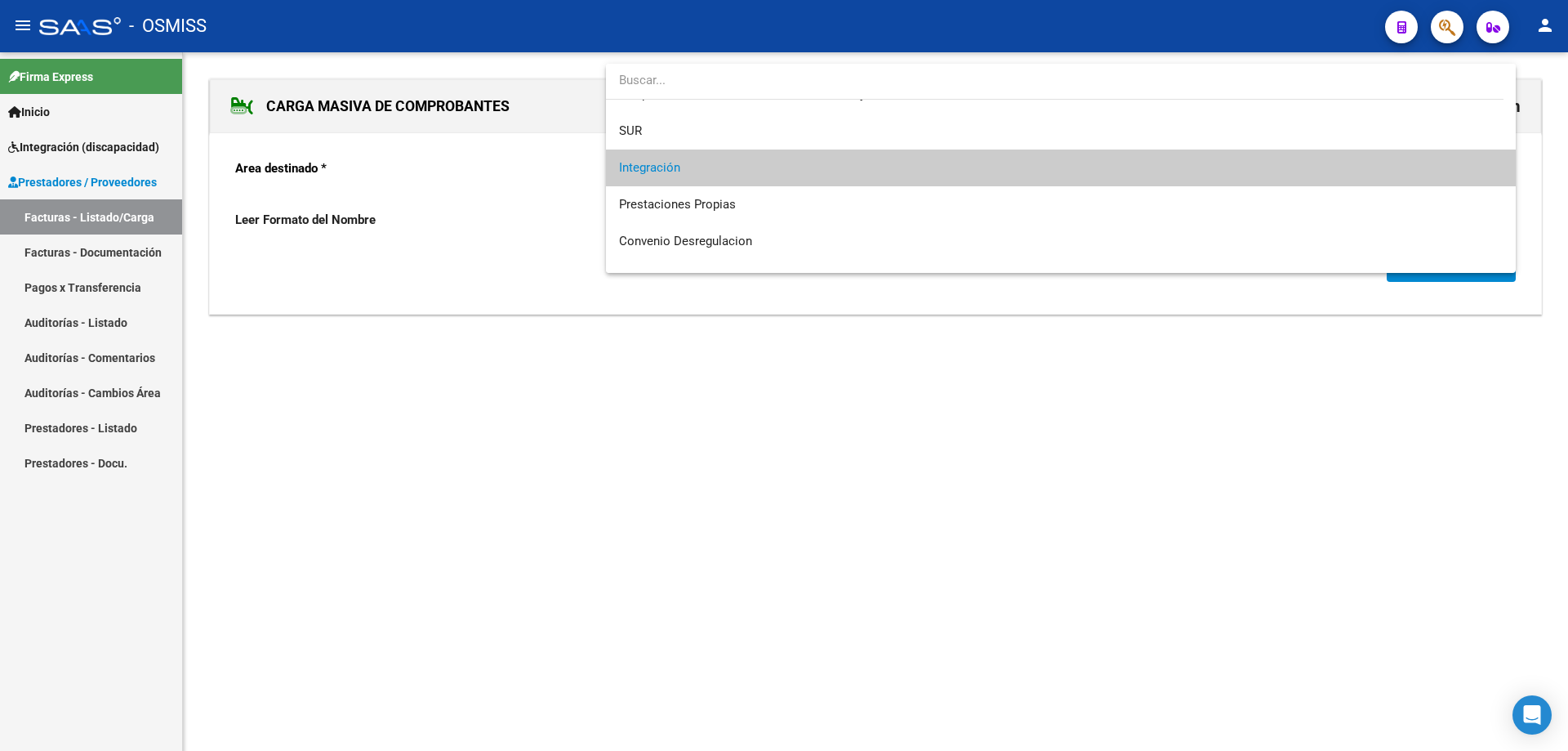
click at [695, 402] on div at bounding box center [784, 376] width 1568 height 751
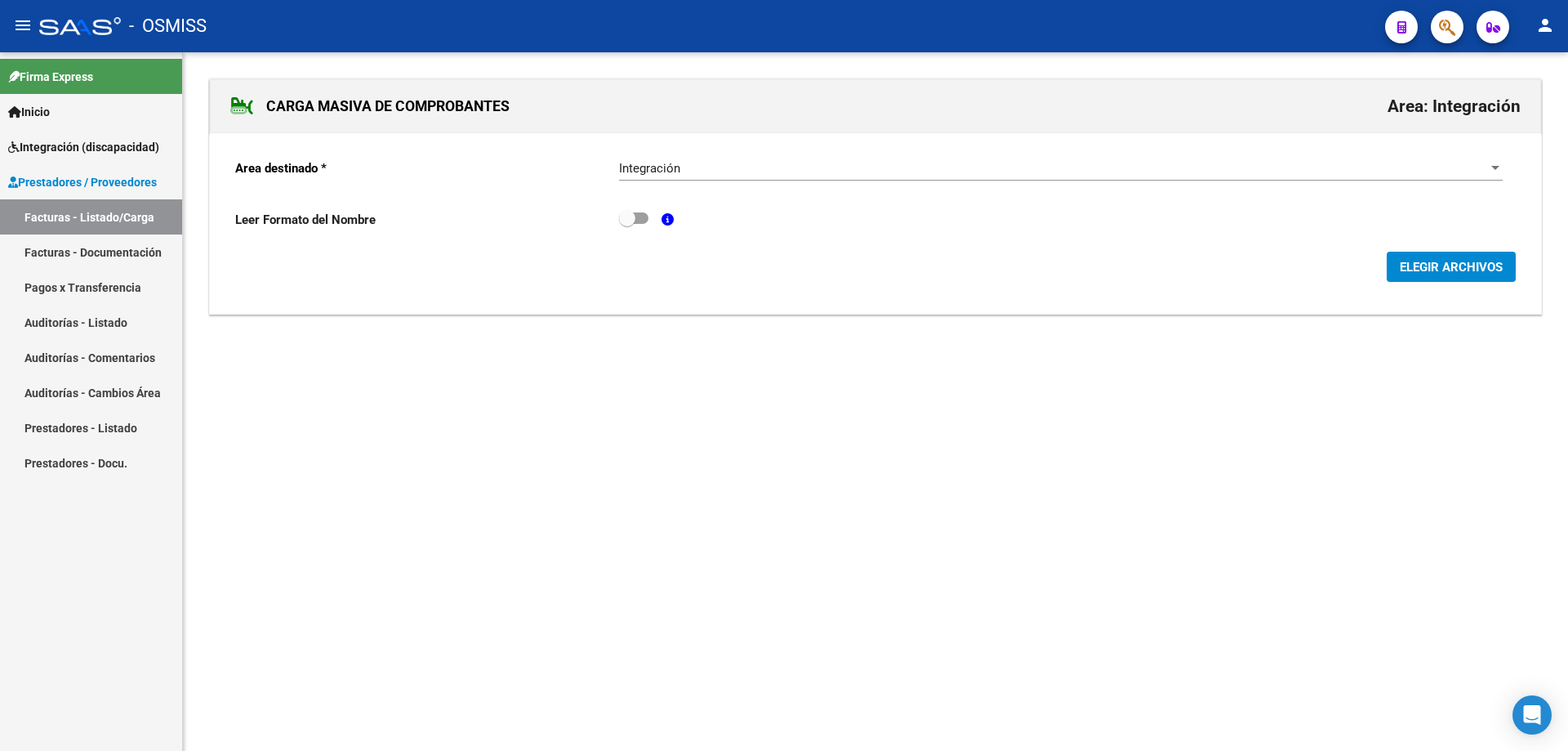
click at [1388, 267] on button "ELEGIR ARCHIVOS" at bounding box center [1451, 267] width 129 height 30
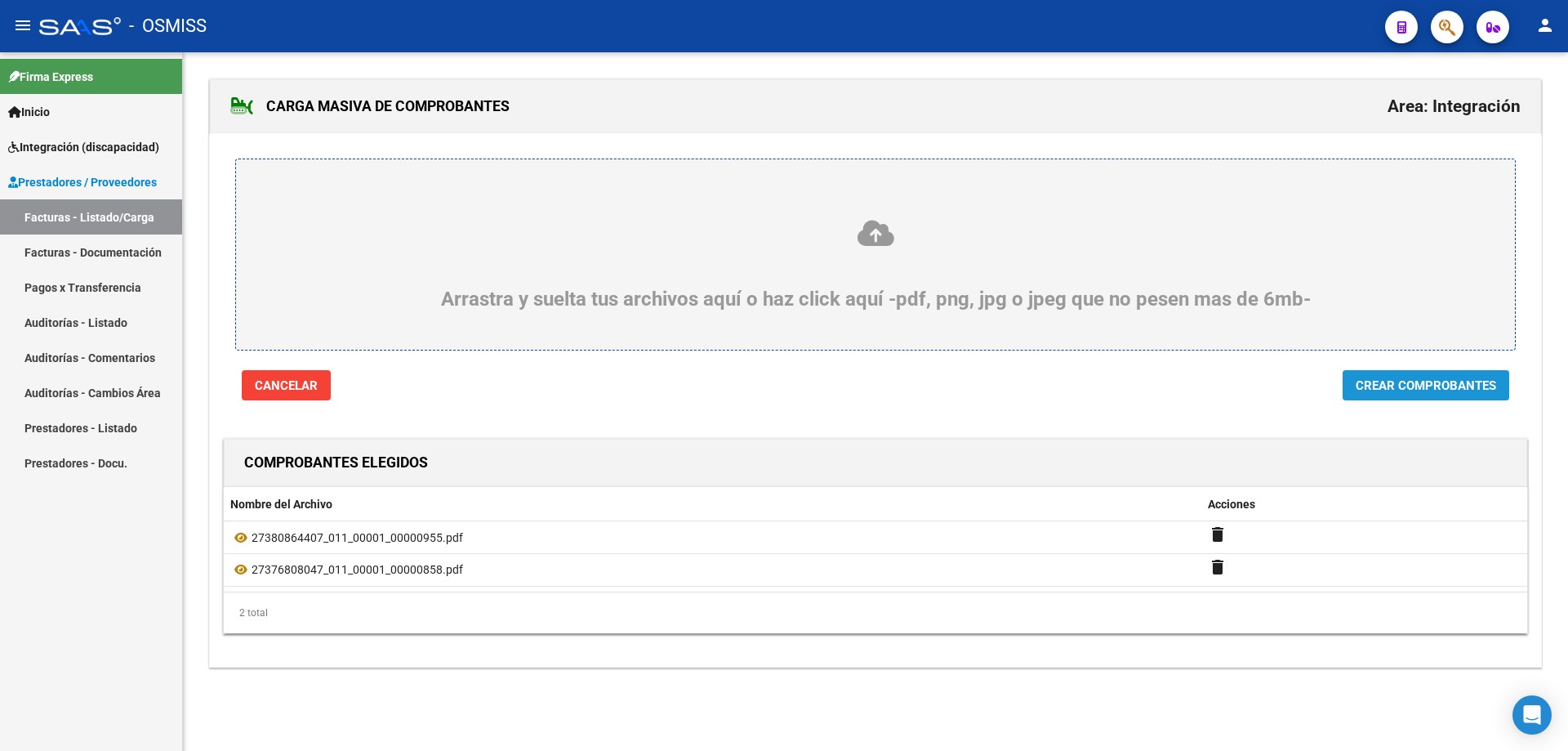
click at [1394, 391] on span "Crear Comprobantes" at bounding box center [1425, 386] width 140 height 15
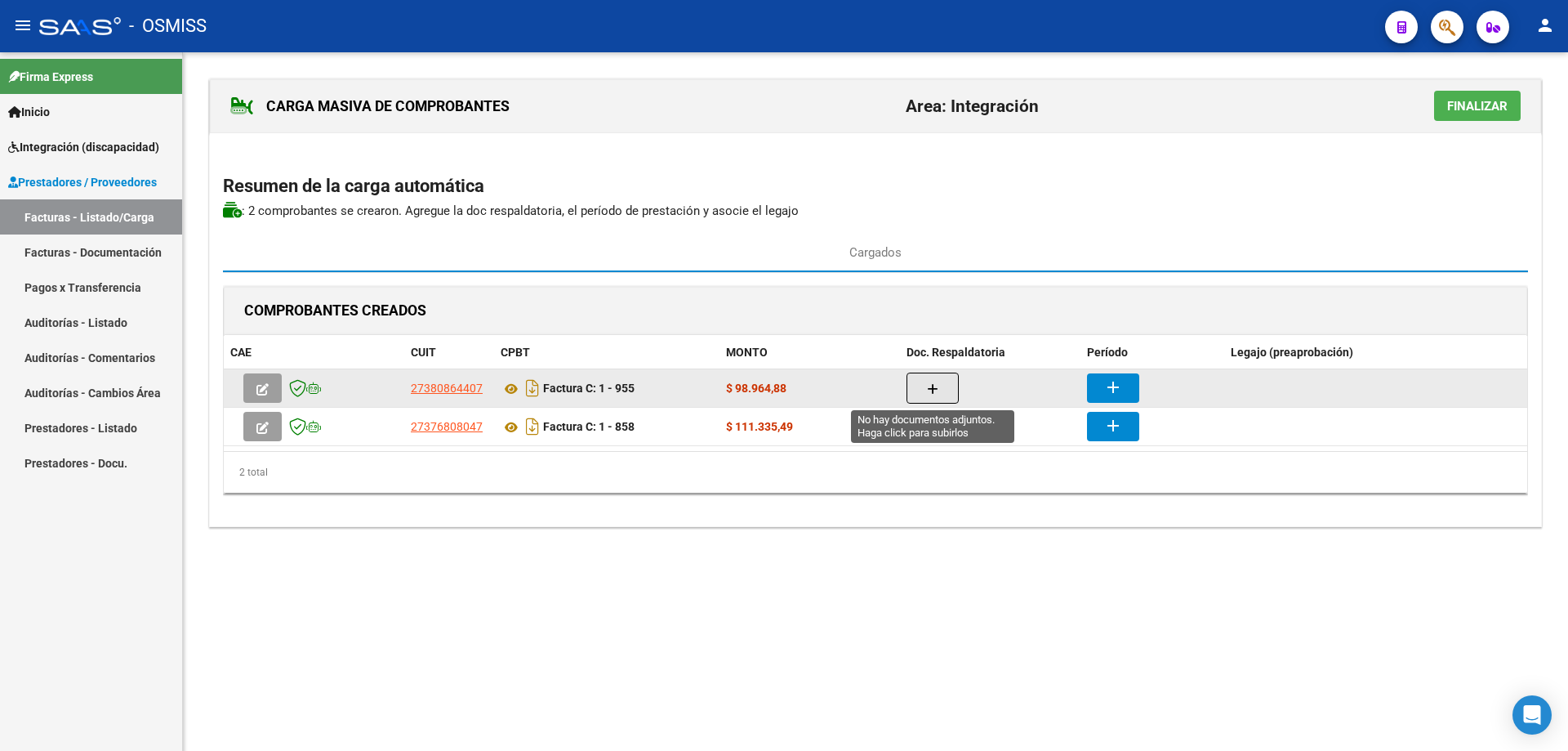
click at [934, 391] on icon "button" at bounding box center [933, 389] width 12 height 13
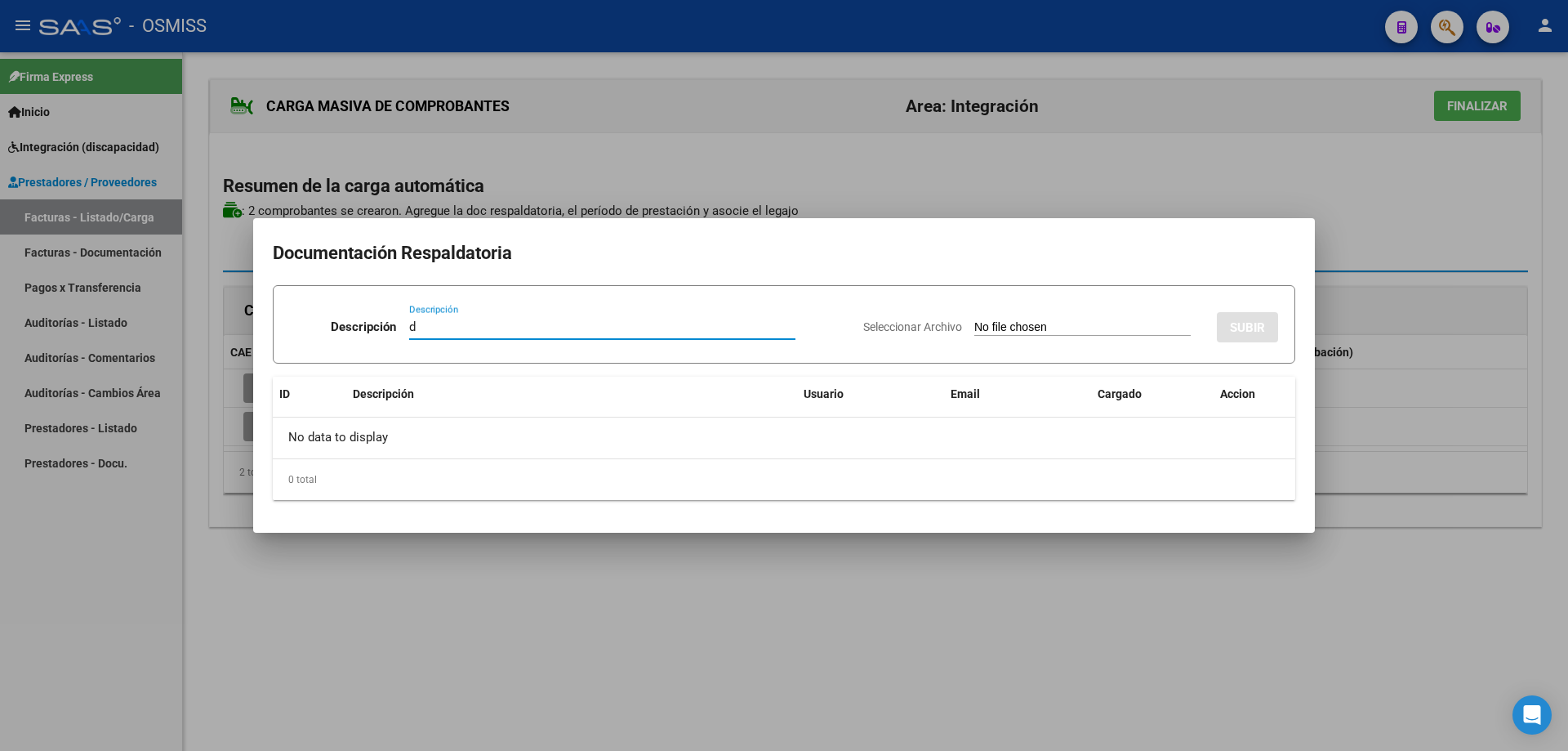
type input "d"
click at [974, 333] on input "Seleccionar Archivo" at bounding box center [1083, 328] width 217 height 15
type input "C:\fakepath\[PERSON_NAME] - [DATE].pdf"
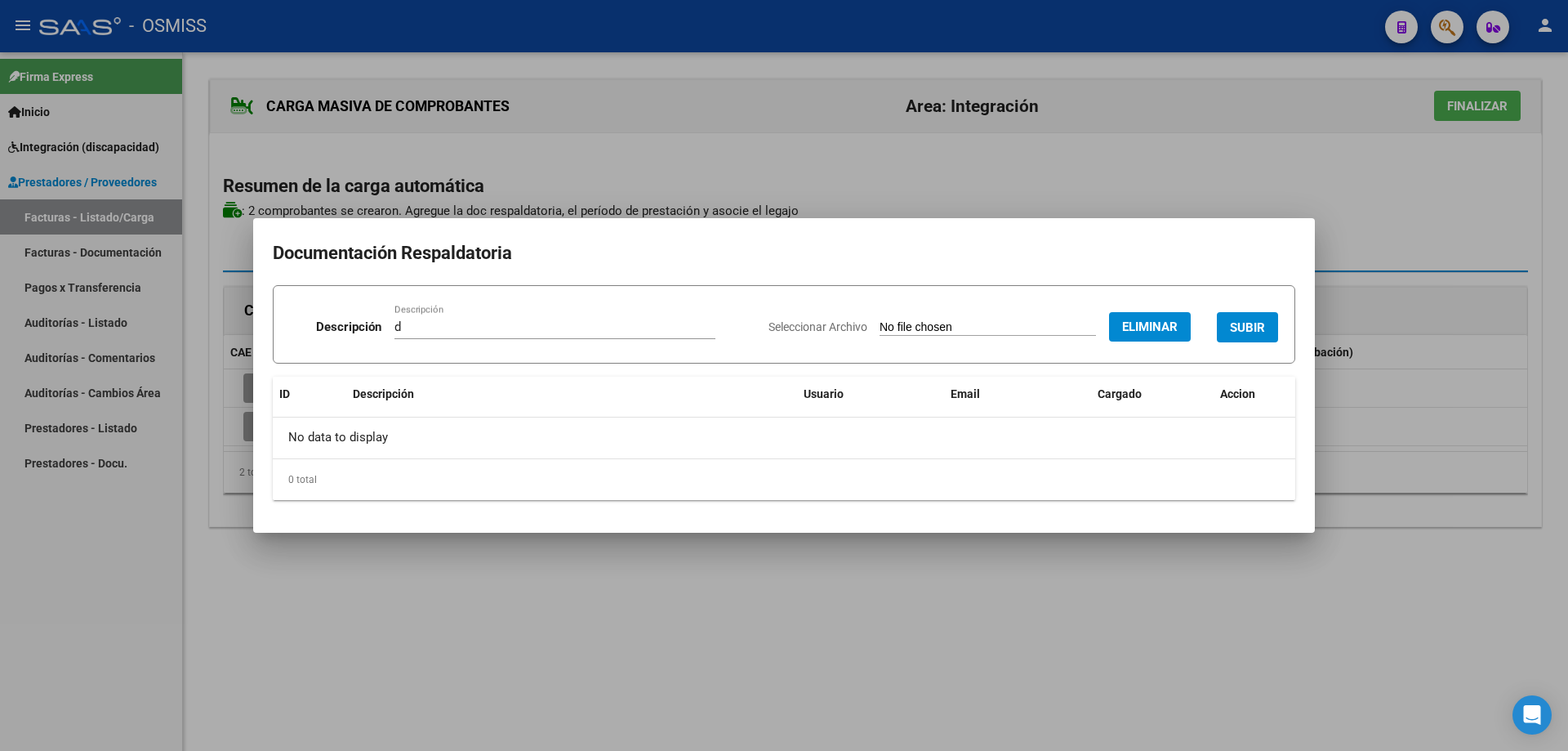
click at [1260, 318] on button "SUBIR" at bounding box center [1247, 328] width 61 height 30
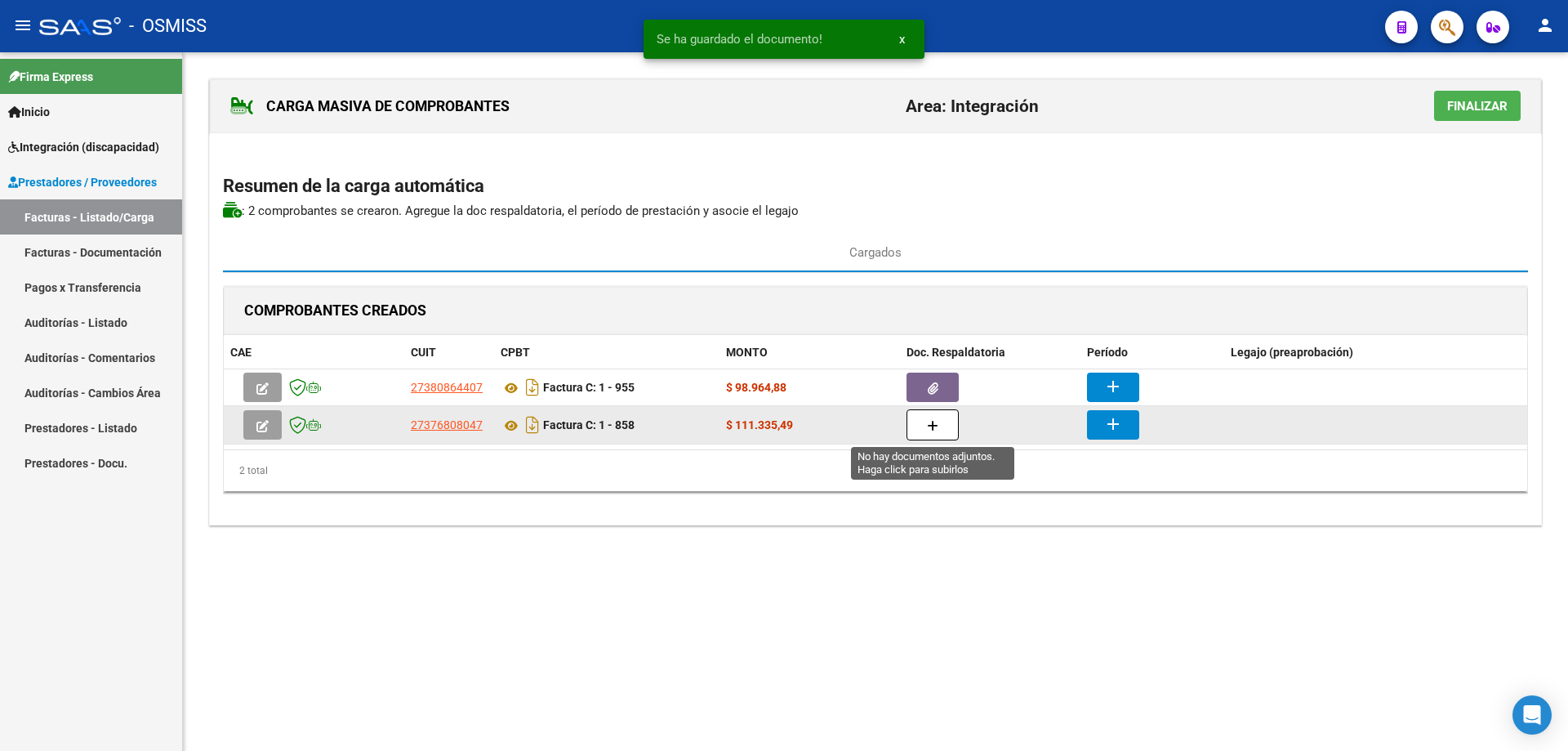
click at [936, 424] on icon "button" at bounding box center [933, 426] width 12 height 13
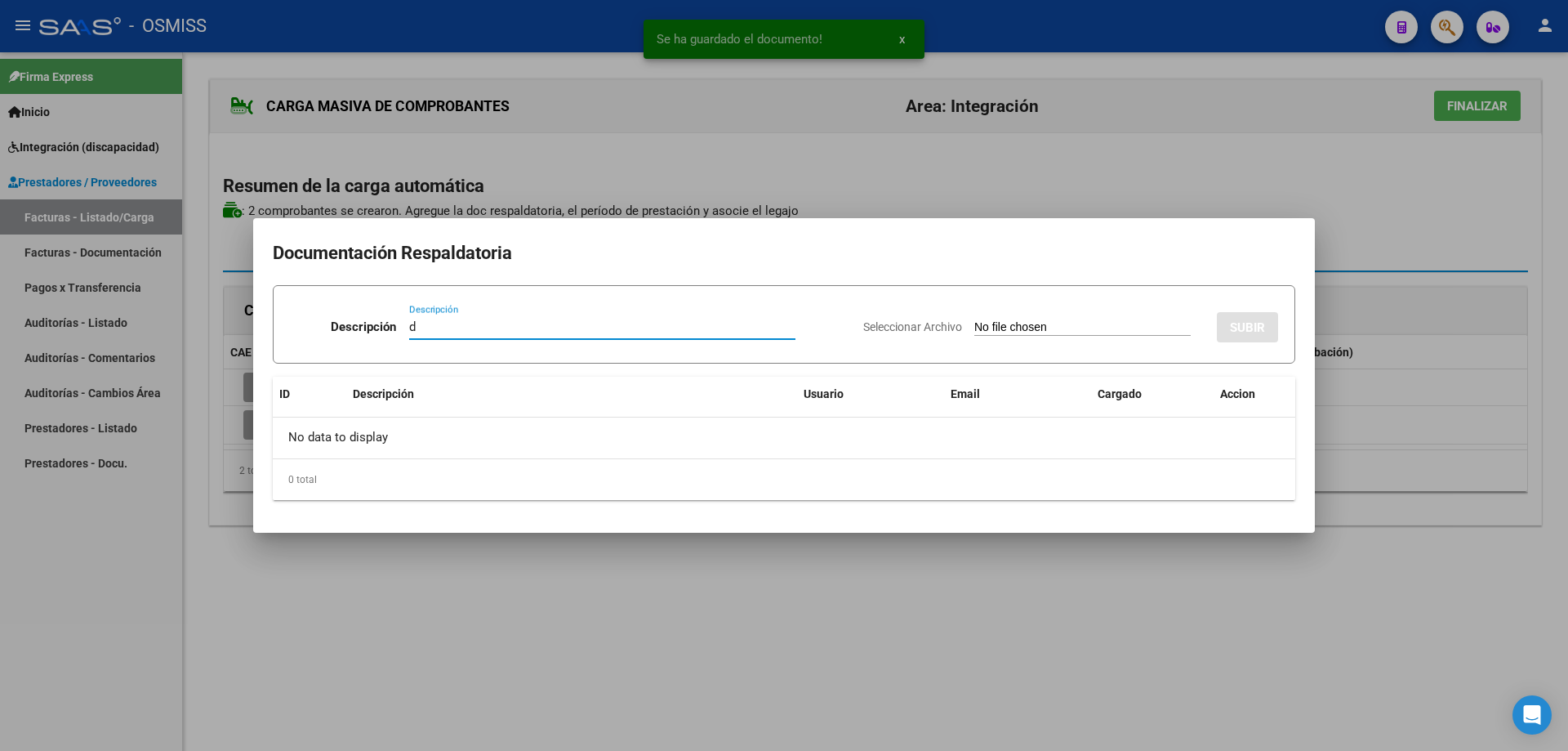
type input "d"
click at [974, 330] on input "Seleccionar Archivo" at bounding box center [1083, 328] width 217 height 15
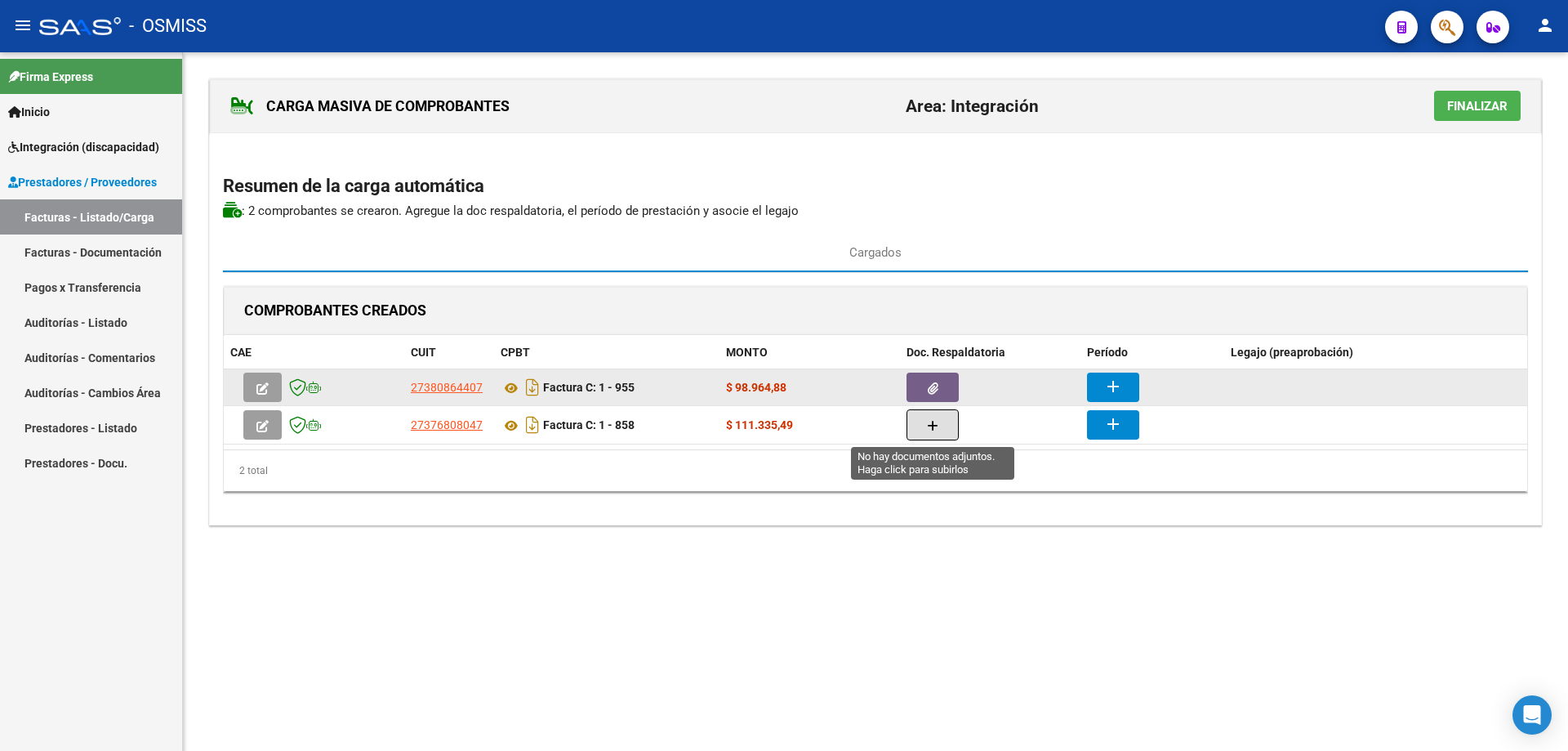
click at [945, 385] on button "button" at bounding box center [933, 386] width 52 height 29
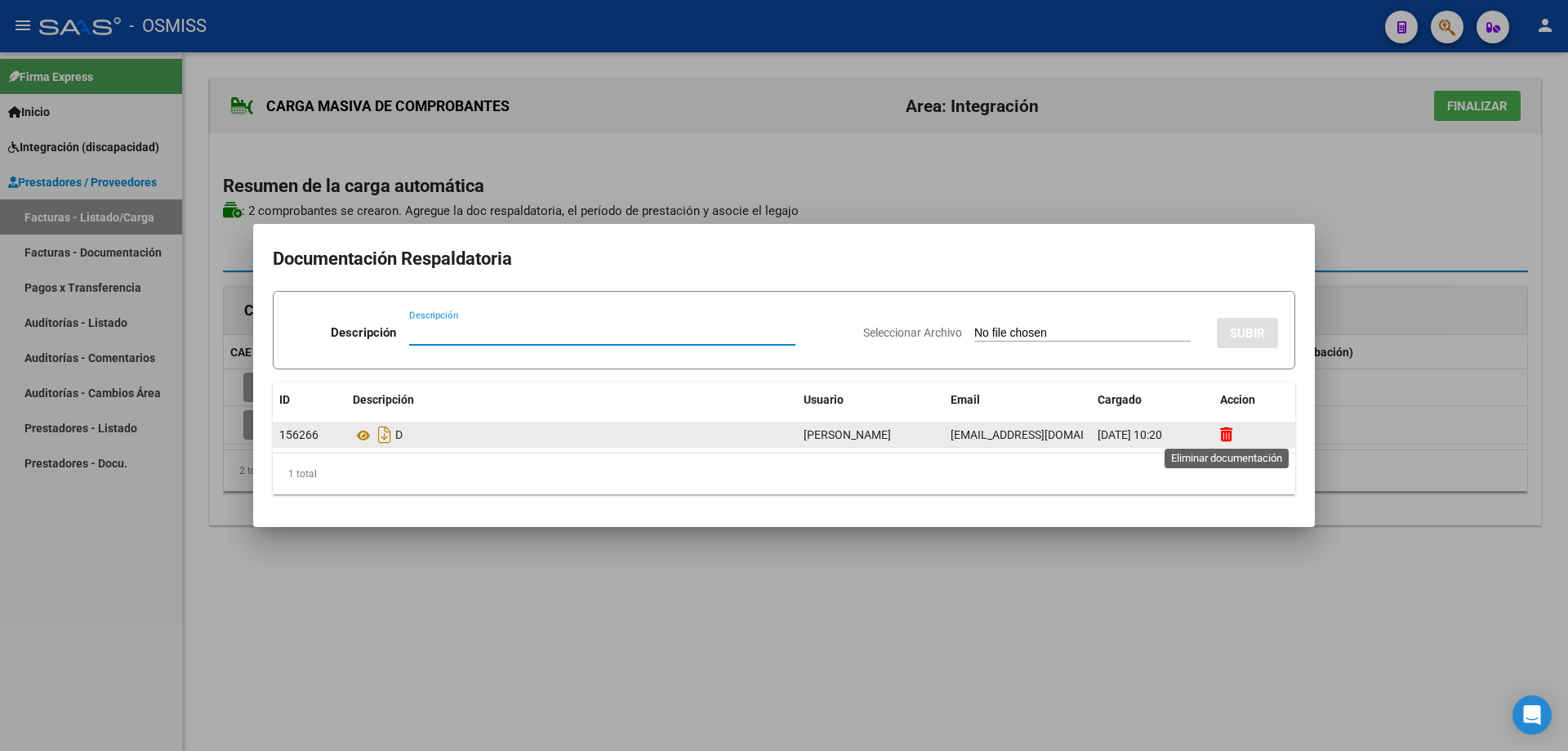
click at [1226, 435] on icon at bounding box center [1226, 434] width 13 height 15
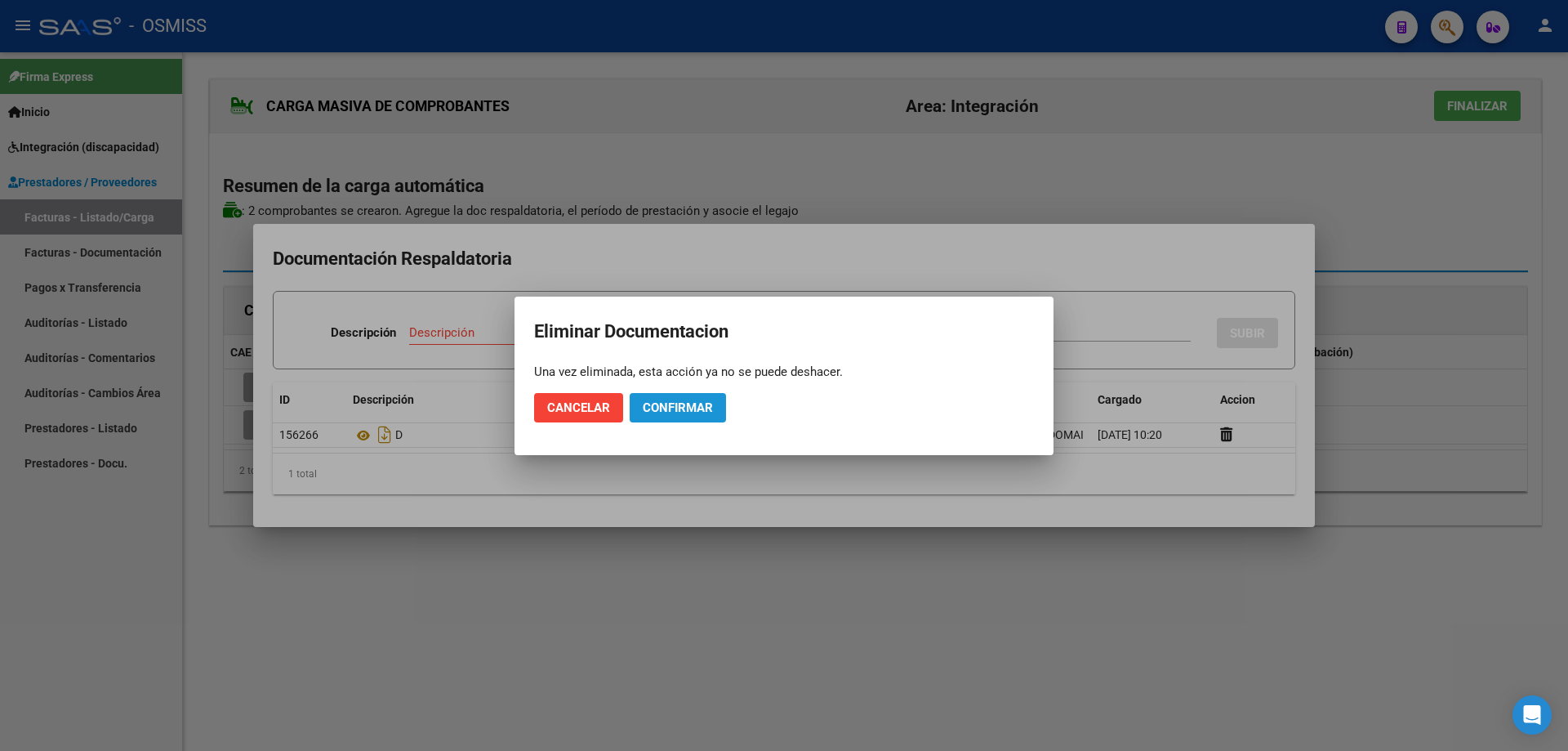
click at [679, 406] on span "Confirmar" at bounding box center [678, 408] width 71 height 15
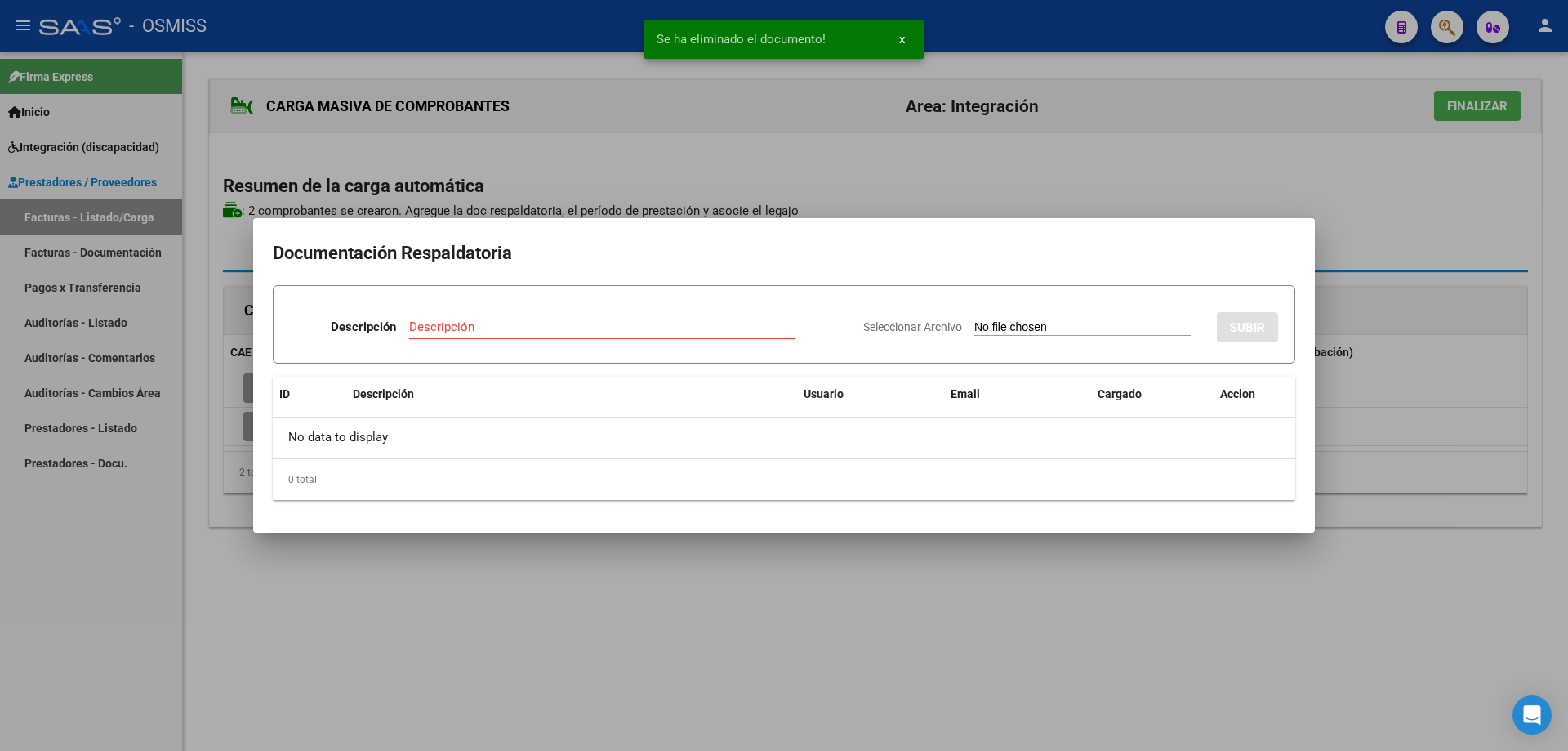
click at [492, 323] on input "Descripción" at bounding box center [602, 327] width 386 height 15
type input "d"
click at [999, 326] on input "Seleccionar Archivo" at bounding box center [1083, 328] width 217 height 15
type input "C:\fakepath\Planilla de asistencia.pdf"
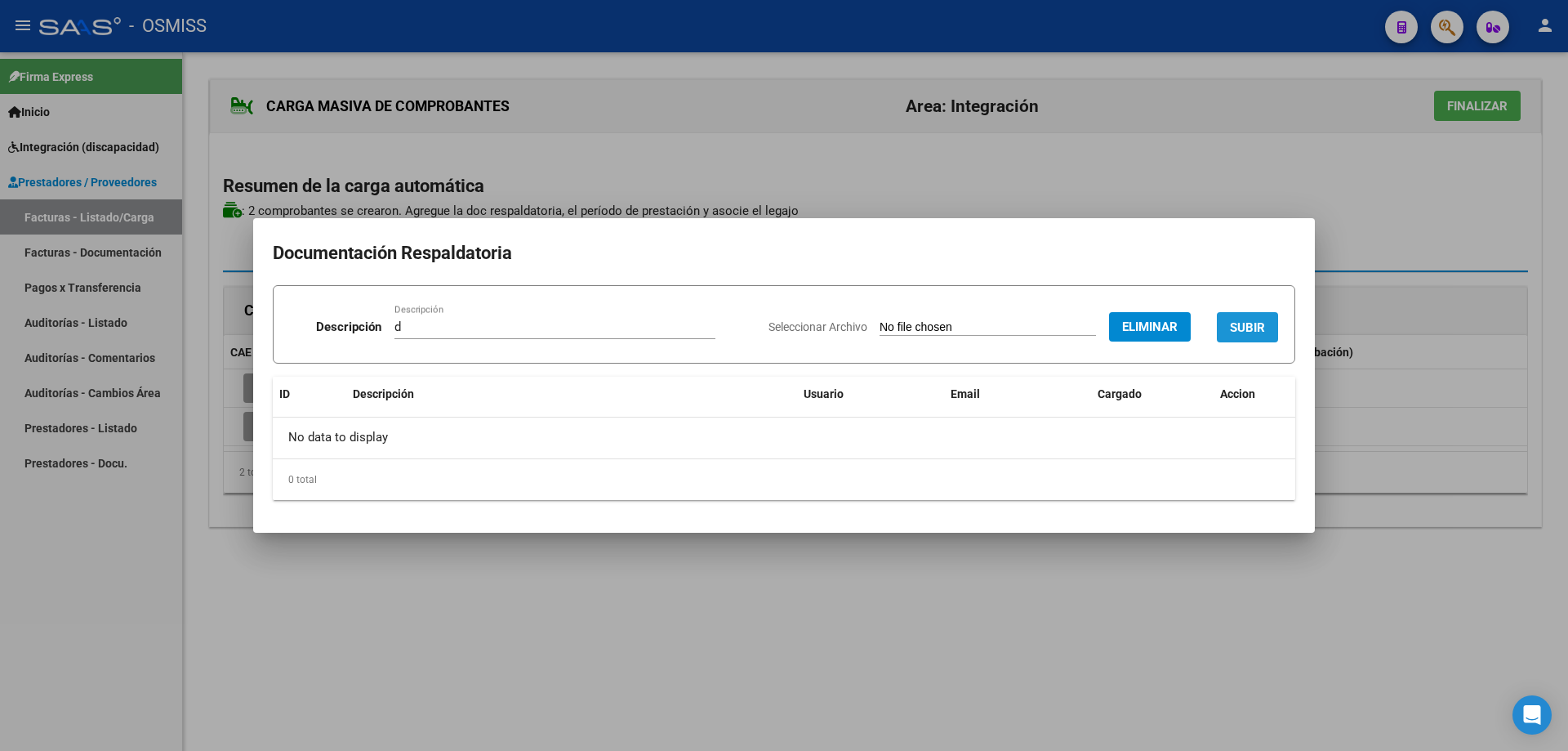
click at [1231, 323] on span "SUBIR" at bounding box center [1248, 328] width 35 height 15
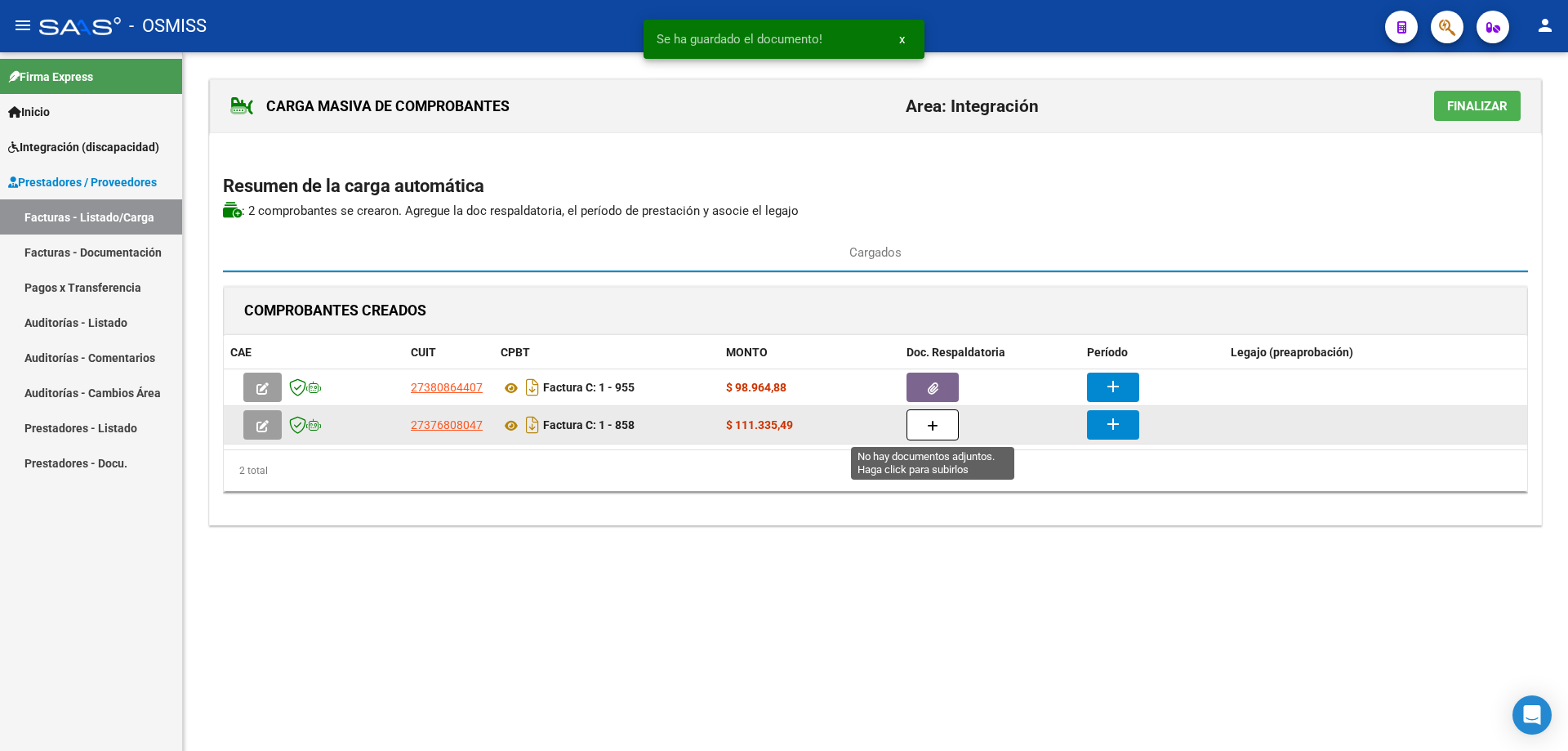
click at [934, 437] on button "button" at bounding box center [933, 424] width 52 height 31
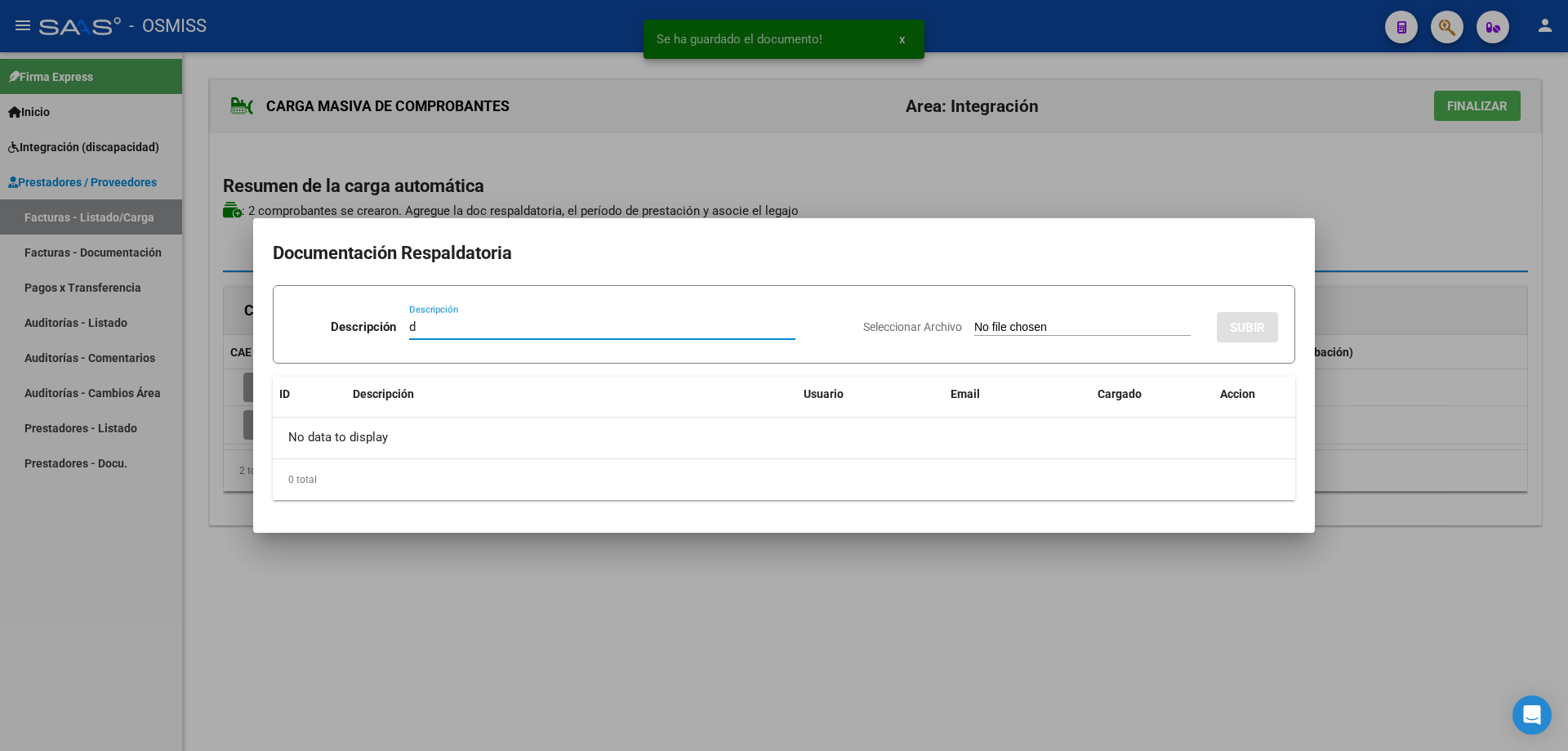
type input "d"
click at [996, 329] on input "Seleccionar Archivo" at bounding box center [1083, 328] width 217 height 15
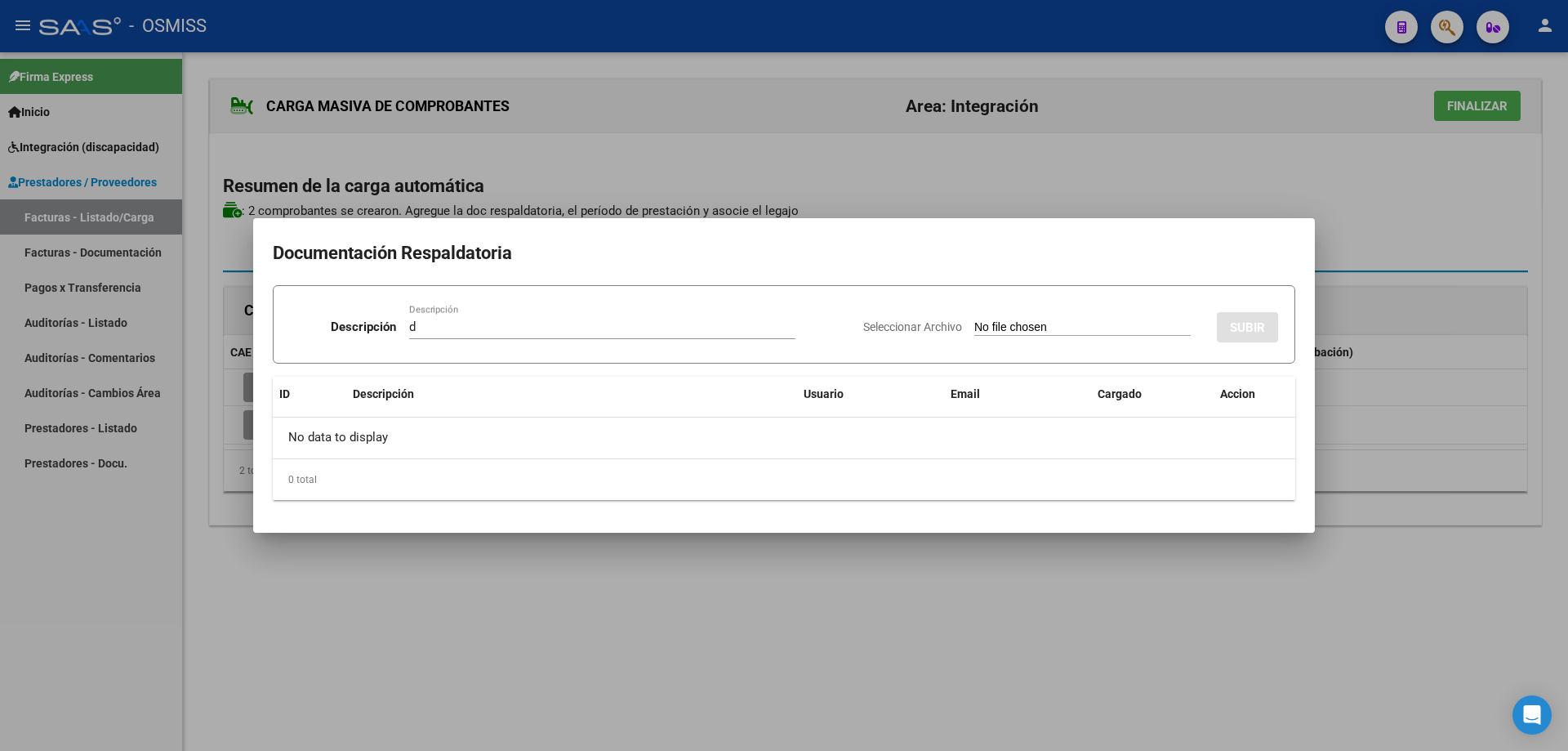
type input "C:\fakepath\[PERSON_NAME] - [DATE].pdf"
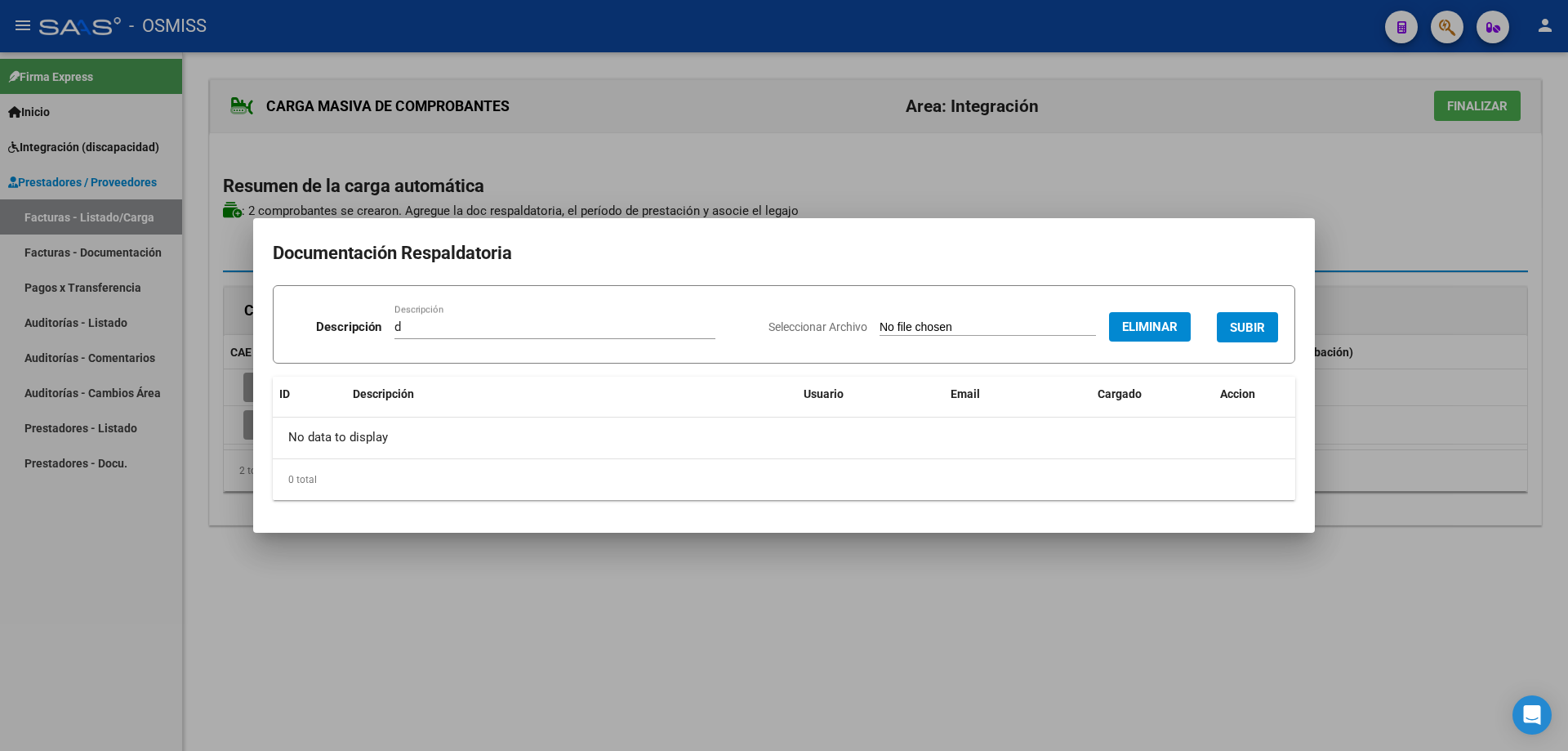
click at [1246, 319] on span "SUBIR" at bounding box center [1248, 327] width 35 height 15
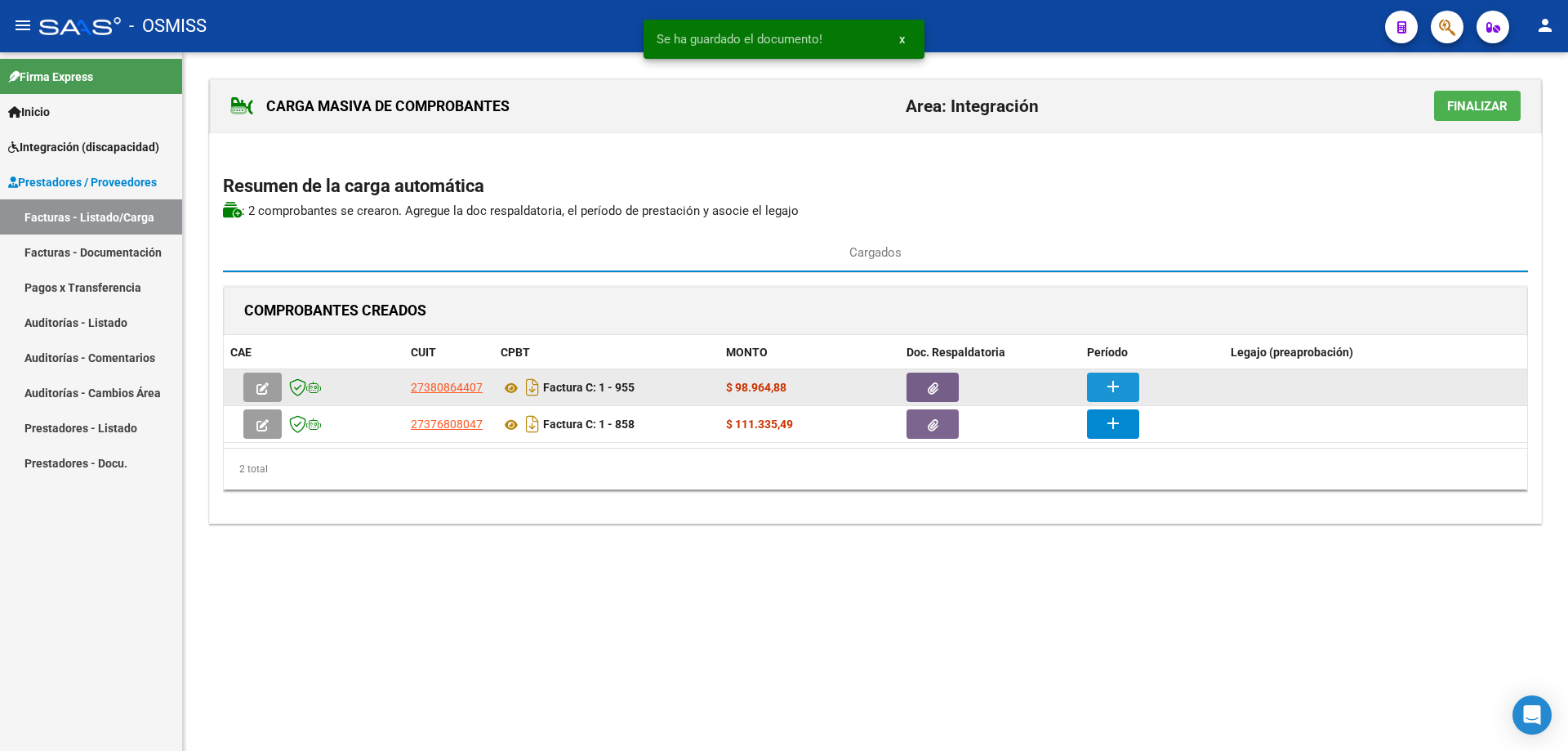
click at [1119, 379] on mat-icon "add" at bounding box center [1113, 386] width 19 height 19
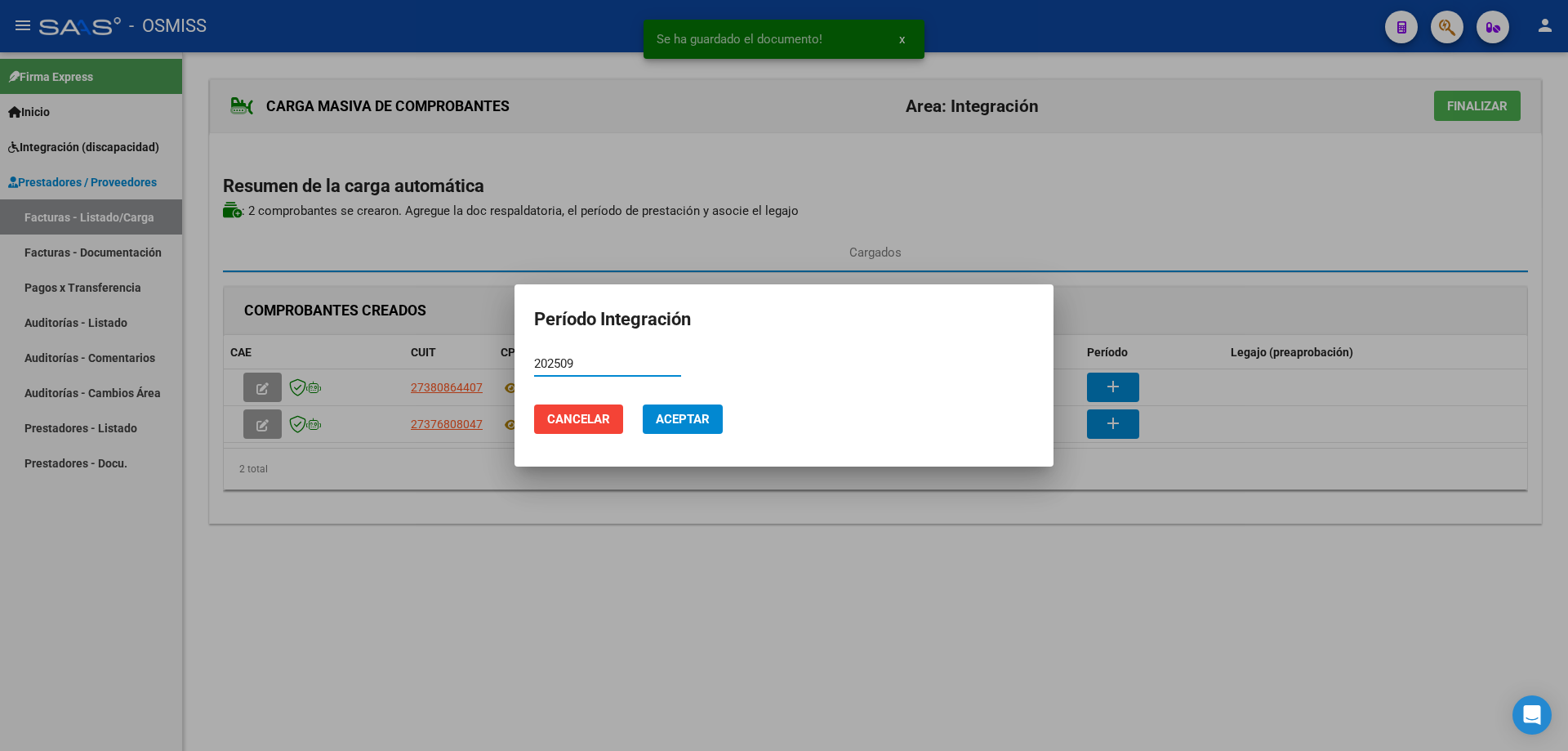
type input "202509"
click at [685, 419] on span "Aceptar" at bounding box center [683, 419] width 54 height 15
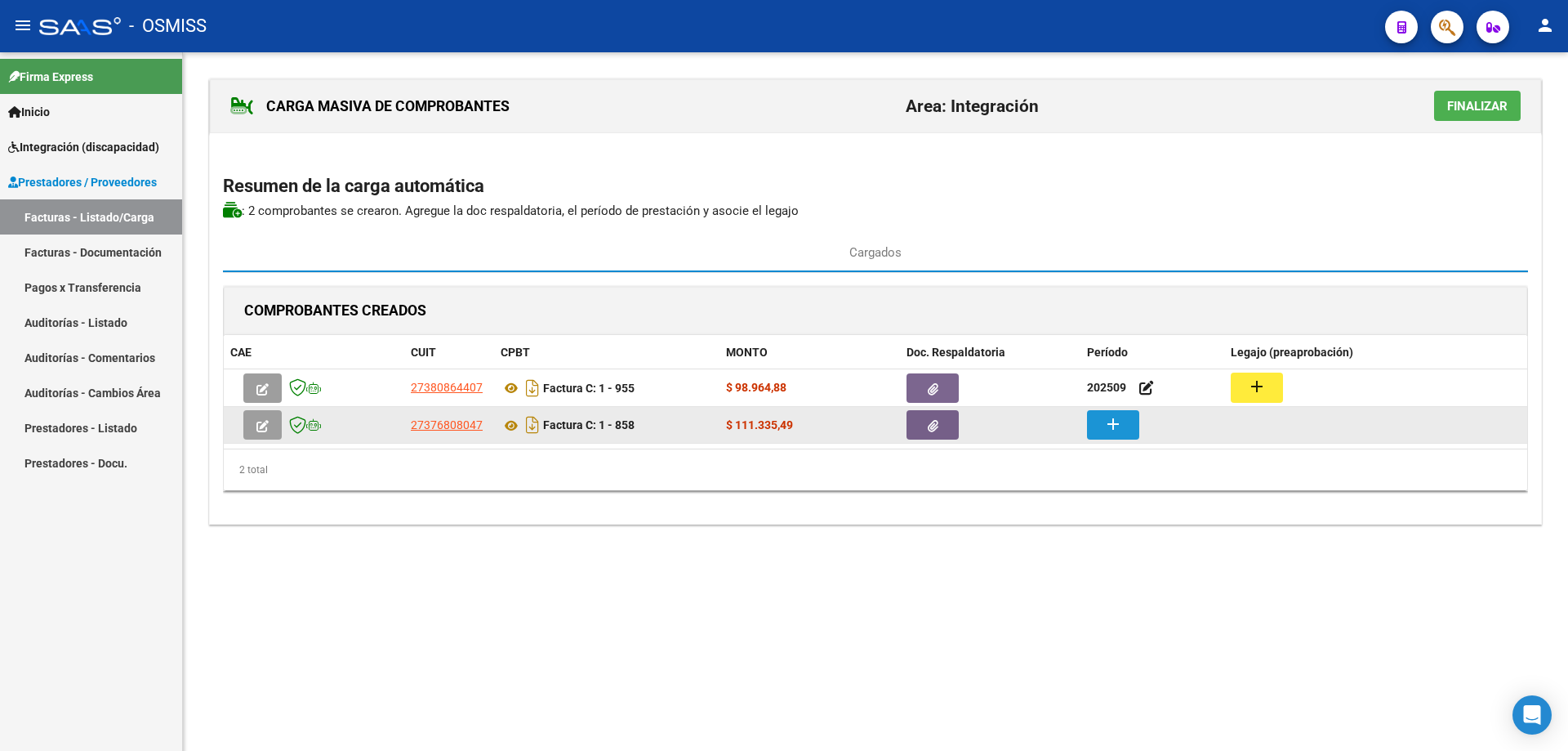
click at [1116, 425] on mat-icon "add" at bounding box center [1113, 423] width 19 height 19
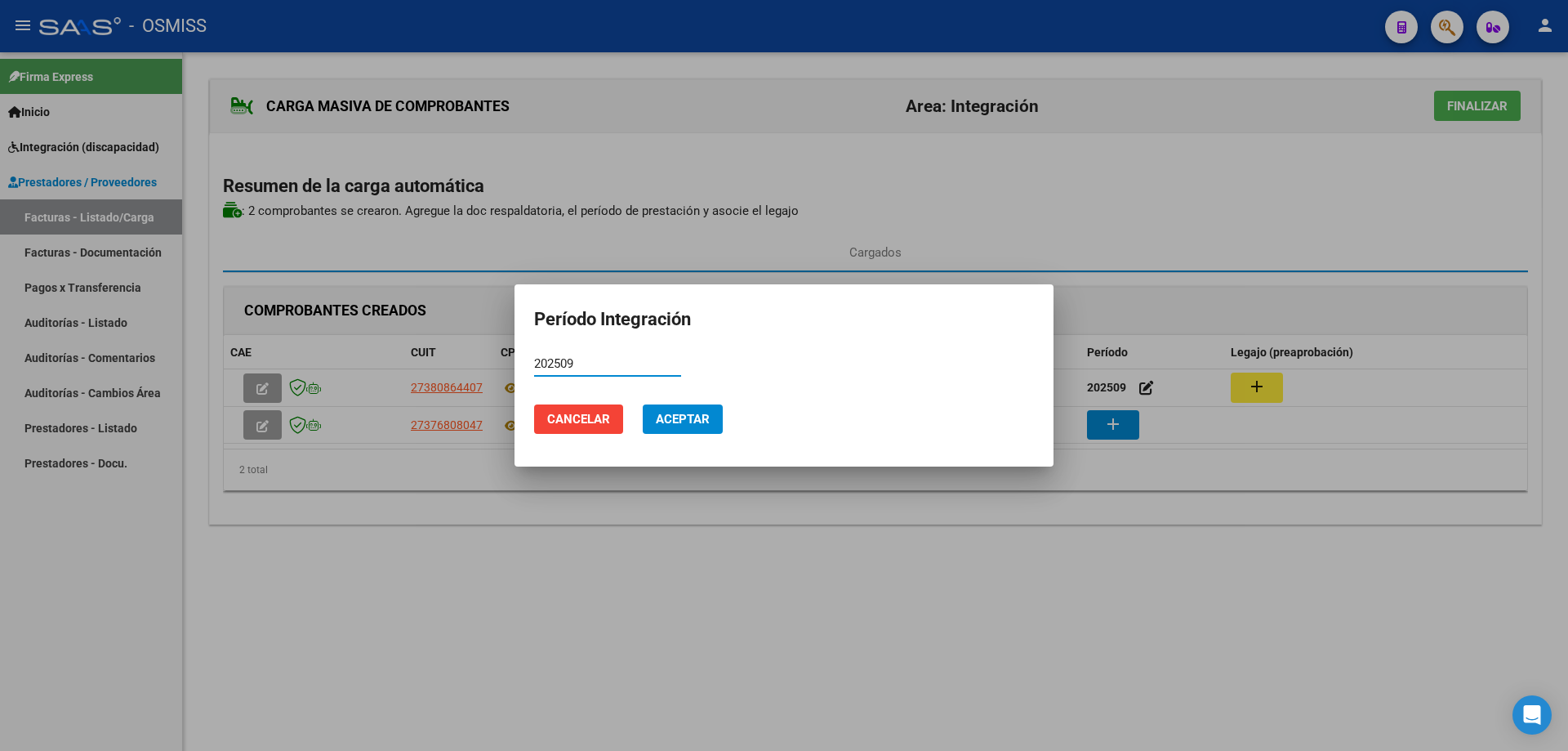
type input "202509"
drag, startPoint x: 680, startPoint y: 418, endPoint x: 999, endPoint y: 454, distance: 321.0
click at [682, 418] on span "Aceptar" at bounding box center [683, 419] width 54 height 15
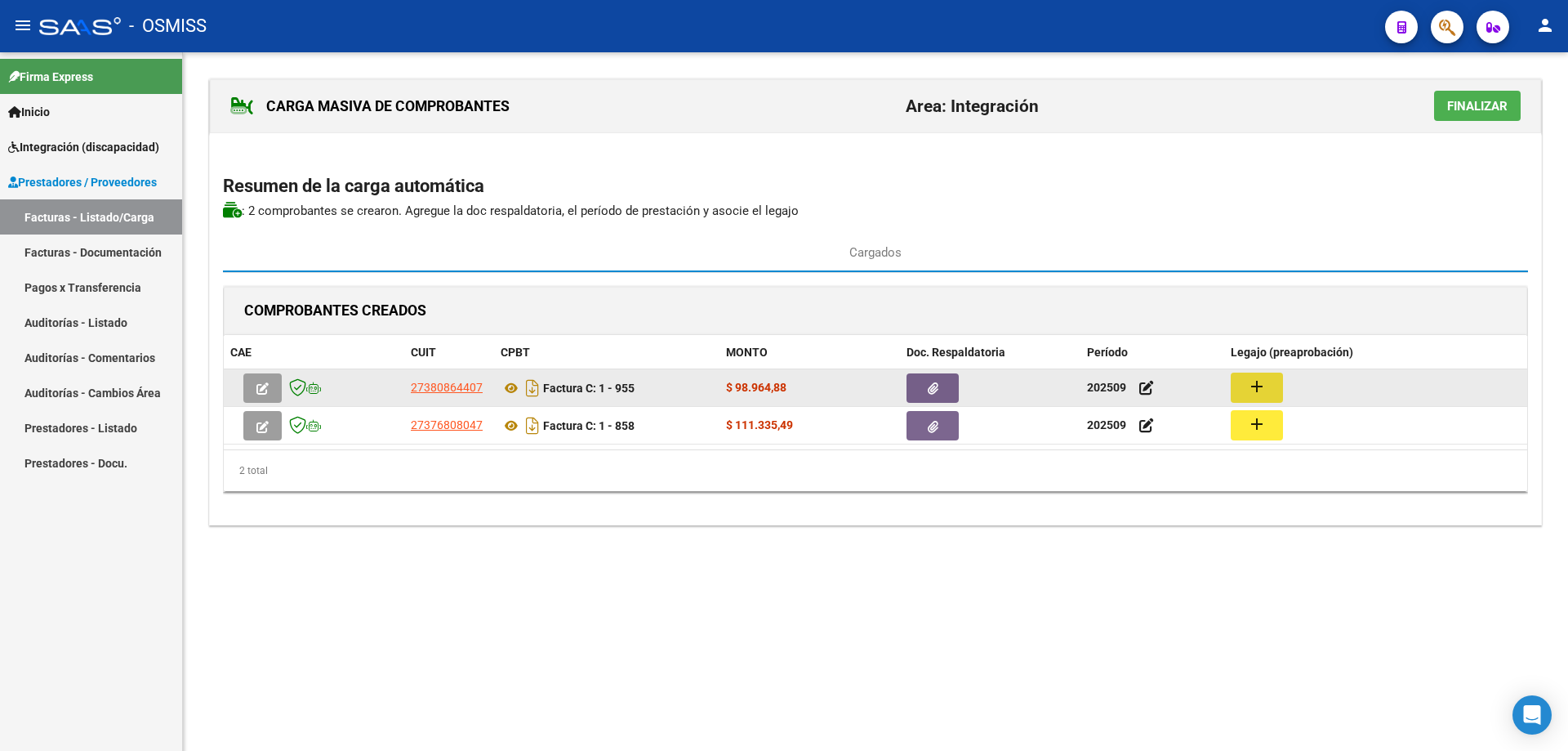
click at [1261, 388] on mat-icon "add" at bounding box center [1256, 386] width 19 height 19
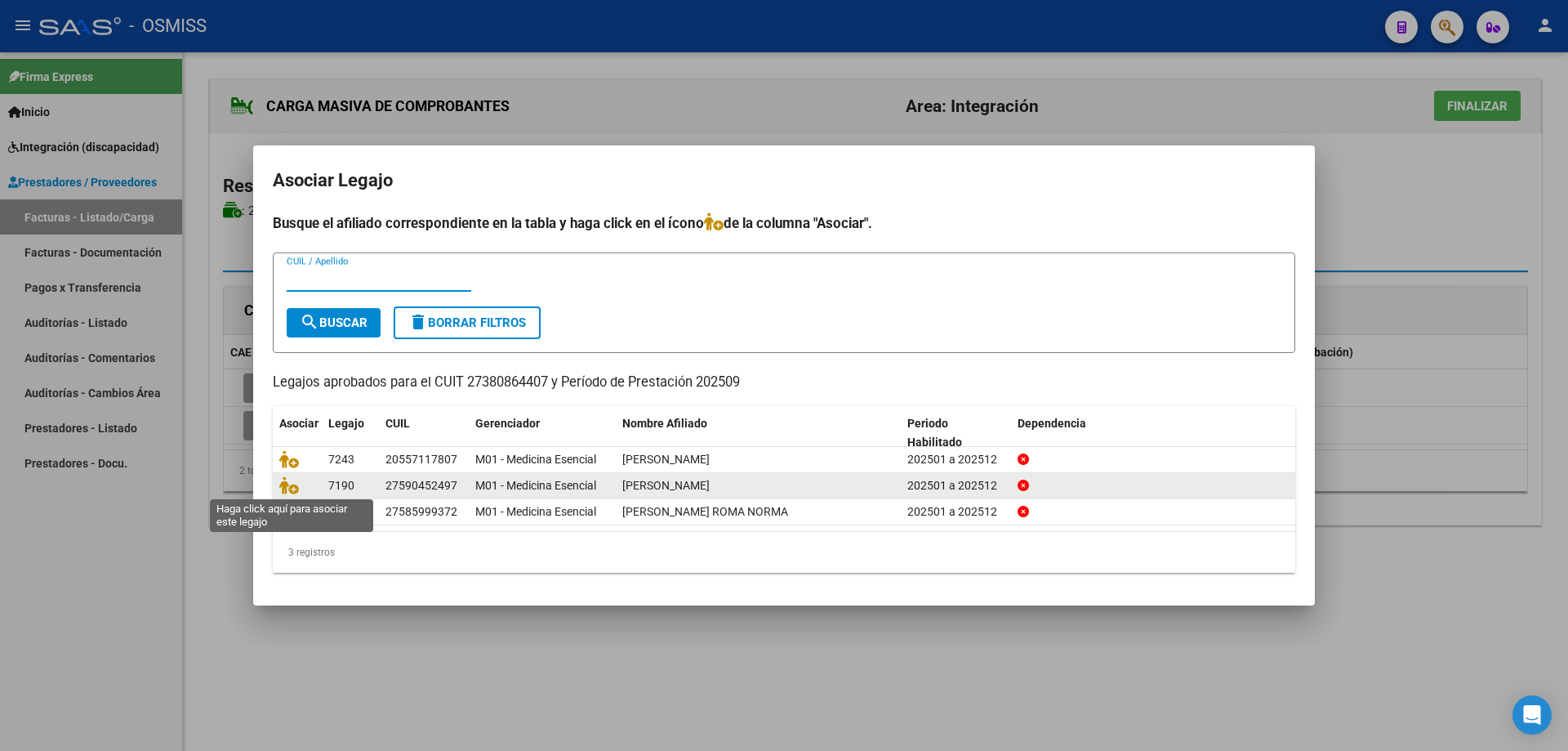
click at [299, 485] on span at bounding box center [291, 486] width 24 height 13
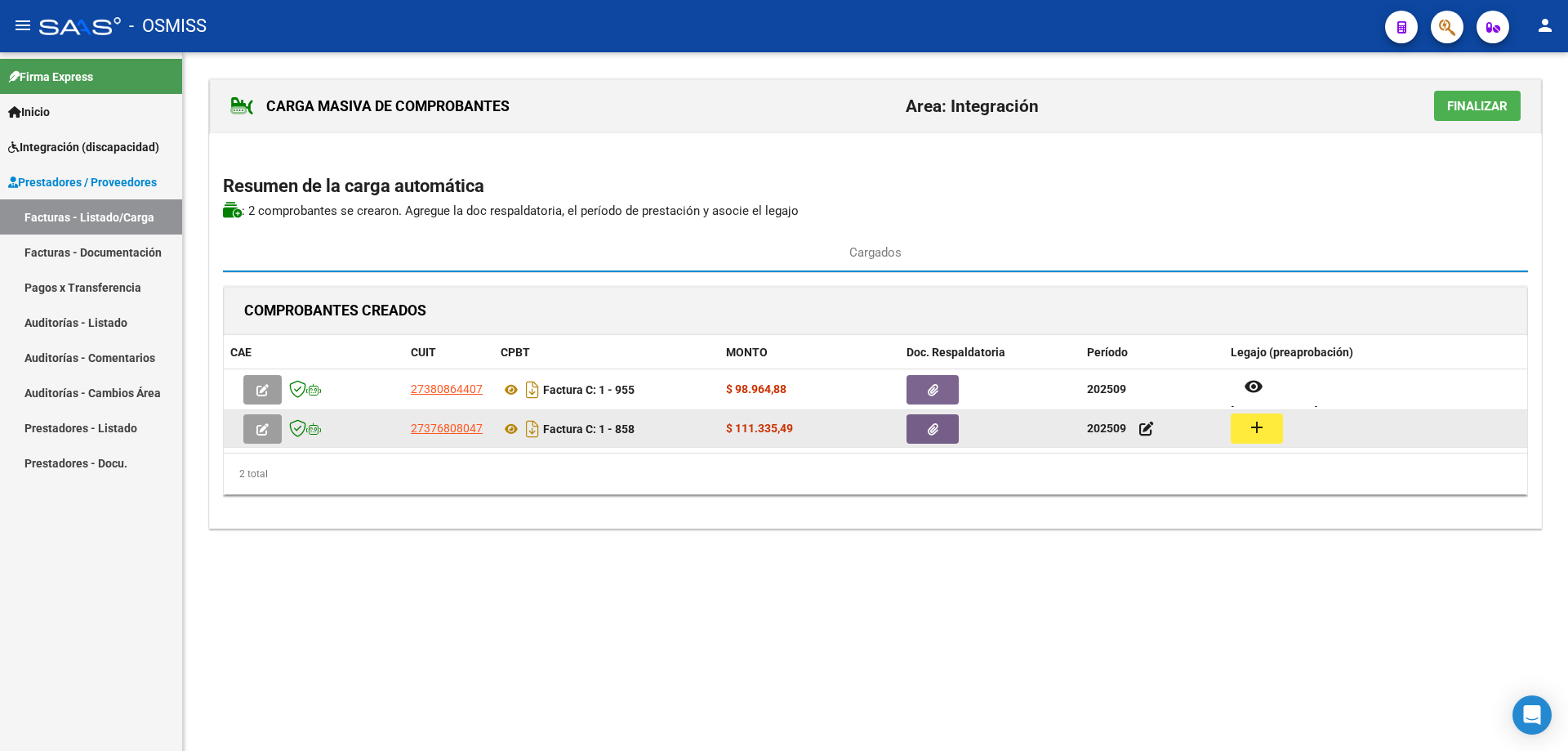
click at [1244, 428] on button "add" at bounding box center [1257, 428] width 52 height 30
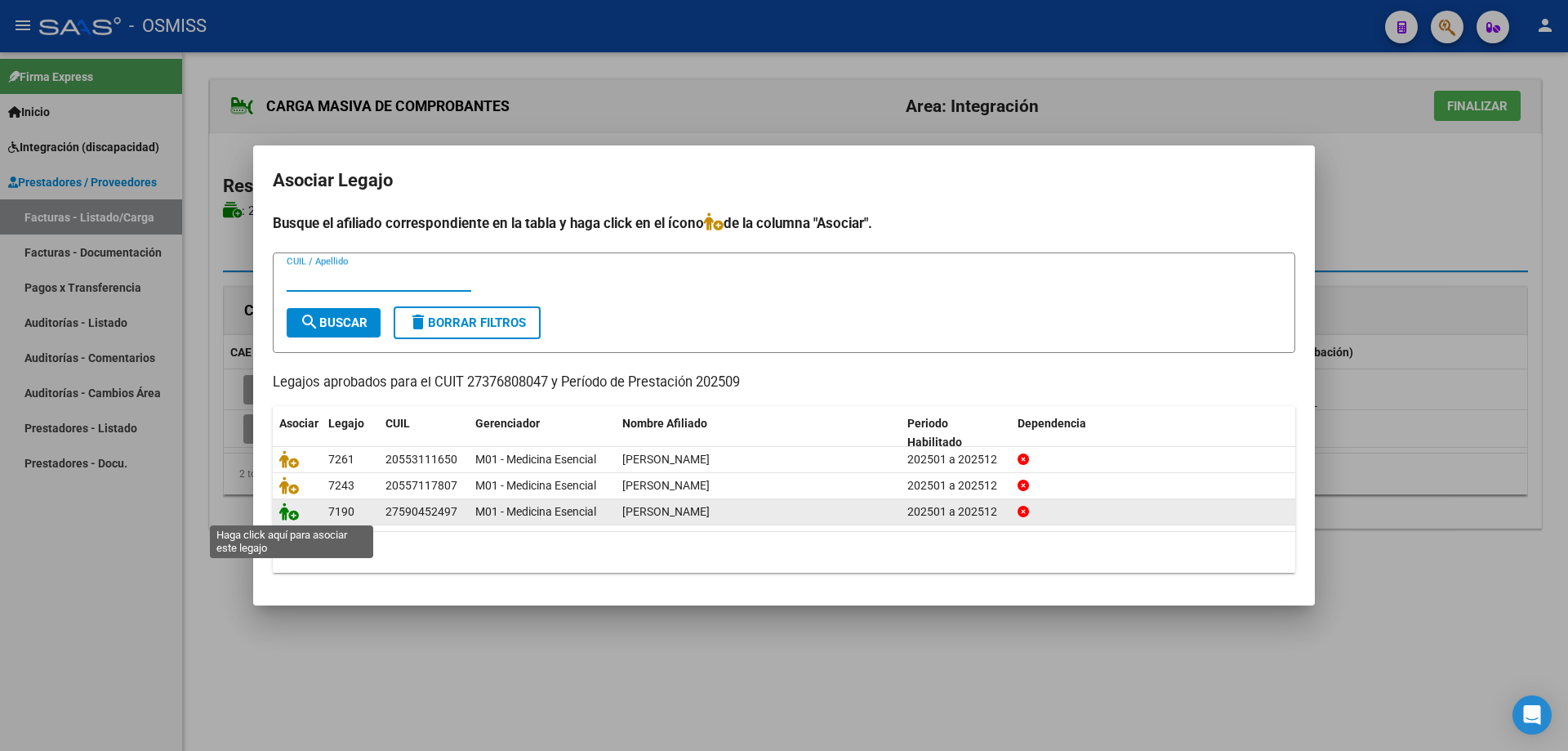
click at [294, 507] on icon at bounding box center [289, 511] width 19 height 18
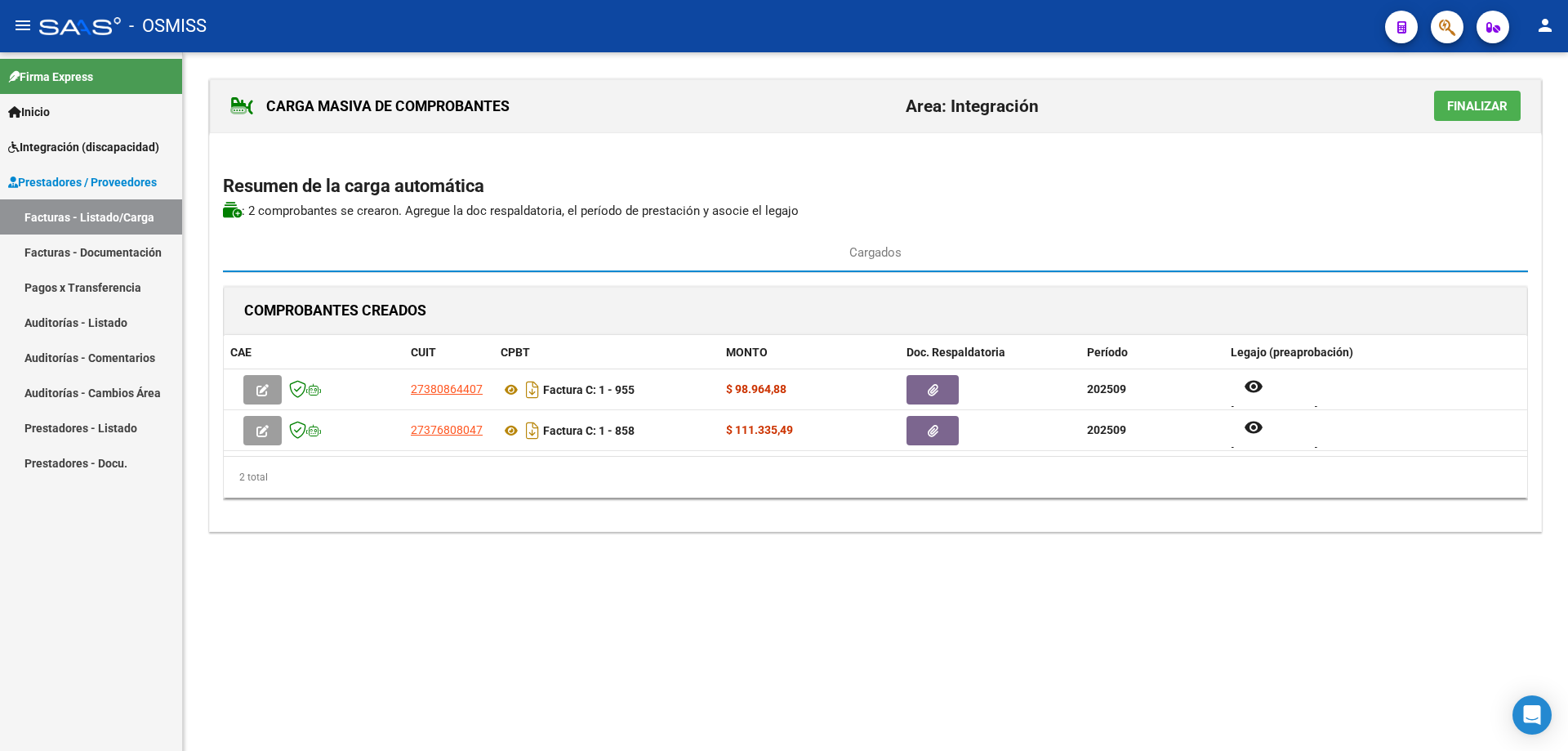
click at [1456, 107] on span "Finalizar" at bounding box center [1477, 107] width 60 height 15
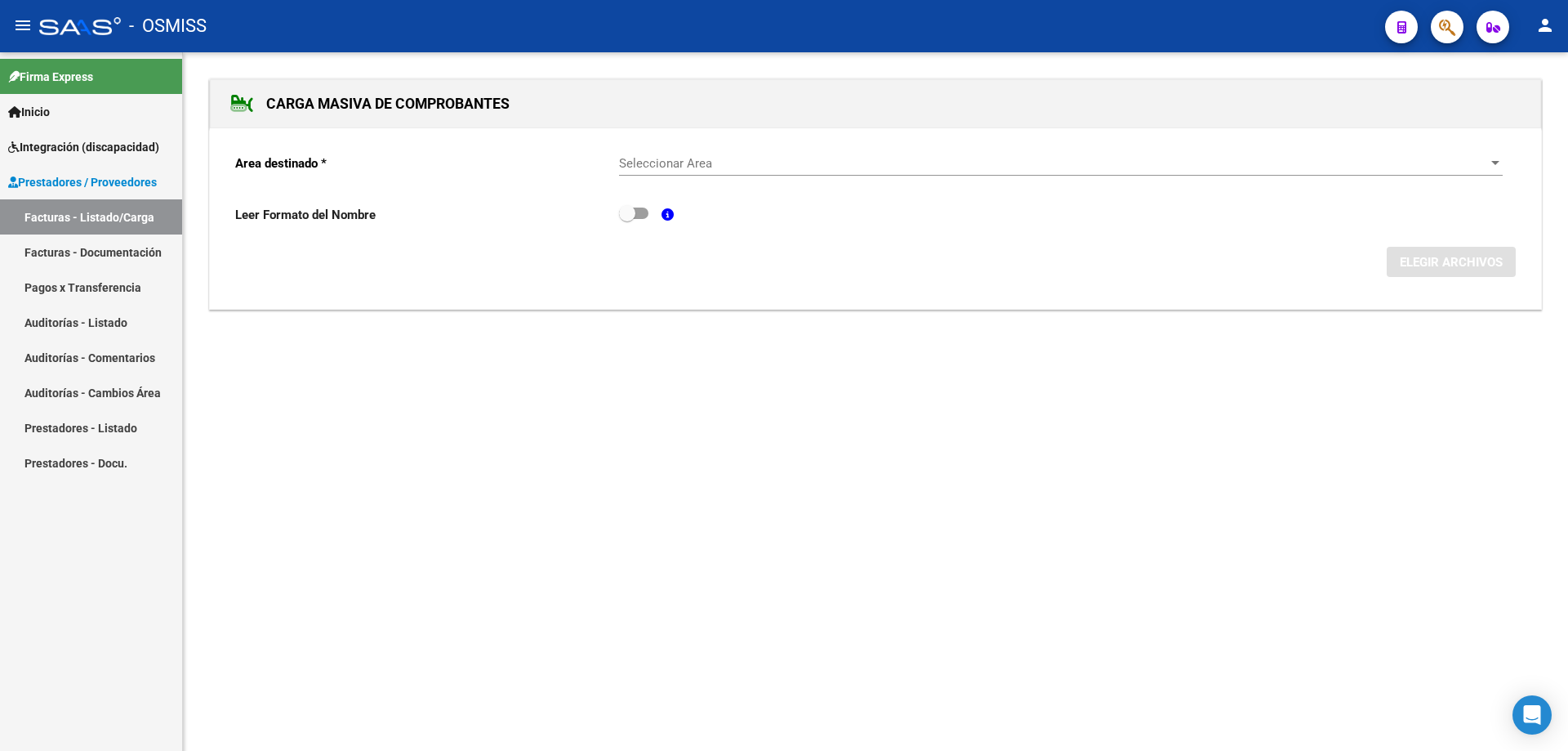
click at [686, 159] on span "Seleccionar Area" at bounding box center [1053, 164] width 869 height 15
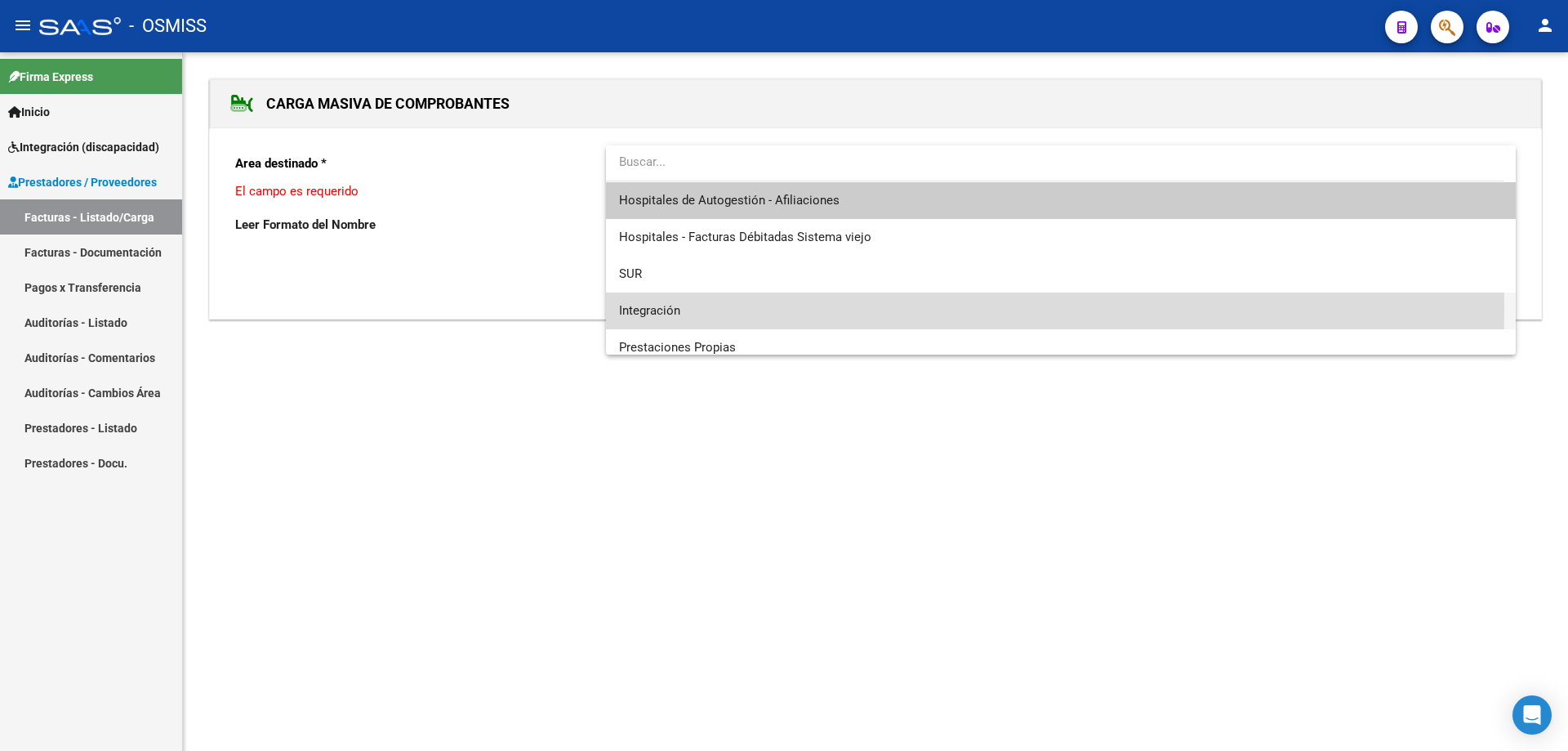
click at [681, 306] on span "Integración" at bounding box center [1061, 311] width 884 height 37
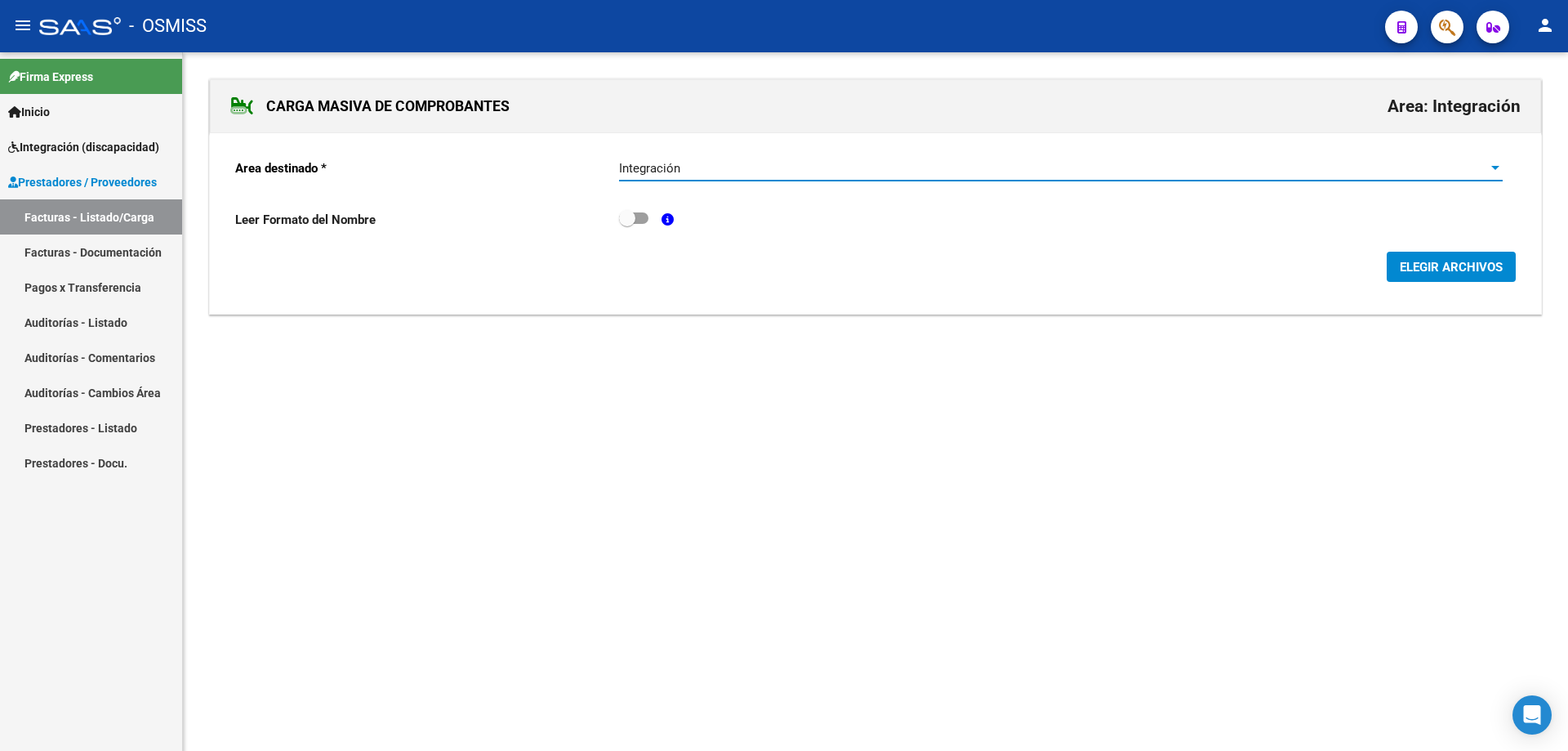
click at [1426, 267] on span "ELEGIR ARCHIVOS" at bounding box center [1451, 267] width 103 height 15
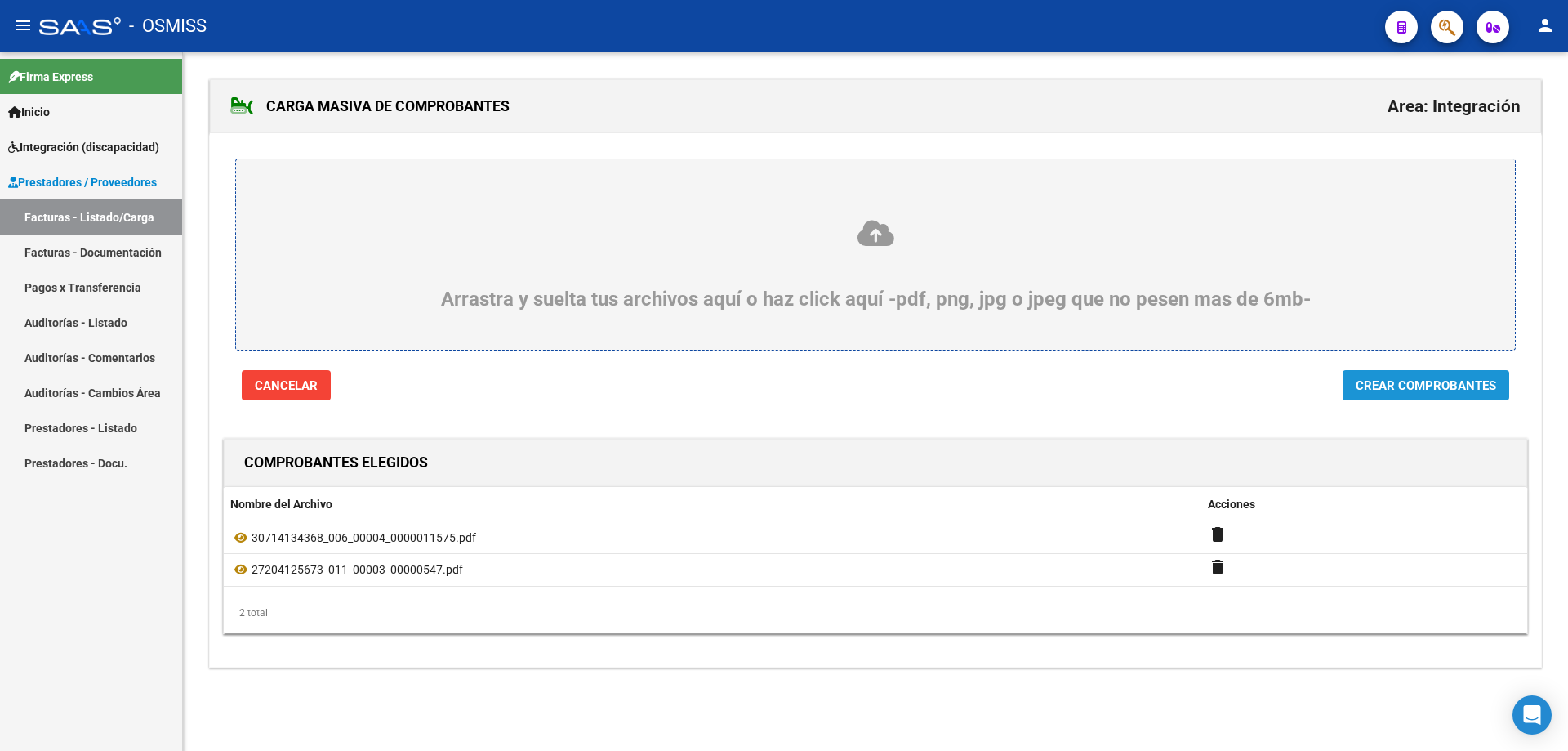
click at [1426, 391] on span "Crear Comprobantes" at bounding box center [1425, 386] width 140 height 15
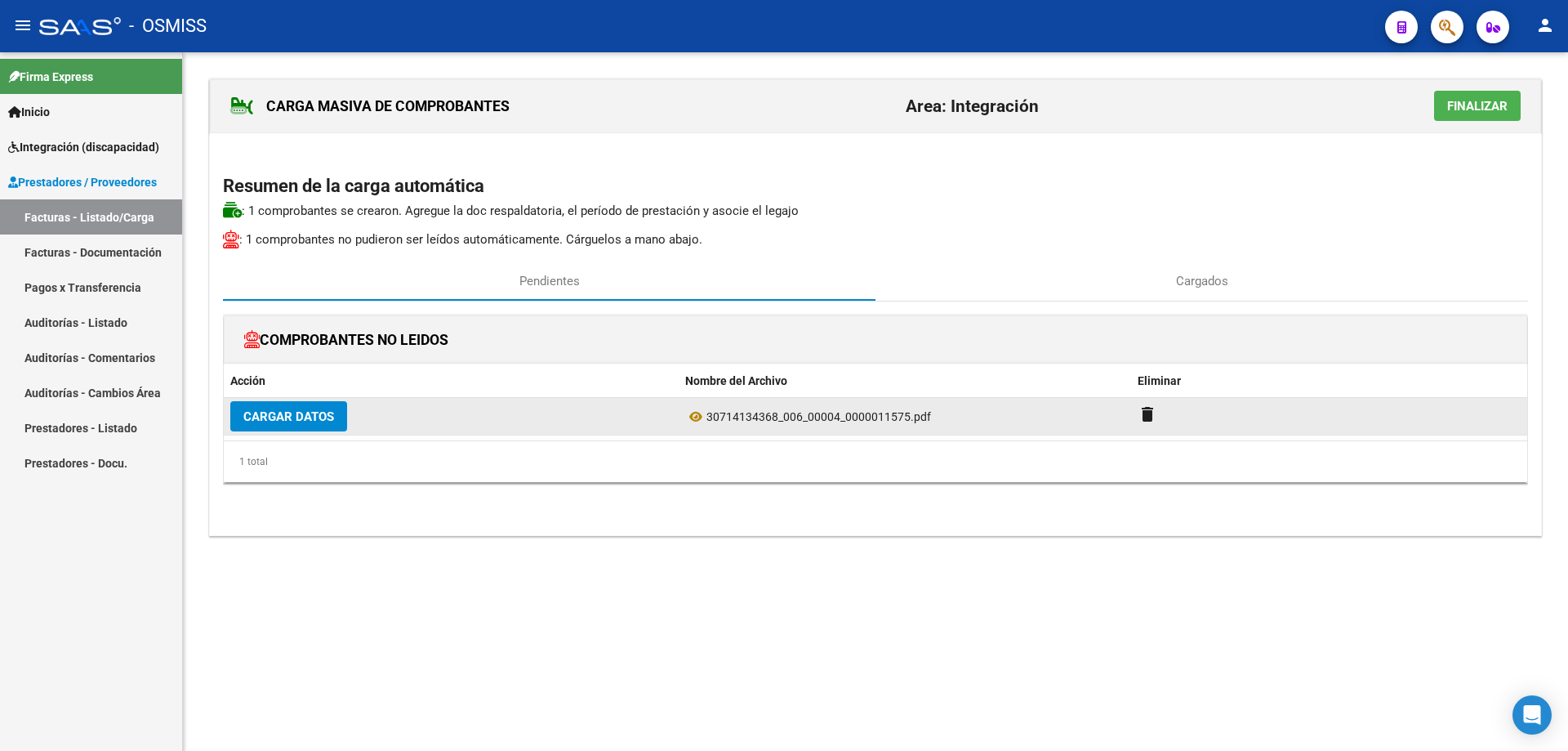
click at [335, 405] on button "Cargar Datos" at bounding box center [288, 417] width 117 height 30
click at [323, 414] on span "Cargar Datos" at bounding box center [289, 417] width 91 height 15
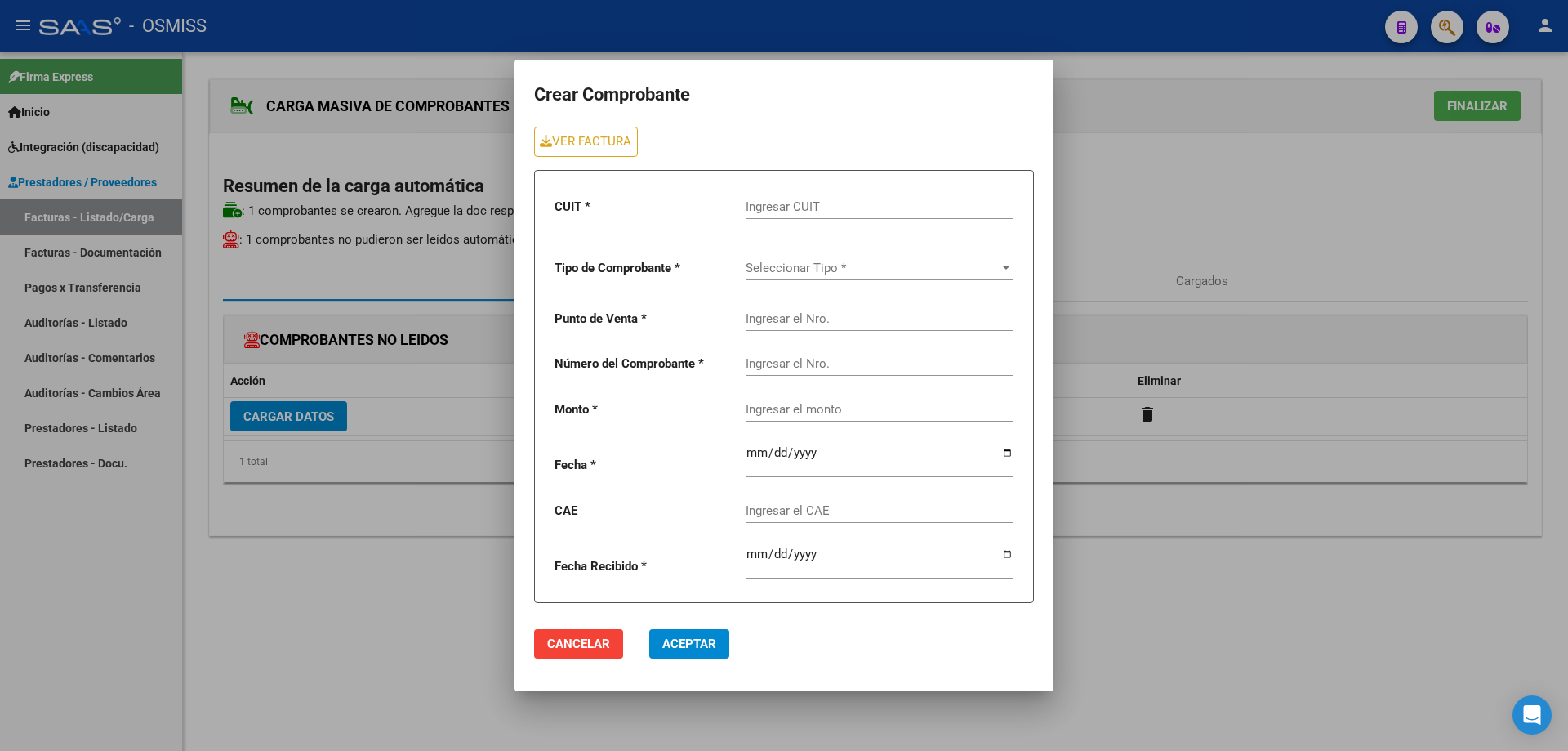
click at [784, 216] on div "Ingresar CUIT" at bounding box center [879, 202] width 268 height 35
type input "30-71413436-8"
click at [810, 270] on span "Seleccionar Tipo *" at bounding box center [872, 268] width 253 height 15
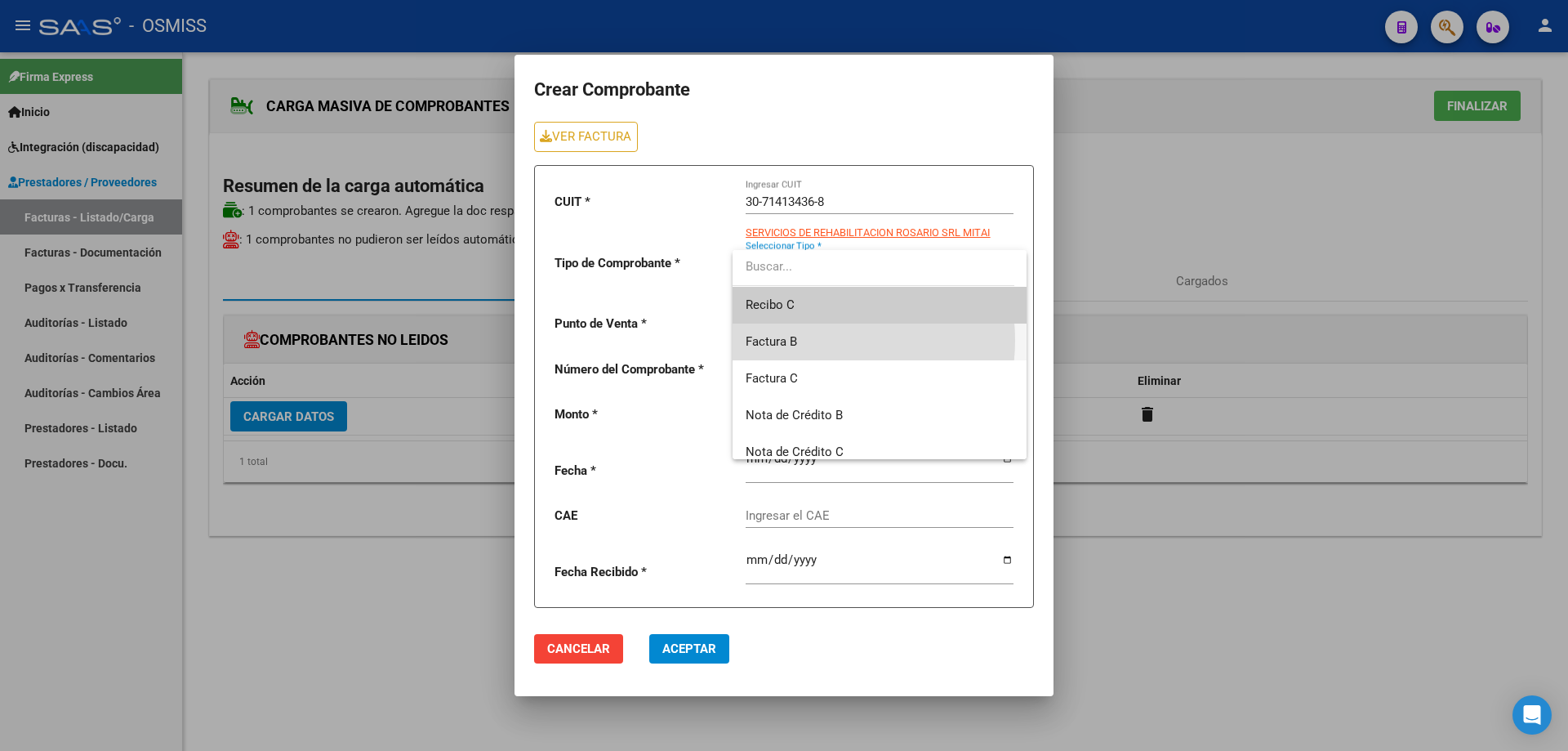
click at [807, 340] on span "Factura B" at bounding box center [879, 342] width 268 height 37
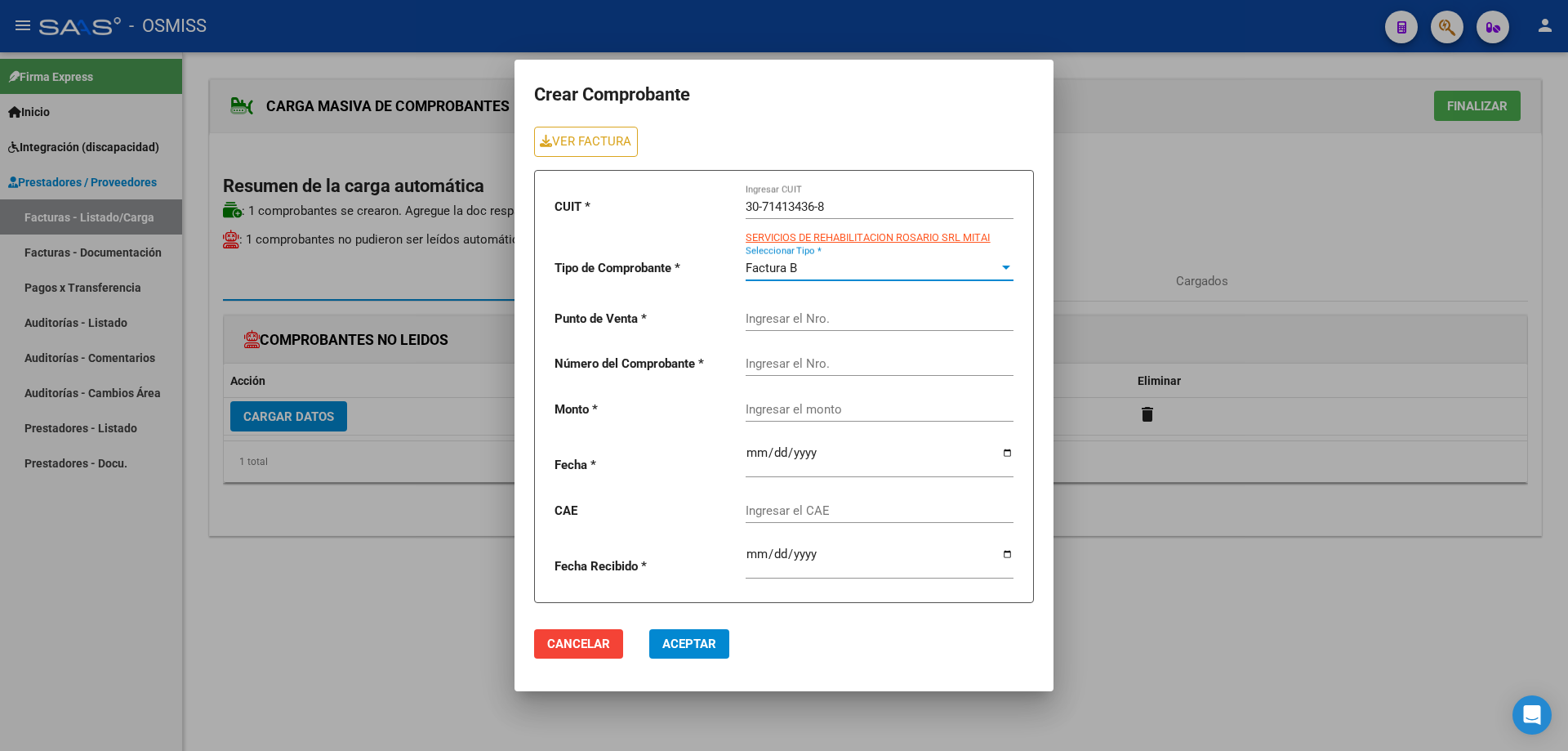
click at [800, 318] on input "Ingresar el Nro." at bounding box center [879, 319] width 268 height 15
click at [581, 146] on link "VER FACTURA" at bounding box center [586, 142] width 104 height 30
click at [834, 312] on input "Ingresar el Nro." at bounding box center [879, 319] width 268 height 15
type input "4"
click at [758, 369] on input "Ingresar el Nro." at bounding box center [879, 364] width 268 height 15
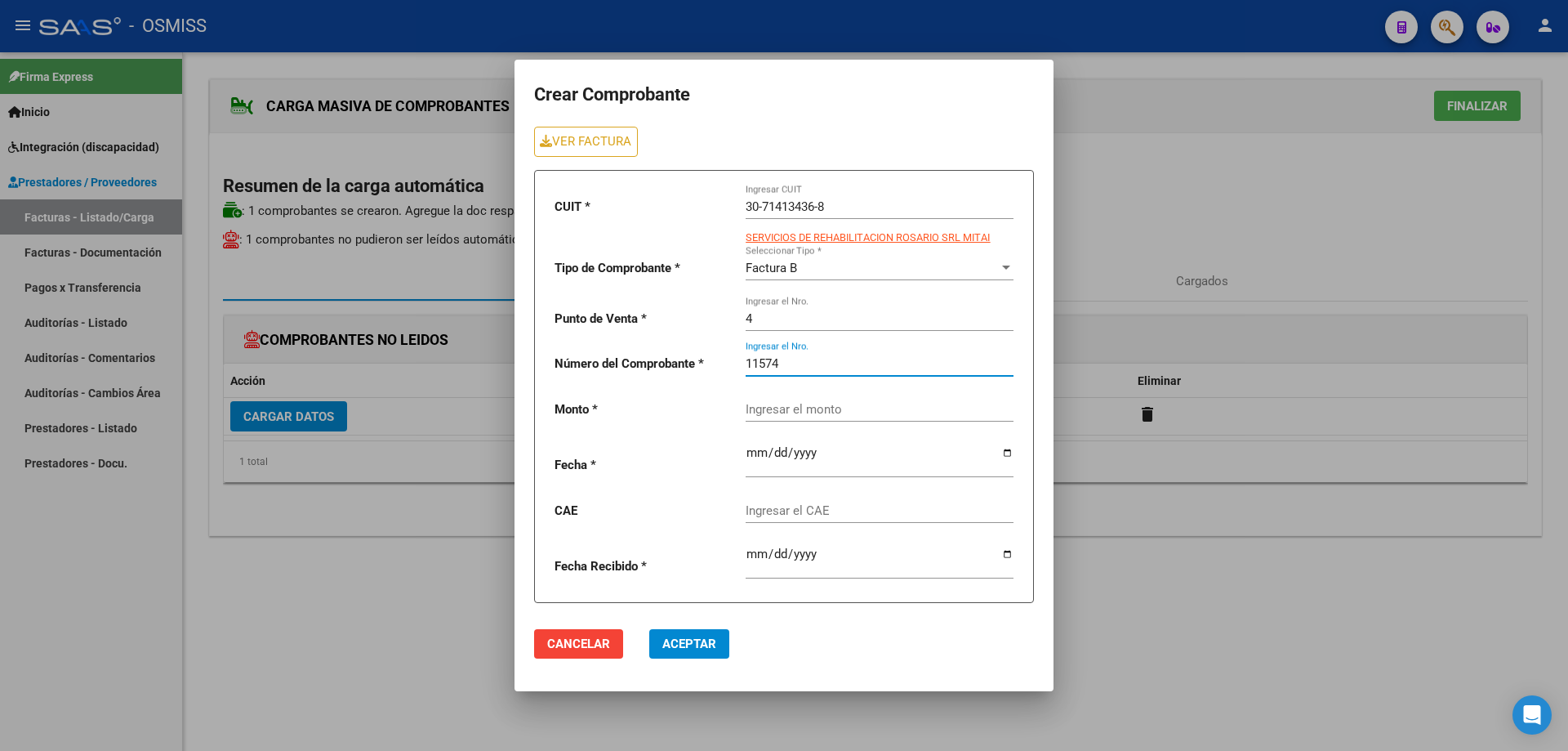
type input "11574"
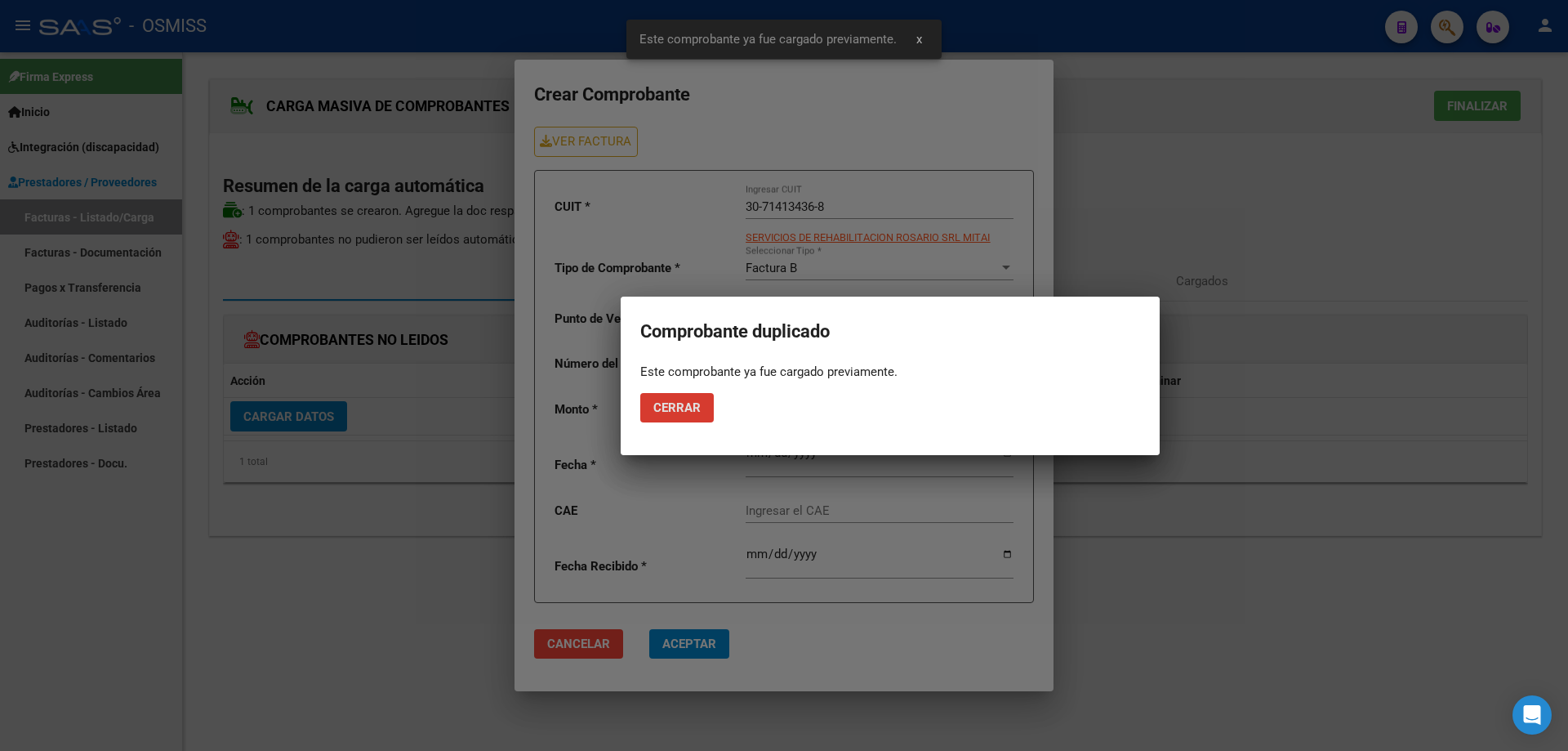
click at [644, 404] on button "Cerrar" at bounding box center [677, 407] width 74 height 29
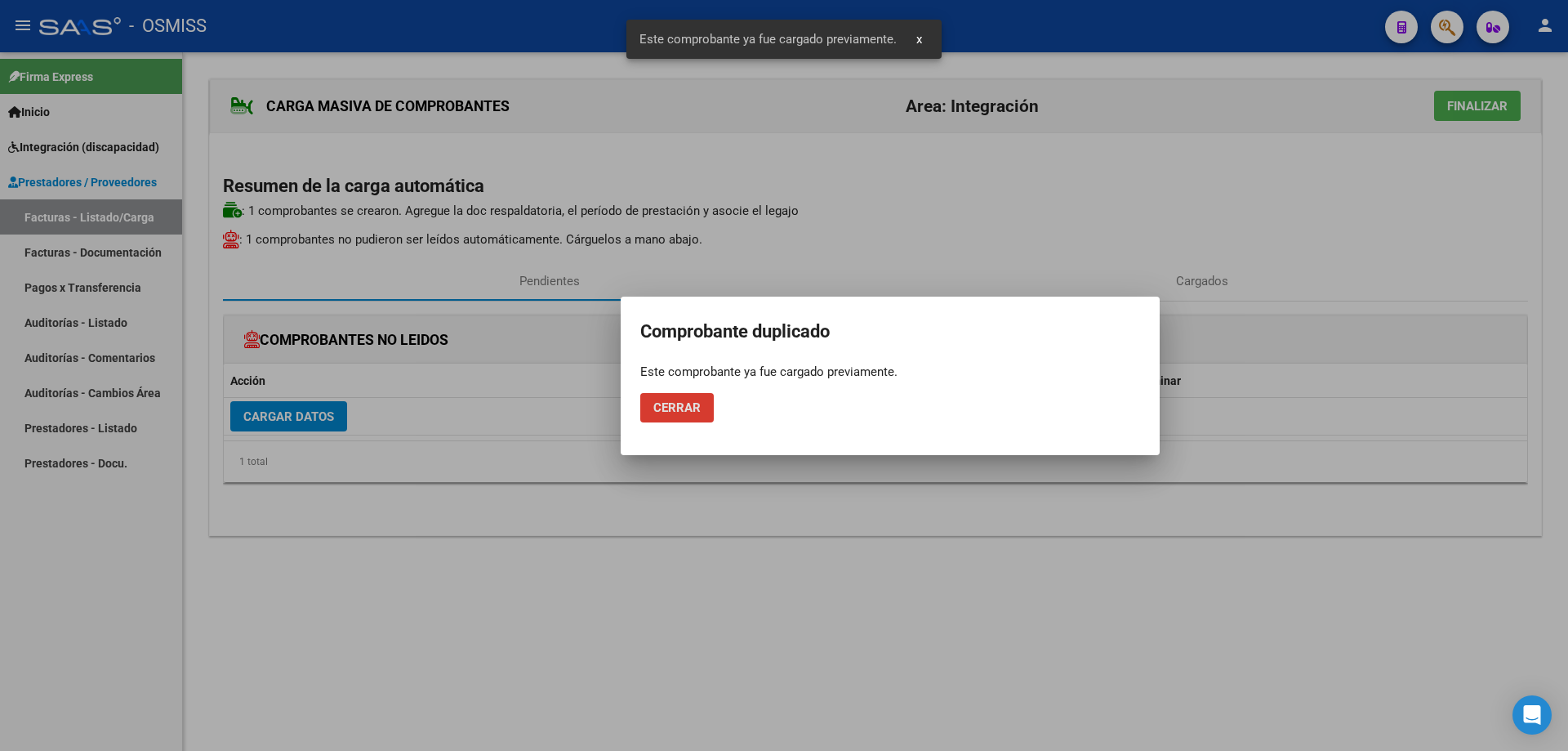
click at [669, 407] on span "Cerrar" at bounding box center [677, 408] width 47 height 15
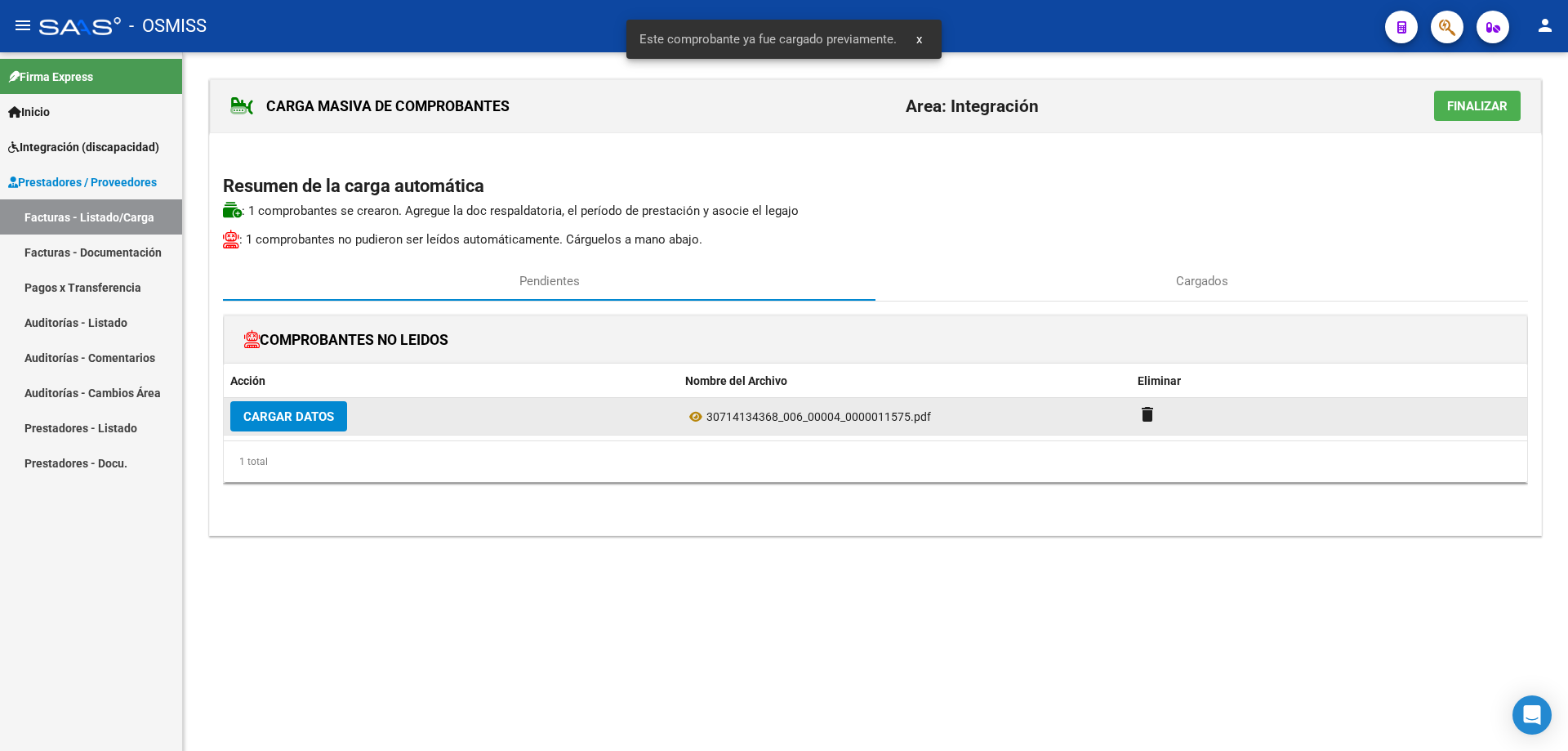
click at [310, 422] on span "Cargar Datos" at bounding box center [289, 417] width 91 height 15
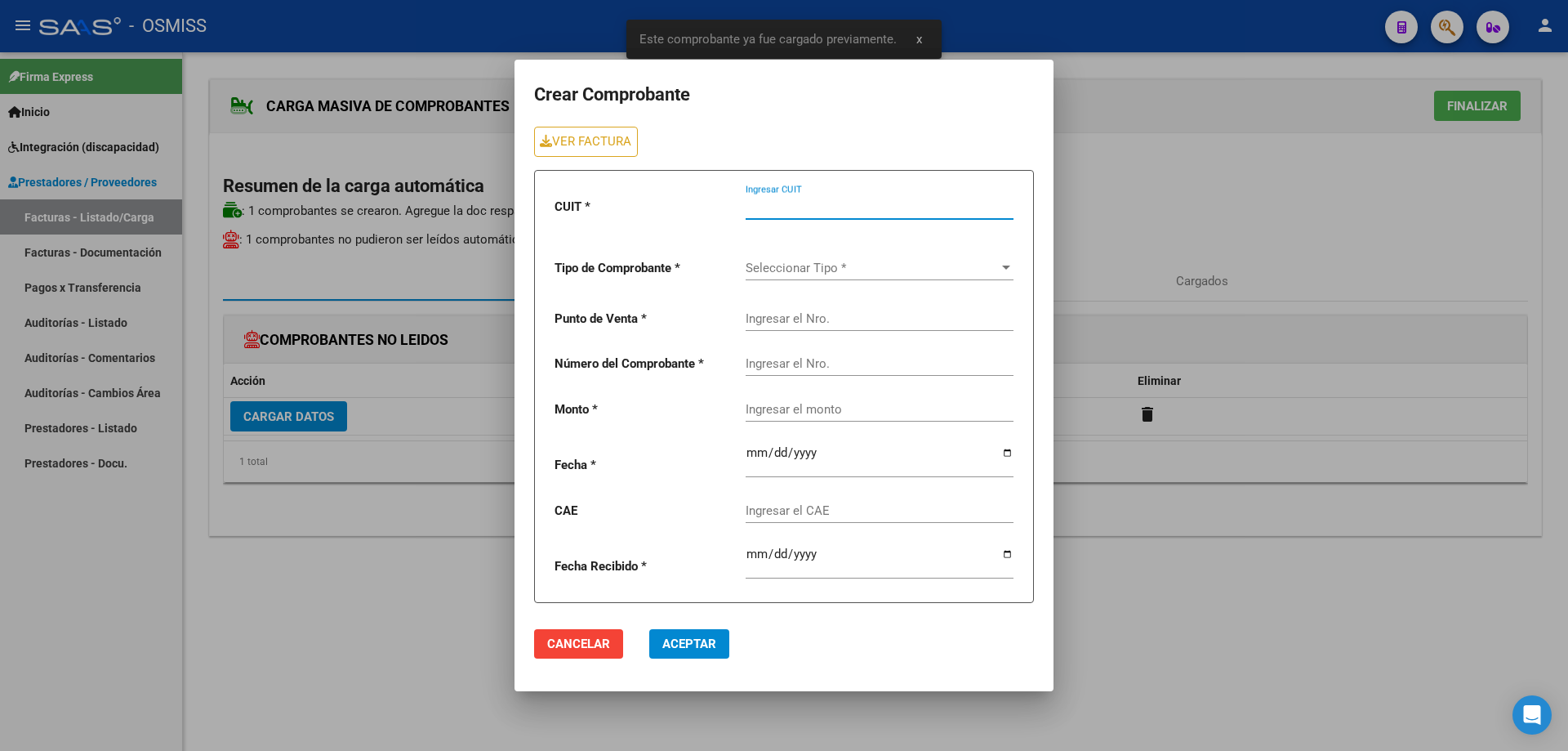
click at [790, 204] on input "Ingresar CUIT" at bounding box center [879, 207] width 268 height 15
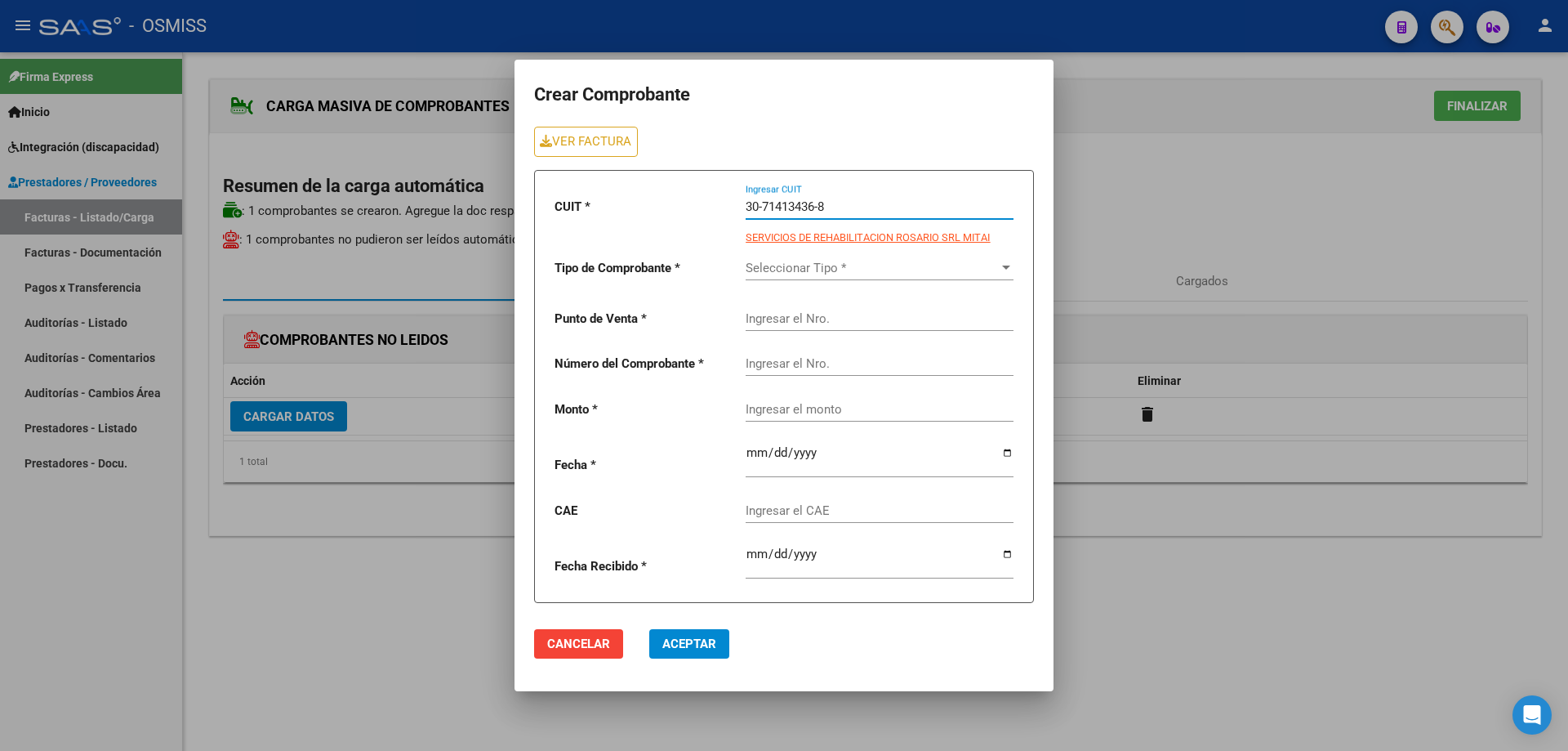
type input "30-71413436-8"
click at [812, 269] on span "Seleccionar Tipo *" at bounding box center [872, 268] width 253 height 15
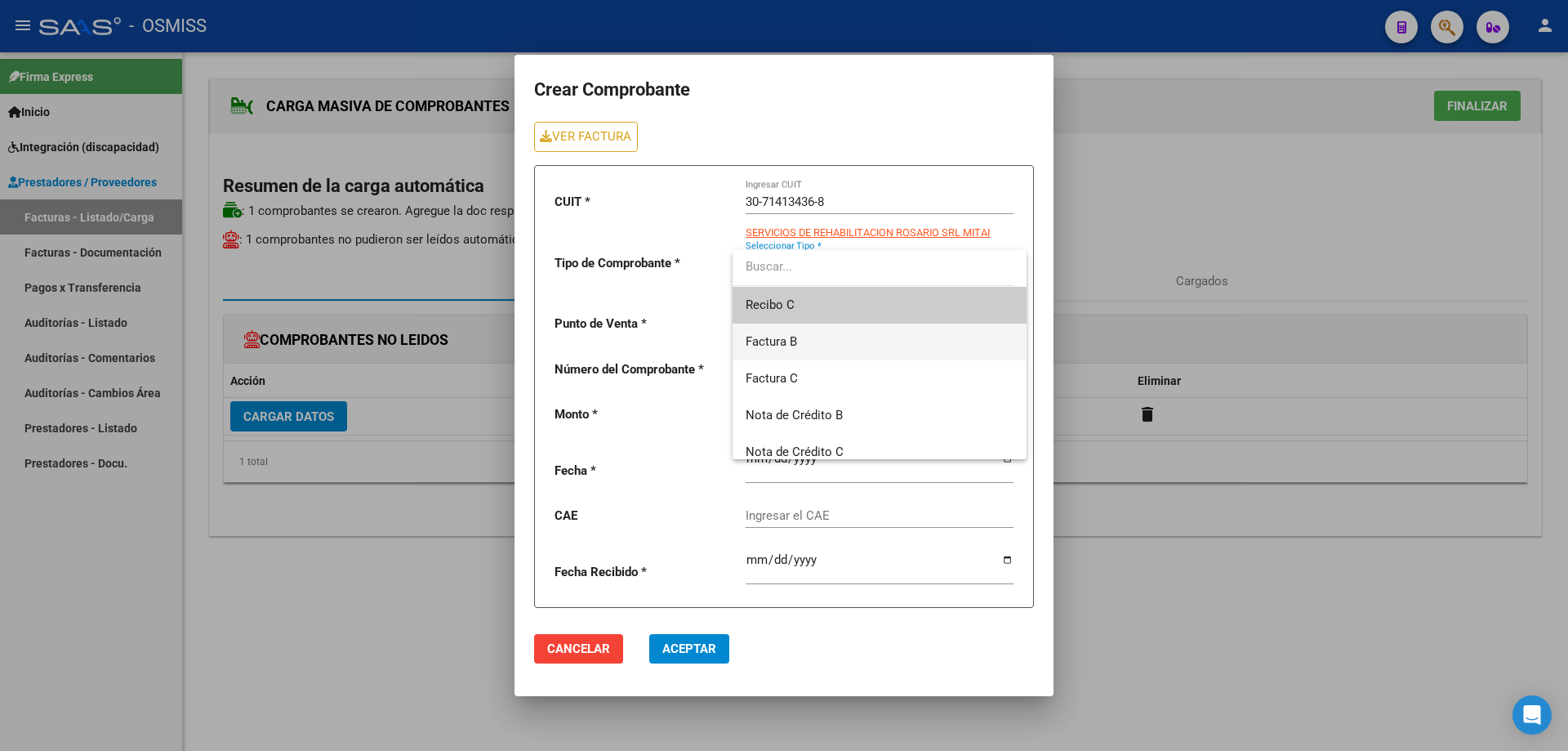
click at [793, 349] on span "Factura B" at bounding box center [879, 342] width 268 height 37
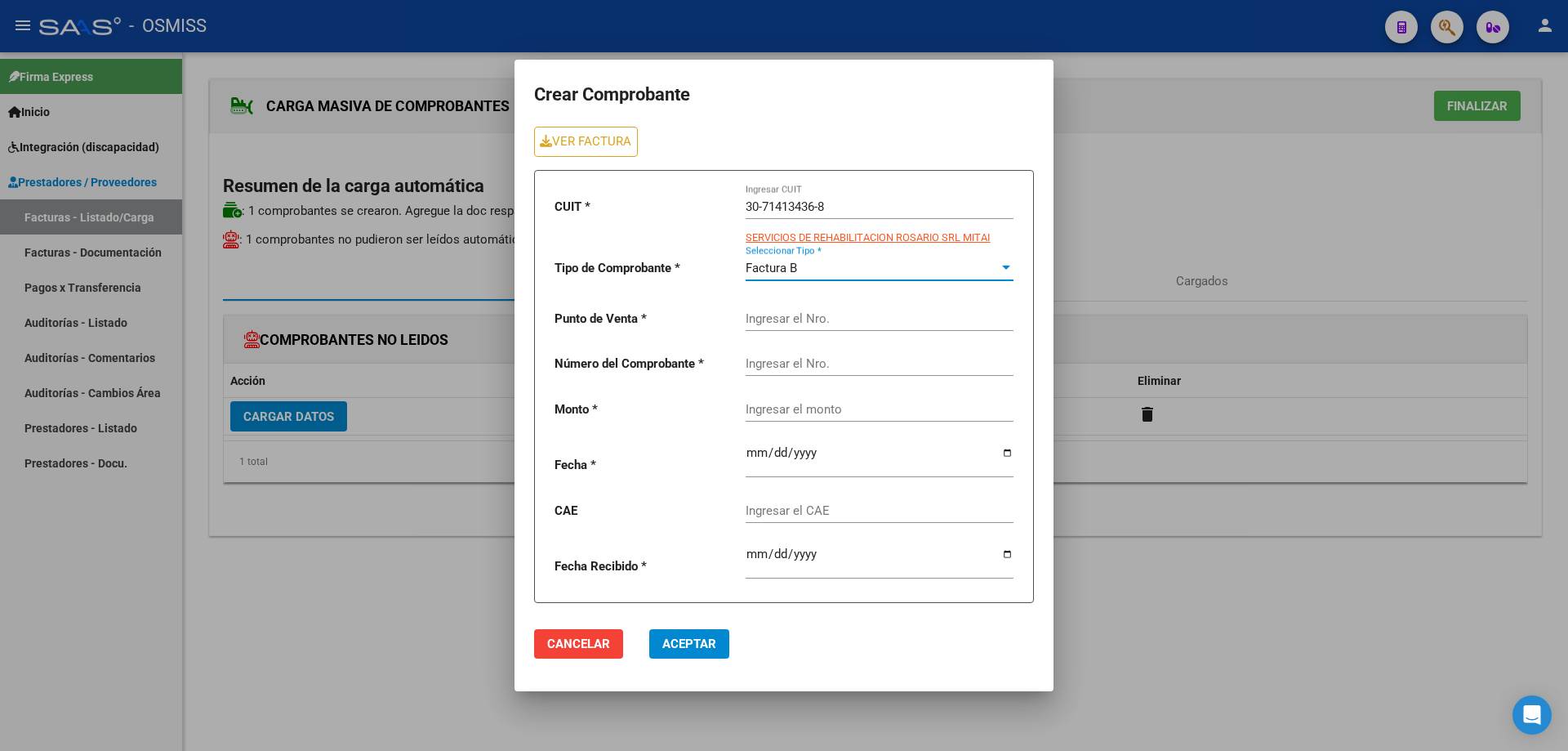
click at [793, 315] on input "Ingresar el Nro." at bounding box center [879, 319] width 268 height 15
type input "4"
click at [847, 361] on input "Ingresar el Nro." at bounding box center [879, 364] width 268 height 15
type input "11575"
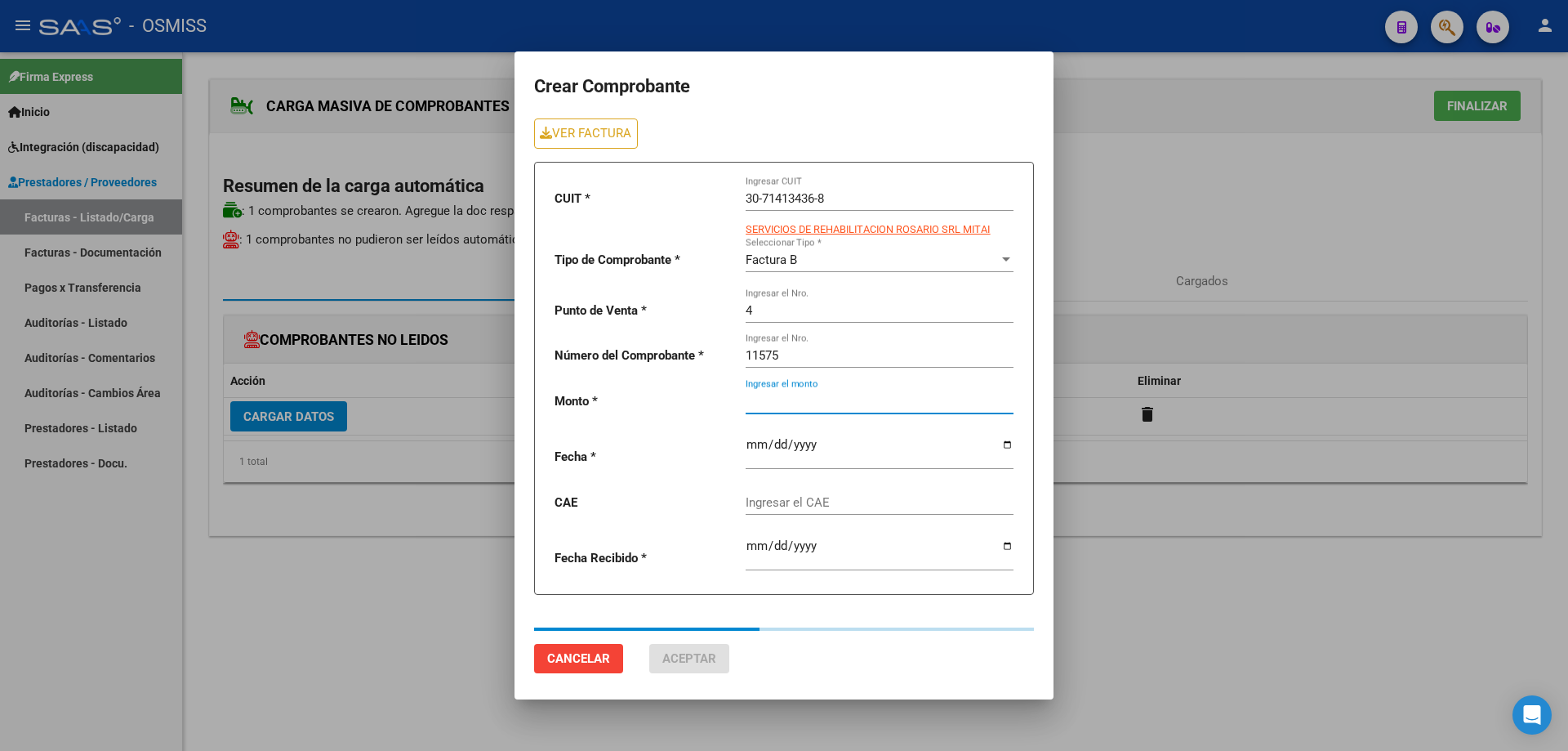
click at [834, 412] on div "Ingresar el monto" at bounding box center [879, 396] width 268 height 35
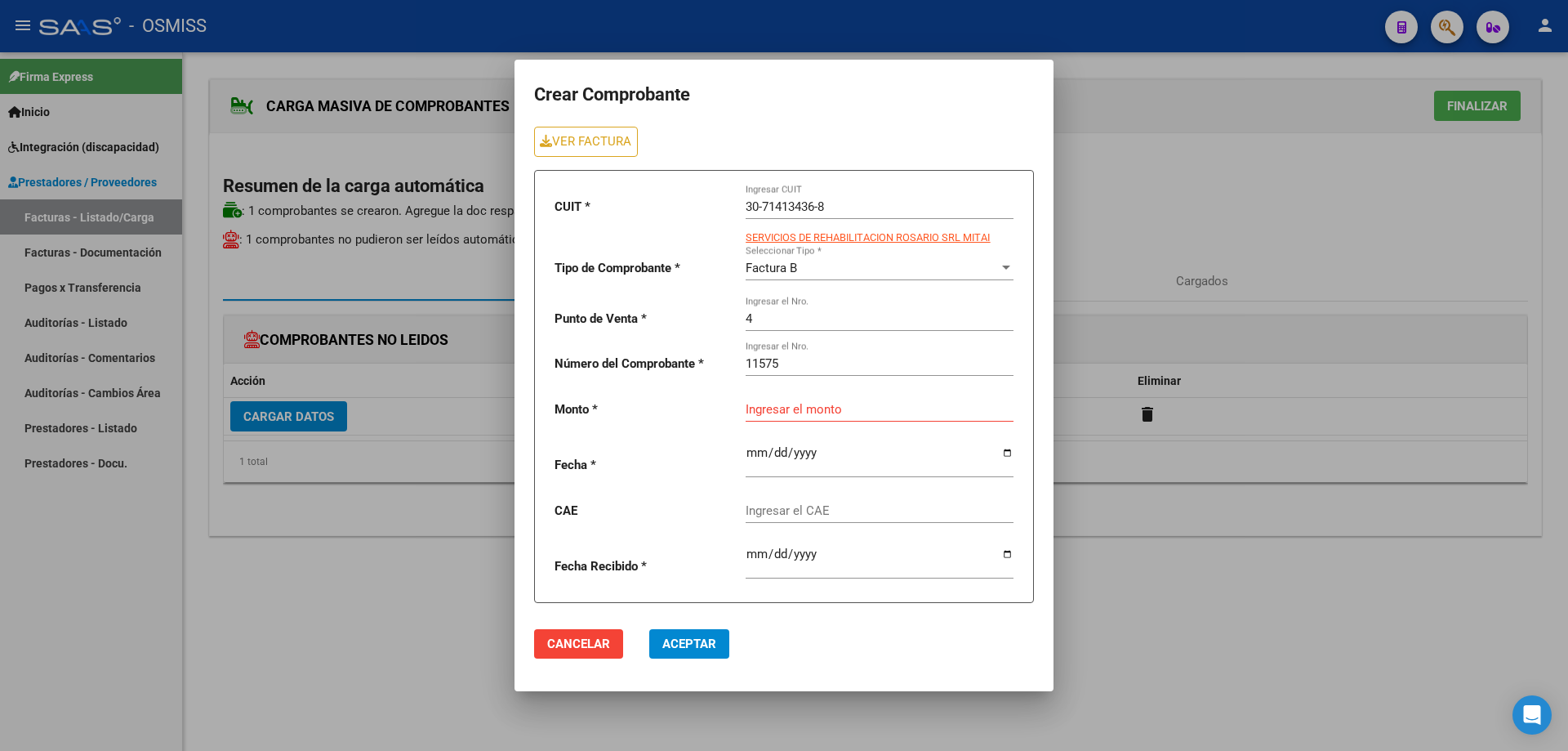
drag, startPoint x: 809, startPoint y: 401, endPoint x: 758, endPoint y: 409, distance: 51.6
click at [758, 409] on input "Ingresar el monto" at bounding box center [879, 410] width 268 height 15
paste input "261883.04"
type input "261883.04"
click at [757, 450] on input "date" at bounding box center [879, 459] width 268 height 26
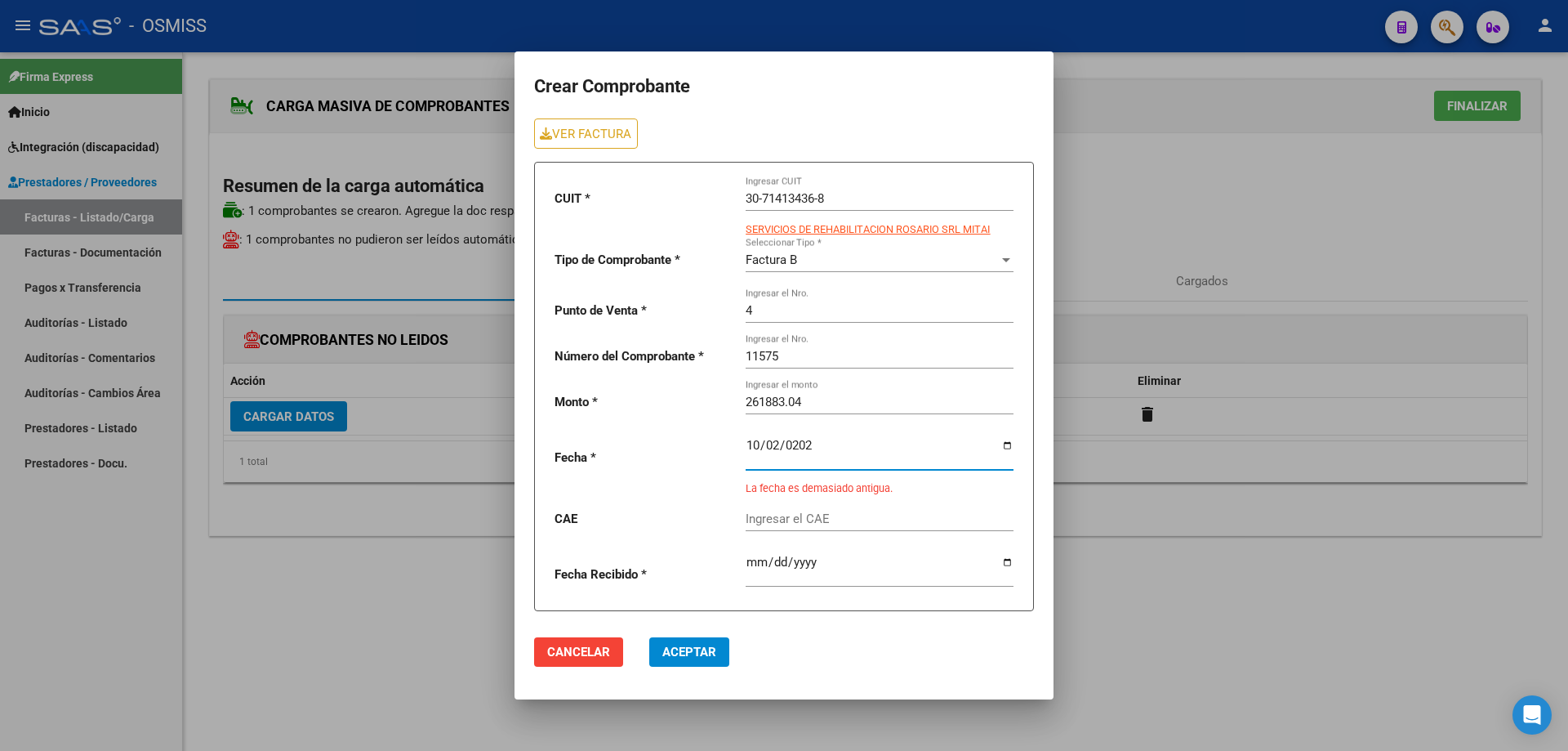
type input "[DATE]"
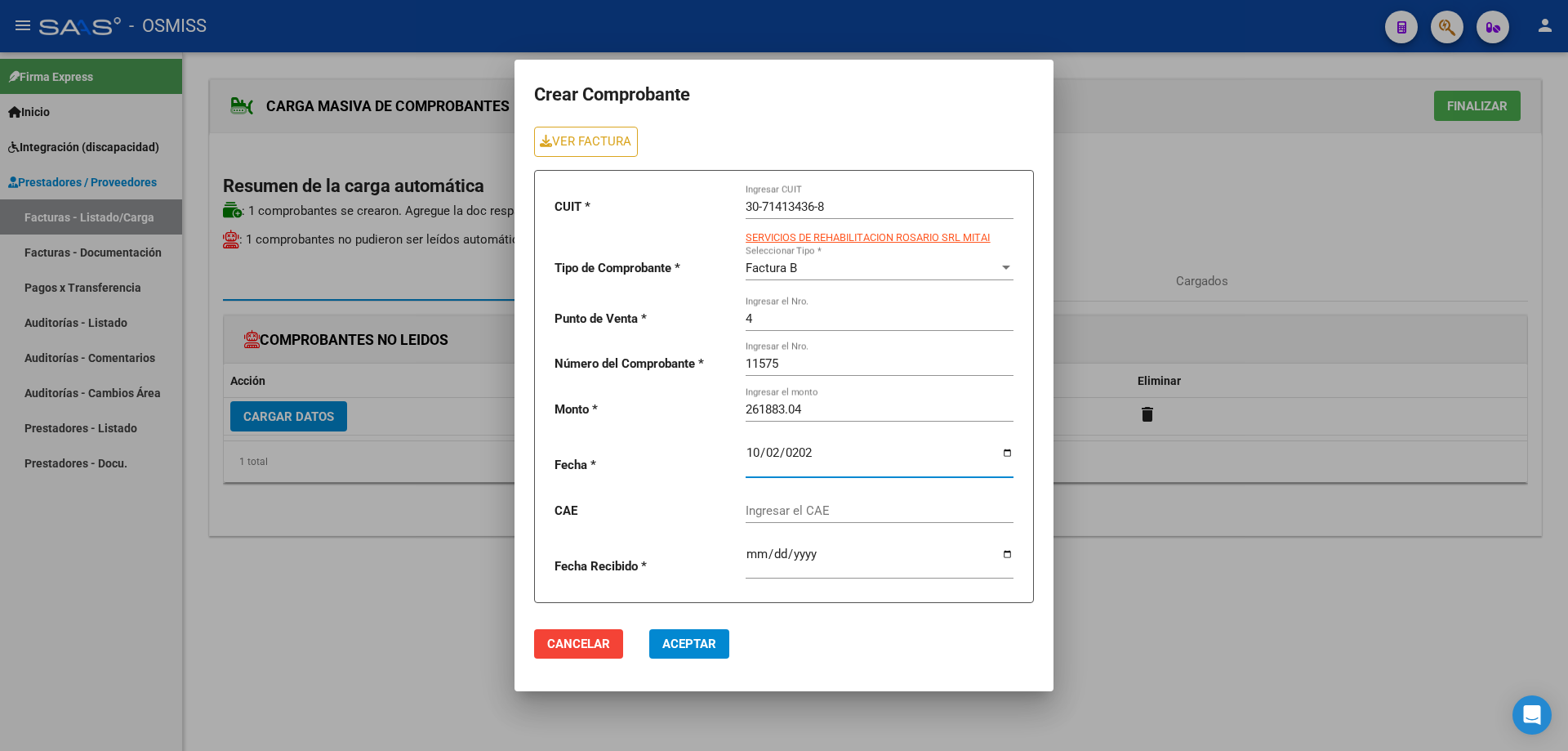
click at [750, 512] on input "Ingresar el CAE" at bounding box center [879, 511] width 268 height 15
paste input "75408363083224"
type input "75408363083224"
click at [684, 649] on span "Aceptar" at bounding box center [690, 644] width 54 height 15
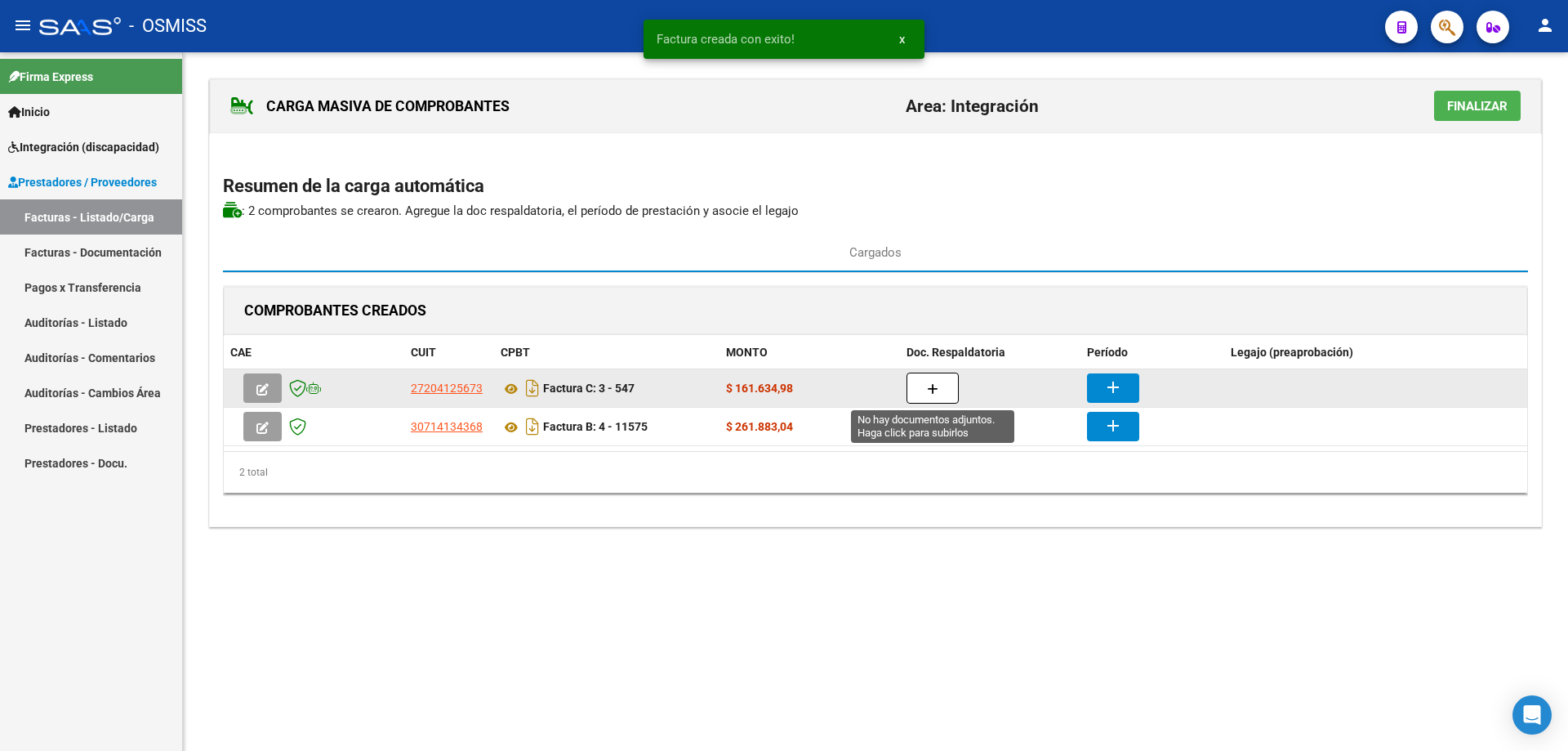
click at [933, 387] on icon "button" at bounding box center [933, 389] width 12 height 13
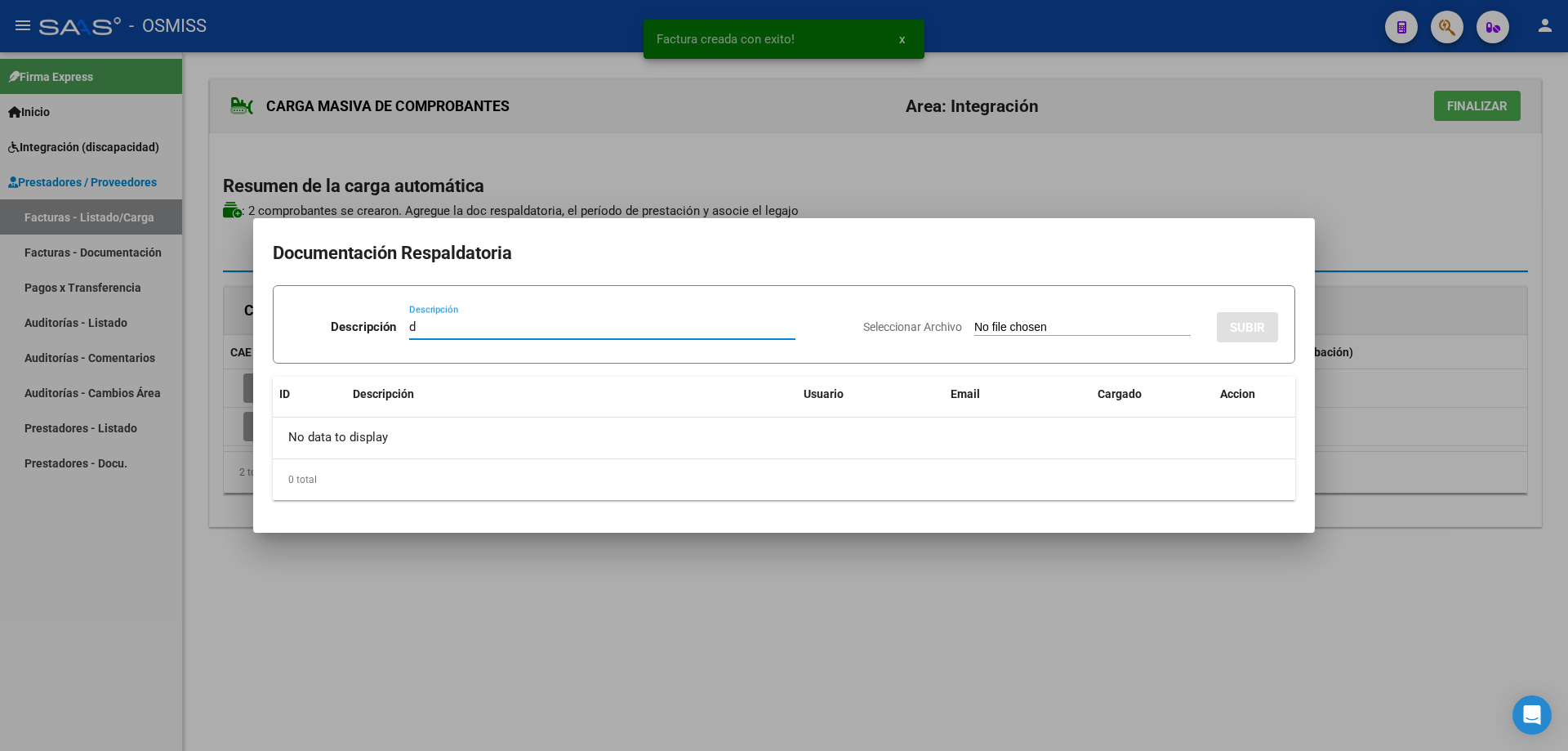
type input "d"
click at [974, 327] on input "Seleccionar Archivo" at bounding box center [1083, 328] width 217 height 15
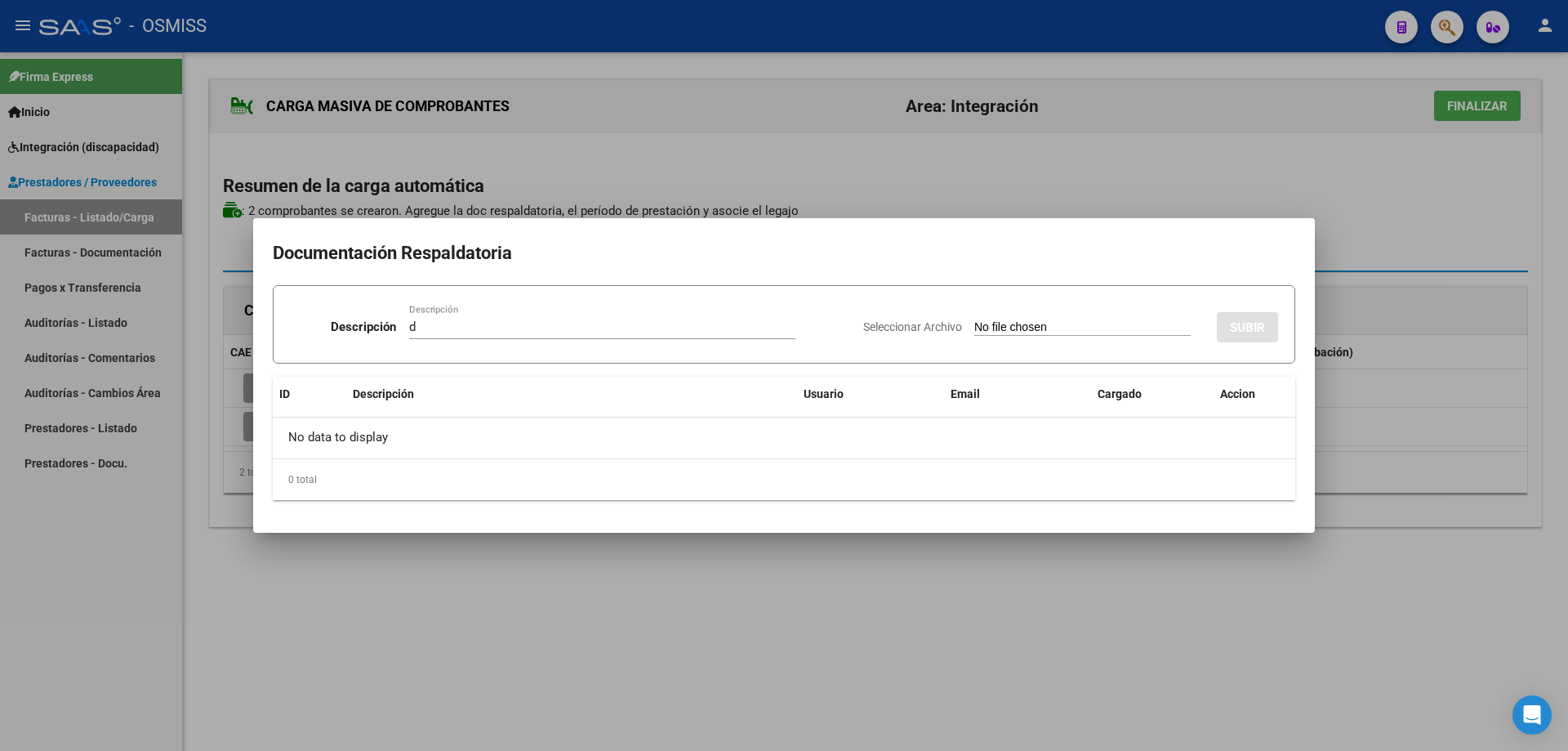
type input "C:\fakepath\planilla septiembre.pdf"
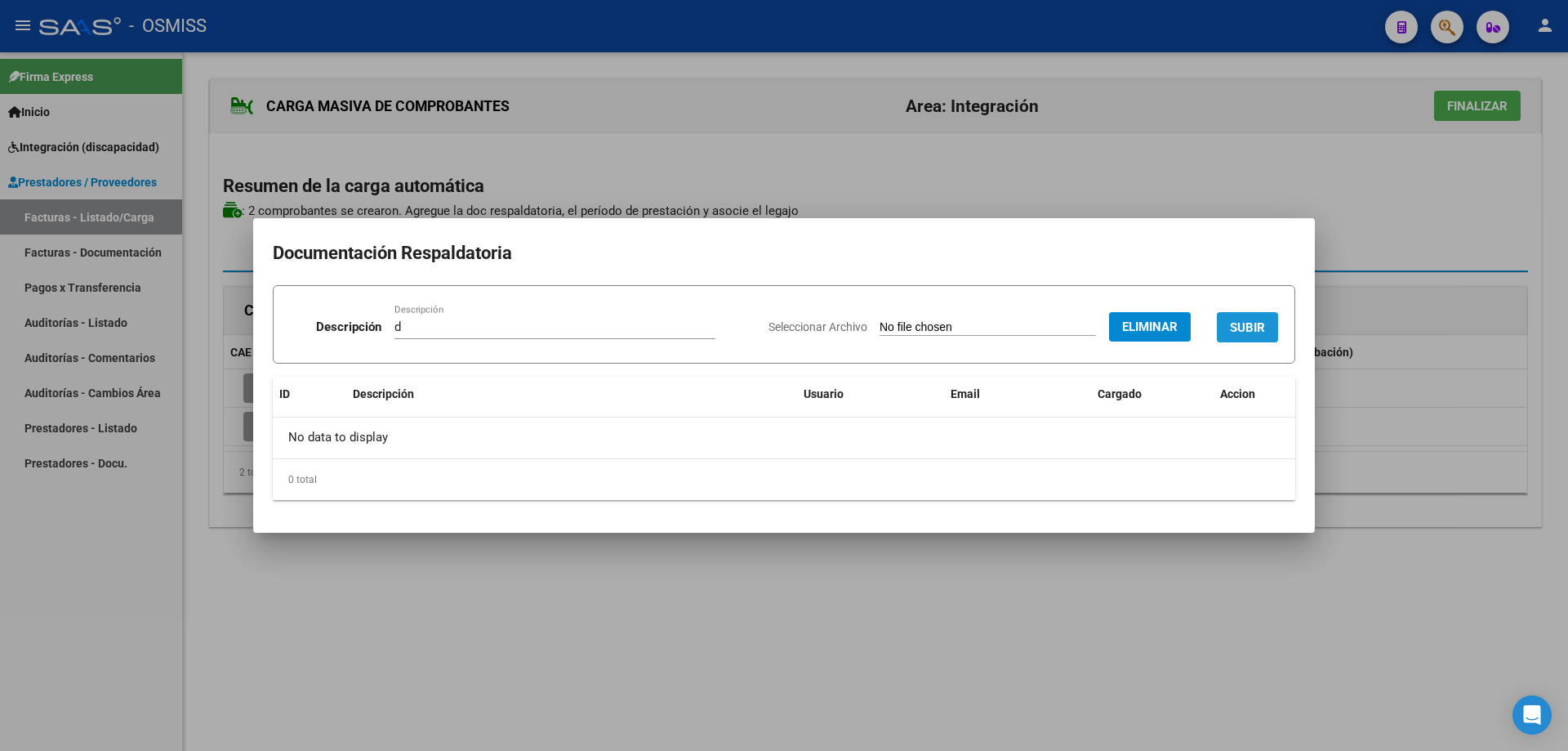
click at [1237, 317] on button "SUBIR" at bounding box center [1247, 328] width 61 height 30
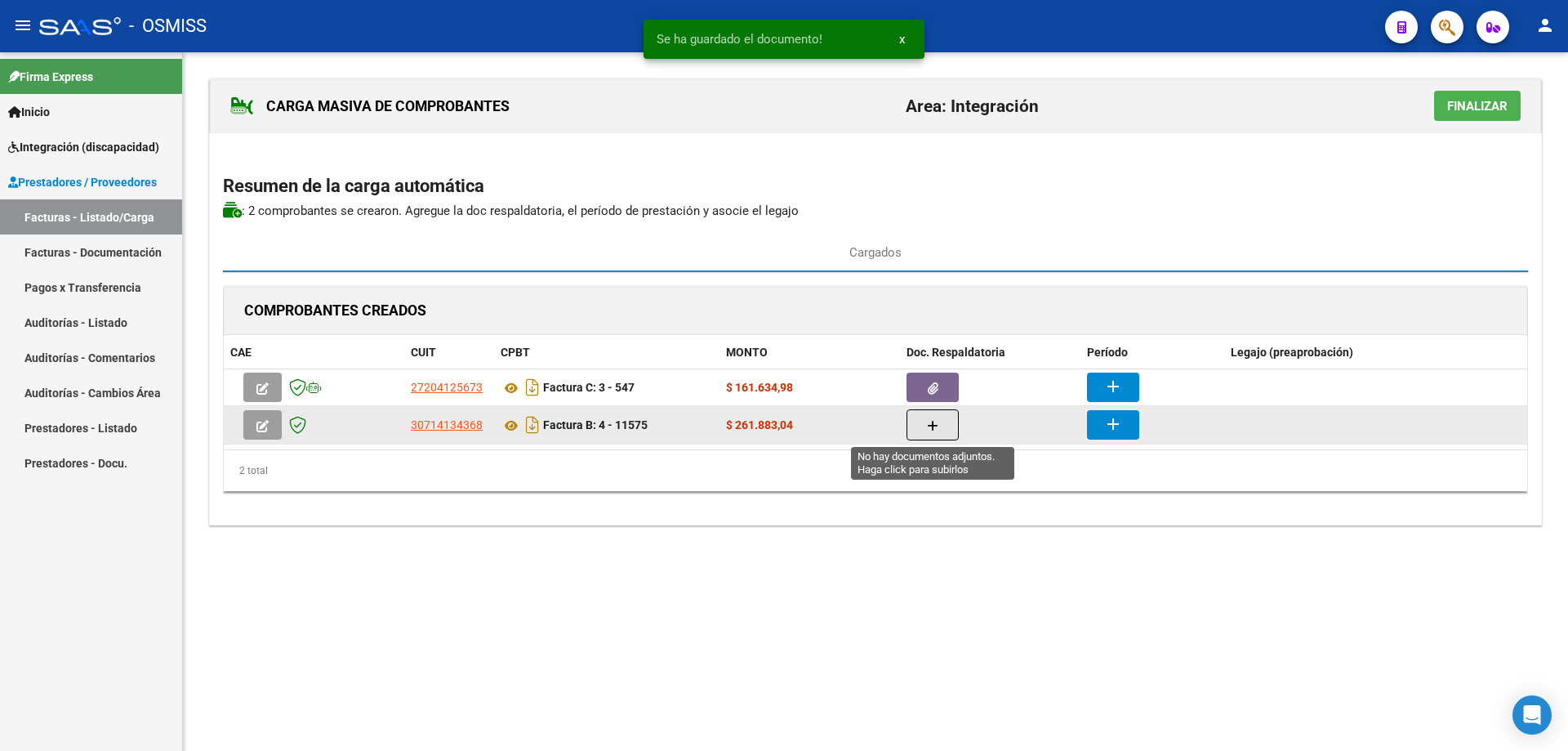
click at [951, 428] on button "button" at bounding box center [933, 424] width 52 height 31
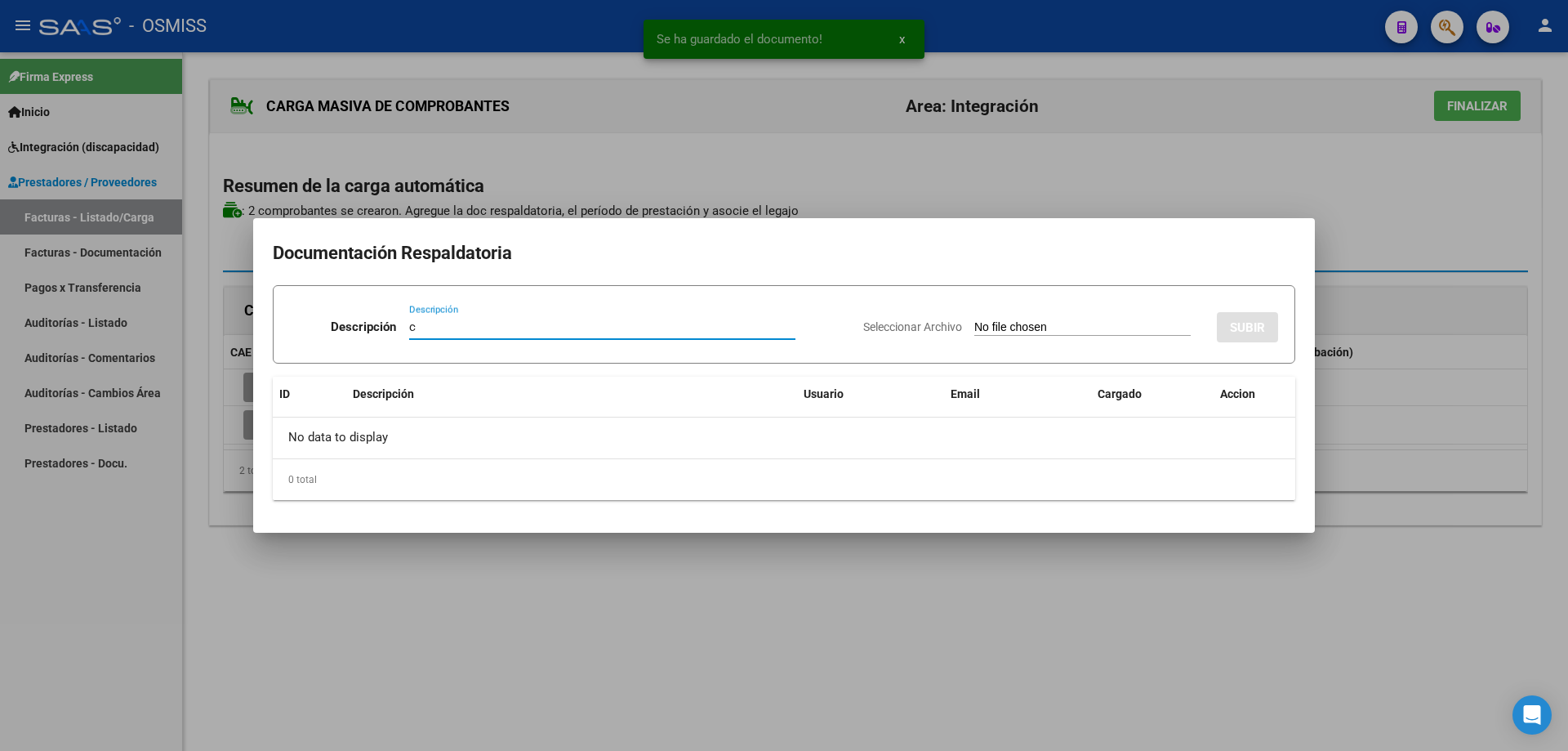
type input "c"
click at [984, 315] on div "Seleccionar Archivo SUBIR" at bounding box center [1071, 323] width 415 height 50
click at [988, 327] on input "Seleccionar Archivo" at bounding box center [1083, 328] width 217 height 15
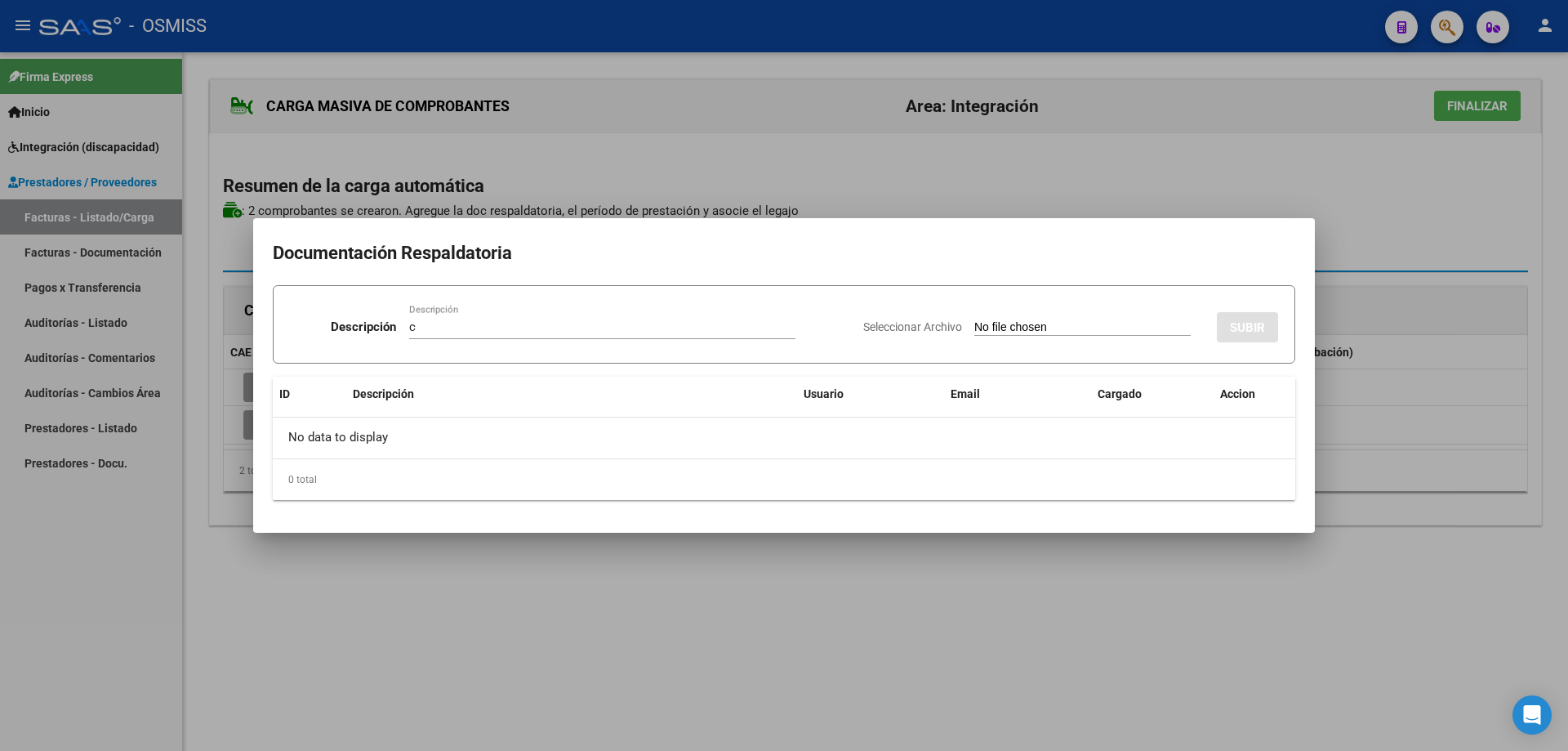
type input "C:\fakepath\[PERSON_NAME] - Sept.pdf"
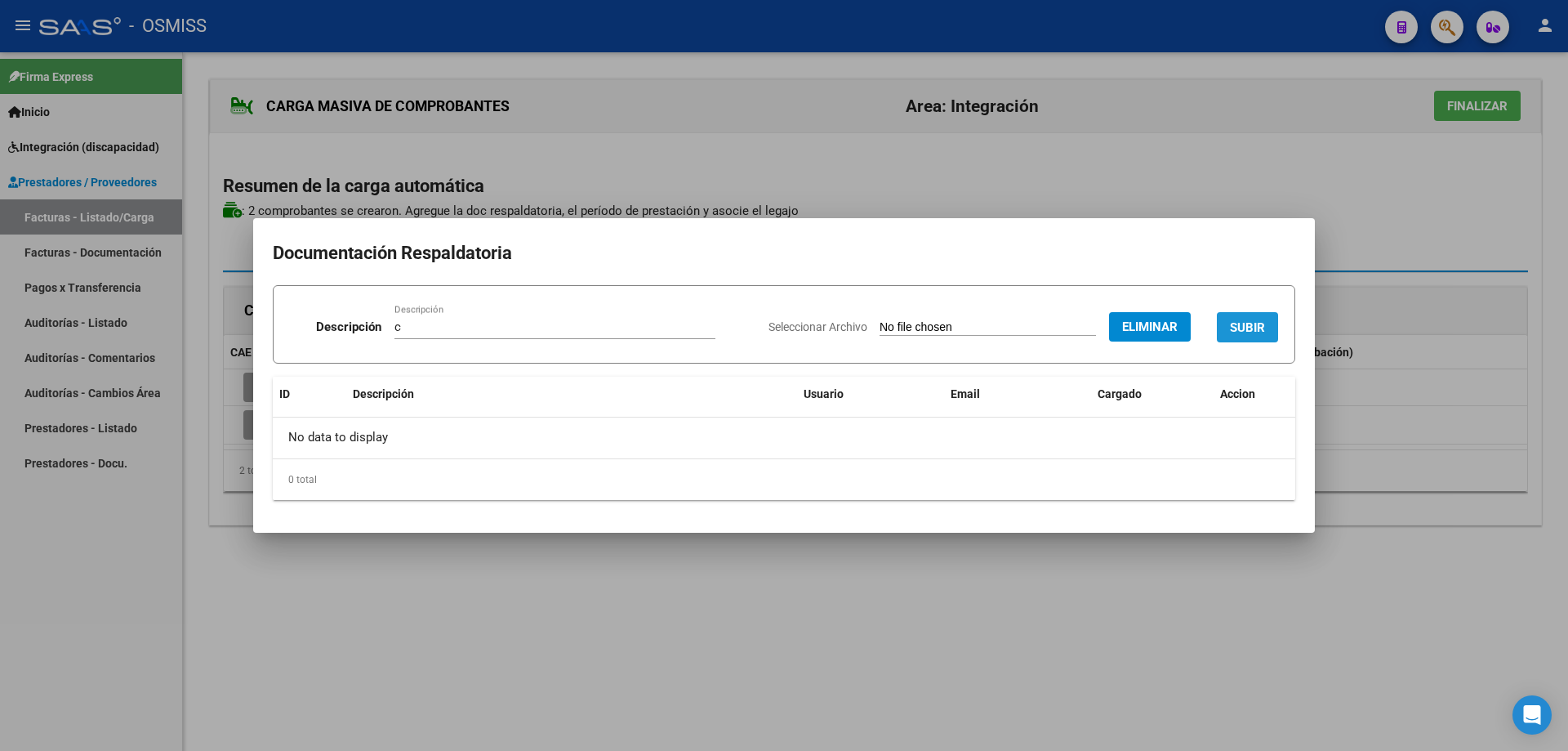
click at [1259, 315] on button "SUBIR" at bounding box center [1247, 328] width 61 height 30
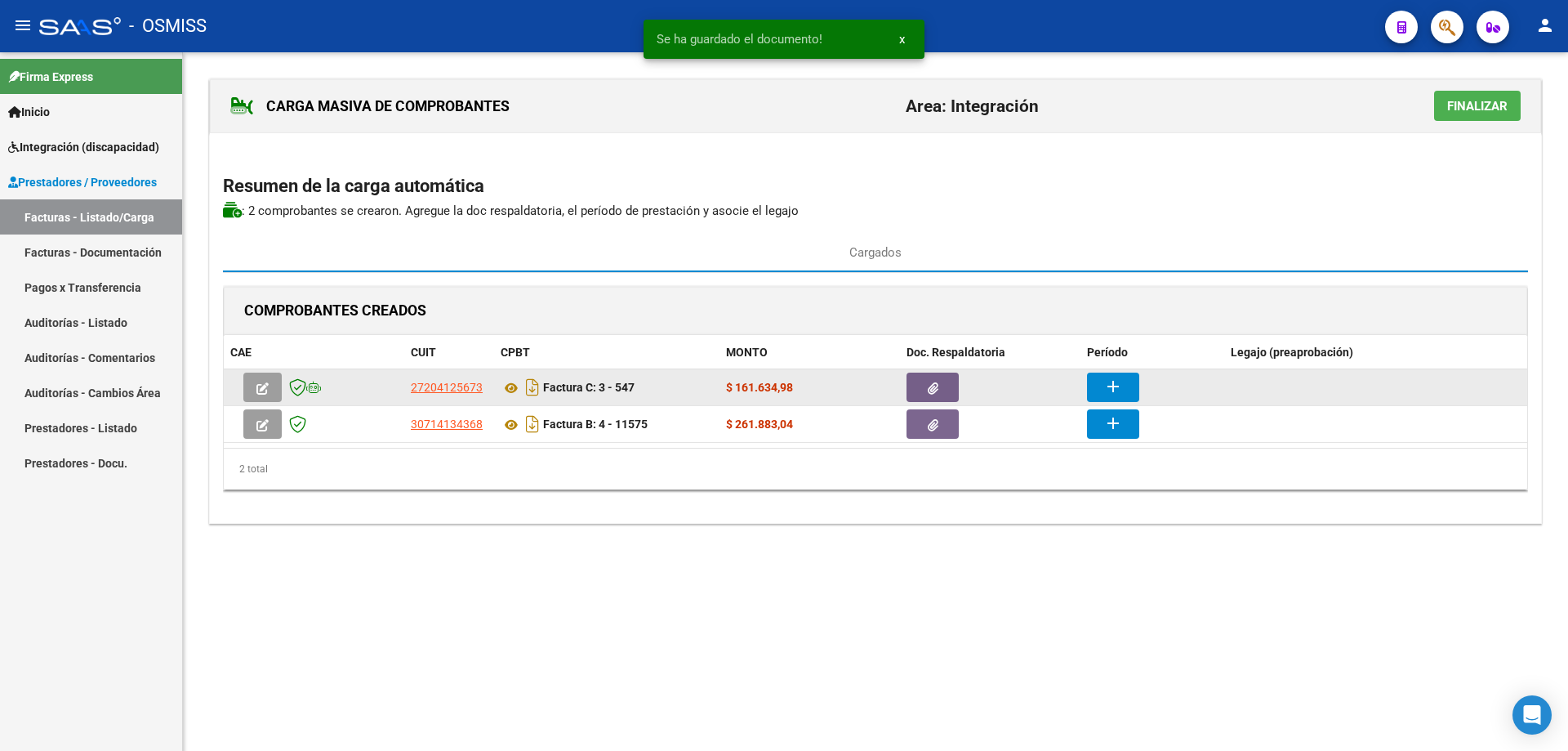
click at [1113, 387] on mat-icon "add" at bounding box center [1113, 386] width 19 height 19
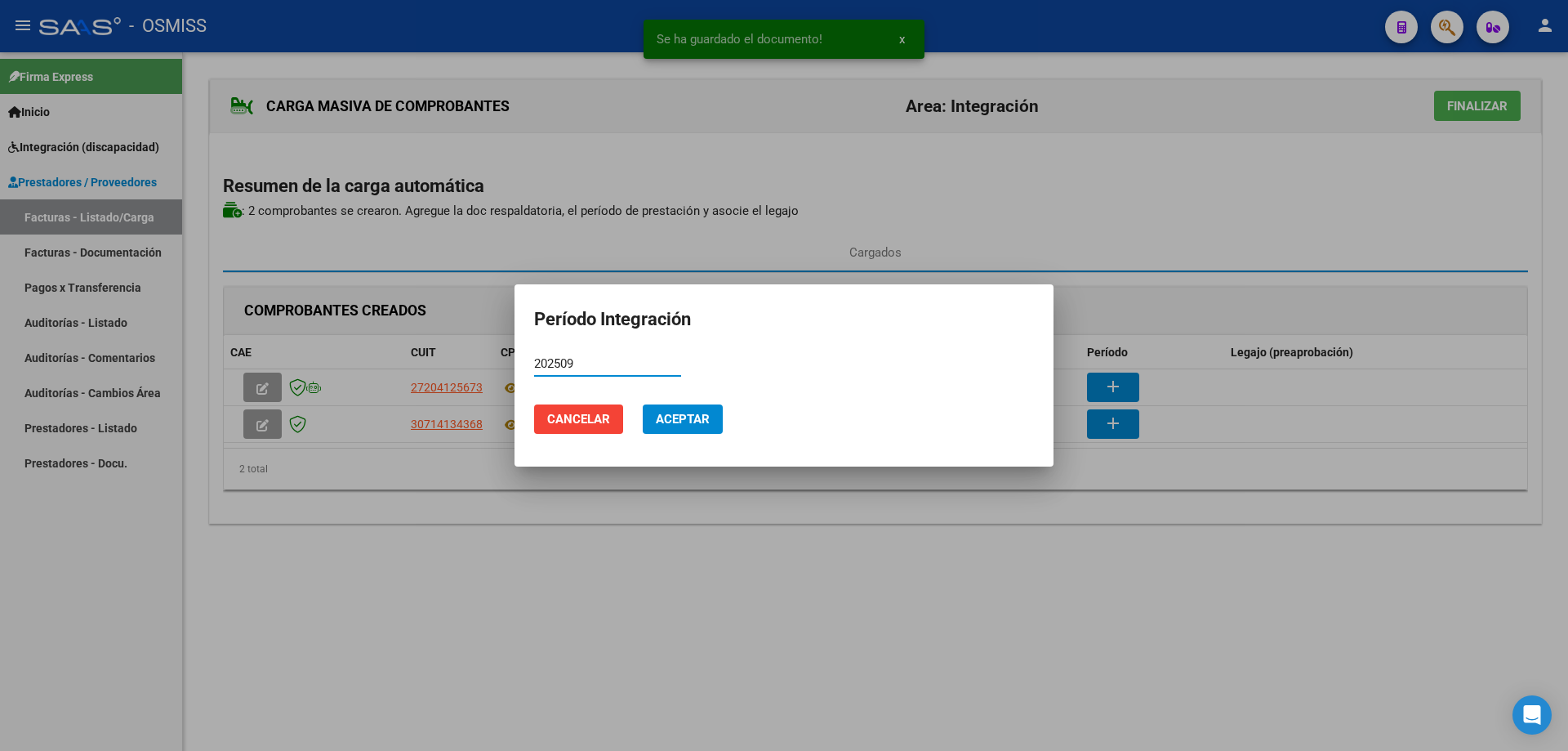
type input "202509"
click at [702, 428] on button "Aceptar" at bounding box center [682, 418] width 80 height 29
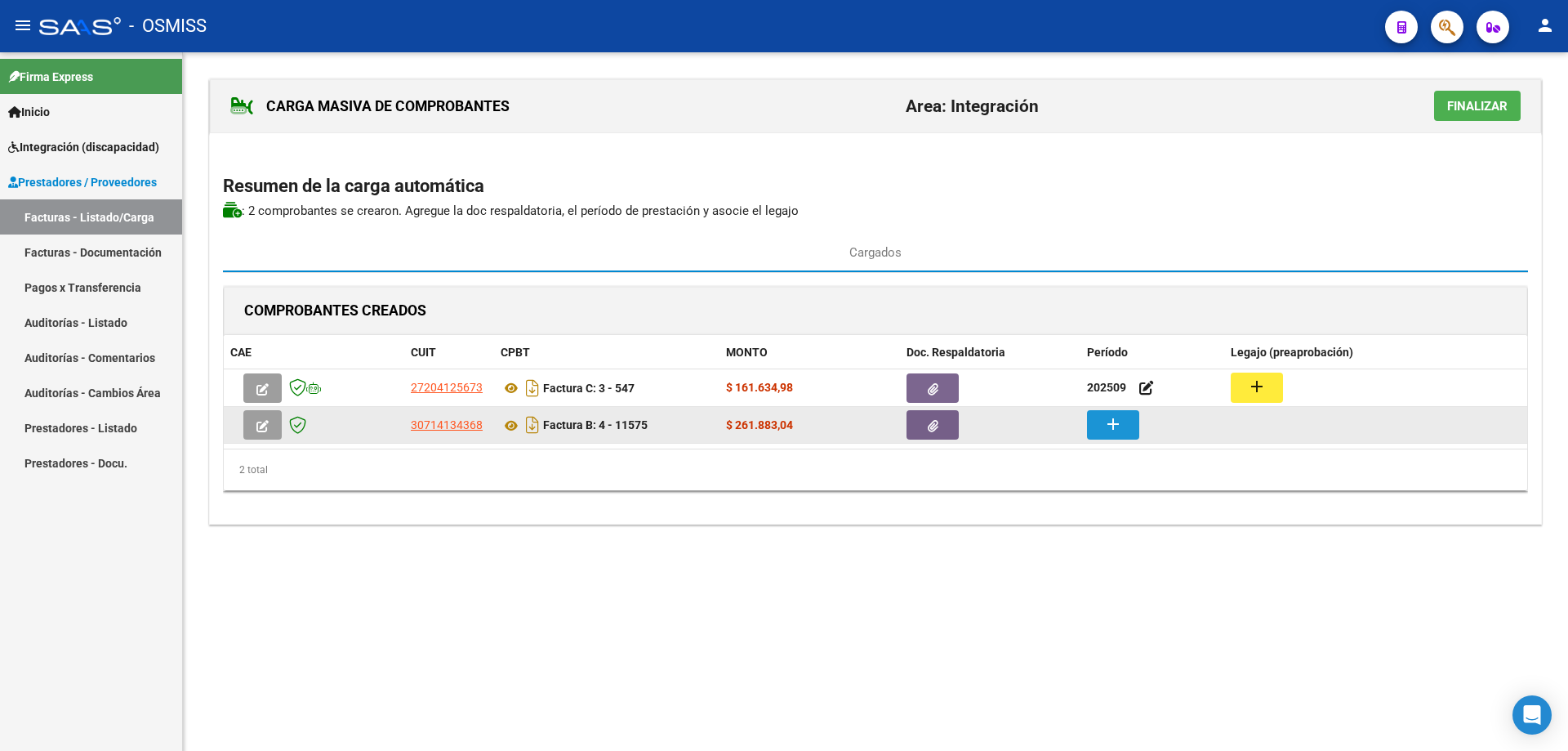
click at [1109, 430] on mat-icon "add" at bounding box center [1113, 423] width 19 height 19
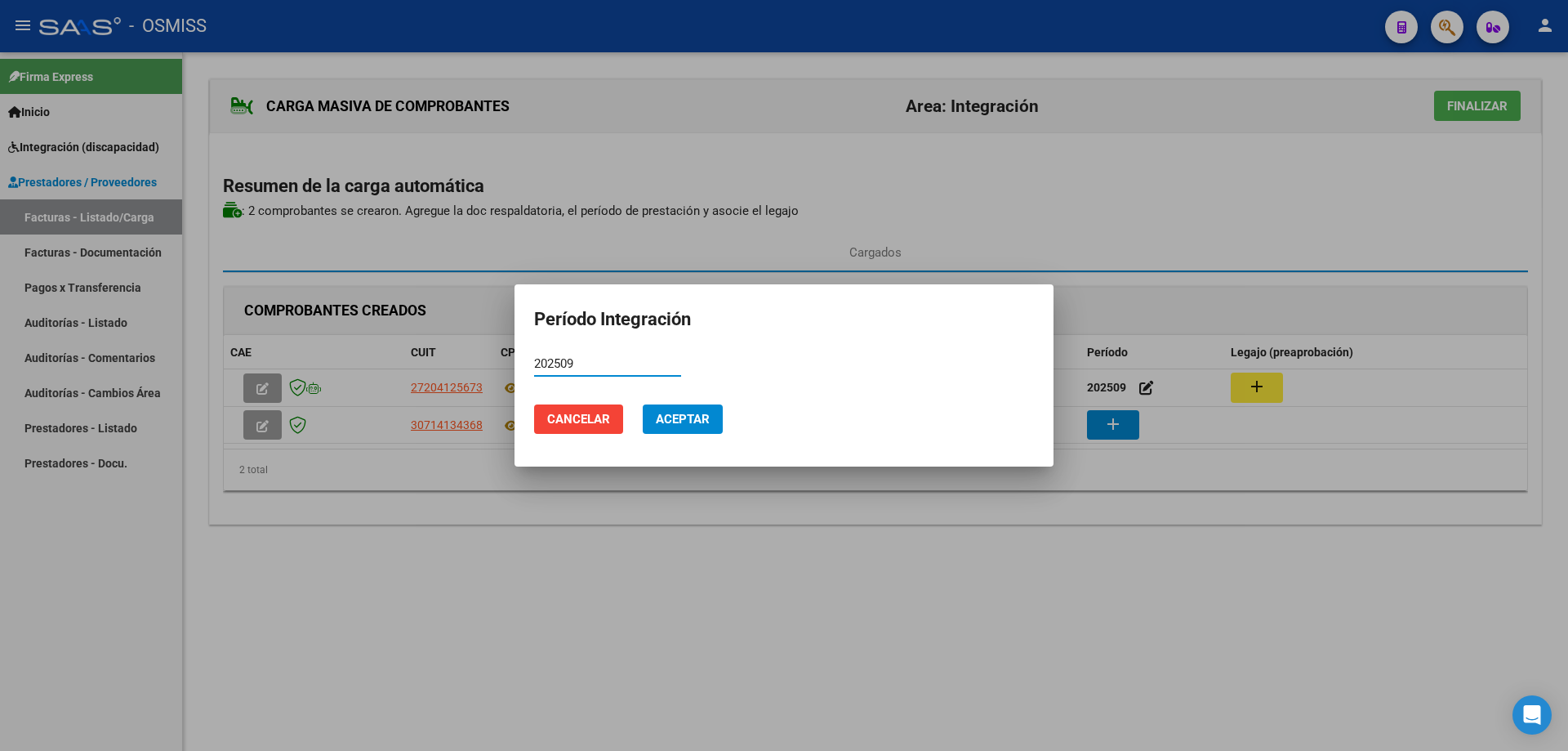
type input "202509"
click at [690, 426] on span "Aceptar" at bounding box center [683, 419] width 54 height 15
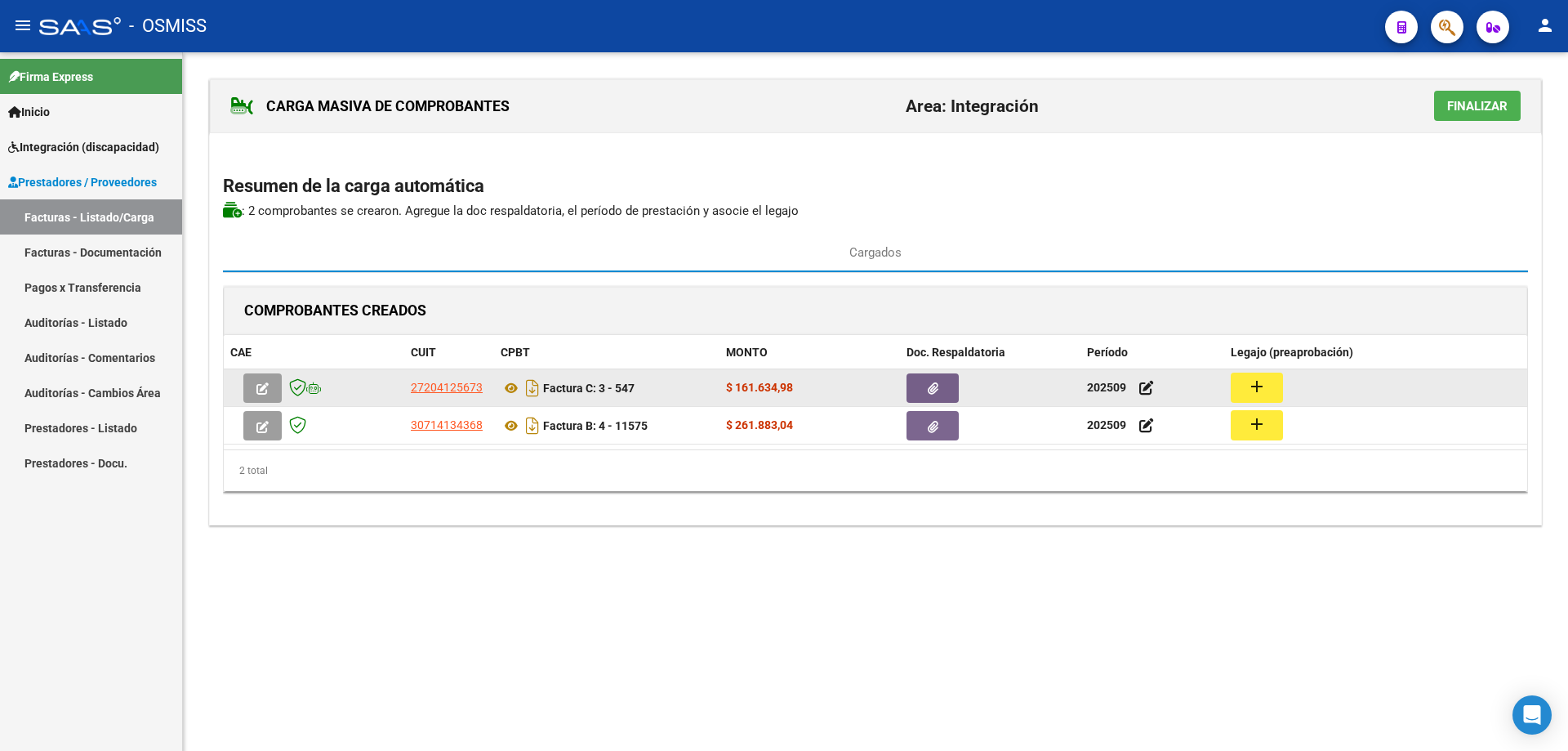
click at [1257, 386] on mat-icon "add" at bounding box center [1256, 386] width 19 height 19
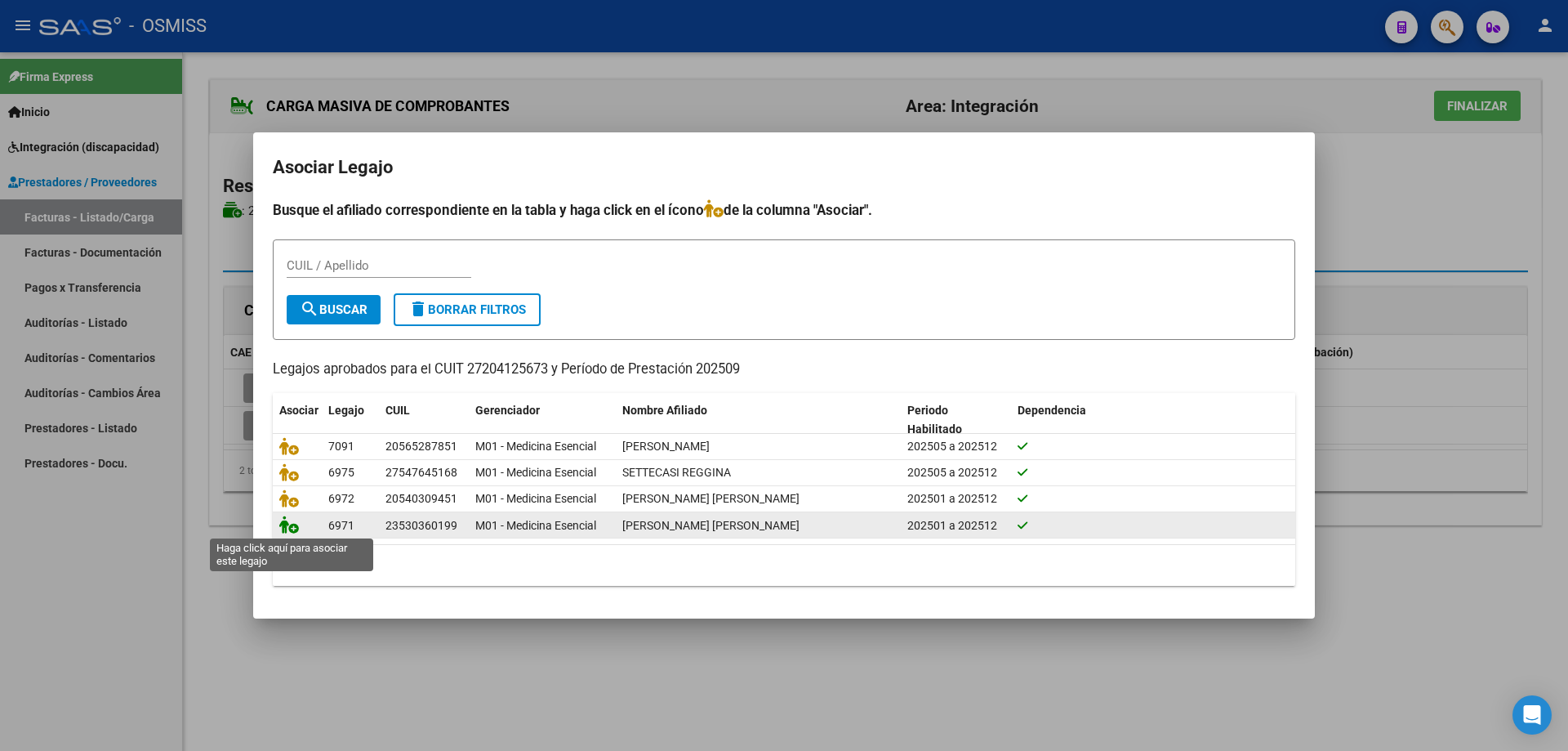
click at [286, 532] on icon at bounding box center [289, 524] width 19 height 18
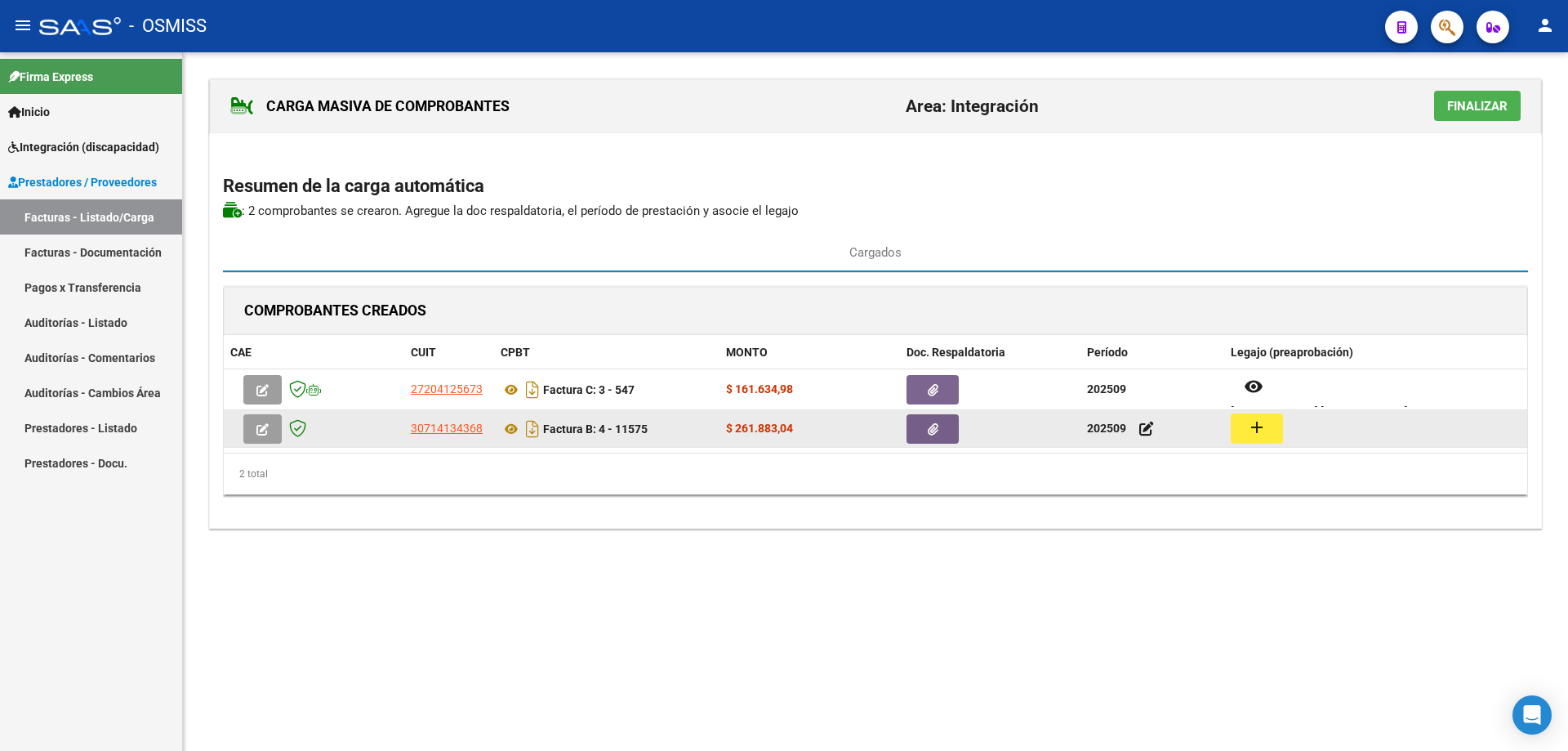
click at [1258, 423] on mat-icon "add" at bounding box center [1256, 427] width 19 height 19
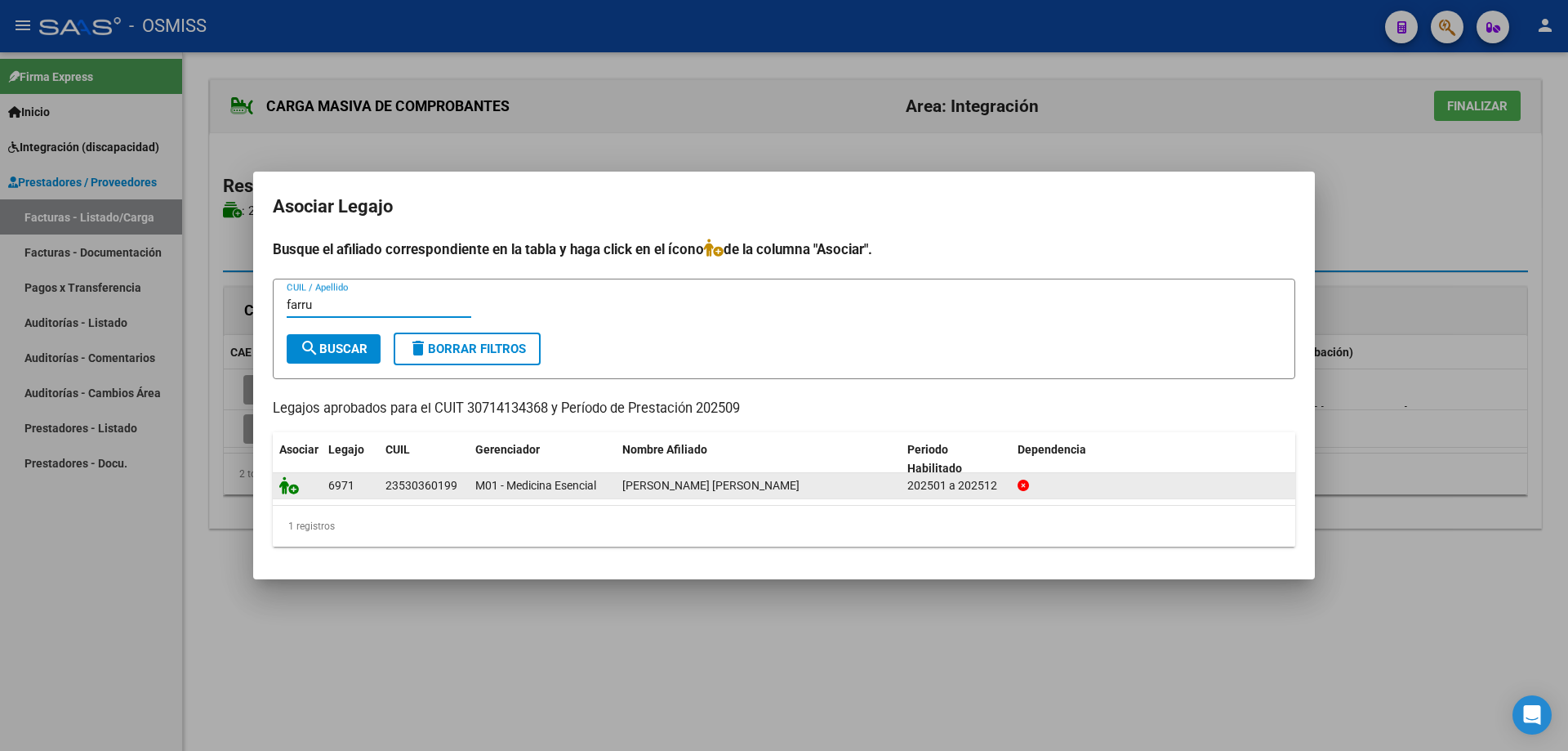
type input "farru"
click at [284, 488] on icon at bounding box center [289, 485] width 19 height 18
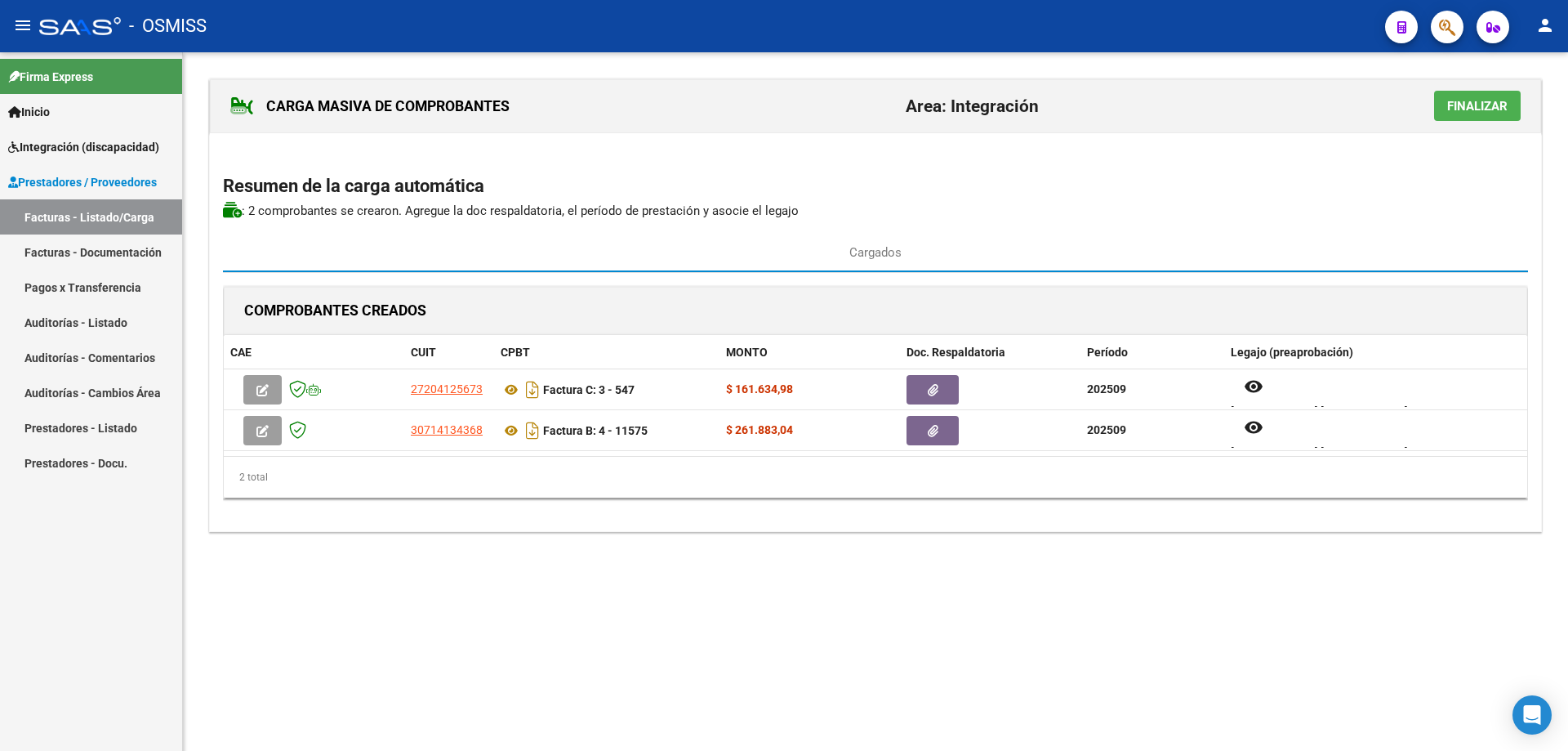
click at [1460, 110] on span "Finalizar" at bounding box center [1477, 107] width 60 height 15
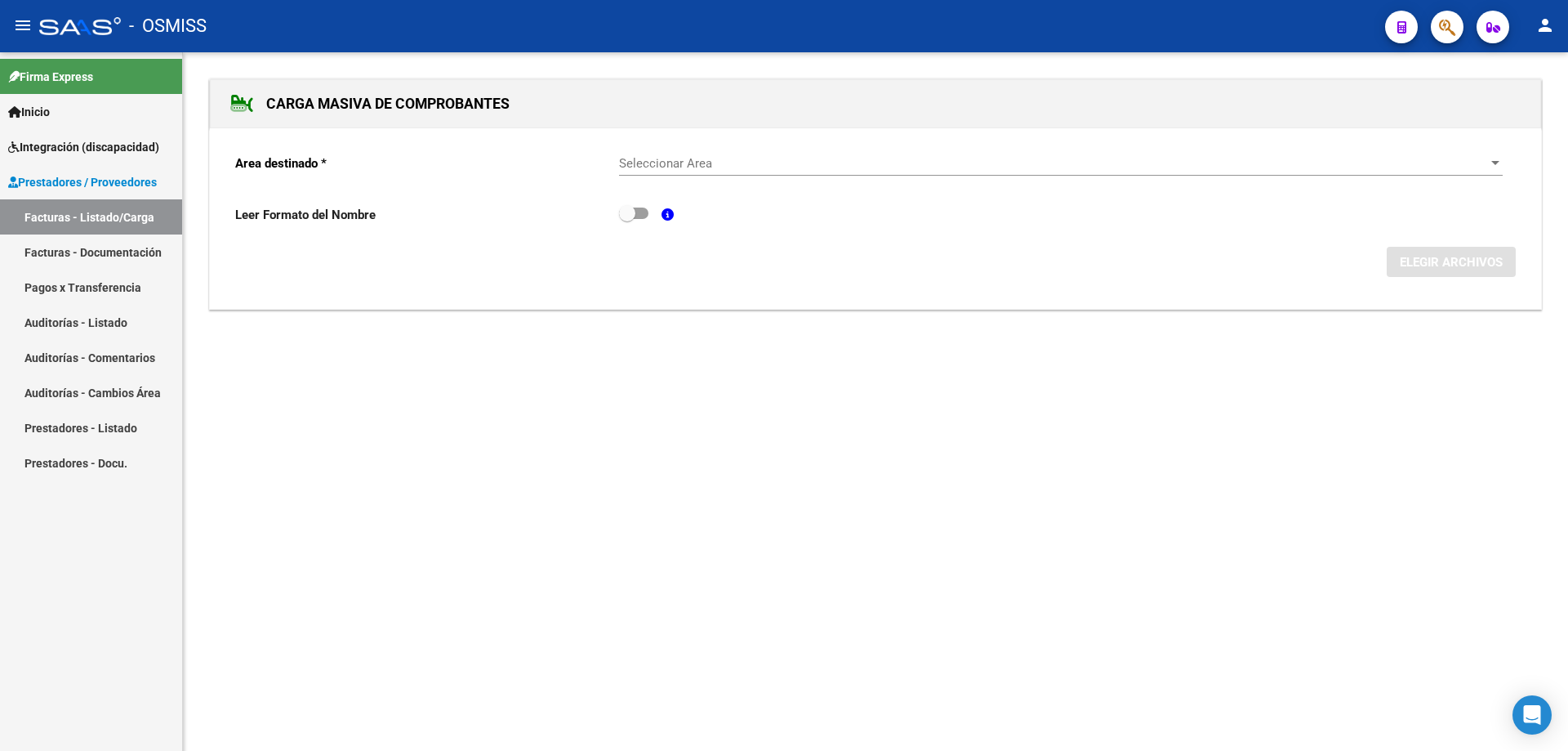
click at [733, 154] on div "Seleccionar Area Seleccionar Area" at bounding box center [1061, 158] width 884 height 35
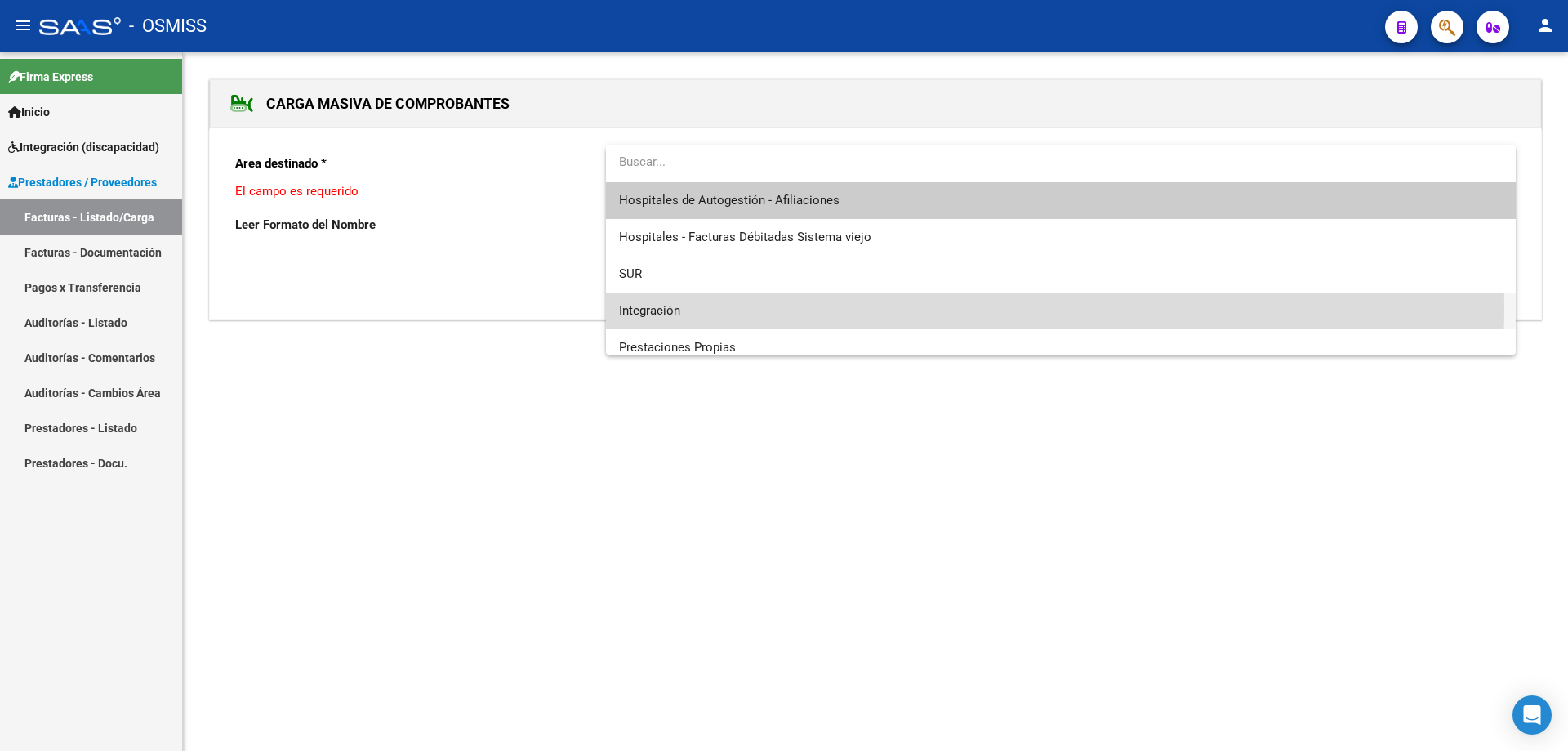
click at [690, 307] on span "Integración" at bounding box center [1061, 311] width 884 height 37
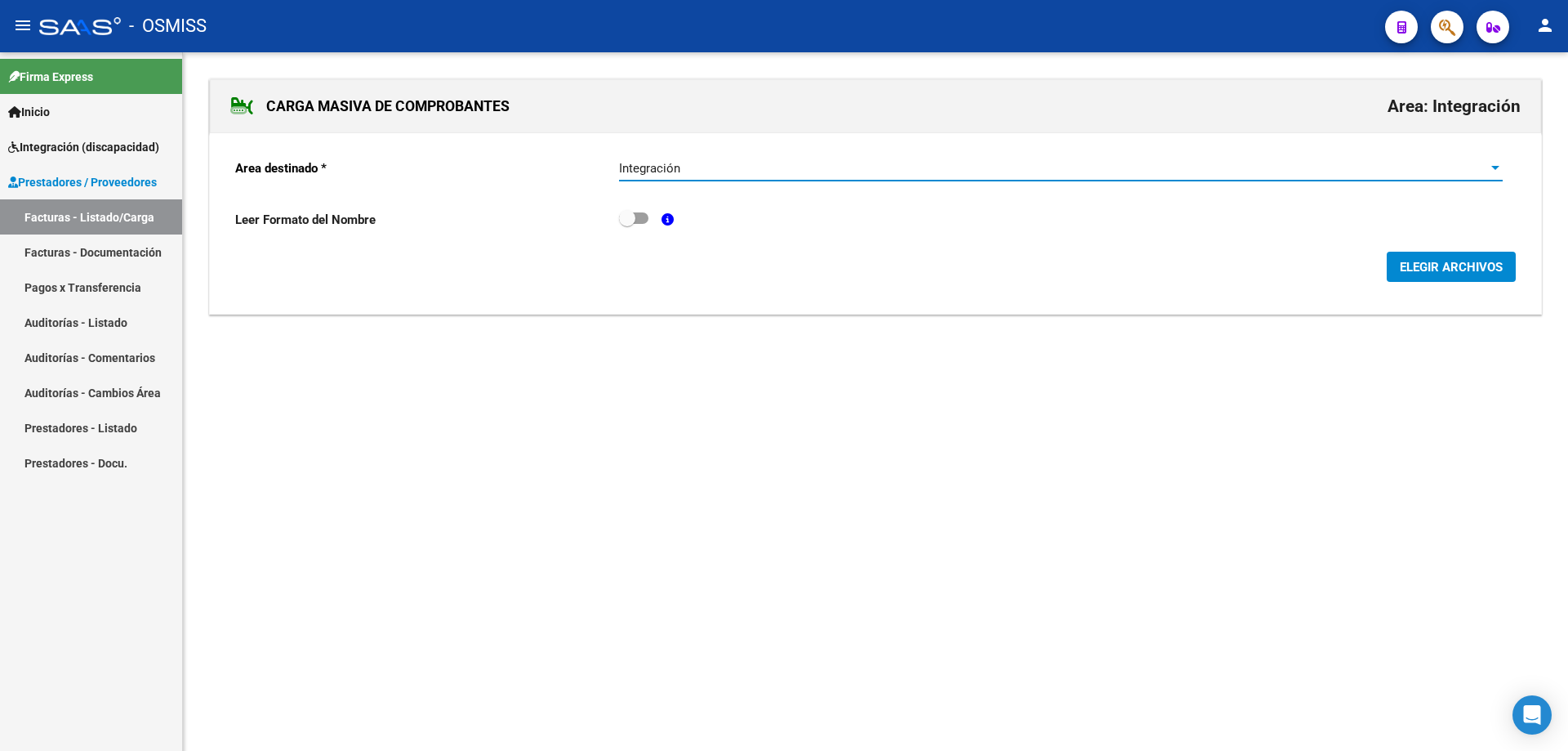
click at [1429, 263] on span "ELEGIR ARCHIVOS" at bounding box center [1451, 267] width 103 height 15
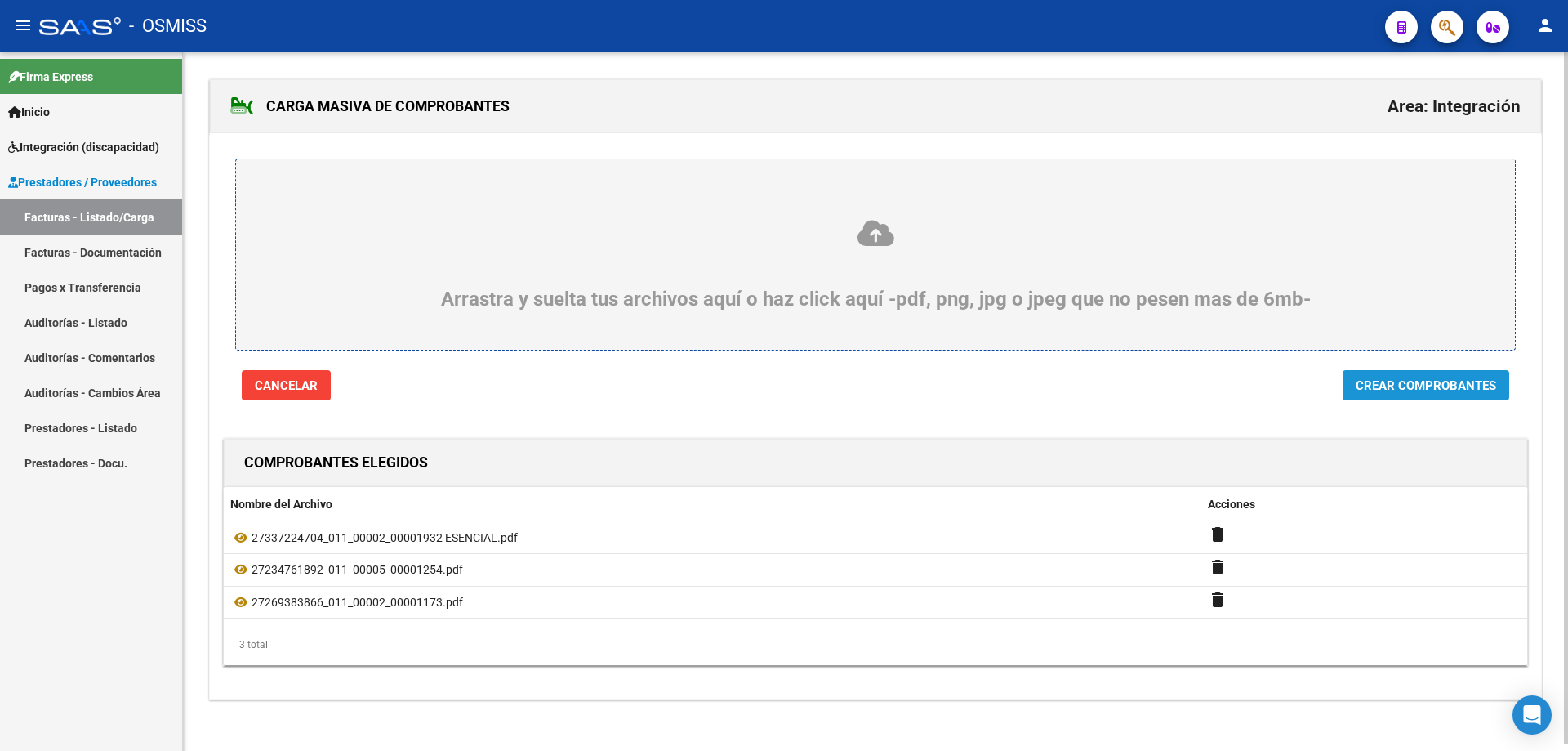
click at [1376, 386] on span "Crear Comprobantes" at bounding box center [1425, 386] width 140 height 15
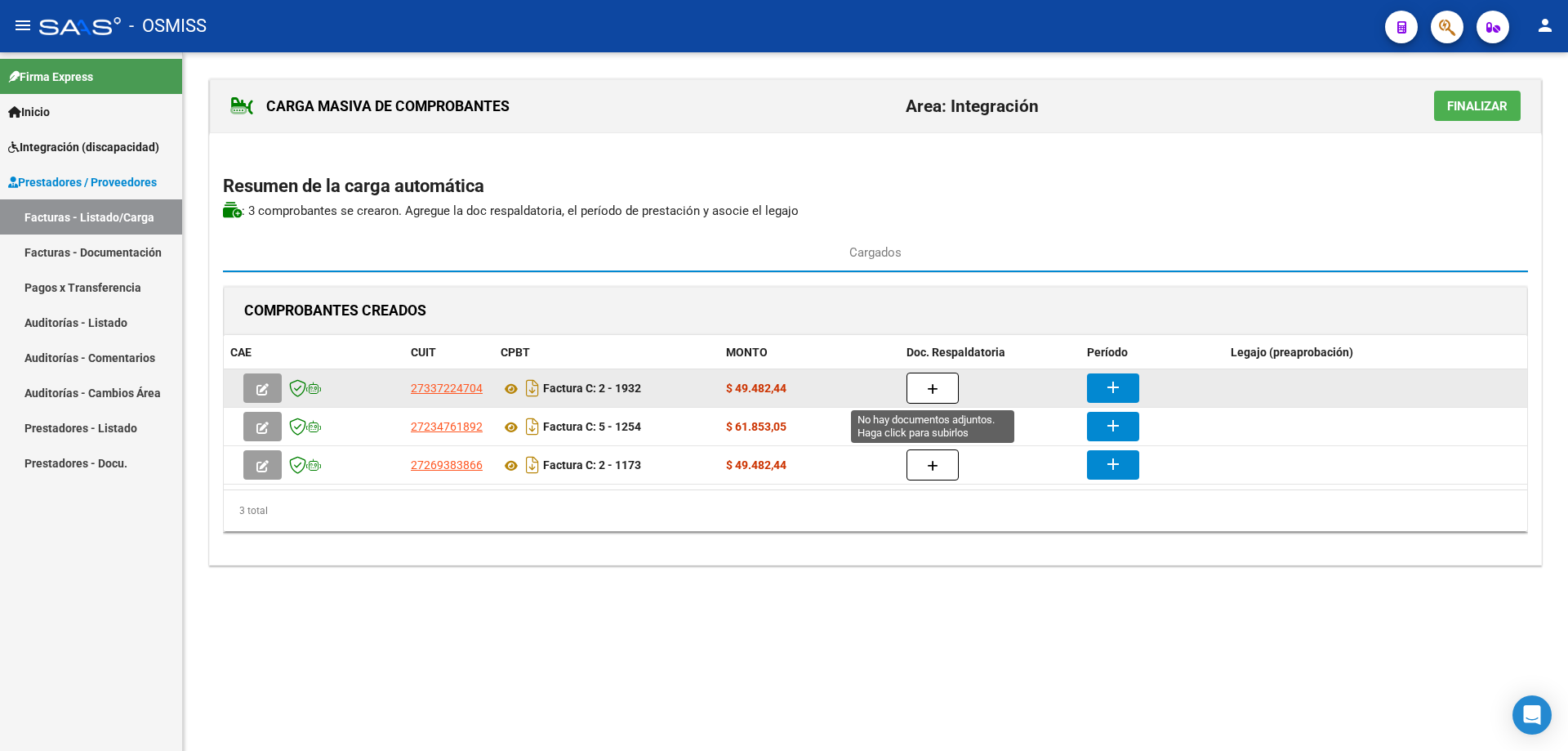
click at [927, 389] on icon "button" at bounding box center [933, 389] width 12 height 13
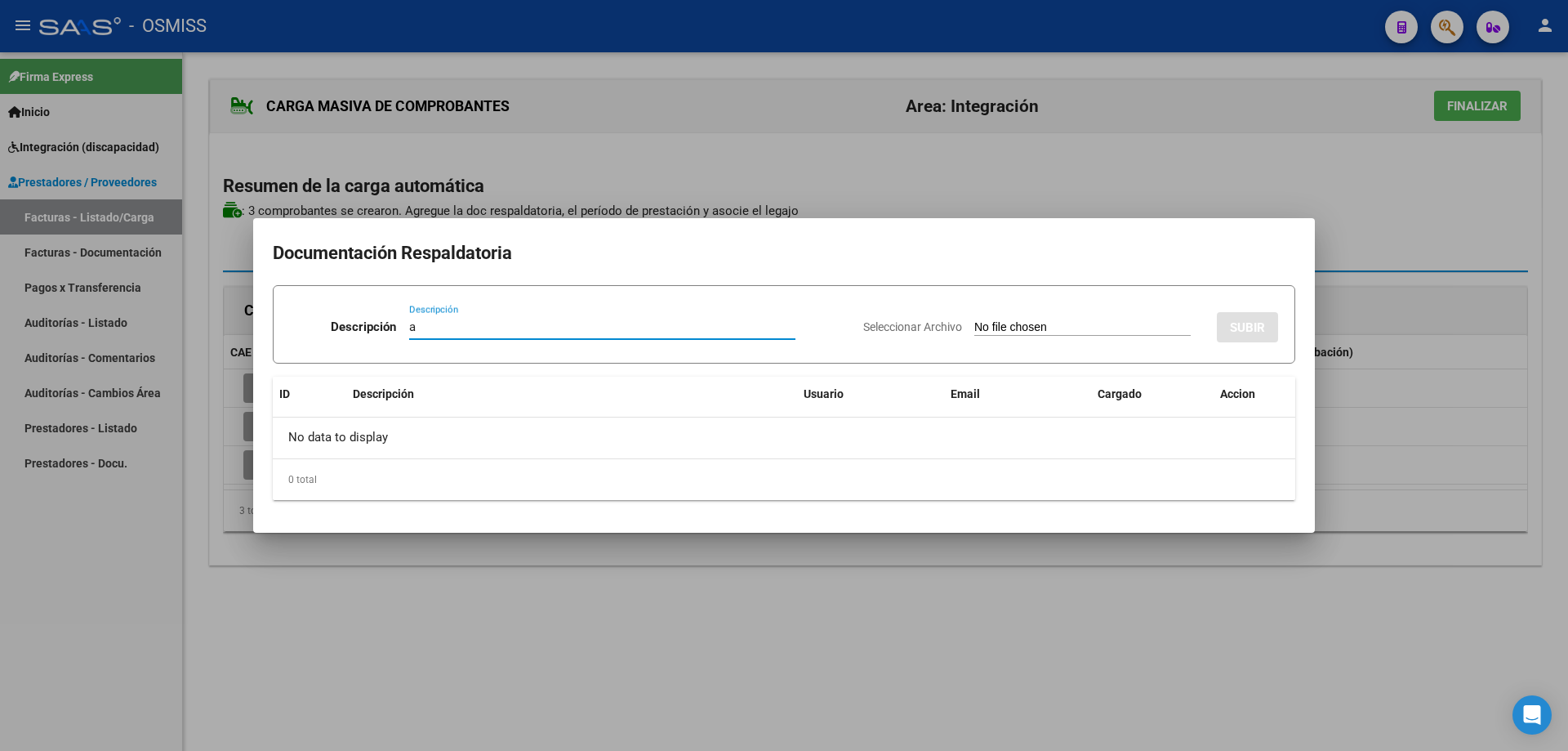
type input "a"
click at [974, 328] on input "Seleccionar Archivo" at bounding box center [1083, 328] width 217 height 15
type input "C:\fakepath\09 PL asist sep [PERSON_NAME].pdf"
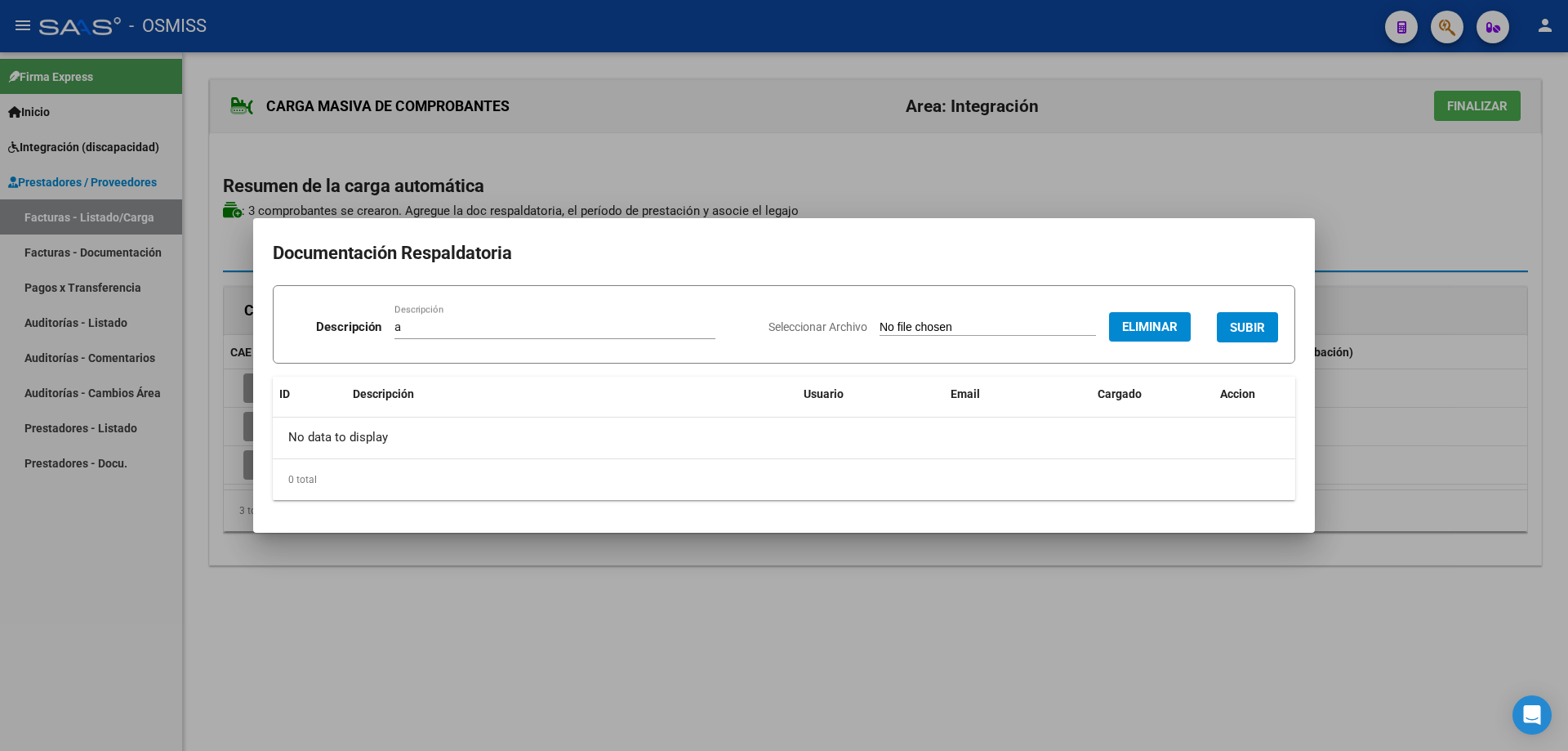
click at [1239, 320] on span "SUBIR" at bounding box center [1248, 328] width 35 height 15
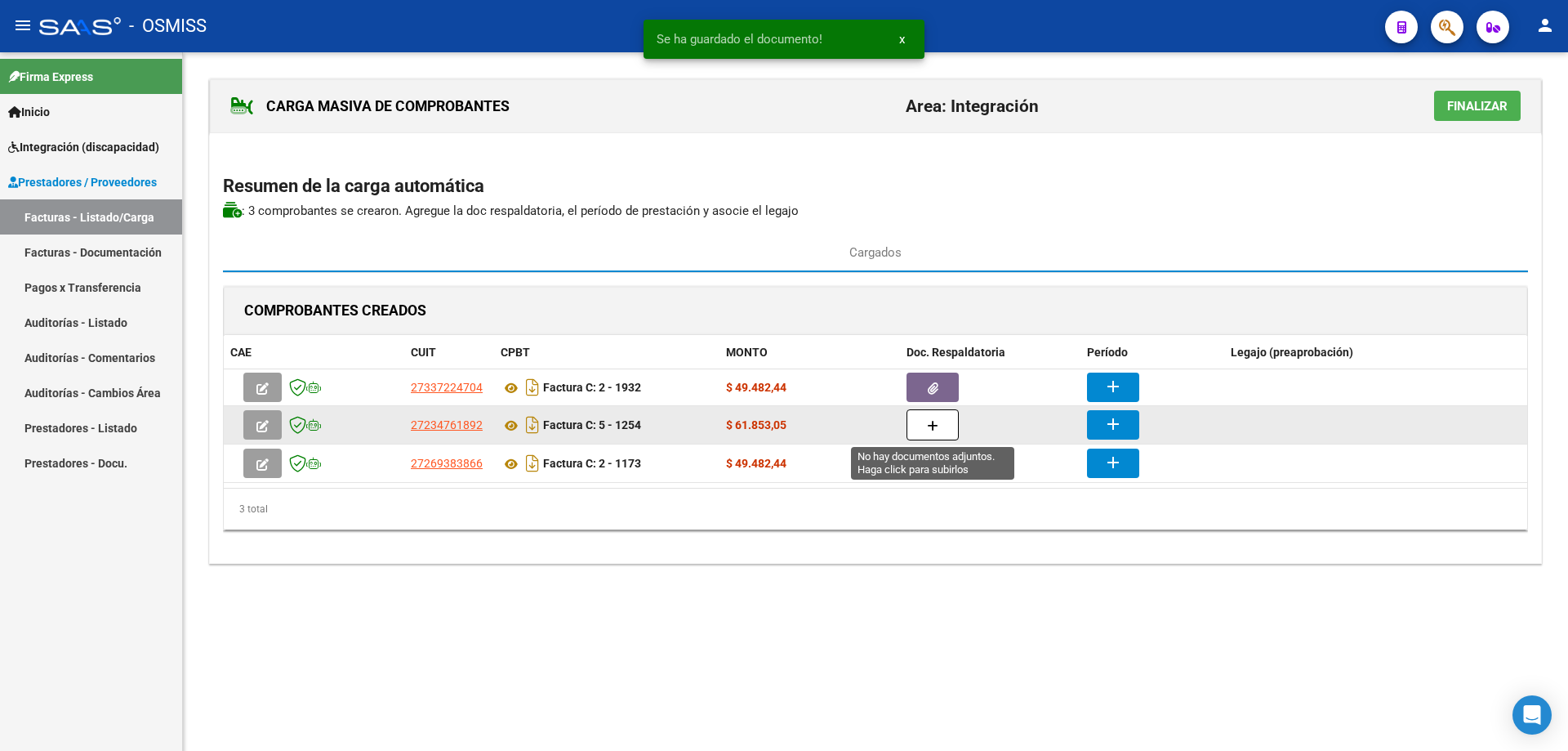
click at [944, 424] on button "button" at bounding box center [933, 424] width 52 height 31
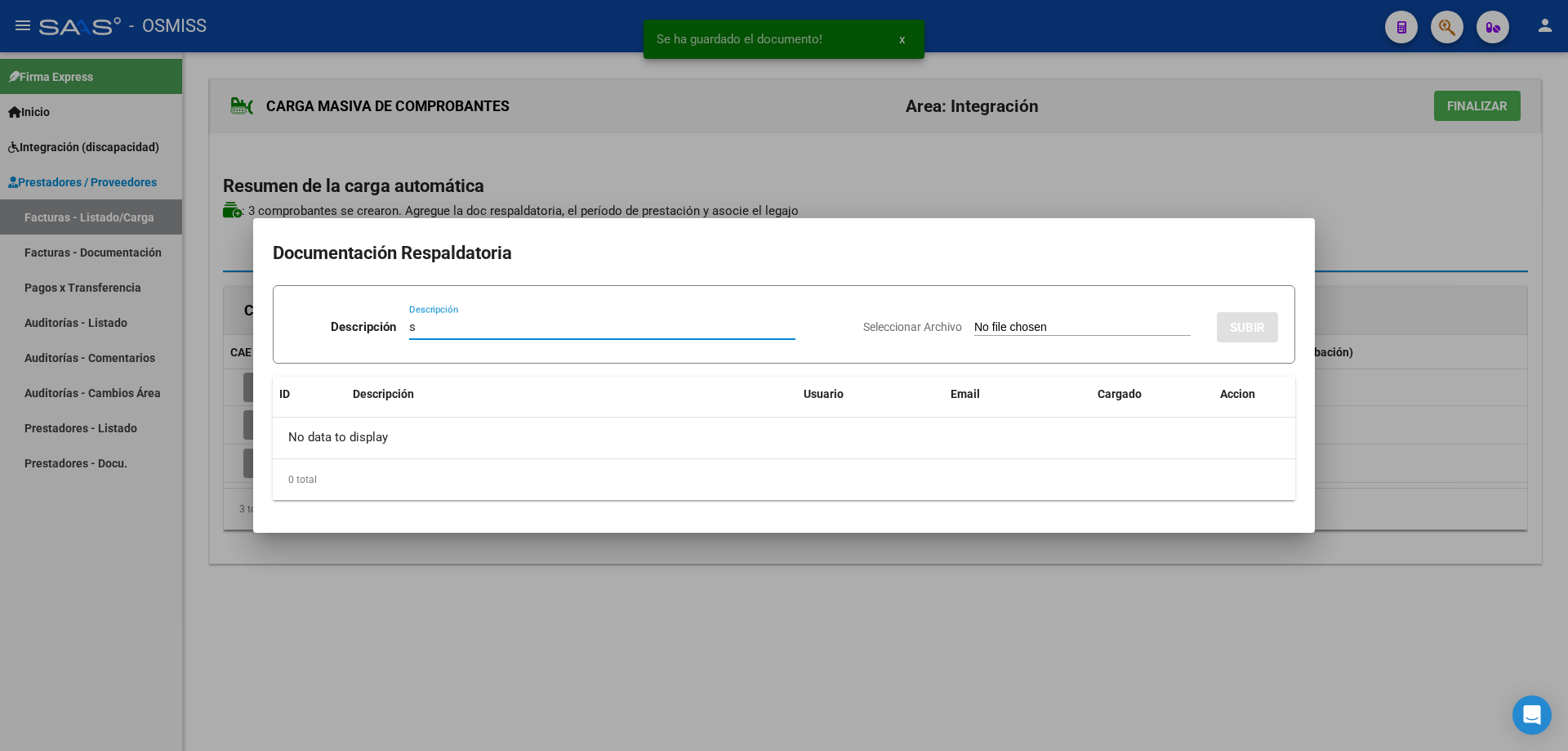
type input "s"
click at [974, 323] on input "Seleccionar Archivo" at bounding box center [1083, 328] width 217 height 15
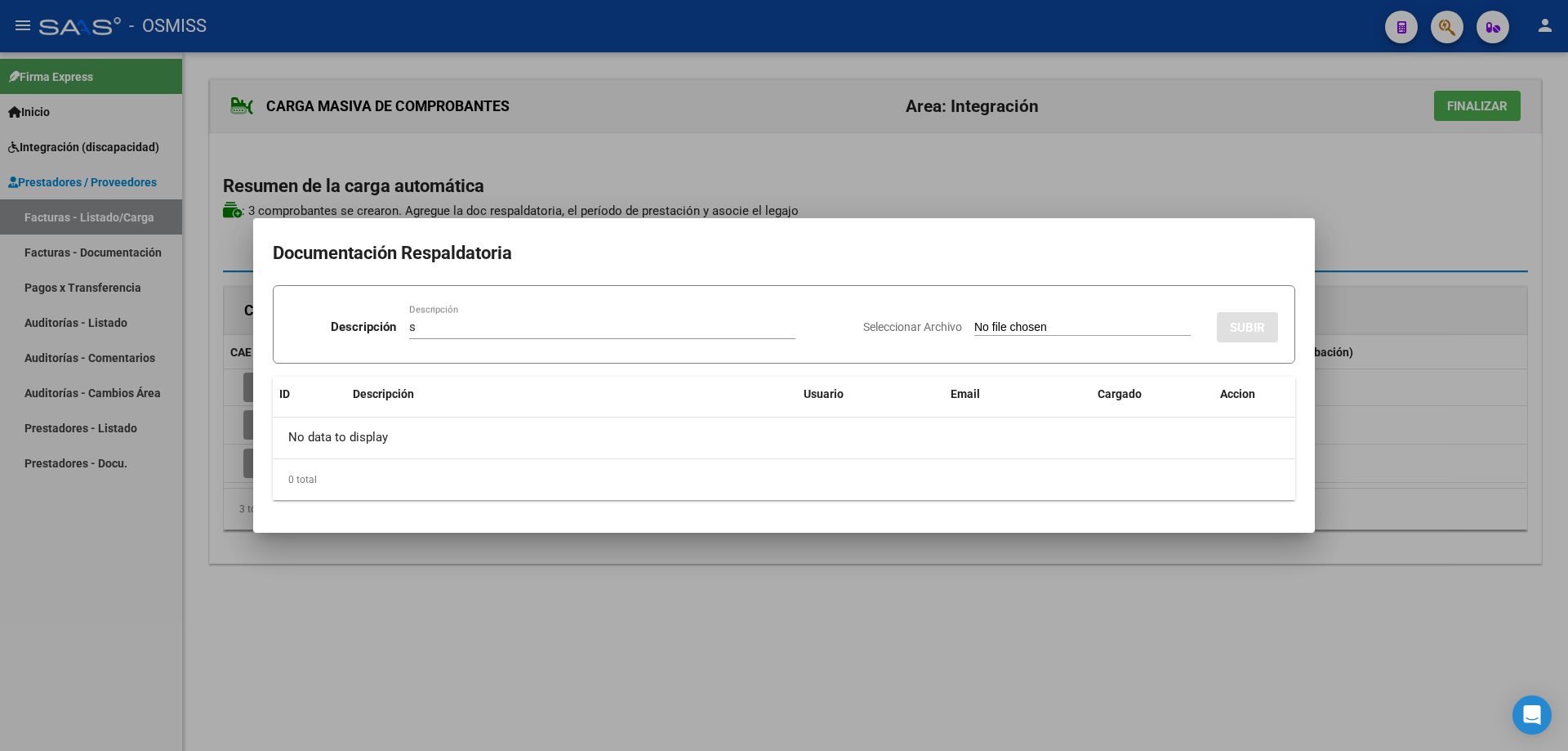
type input "C:\fakepath\Scan [DATE] 06·46·01.pdf"
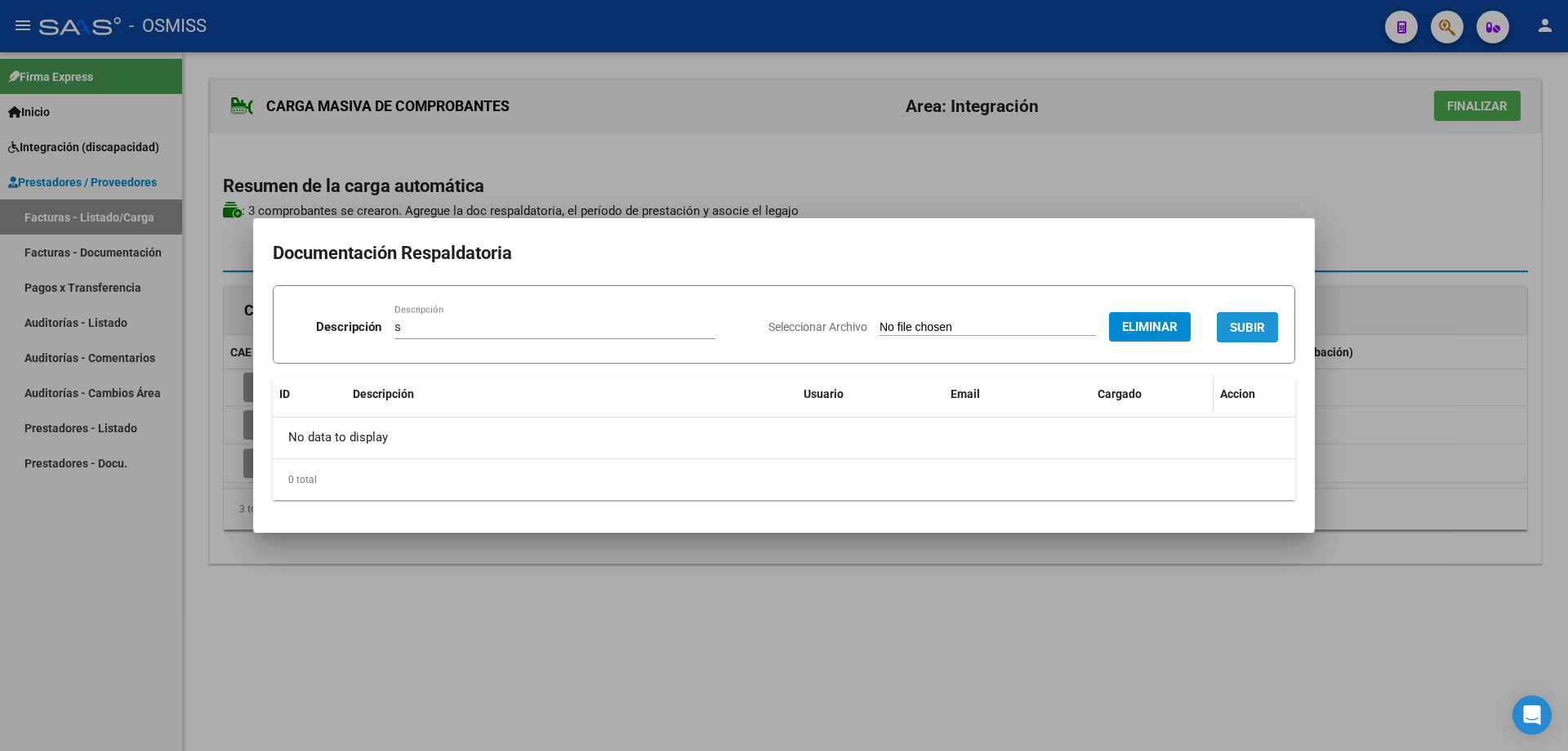
drag, startPoint x: 1258, startPoint y: 323, endPoint x: 1114, endPoint y: 402, distance: 164.2
click at [1257, 323] on span "SUBIR" at bounding box center [1248, 328] width 35 height 15
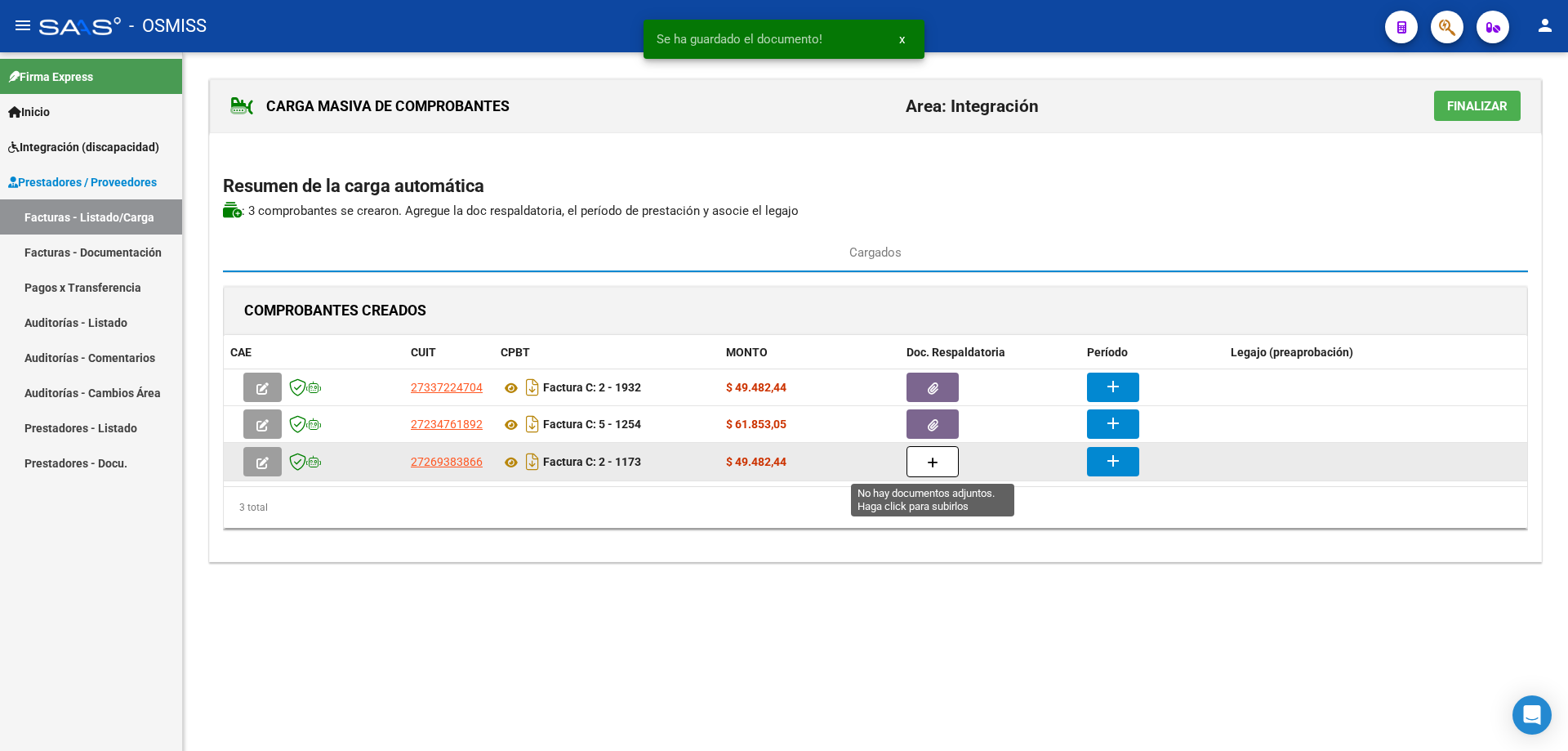
click at [931, 457] on icon "button" at bounding box center [933, 463] width 12 height 13
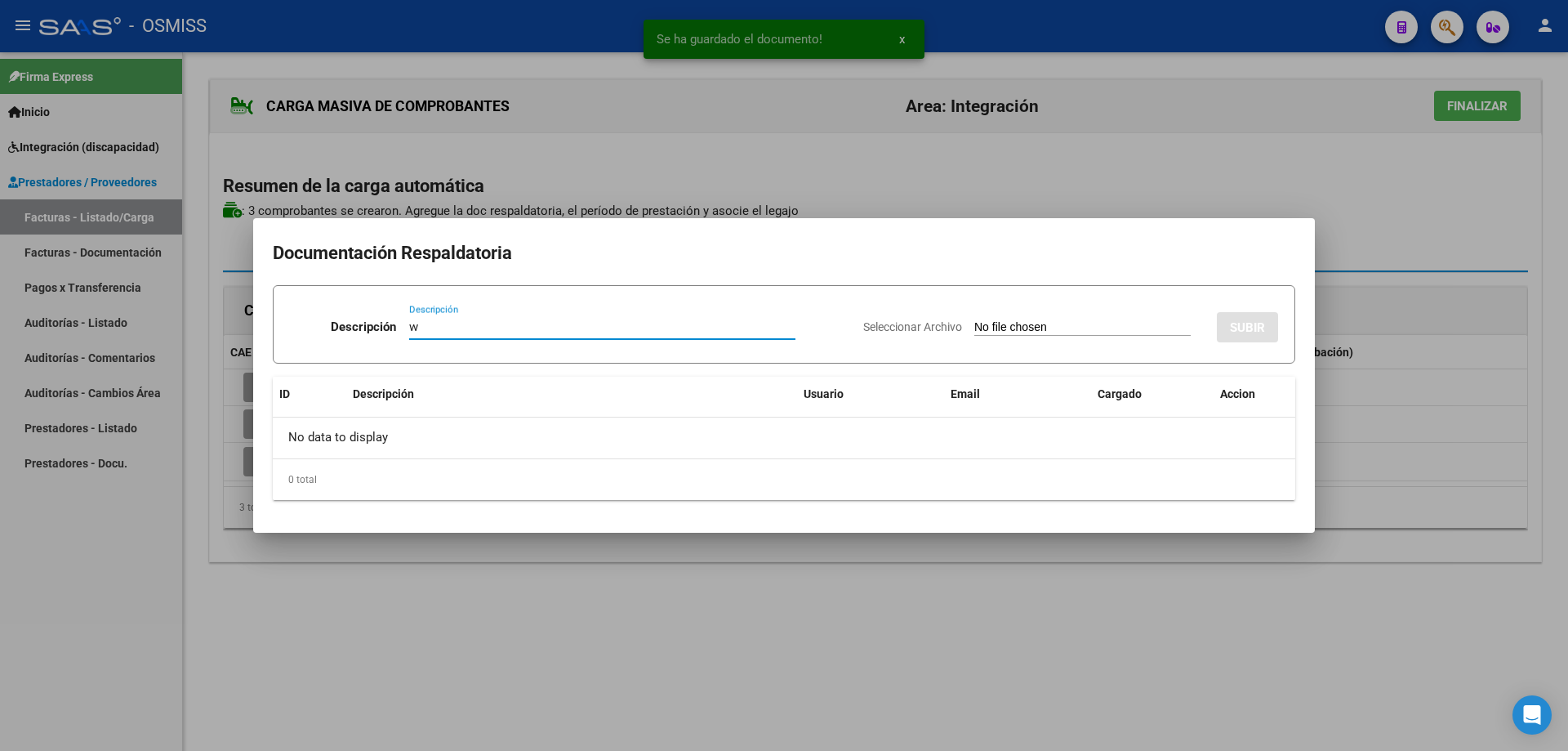
click at [974, 332] on input "Seleccionar Archivo" at bounding box center [1083, 328] width 217 height 15
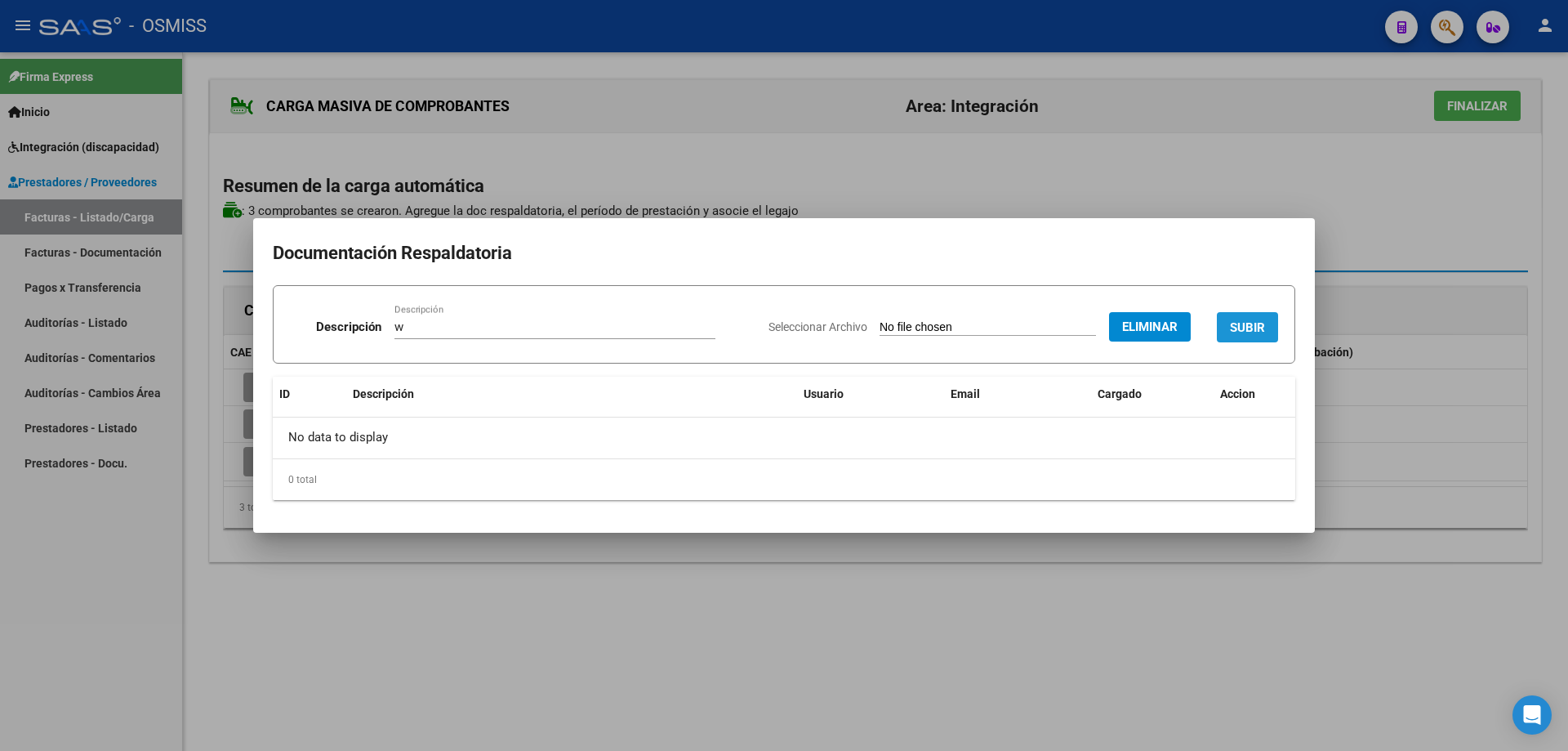
click at [1262, 318] on button "SUBIR" at bounding box center [1247, 328] width 61 height 30
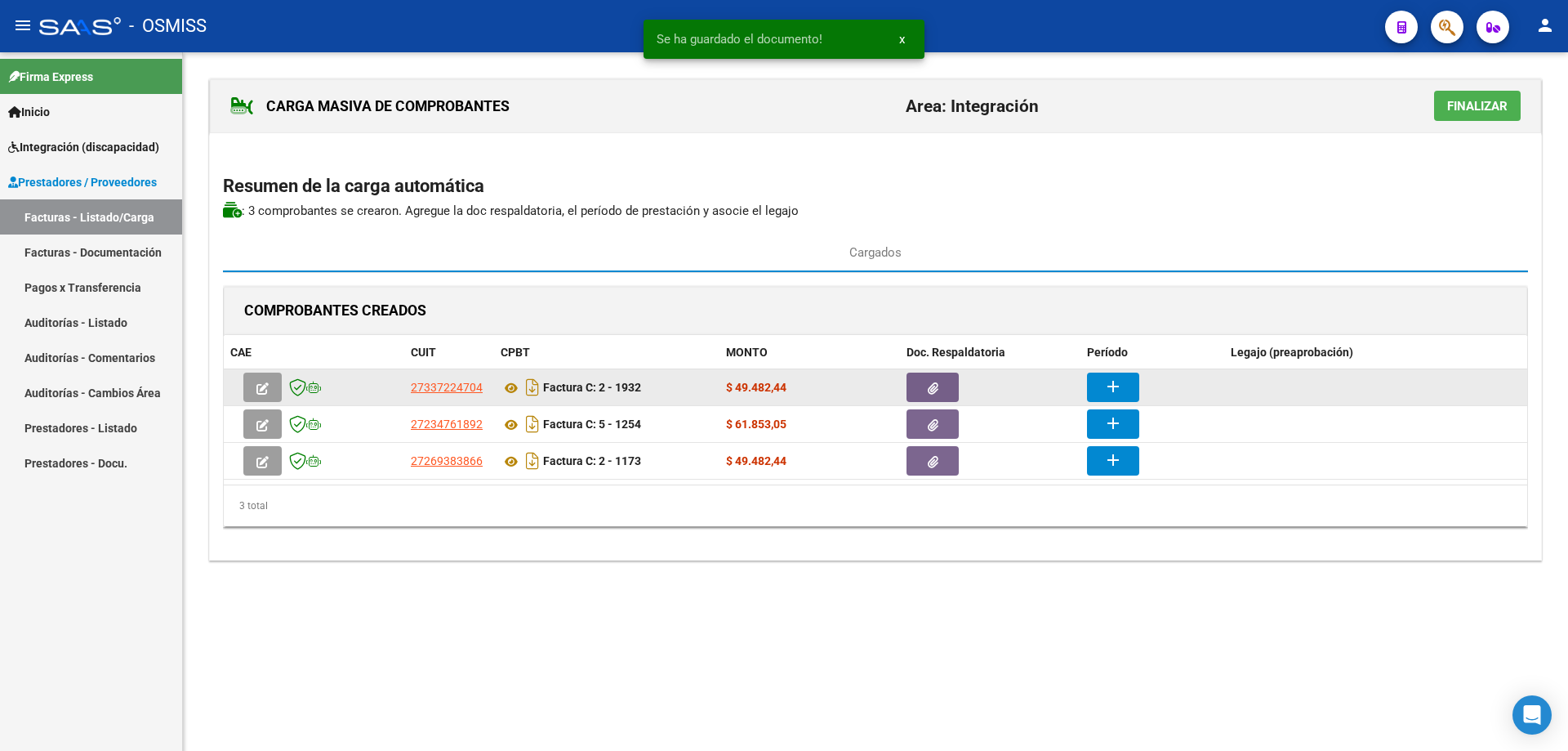
click at [1119, 373] on button "add" at bounding box center [1113, 386] width 52 height 29
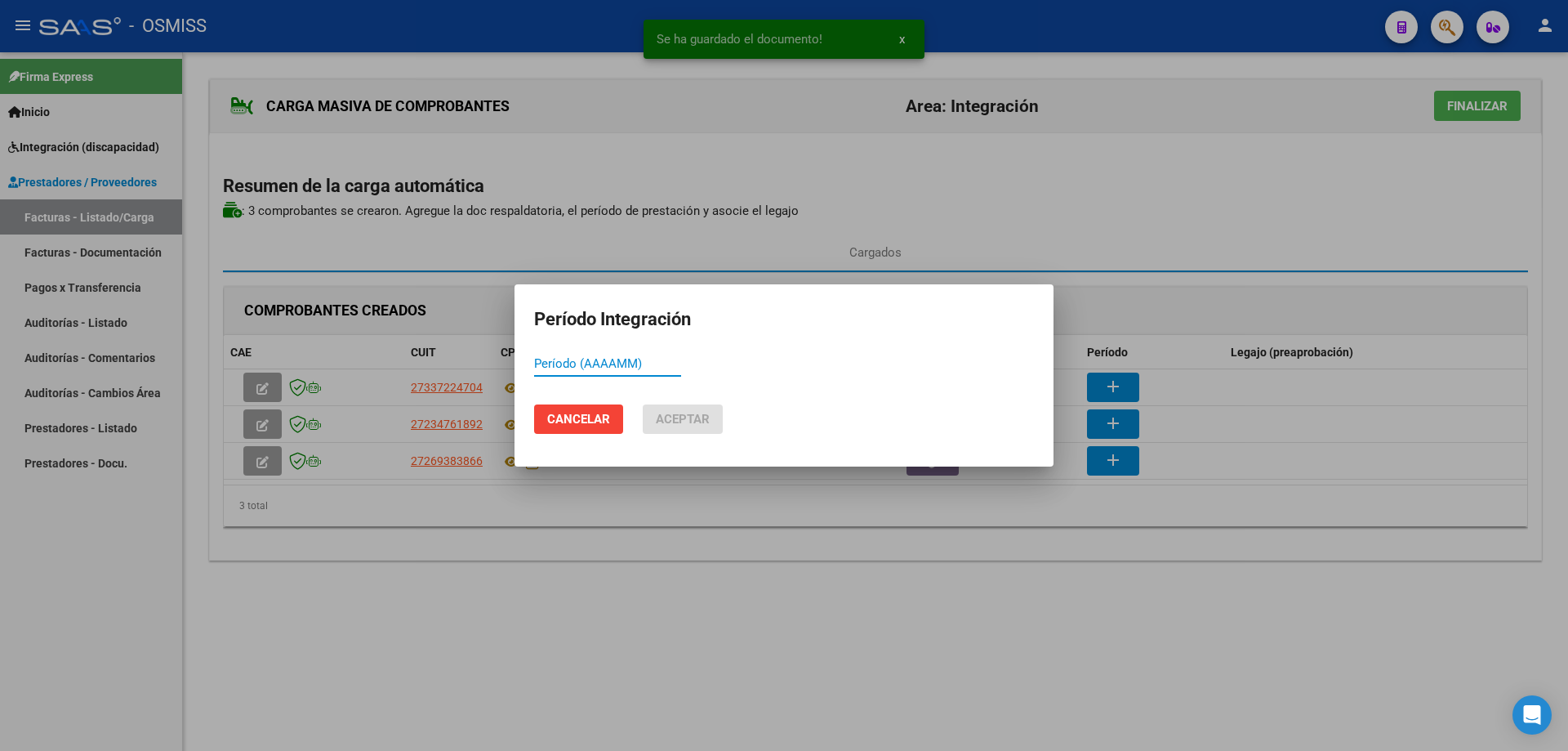
paste input "754083"
drag, startPoint x: 579, startPoint y: 360, endPoint x: 518, endPoint y: 353, distance: 61.4
click at [518, 353] on mat-dialog-content "754083 Período (AAAAMM)" at bounding box center [784, 371] width 539 height 40
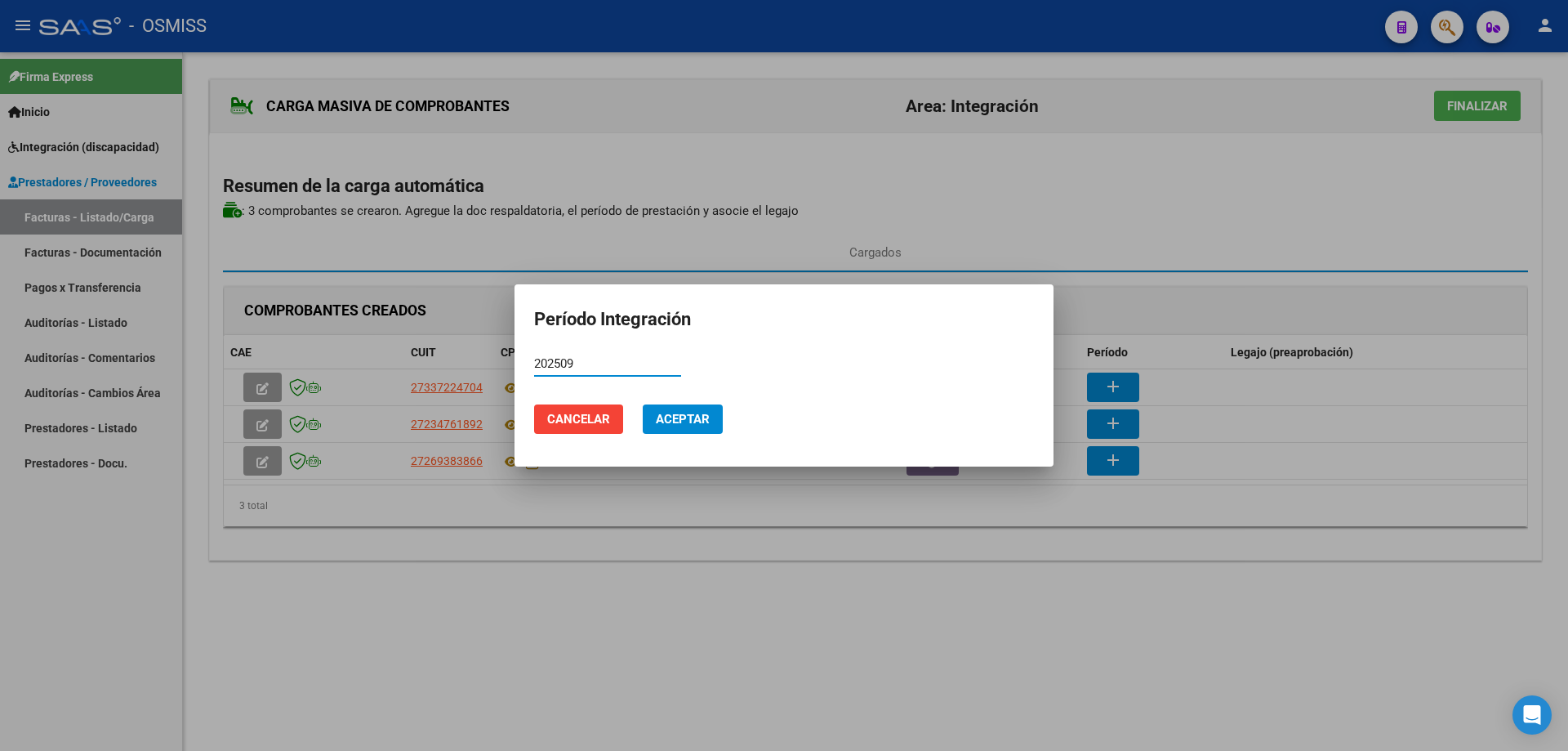
drag, startPoint x: 579, startPoint y: 367, endPoint x: 524, endPoint y: 357, distance: 55.9
click at [524, 357] on mat-dialog-content "202509 Período (AAAAMM)" at bounding box center [784, 371] width 539 height 40
click at [689, 433] on mat-dialog-actions "Cancelar Aceptar" at bounding box center [784, 419] width 500 height 55
click at [697, 412] on span "Aceptar" at bounding box center [683, 419] width 54 height 15
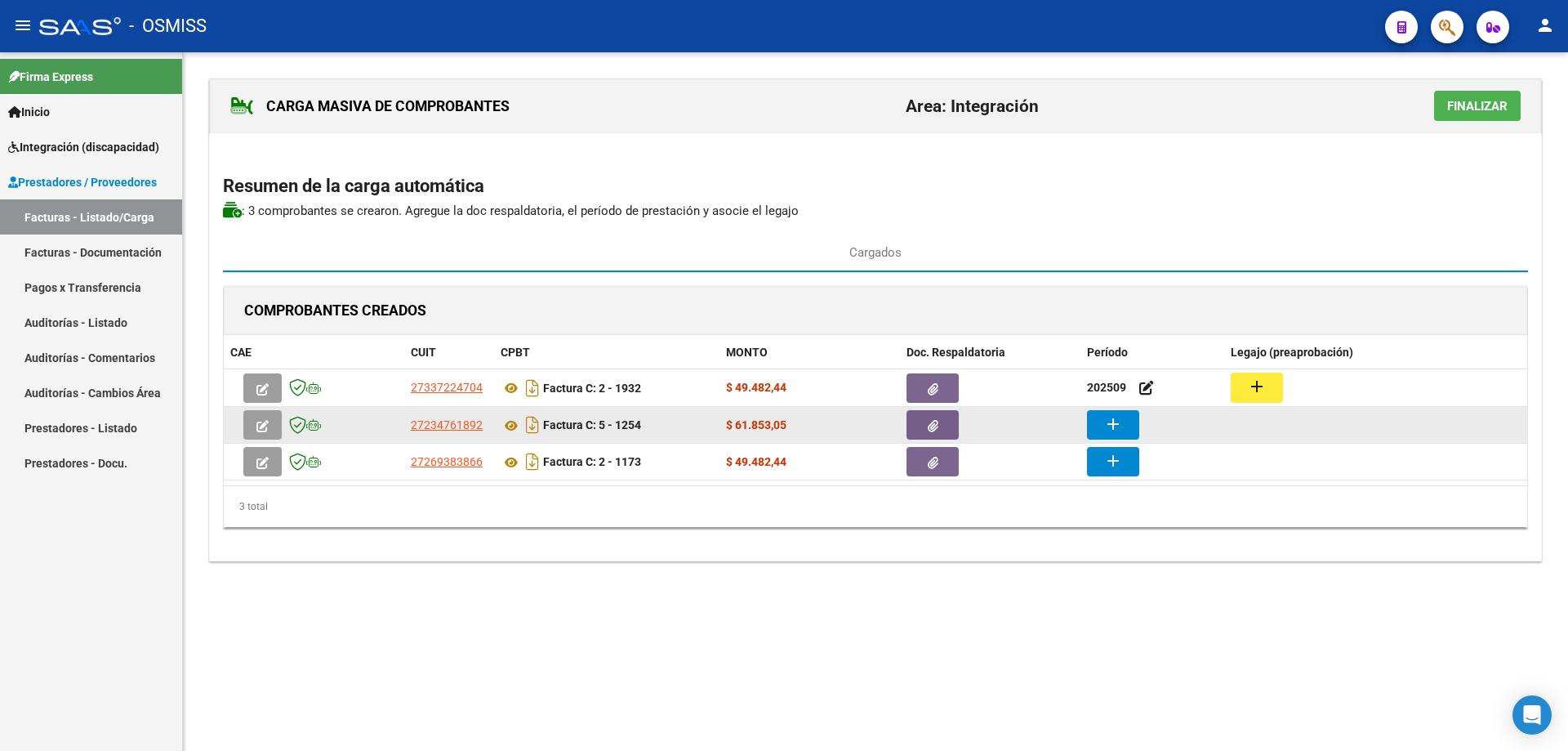
click at [1116, 417] on mat-icon "add" at bounding box center [1113, 423] width 19 height 19
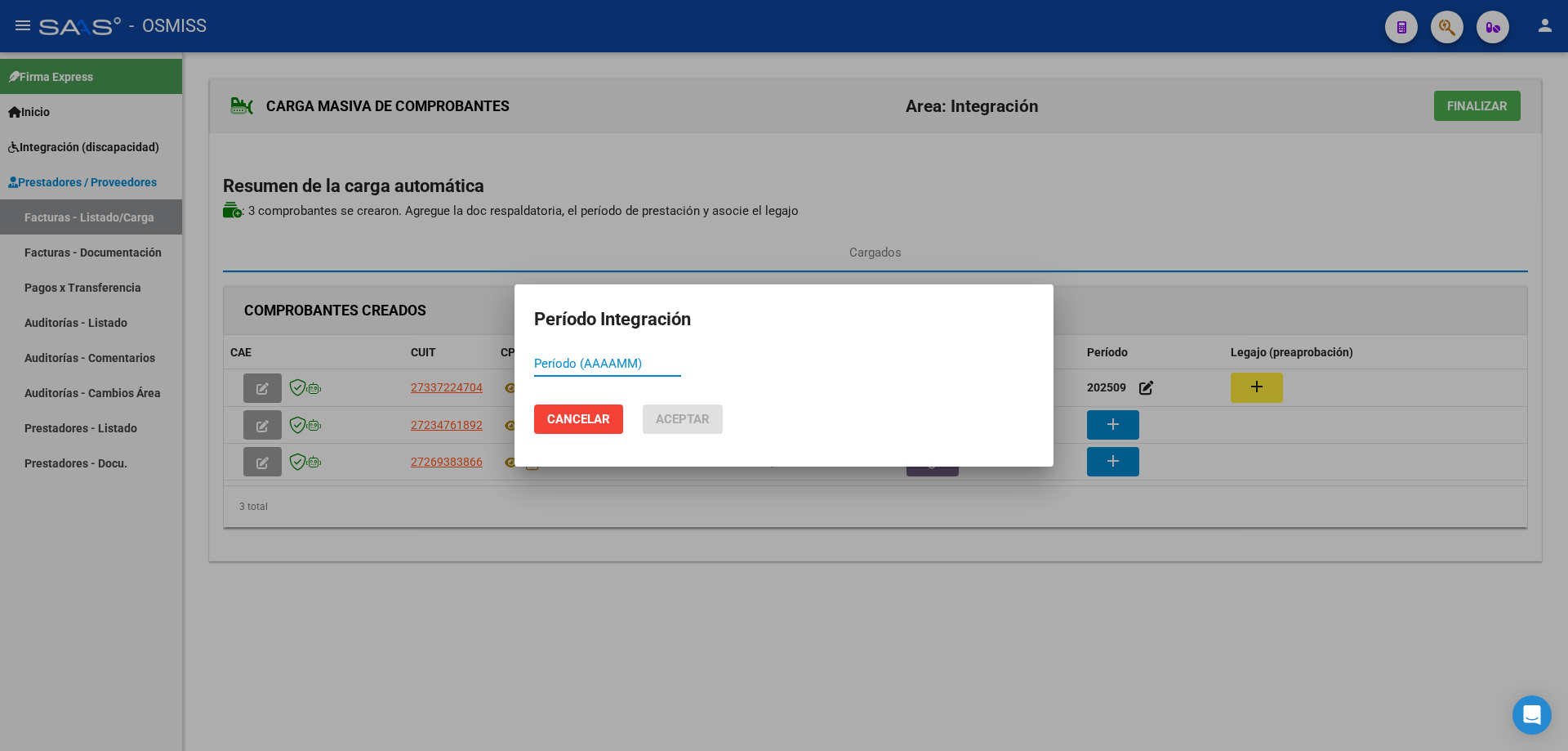
paste input "202509"
click at [675, 415] on span "Aceptar" at bounding box center [683, 419] width 54 height 15
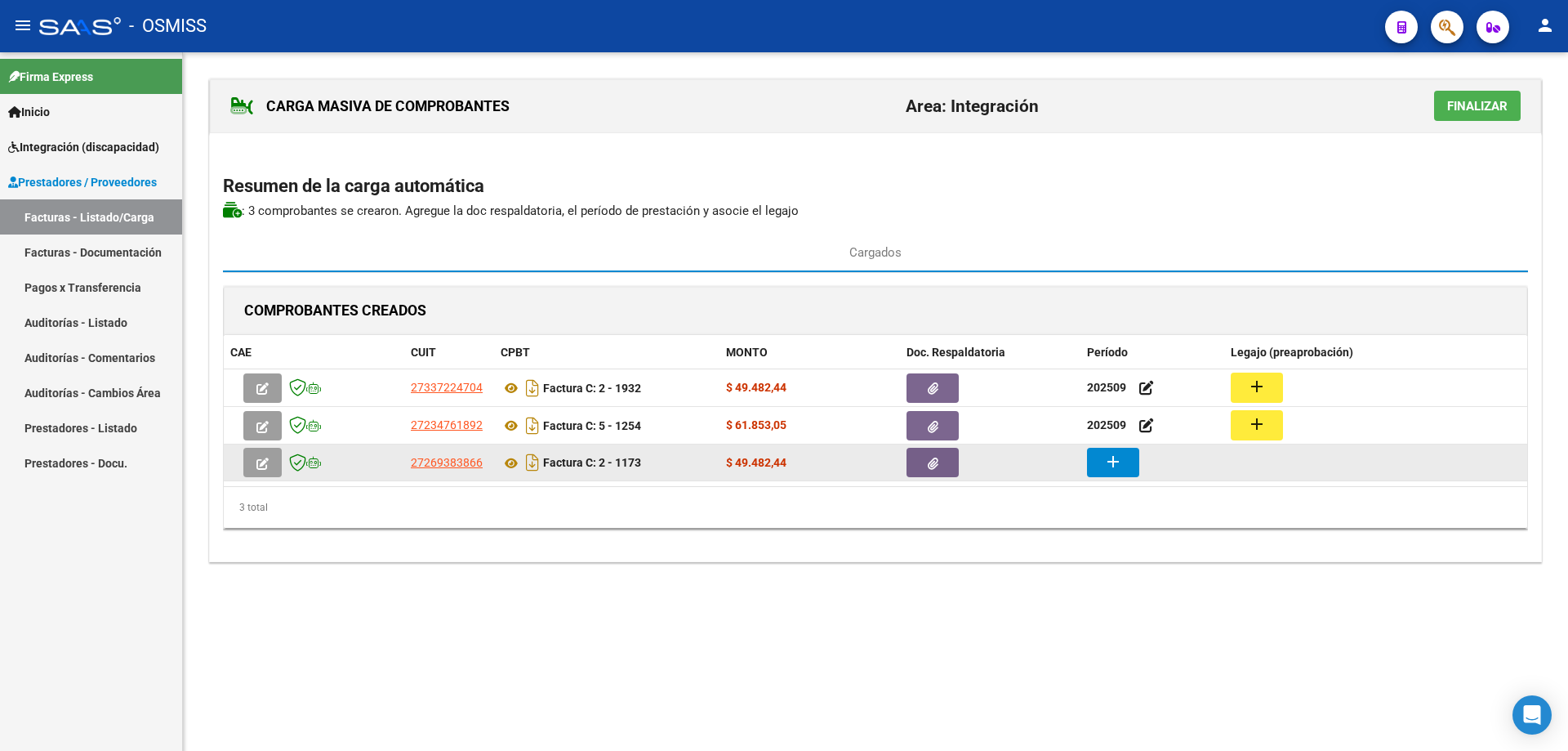
click at [1127, 460] on button "add" at bounding box center [1113, 462] width 52 height 29
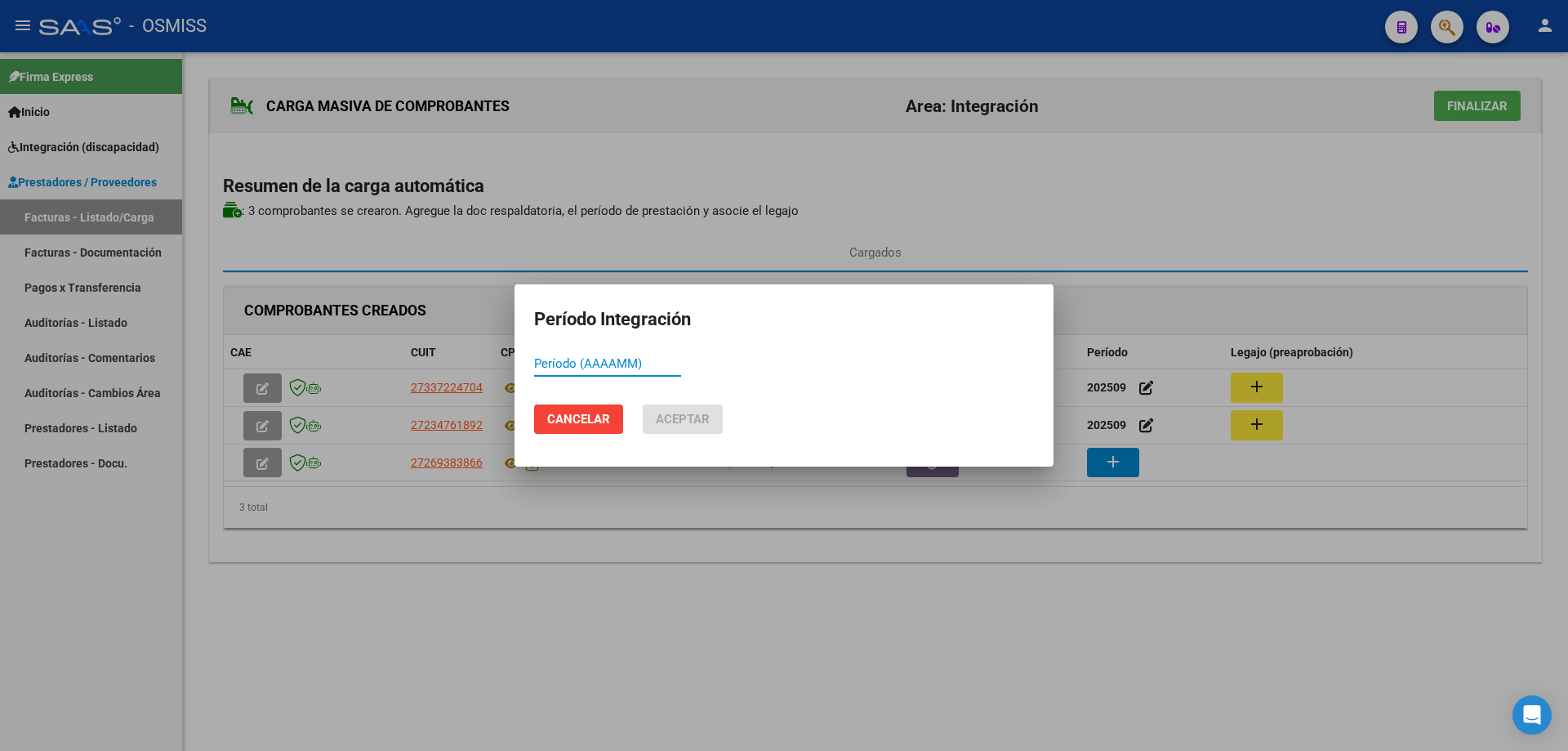
paste input "202509"
click at [663, 420] on span "Aceptar" at bounding box center [683, 419] width 54 height 15
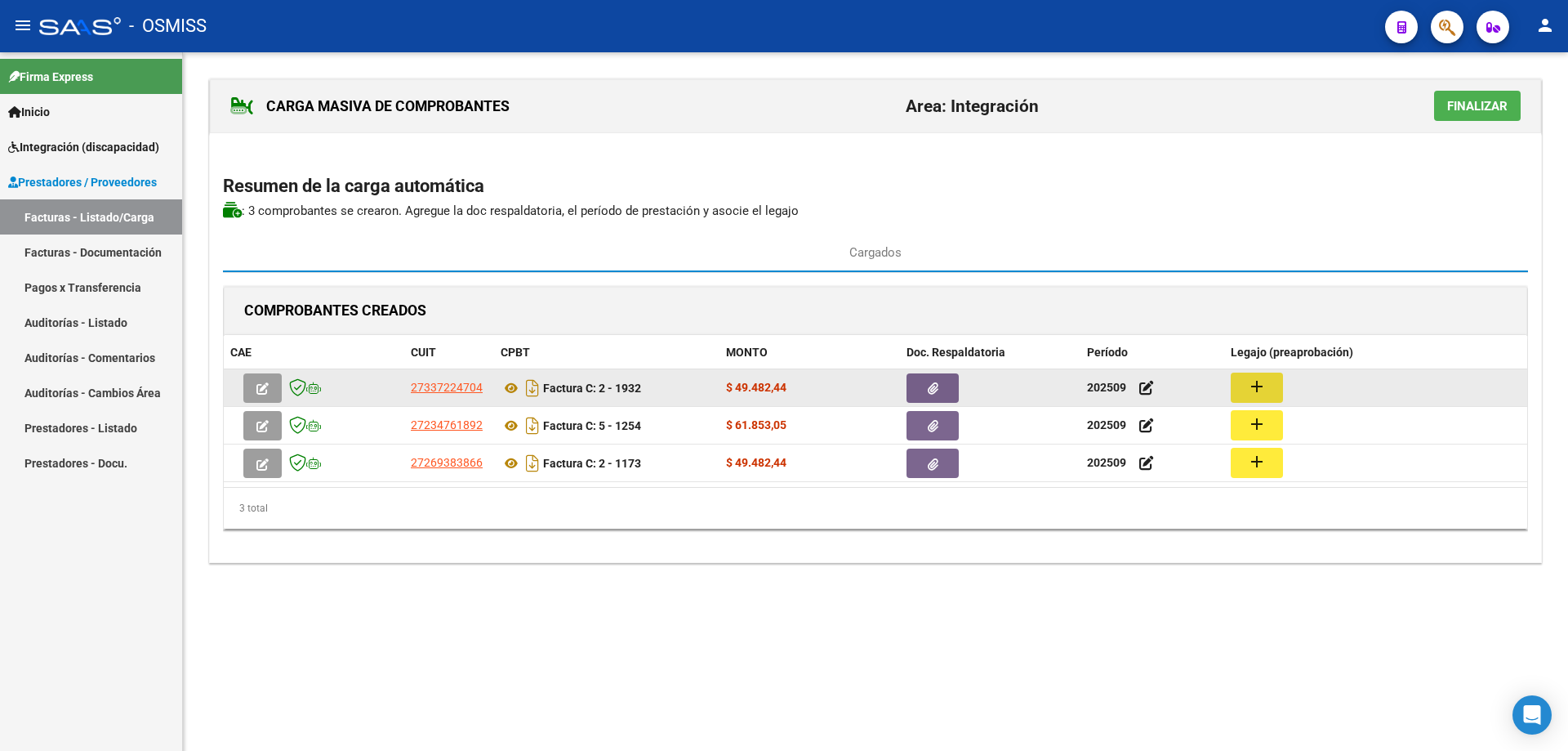
click at [1257, 386] on mat-icon "add" at bounding box center [1256, 386] width 19 height 19
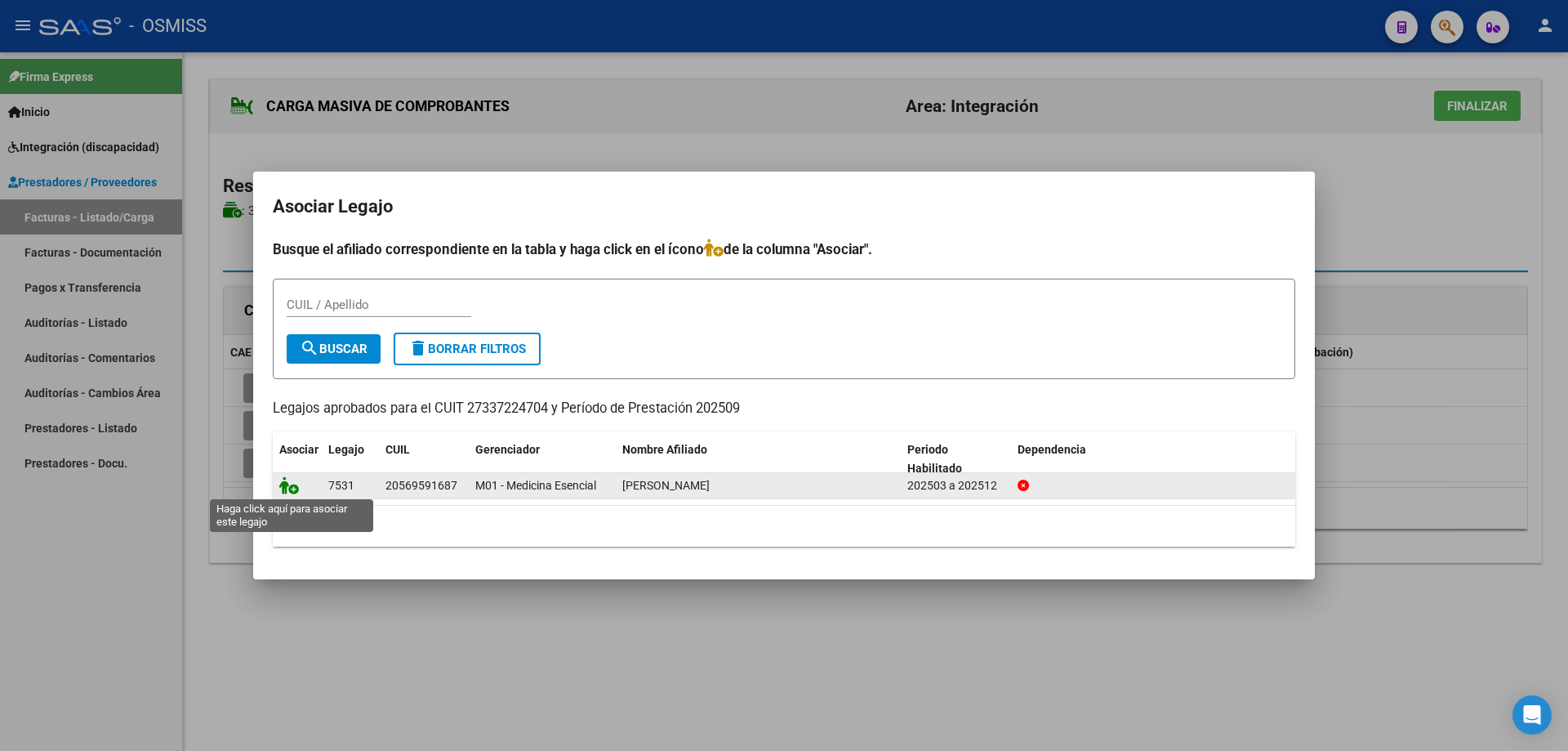
click at [295, 484] on icon at bounding box center [289, 485] width 19 height 18
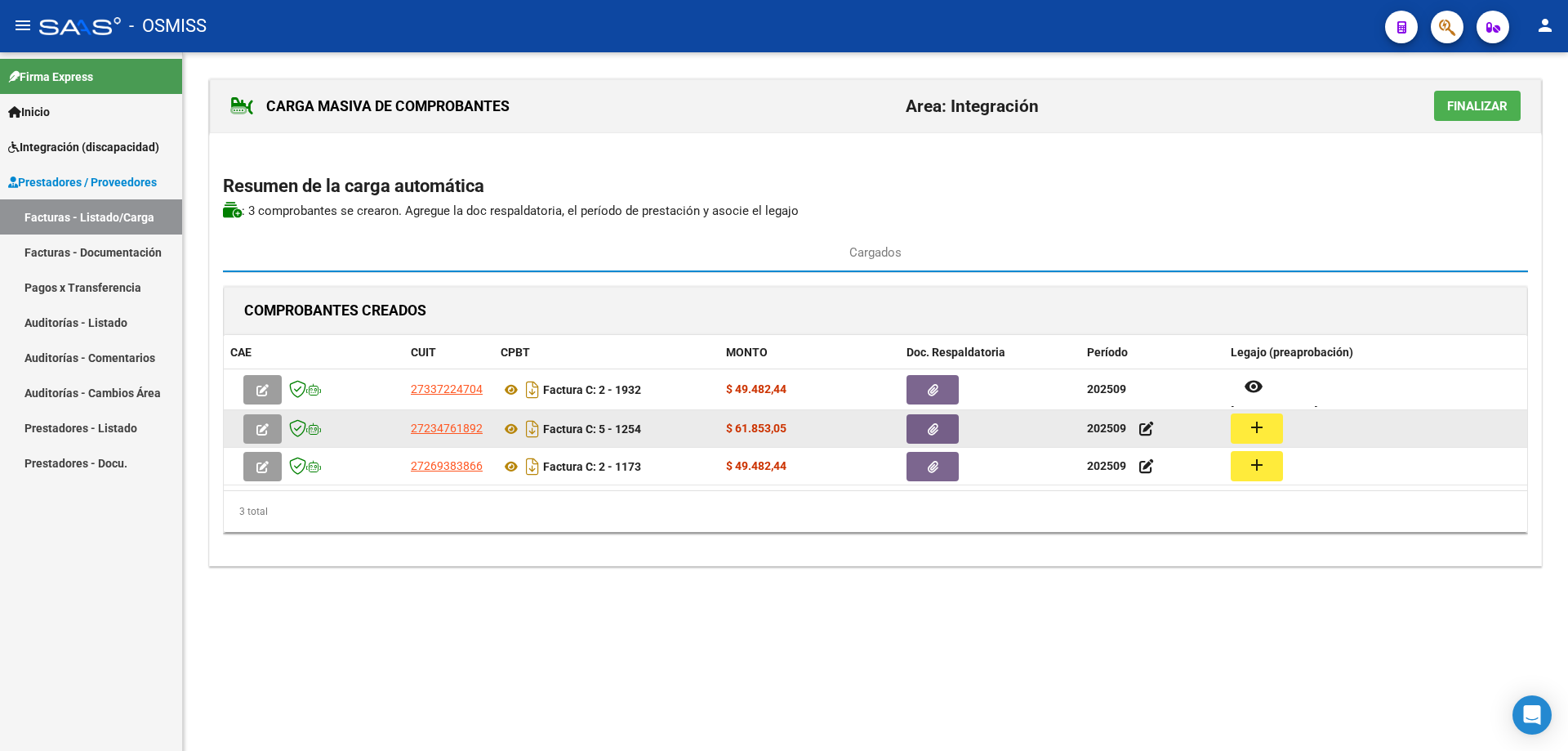
click at [1261, 428] on mat-icon "add" at bounding box center [1256, 427] width 19 height 19
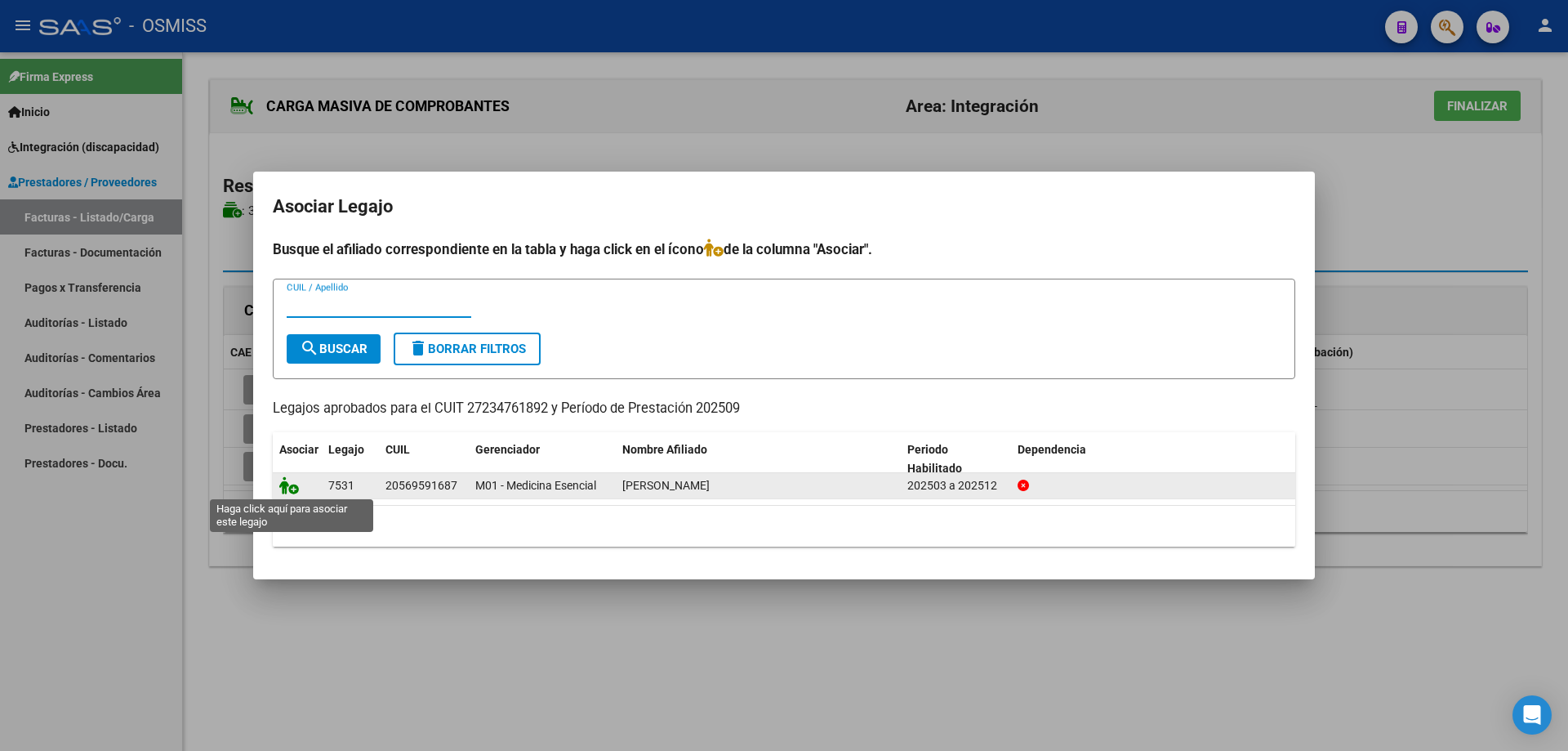
click at [289, 481] on icon at bounding box center [289, 485] width 19 height 18
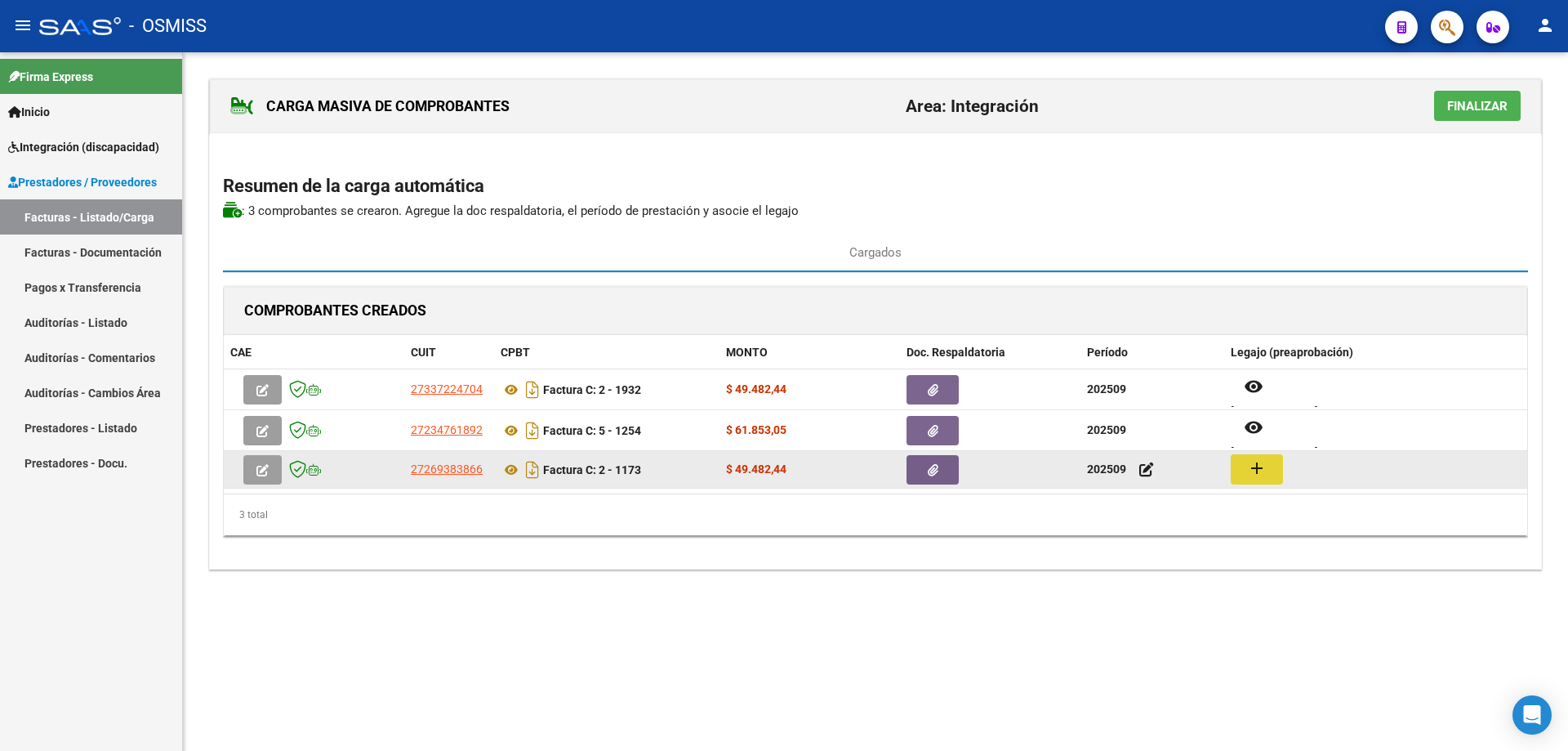
click at [1249, 470] on mat-icon "add" at bounding box center [1256, 468] width 19 height 19
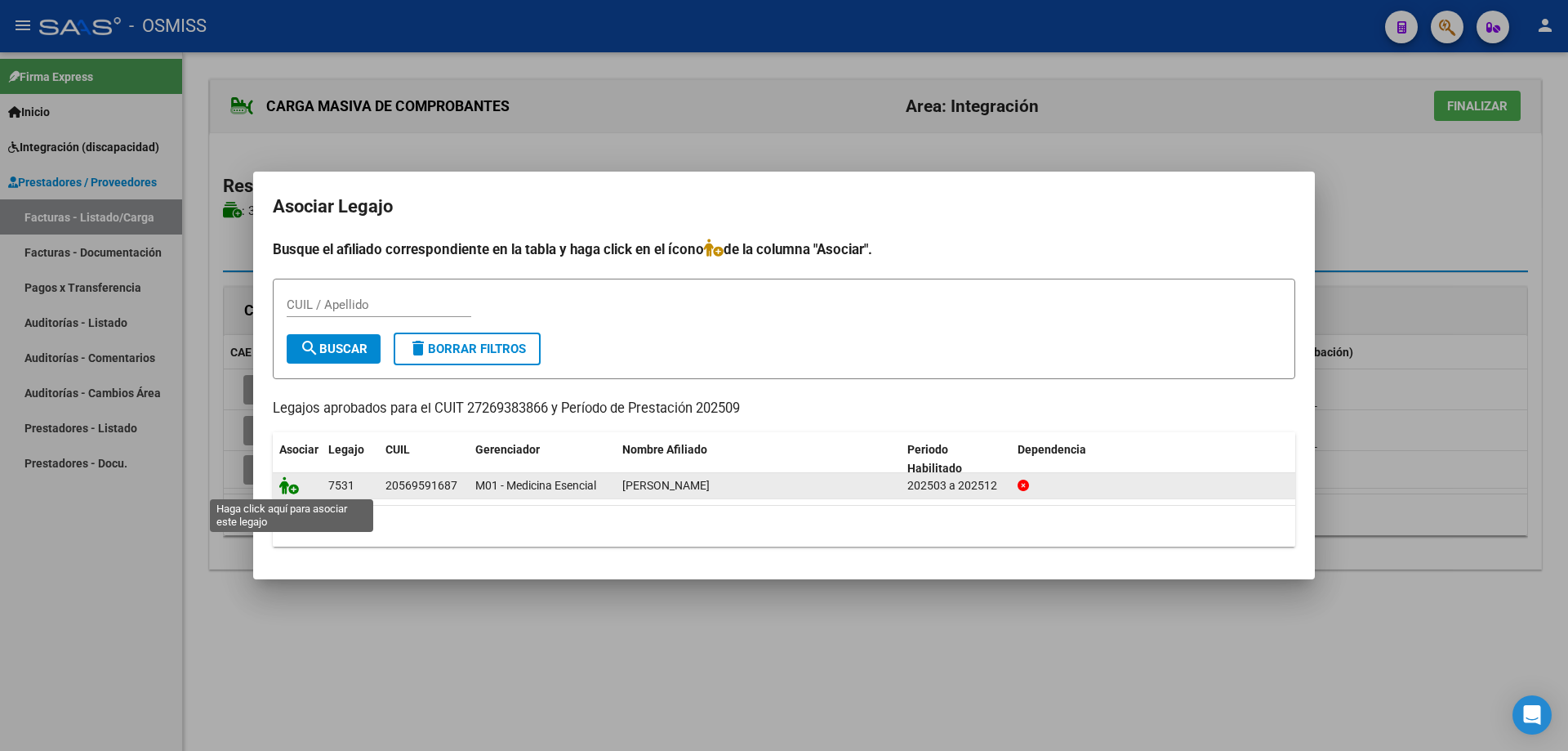
click at [290, 488] on icon at bounding box center [289, 485] width 19 height 18
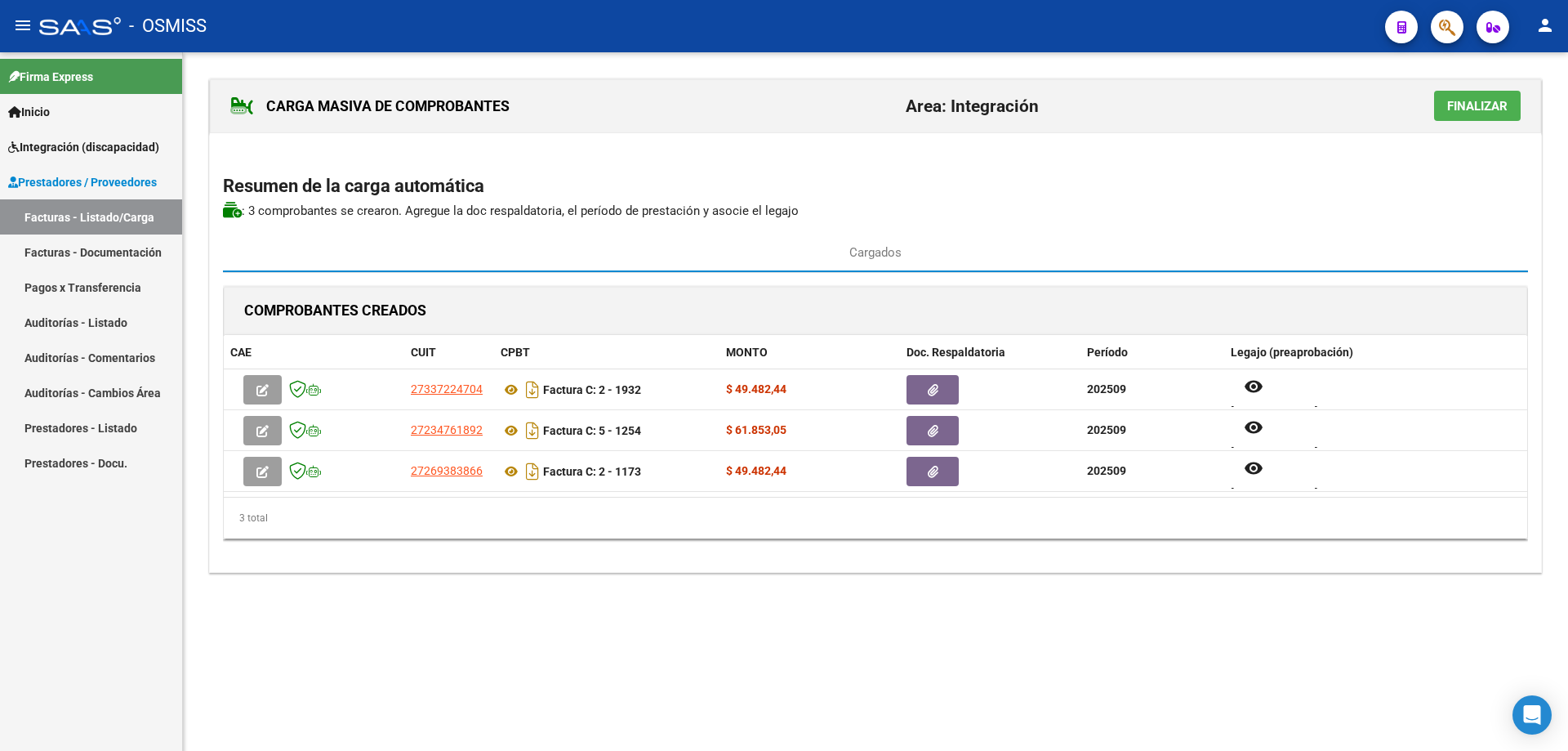
drag, startPoint x: 1481, startPoint y: 104, endPoint x: 1227, endPoint y: 126, distance: 255.0
click at [1481, 104] on span "Finalizar" at bounding box center [1477, 107] width 60 height 15
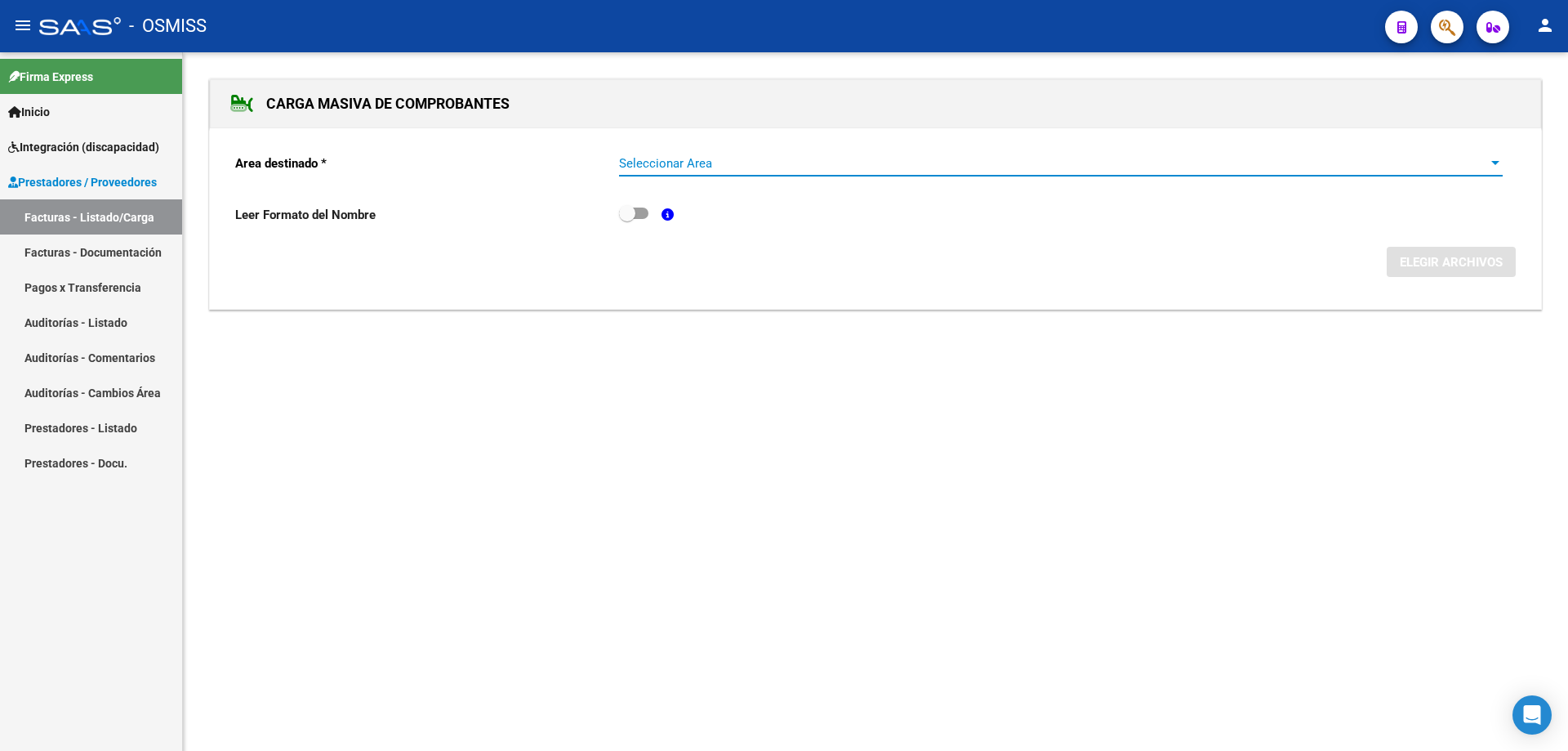
click at [716, 164] on span "Seleccionar Area" at bounding box center [1053, 164] width 869 height 15
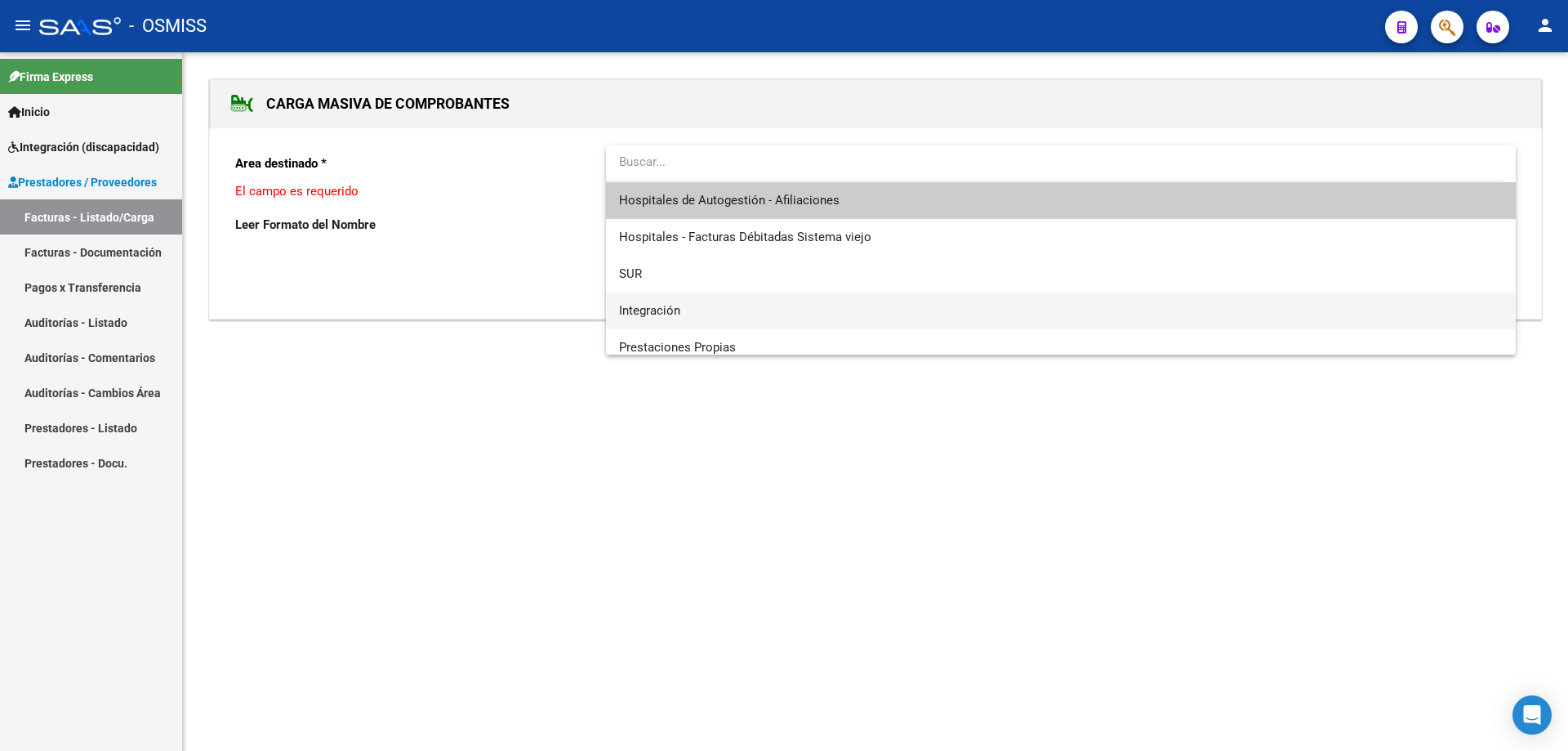
click at [694, 302] on span "Integración" at bounding box center [1061, 311] width 884 height 37
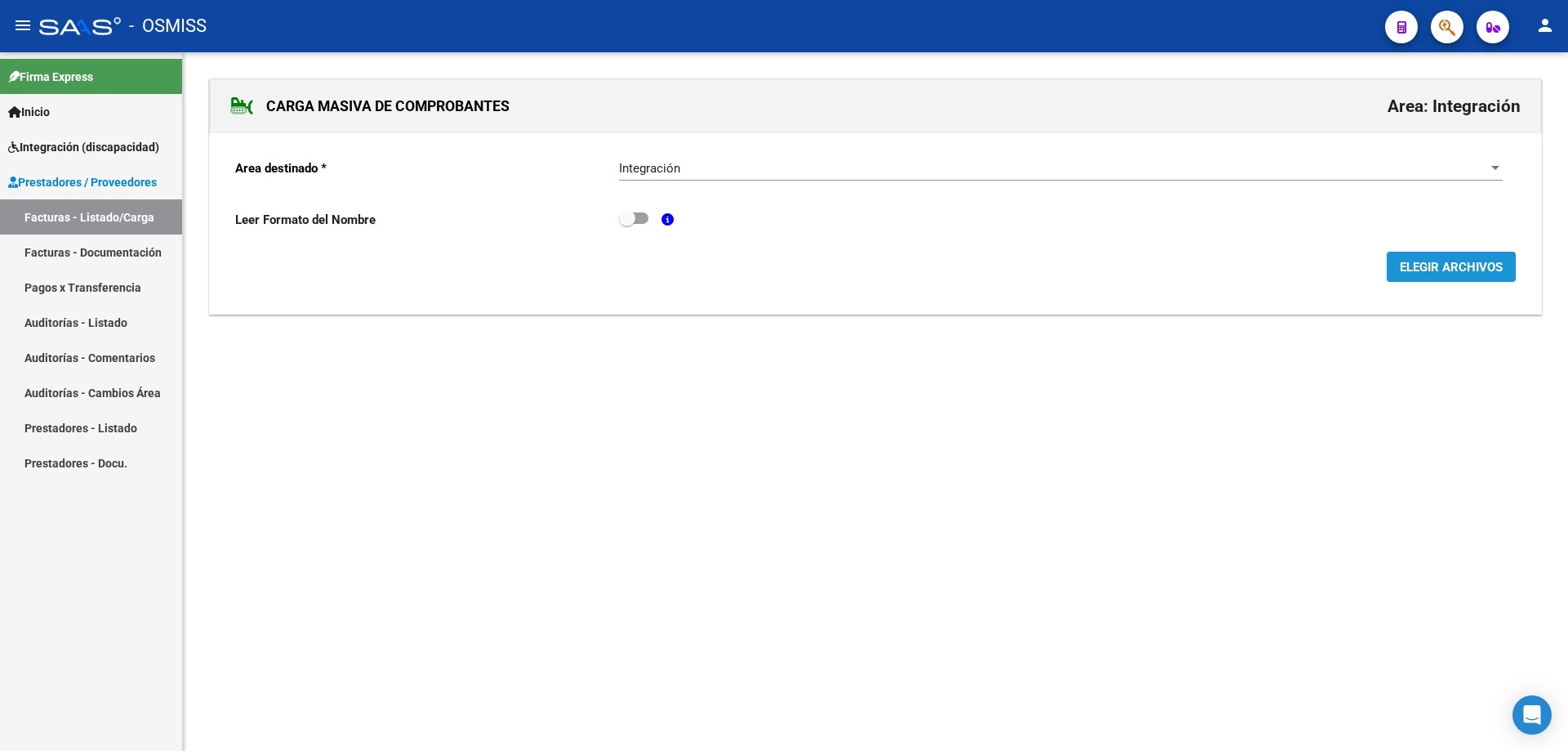
click at [1415, 261] on span "ELEGIR ARCHIVOS" at bounding box center [1451, 267] width 103 height 15
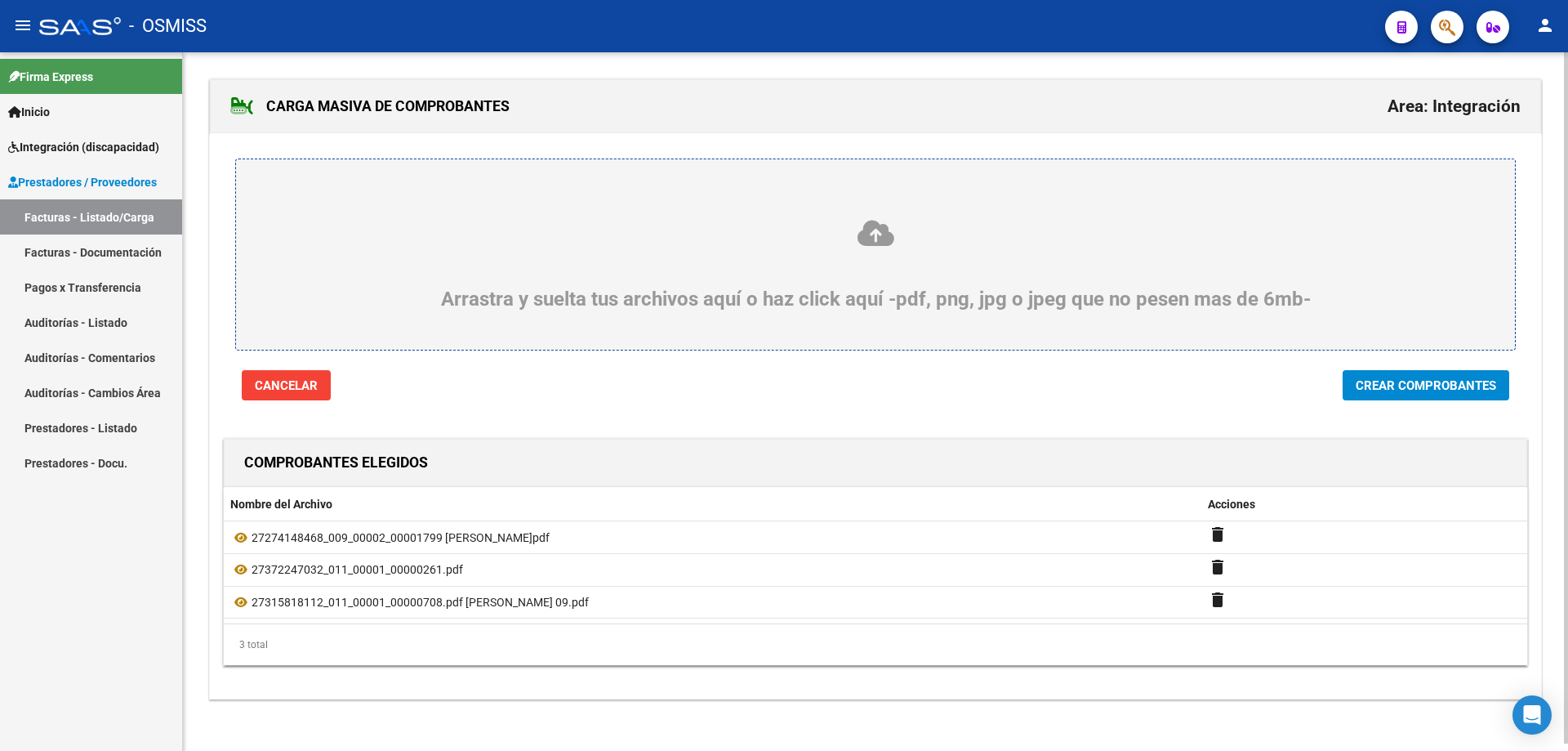
click at [1455, 387] on span "Crear Comprobantes" at bounding box center [1425, 386] width 140 height 15
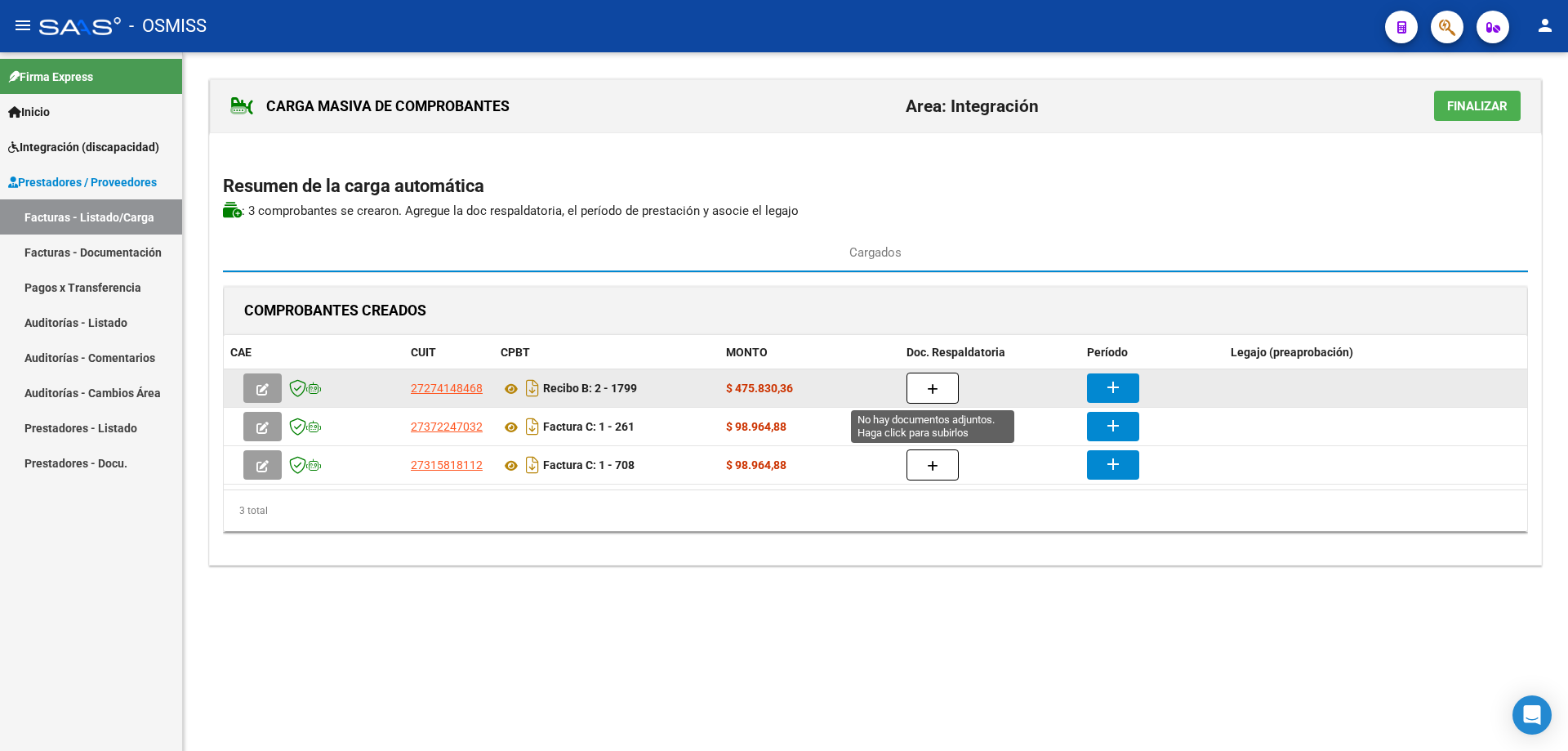
click at [943, 381] on button "button" at bounding box center [933, 387] width 52 height 31
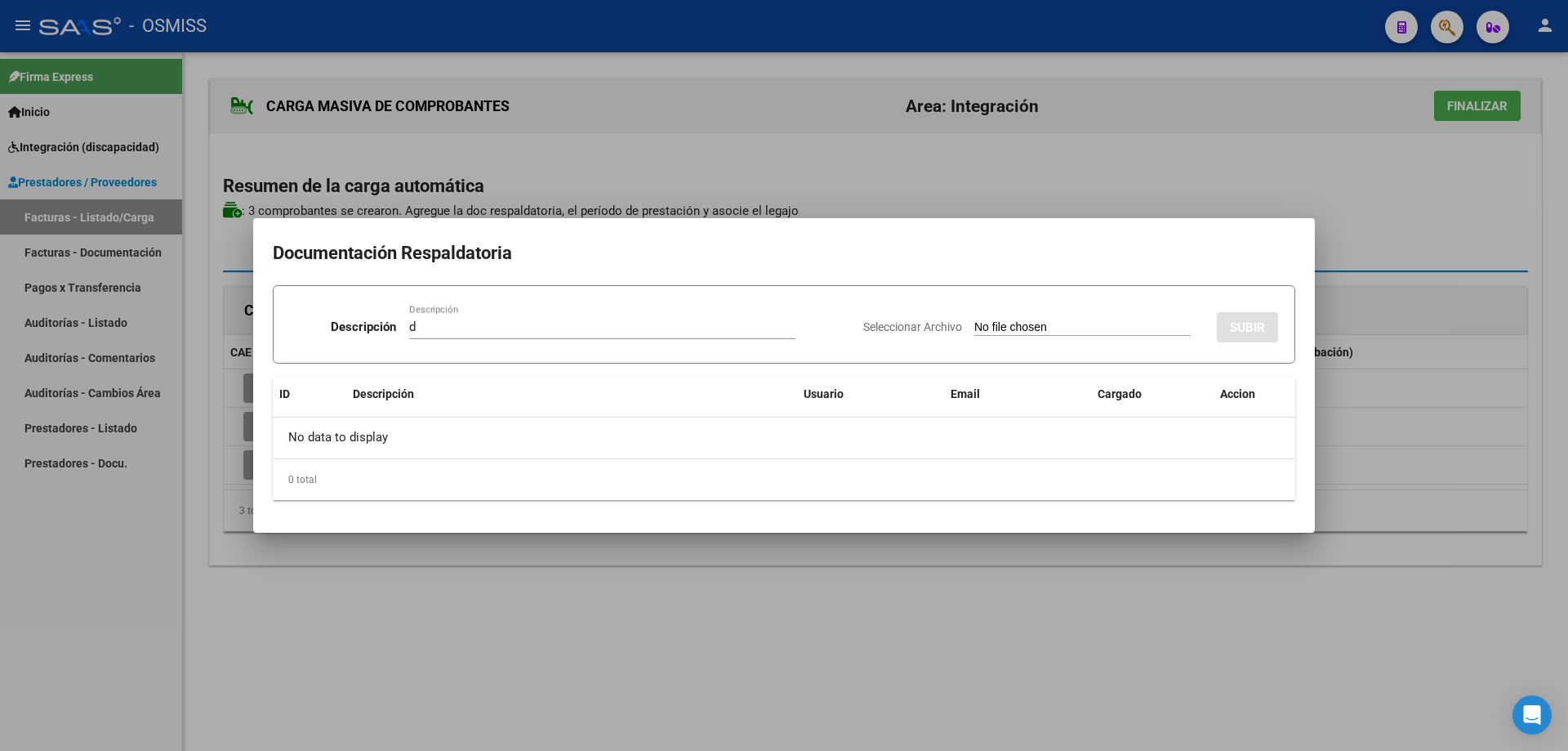
click at [976, 326] on input "Seleccionar Archivo" at bounding box center [1083, 328] width 217 height 15
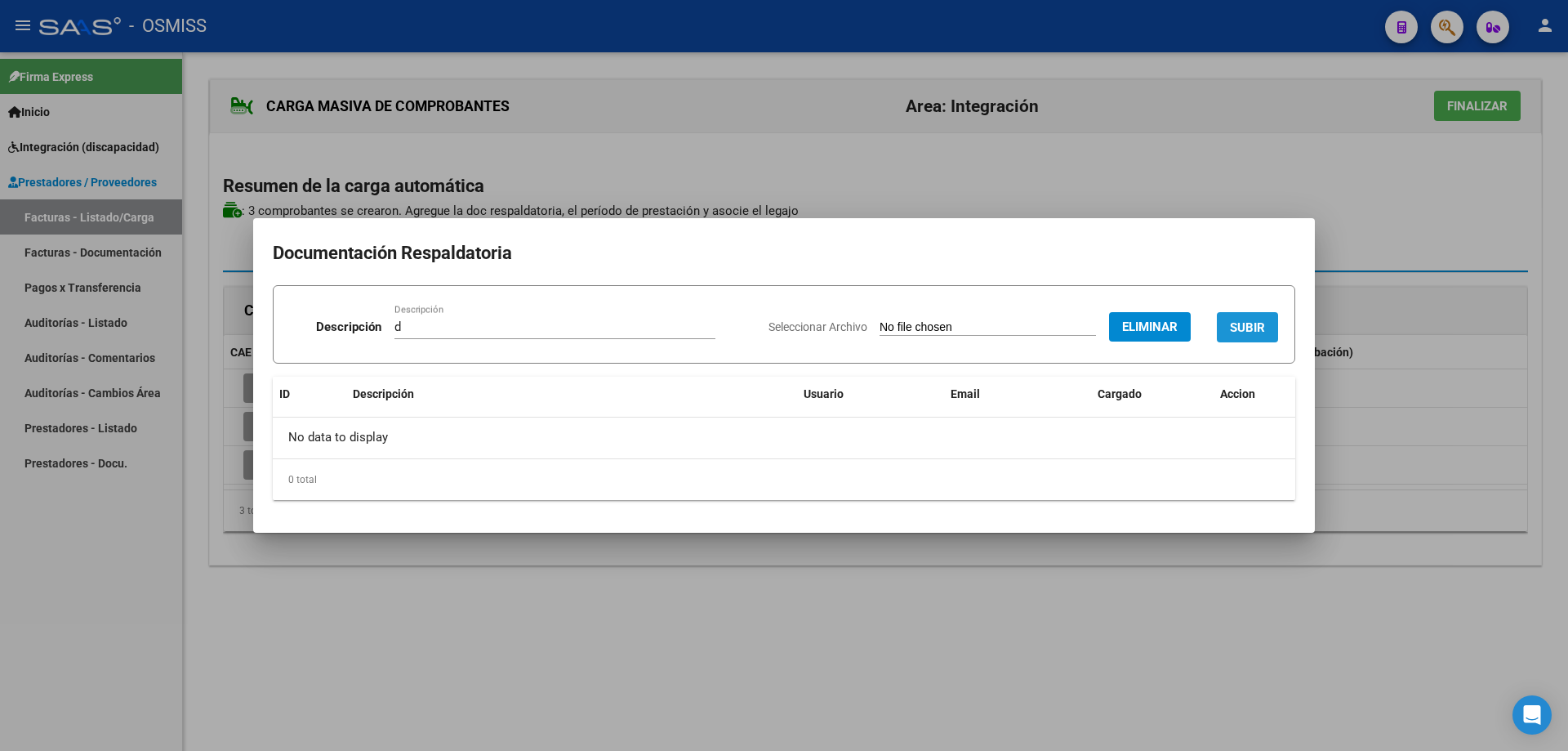
click at [1242, 319] on span "SUBIR" at bounding box center [1248, 327] width 35 height 15
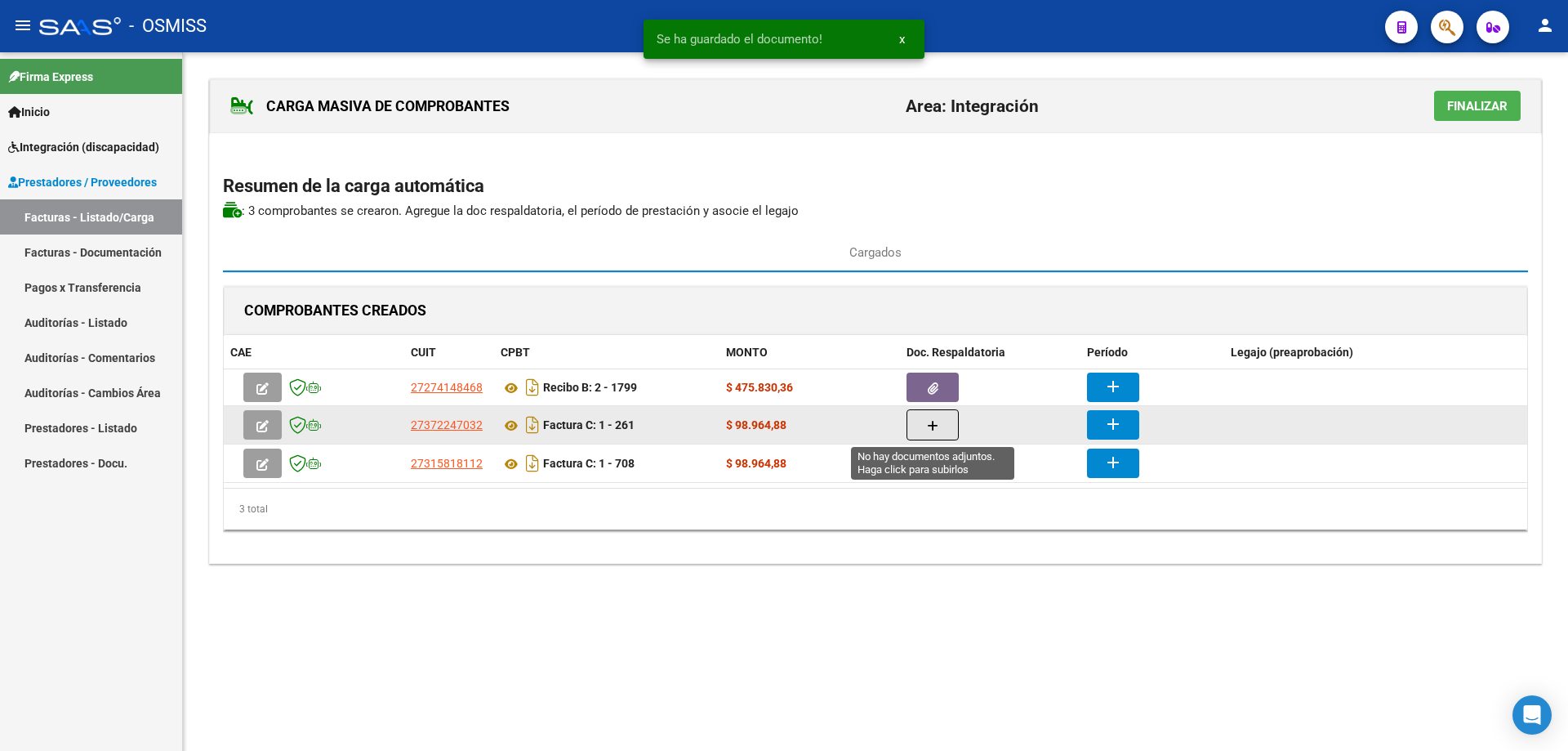
click at [933, 423] on icon "button" at bounding box center [933, 426] width 12 height 13
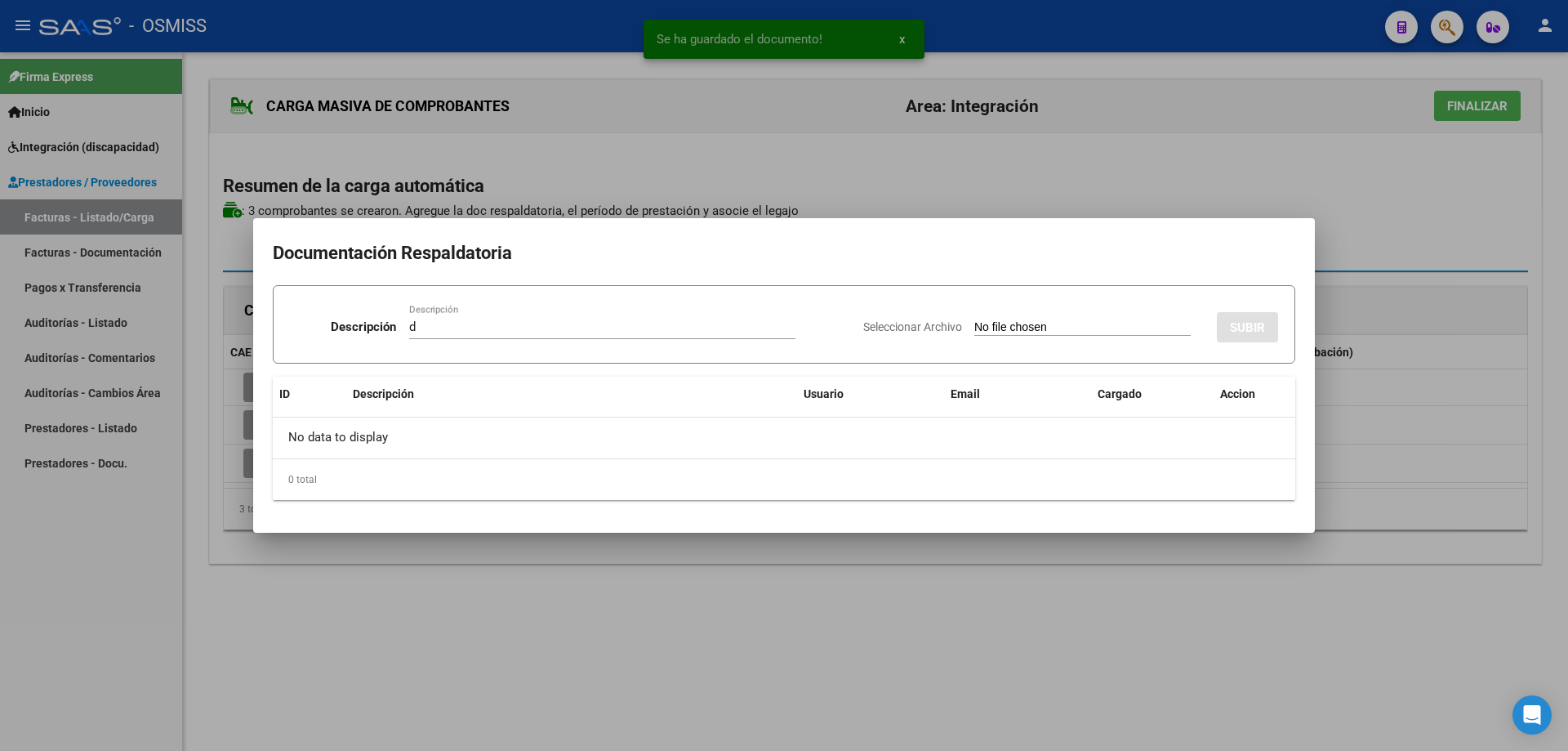
click at [979, 328] on input "Seleccionar Archivo" at bounding box center [1083, 328] width 217 height 15
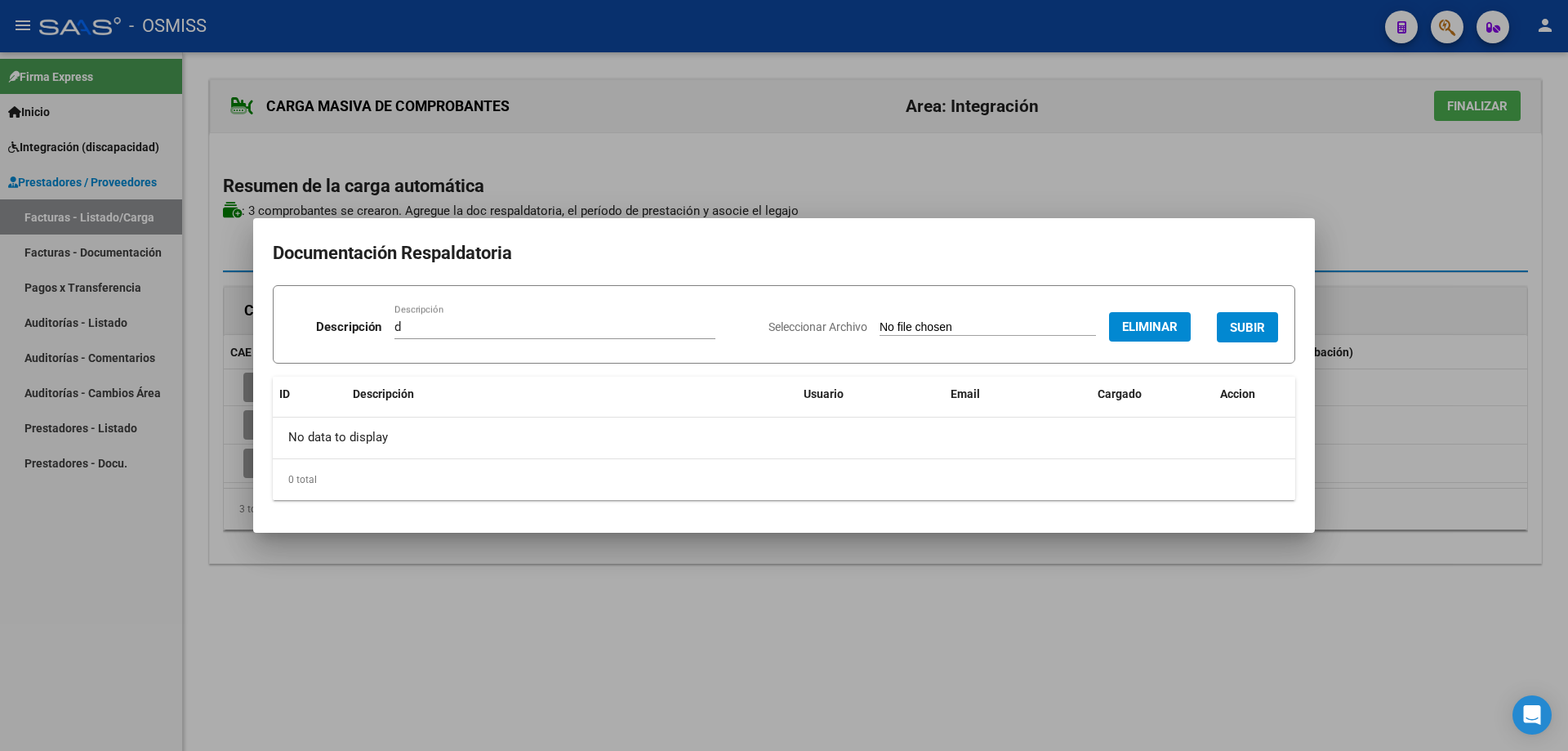
click at [1234, 319] on span "SUBIR" at bounding box center [1248, 327] width 35 height 15
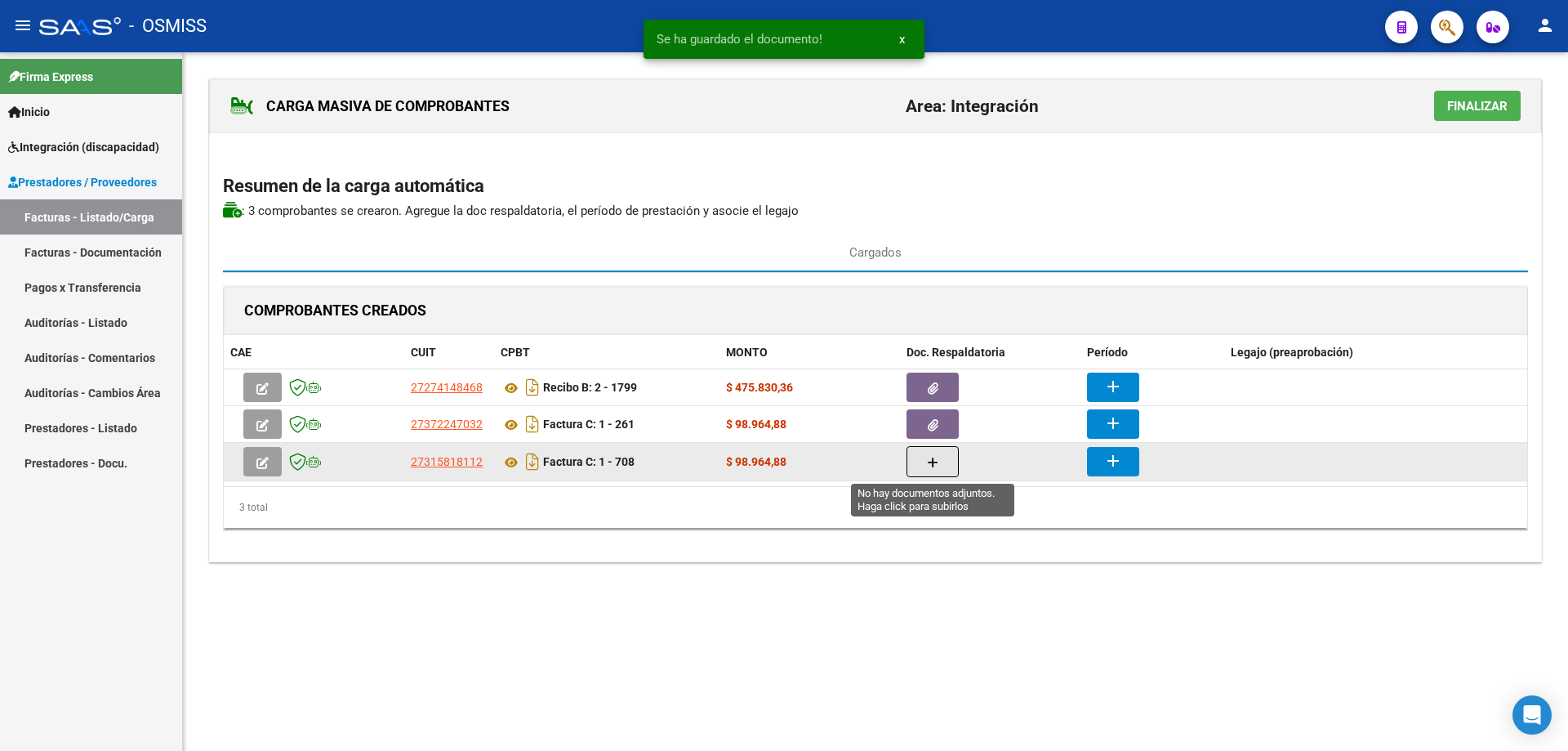
click at [927, 464] on icon "button" at bounding box center [933, 463] width 12 height 13
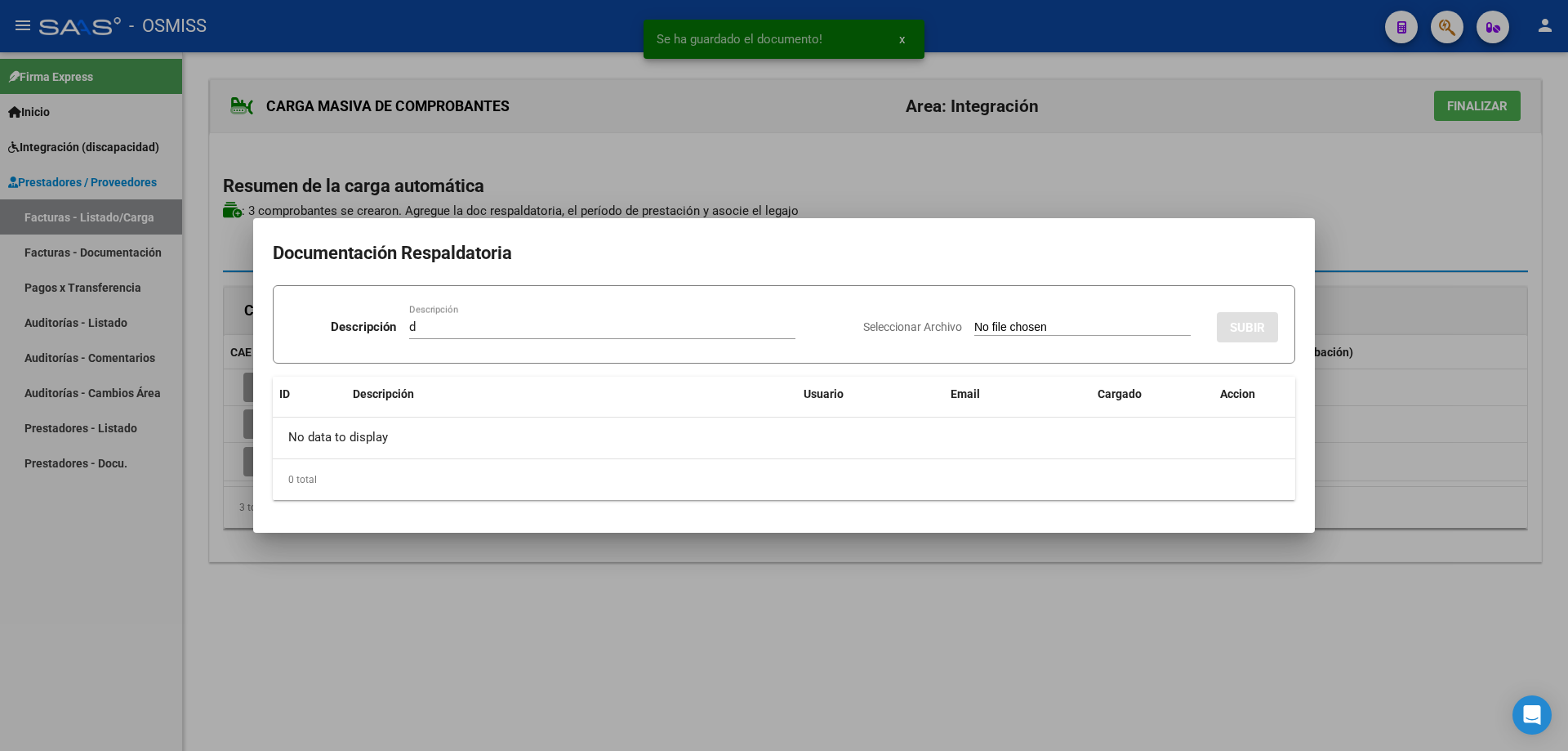
click at [989, 327] on input "Seleccionar Archivo" at bounding box center [1083, 328] width 217 height 15
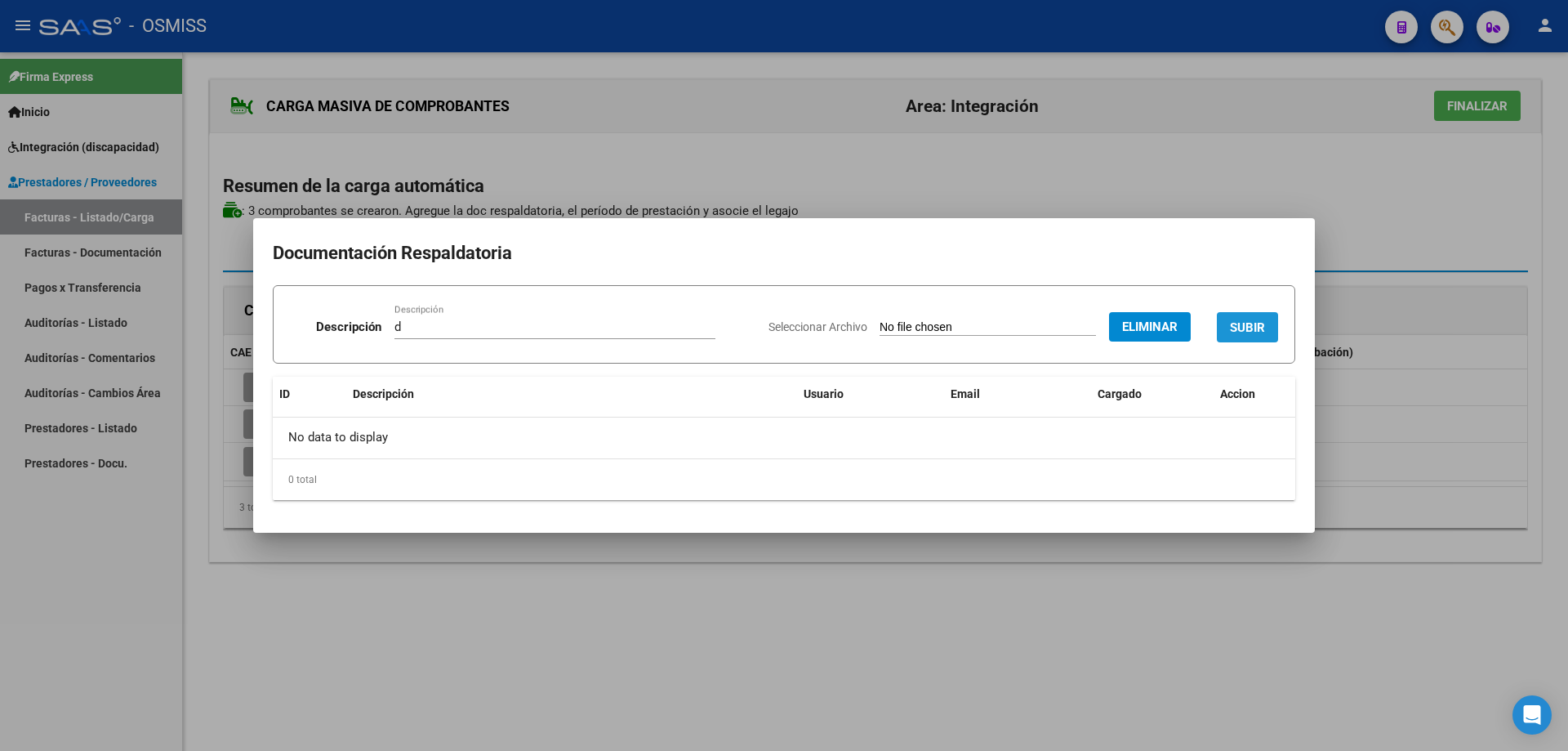
click at [1246, 317] on button "SUBIR" at bounding box center [1247, 328] width 61 height 30
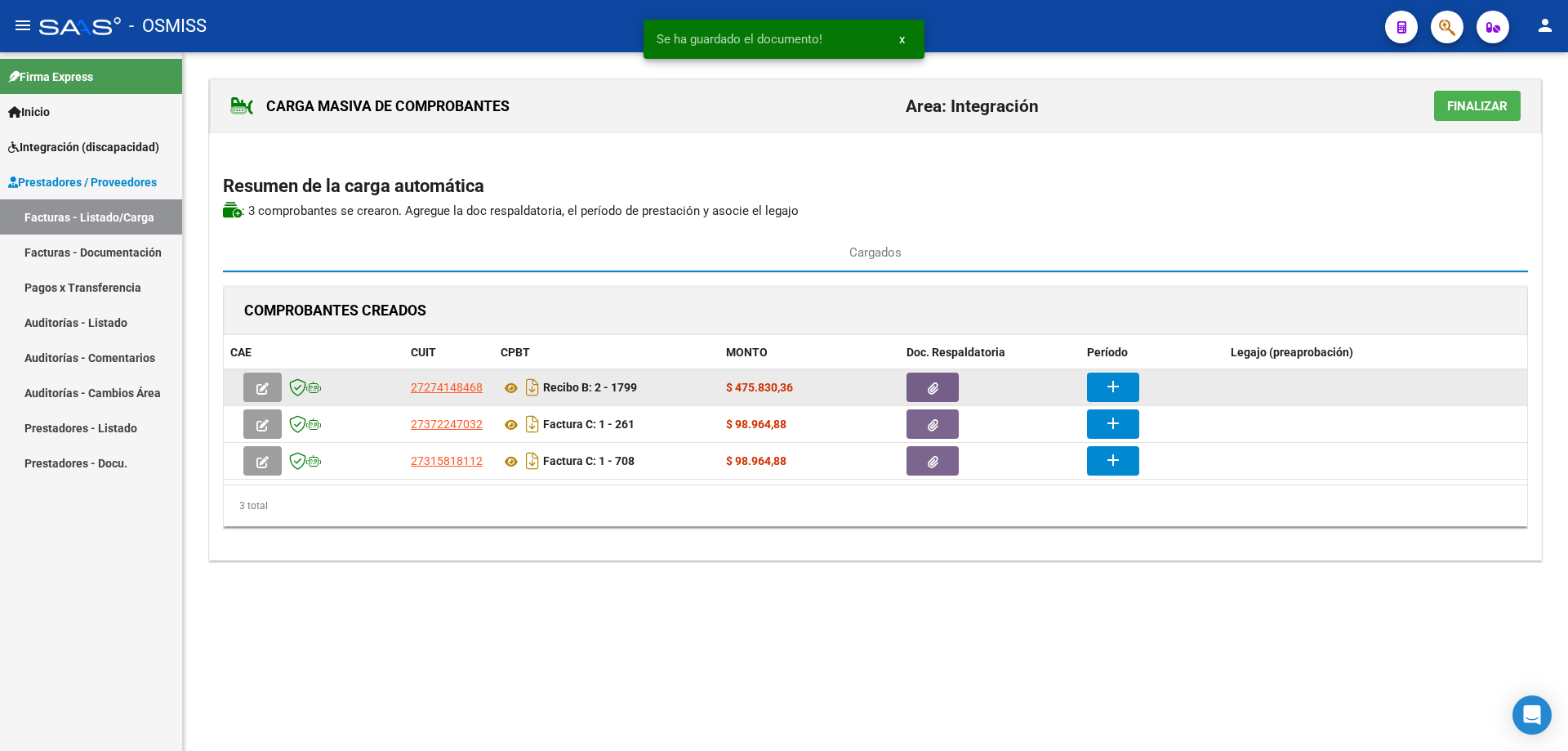
click at [1122, 386] on button "add" at bounding box center [1113, 386] width 52 height 29
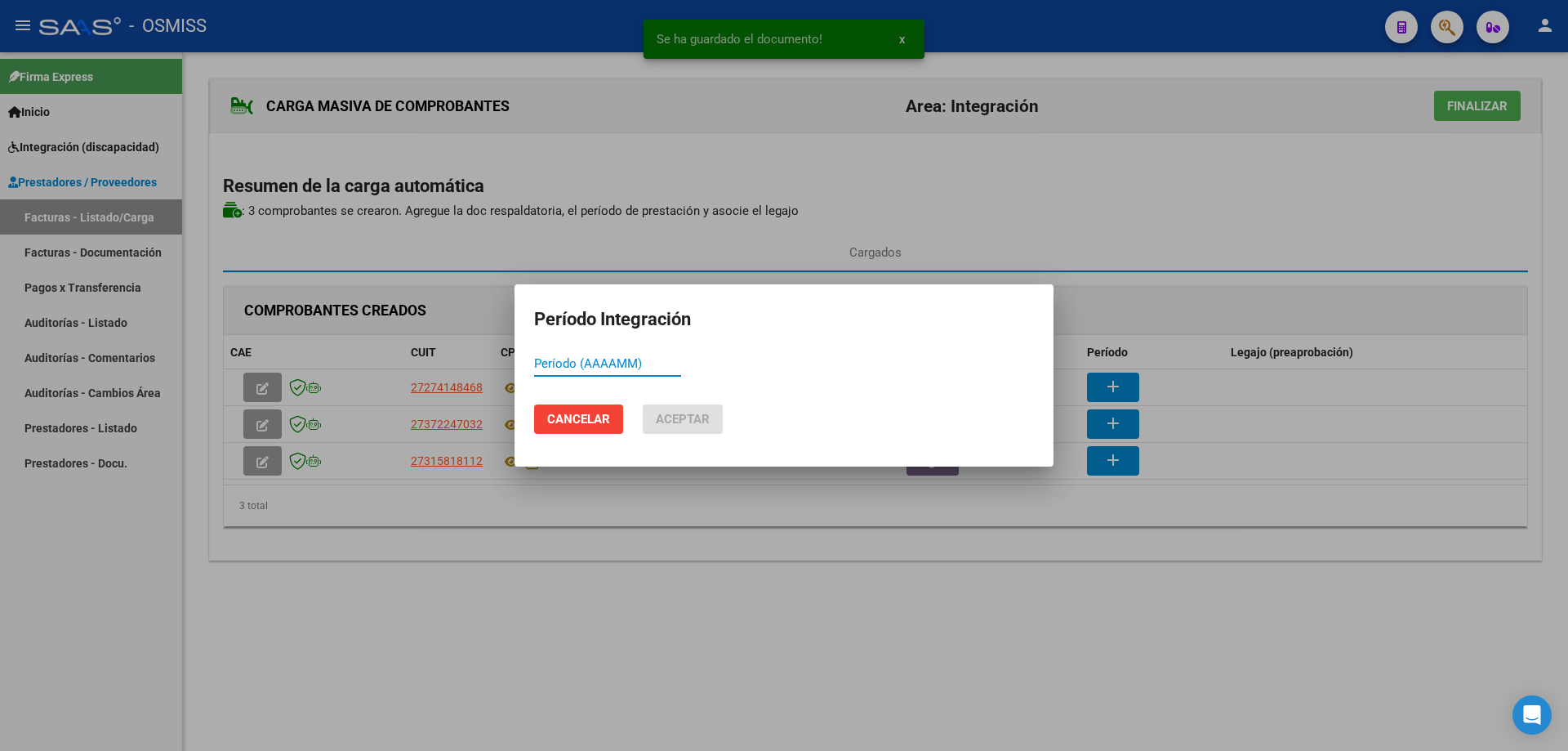
paste input "202509"
click at [676, 418] on span "Aceptar" at bounding box center [683, 419] width 54 height 15
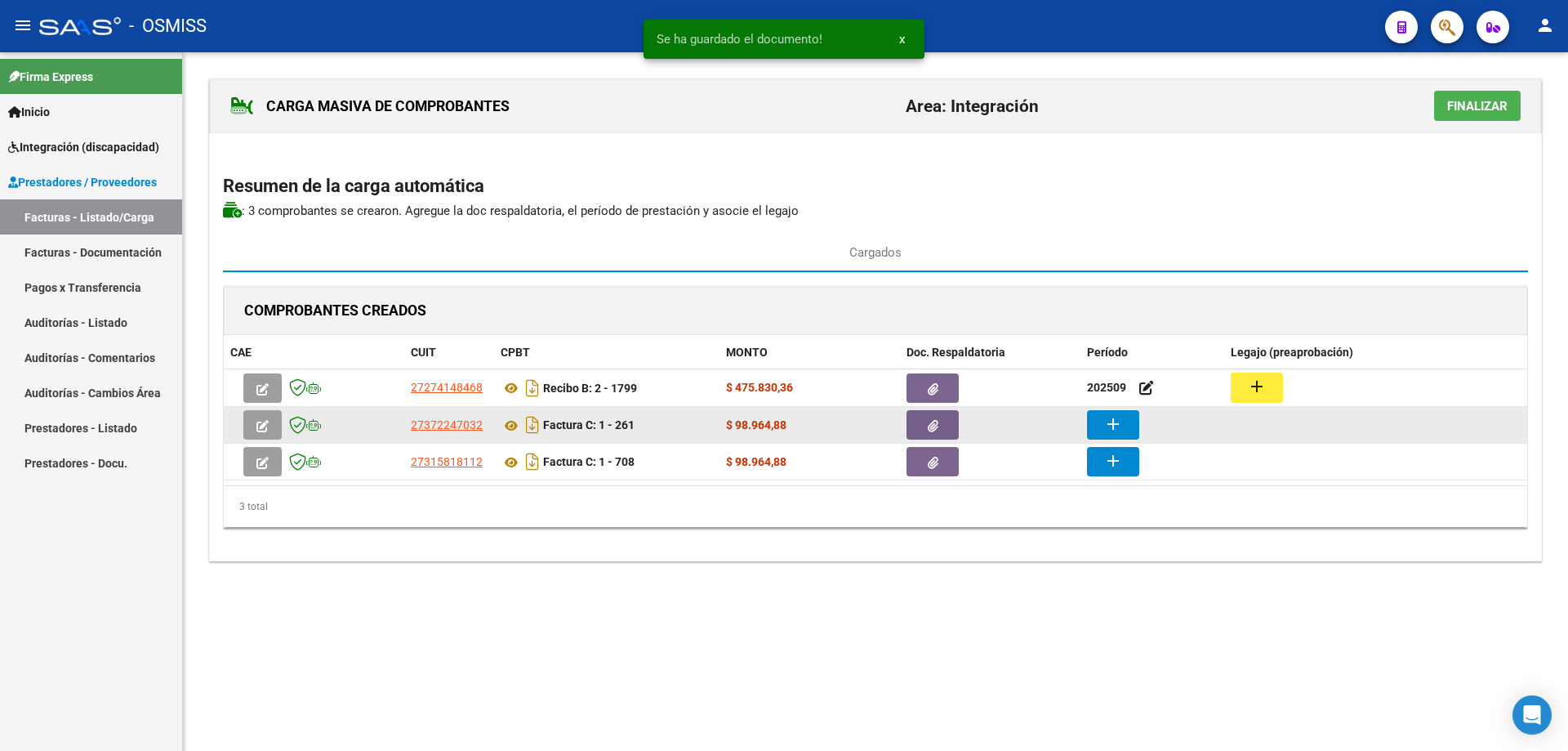
click at [1123, 426] on button "add" at bounding box center [1113, 424] width 52 height 29
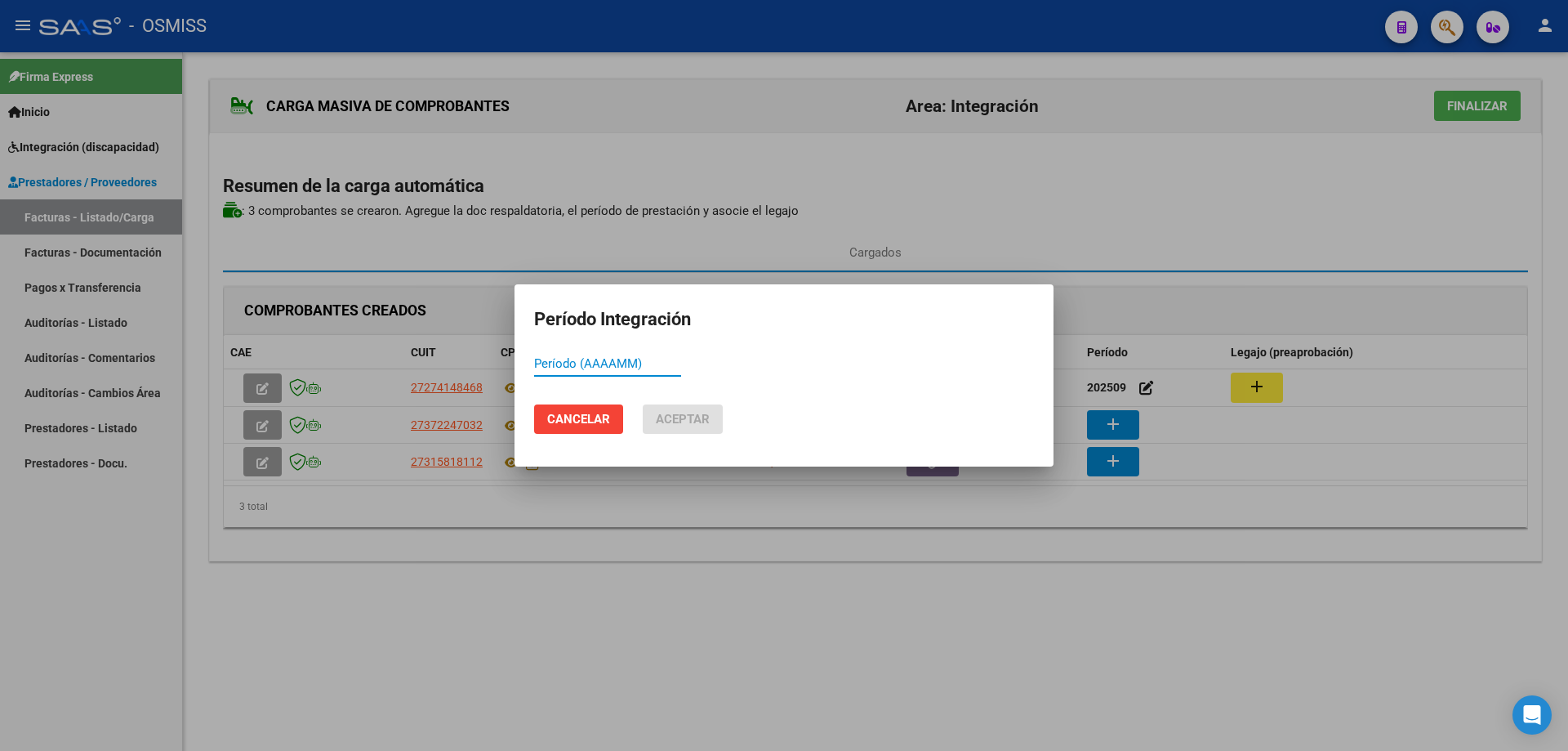
paste input "202509"
click at [708, 415] on span "Aceptar" at bounding box center [683, 419] width 54 height 15
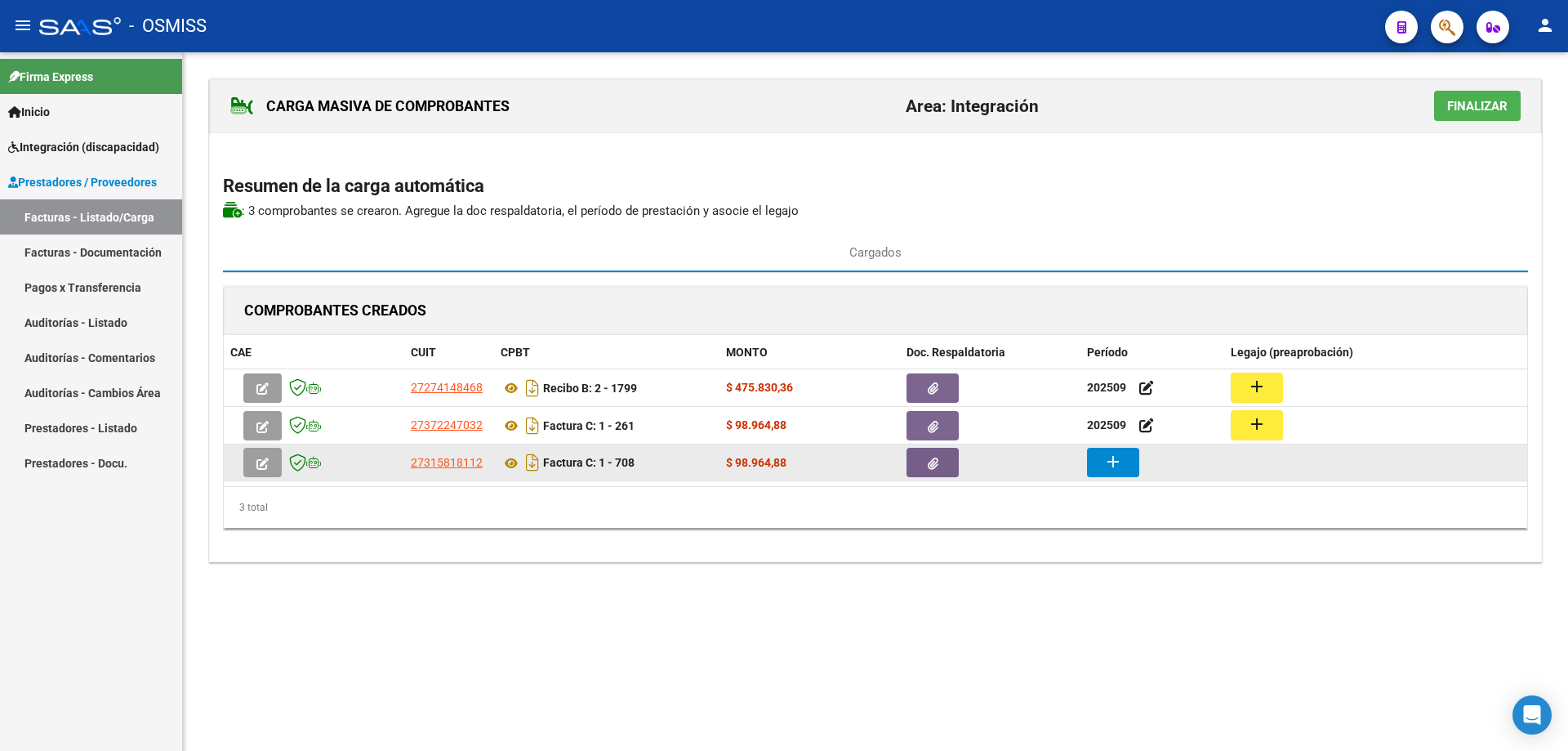
click at [1119, 461] on mat-icon "add" at bounding box center [1113, 461] width 19 height 19
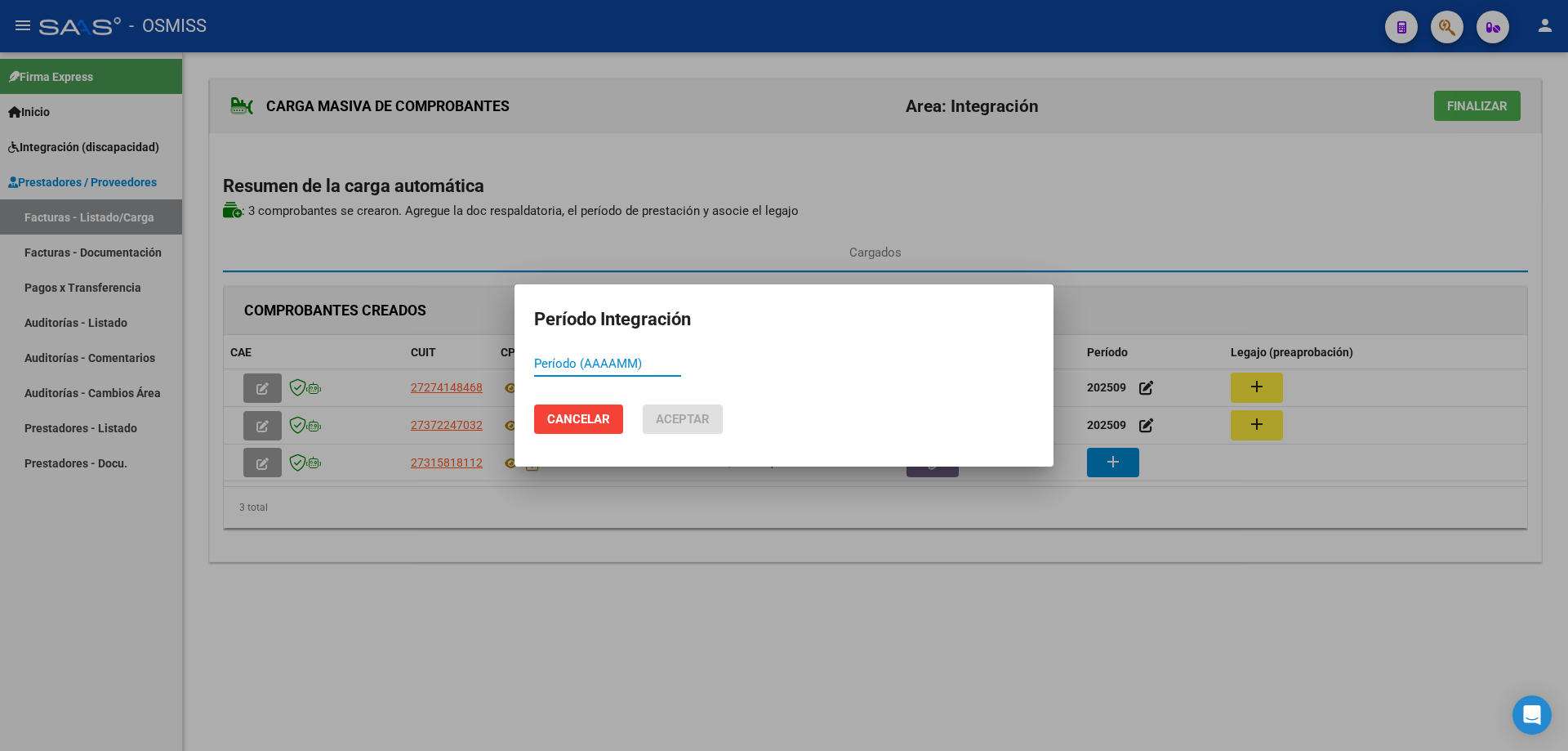
paste input "202509"
click at [663, 418] on span "Aceptar" at bounding box center [683, 419] width 54 height 15
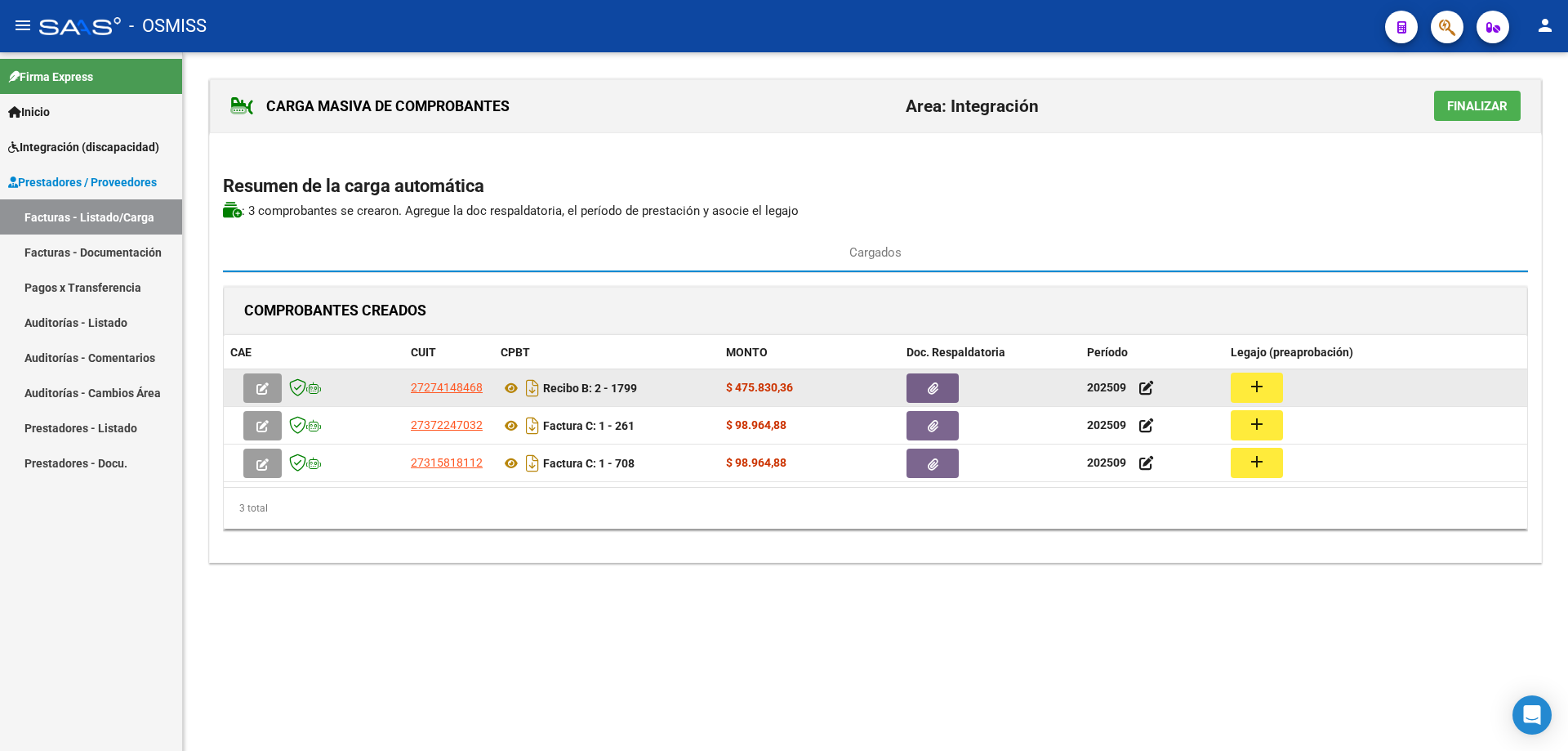
click at [1257, 380] on mat-icon "add" at bounding box center [1256, 386] width 19 height 19
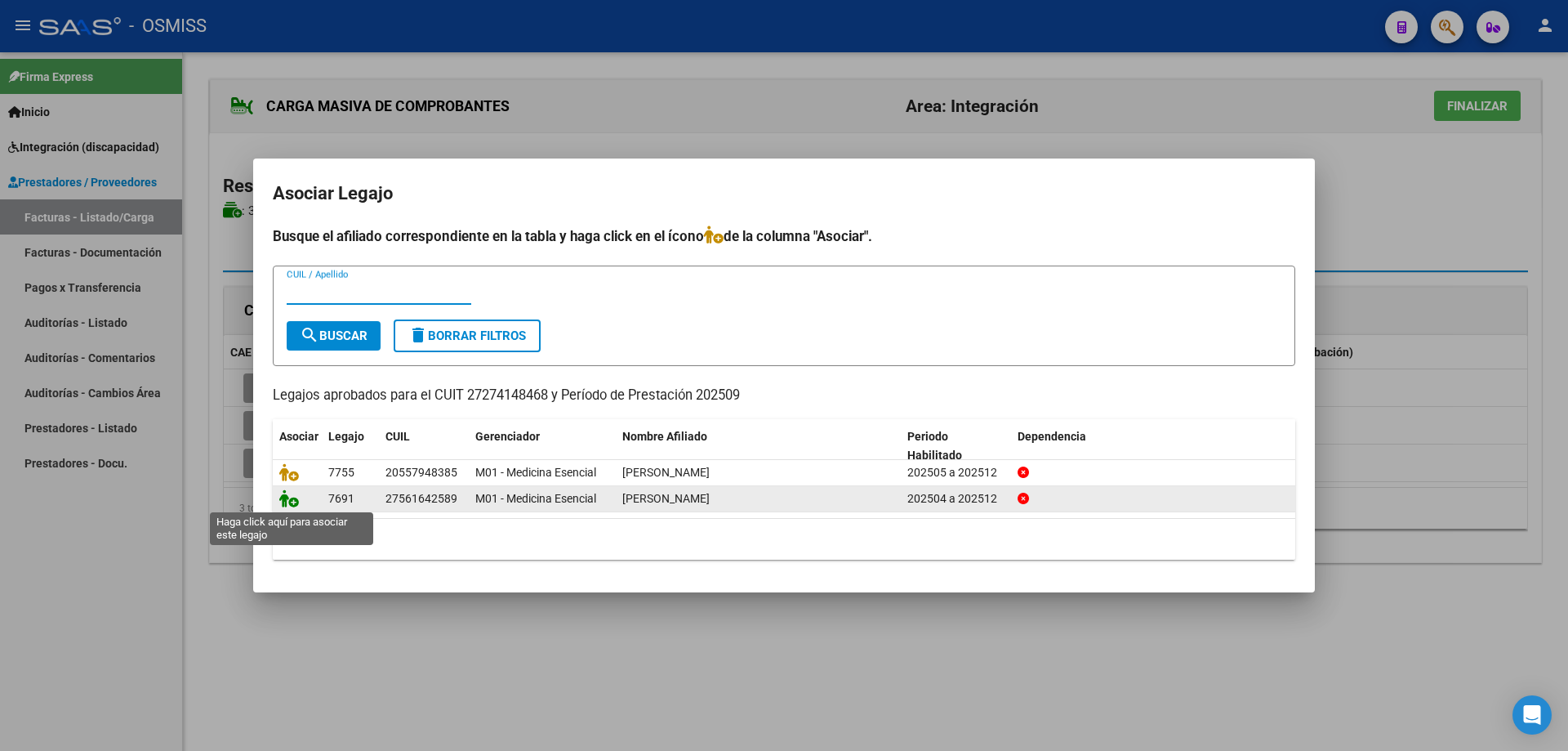
click at [298, 502] on icon at bounding box center [289, 498] width 19 height 18
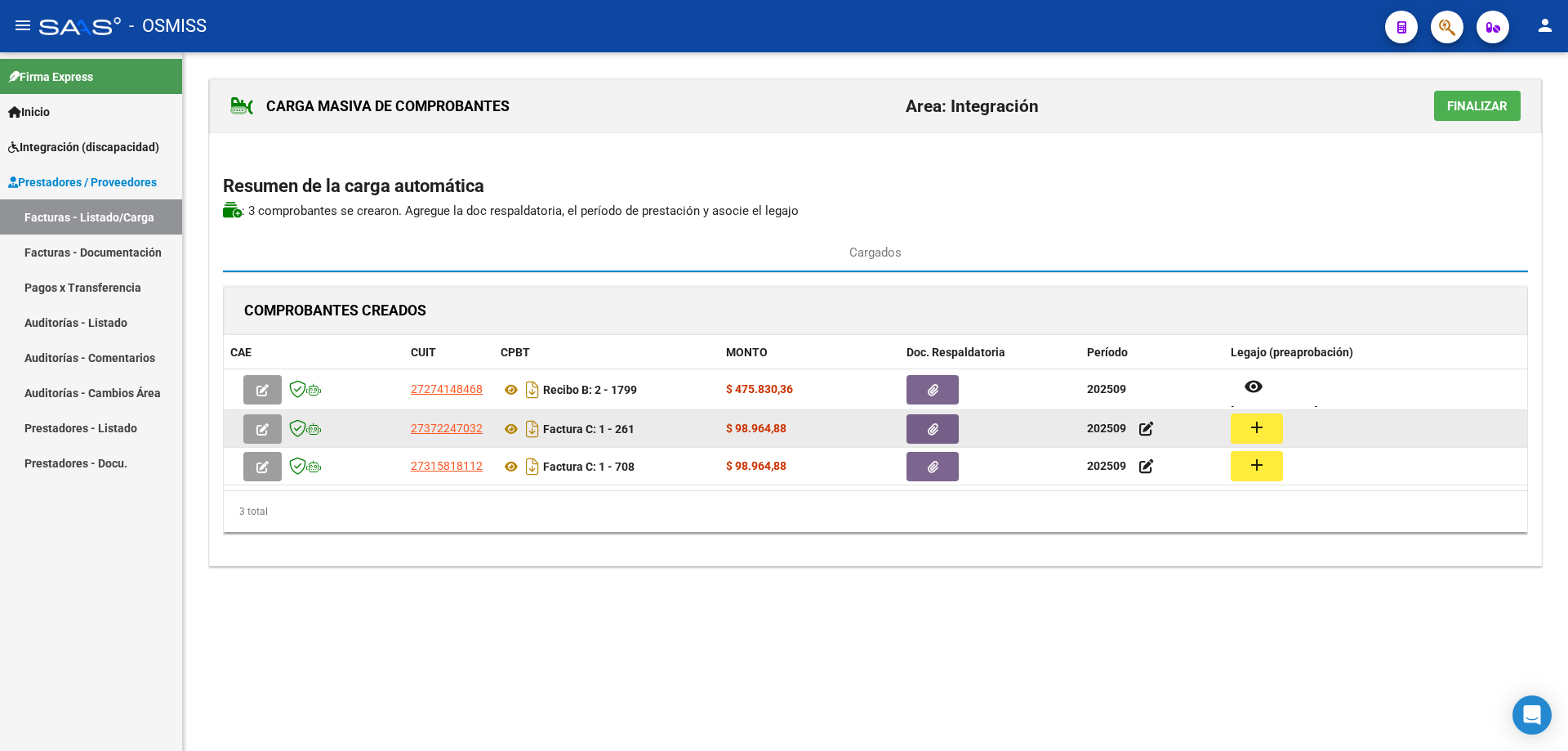
click at [1261, 422] on mat-icon "add" at bounding box center [1256, 427] width 19 height 19
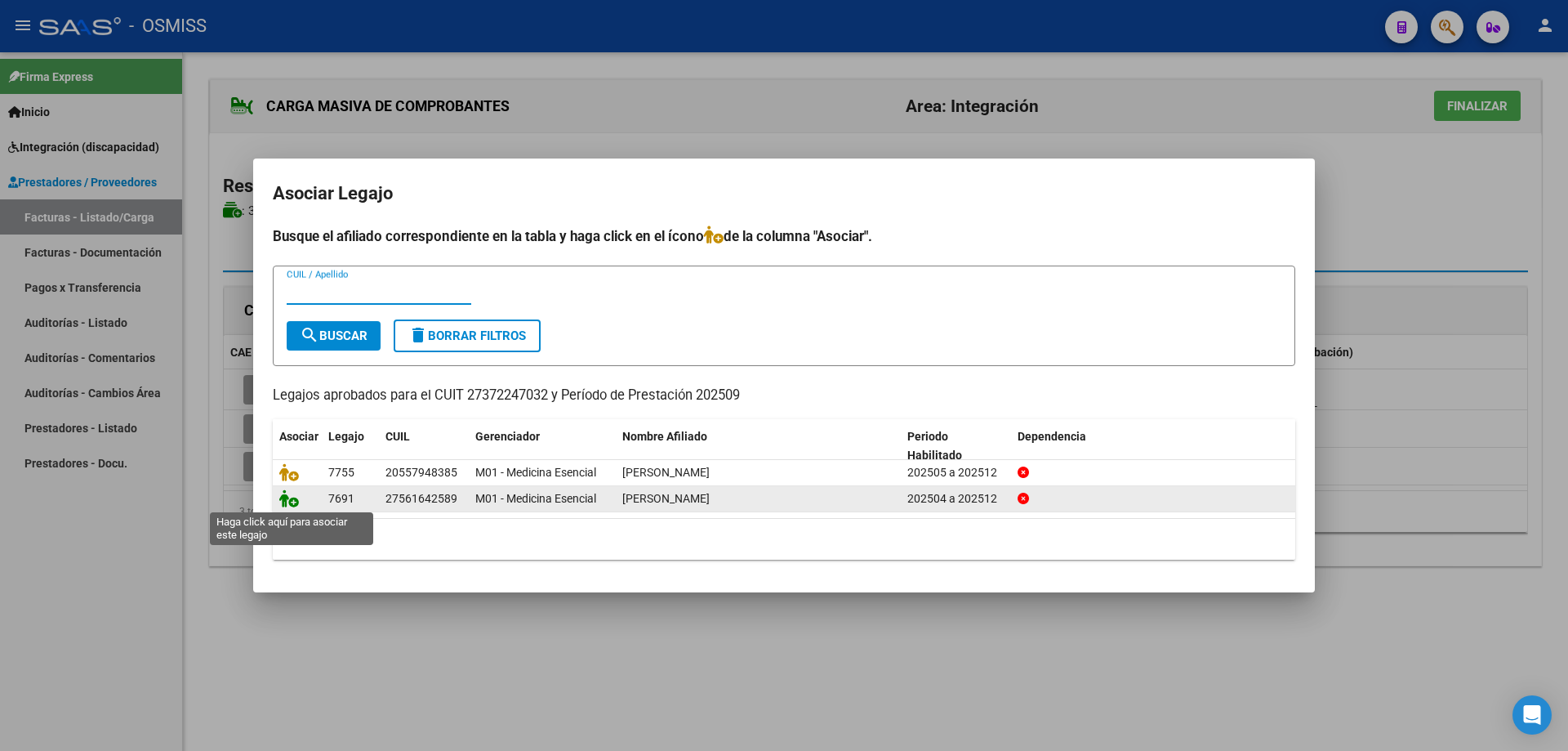
click at [286, 503] on icon at bounding box center [289, 498] width 19 height 18
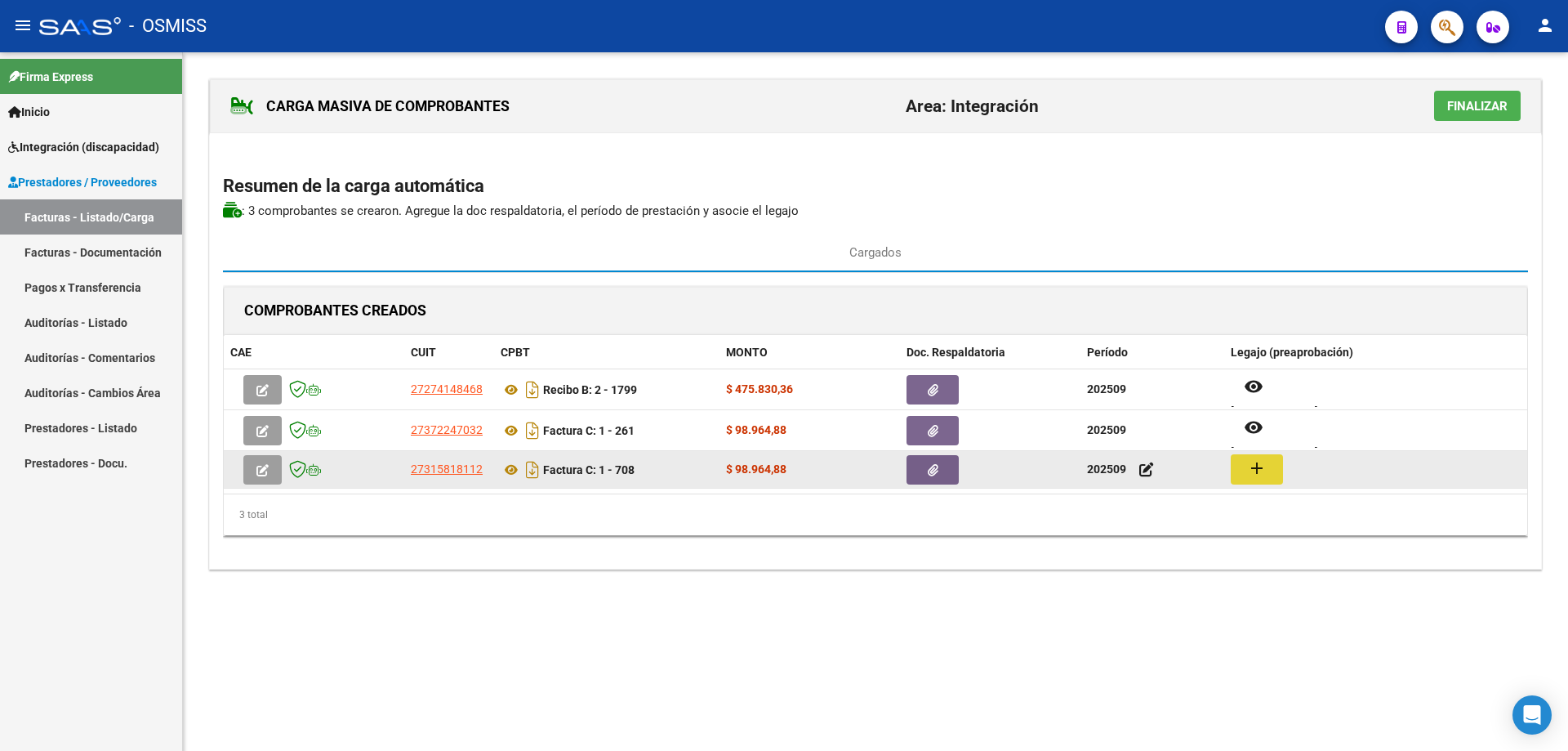
click at [1261, 460] on mat-icon "add" at bounding box center [1256, 468] width 19 height 19
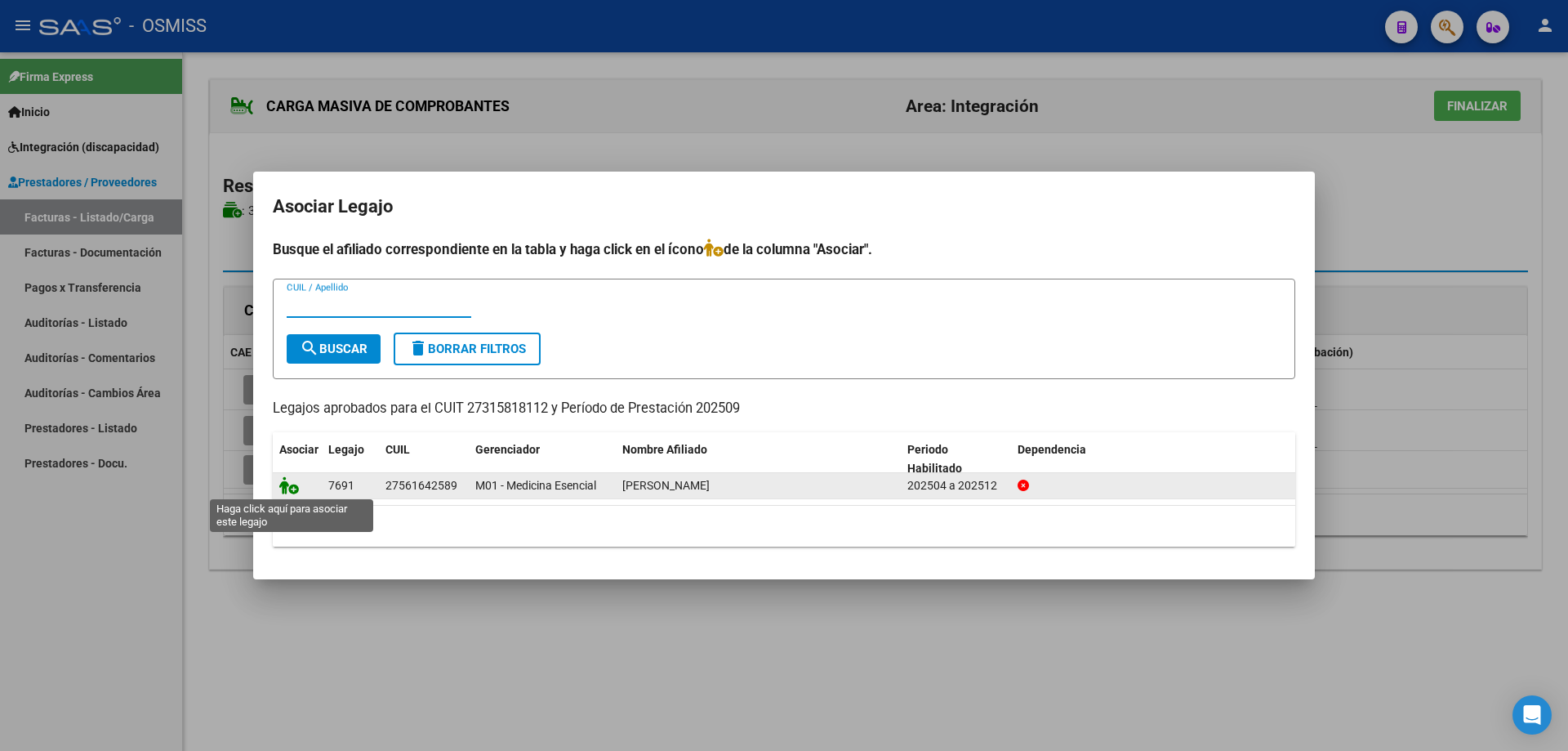
click at [287, 488] on icon at bounding box center [289, 485] width 19 height 18
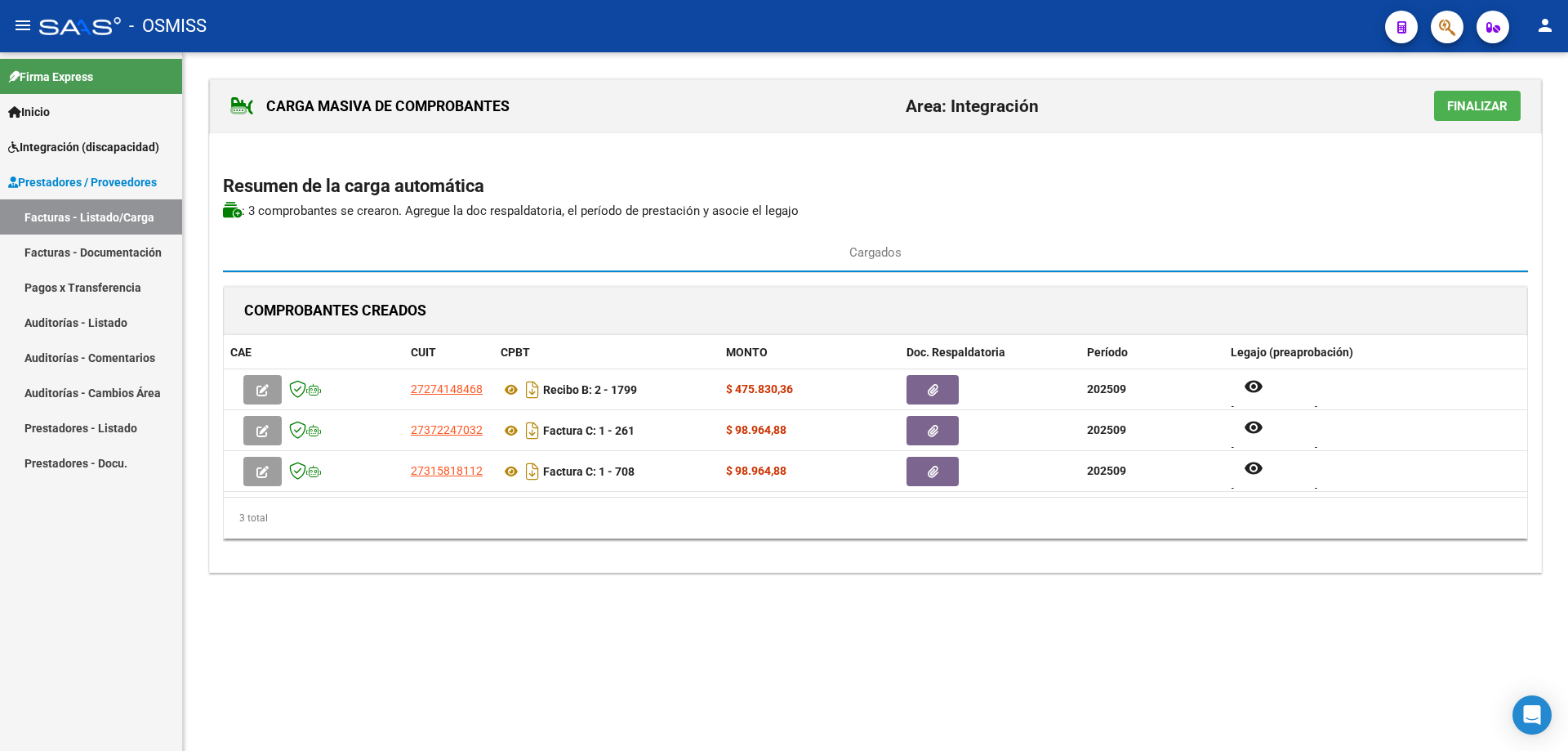
drag, startPoint x: 1496, startPoint y: 104, endPoint x: 1455, endPoint y: 112, distance: 41.8
click at [1494, 104] on span "Finalizar" at bounding box center [1477, 107] width 60 height 15
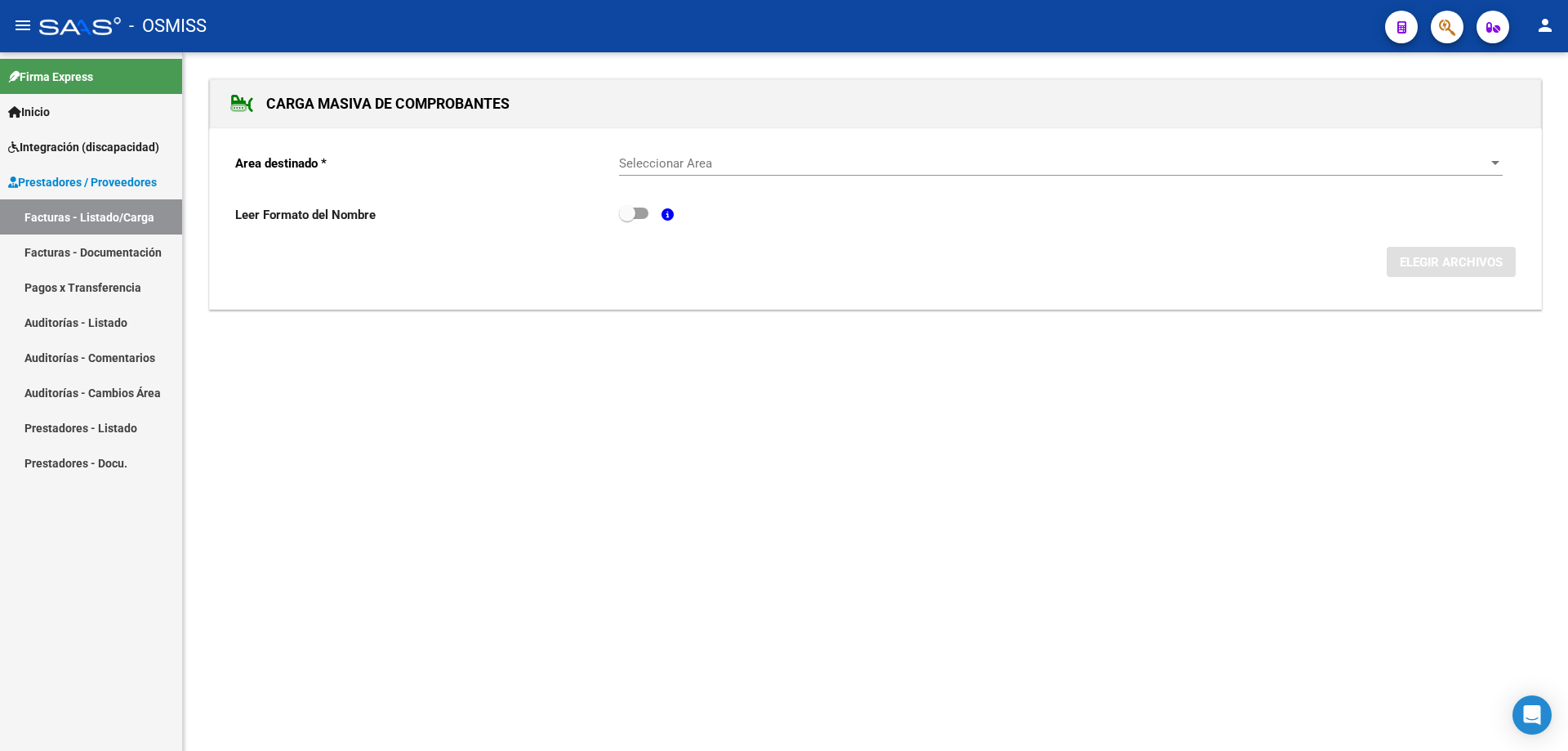
click at [742, 160] on span "Seleccionar Area" at bounding box center [1053, 164] width 869 height 15
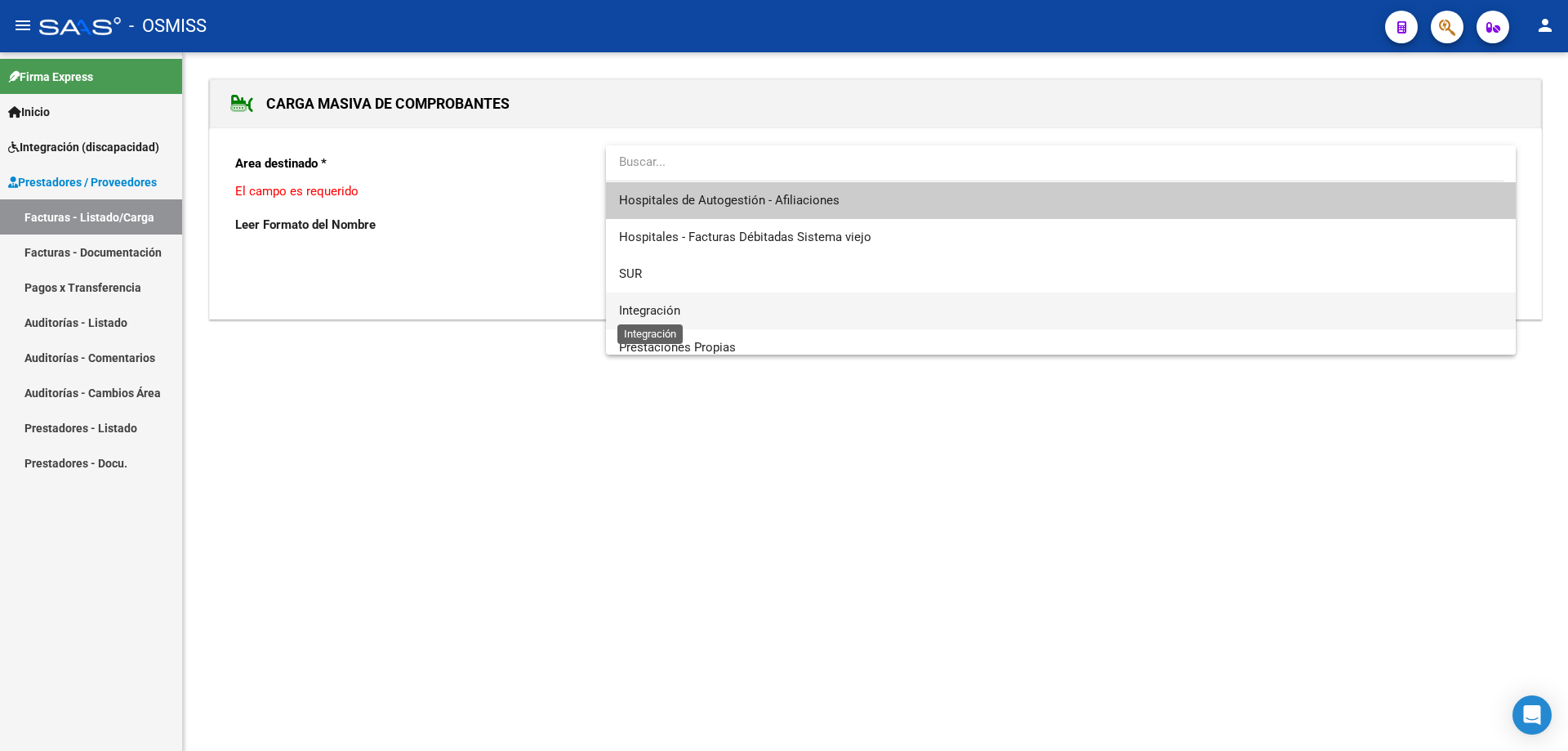
click at [680, 308] on span "Integración" at bounding box center [649, 311] width 61 height 15
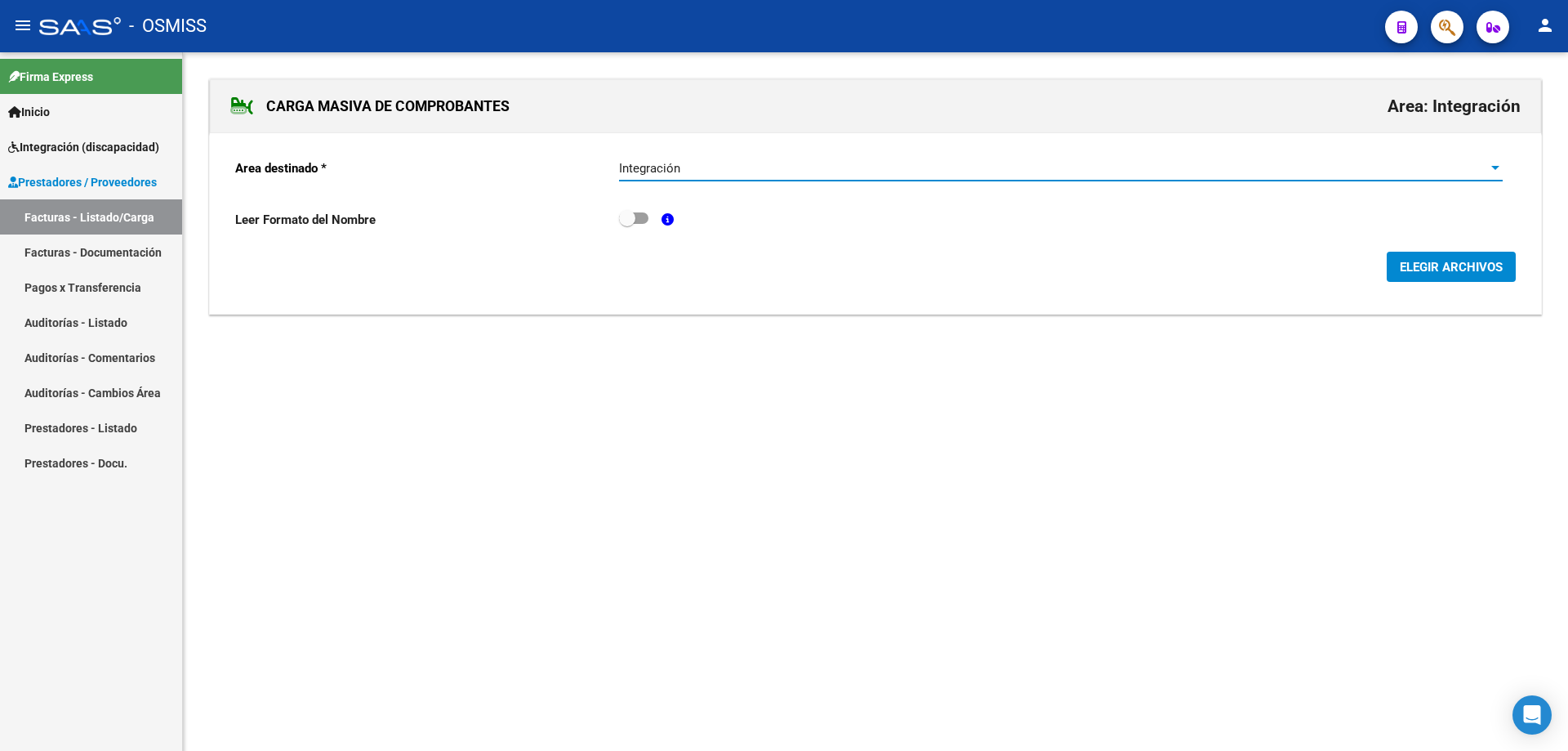
click at [1476, 269] on span "ELEGIR ARCHIVOS" at bounding box center [1451, 267] width 103 height 15
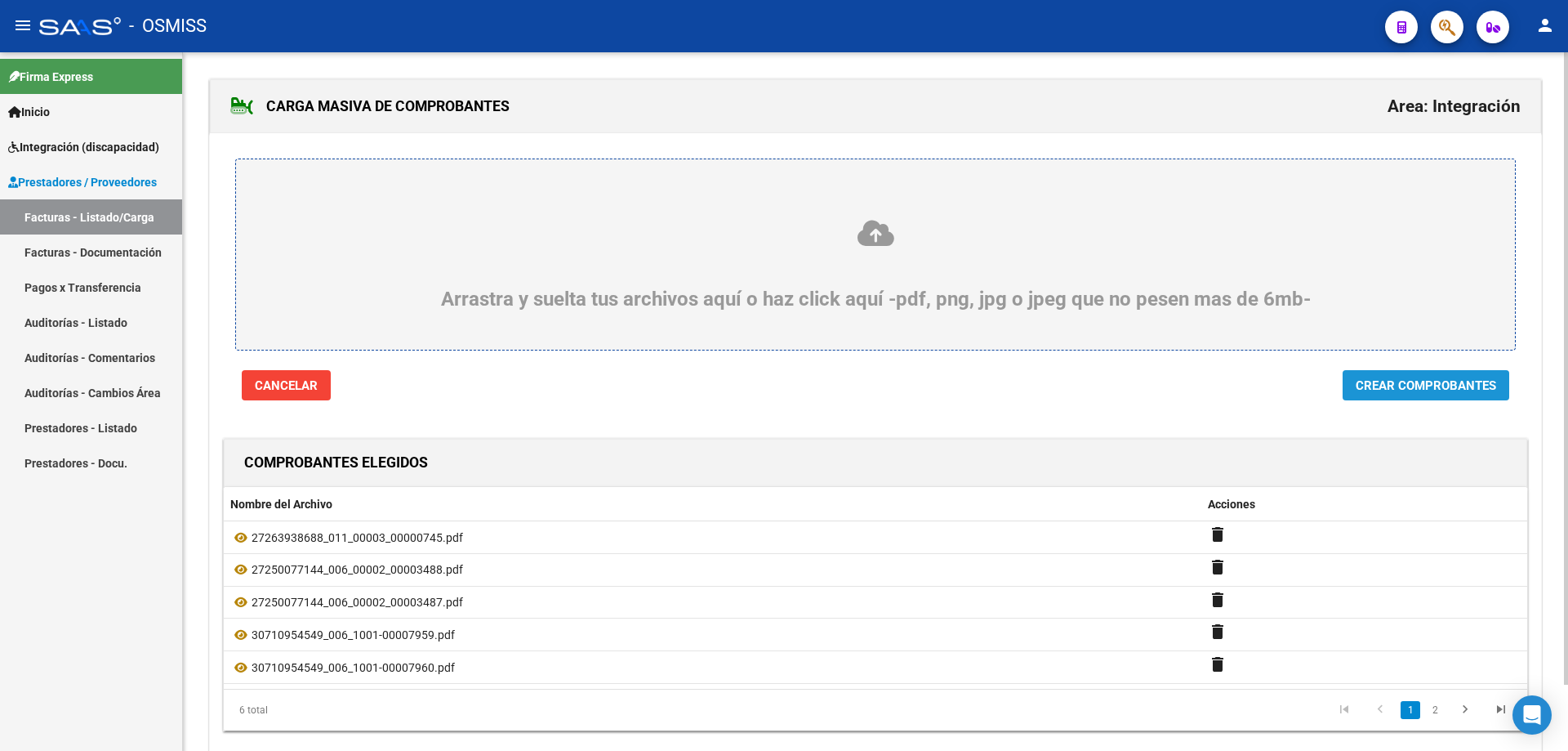
click at [1434, 386] on span "Crear Comprobantes" at bounding box center [1425, 386] width 140 height 15
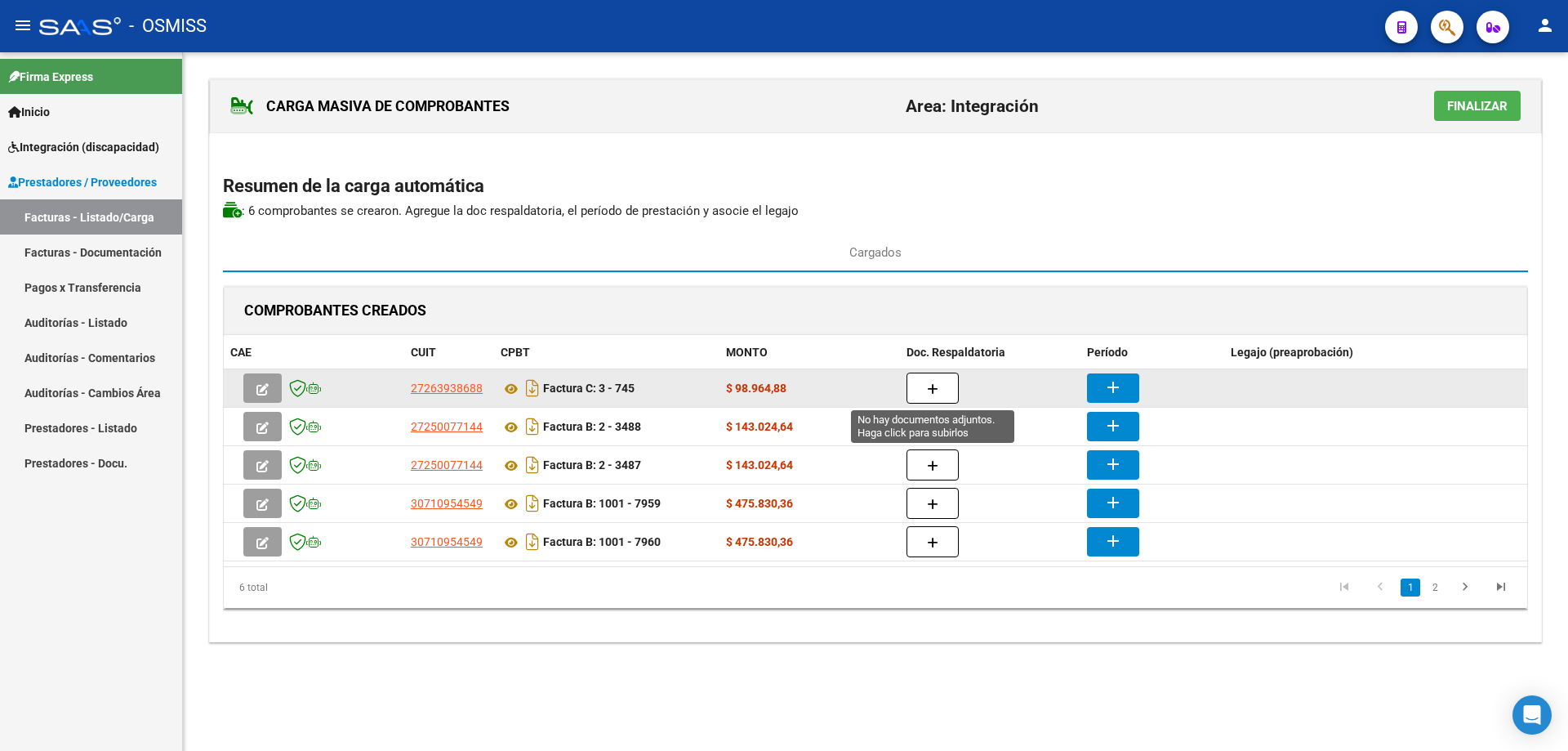
click at [947, 386] on button "button" at bounding box center [933, 387] width 52 height 31
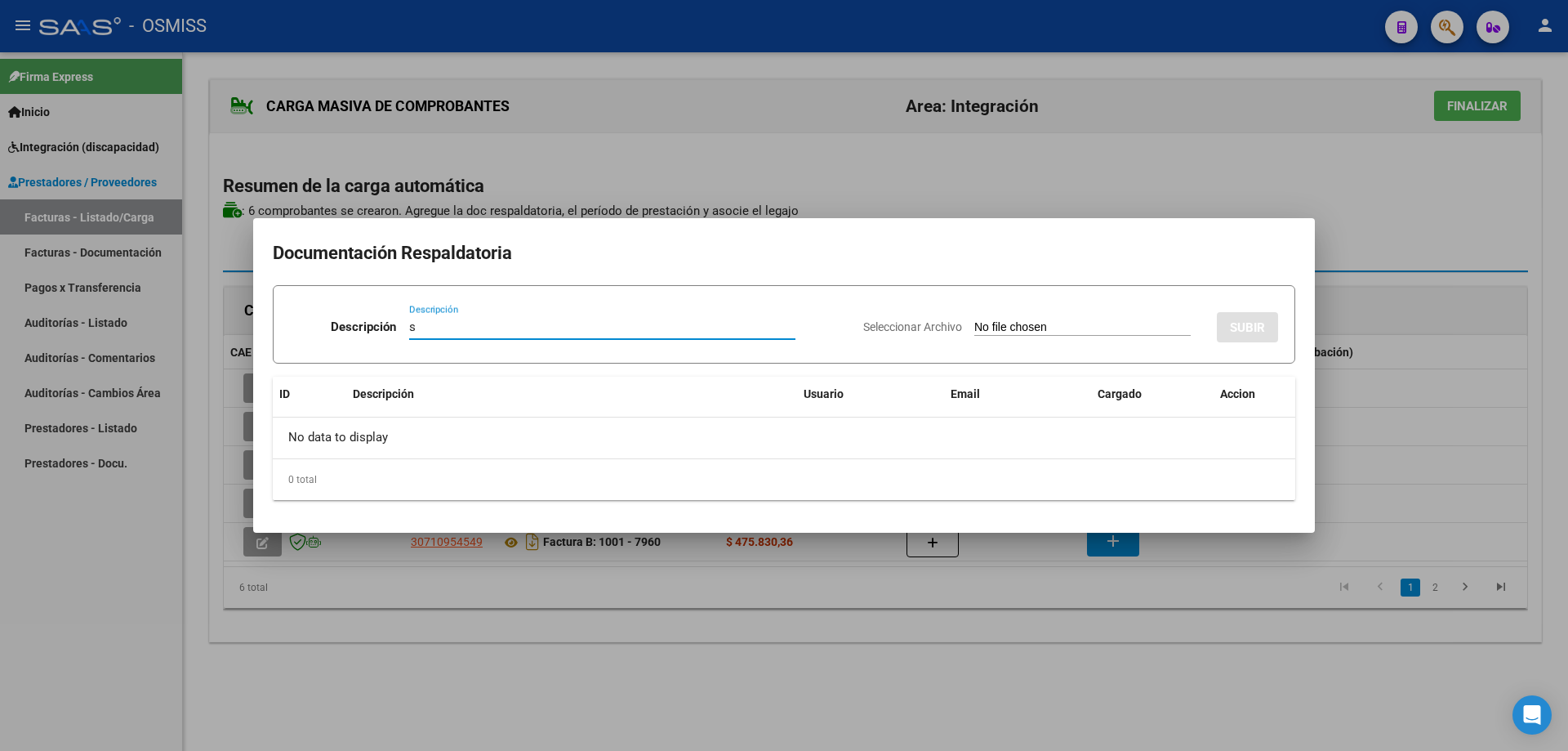
click at [990, 327] on input "Seleccionar Archivo" at bounding box center [1083, 328] width 217 height 15
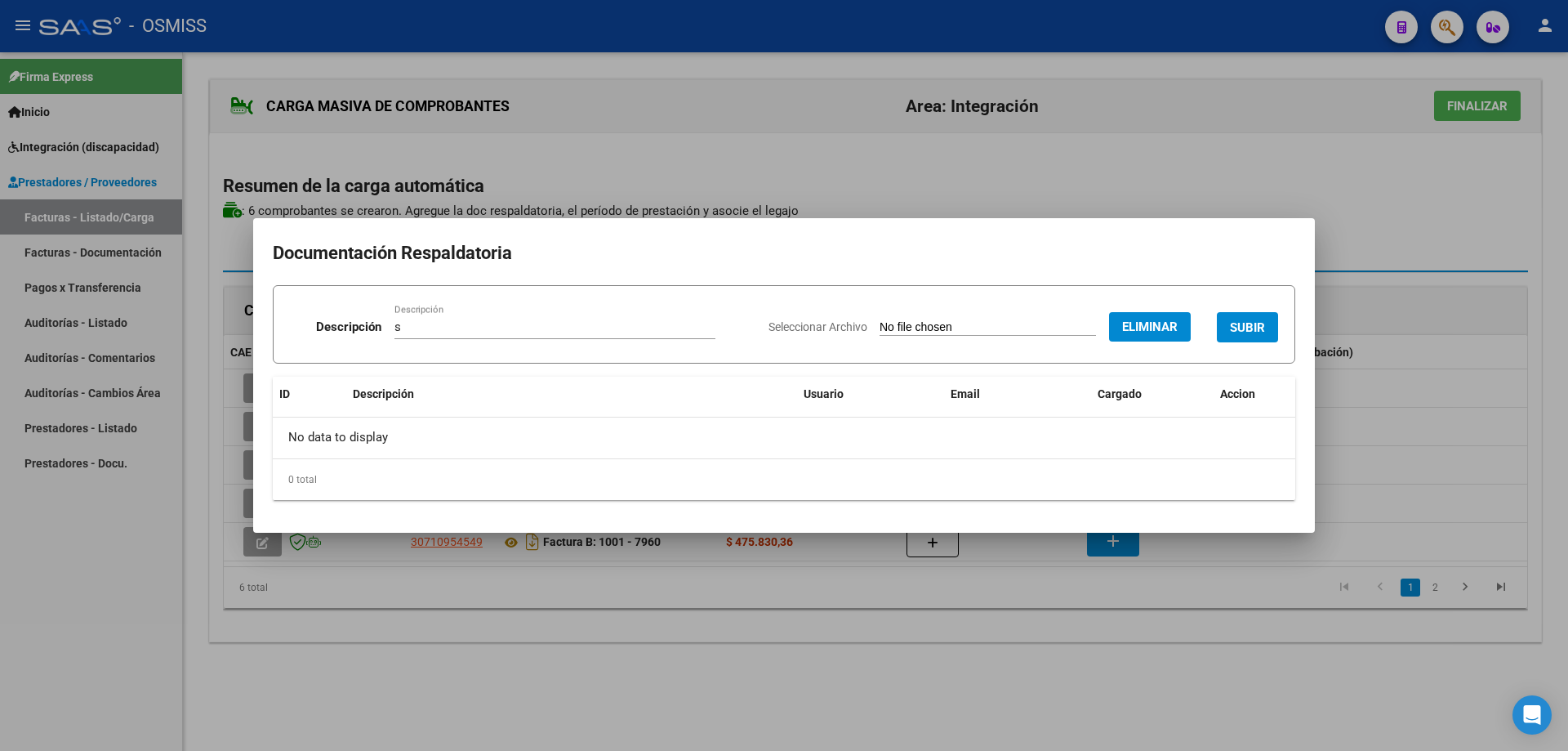
click at [1241, 321] on span "SUBIR" at bounding box center [1248, 328] width 35 height 15
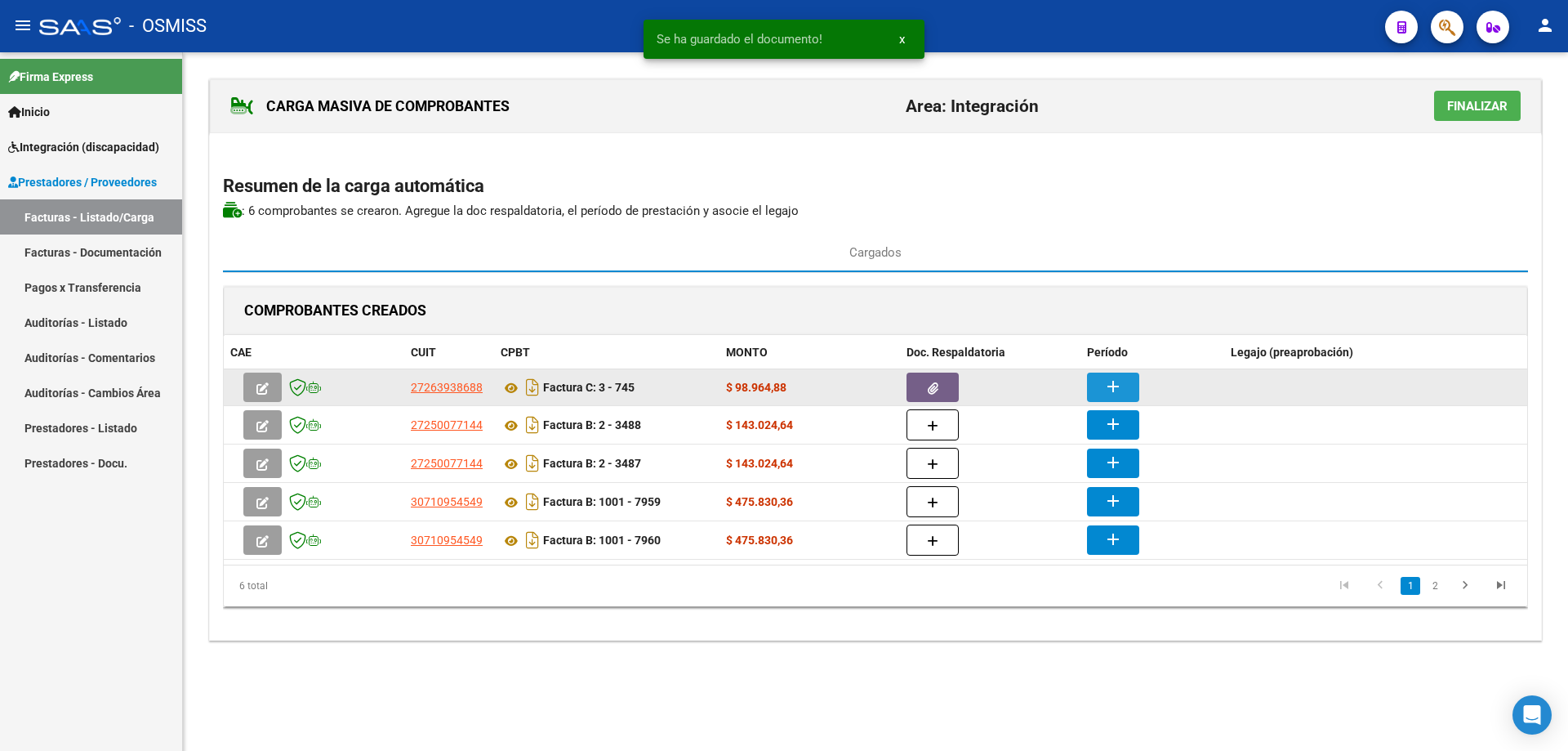
click at [1109, 381] on mat-icon "add" at bounding box center [1113, 386] width 19 height 19
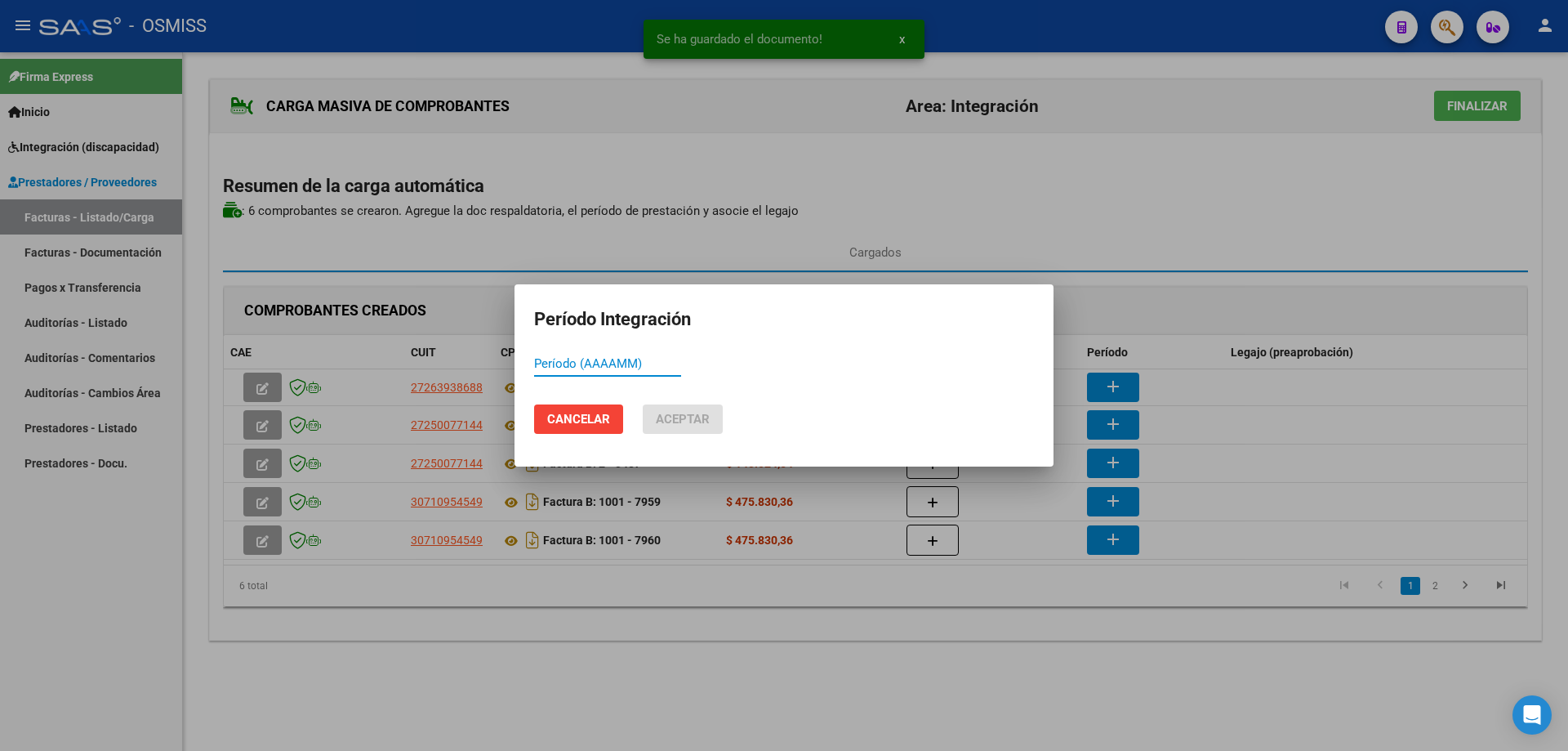
paste input "202509"
click at [682, 415] on span "Aceptar" at bounding box center [683, 419] width 54 height 15
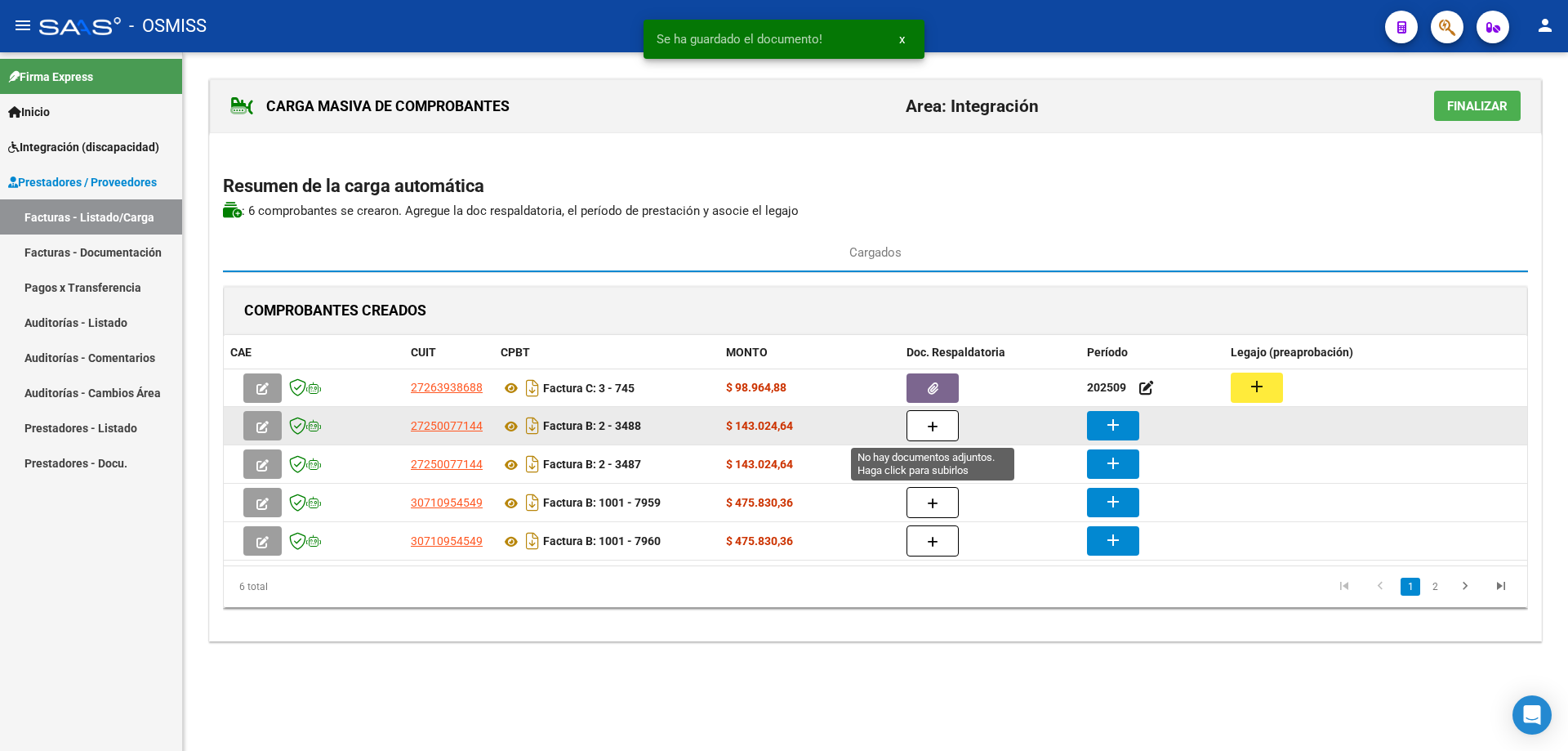
click at [947, 421] on button "button" at bounding box center [933, 425] width 52 height 31
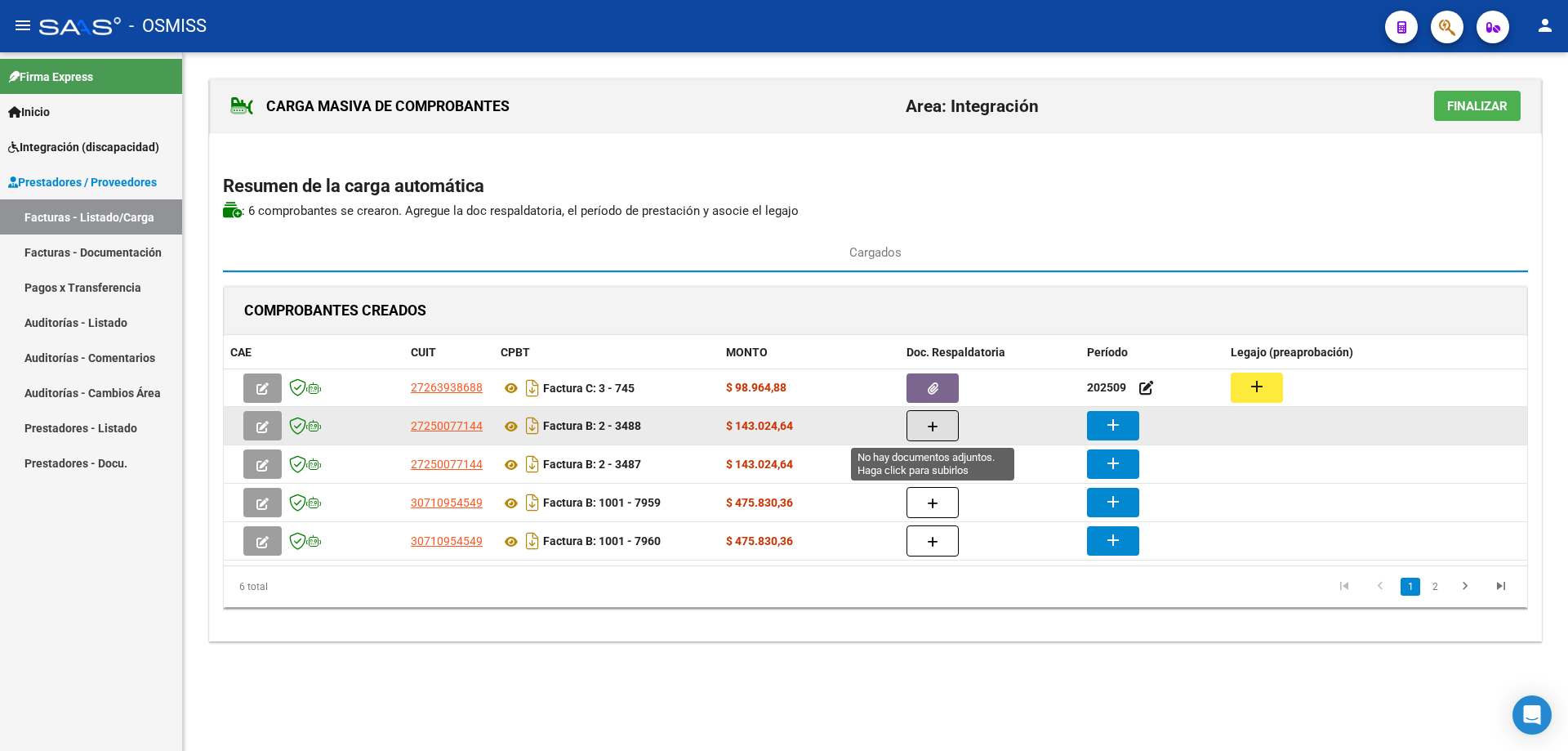
click at [931, 433] on span "button" at bounding box center [933, 426] width 12 height 15
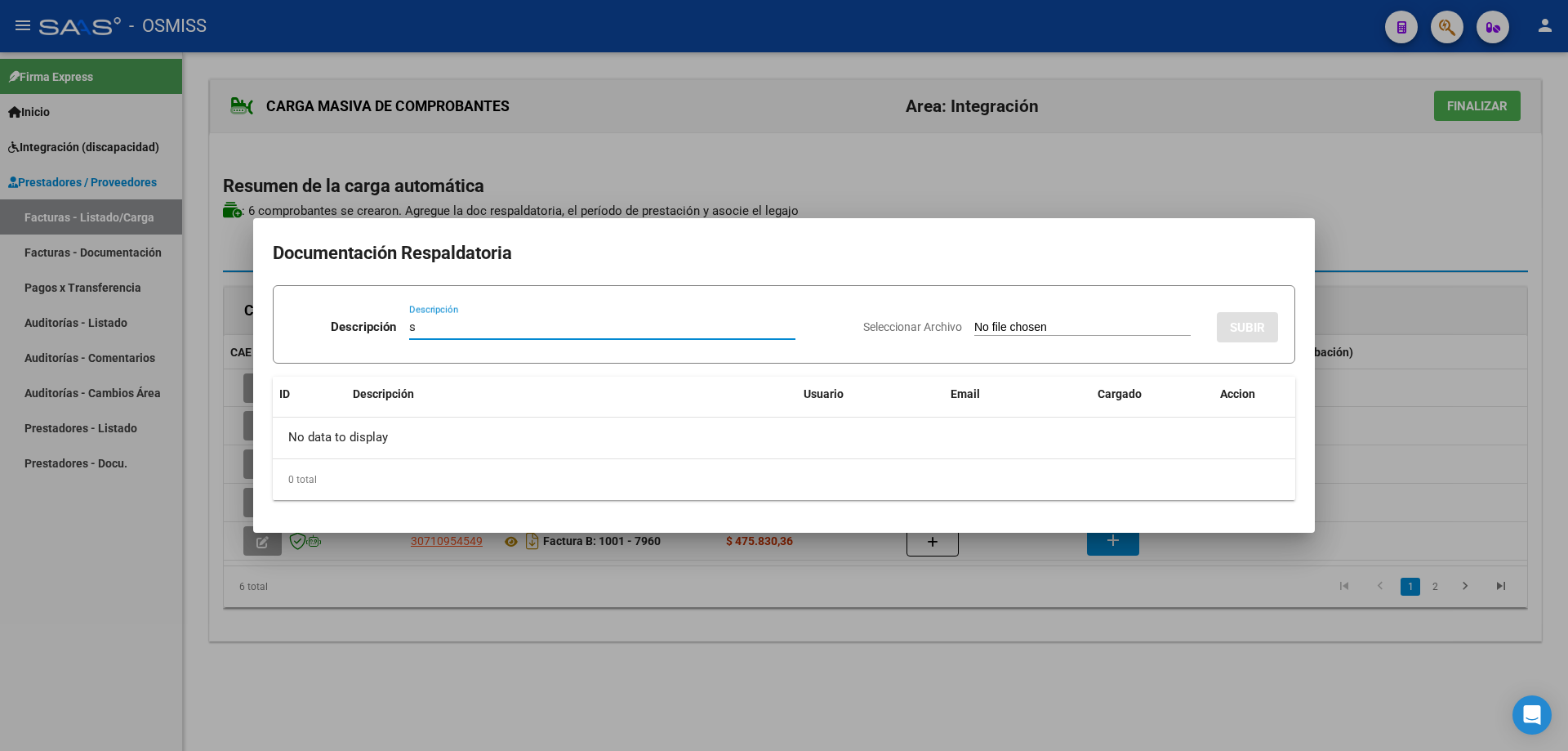
click at [974, 326] on input "Seleccionar Archivo" at bounding box center [1083, 328] width 217 height 15
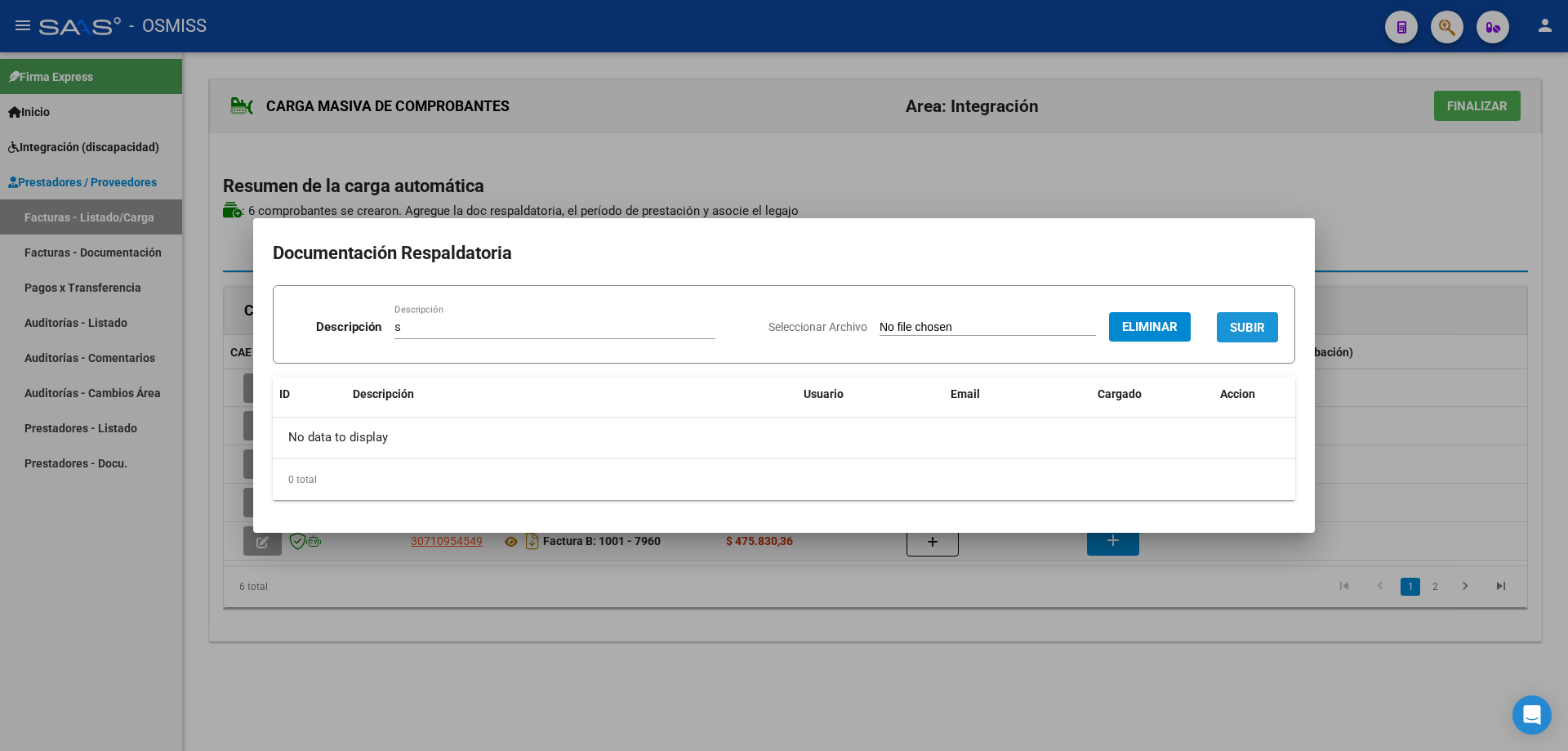
click at [1235, 323] on span "SUBIR" at bounding box center [1248, 328] width 35 height 15
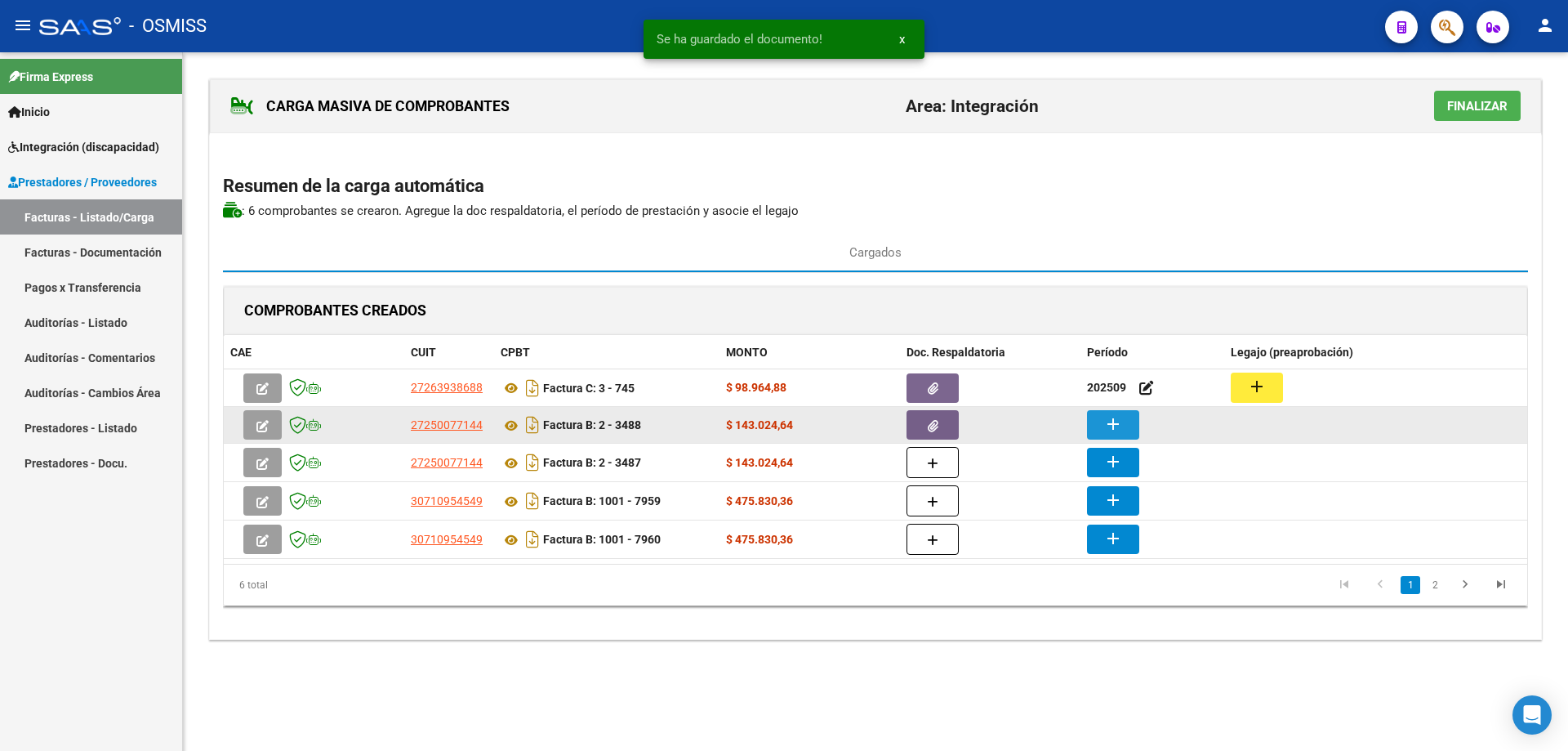
click at [1111, 423] on mat-icon "add" at bounding box center [1113, 423] width 19 height 19
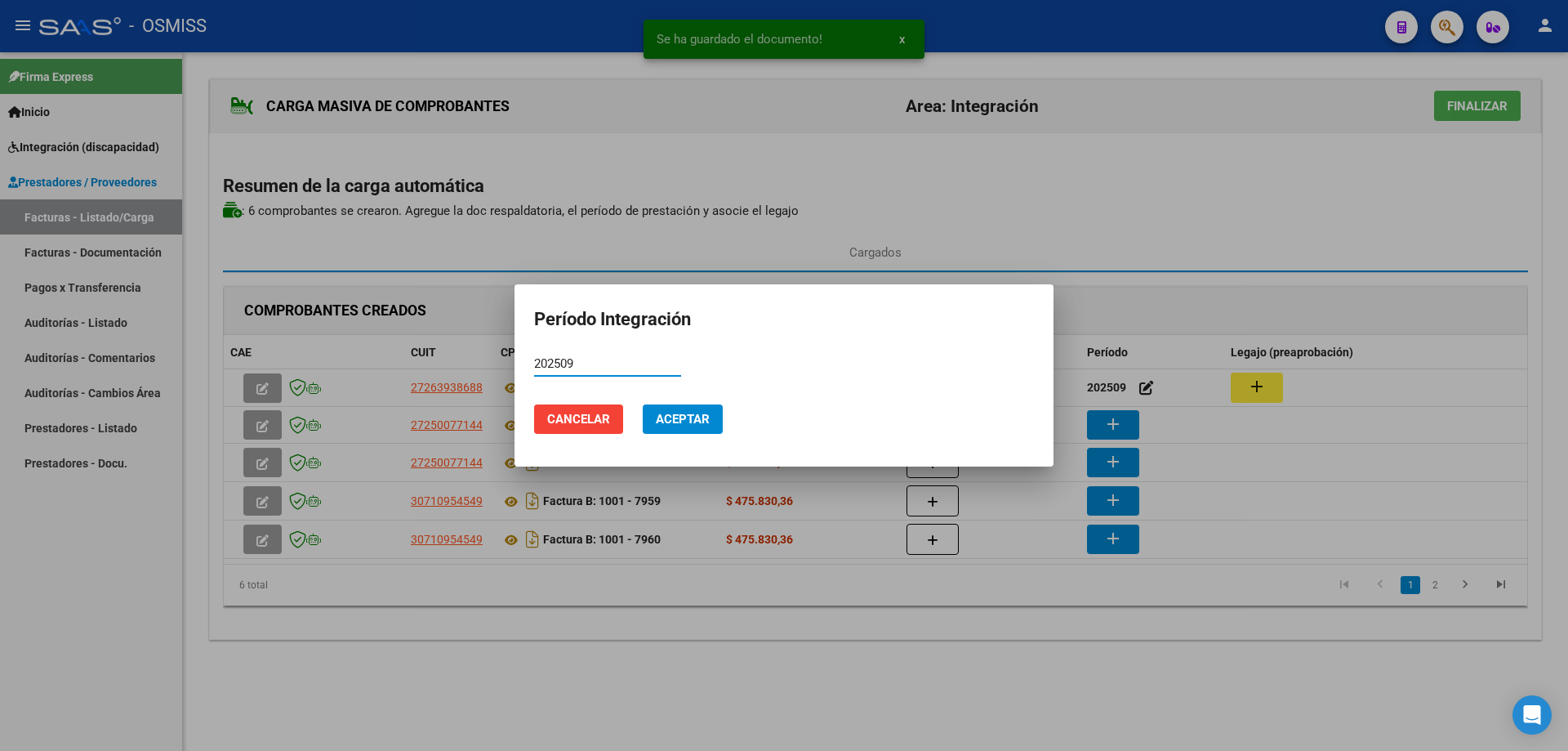
click at [670, 423] on span "Aceptar" at bounding box center [683, 419] width 54 height 15
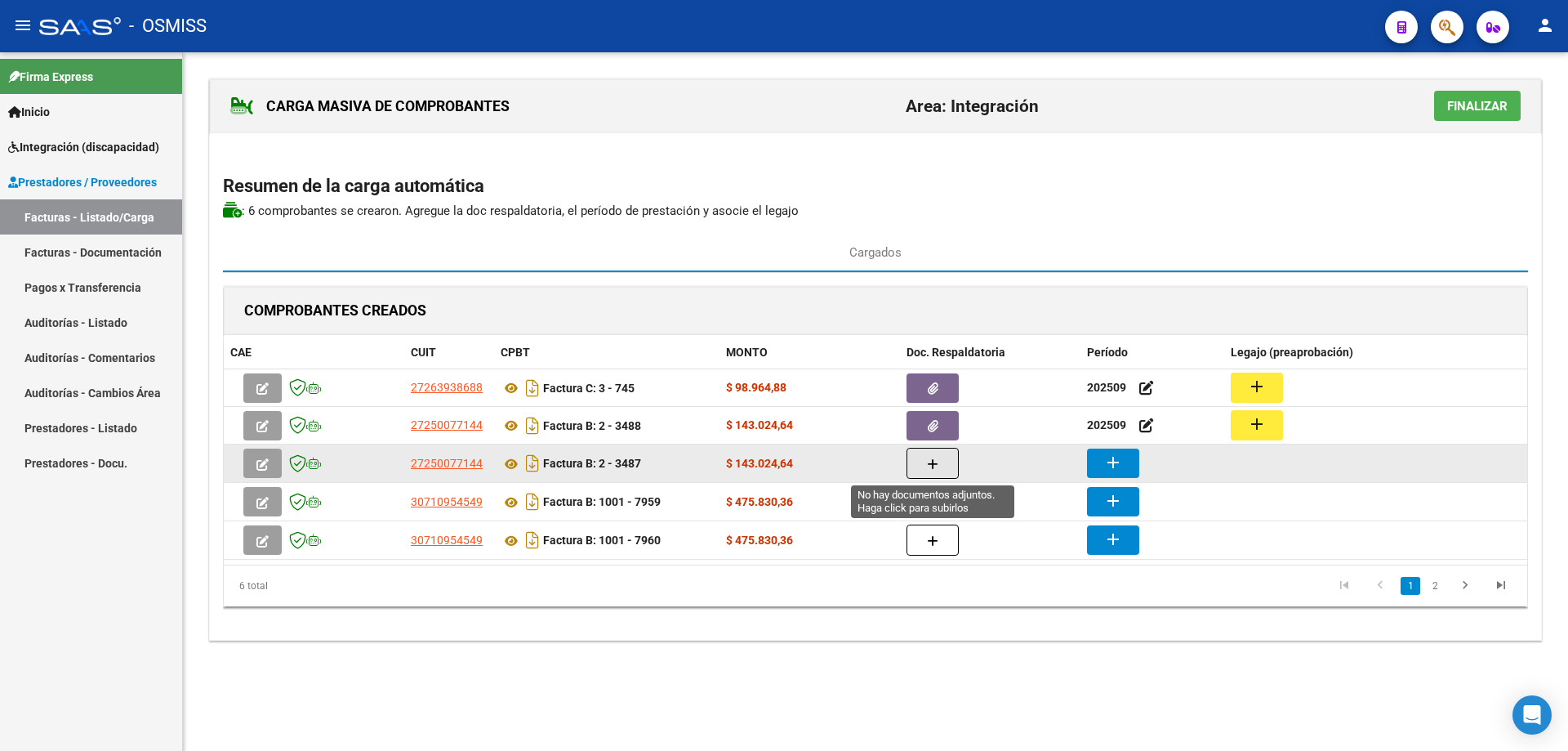
click at [936, 468] on icon "button" at bounding box center [933, 465] width 12 height 13
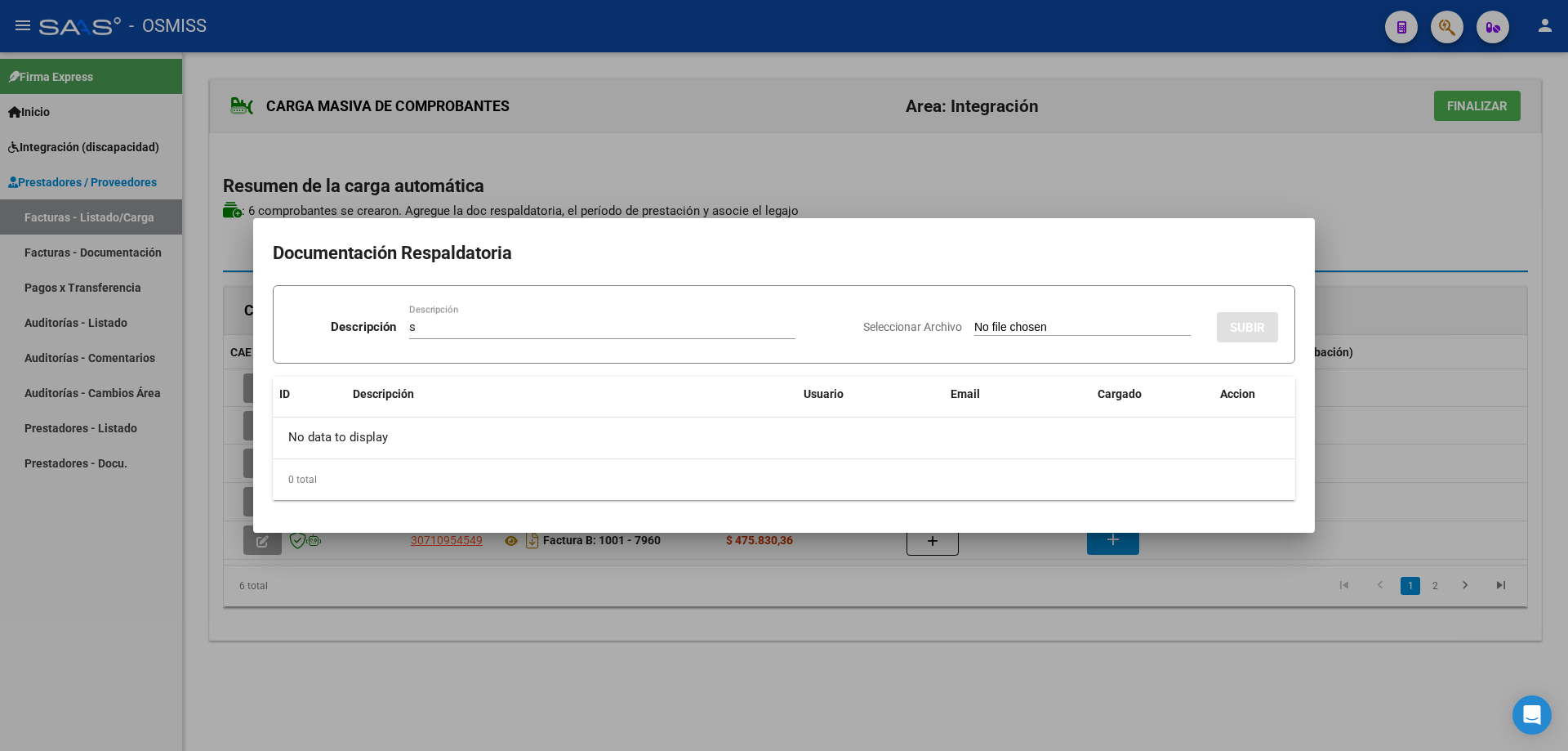
click at [974, 326] on input "Seleccionar Archivo" at bounding box center [1083, 328] width 217 height 15
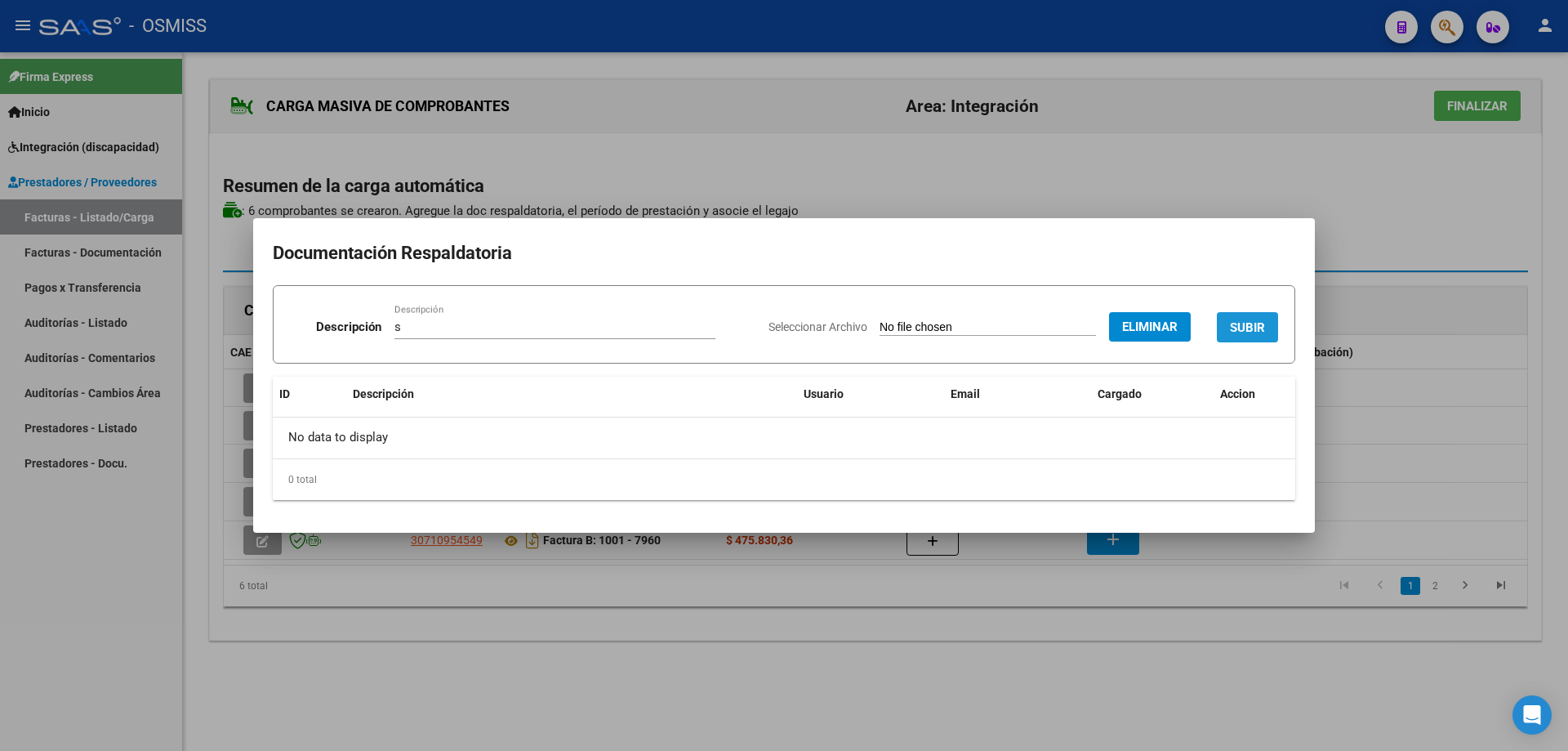
click at [1235, 334] on span "SUBIR" at bounding box center [1248, 328] width 35 height 15
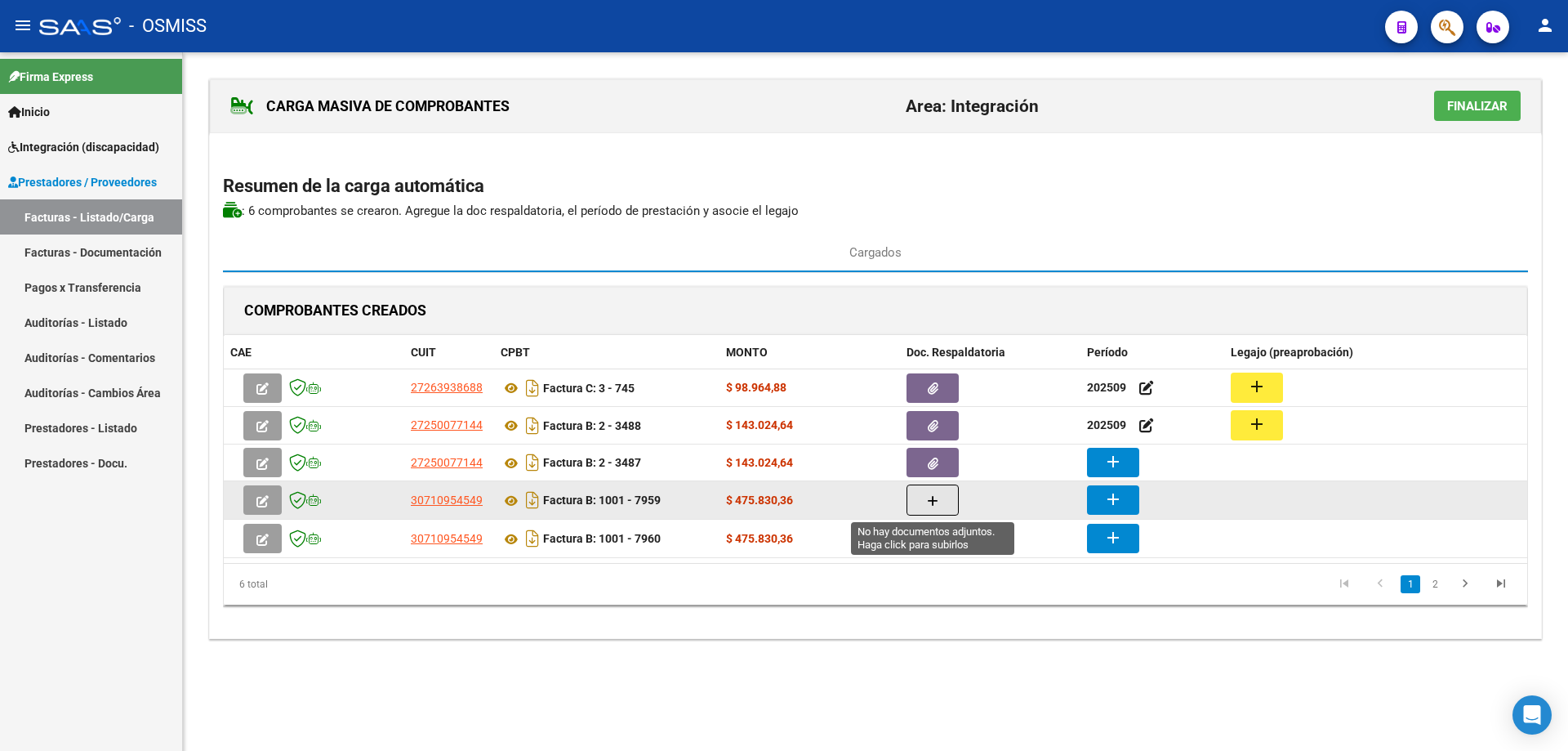
click at [941, 502] on button "button" at bounding box center [933, 500] width 52 height 31
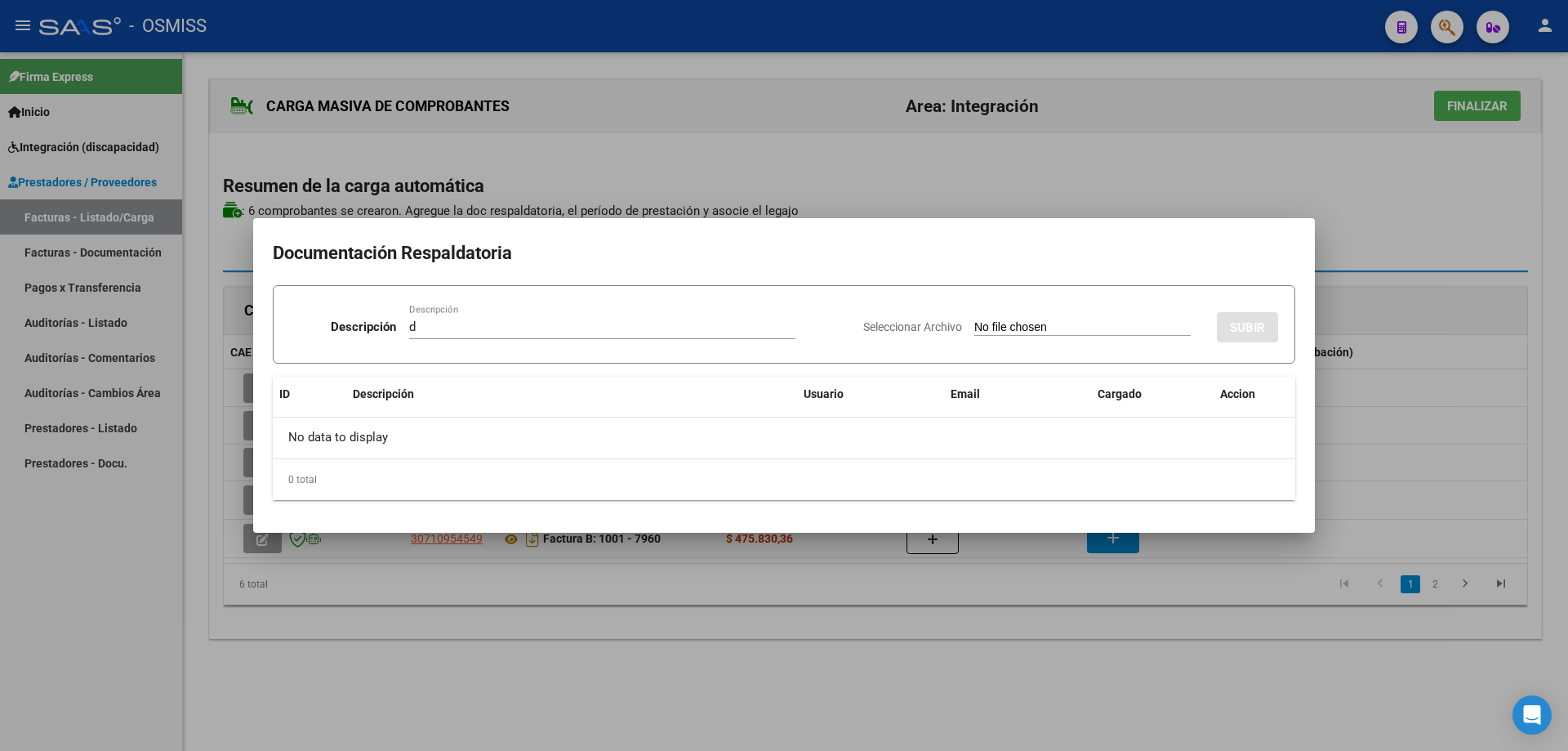
click at [974, 327] on input "Seleccionar Archivo" at bounding box center [1083, 328] width 217 height 15
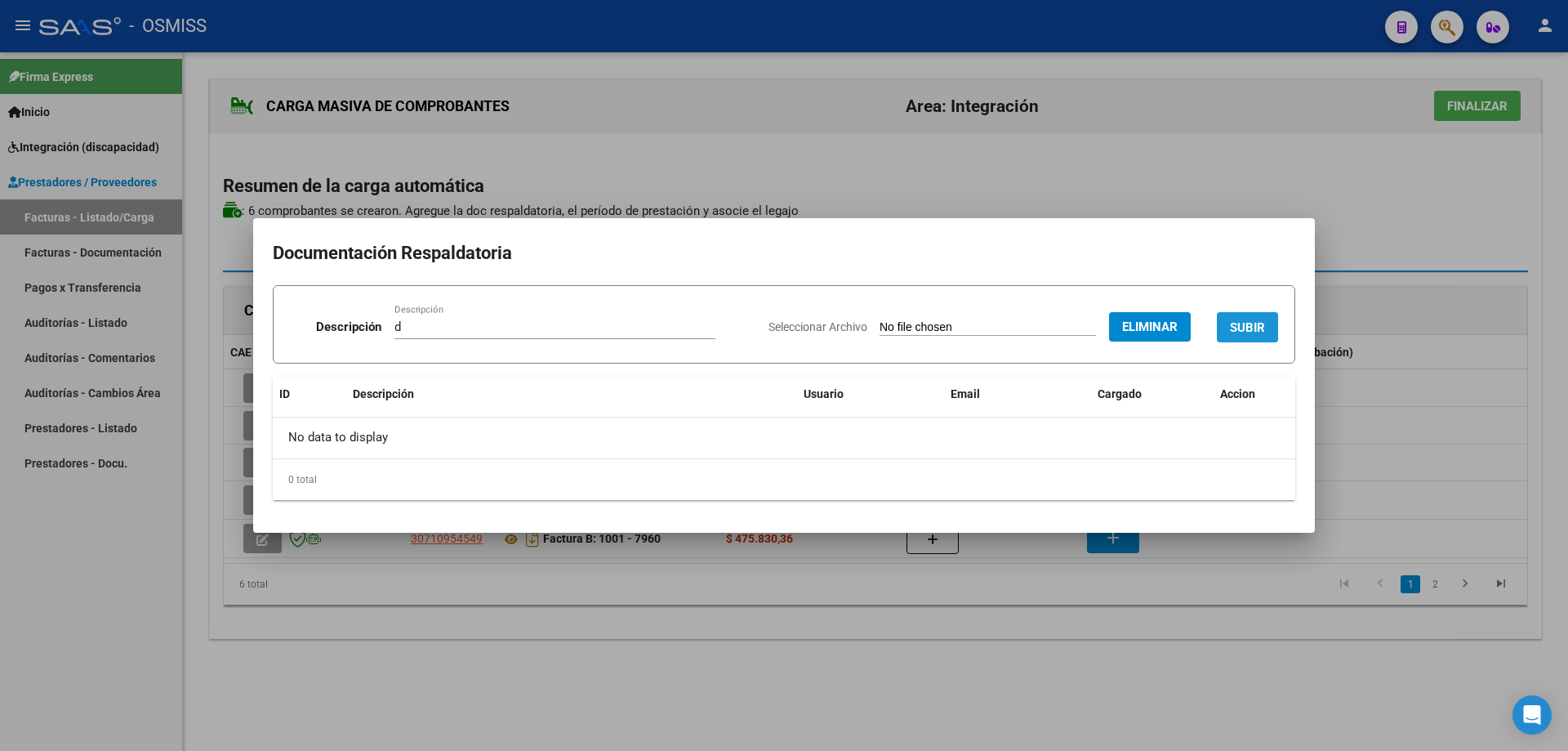
click at [1243, 322] on span "SUBIR" at bounding box center [1248, 328] width 35 height 15
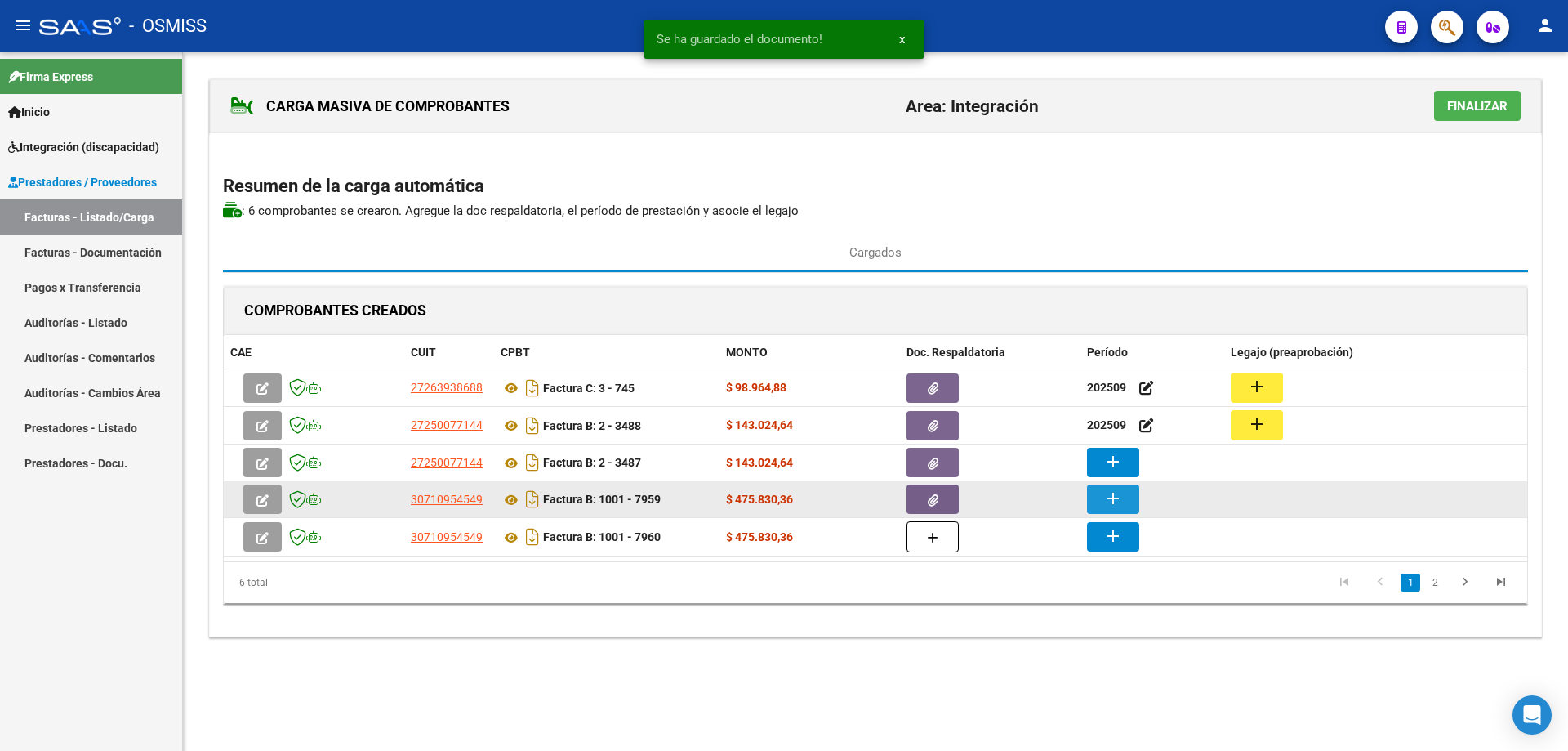
click at [1116, 502] on mat-icon "add" at bounding box center [1113, 498] width 19 height 19
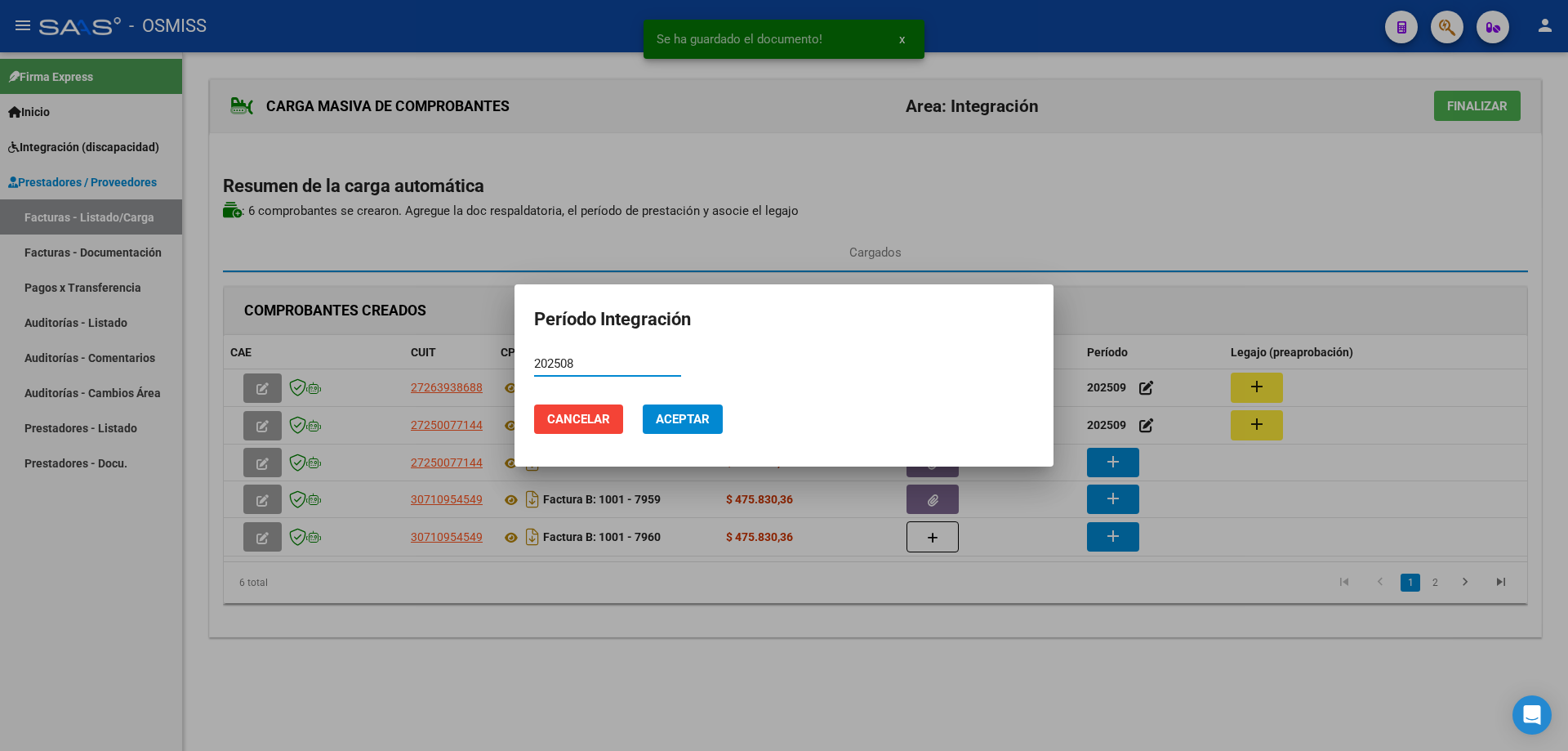
click at [688, 416] on span "Aceptar" at bounding box center [683, 419] width 54 height 15
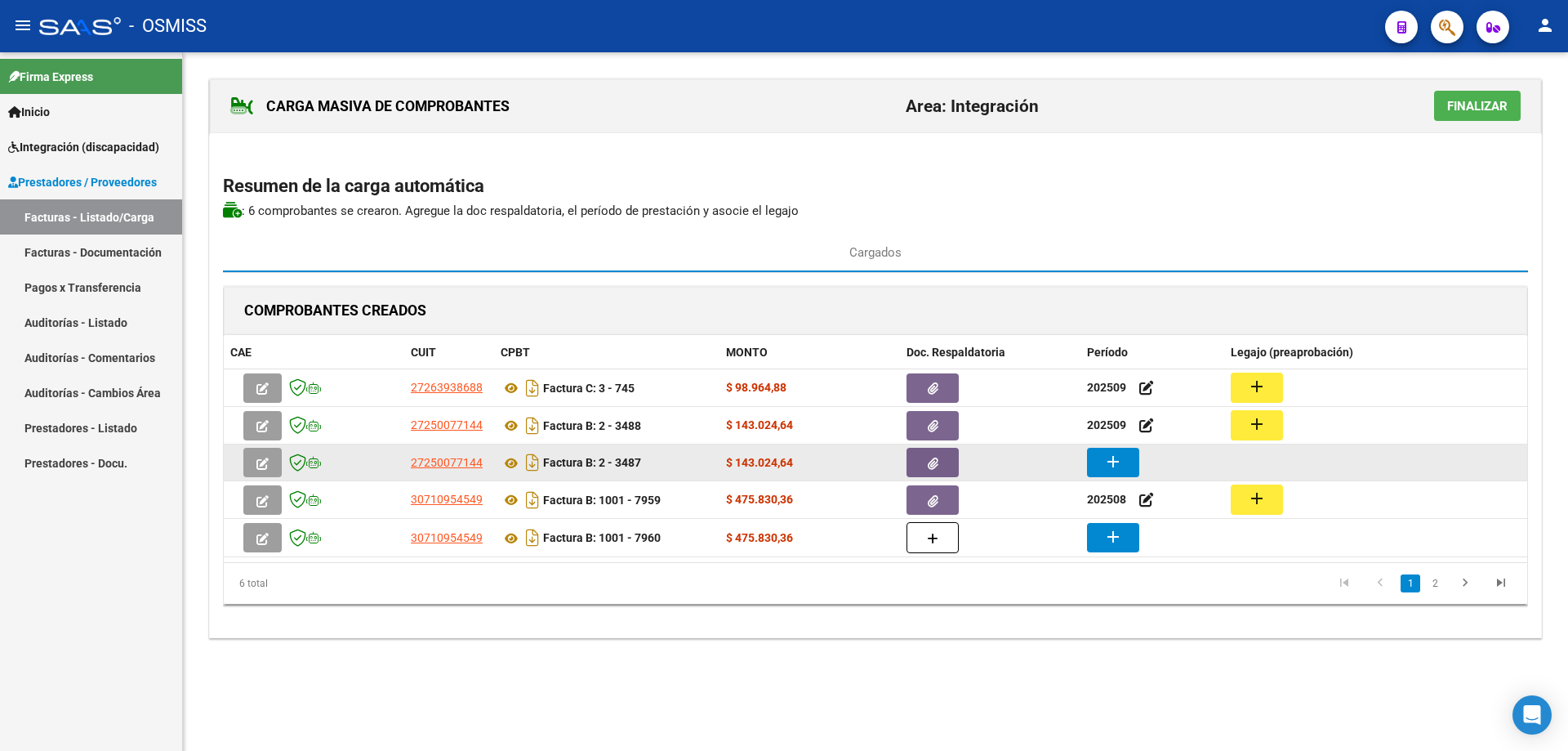
click at [1127, 460] on button "add" at bounding box center [1113, 462] width 52 height 29
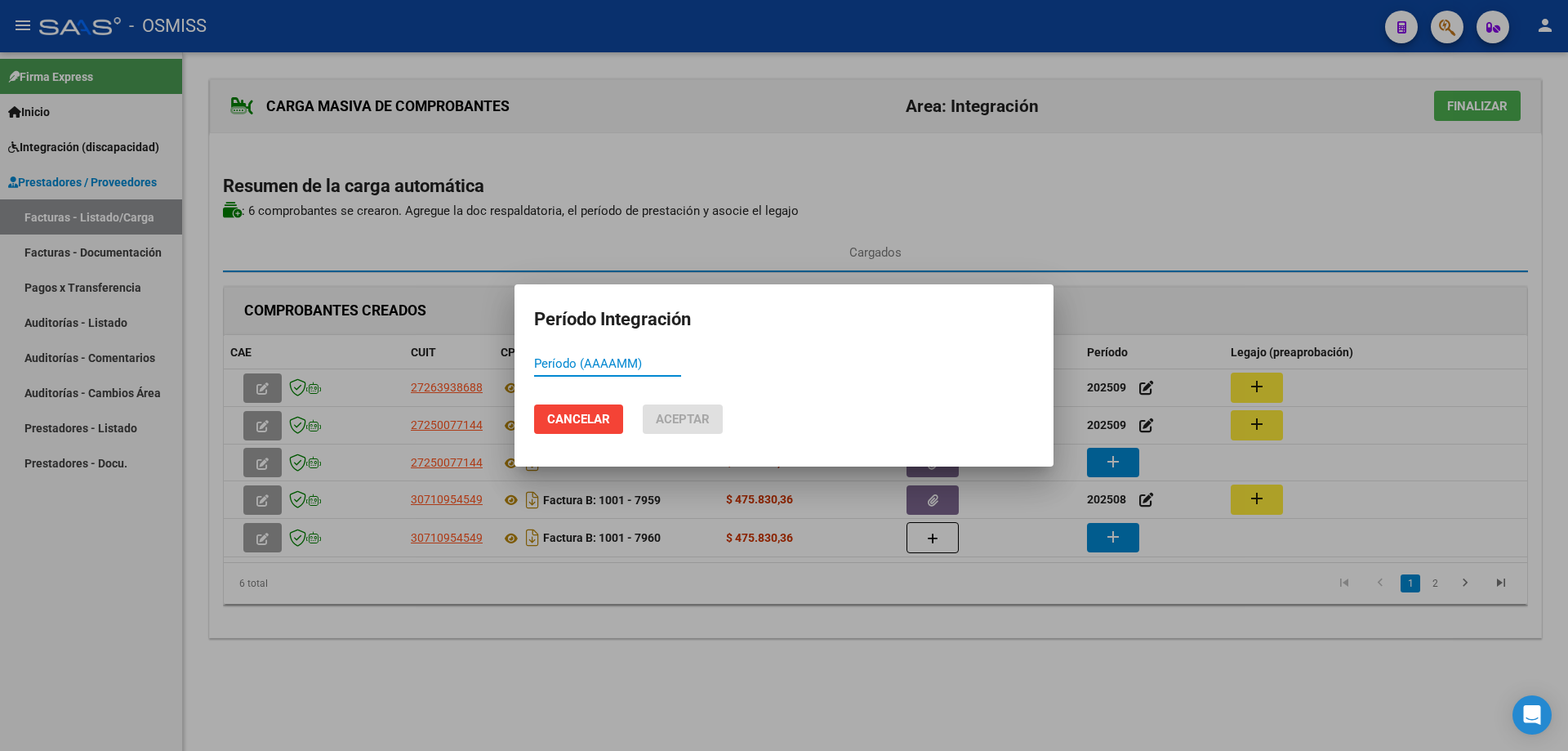
paste input "202509"
click at [697, 407] on button "Aceptar" at bounding box center [682, 418] width 80 height 29
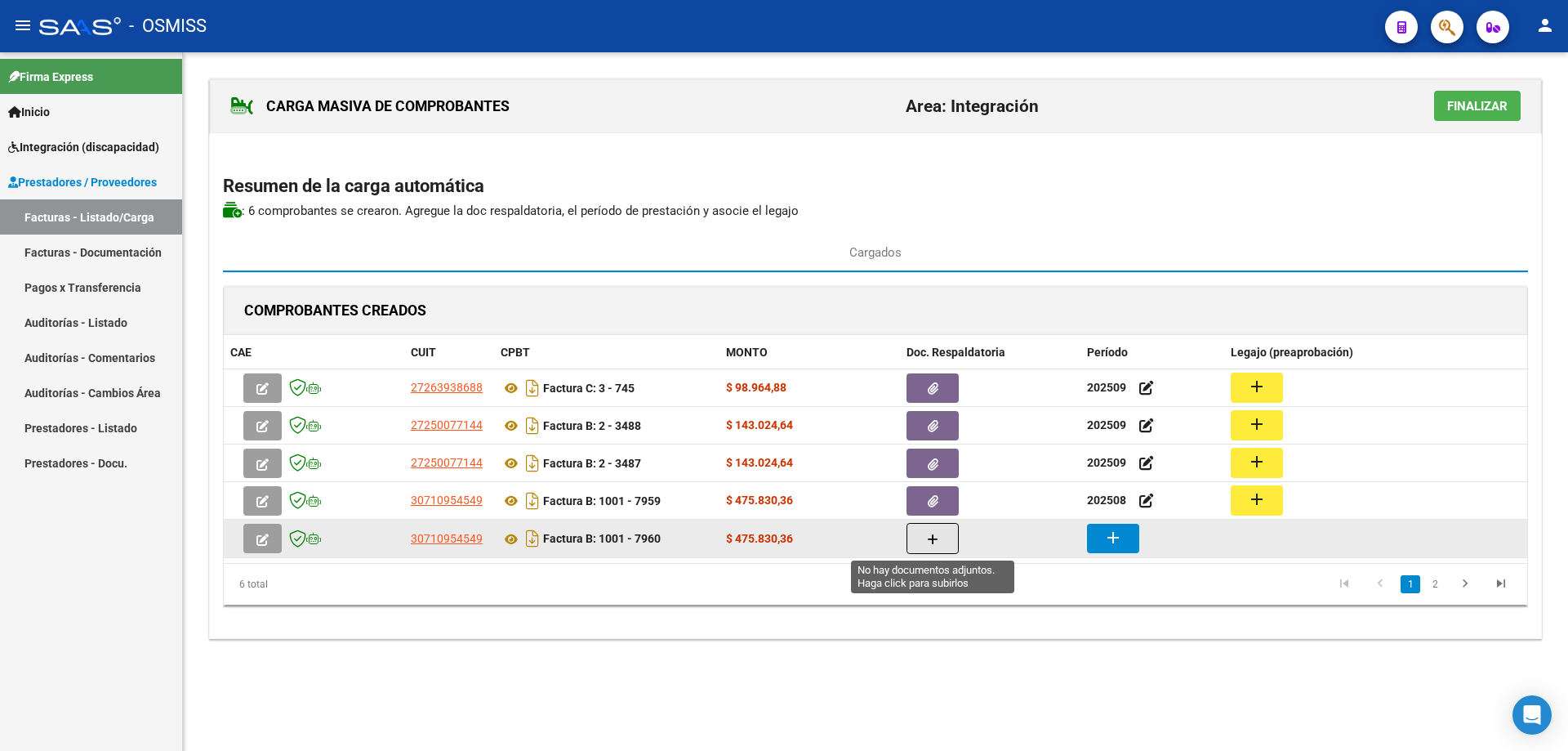
click at [950, 539] on button "button" at bounding box center [933, 538] width 52 height 31
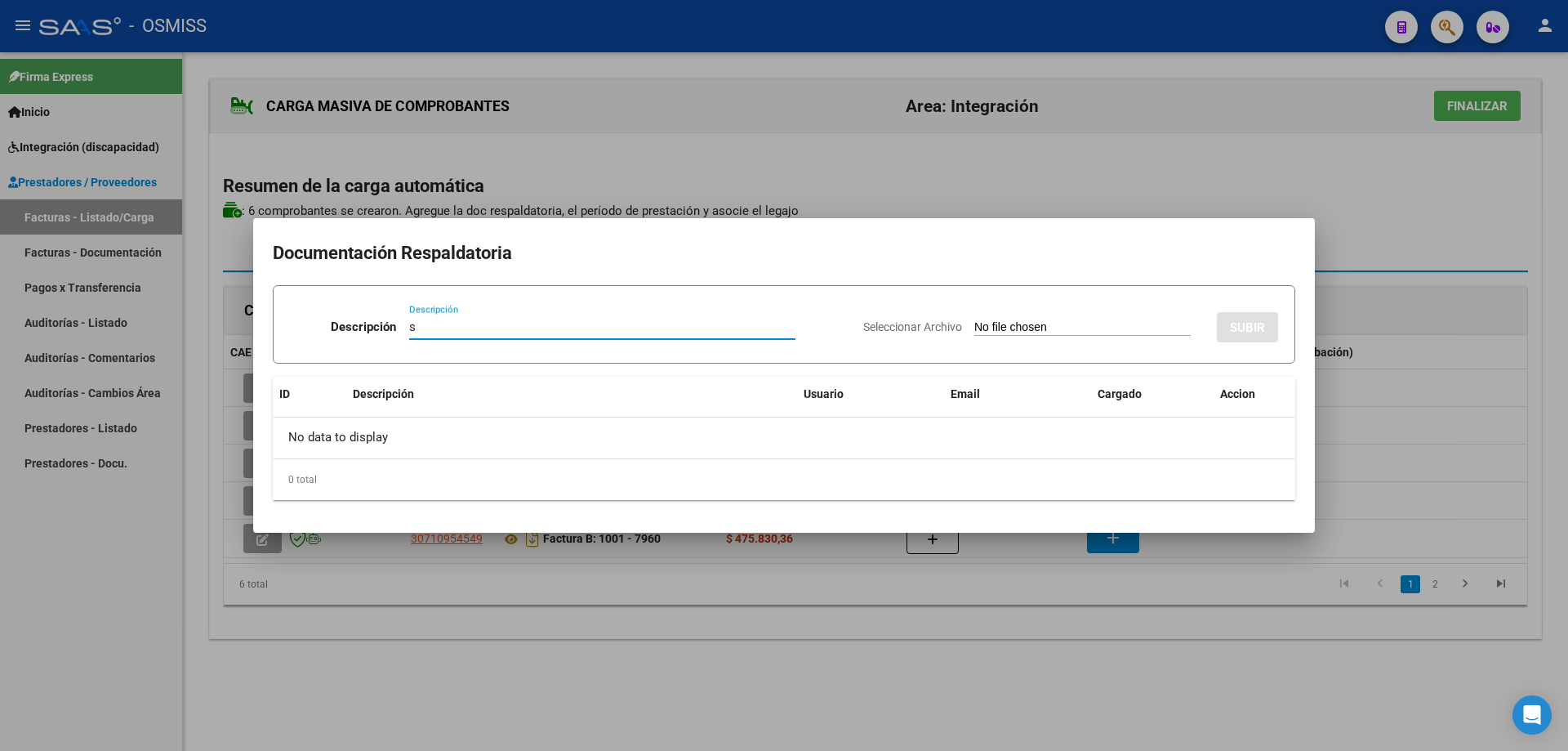
click at [974, 327] on input "Seleccionar Archivo" at bounding box center [1083, 328] width 217 height 15
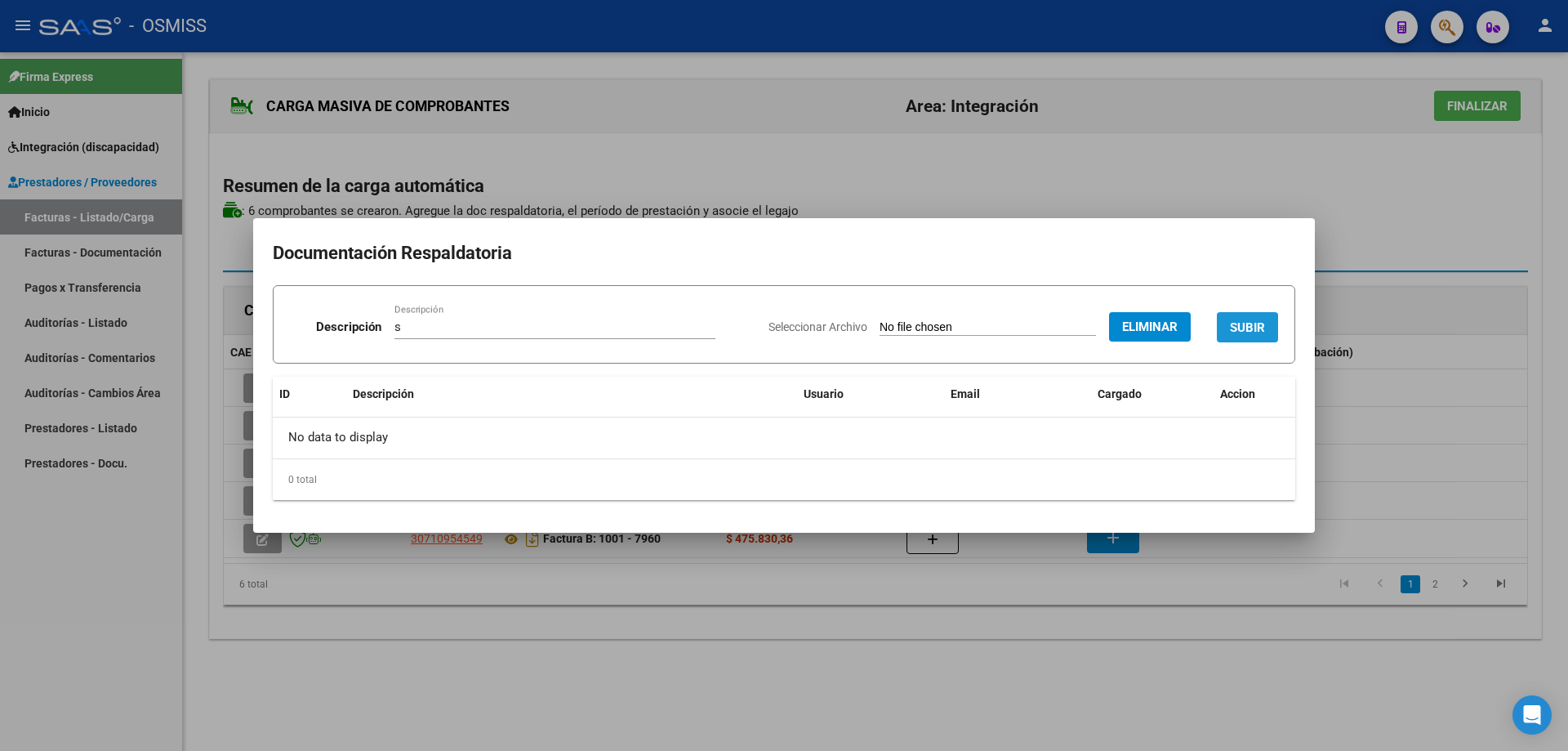
click at [1261, 331] on span "SUBIR" at bounding box center [1248, 328] width 35 height 15
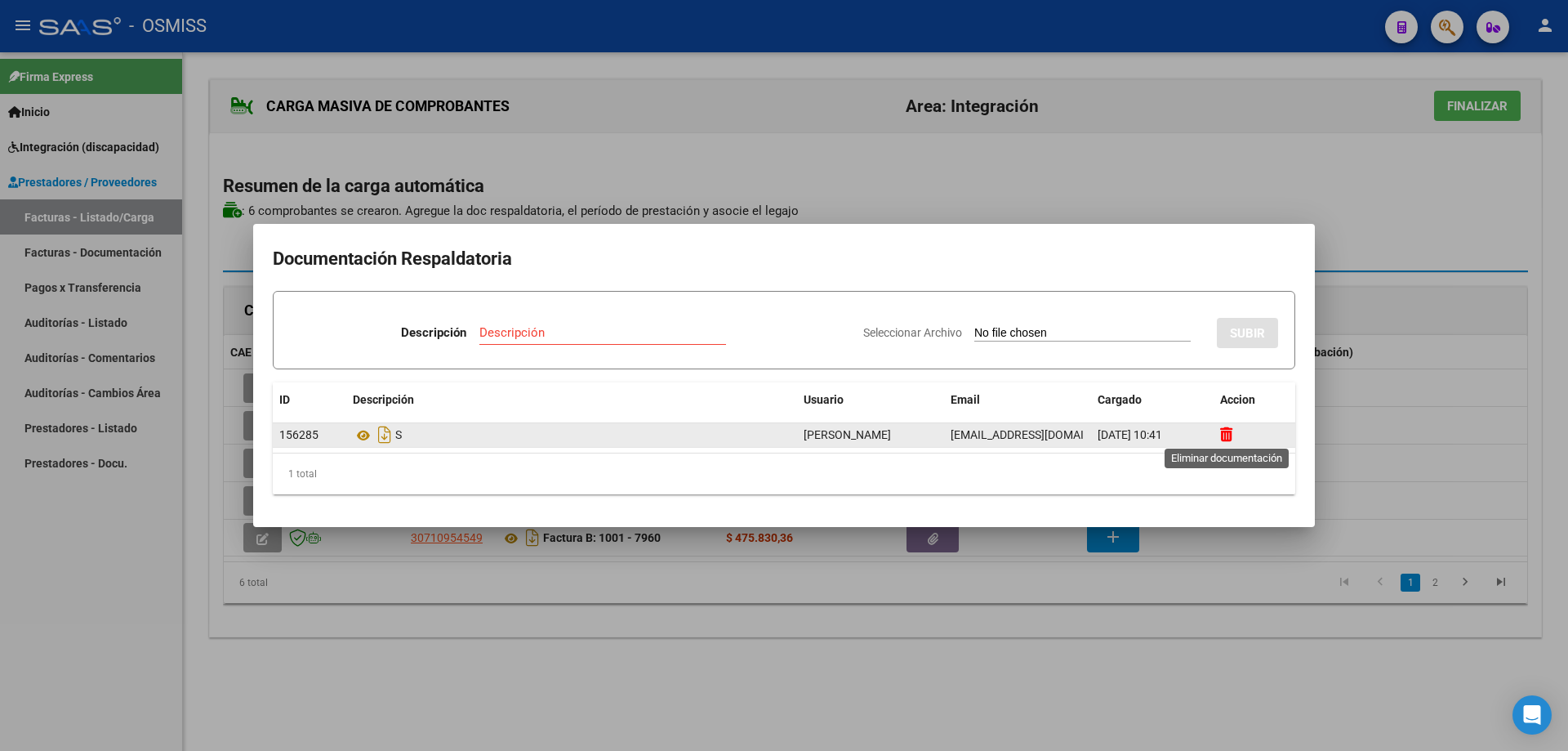
click at [1230, 432] on icon at bounding box center [1226, 434] width 13 height 15
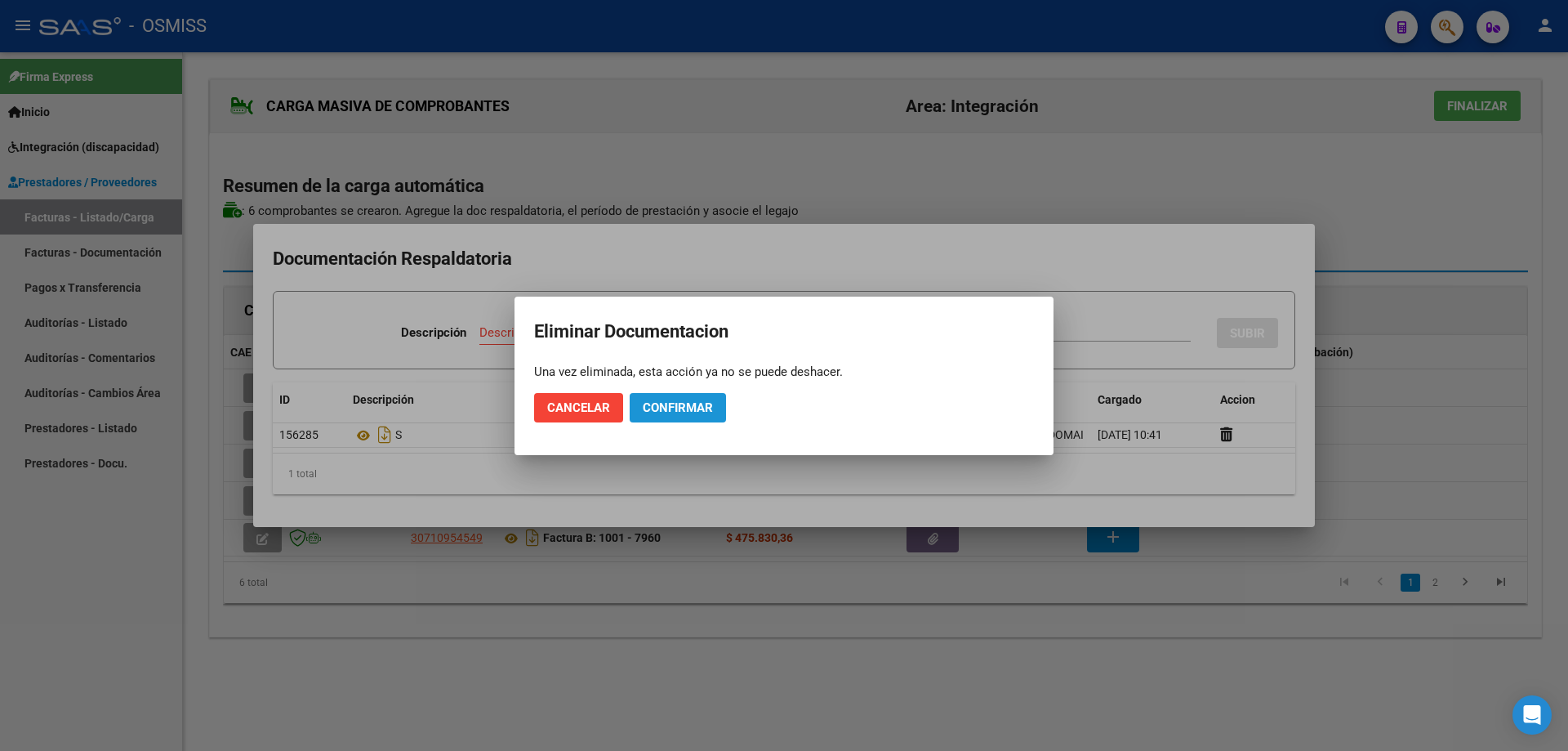
click at [669, 402] on span "Confirmar" at bounding box center [678, 408] width 71 height 15
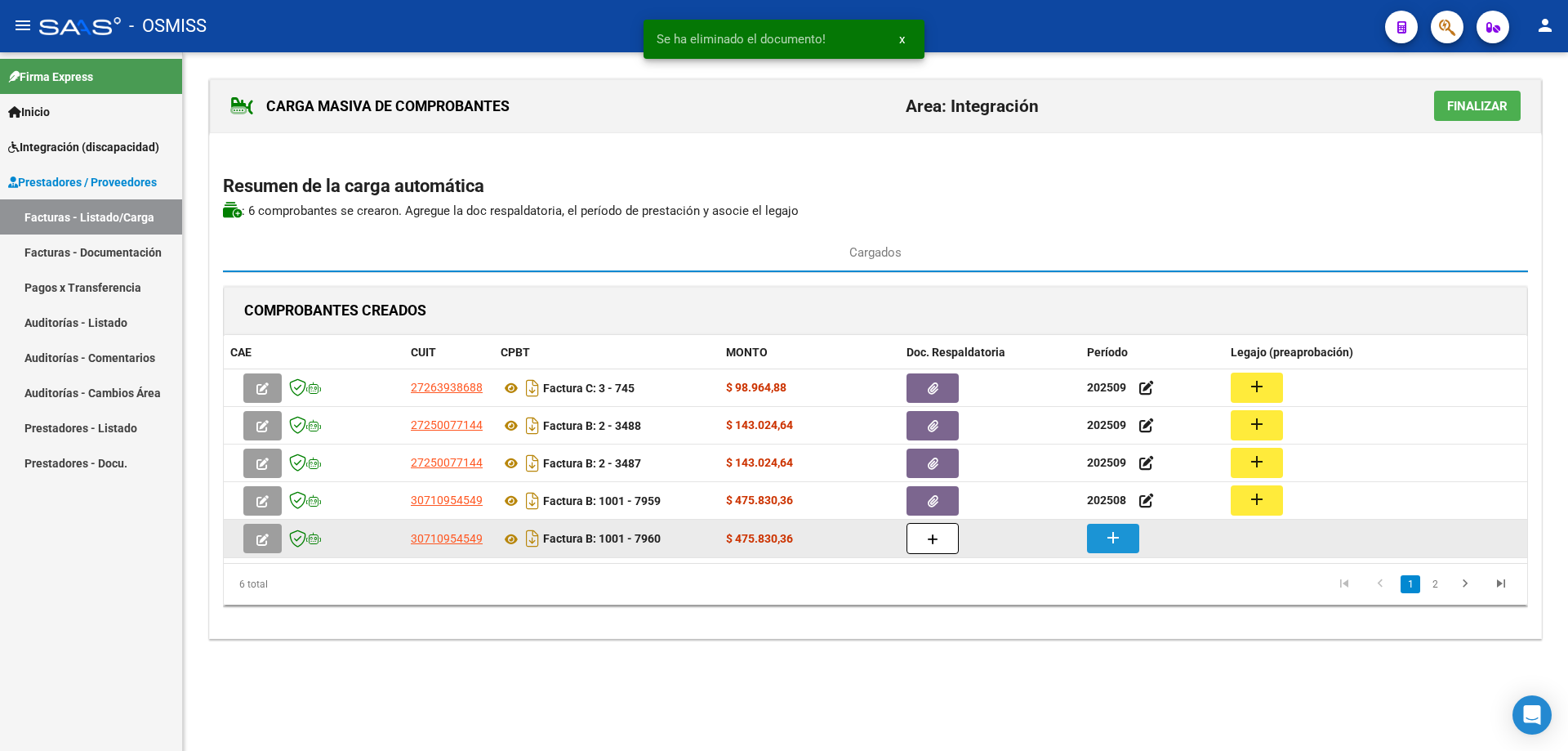
click at [1118, 543] on mat-icon "add" at bounding box center [1113, 537] width 19 height 19
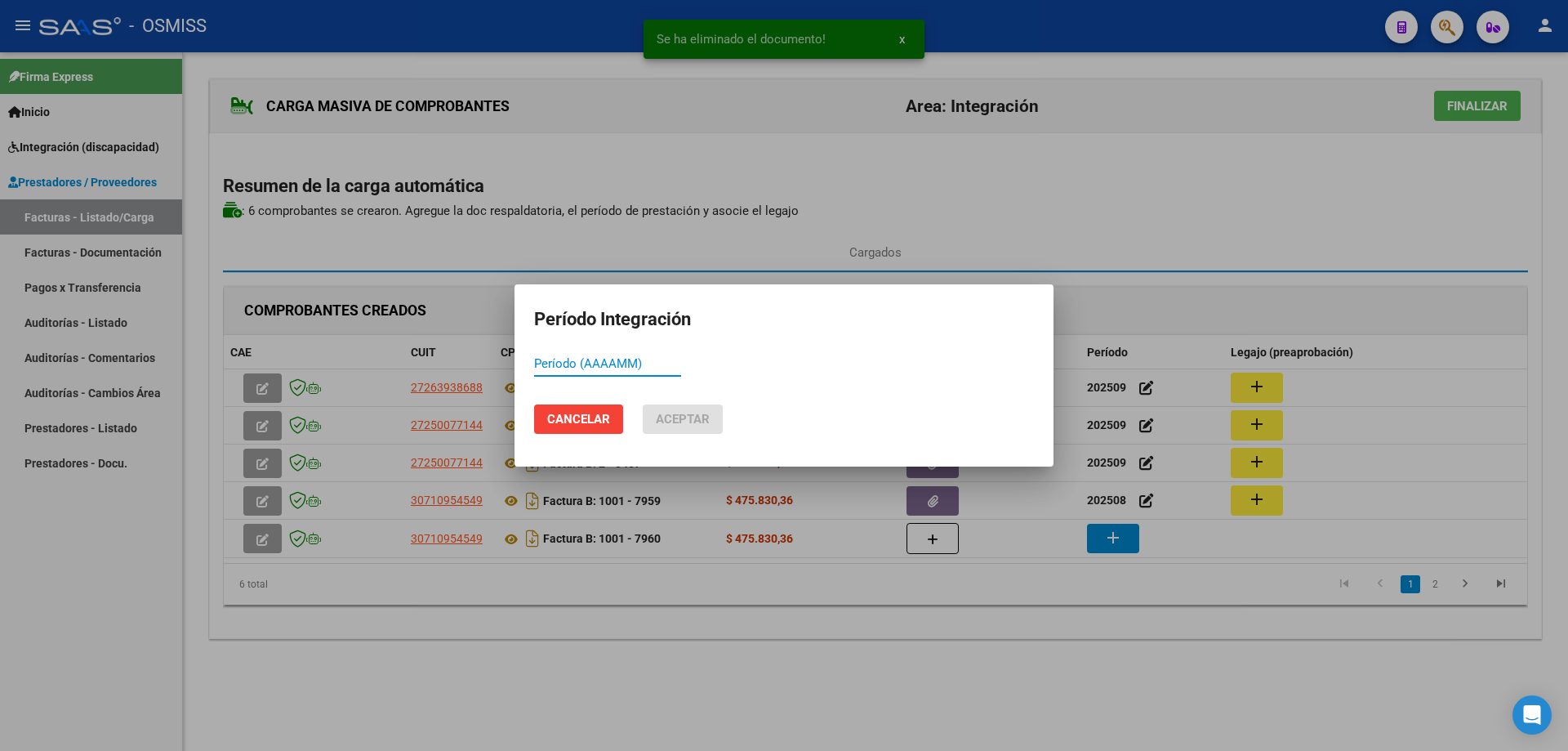
drag, startPoint x: 579, startPoint y: 354, endPoint x: 580, endPoint y: 366, distance: 12.0
paste input "202509"
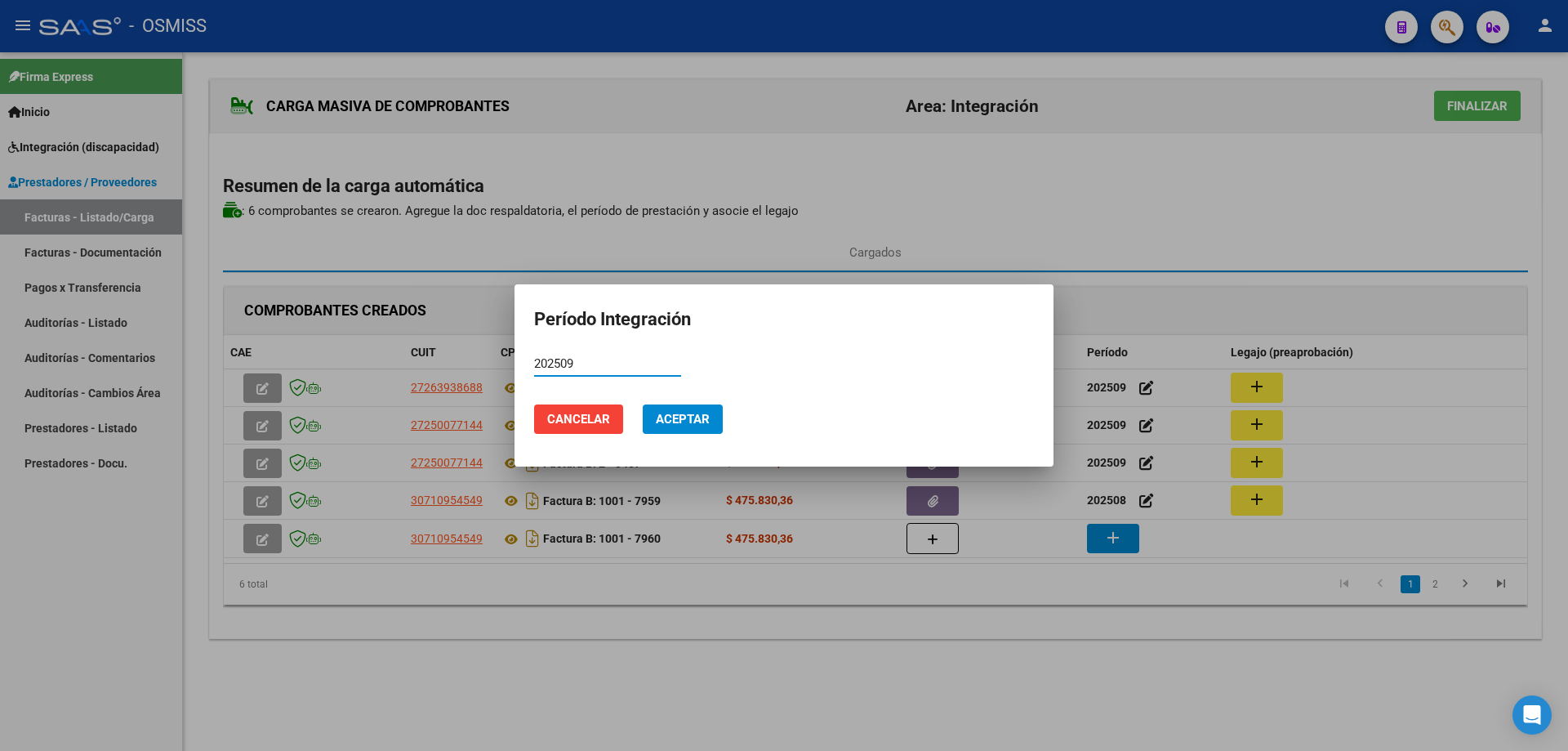
click at [673, 421] on span "Aceptar" at bounding box center [683, 419] width 54 height 15
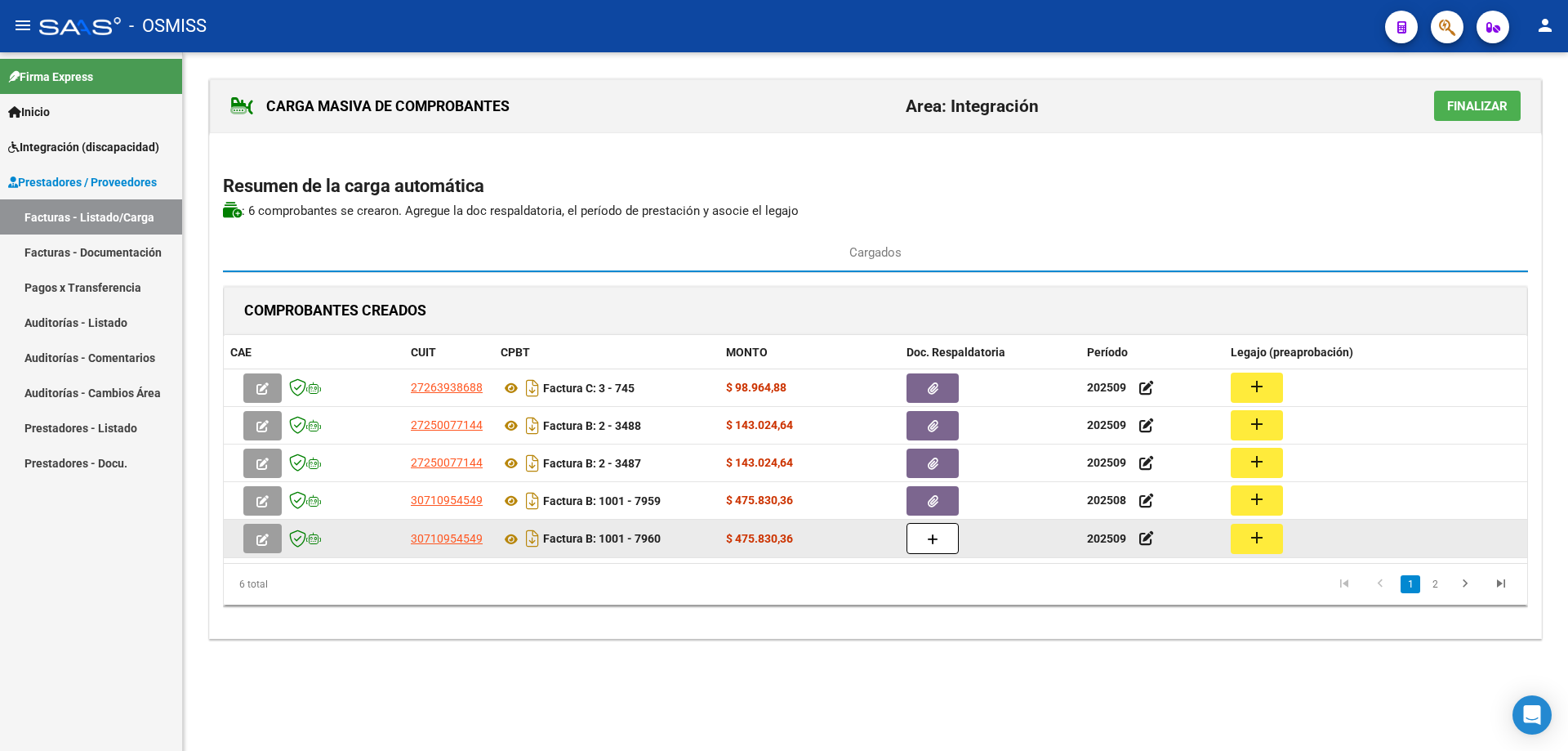
click at [1262, 552] on button "add" at bounding box center [1257, 538] width 52 height 30
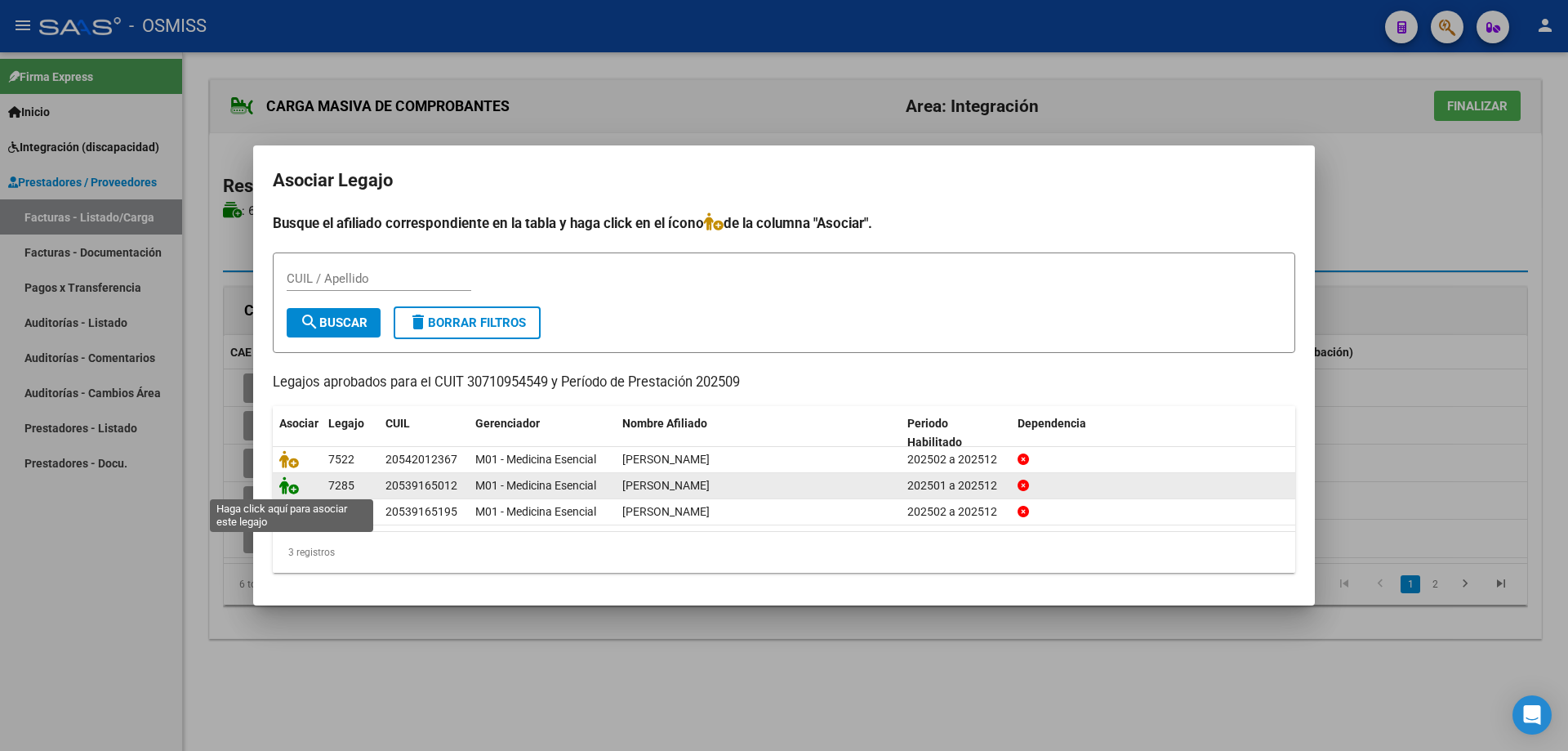
click at [289, 483] on icon at bounding box center [289, 485] width 19 height 18
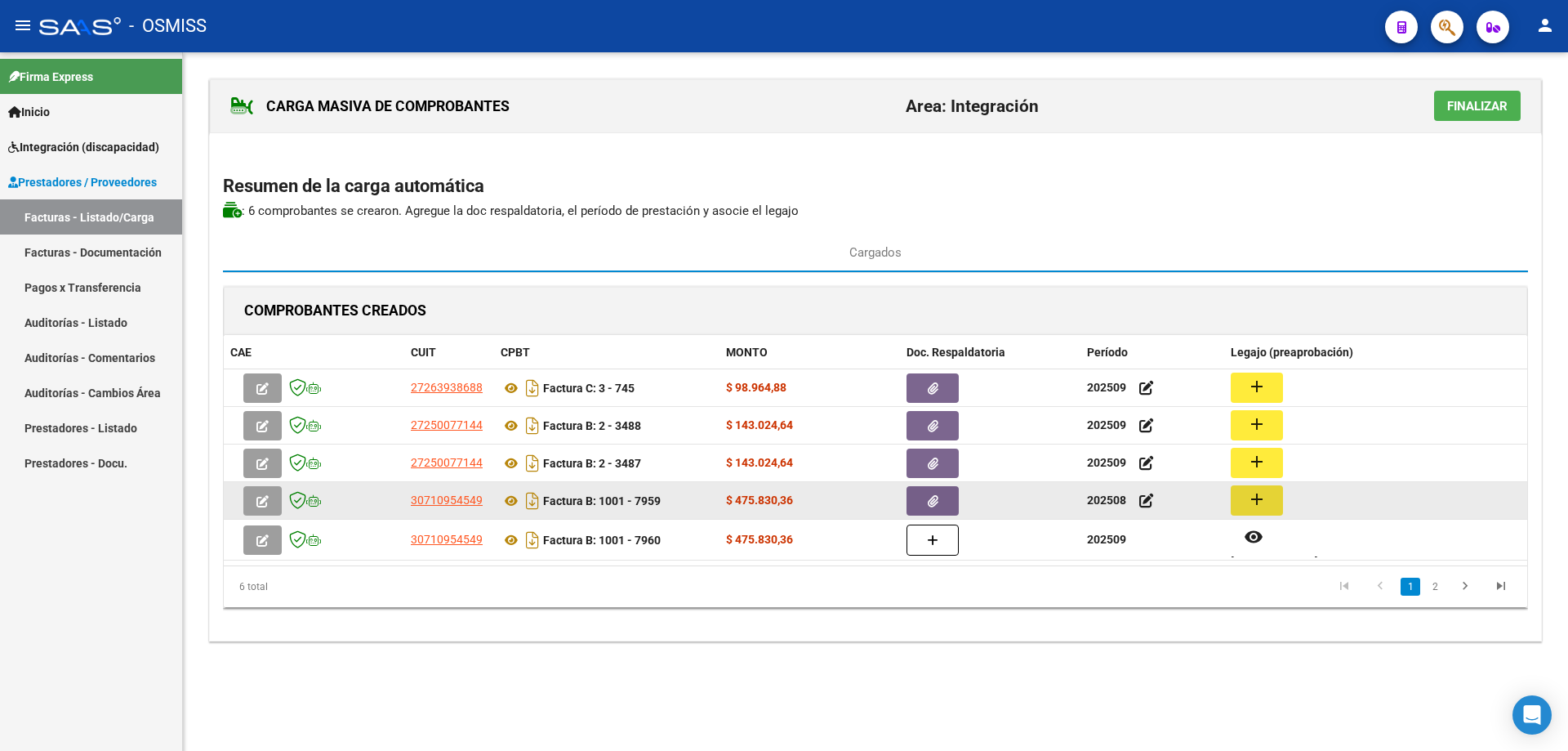
click at [1256, 502] on mat-icon "add" at bounding box center [1256, 499] width 19 height 19
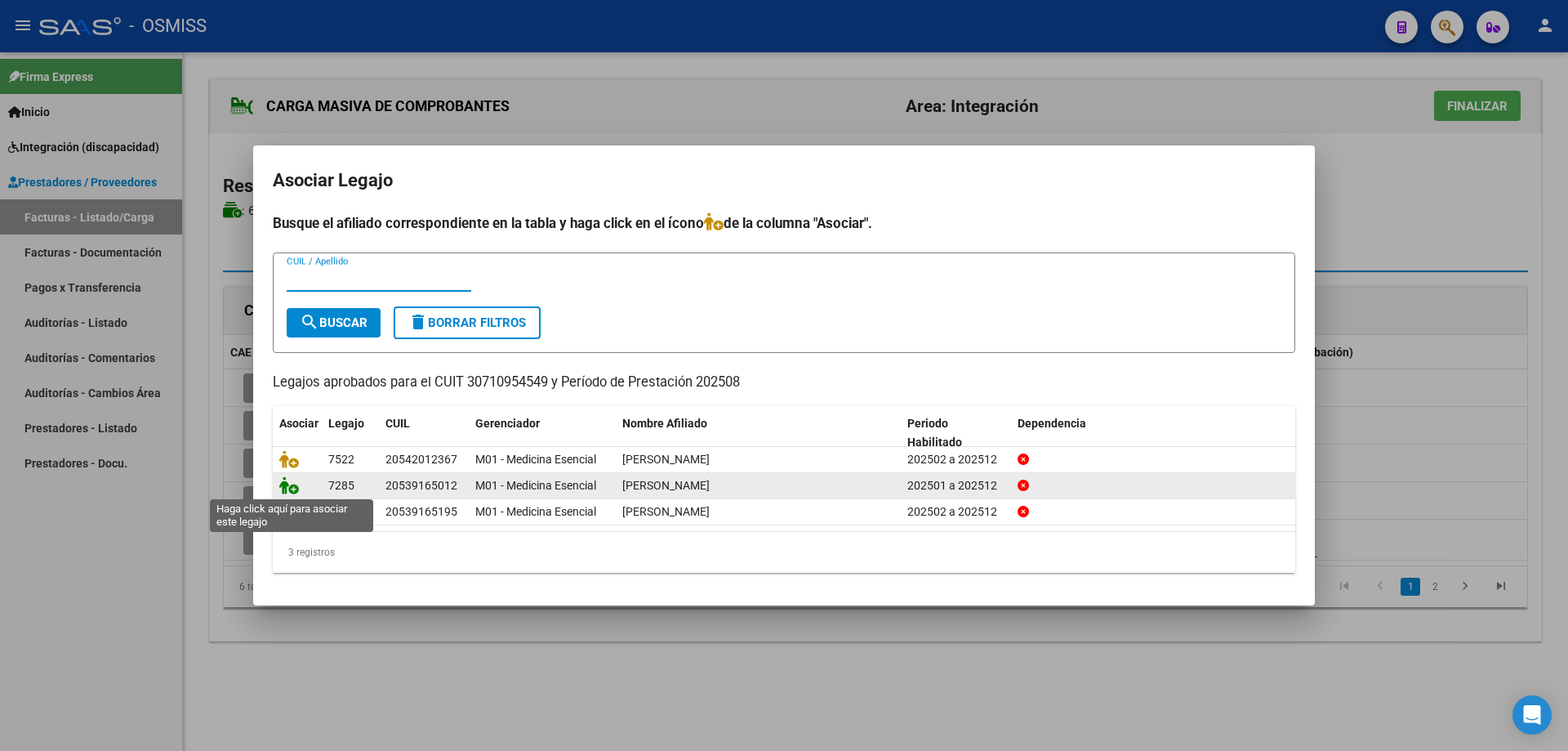
click at [296, 487] on icon at bounding box center [289, 485] width 19 height 18
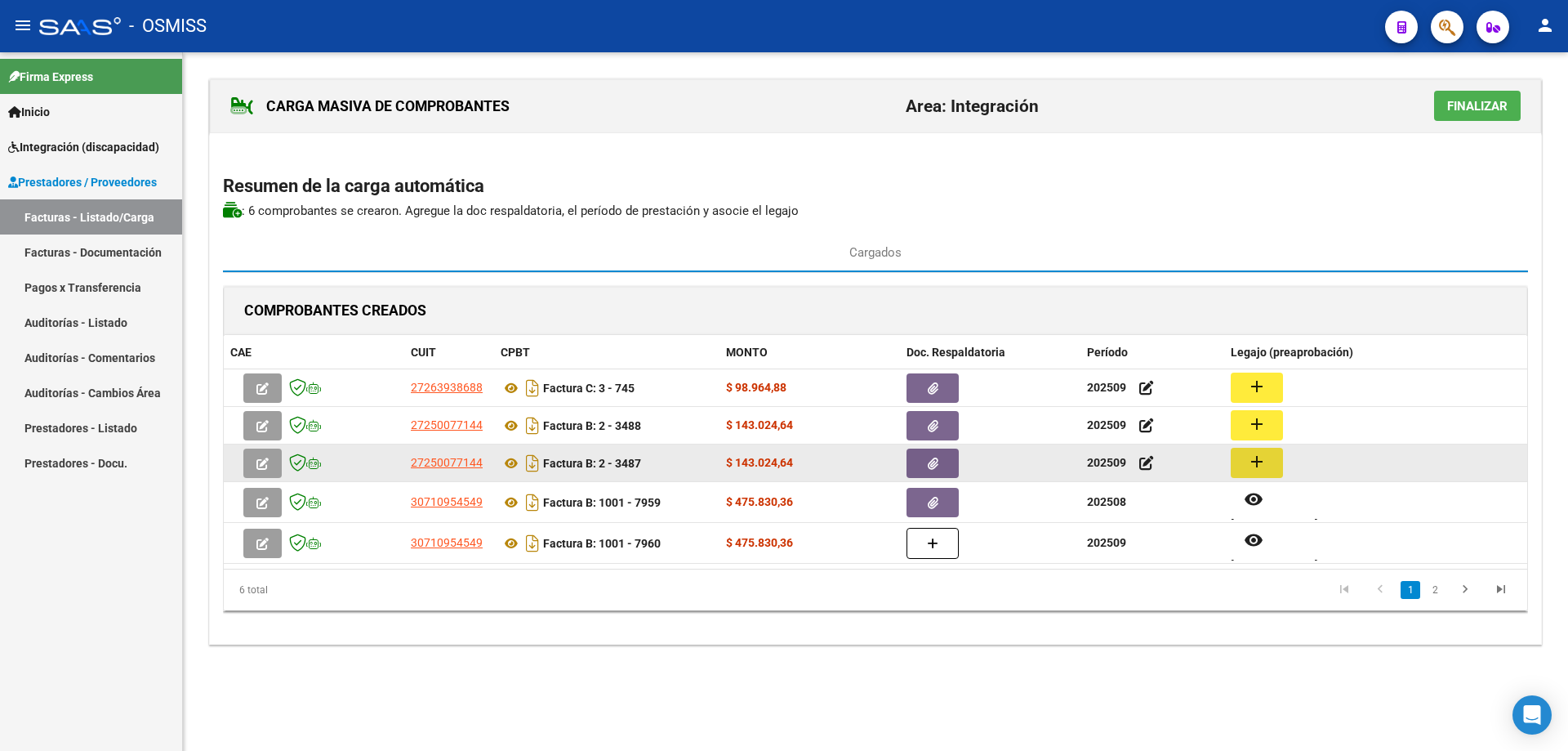
click at [1268, 459] on button "add" at bounding box center [1257, 463] width 52 height 30
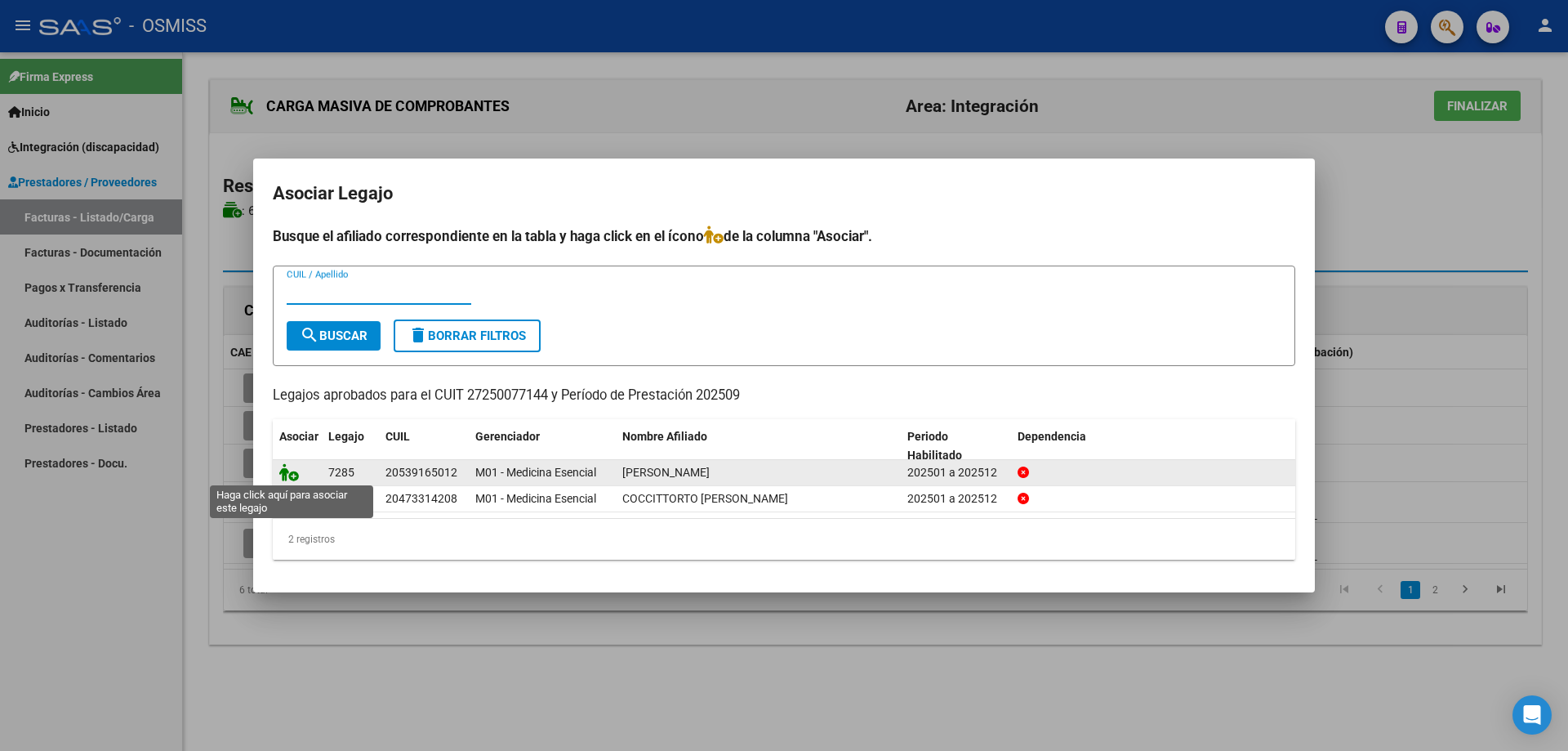
click at [290, 471] on icon at bounding box center [289, 471] width 19 height 18
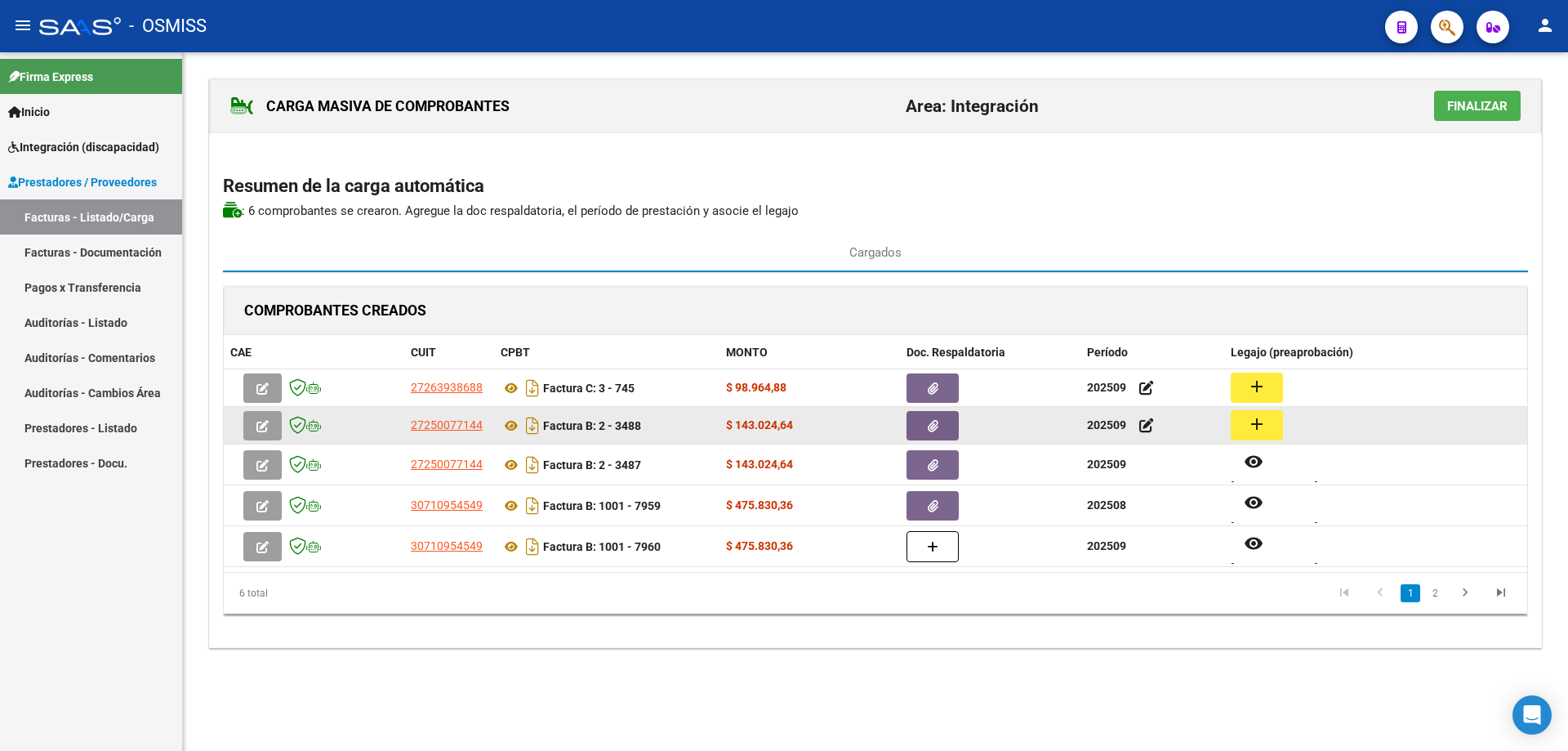
click at [1230, 413] on datatable-body-cell "add" at bounding box center [1376, 425] width 303 height 37
click at [1241, 418] on button "add" at bounding box center [1257, 425] width 52 height 30
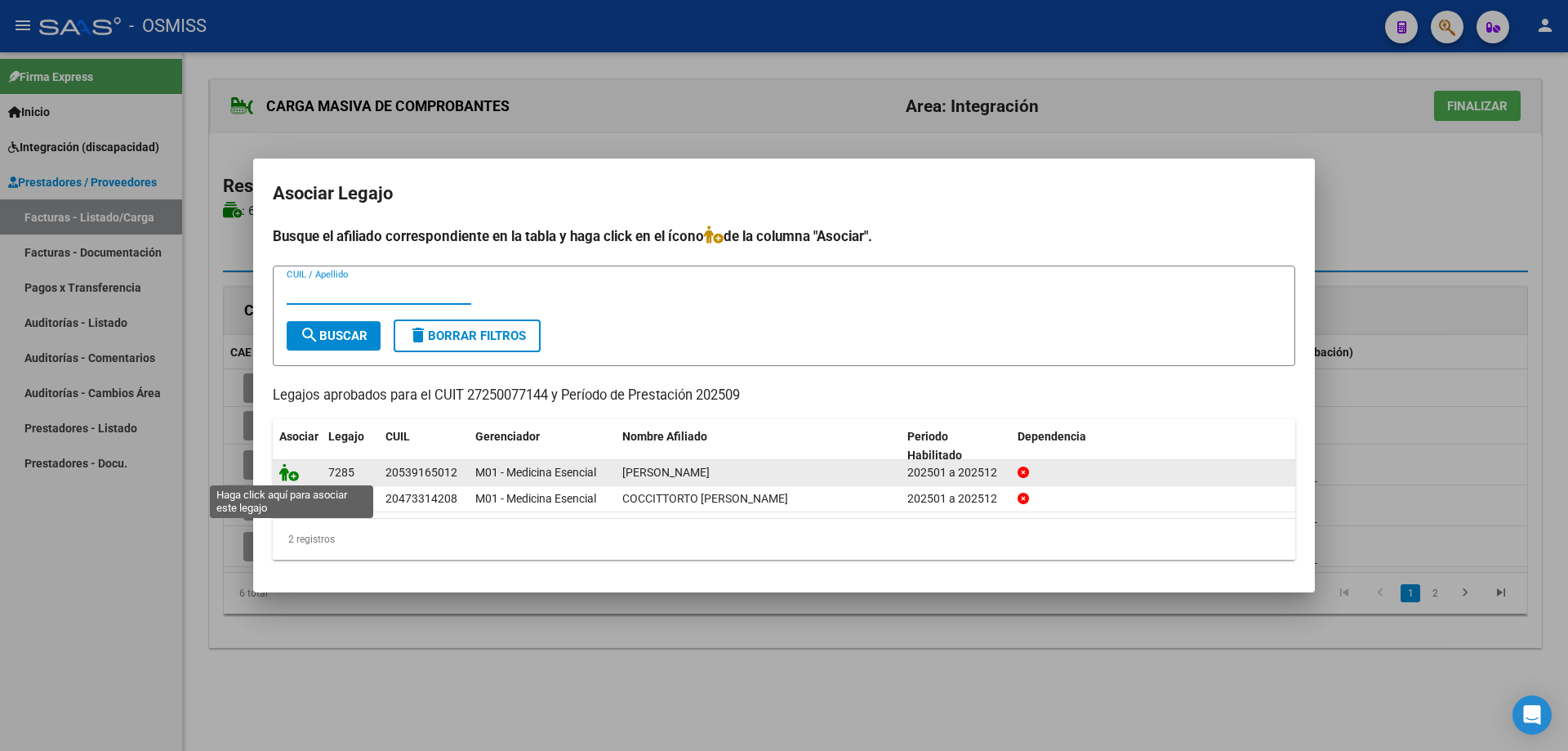
click at [290, 472] on icon at bounding box center [289, 471] width 19 height 18
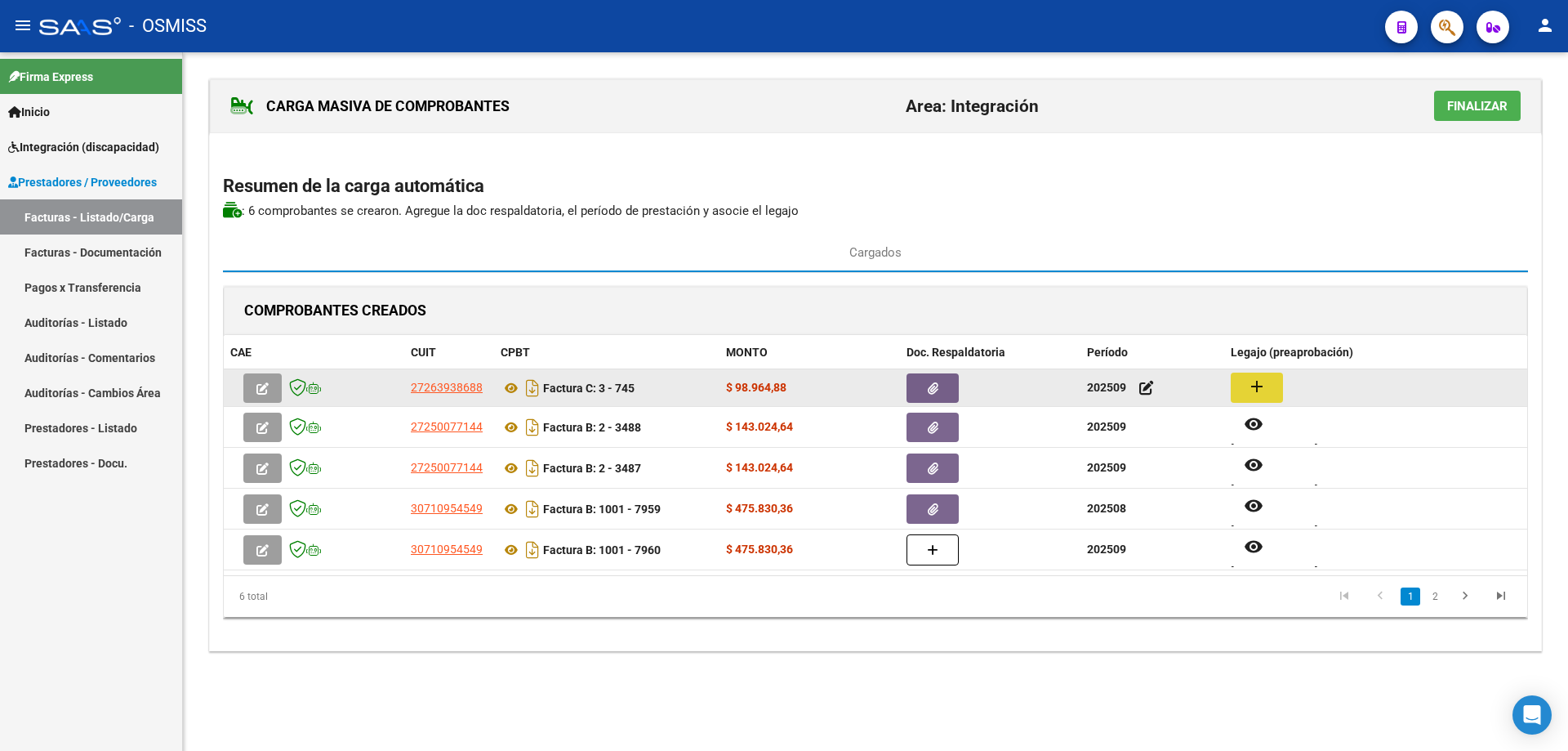
click at [1257, 386] on mat-icon "add" at bounding box center [1256, 386] width 19 height 19
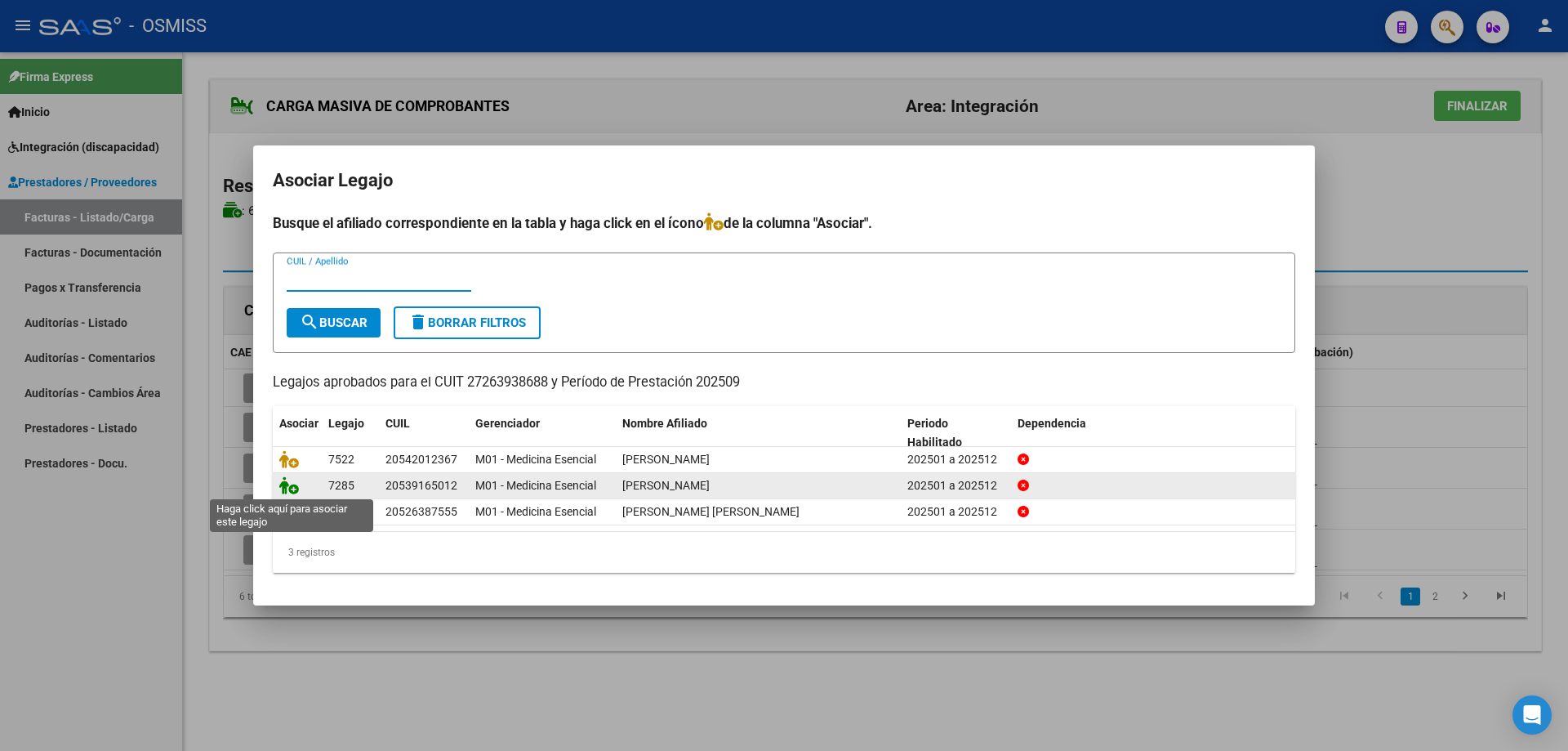
click at [292, 485] on icon at bounding box center [289, 485] width 19 height 18
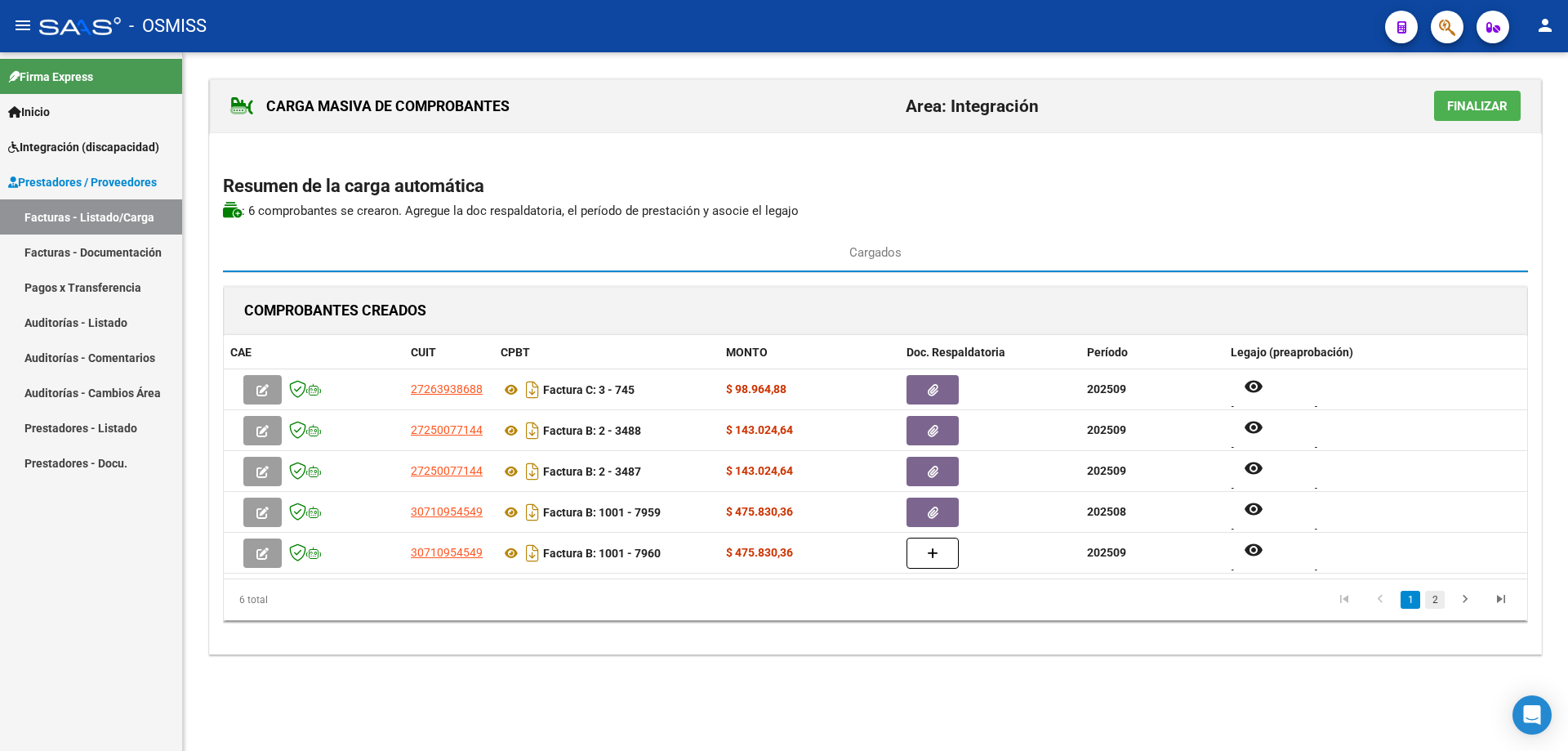
click at [1442, 599] on link "2" at bounding box center [1434, 599] width 19 height 18
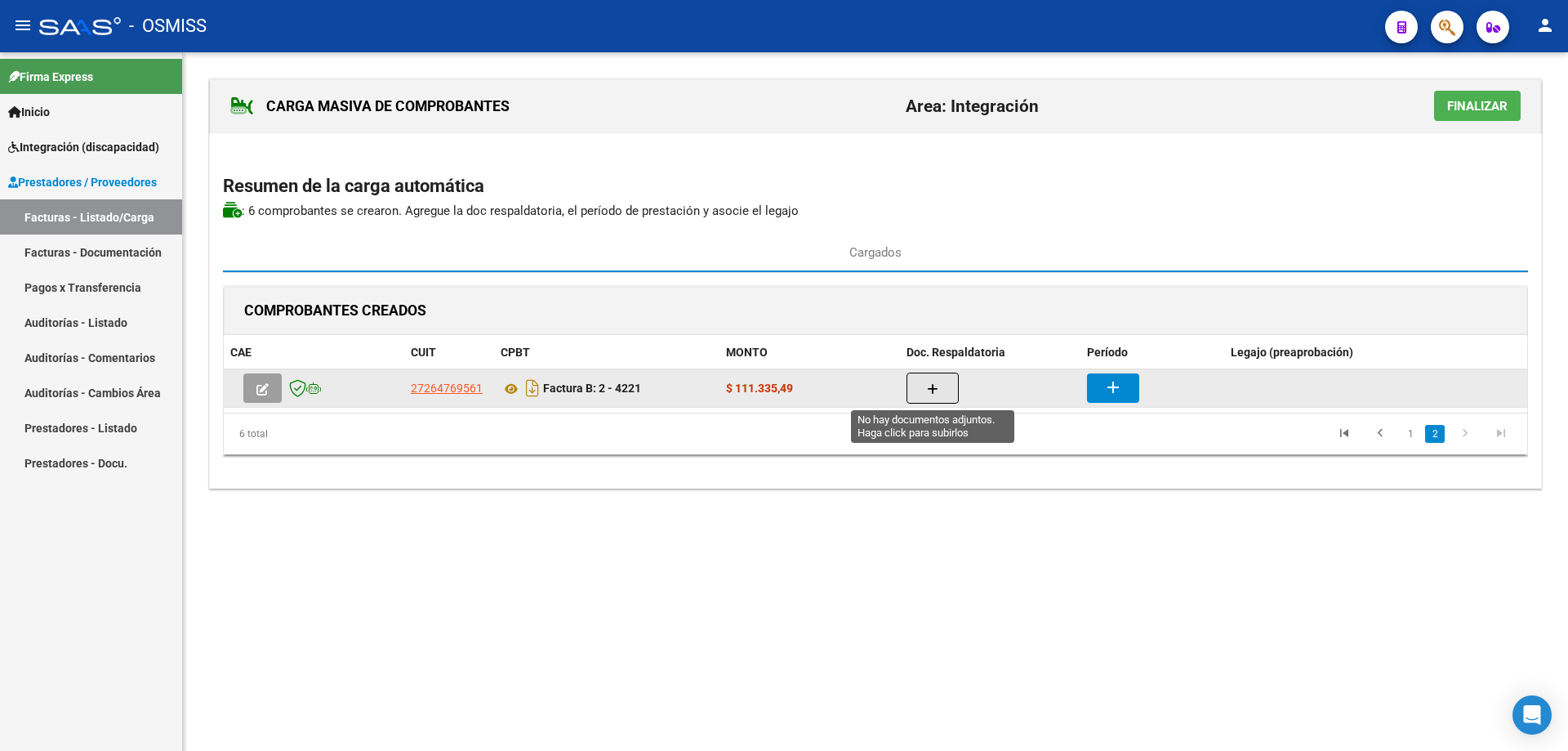
click at [918, 391] on button "button" at bounding box center [933, 387] width 52 height 31
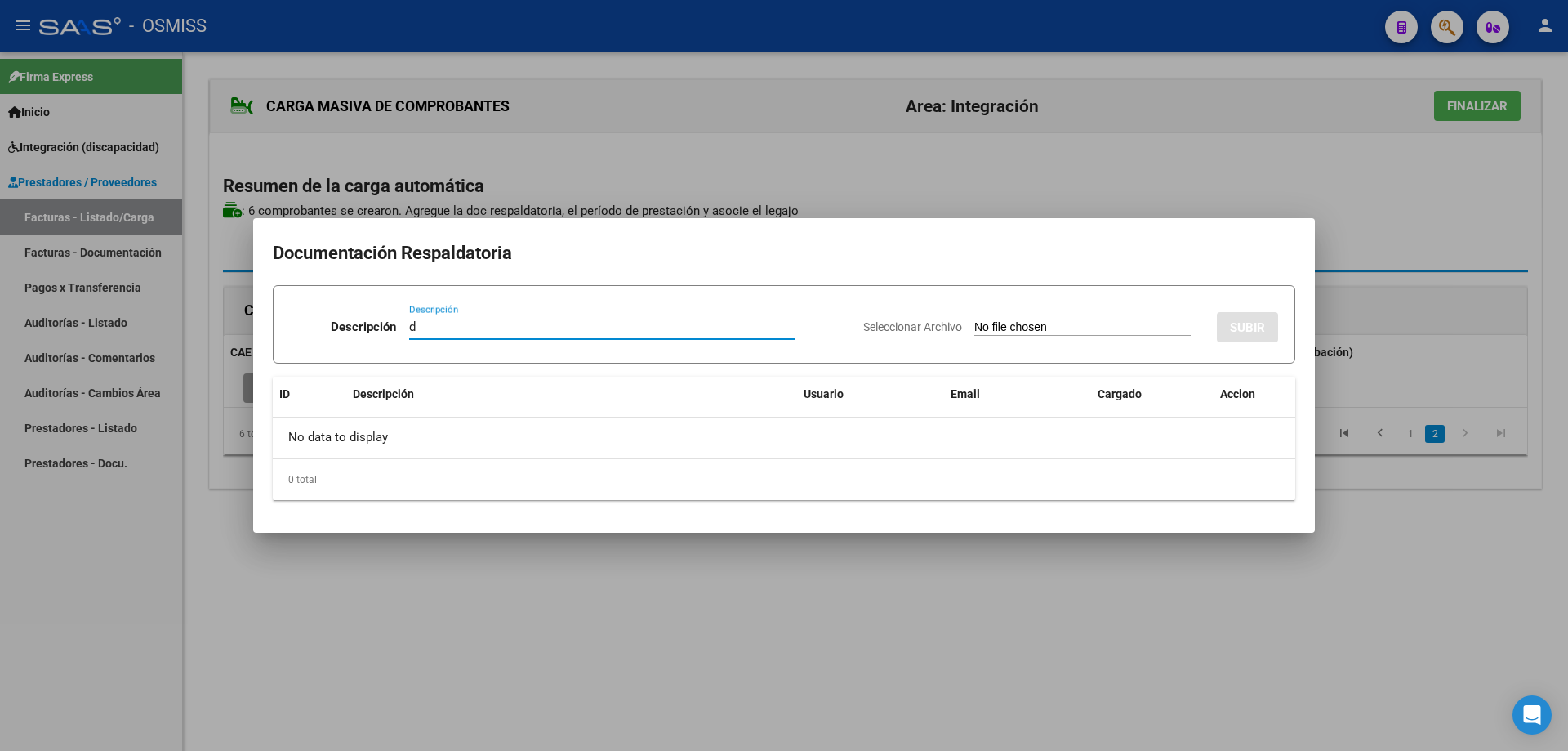
click at [974, 328] on input "Seleccionar Archivo" at bounding box center [1083, 328] width 217 height 15
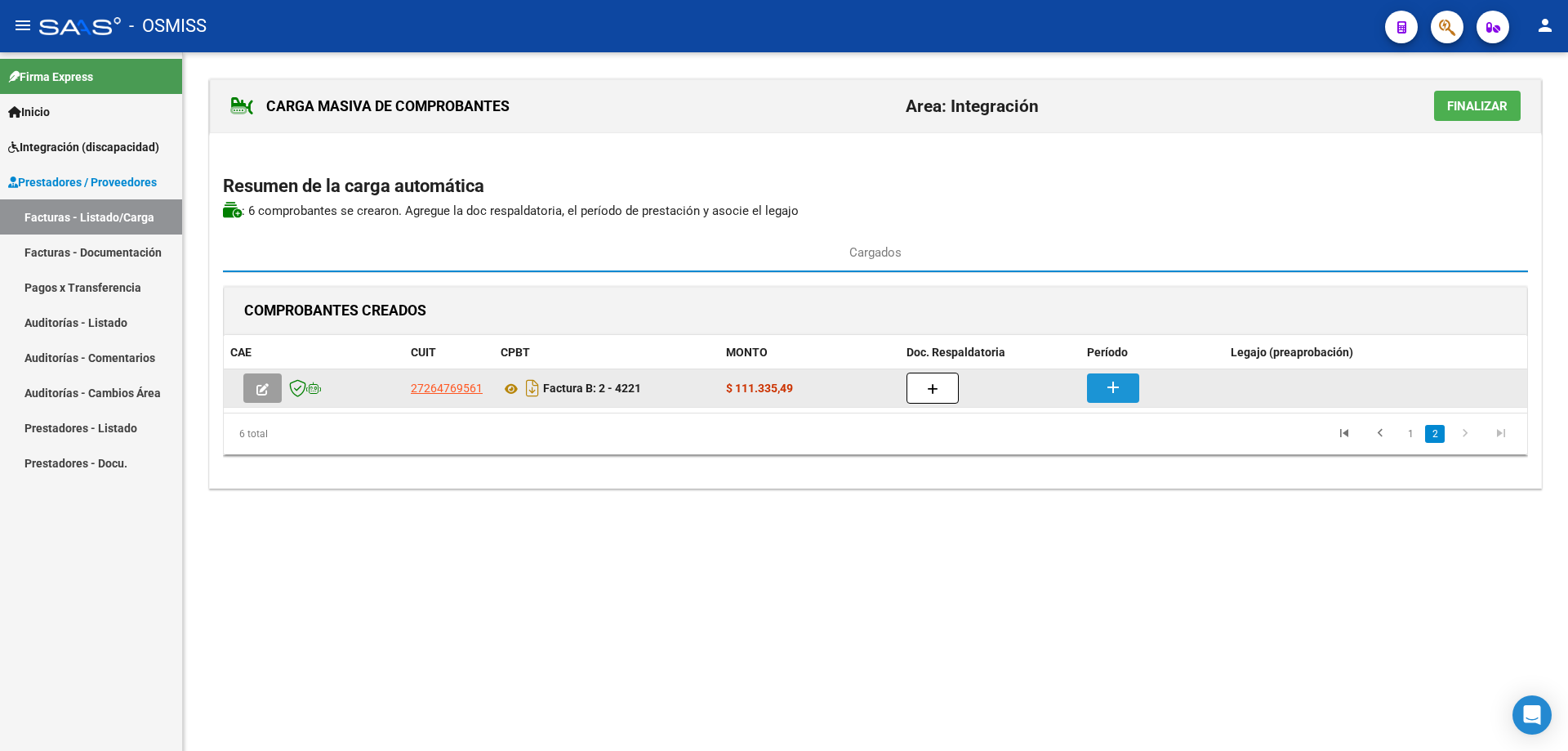
click at [1114, 386] on mat-icon "add" at bounding box center [1113, 386] width 19 height 19
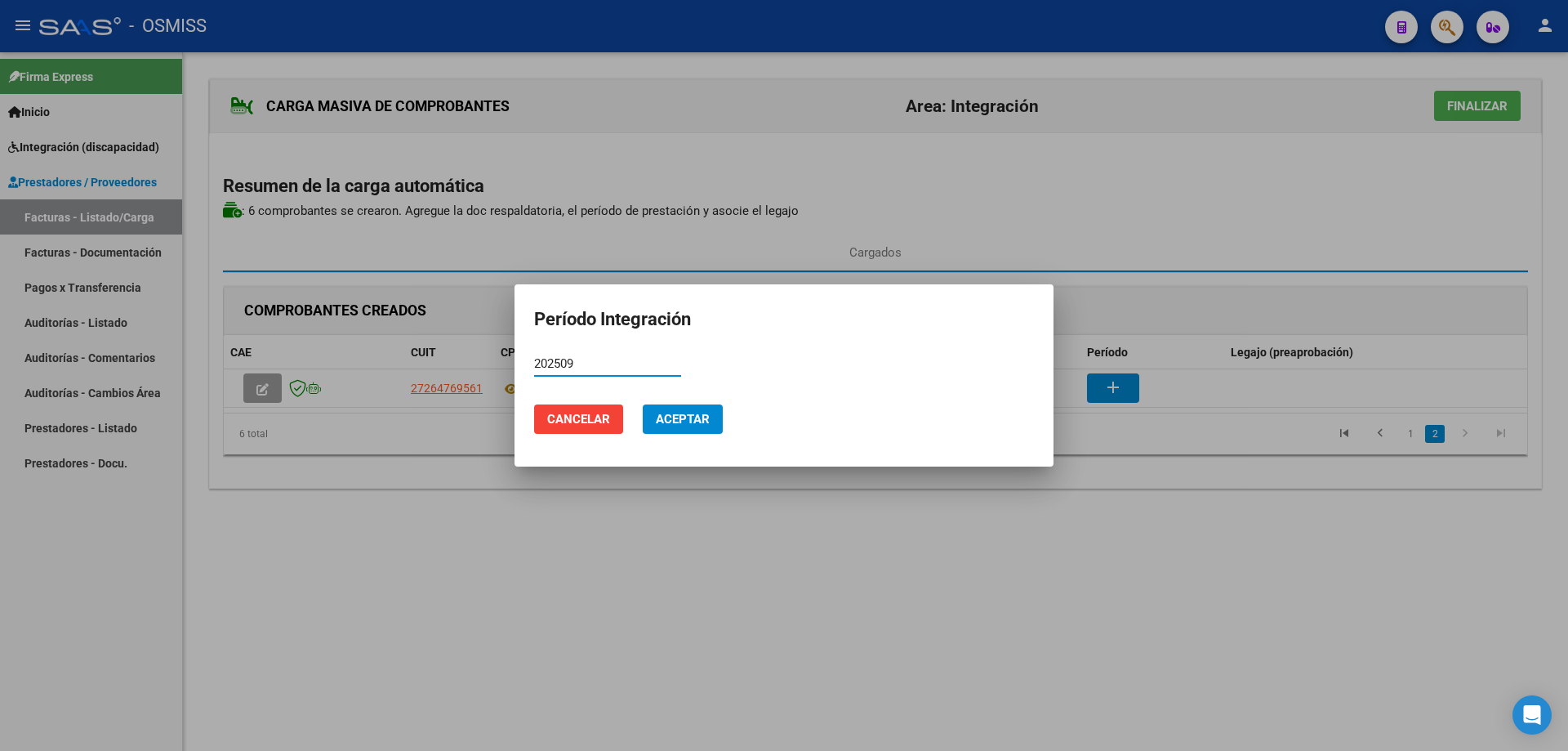
click at [699, 412] on span "Aceptar" at bounding box center [683, 419] width 54 height 15
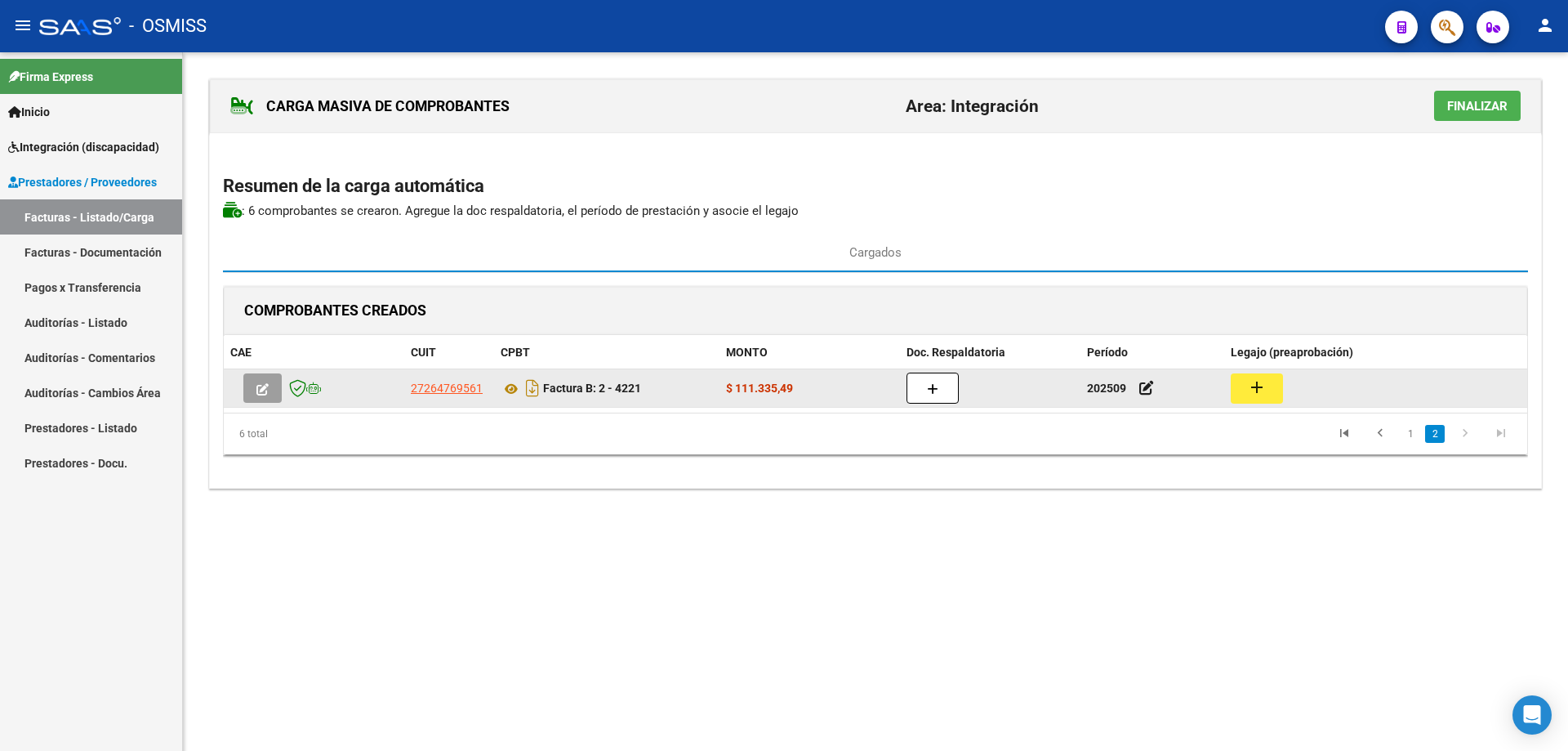
click at [1248, 393] on mat-icon "add" at bounding box center [1256, 386] width 19 height 19
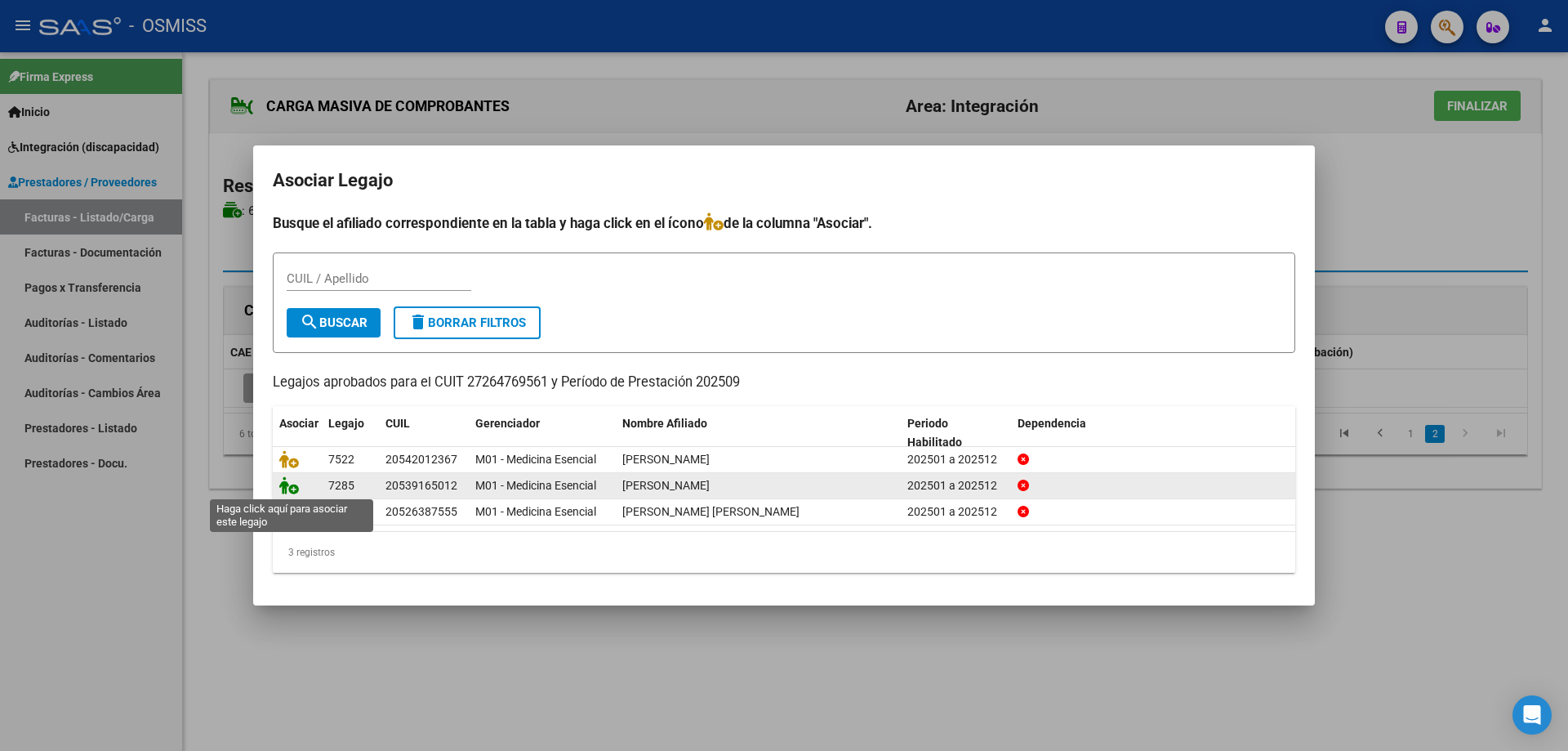
click at [296, 491] on icon at bounding box center [289, 485] width 19 height 18
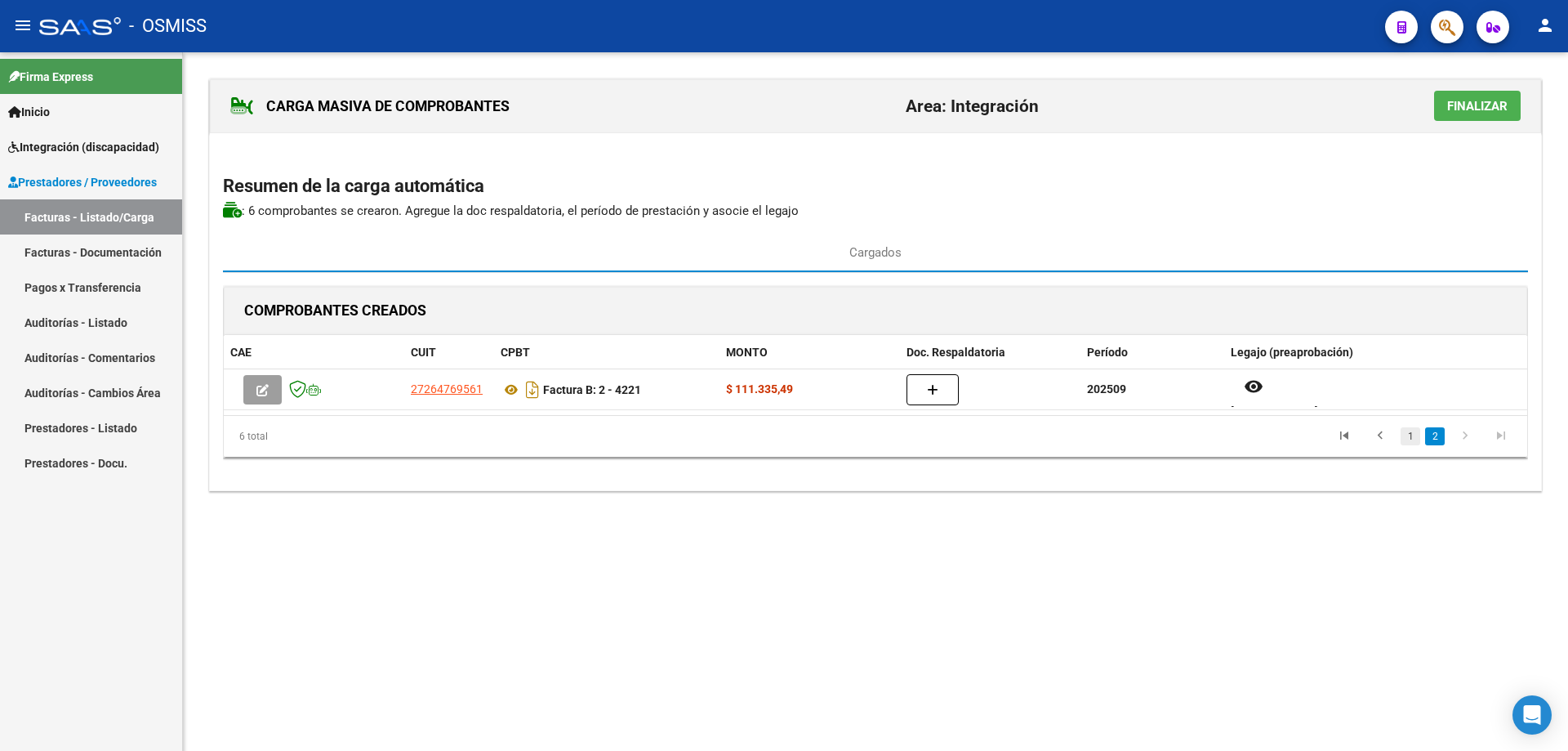
click at [1413, 440] on link "1" at bounding box center [1410, 436] width 19 height 18
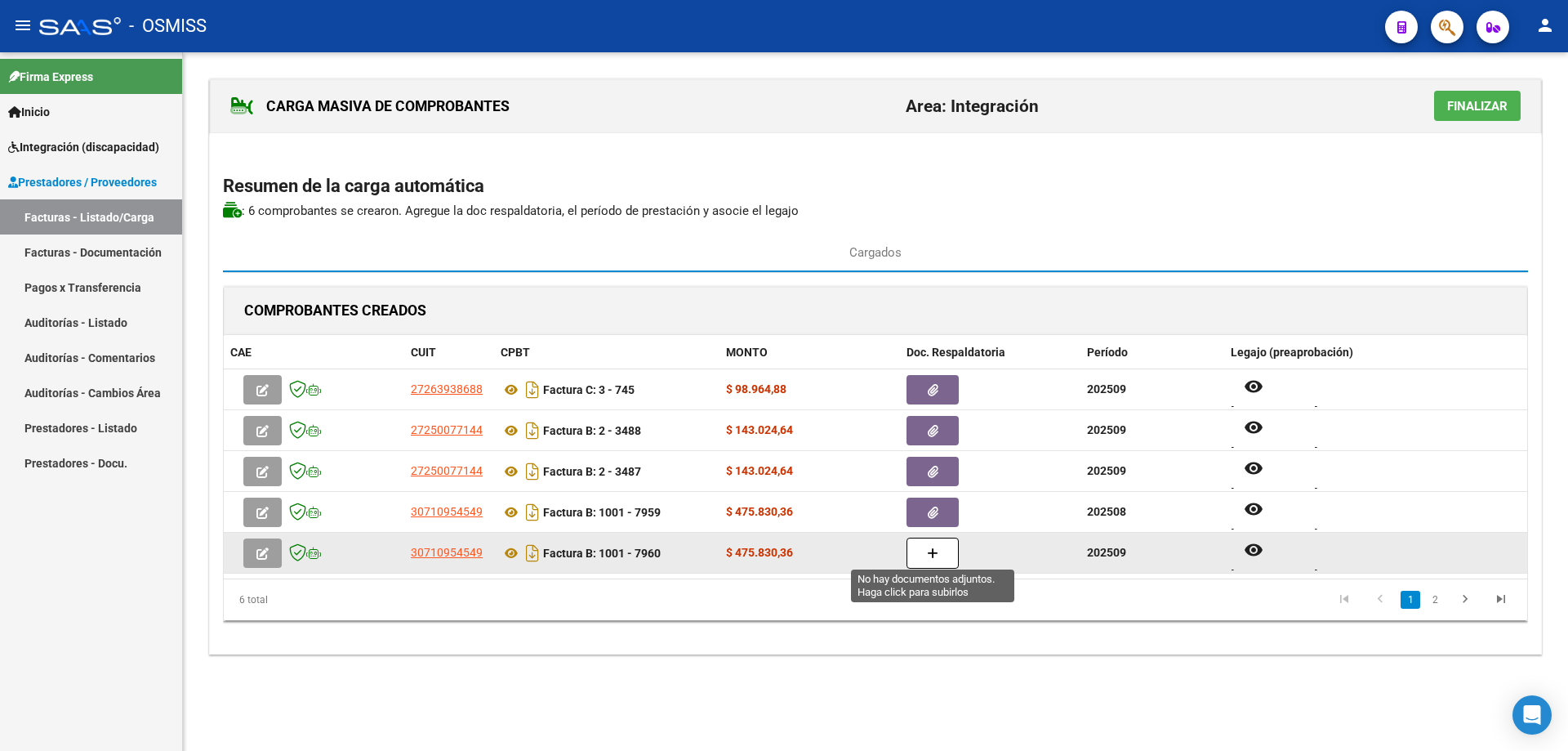
click at [926, 545] on button "button" at bounding box center [933, 553] width 52 height 31
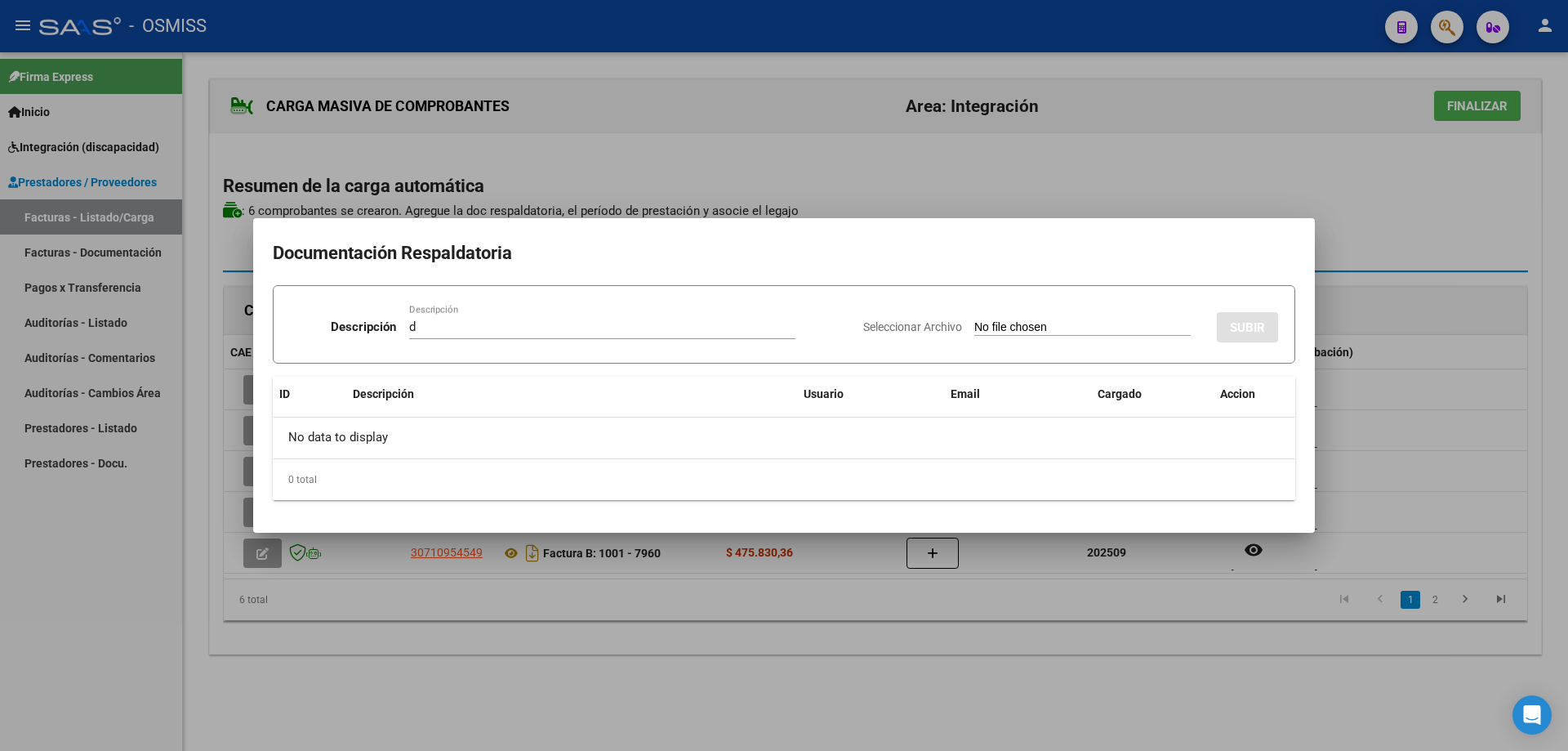
click at [1034, 326] on input "Seleccionar Archivo" at bounding box center [1083, 328] width 217 height 15
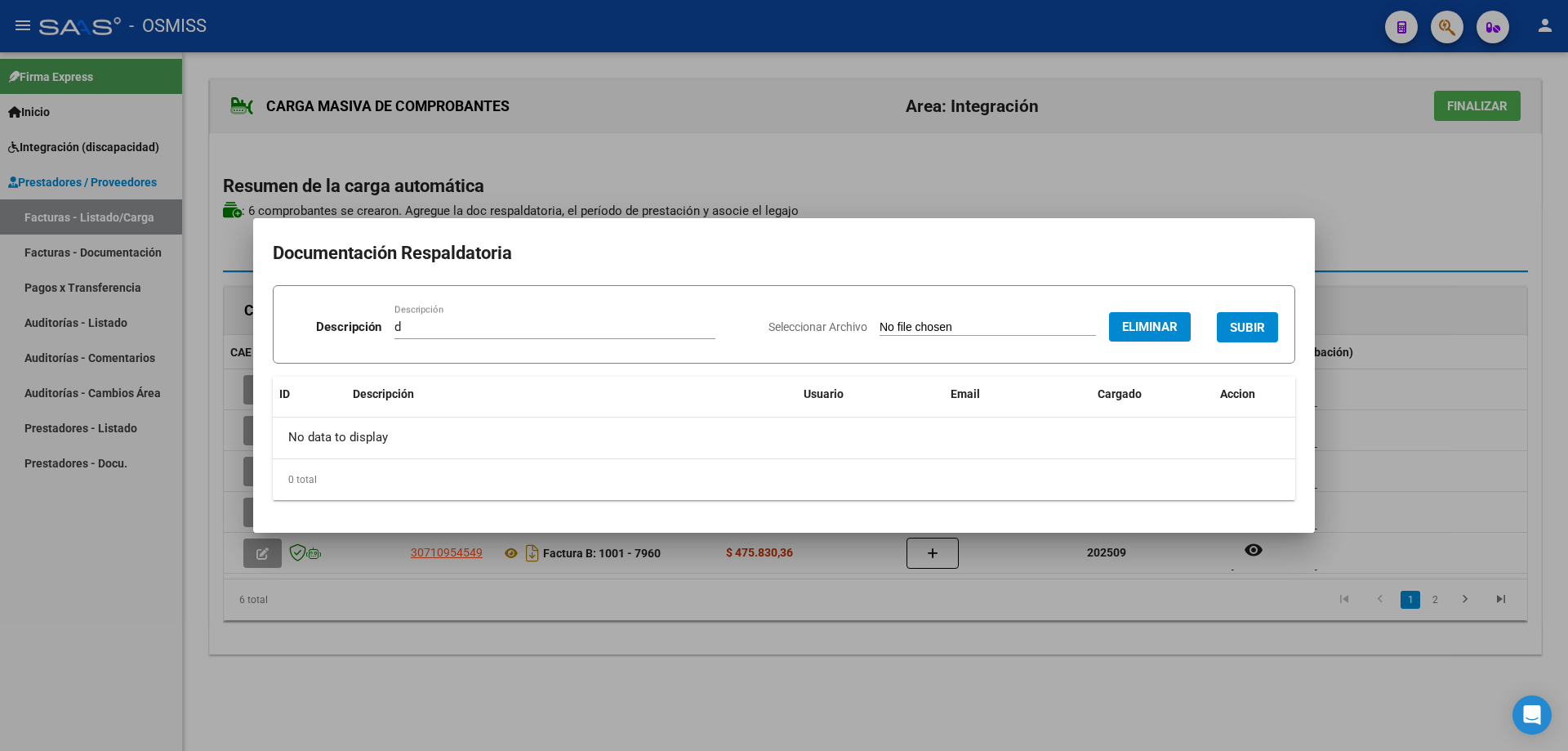
click at [1255, 323] on span "SUBIR" at bounding box center [1248, 328] width 35 height 15
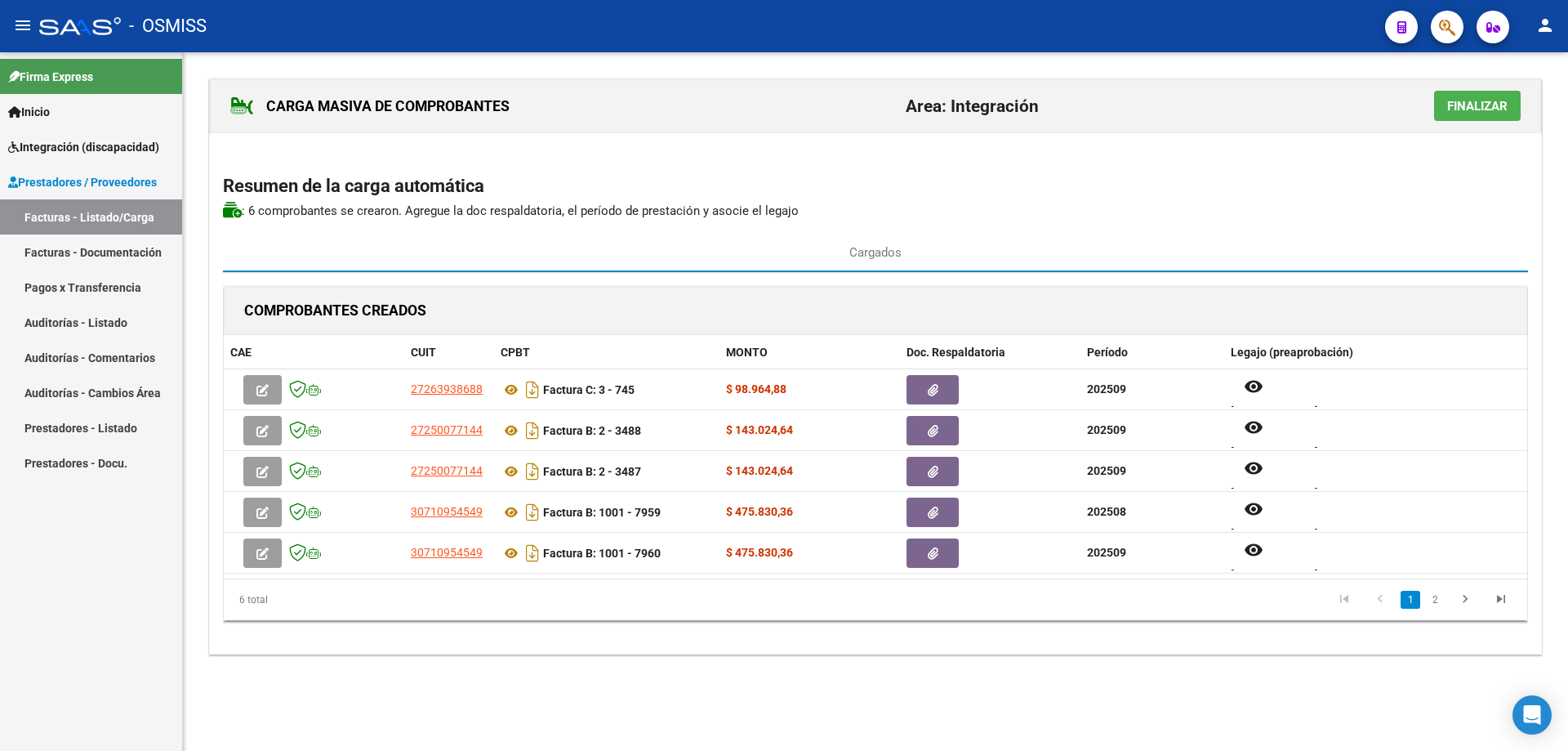
click at [1474, 112] on span "Finalizar" at bounding box center [1477, 107] width 60 height 15
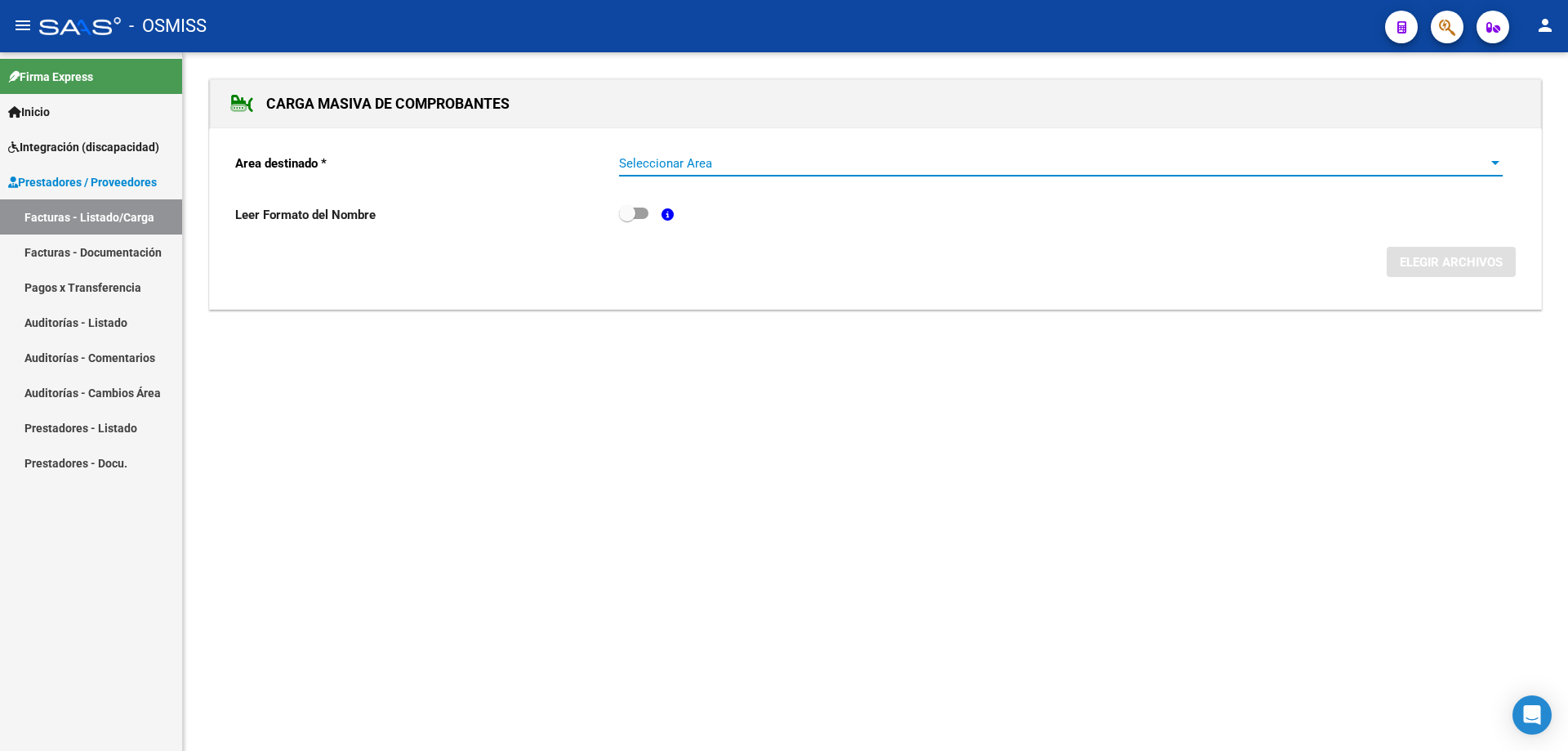
click at [704, 170] on span "Seleccionar Area" at bounding box center [1053, 164] width 869 height 15
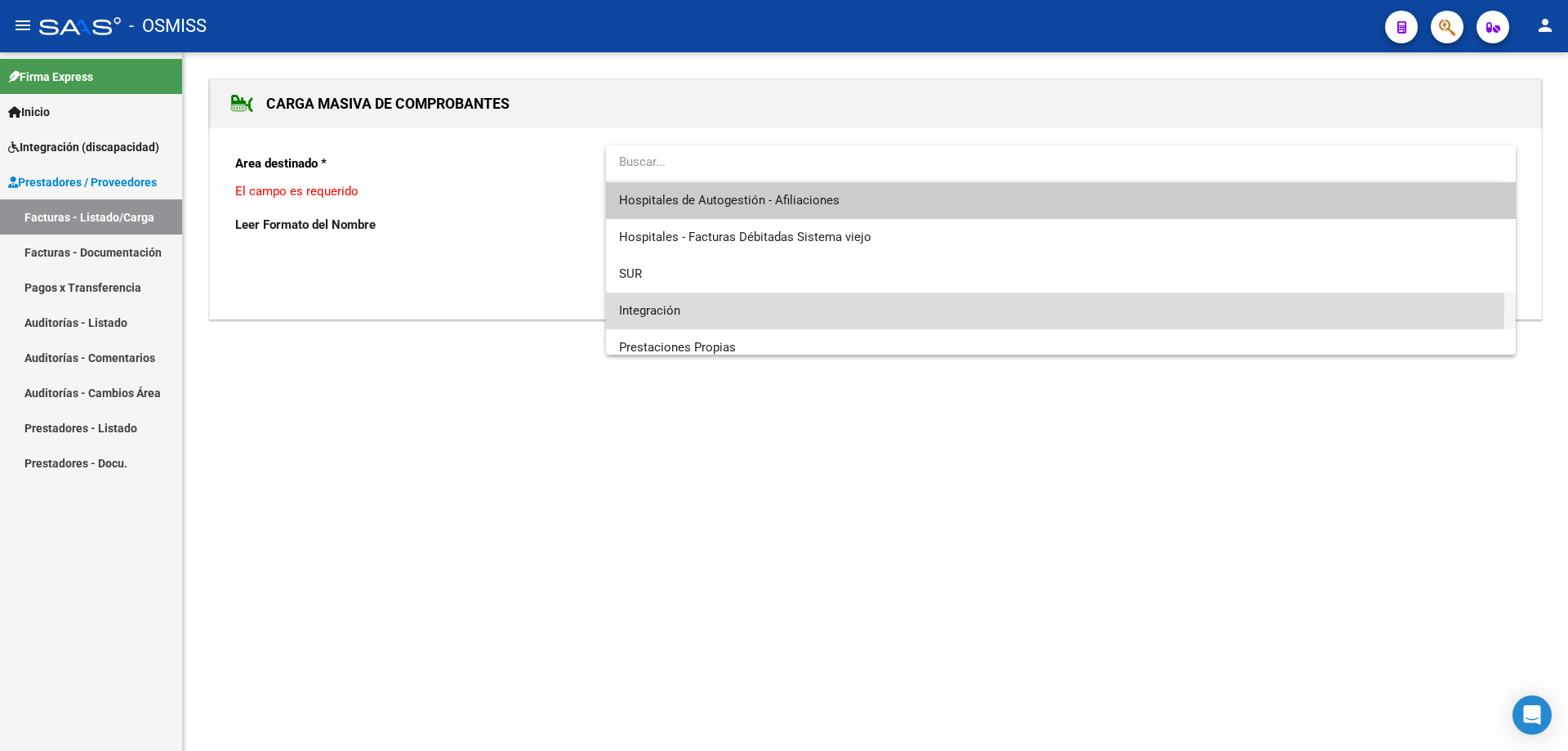
click at [695, 303] on span "Integración" at bounding box center [1061, 311] width 884 height 37
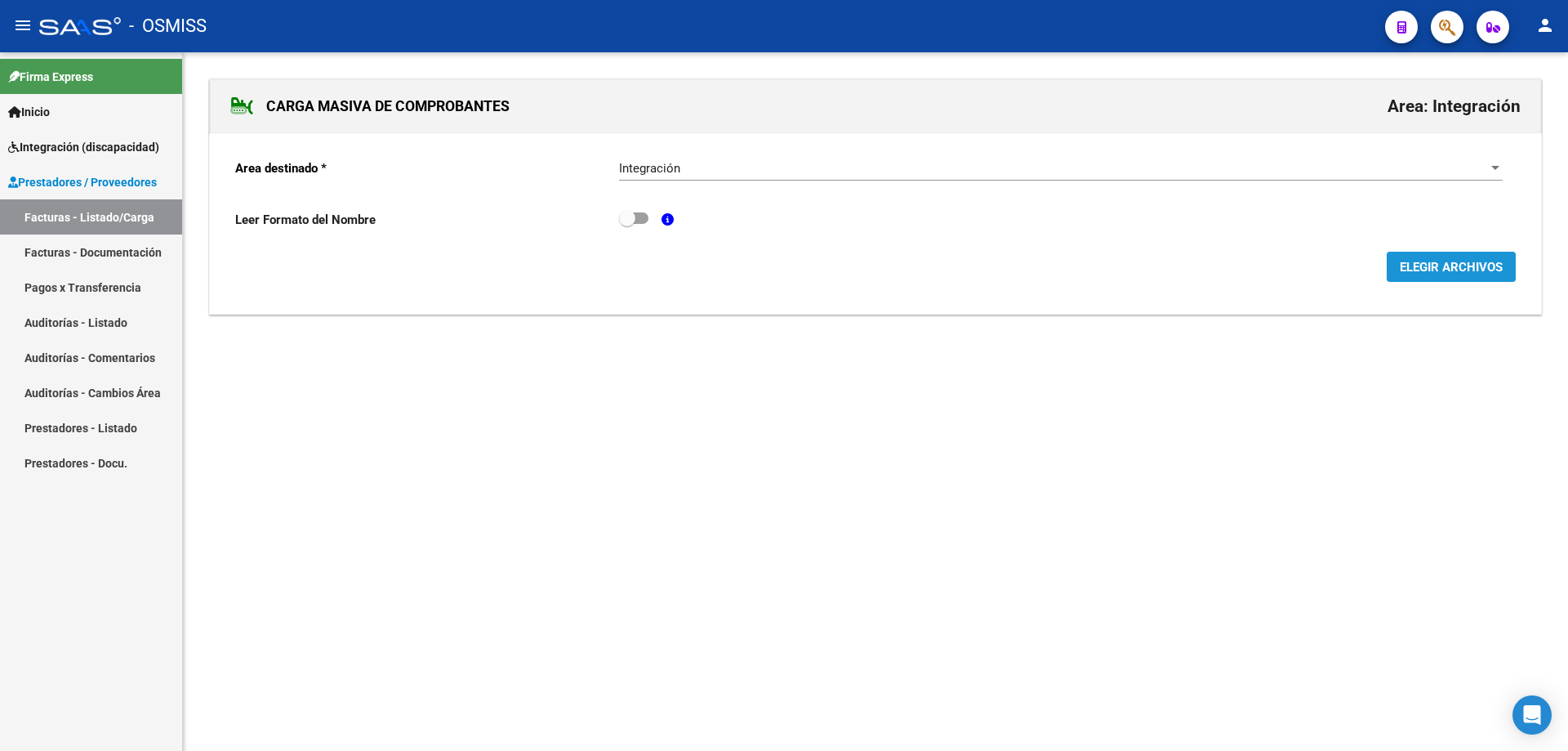
click at [1436, 264] on span "ELEGIR ARCHIVOS" at bounding box center [1451, 267] width 103 height 15
